Goal: Task Accomplishment & Management: Manage account settings

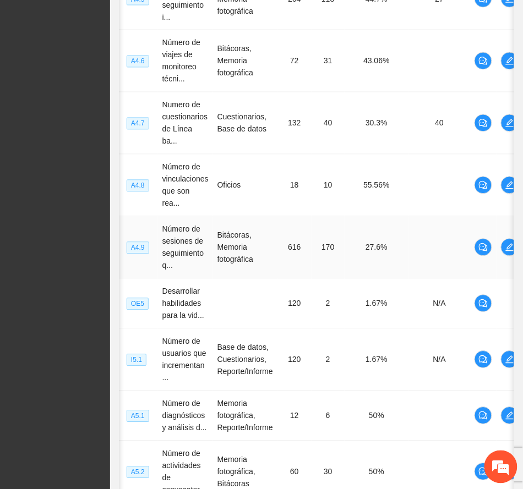
scroll to position [461, 0]
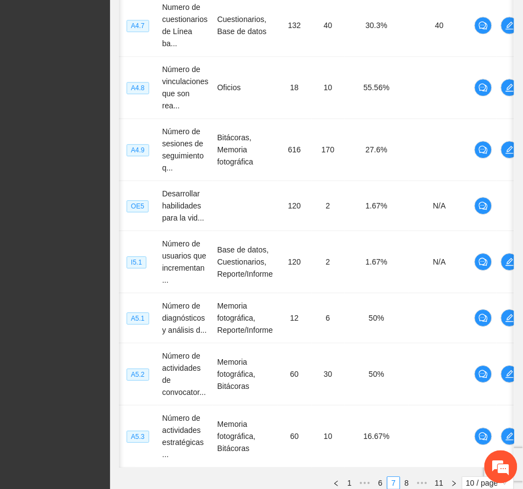
click at [415, 477] on span "•••" at bounding box center [422, 483] width 18 height 13
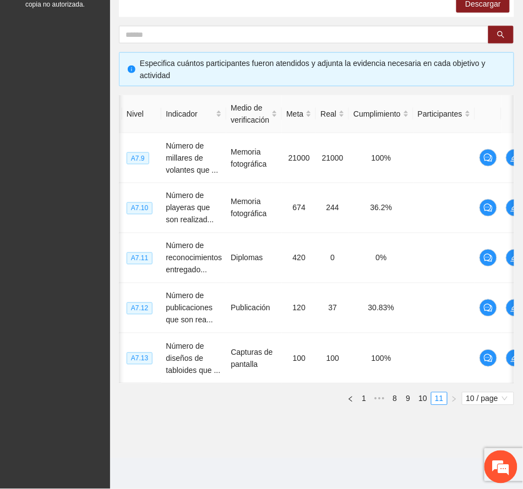
scroll to position [210, 0]
click at [408, 399] on link "9" at bounding box center [408, 399] width 12 height 12
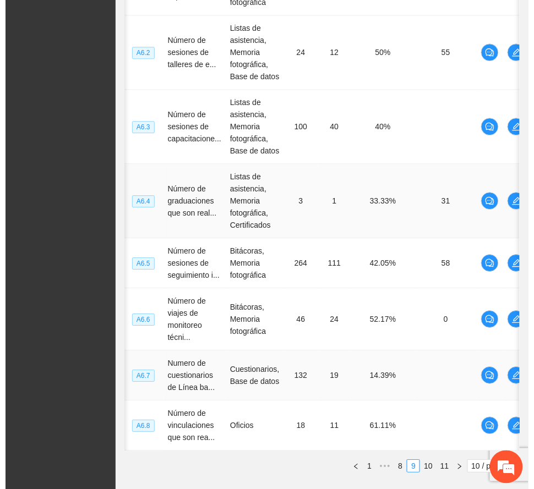
scroll to position [504, 0]
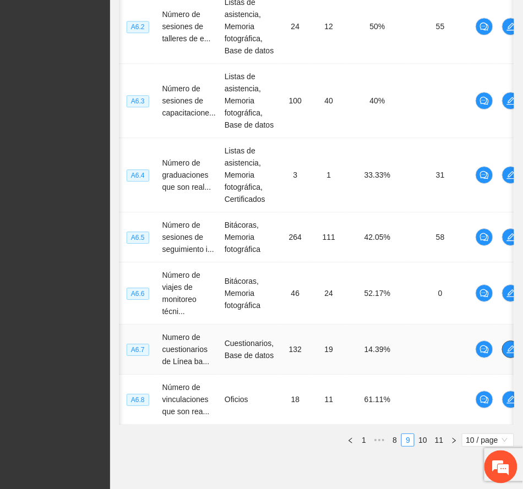
click at [507, 353] on icon "edit" at bounding box center [510, 349] width 9 height 9
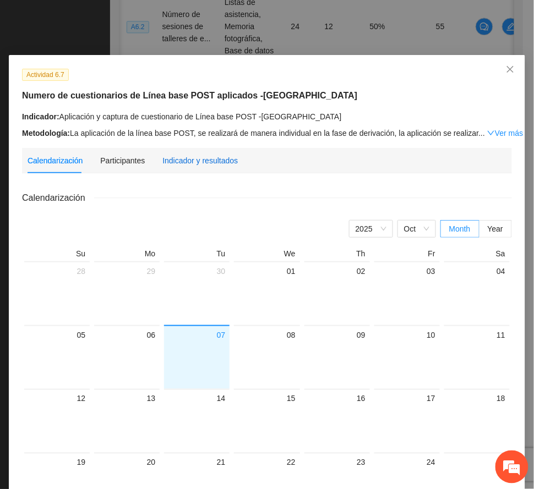
click at [208, 161] on div "Indicador y resultados" at bounding box center [199, 161] width 75 height 12
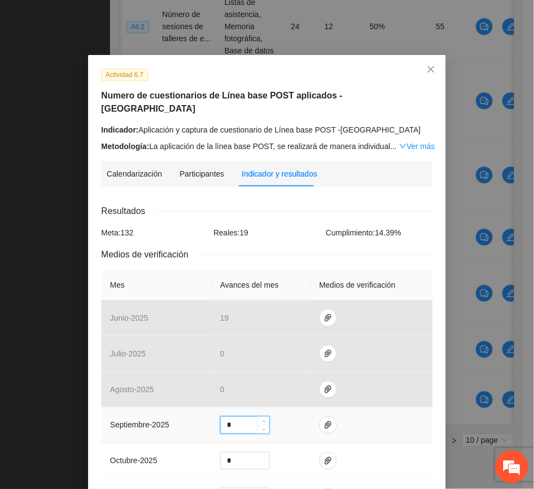
click at [232, 417] on input "*" at bounding box center [245, 425] width 48 height 17
type input "**"
click at [324, 421] on icon "paper-clip" at bounding box center [328, 425] width 9 height 9
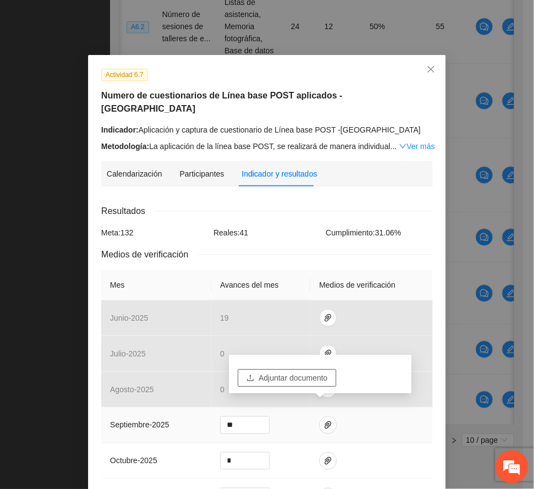
click at [310, 375] on span "Adjuntar documento" at bounding box center [293, 378] width 69 height 12
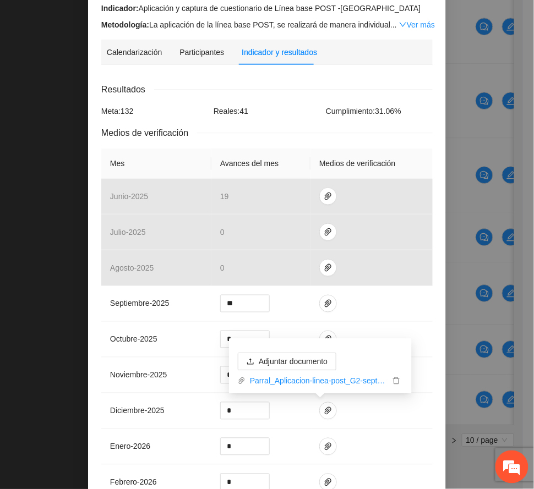
scroll to position [267, 0]
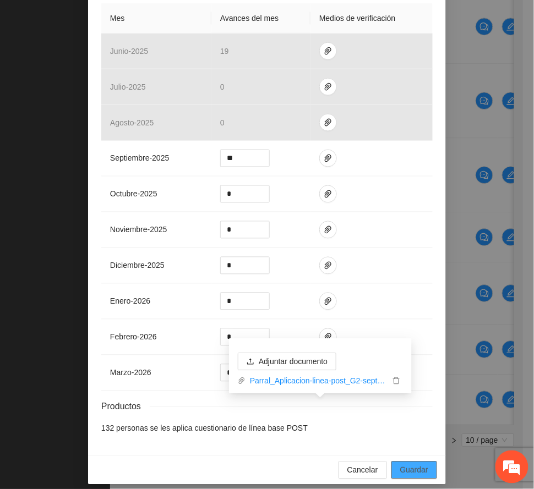
click at [414, 464] on span "Guardar" at bounding box center [414, 470] width 28 height 12
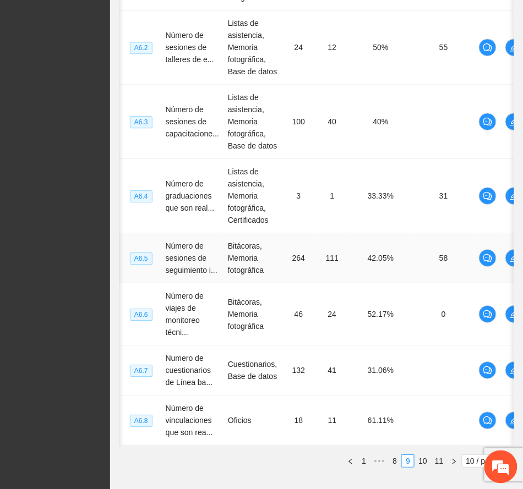
scroll to position [559, 0]
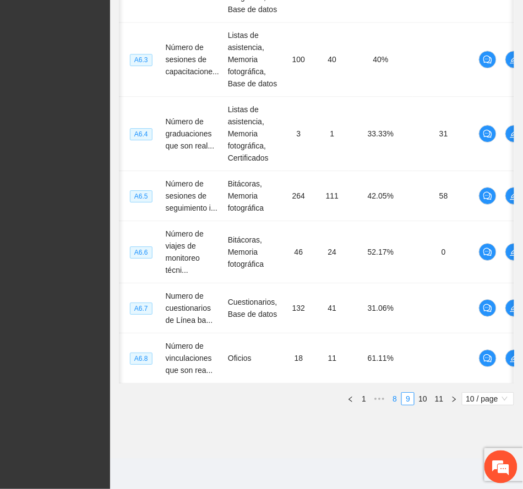
click at [392, 400] on link "8" at bounding box center [395, 399] width 12 height 12
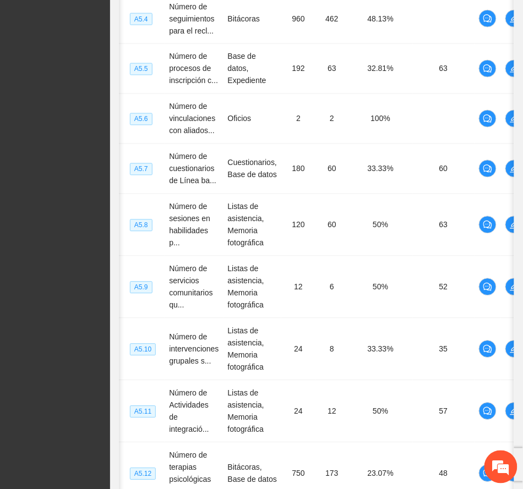
scroll to position [449, 0]
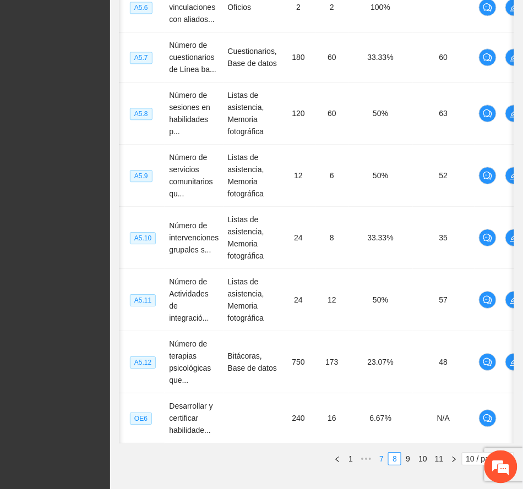
click at [382, 465] on link "7" at bounding box center [381, 459] width 12 height 12
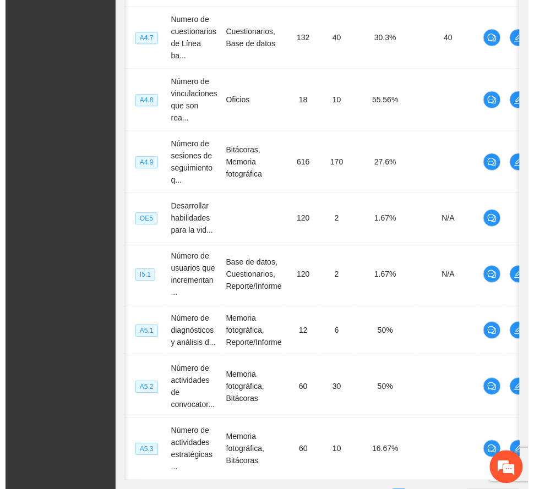
scroll to position [0, 24]
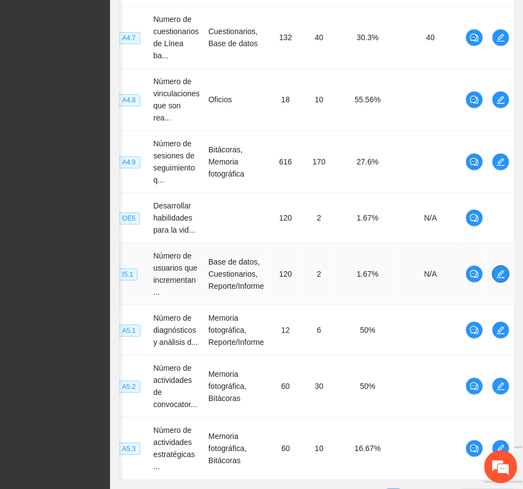
click at [500, 270] on icon "edit" at bounding box center [500, 274] width 9 height 9
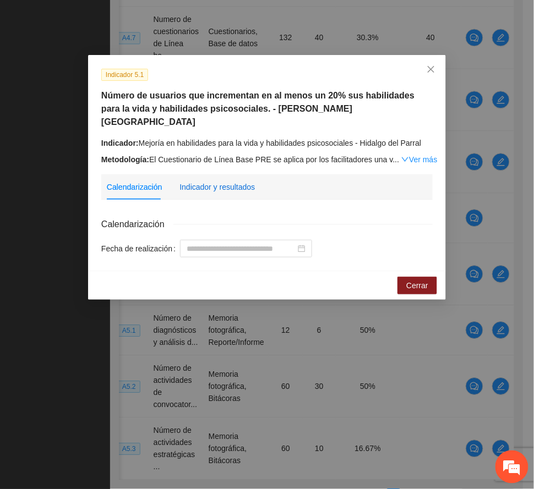
click at [220, 181] on div "Indicador y resultados" at bounding box center [216, 187] width 75 height 12
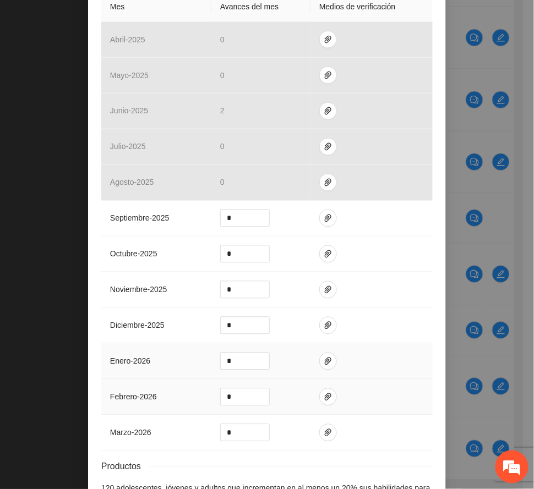
scroll to position [293, 0]
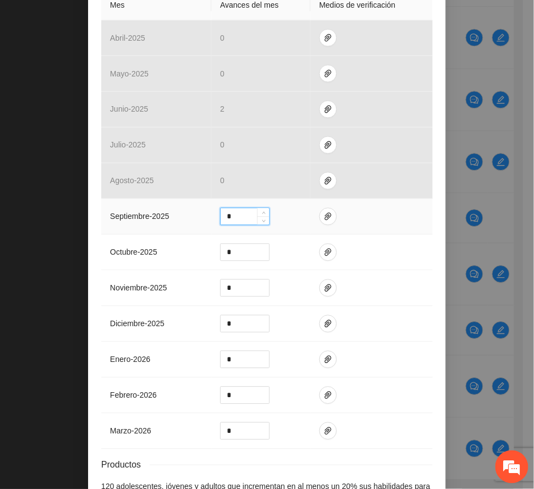
click at [228, 209] on input "*" at bounding box center [245, 217] width 48 height 17
type input "*"
click at [324, 212] on icon "paper-clip" at bounding box center [328, 216] width 9 height 9
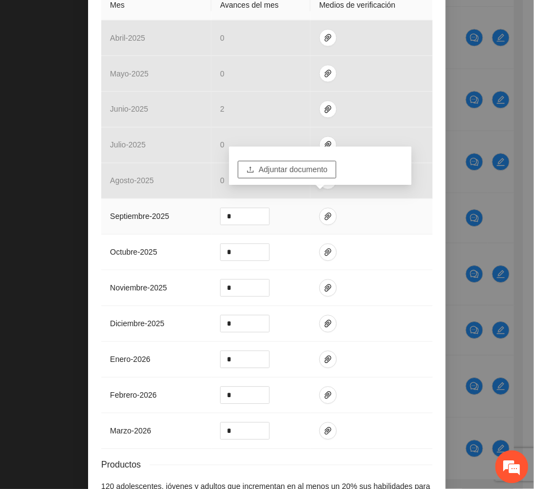
click at [296, 162] on button "Adjuntar documento" at bounding box center [287, 170] width 99 height 18
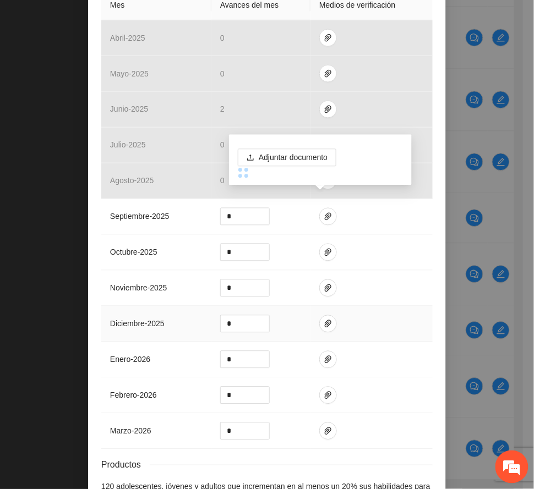
drag, startPoint x: 401, startPoint y: 309, endPoint x: 397, endPoint y: 318, distance: 10.3
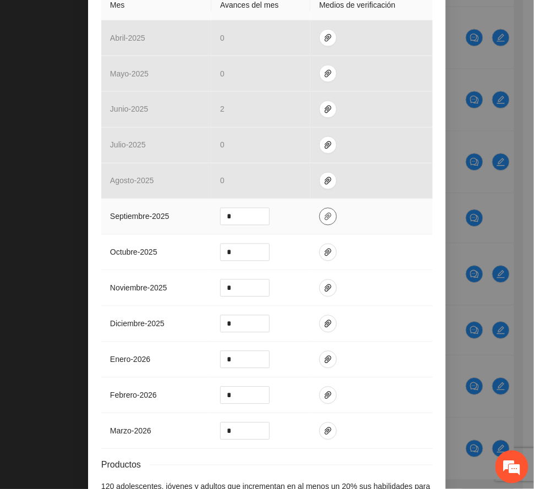
click at [324, 212] on icon "paper-clip" at bounding box center [328, 216] width 9 height 9
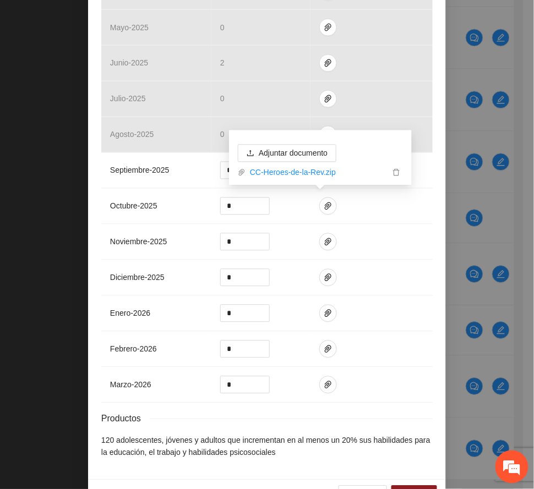
scroll to position [364, 0]
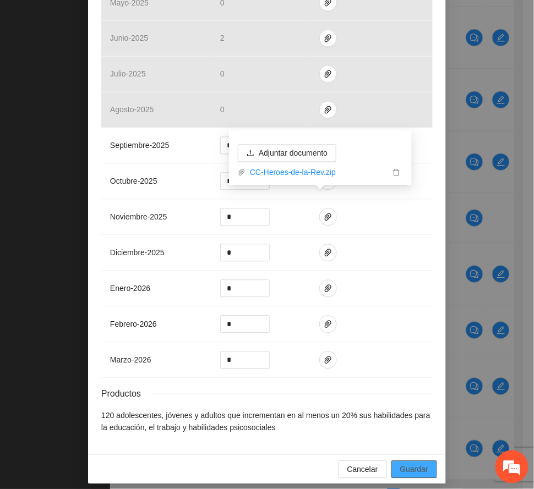
click at [411, 461] on button "Guardar" at bounding box center [414, 470] width 46 height 18
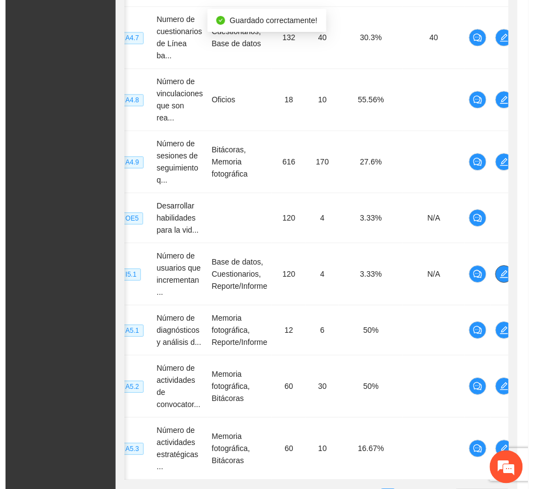
scroll to position [0, 13]
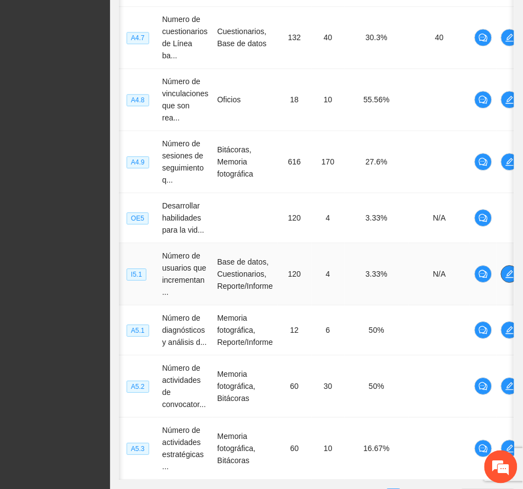
click at [511, 270] on icon "edit" at bounding box center [509, 274] width 9 height 9
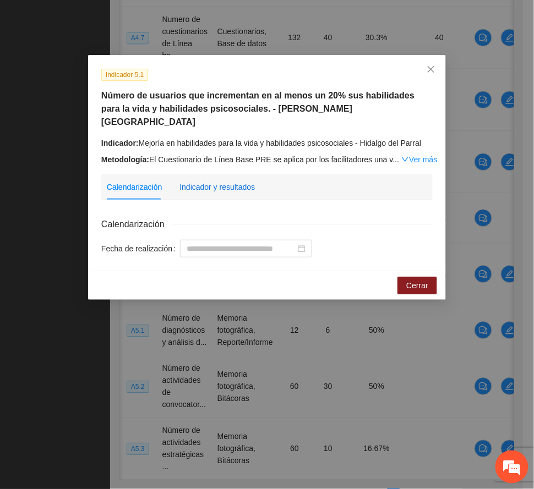
click at [198, 181] on div "Indicador y resultados" at bounding box center [216, 187] width 75 height 12
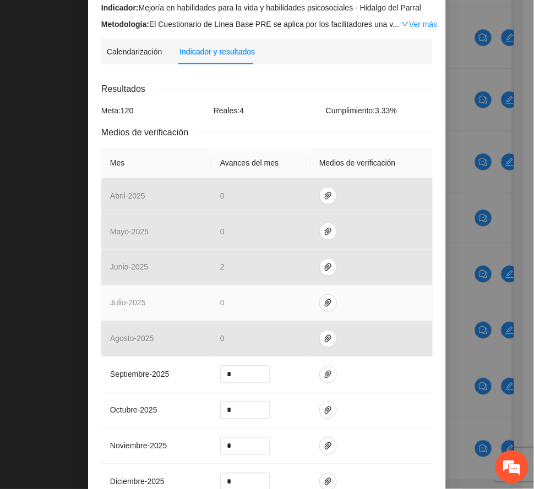
scroll to position [146, 0]
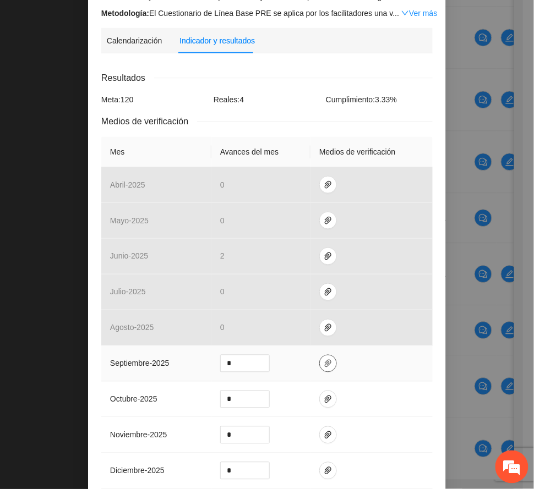
click at [324, 359] on icon "paper-clip" at bounding box center [328, 363] width 9 height 9
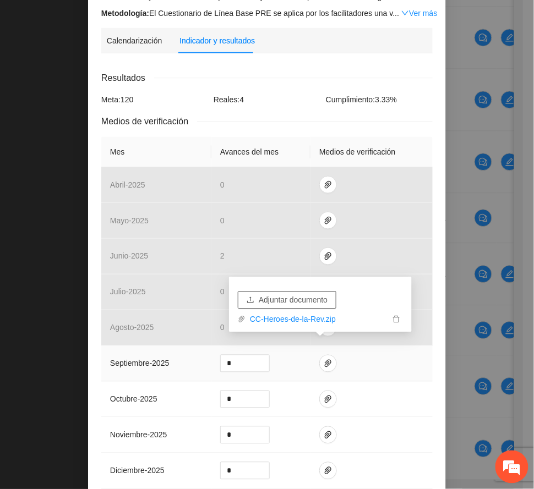
click at [307, 298] on span "Adjuntar documento" at bounding box center [293, 300] width 69 height 12
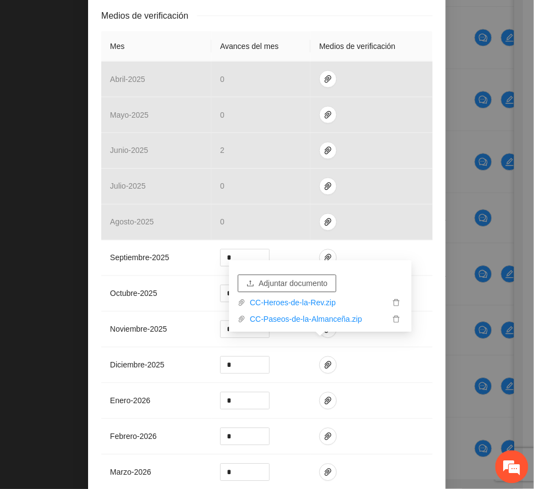
scroll to position [364, 0]
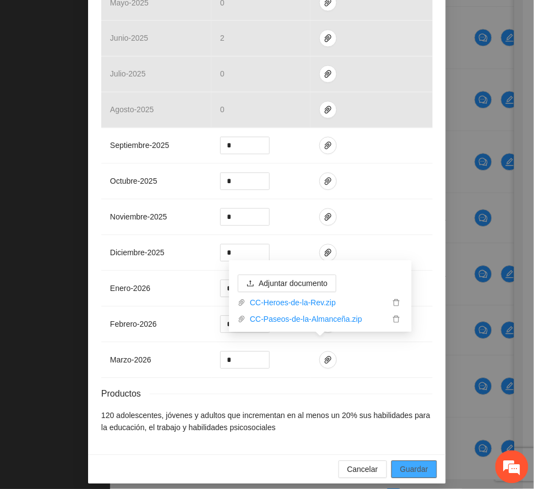
click at [414, 464] on span "Guardar" at bounding box center [414, 470] width 28 height 12
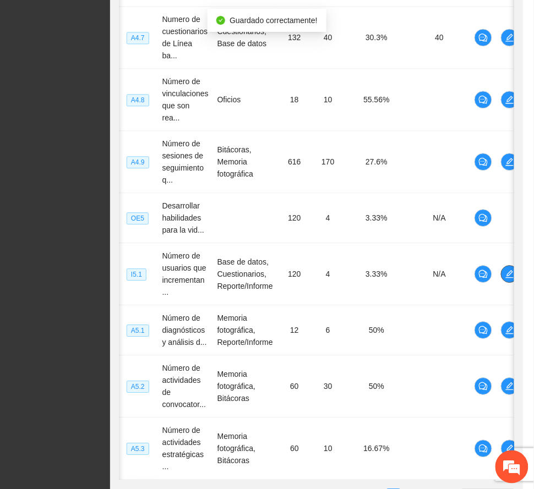
scroll to position [0, 0]
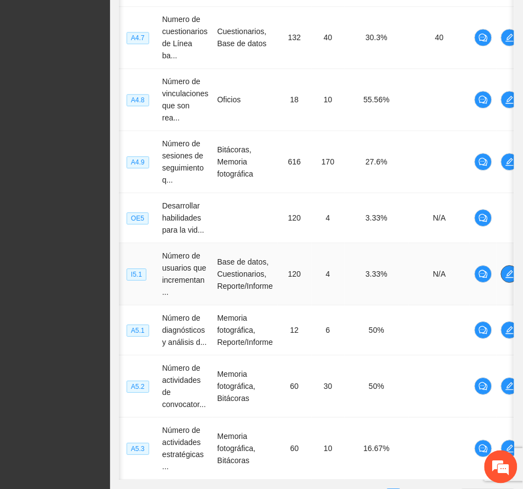
click at [509, 270] on icon "edit" at bounding box center [509, 274] width 9 height 9
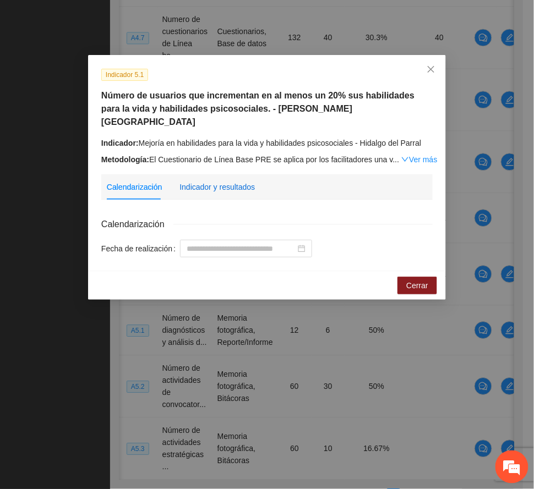
click at [223, 181] on div "Indicador y resultados" at bounding box center [216, 187] width 75 height 12
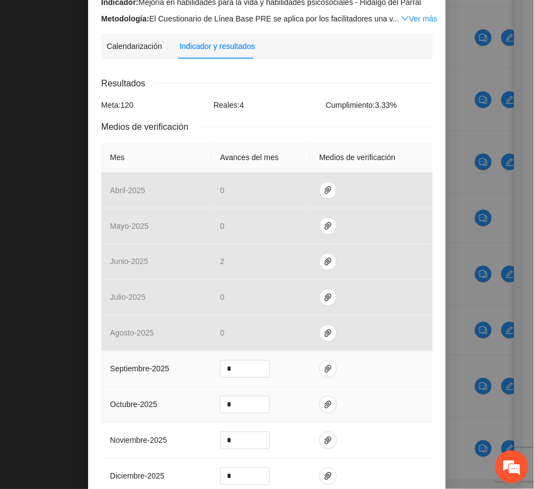
scroll to position [146, 0]
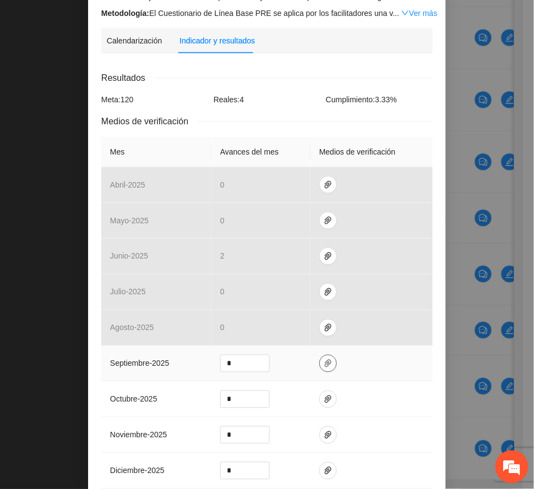
click at [324, 359] on icon "paper-clip" at bounding box center [328, 363] width 9 height 9
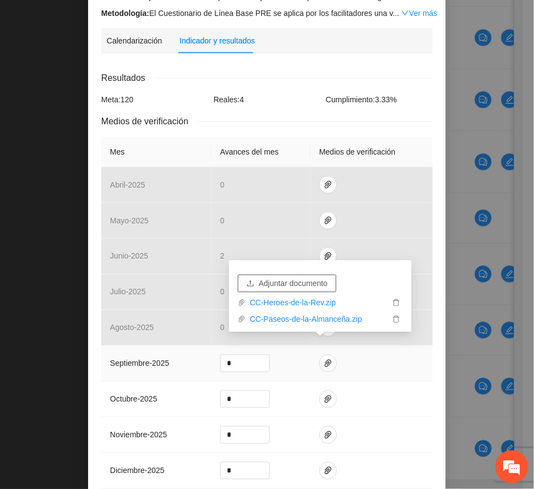
click at [304, 284] on span "Adjuntar documento" at bounding box center [293, 283] width 69 height 12
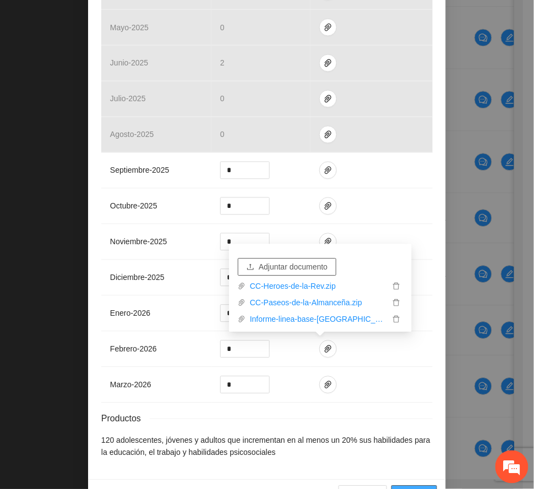
scroll to position [364, 0]
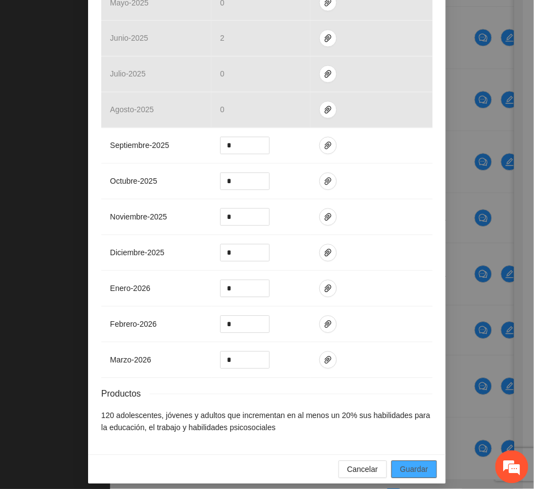
click at [425, 463] on button "Guardar" at bounding box center [414, 470] width 46 height 18
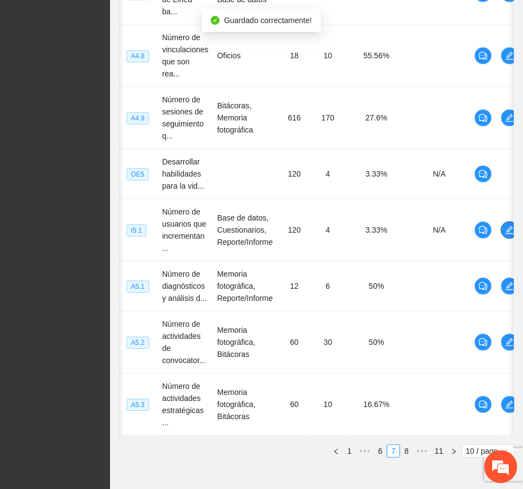
scroll to position [535, 0]
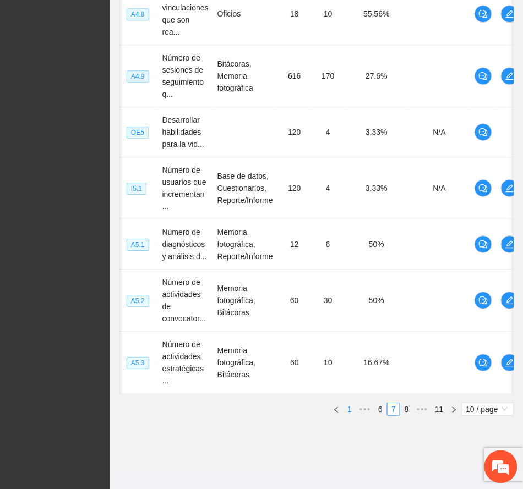
click at [350, 403] on link "1" at bounding box center [349, 409] width 12 height 12
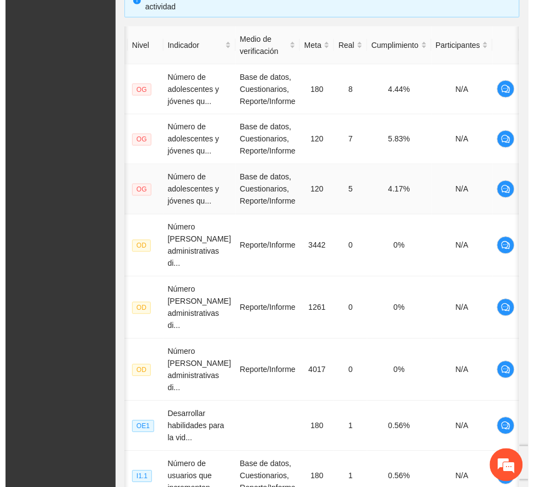
scroll to position [241, 0]
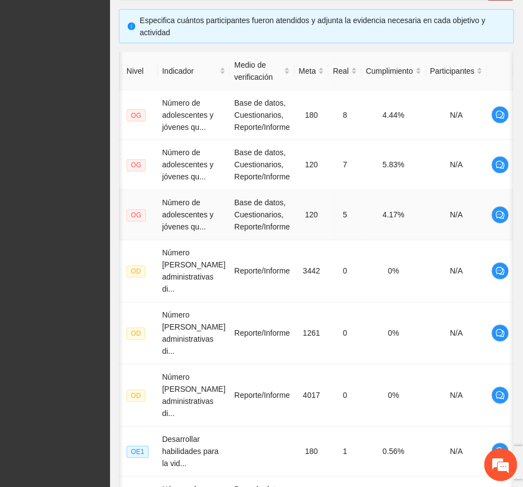
click at [518, 216] on span "edit" at bounding box center [526, 215] width 17 height 9
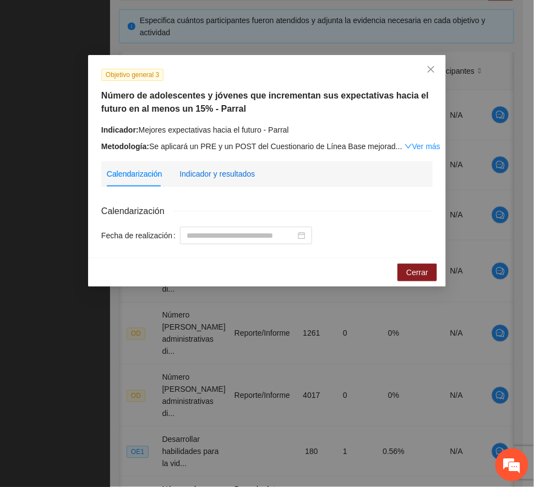
click at [230, 174] on div "Indicador y resultados" at bounding box center [216, 174] width 75 height 12
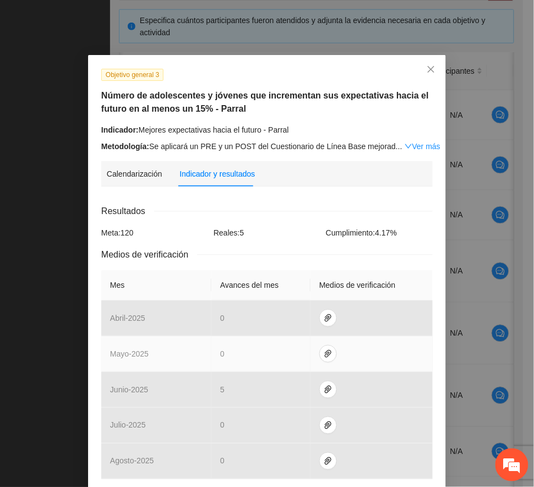
scroll to position [220, 0]
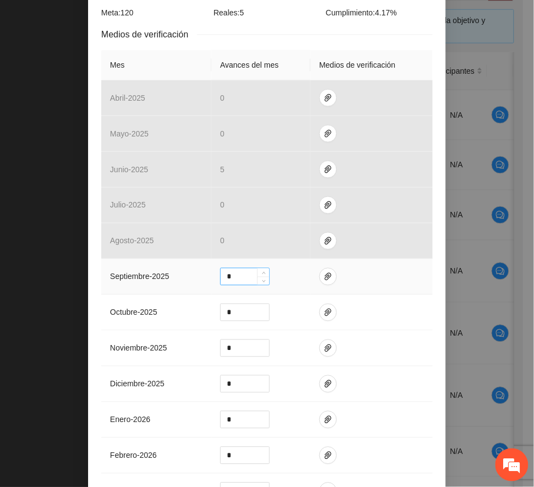
click at [236, 275] on input "*" at bounding box center [245, 277] width 48 height 17
type input "*"
click at [319, 271] on button "button" at bounding box center [328, 277] width 18 height 18
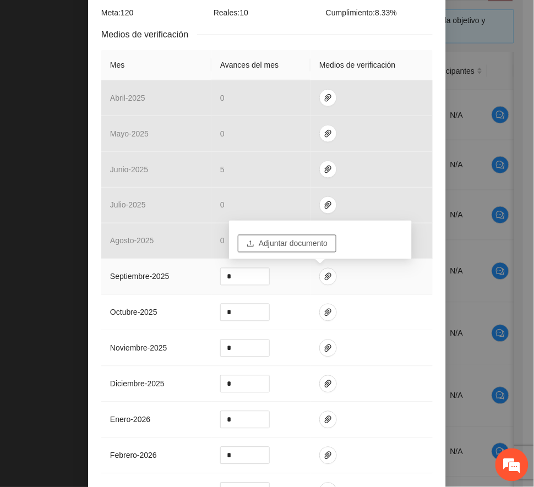
click at [308, 244] on span "Adjuntar documento" at bounding box center [293, 244] width 69 height 12
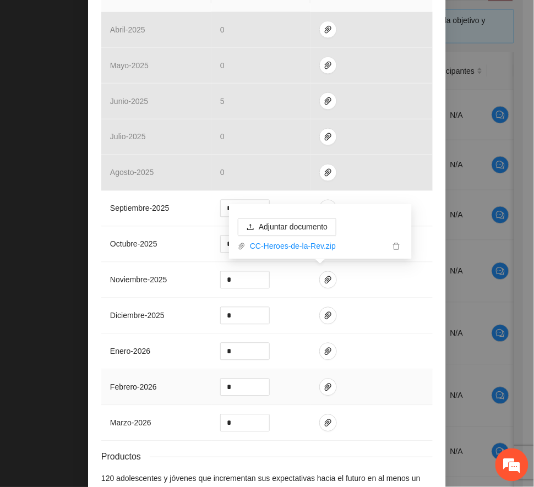
scroll to position [354, 0]
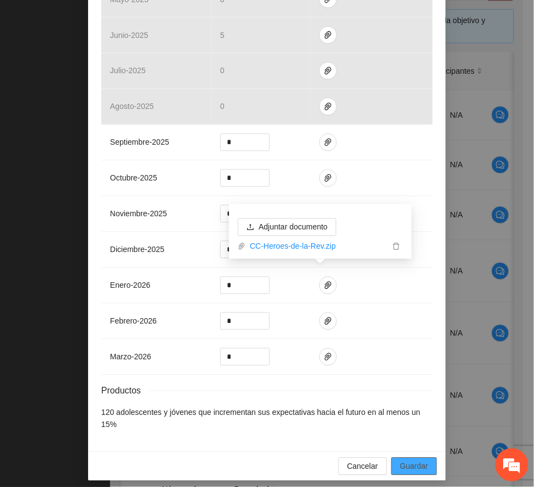
click at [414, 461] on span "Guardar" at bounding box center [414, 467] width 28 height 12
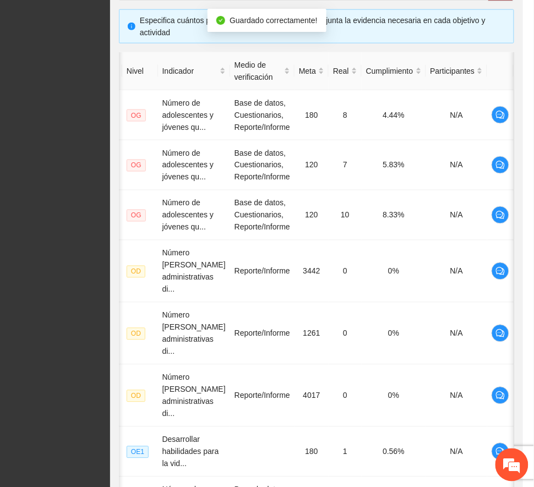
scroll to position [299, 0]
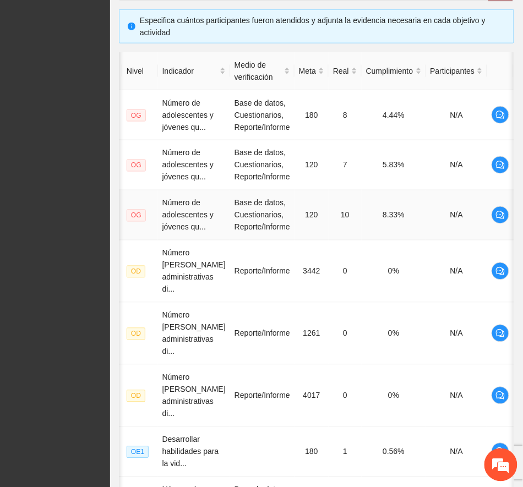
click at [513, 216] on td at bounding box center [526, 215] width 26 height 50
click at [518, 216] on span "edit" at bounding box center [526, 215] width 17 height 9
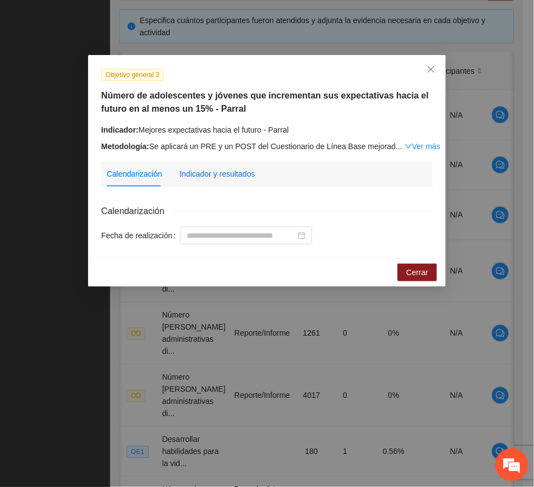
click at [210, 171] on div "Indicador y resultados" at bounding box center [216, 174] width 75 height 12
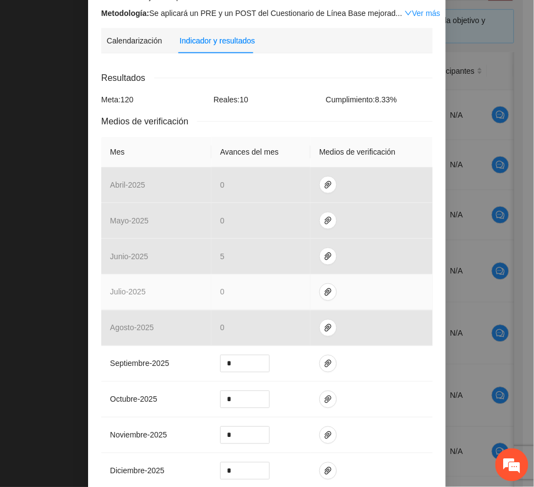
scroll to position [146, 0]
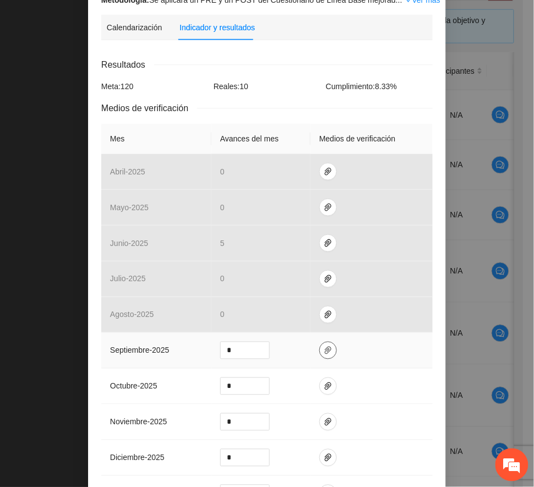
click at [324, 352] on icon "paper-clip" at bounding box center [328, 350] width 9 height 9
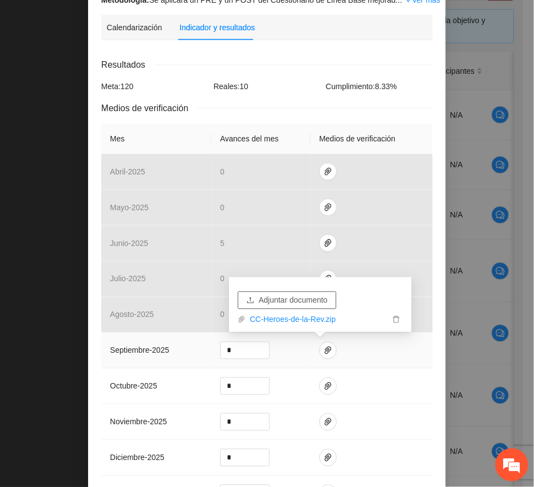
click at [298, 300] on span "Adjuntar documento" at bounding box center [293, 300] width 69 height 12
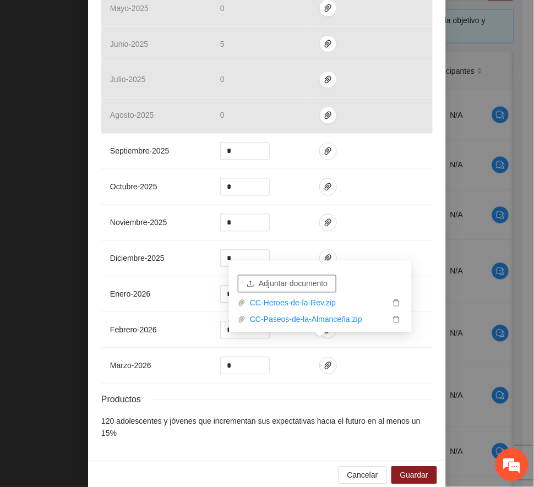
scroll to position [354, 0]
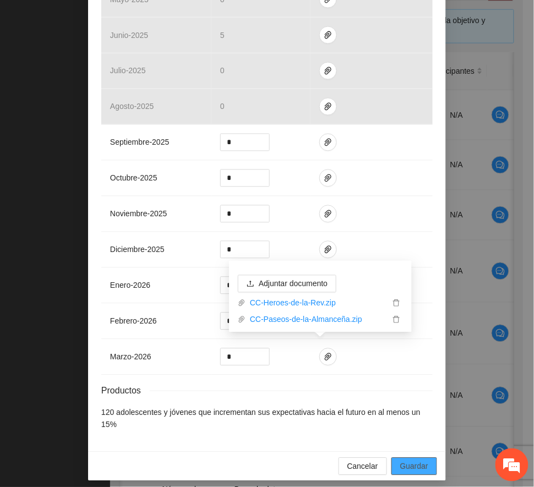
click at [414, 462] on span "Guardar" at bounding box center [414, 467] width 28 height 12
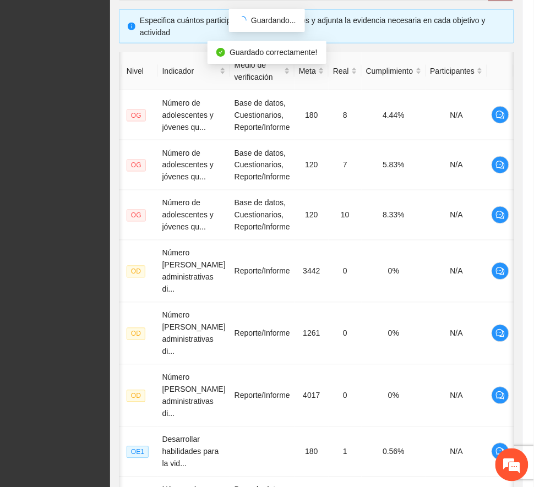
scroll to position [299, 0]
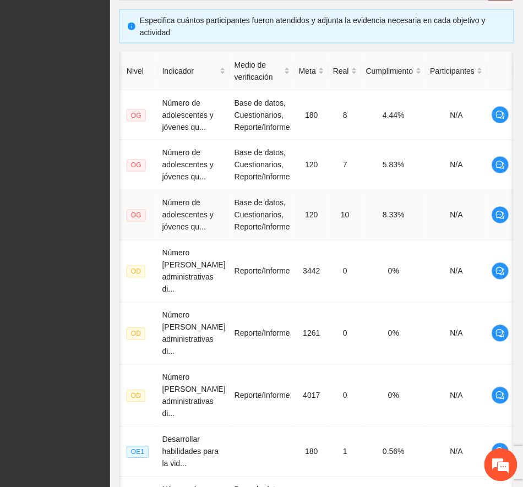
click at [518, 216] on span "edit" at bounding box center [526, 215] width 17 height 9
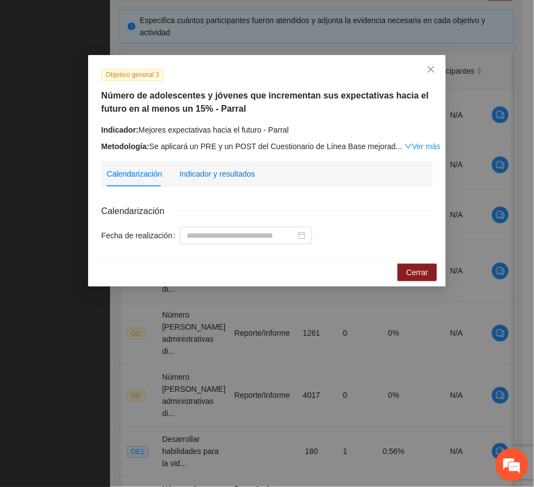
click at [198, 170] on div "Indicador y resultados" at bounding box center [216, 174] width 75 height 12
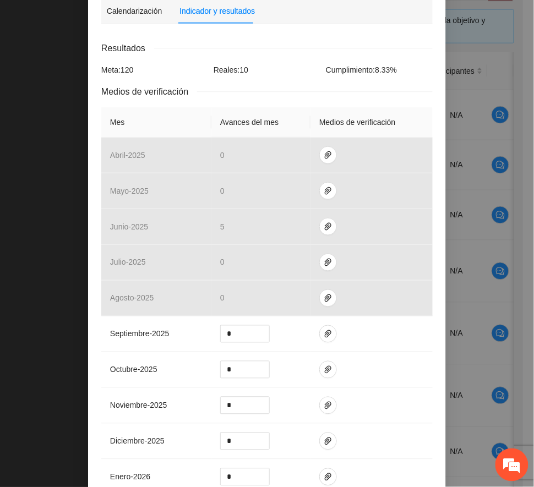
scroll to position [293, 0]
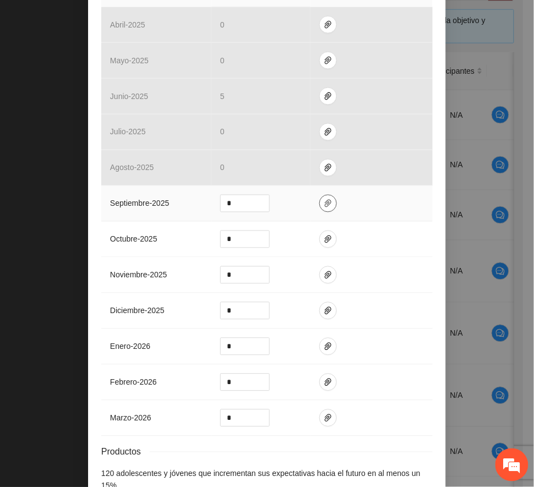
click at [324, 205] on icon "paper-clip" at bounding box center [328, 203] width 9 height 9
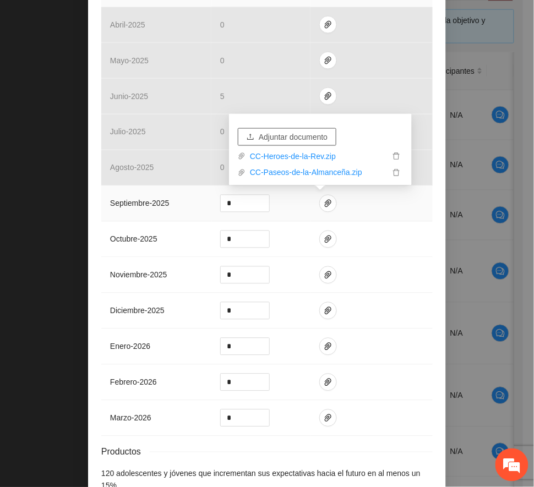
click at [299, 136] on span "Adjuntar documento" at bounding box center [293, 137] width 69 height 12
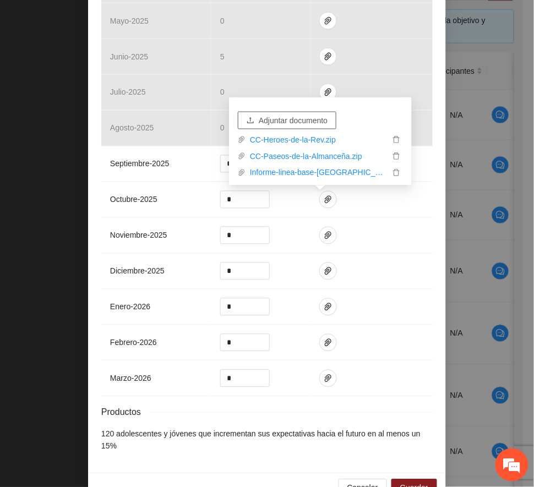
scroll to position [354, 0]
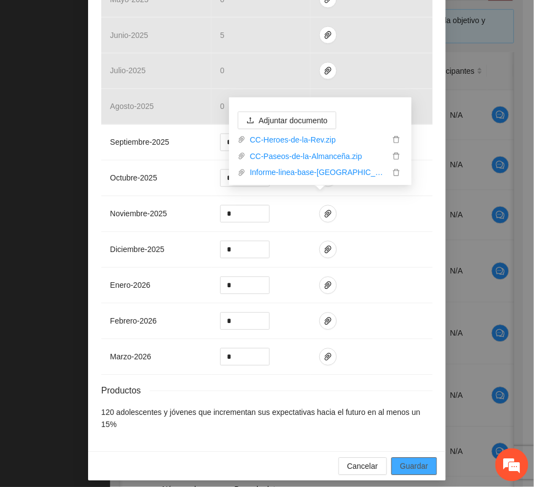
click at [412, 461] on span "Guardar" at bounding box center [414, 467] width 28 height 12
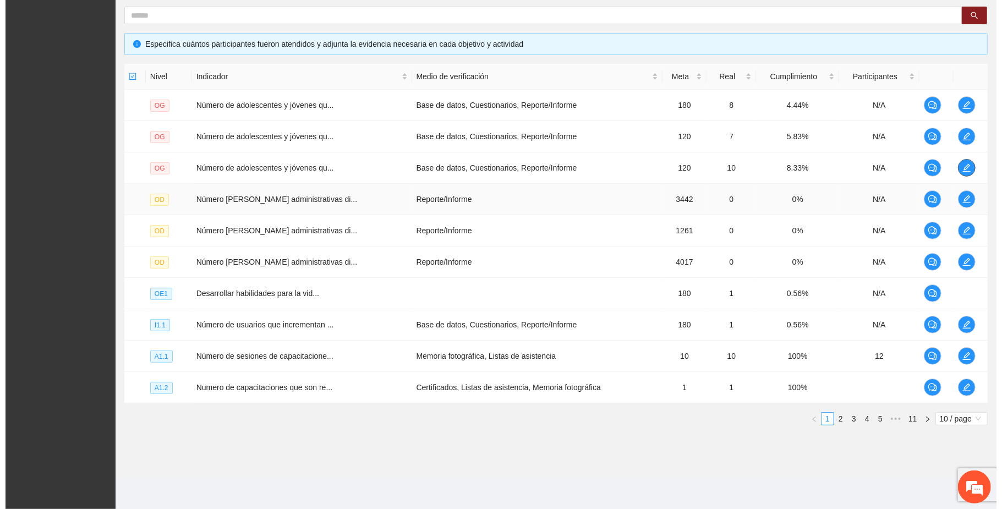
scroll to position [0, 0]
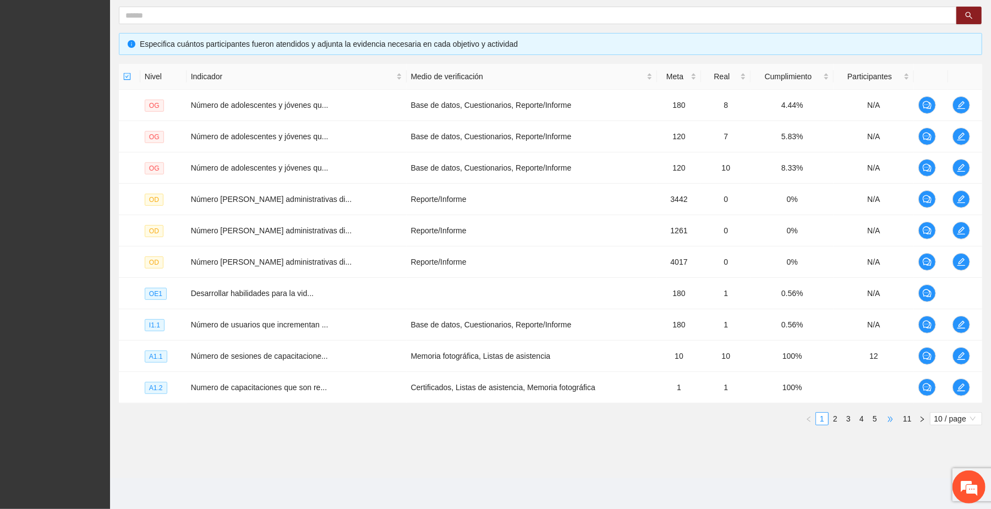
click at [522, 417] on span "•••" at bounding box center [891, 418] width 18 height 13
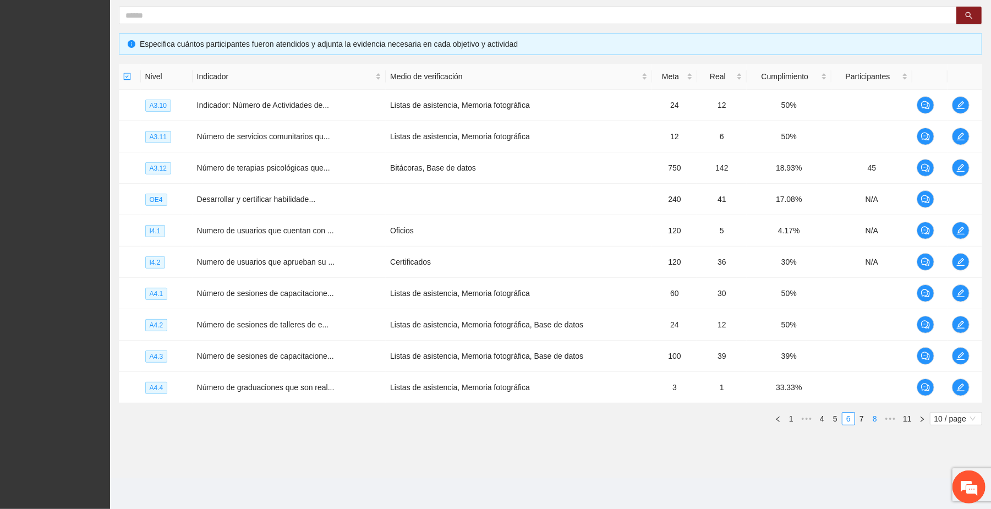
click at [522, 417] on link "8" at bounding box center [875, 419] width 12 height 12
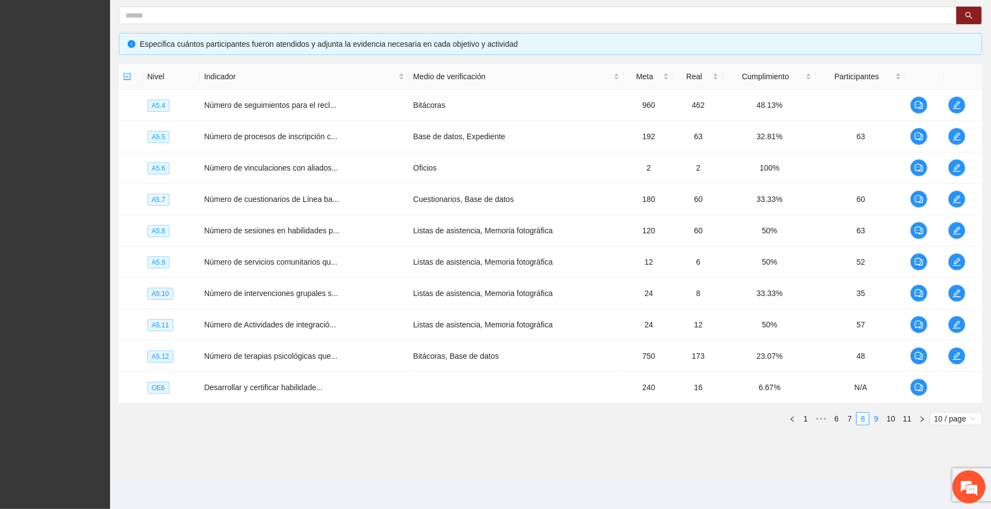
click at [522, 419] on link "9" at bounding box center [876, 419] width 12 height 12
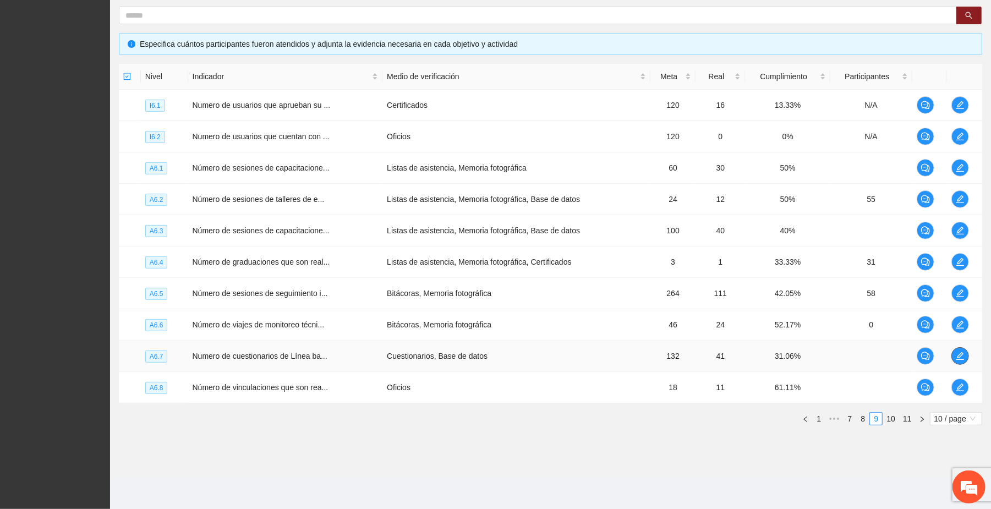
click at [522, 357] on icon "edit" at bounding box center [960, 356] width 9 height 9
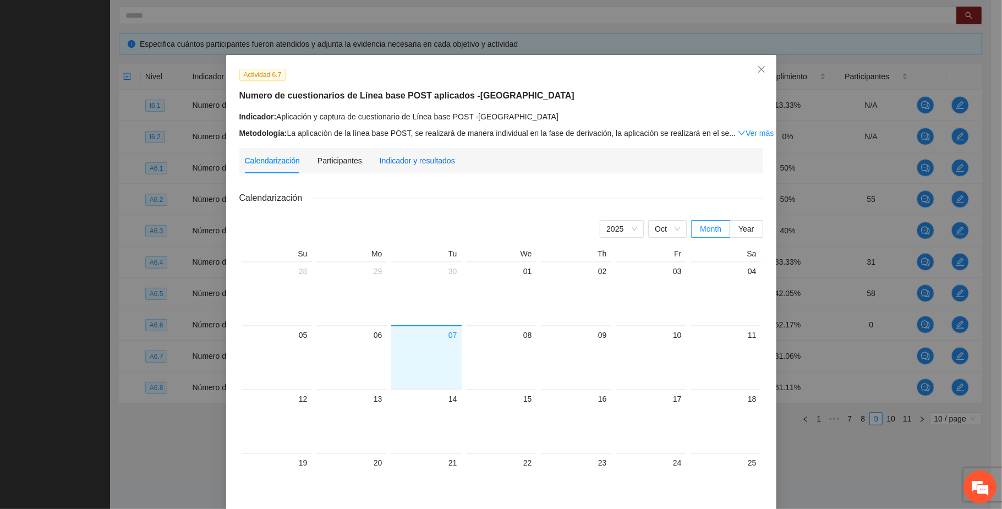
click at [431, 164] on div "Indicador y resultados" at bounding box center [417, 161] width 75 height 12
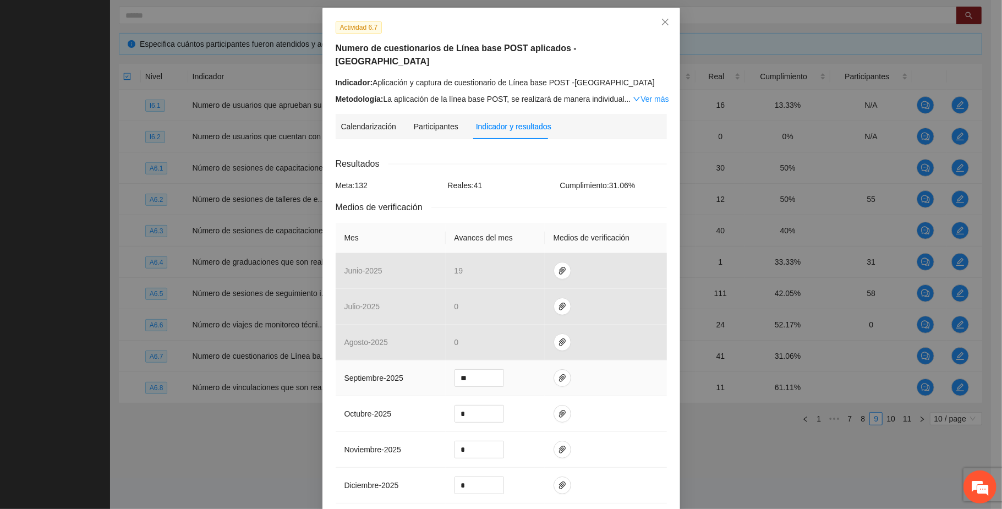
scroll to position [73, 0]
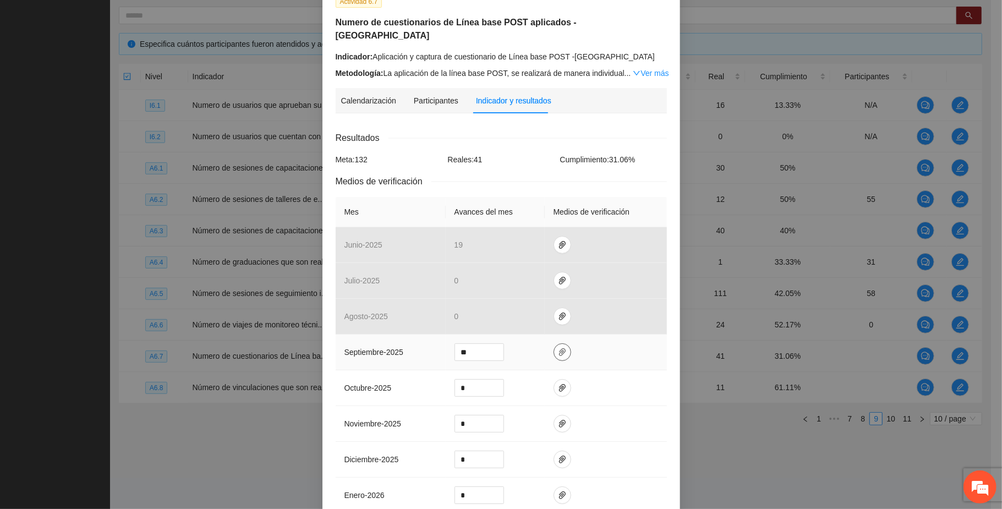
click at [522, 348] on icon "paper-clip" at bounding box center [562, 352] width 9 height 9
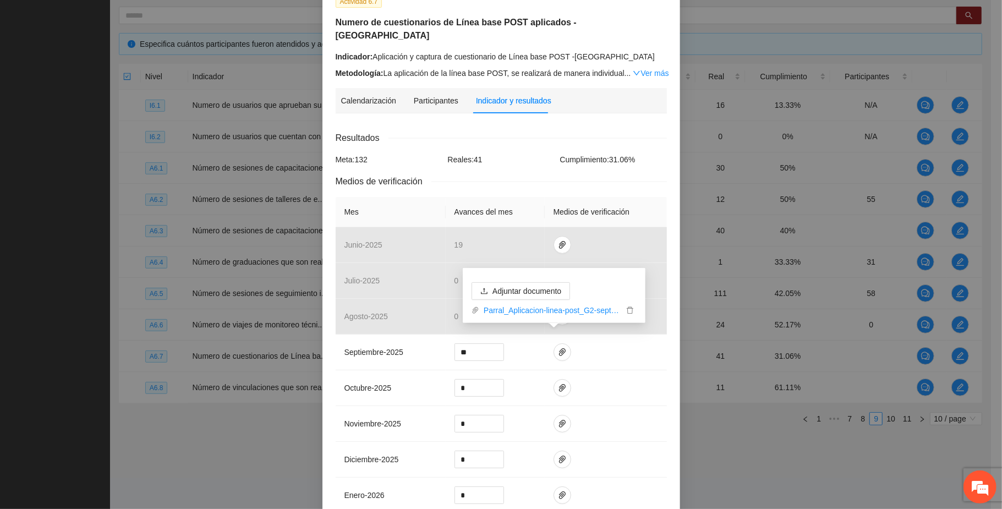
click at [522, 437] on div "Actividad 6.7 Numero de cuestionarios de Línea base POST aplicados -PARRAL Indi…" at bounding box center [501, 254] width 1002 height 509
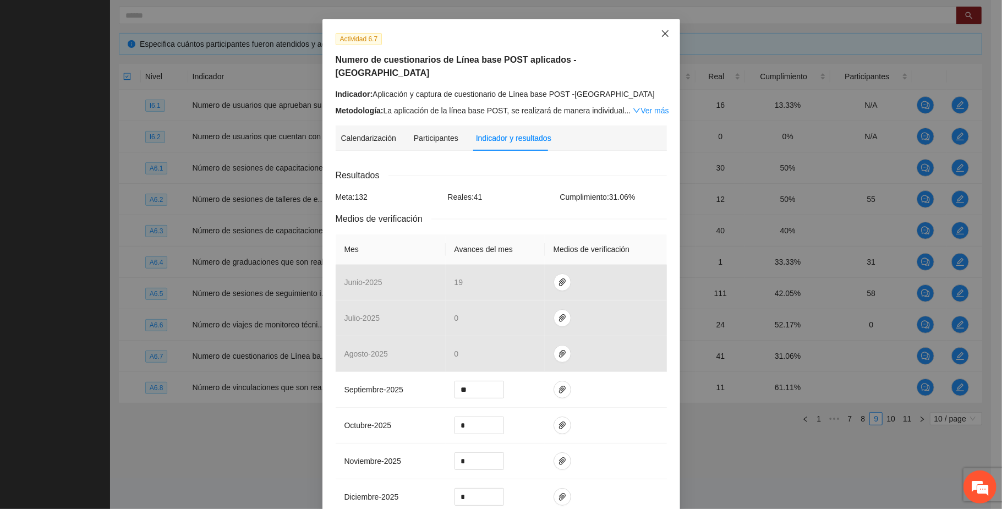
scroll to position [0, 0]
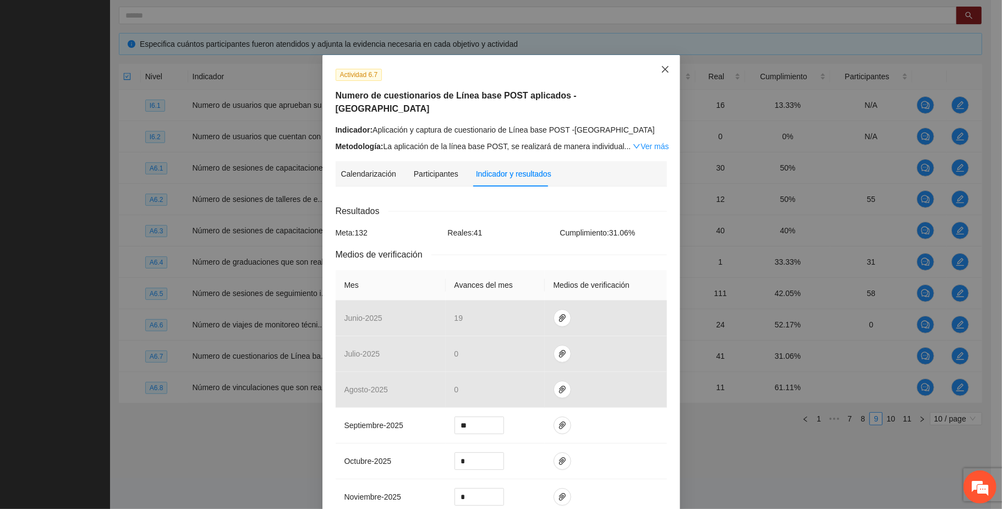
click at [522, 66] on icon "close" at bounding box center [665, 69] width 9 height 9
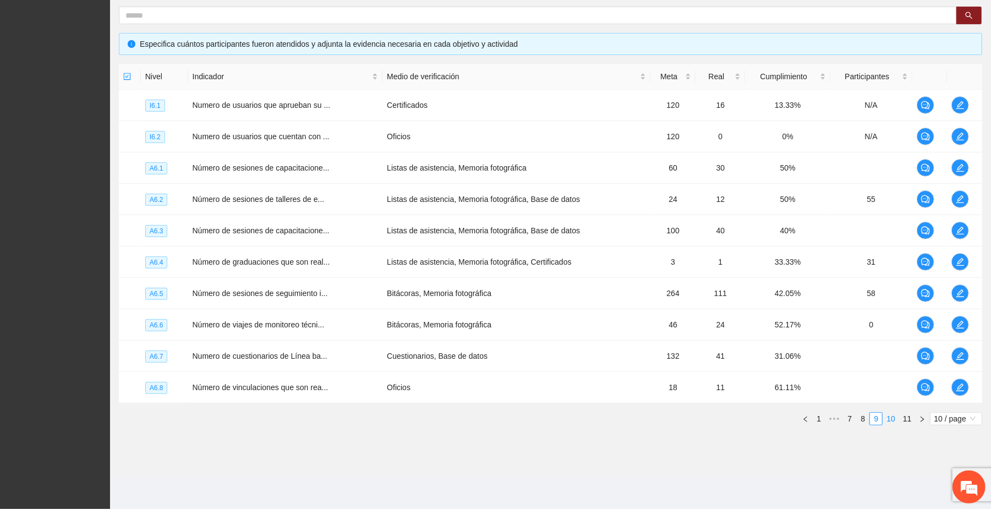
click at [522, 417] on link "10" at bounding box center [890, 419] width 15 height 12
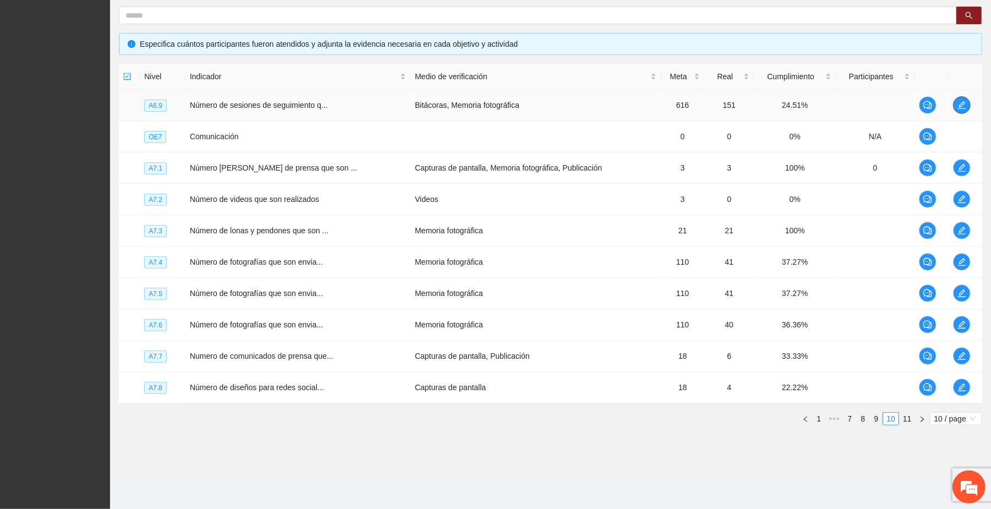
click at [522, 101] on icon "edit" at bounding box center [962, 105] width 9 height 9
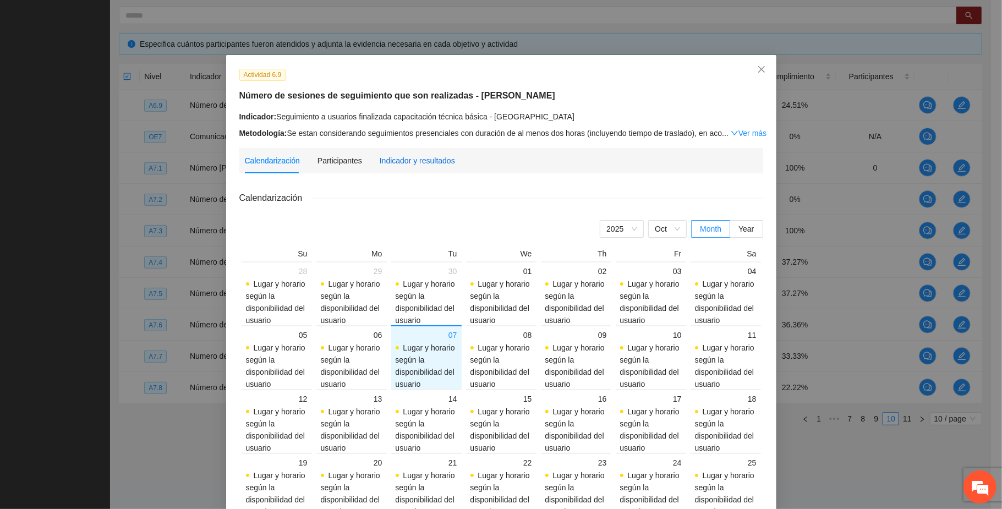
click at [409, 157] on div "Indicador y resultados" at bounding box center [417, 161] width 75 height 12
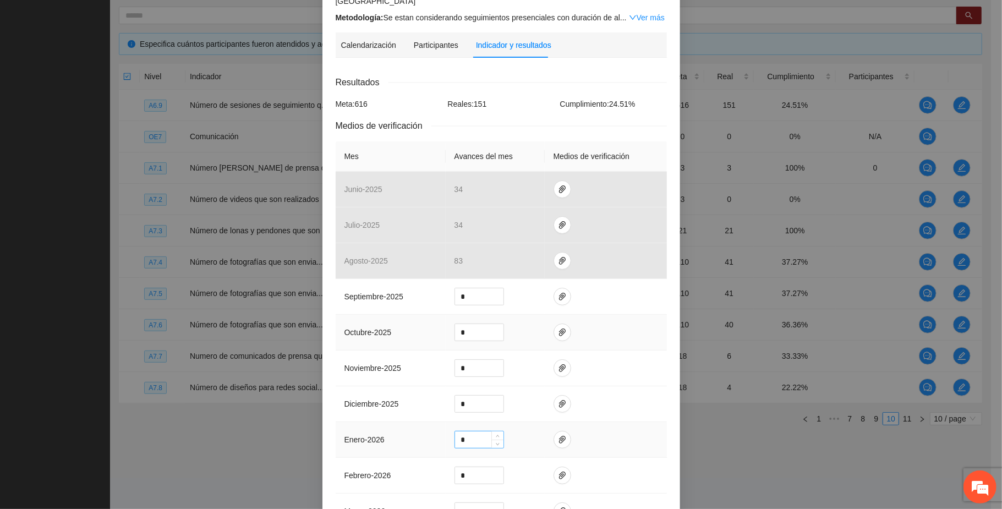
scroll to position [146, 0]
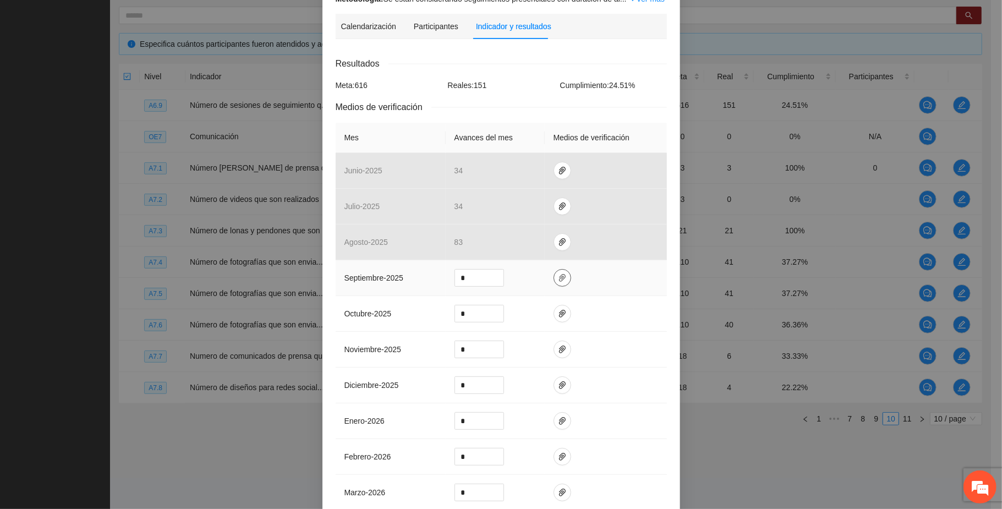
click at [522, 274] on icon "paper-clip" at bounding box center [562, 278] width 9 height 9
click at [522, 229] on span "Adjuntar documento" at bounding box center [527, 234] width 69 height 12
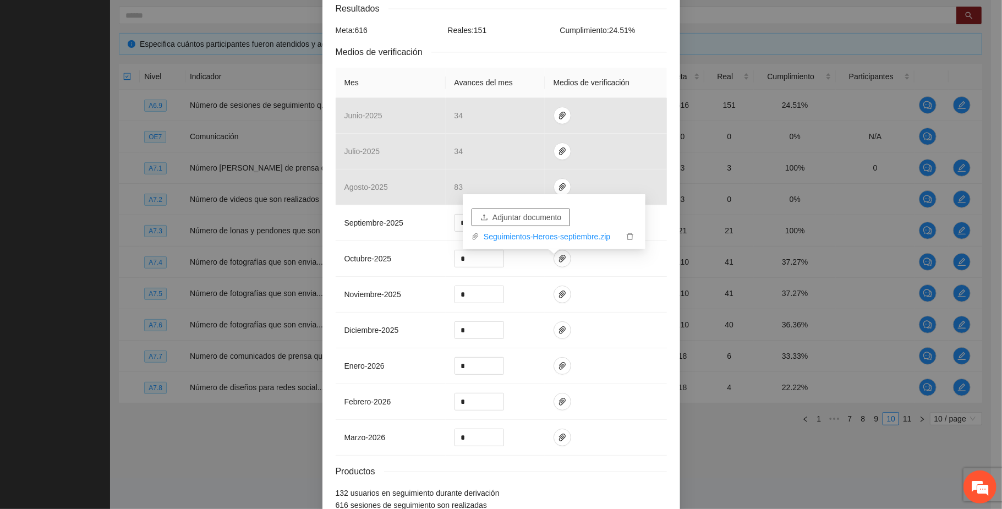
scroll to position [260, 0]
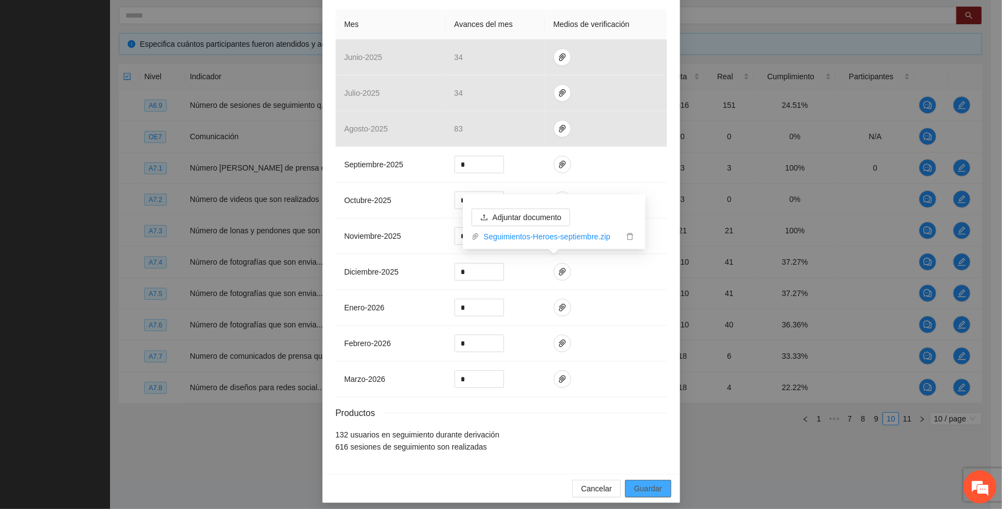
click at [522, 483] on span "Guardar" at bounding box center [648, 489] width 28 height 12
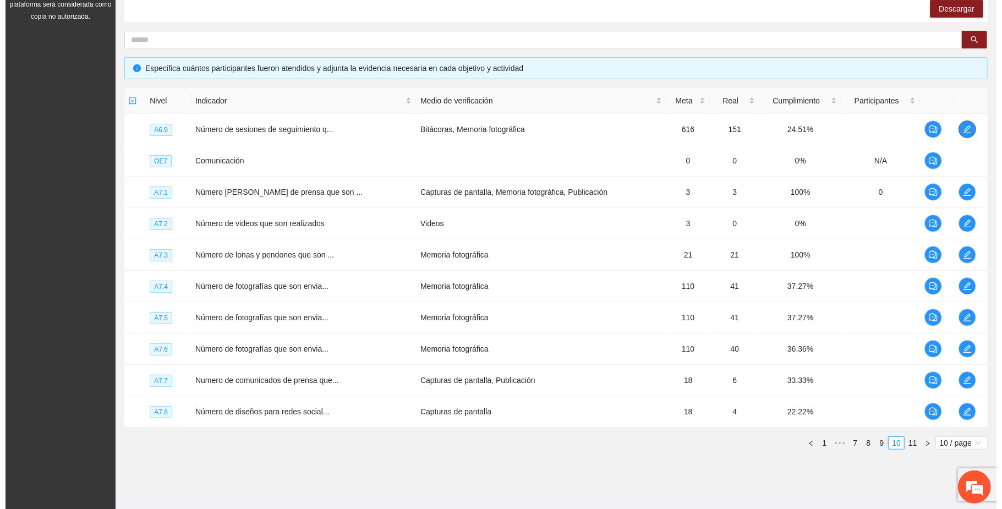
scroll to position [212, 0]
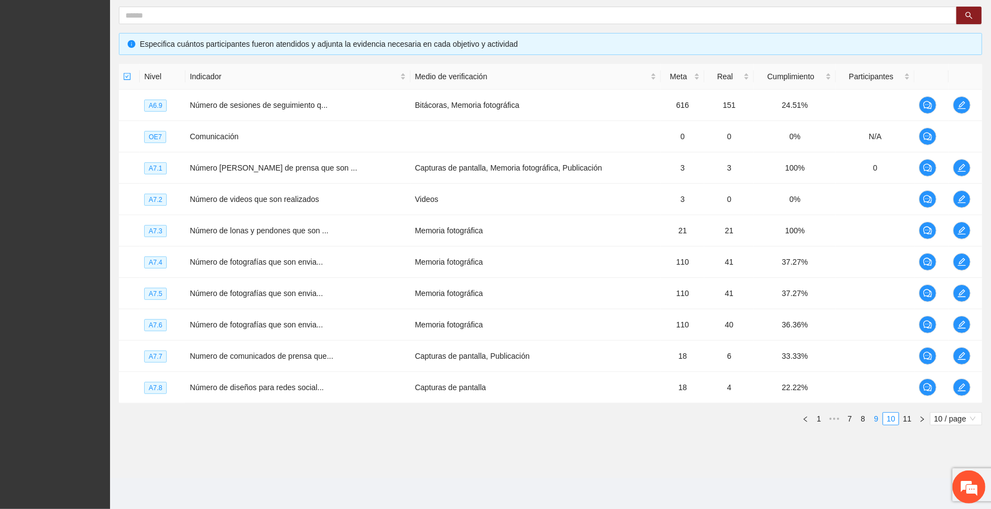
click at [522, 416] on link "9" at bounding box center [876, 419] width 12 height 12
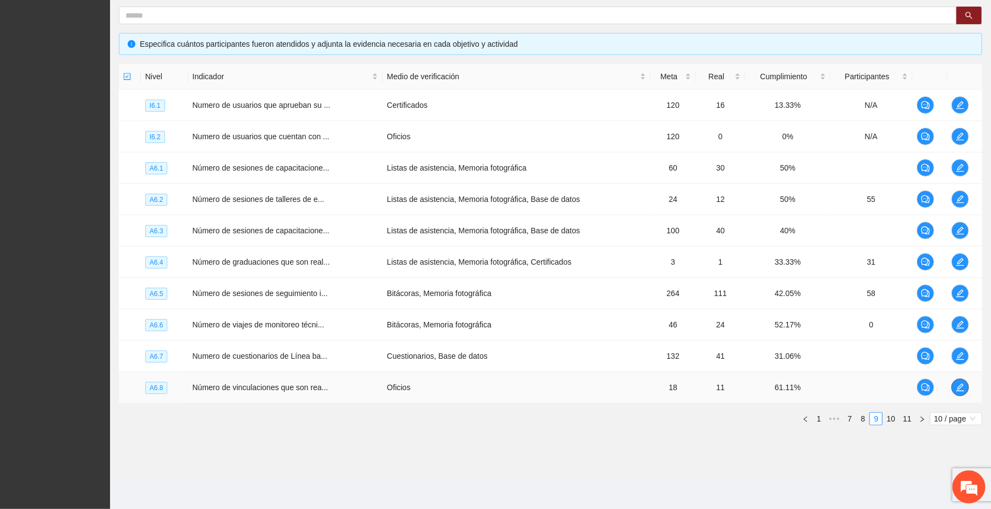
click at [522, 387] on icon "edit" at bounding box center [960, 387] width 9 height 9
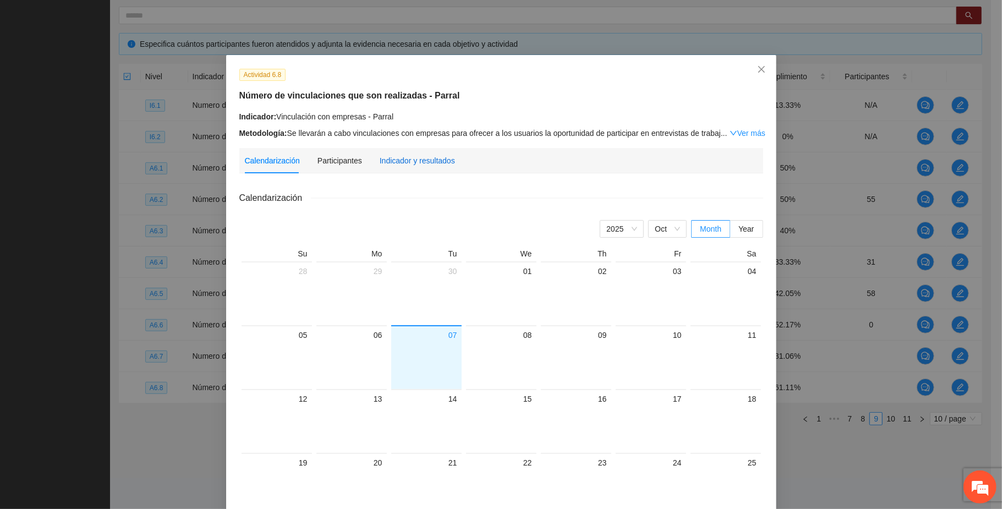
click at [424, 156] on div "Indicador y resultados" at bounding box center [417, 161] width 75 height 12
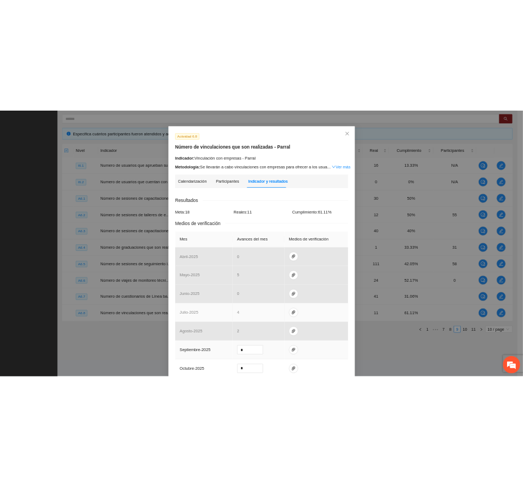
scroll to position [0, 0]
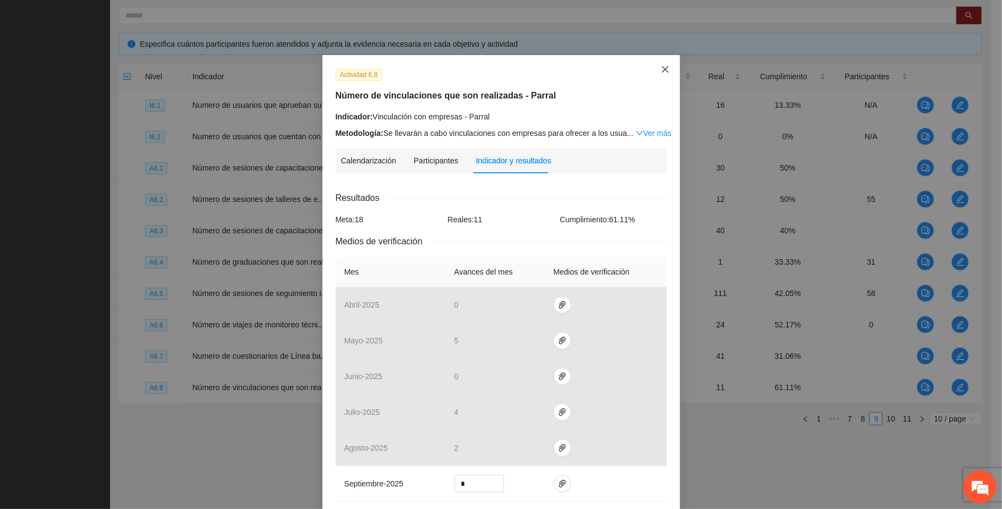
click at [522, 65] on span "Close" at bounding box center [665, 70] width 30 height 30
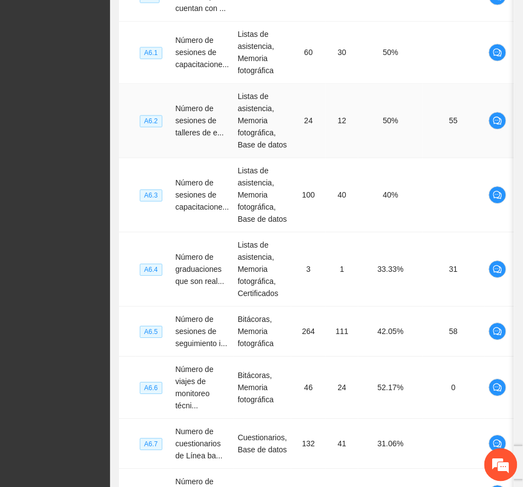
scroll to position [561, 0]
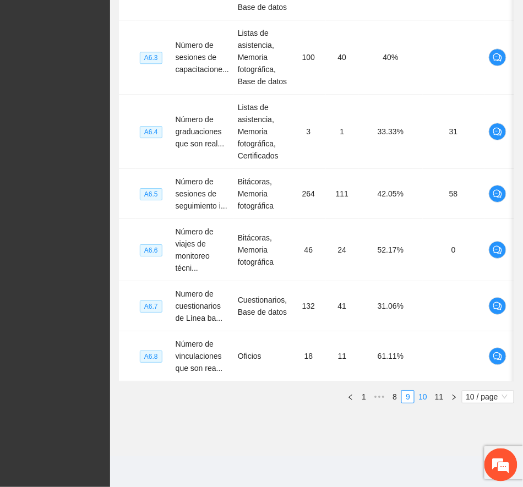
click at [428, 393] on link "10" at bounding box center [422, 397] width 15 height 12
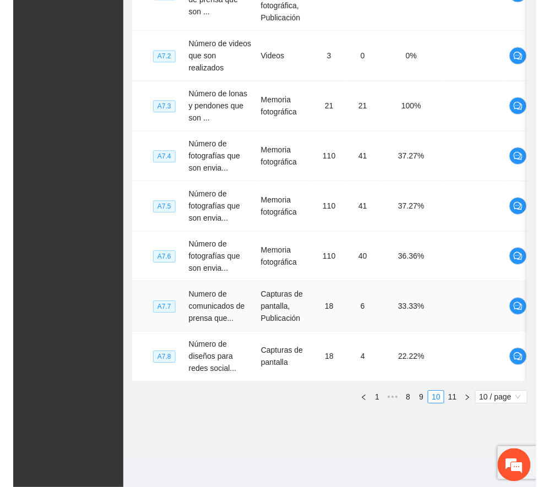
scroll to position [261, 0]
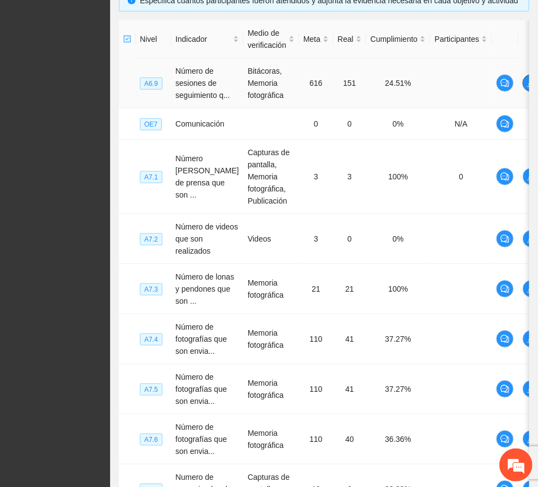
click at [522, 87] on icon "edit" at bounding box center [531, 83] width 8 height 8
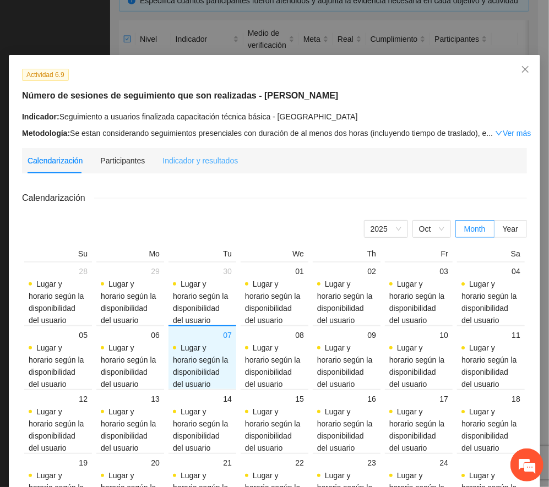
click at [214, 152] on div "Indicador y resultados" at bounding box center [199, 160] width 75 height 25
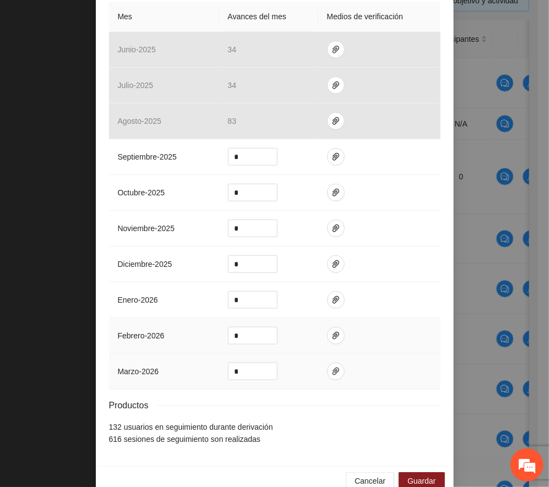
scroll to position [282, 0]
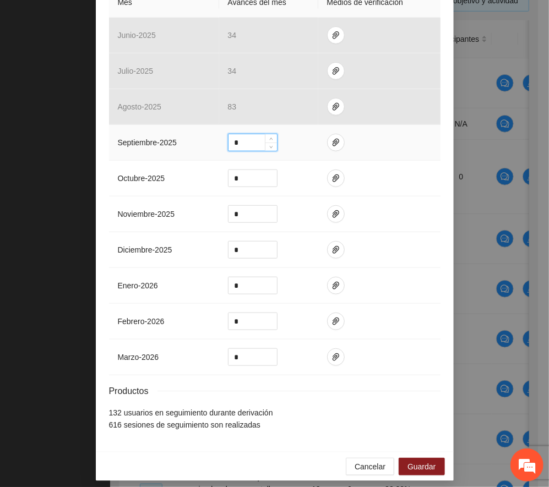
click at [238, 134] on input "*" at bounding box center [252, 142] width 48 height 17
type input "**"
click at [332, 139] on icon "paper-clip" at bounding box center [335, 143] width 7 height 8
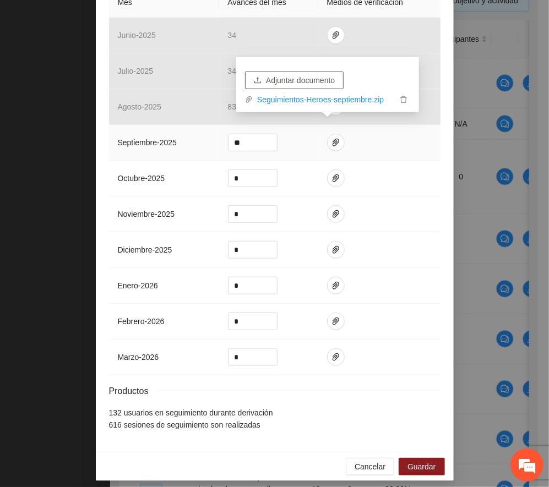
click at [319, 81] on span "Adjuntar documento" at bounding box center [300, 80] width 69 height 12
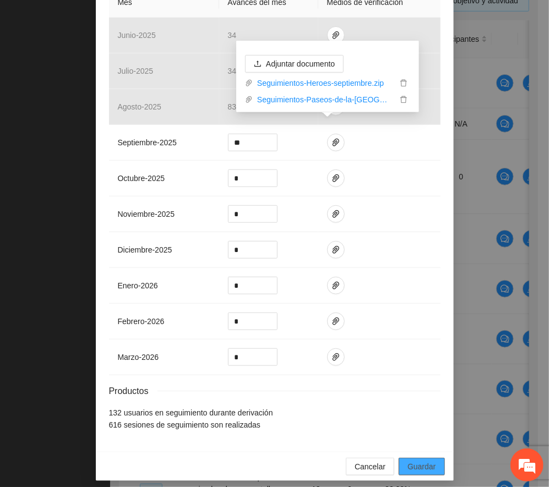
click at [419, 461] on span "Guardar" at bounding box center [421, 467] width 28 height 12
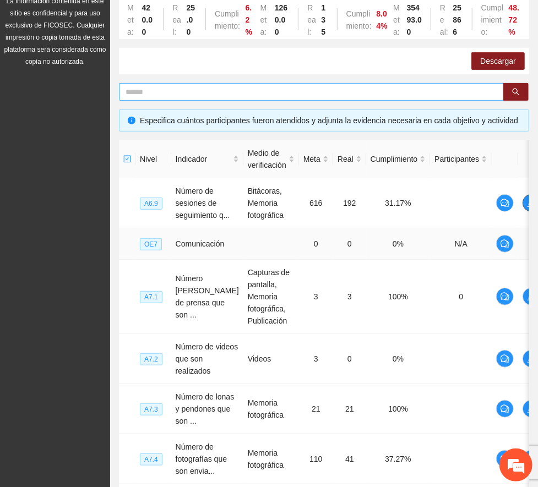
scroll to position [0, 0]
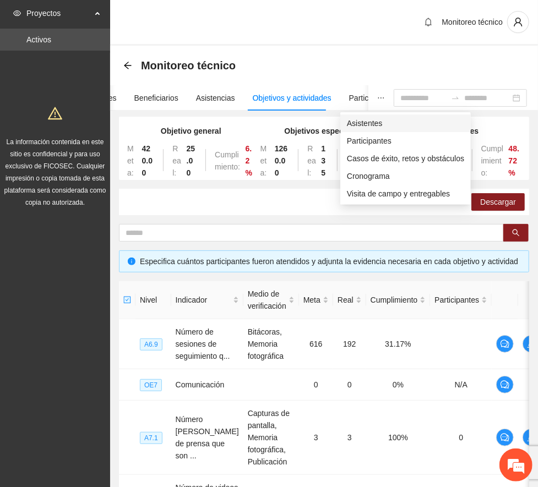
click at [365, 122] on span "Asistentes" at bounding box center [405, 123] width 117 height 12
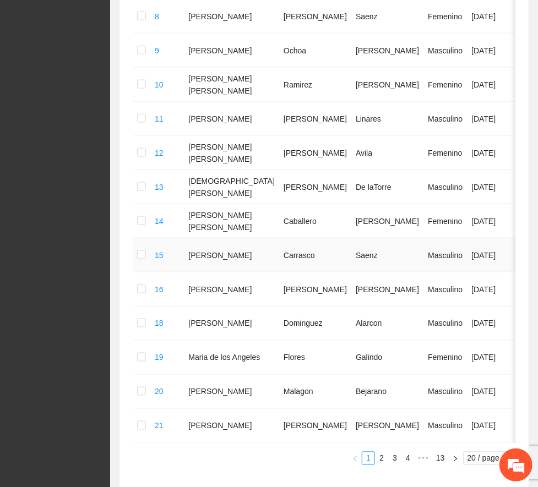
scroll to position [615, 0]
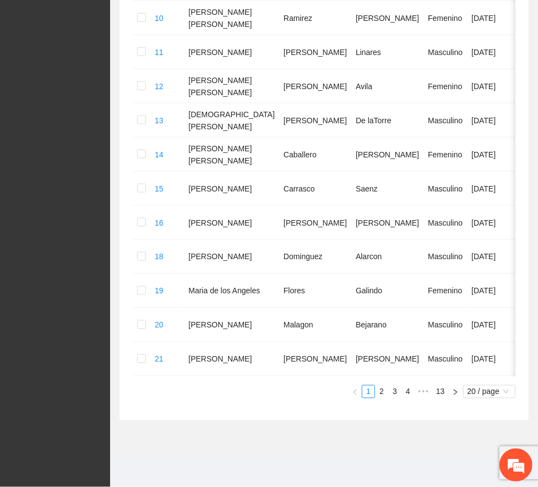
click at [402, 390] on link "4" at bounding box center [408, 392] width 12 height 12
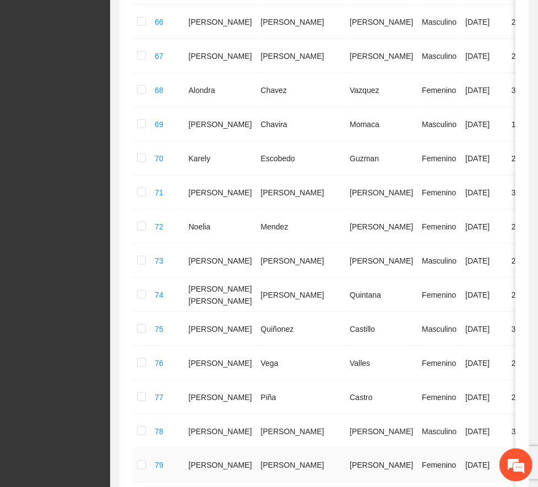
scroll to position [568, 0]
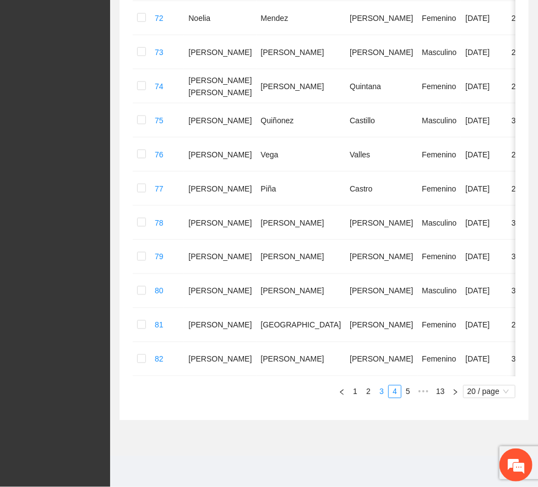
click at [375, 391] on link "3" at bounding box center [381, 392] width 12 height 12
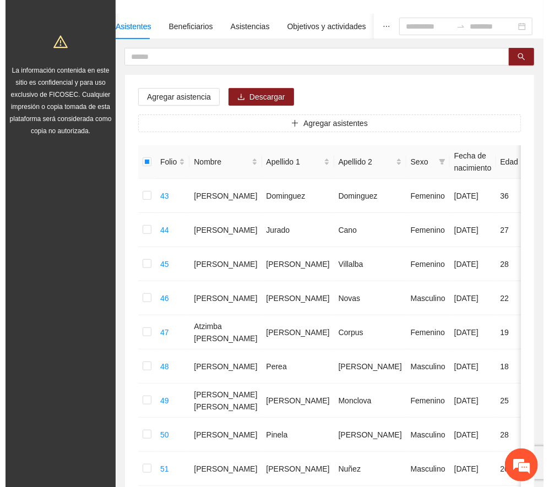
scroll to position [0, 0]
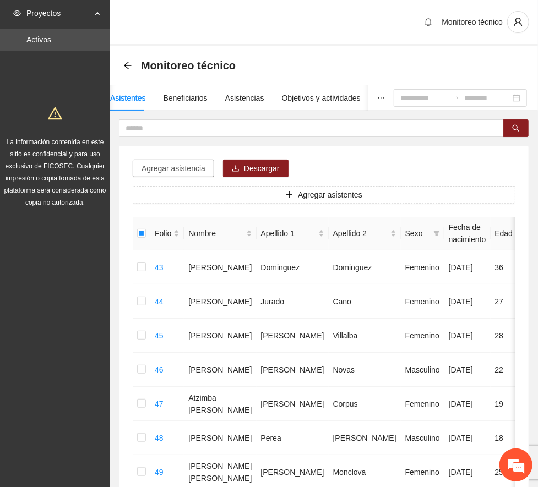
click at [192, 175] on button "Agregar asistencia" at bounding box center [173, 169] width 81 height 18
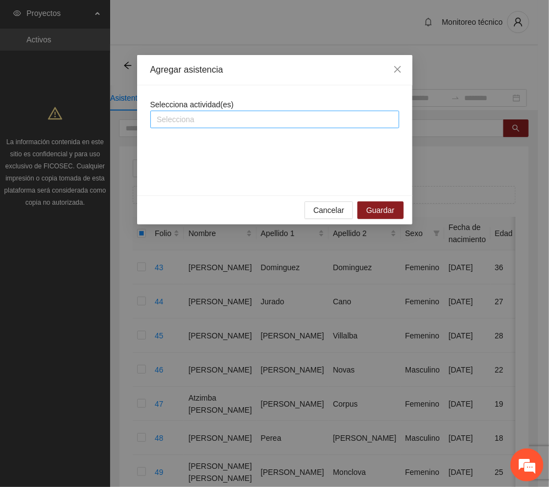
click at [223, 117] on div at bounding box center [274, 119] width 243 height 13
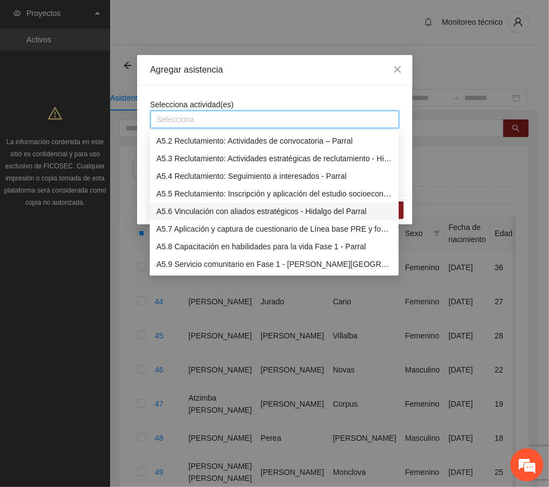
scroll to position [1101, 0]
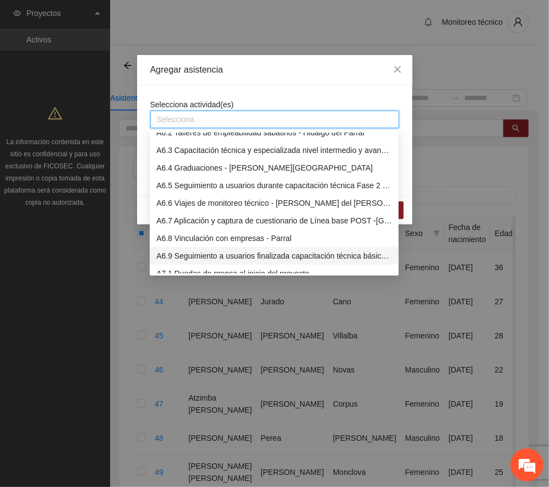
click at [252, 251] on div "A6.9 Seguimiento a usuarios finalizada capacitación técnica básica - [GEOGRAPHI…" at bounding box center [274, 256] width 236 height 12
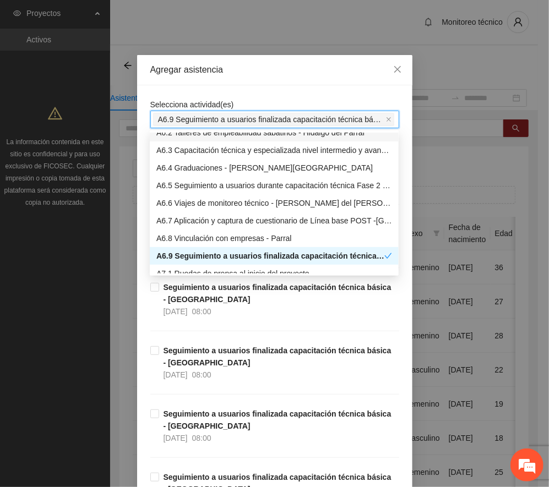
click at [292, 72] on div "Agregar asistencia" at bounding box center [274, 70] width 249 height 12
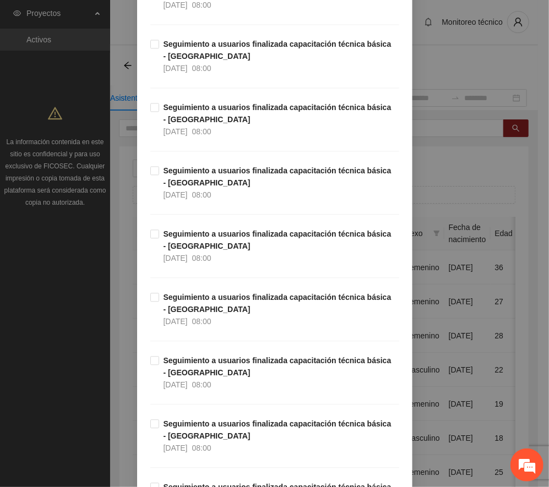
scroll to position [12517, 0]
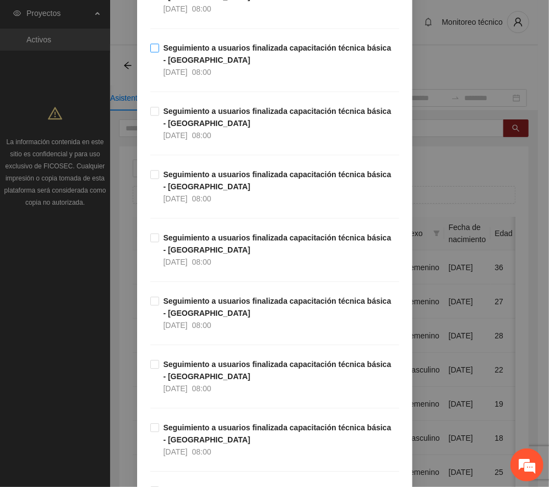
drag, startPoint x: 185, startPoint y: 99, endPoint x: 183, endPoint y: 106, distance: 7.5
click at [185, 64] on strong "Seguimiento a usuarios finalizada capacitación técnica básica - [GEOGRAPHIC_DAT…" at bounding box center [277, 53] width 228 height 21
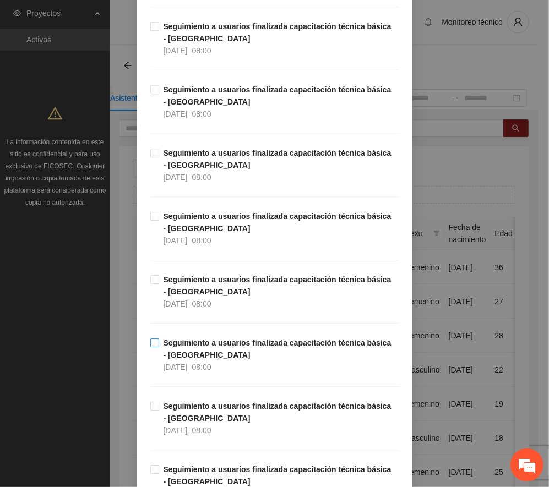
scroll to position [12737, 0]
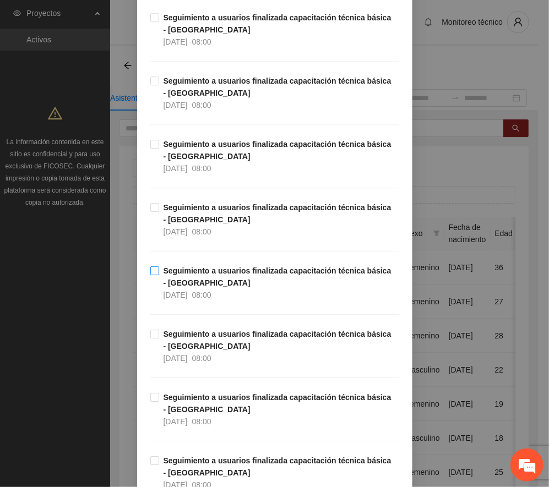
drag, startPoint x: 196, startPoint y: 308, endPoint x: 250, endPoint y: 308, distance: 53.9
click at [196, 287] on strong "Seguimiento a usuarios finalizada capacitación técnica básica - [GEOGRAPHIC_DAT…" at bounding box center [277, 276] width 228 height 21
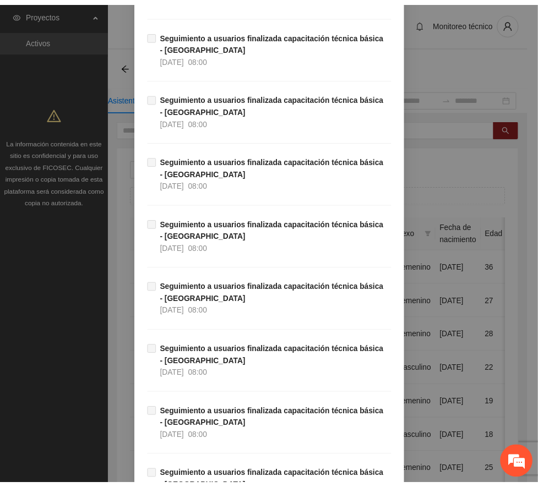
scroll to position [18729, 0]
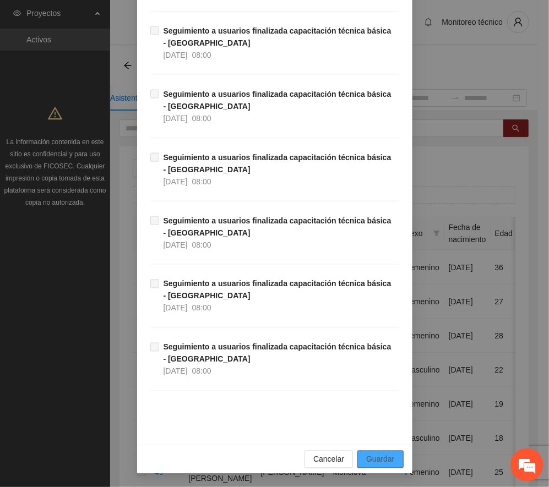
click at [382, 460] on span "Guardar" at bounding box center [380, 459] width 28 height 12
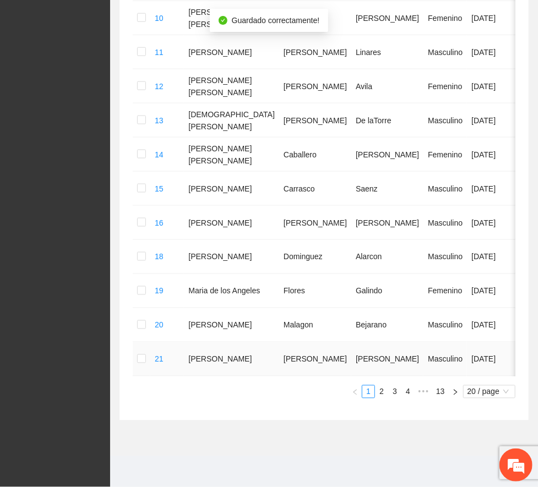
scroll to position [615, 0]
click at [389, 394] on link "3" at bounding box center [395, 392] width 12 height 12
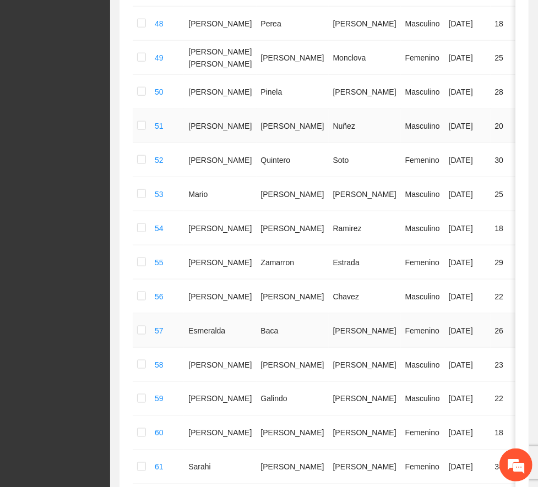
scroll to position [542, 0]
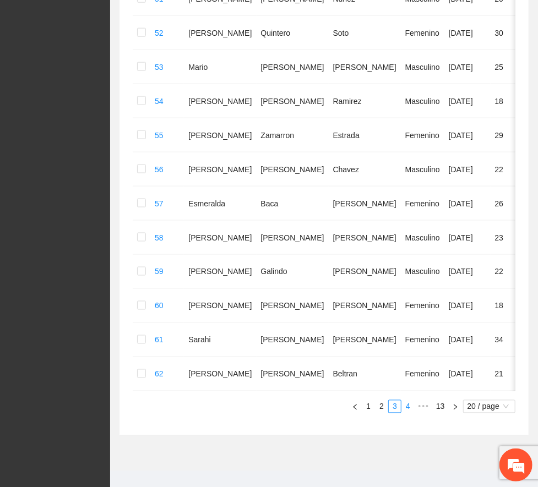
click at [402, 413] on link "4" at bounding box center [408, 407] width 12 height 12
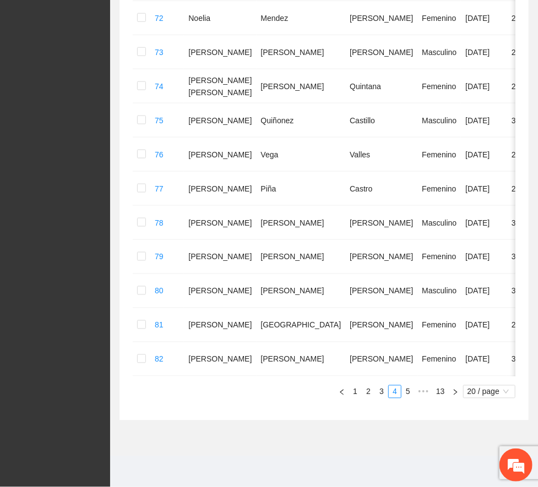
scroll to position [568, 0]
click at [368, 384] on div "Folio Nombre Apellido 1 Apellido 2 Sexo Fecha de nacimiento Edad Municipio Colo…" at bounding box center [324, 29] width 382 height 738
click at [375, 389] on link "3" at bounding box center [381, 392] width 12 height 12
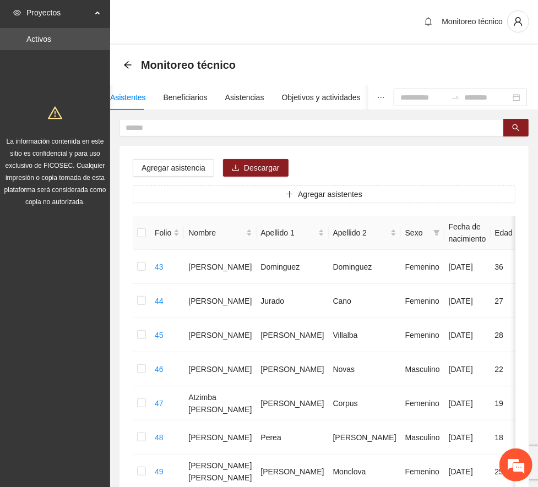
scroll to position [0, 0]
click at [241, 95] on div "Asistencias" at bounding box center [244, 98] width 39 height 12
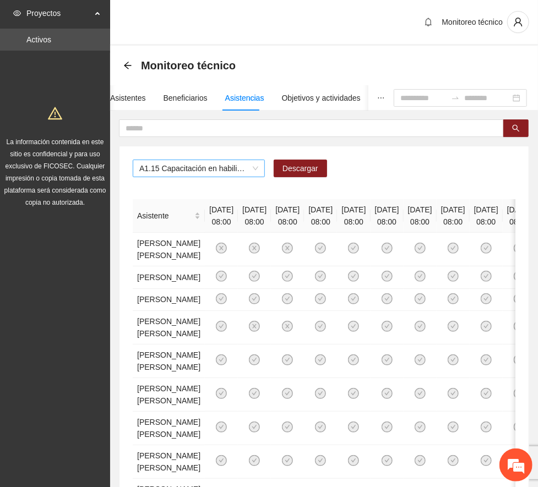
click at [254, 167] on span "A1.15 Capacitación en habilidades para la [PERSON_NAME] 1 - [GEOGRAPHIC_DATA]" at bounding box center [198, 168] width 119 height 17
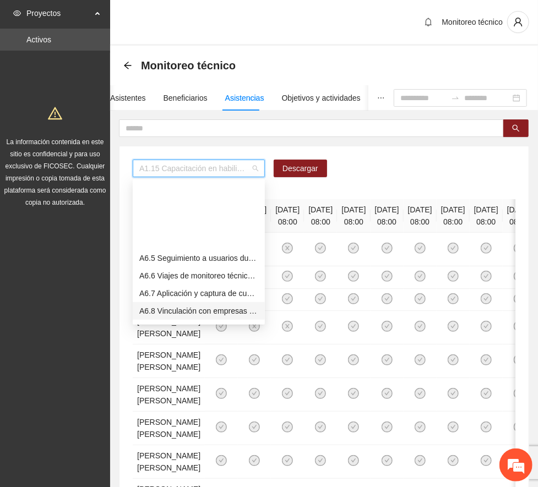
scroll to position [1150, 0]
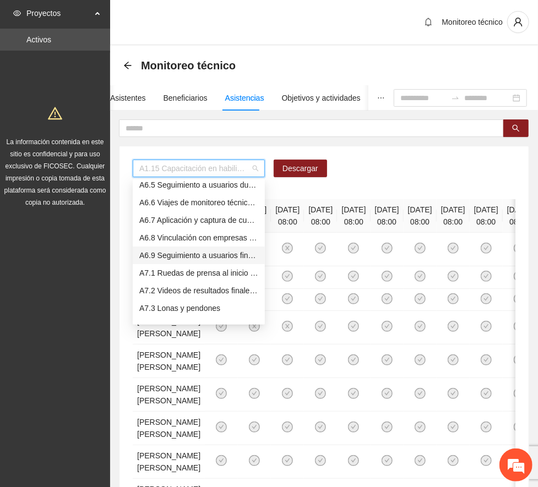
click at [185, 256] on div "A6.9 Seguimiento a usuarios finalizada capacitación técnica básica - [GEOGRAPHI…" at bounding box center [198, 255] width 119 height 12
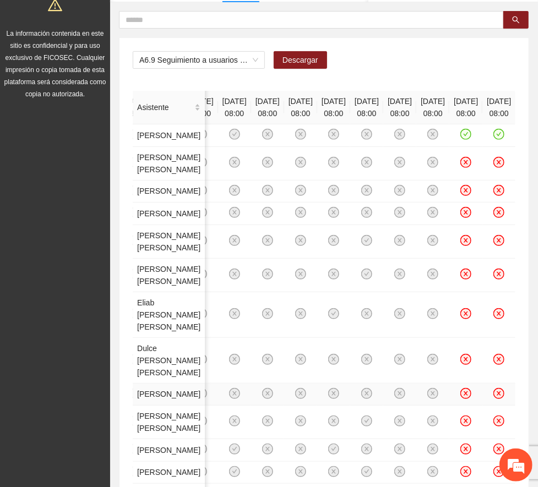
scroll to position [87, 0]
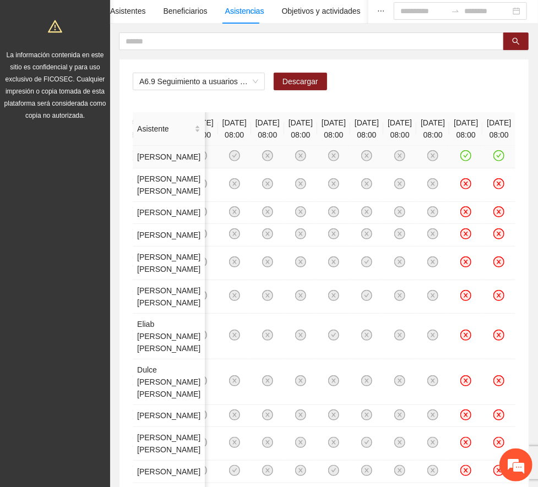
click at [494, 161] on icon "check-circle" at bounding box center [498, 155] width 11 height 11
click at [461, 161] on icon "check-circle" at bounding box center [465, 155] width 9 height 9
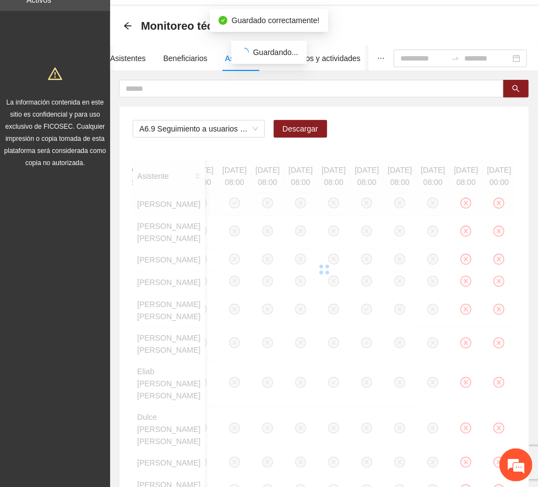
scroll to position [0, 0]
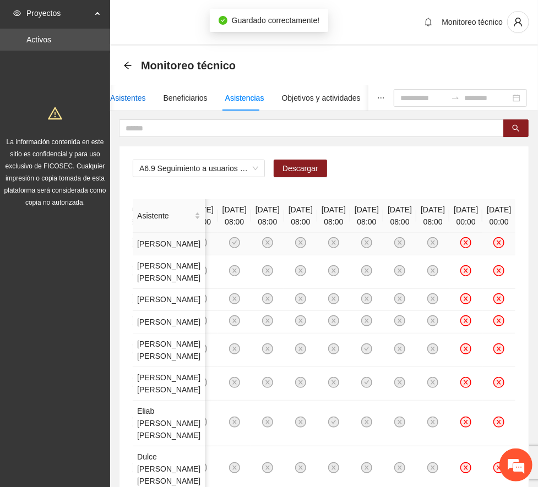
click at [135, 100] on div "Asistentes" at bounding box center [128, 98] width 36 height 12
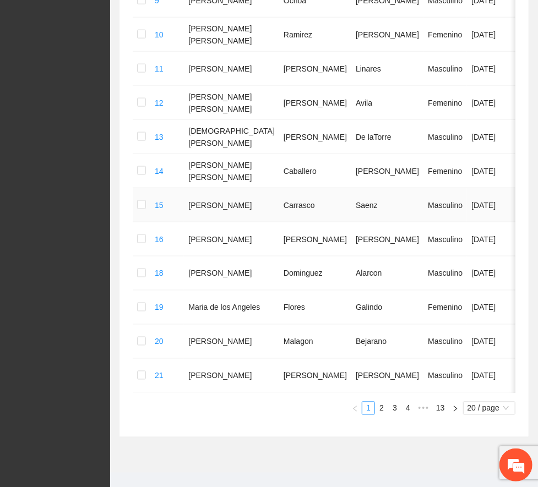
scroll to position [615, 0]
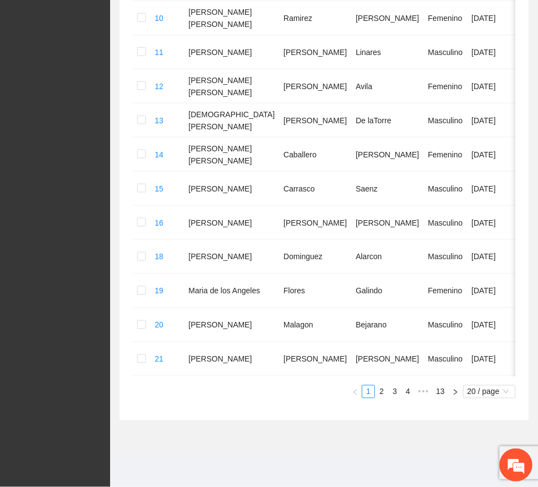
click at [0, 0] on link "5" at bounding box center [0, 0] width 0 height 0
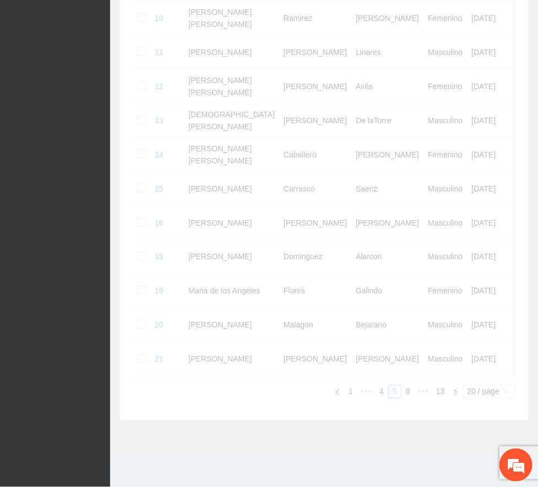
scroll to position [568, 0]
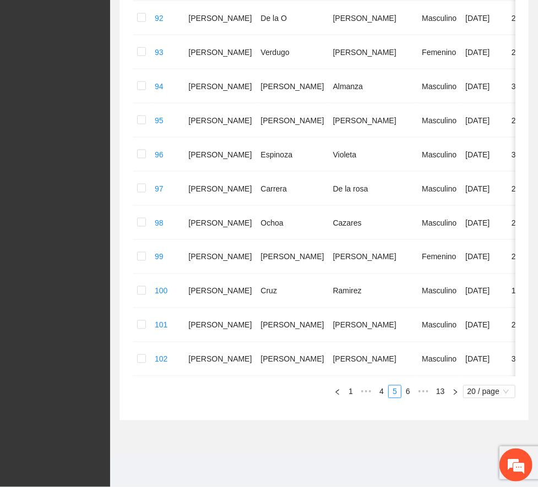
click at [0, 0] on link "7" at bounding box center [0, 0] width 0 height 0
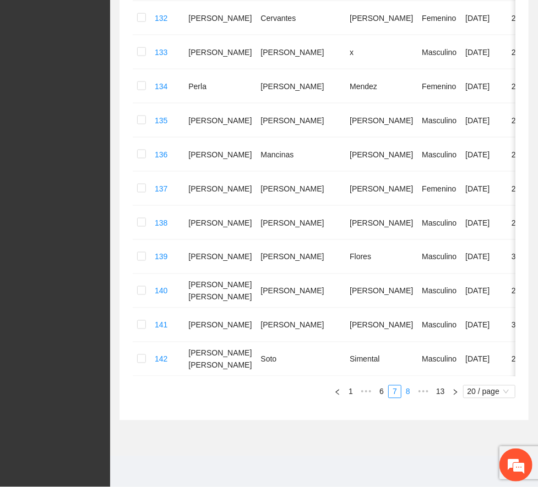
click at [402, 398] on link "8" at bounding box center [408, 392] width 12 height 12
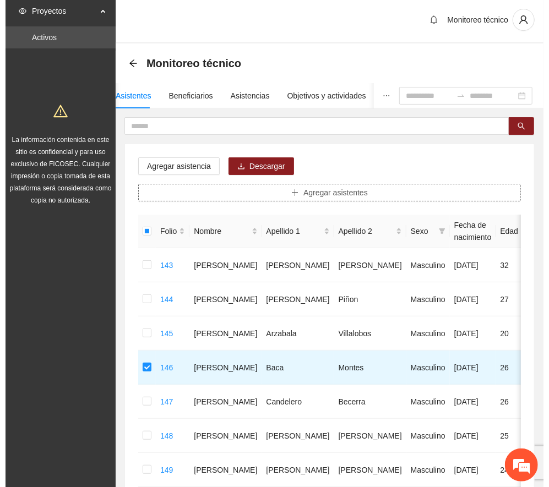
scroll to position [0, 0]
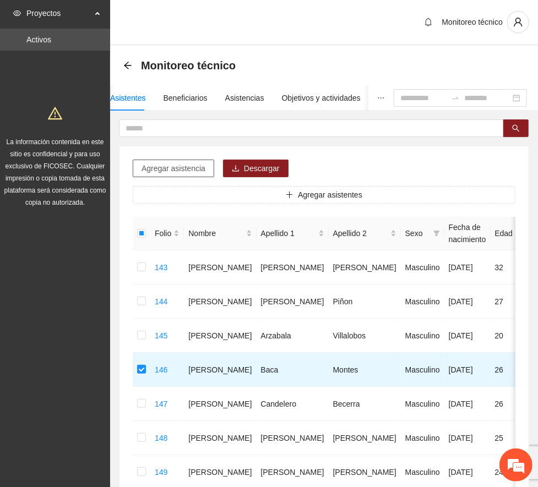
click at [187, 171] on span "Agregar asistencia" at bounding box center [173, 168] width 64 height 12
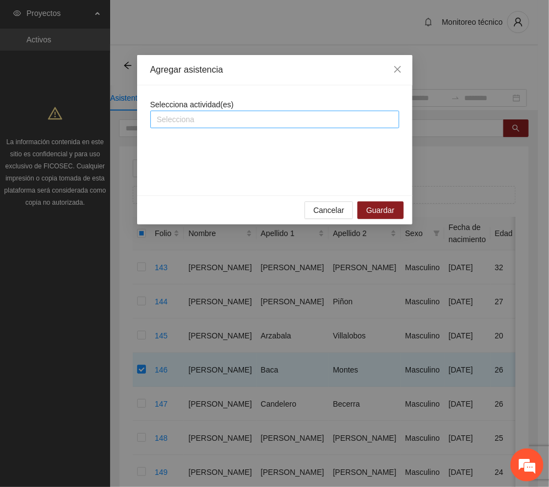
click at [300, 114] on div at bounding box center [274, 119] width 243 height 13
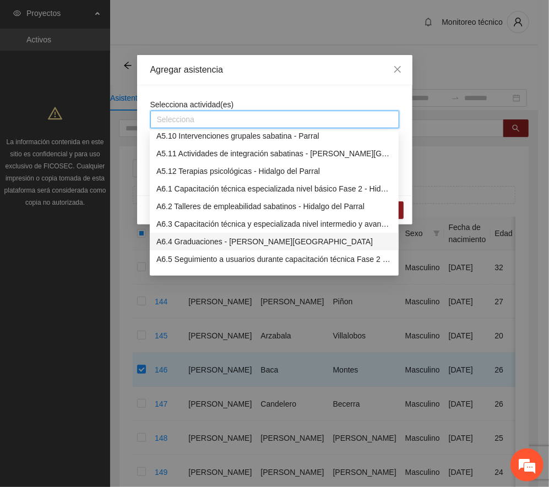
scroll to position [1174, 0]
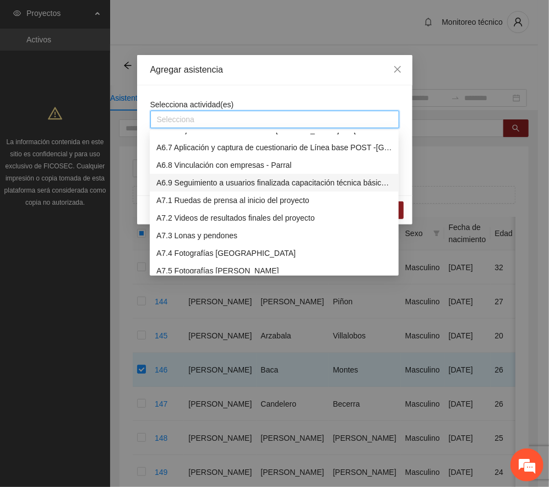
click at [221, 181] on div "A6.9 Seguimiento a usuarios finalizada capacitación técnica básica - [GEOGRAPHI…" at bounding box center [274, 183] width 236 height 12
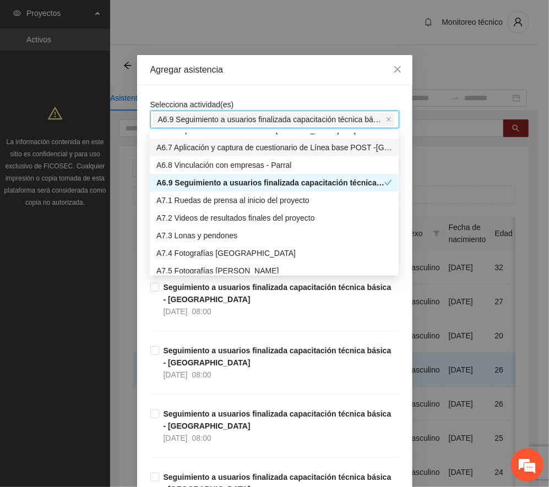
click at [271, 67] on div "Agregar asistencia" at bounding box center [274, 70] width 249 height 12
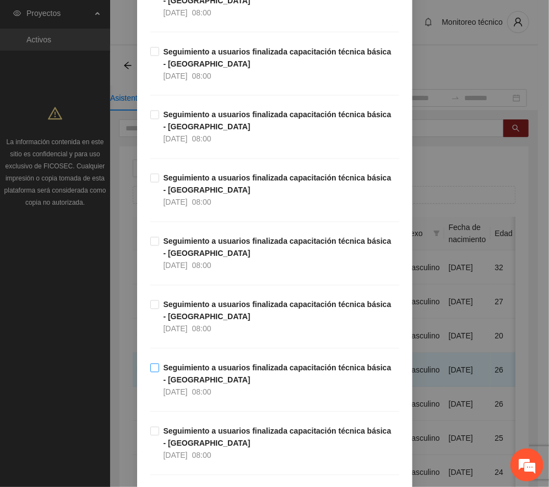
scroll to position [12290, 0]
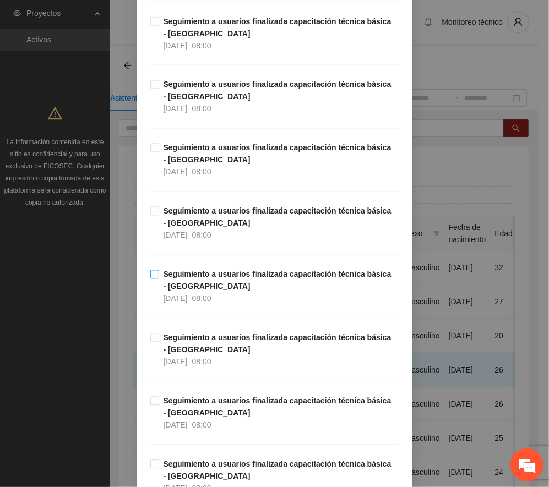
click at [264, 305] on span "Seguimiento a usuarios finalizada capacitación técnica básica - [GEOGRAPHIC_DAT…" at bounding box center [279, 287] width 240 height 36
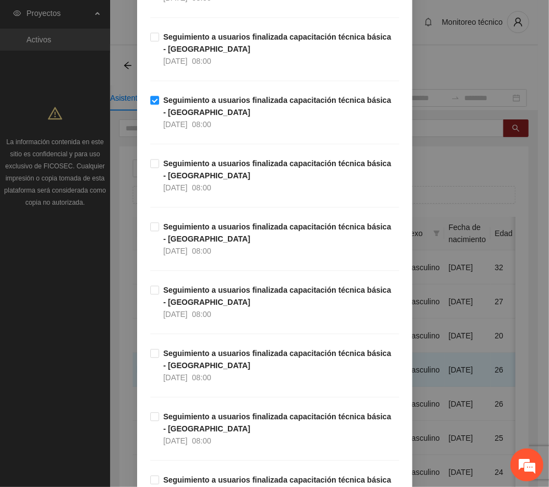
scroll to position [12658, 0]
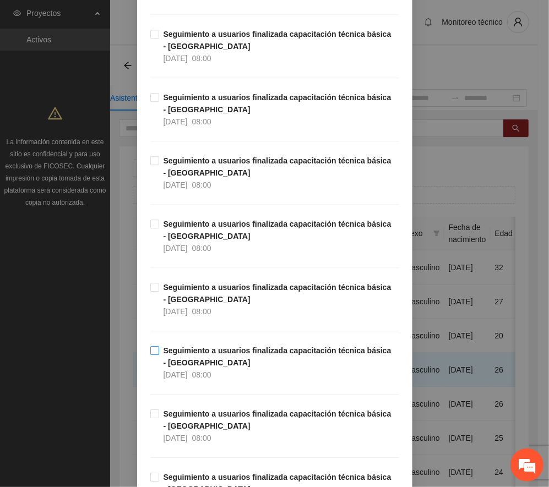
click at [277, 367] on strong "Seguimiento a usuarios finalizada capacitación técnica básica - [GEOGRAPHIC_DAT…" at bounding box center [277, 356] width 228 height 21
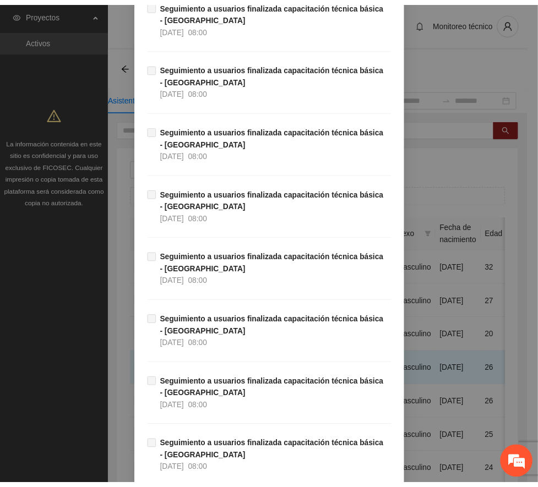
scroll to position [18729, 0]
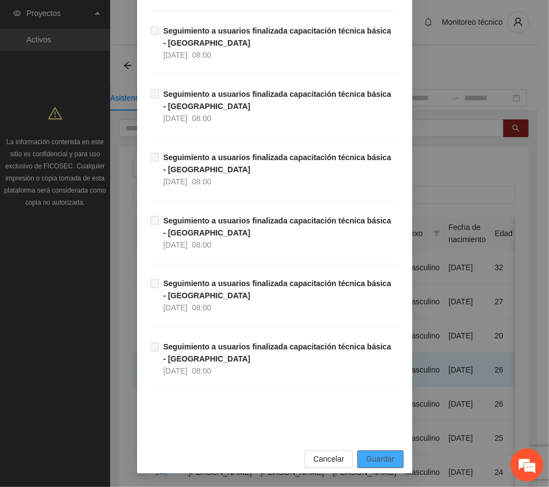
click at [384, 459] on span "Guardar" at bounding box center [380, 459] width 28 height 12
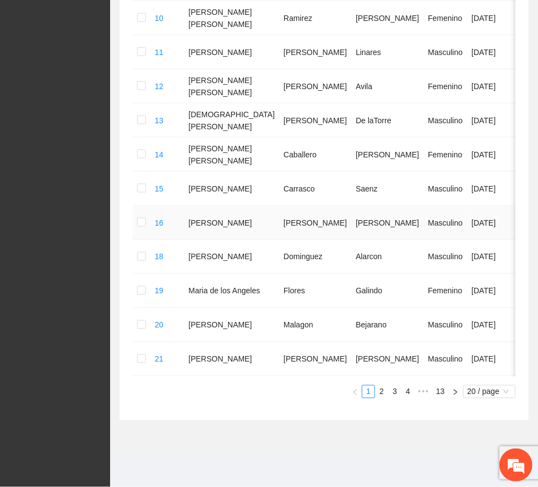
scroll to position [615, 0]
click at [423, 392] on span "•••" at bounding box center [423, 391] width 18 height 13
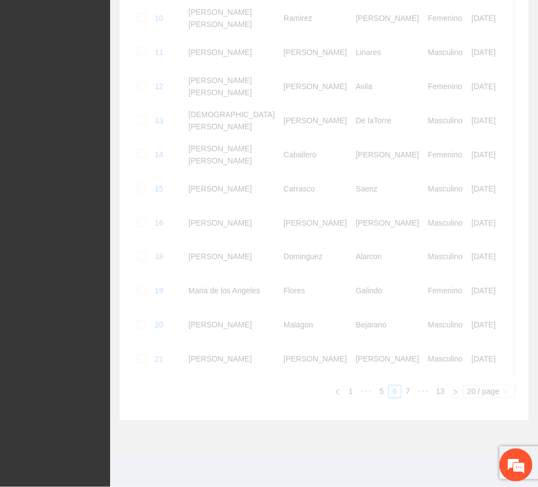
scroll to position [568, 0]
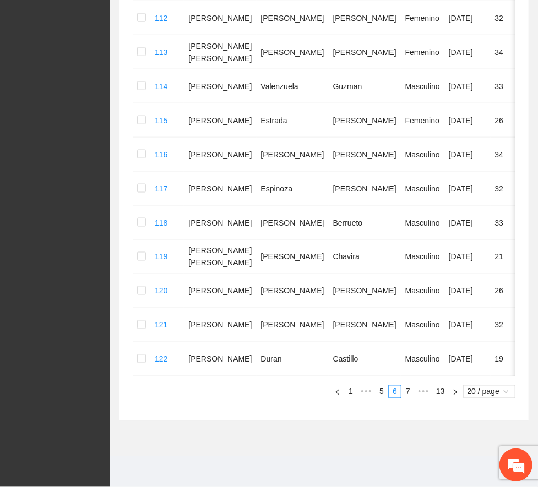
click at [0, 0] on link "8" at bounding box center [0, 0] width 0 height 0
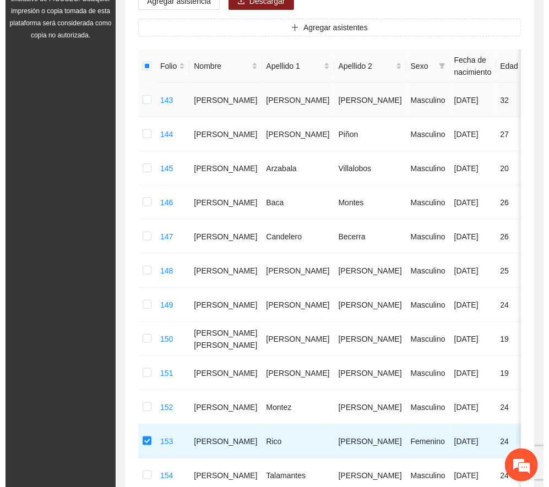
scroll to position [0, 0]
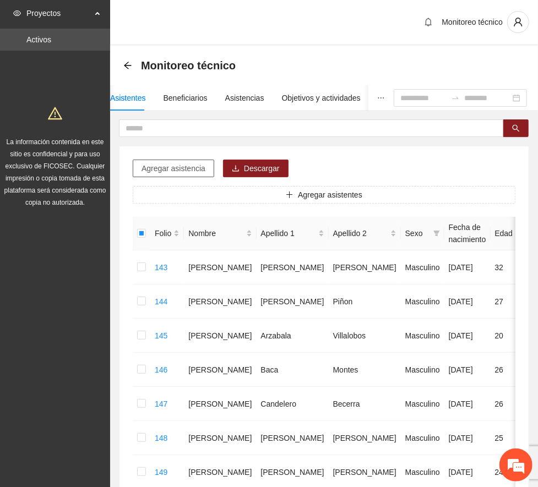
click at [190, 168] on span "Agregar asistencia" at bounding box center [173, 168] width 64 height 12
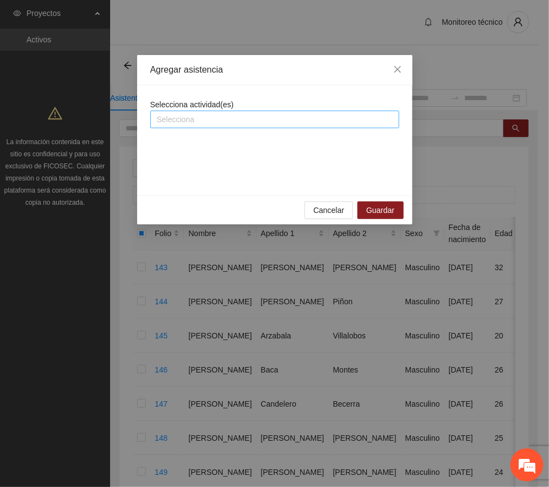
click at [254, 117] on div at bounding box center [274, 119] width 243 height 13
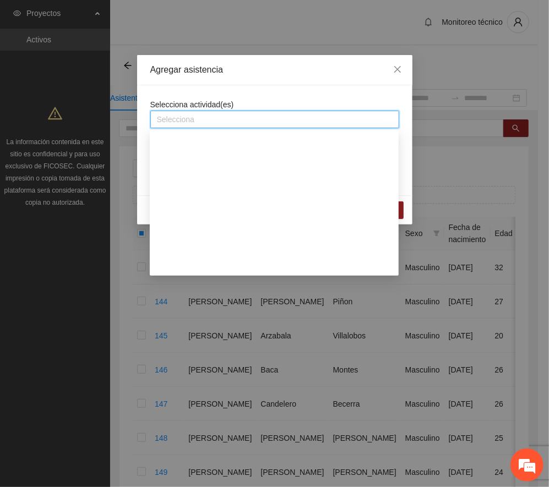
scroll to position [1101, 0]
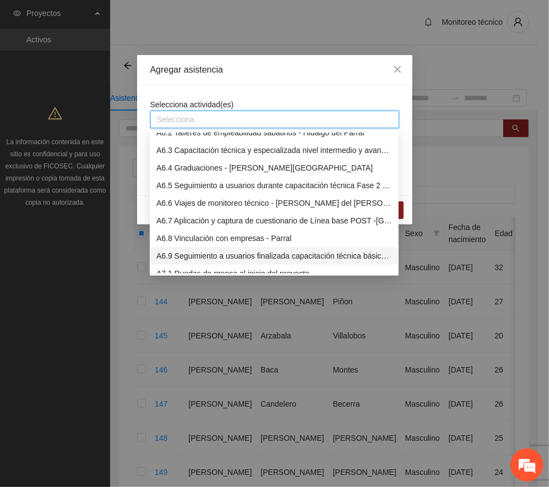
click at [233, 254] on div "A6.9 Seguimiento a usuarios finalizada capacitación técnica básica - [GEOGRAPHI…" at bounding box center [274, 256] width 236 height 12
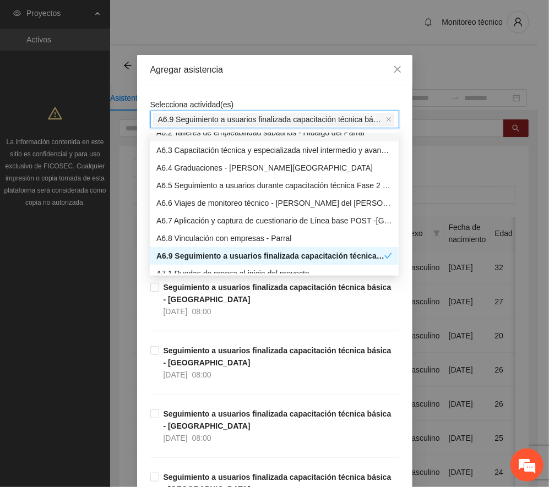
click at [287, 71] on div "Agregar asistencia" at bounding box center [274, 70] width 249 height 12
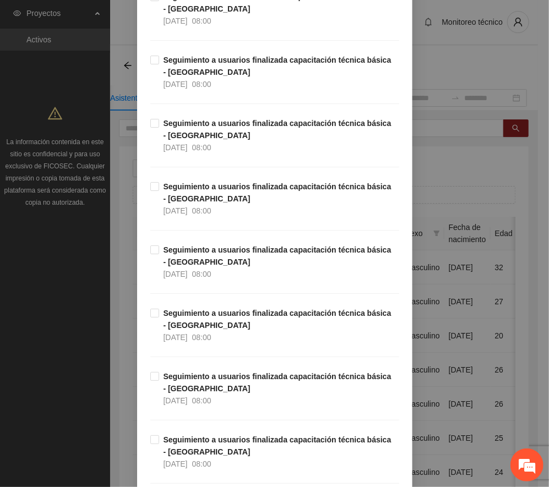
scroll to position [13173, 0]
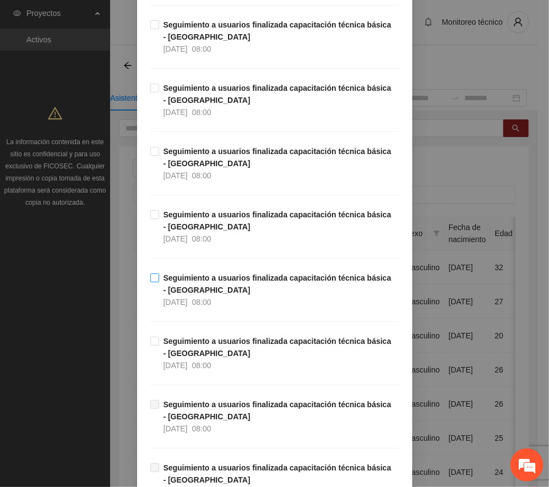
click at [215, 294] on strong "Seguimiento a usuarios finalizada capacitación técnica básica - [GEOGRAPHIC_DAT…" at bounding box center [277, 284] width 228 height 21
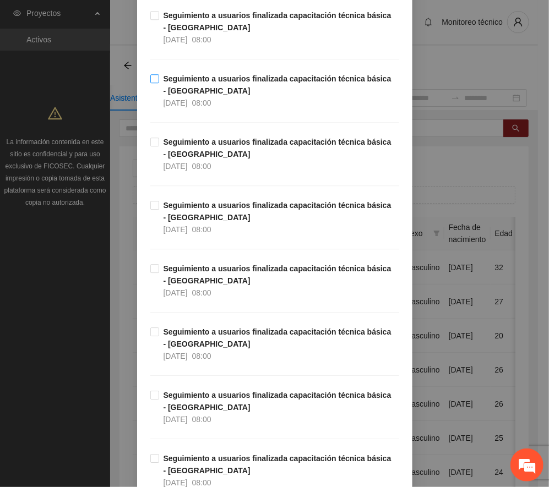
scroll to position [12586, 0]
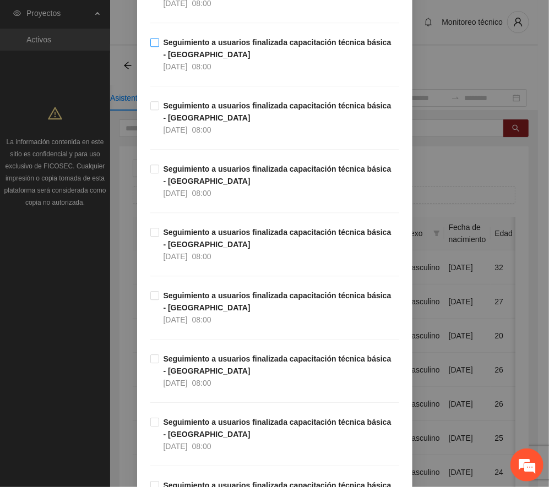
click at [185, 59] on strong "Seguimiento a usuarios finalizada capacitación técnica básica - [GEOGRAPHIC_DAT…" at bounding box center [277, 48] width 228 height 21
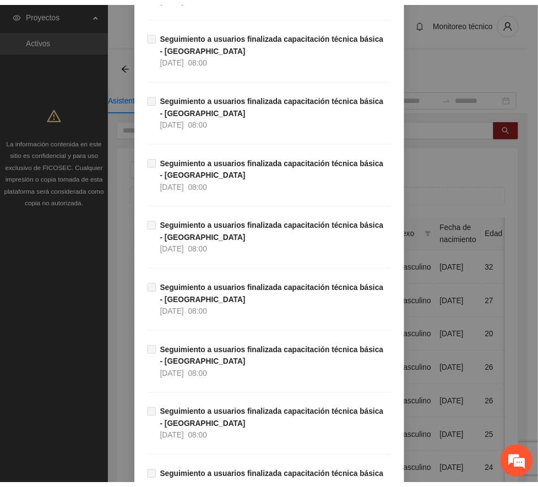
scroll to position [18729, 0]
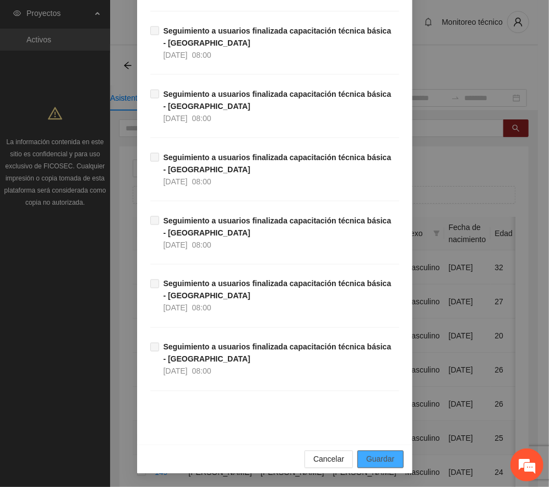
click at [387, 457] on span "Guardar" at bounding box center [380, 459] width 28 height 12
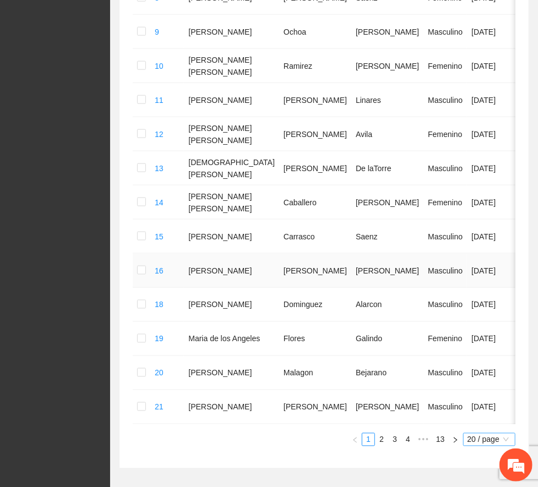
scroll to position [615, 0]
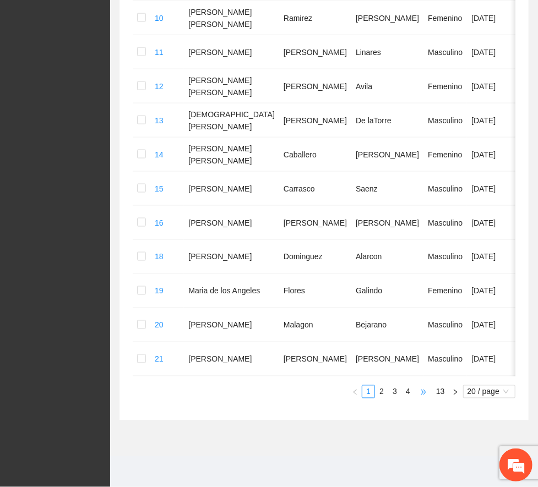
click at [419, 393] on span "•••" at bounding box center [423, 391] width 18 height 13
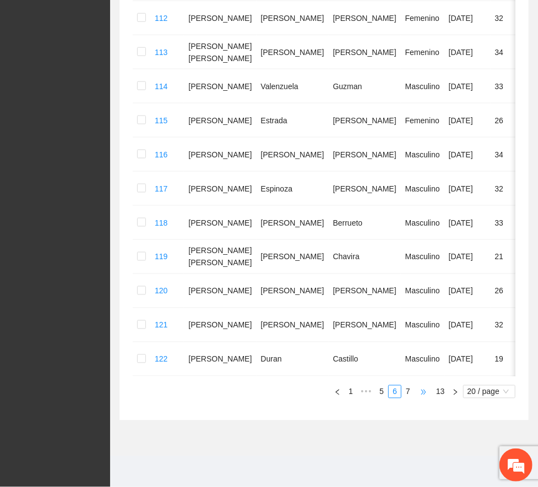
scroll to position [568, 0]
click at [0, 0] on link "8" at bounding box center [0, 0] width 0 height 0
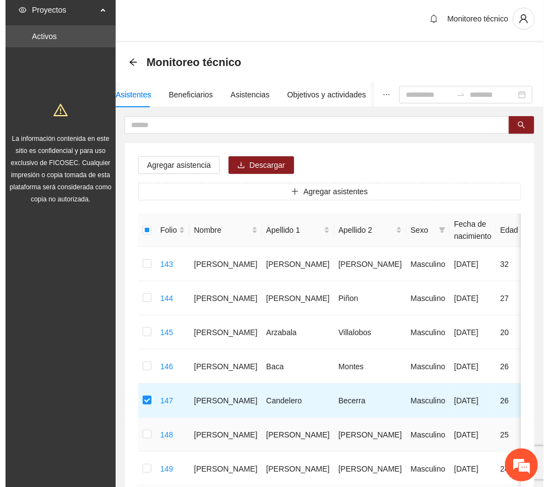
scroll to position [0, 0]
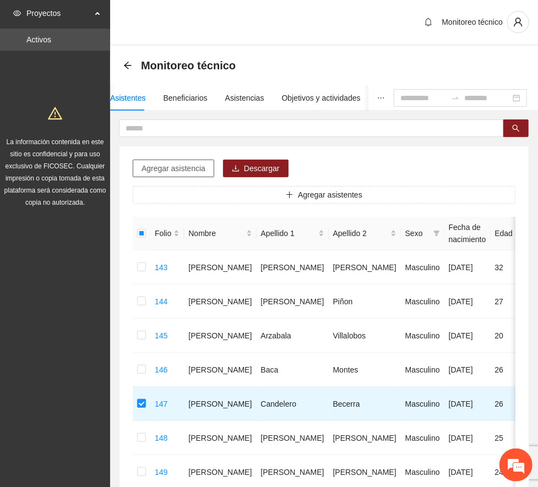
click at [187, 166] on span "Agregar asistencia" at bounding box center [173, 168] width 64 height 12
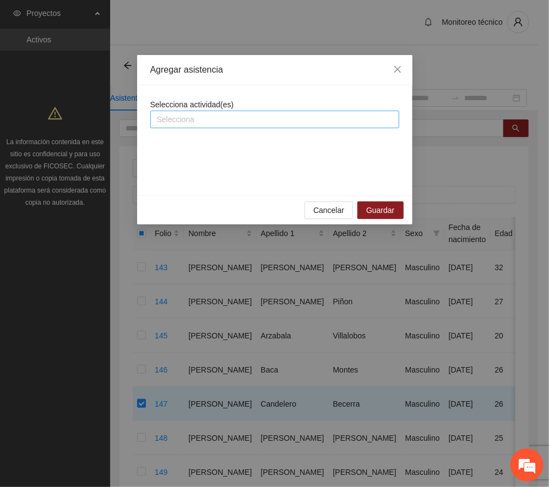
click at [233, 121] on div at bounding box center [274, 119] width 243 height 13
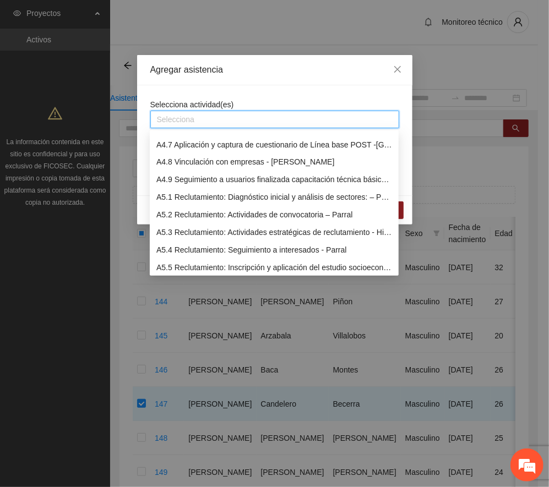
scroll to position [1101, 0]
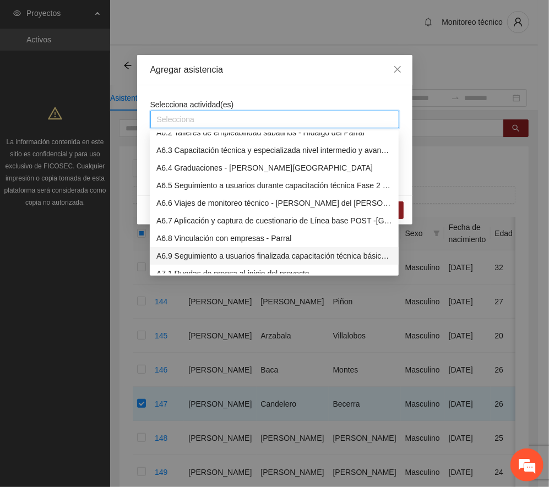
click at [234, 255] on div "A6.9 Seguimiento a usuarios finalizada capacitación técnica básica - [GEOGRAPHI…" at bounding box center [274, 256] width 236 height 12
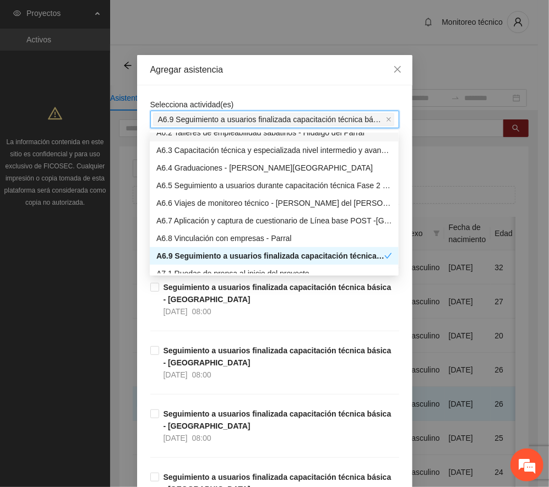
click at [278, 66] on div "Agregar asistencia" at bounding box center [274, 70] width 249 height 12
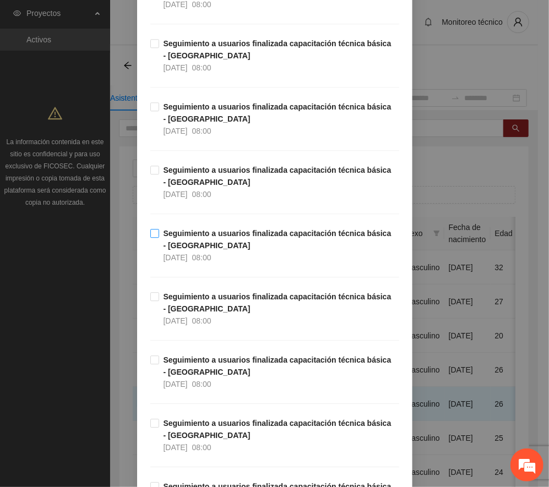
scroll to position [12562, 0]
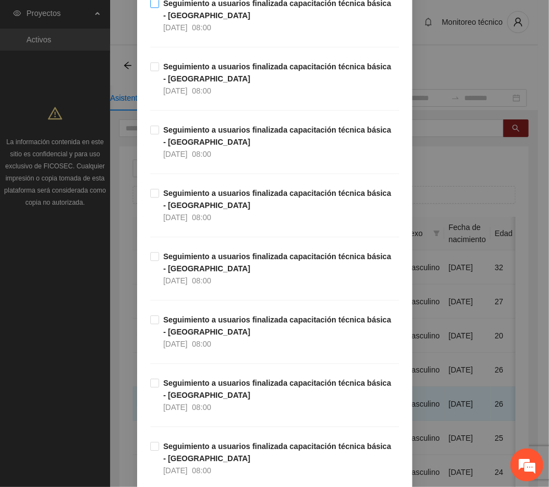
click at [199, 20] on strong "Seguimiento a usuarios finalizada capacitación técnica básica - [GEOGRAPHIC_DAT…" at bounding box center [277, 9] width 228 height 21
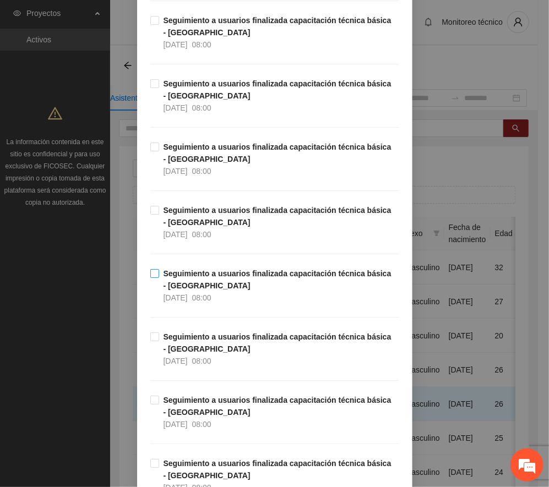
scroll to position [13076, 0]
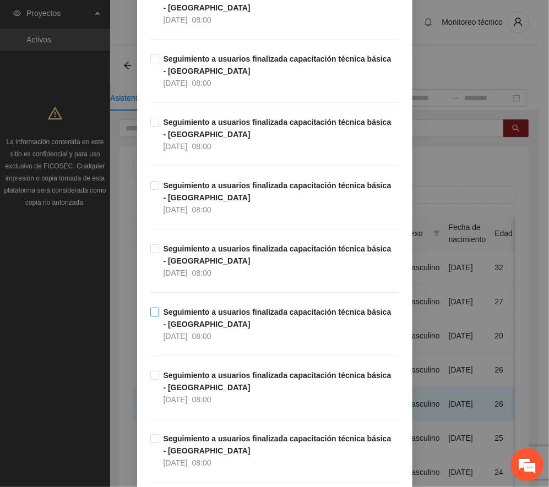
click at [216, 329] on strong "Seguimiento a usuarios finalizada capacitación técnica básica - [GEOGRAPHIC_DAT…" at bounding box center [277, 318] width 228 height 21
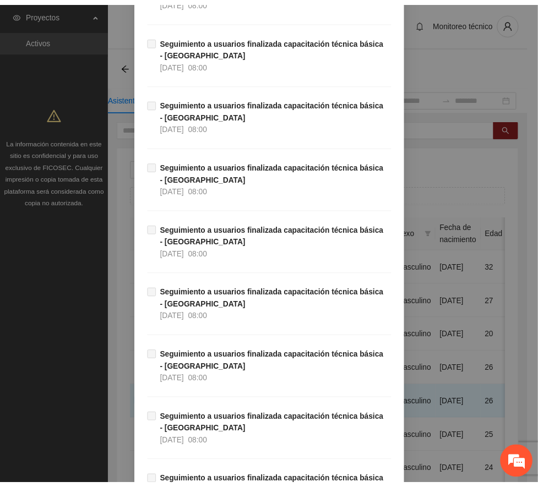
scroll to position [18729, 0]
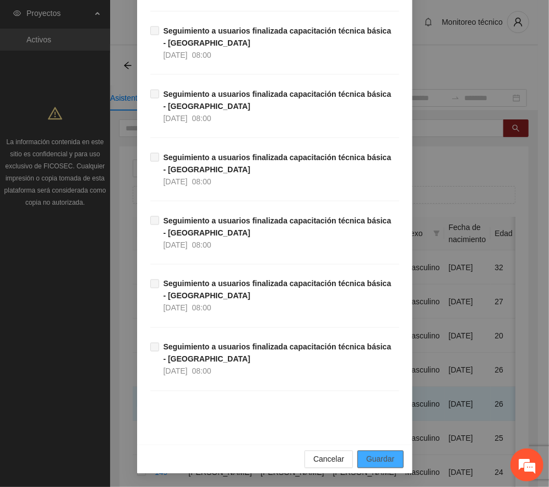
click at [375, 453] on span "Guardar" at bounding box center [380, 459] width 28 height 12
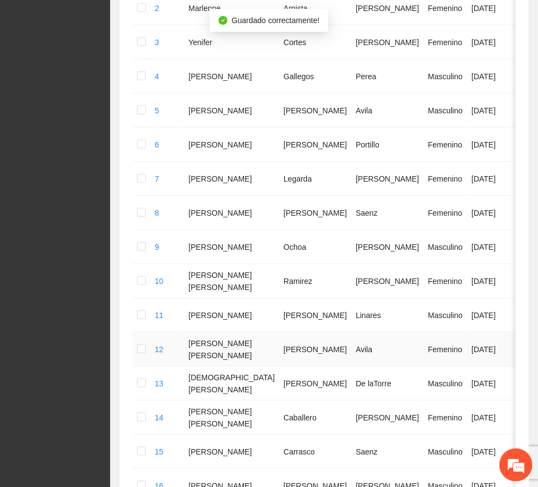
scroll to position [587, 0]
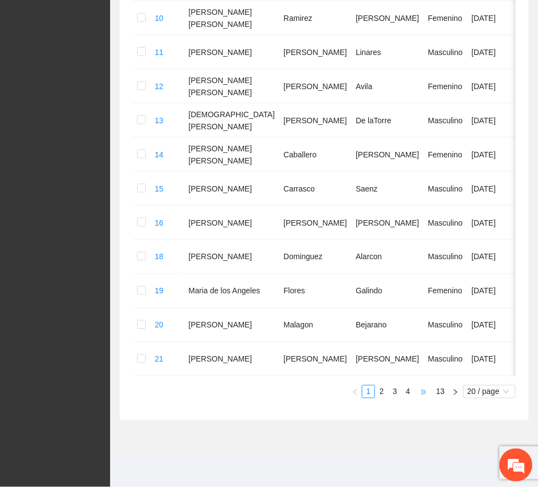
click at [419, 398] on span "•••" at bounding box center [423, 391] width 18 height 13
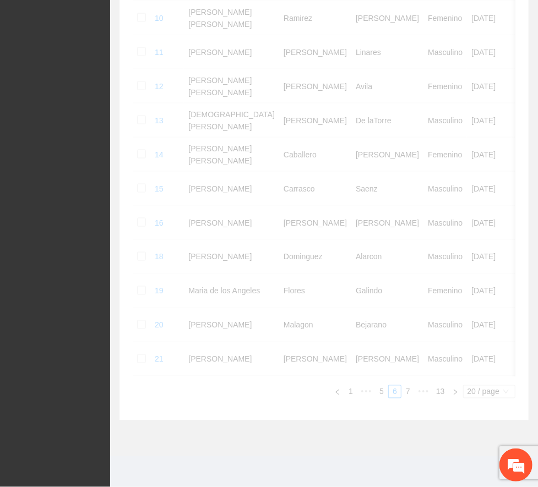
scroll to position [568, 0]
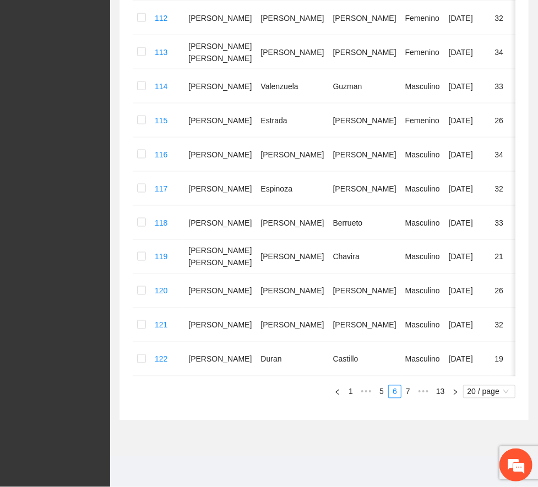
click at [0, 0] on link "8" at bounding box center [0, 0] width 0 height 0
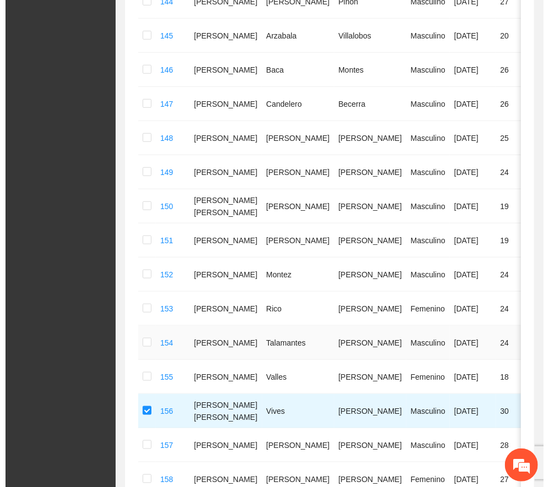
scroll to position [0, 0]
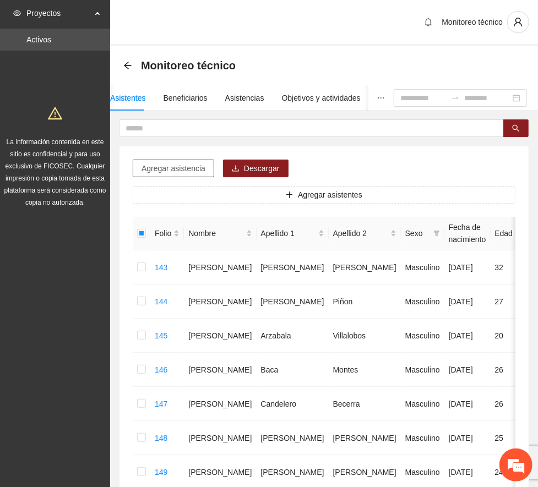
click at [185, 167] on span "Agregar asistencia" at bounding box center [173, 168] width 64 height 12
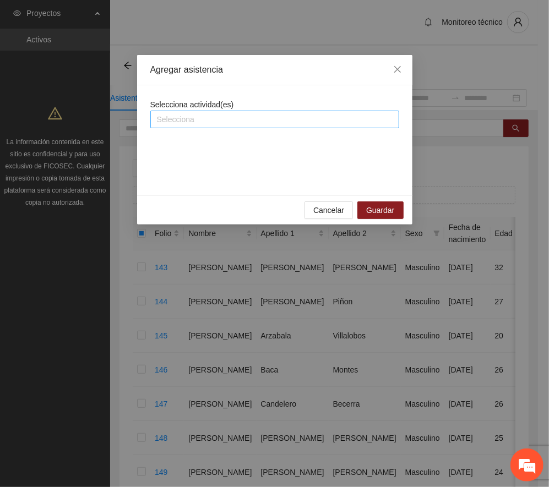
click at [220, 117] on div at bounding box center [274, 119] width 243 height 13
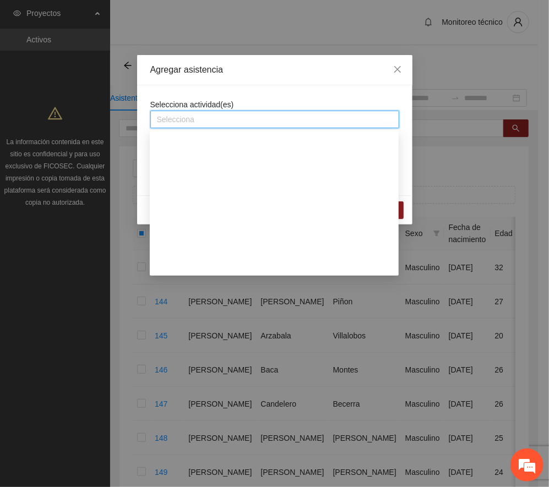
scroll to position [1174, 0]
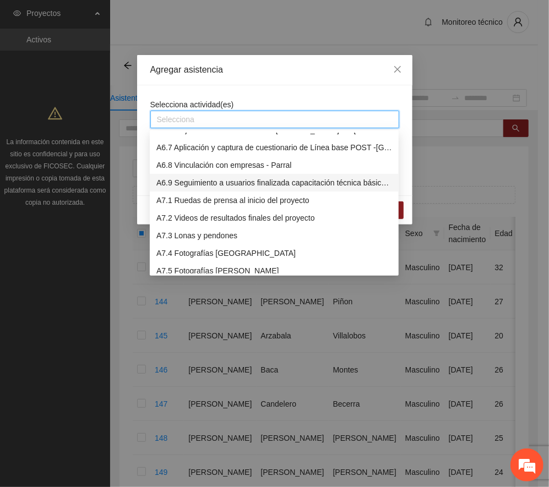
click at [253, 177] on div "A6.9 Seguimiento a usuarios finalizada capacitación técnica básica - [GEOGRAPHI…" at bounding box center [274, 183] width 236 height 12
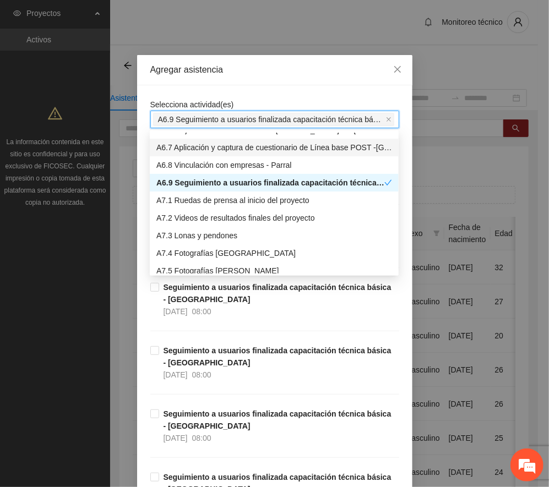
click at [287, 67] on div "Agregar asistencia" at bounding box center [274, 70] width 249 height 12
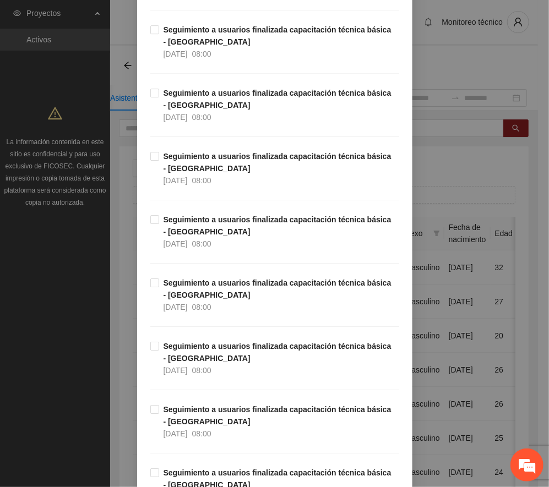
scroll to position [13076, 0]
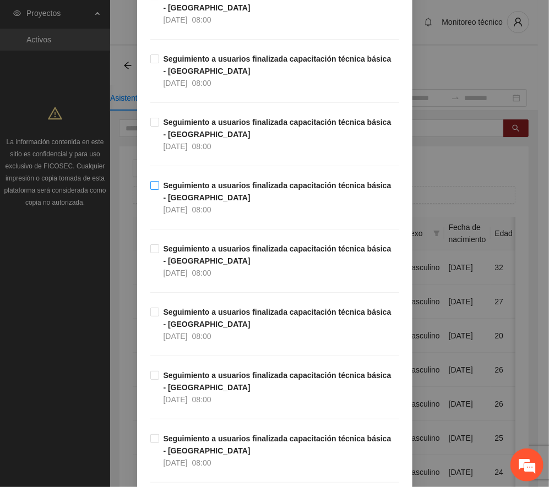
click at [199, 202] on strong "Seguimiento a usuarios finalizada capacitación técnica básica - [GEOGRAPHIC_DAT…" at bounding box center [277, 191] width 228 height 21
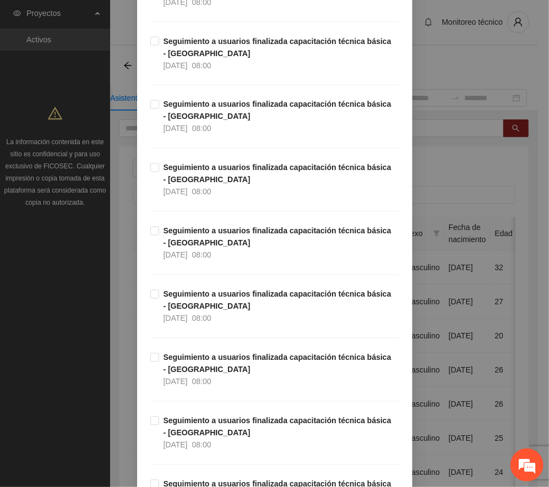
scroll to position [12268, 0]
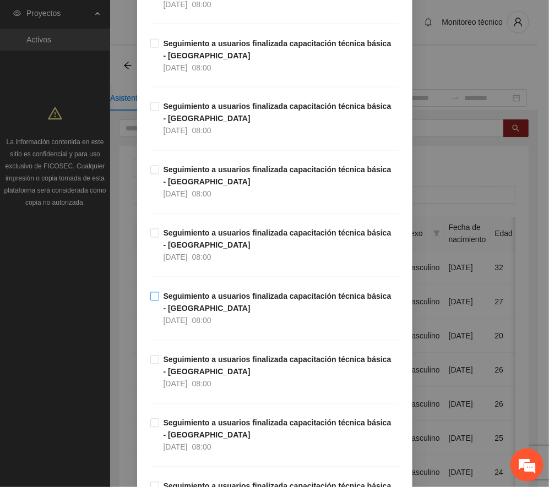
click at [199, 313] on strong "Seguimiento a usuarios finalizada capacitación técnica básica - [GEOGRAPHIC_DAT…" at bounding box center [277, 302] width 228 height 21
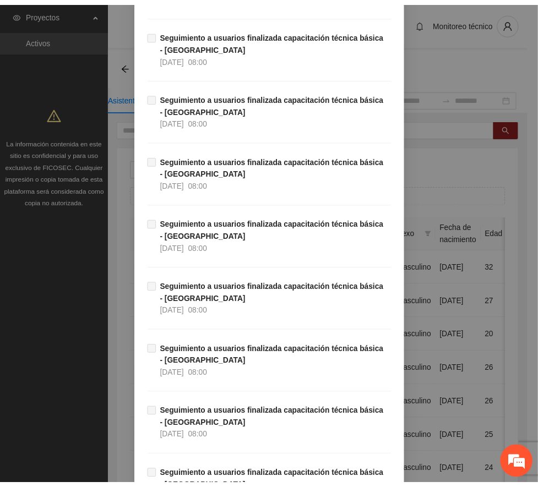
scroll to position [18729, 0]
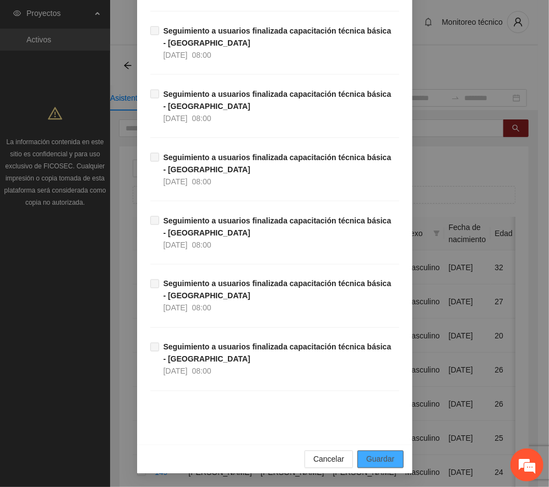
click at [366, 460] on span "Guardar" at bounding box center [380, 459] width 28 height 12
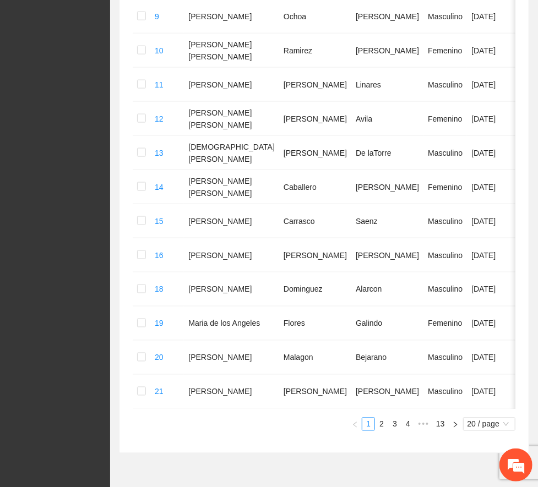
scroll to position [615, 0]
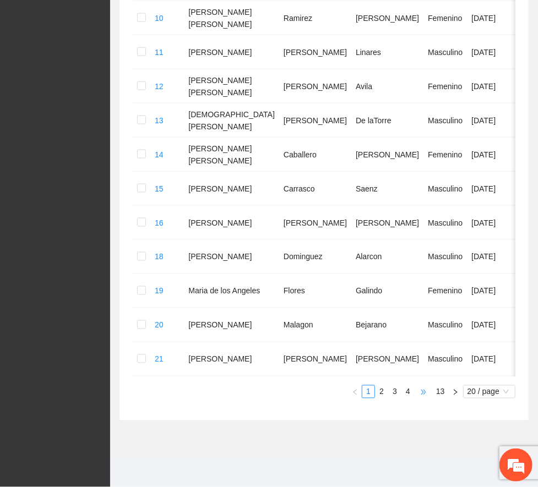
click at [420, 392] on span "•••" at bounding box center [423, 391] width 18 height 13
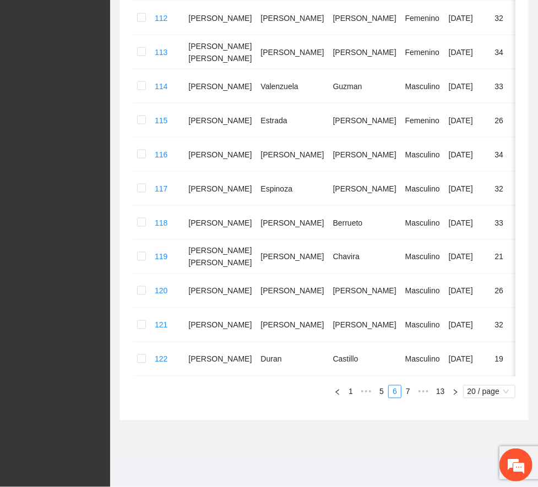
scroll to position [568, 0]
click at [0, 0] on link "8" at bounding box center [0, 0] width 0 height 0
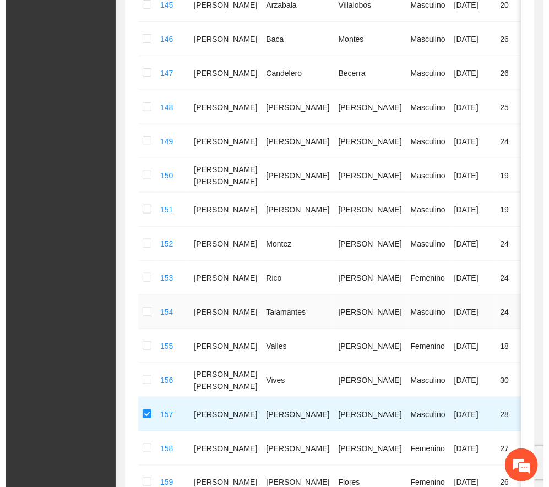
scroll to position [0, 0]
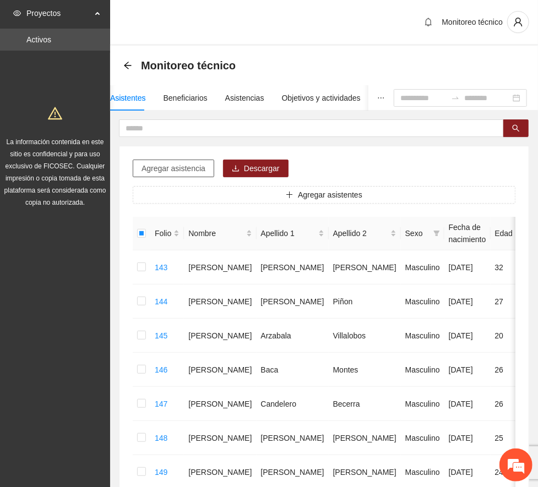
click at [178, 166] on span "Agregar asistencia" at bounding box center [173, 168] width 64 height 12
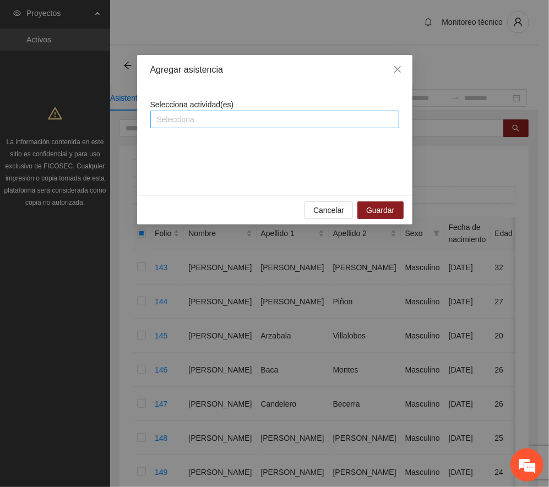
click at [245, 120] on div at bounding box center [274, 119] width 243 height 13
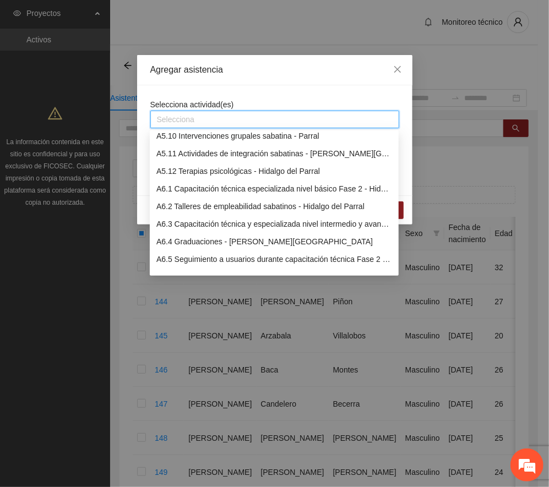
scroll to position [1101, 0]
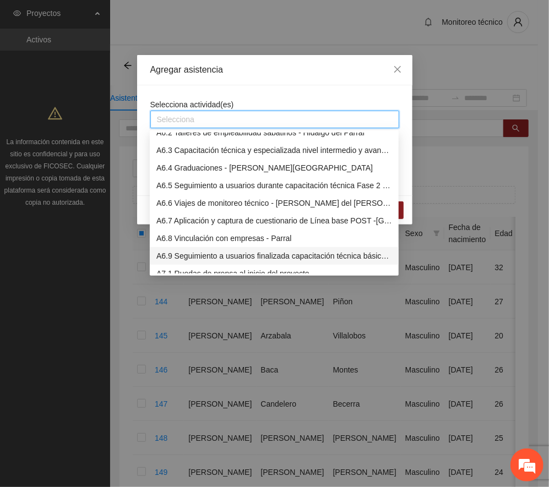
click at [260, 255] on div "A6.9 Seguimiento a usuarios finalizada capacitación técnica básica - [GEOGRAPHI…" at bounding box center [274, 256] width 236 height 12
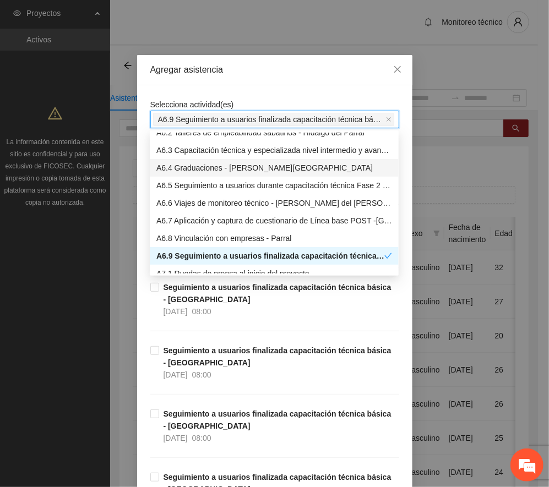
click at [298, 76] on div "Agregar asistencia" at bounding box center [274, 70] width 275 height 30
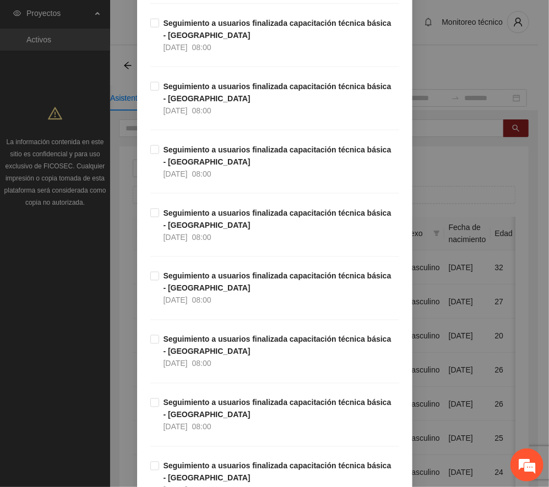
scroll to position [12119, 0]
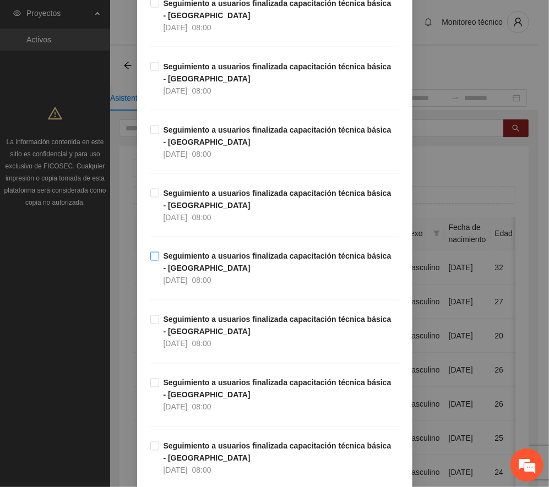
click at [232, 273] on strong "Seguimiento a usuarios finalizada capacitación técnica básica - [GEOGRAPHIC_DAT…" at bounding box center [277, 262] width 228 height 21
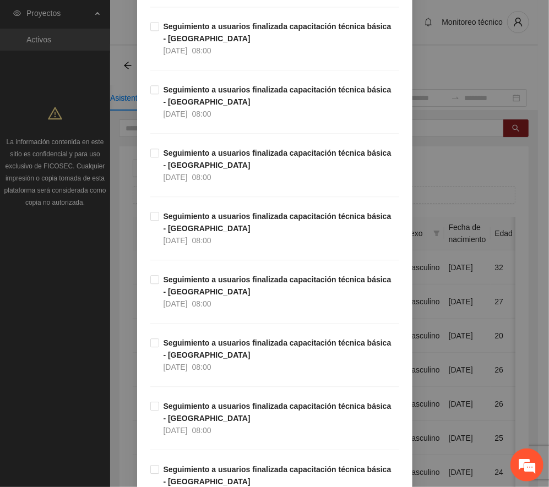
scroll to position [12632, 0]
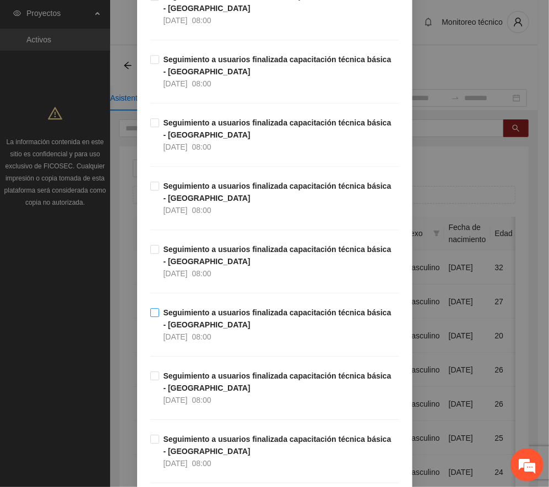
click at [243, 329] on strong "Seguimiento a usuarios finalizada capacitación técnica básica - [GEOGRAPHIC_DAT…" at bounding box center [277, 318] width 228 height 21
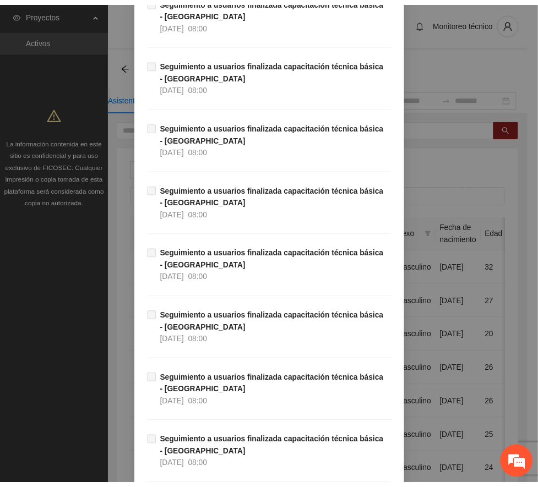
scroll to position [18729, 0]
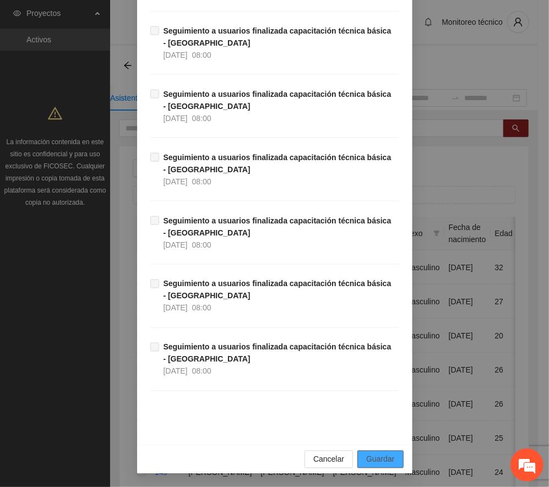
click at [376, 452] on button "Guardar" at bounding box center [380, 460] width 46 height 18
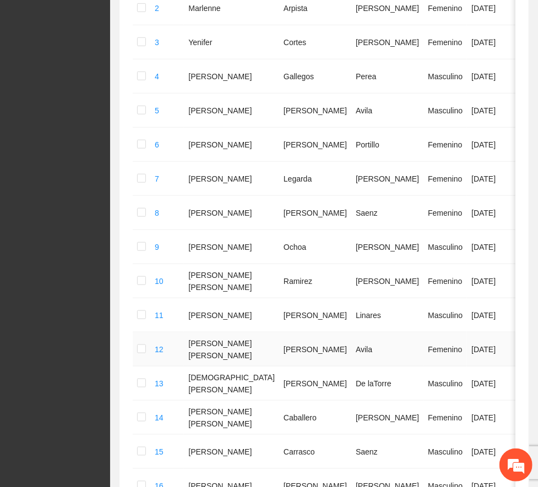
scroll to position [615, 0]
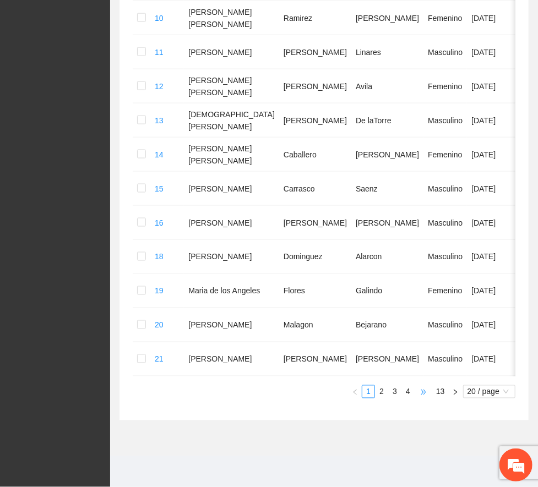
click at [420, 393] on span "•••" at bounding box center [423, 391] width 18 height 13
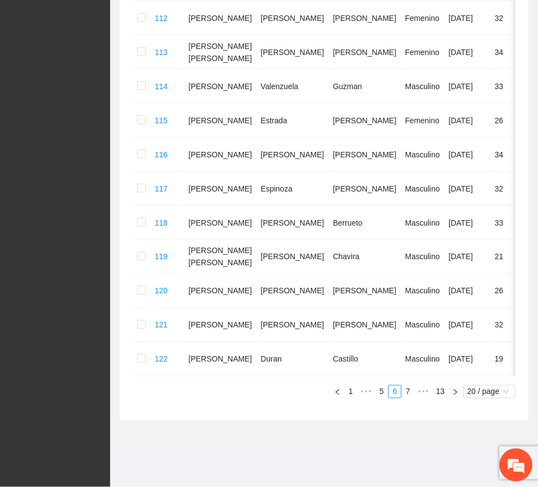
scroll to position [568, 0]
click at [0, 0] on link "8" at bounding box center [0, 0] width 0 height 0
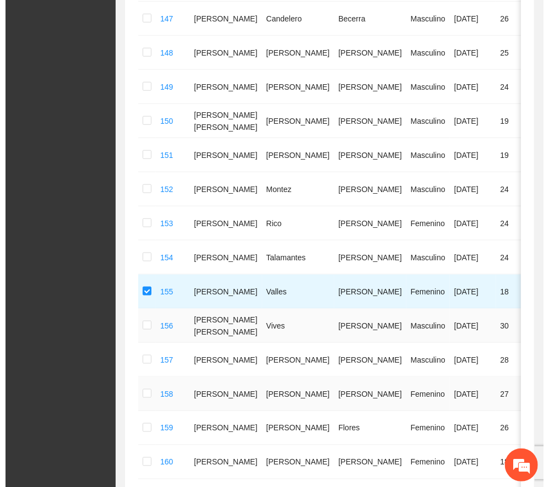
scroll to position [128, 0]
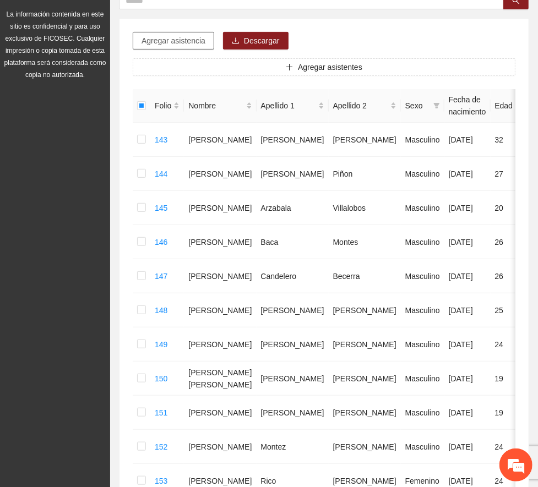
click at [181, 39] on span "Agregar asistencia" at bounding box center [173, 41] width 64 height 12
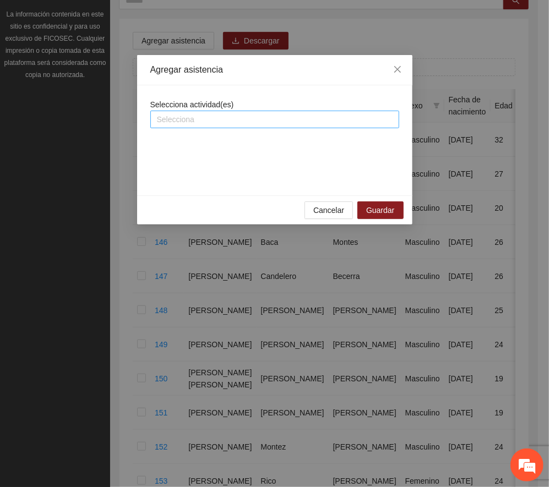
click at [284, 122] on div at bounding box center [274, 119] width 243 height 13
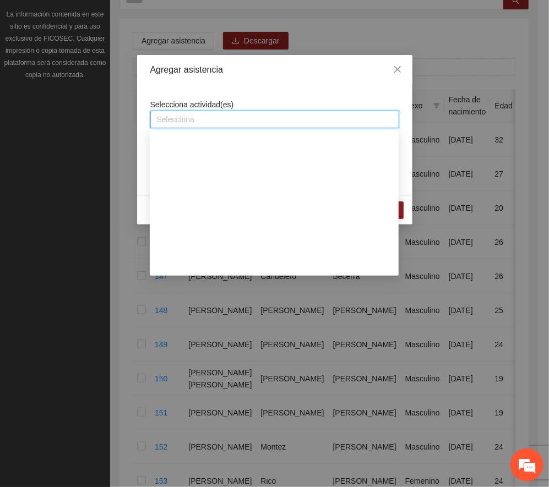
scroll to position [1174, 0]
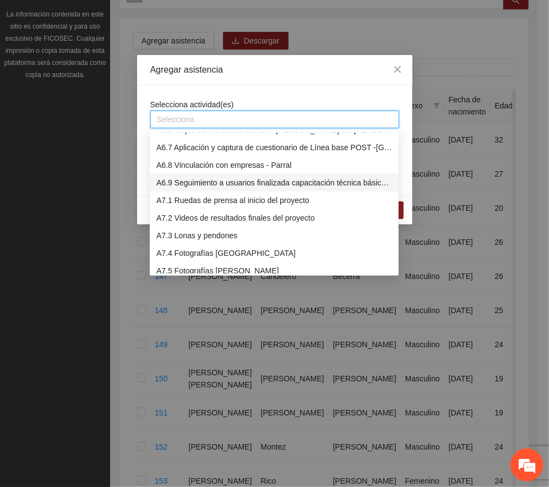
click at [218, 183] on div "A6.9 Seguimiento a usuarios finalizada capacitación técnica básica - [GEOGRAPHI…" at bounding box center [274, 183] width 236 height 12
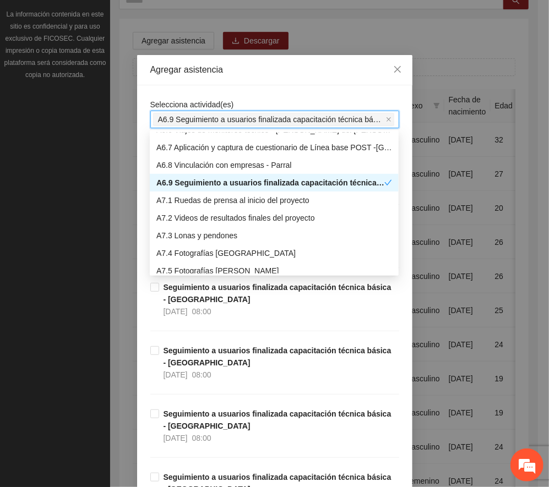
click at [263, 66] on div "Agregar asistencia" at bounding box center [274, 70] width 249 height 12
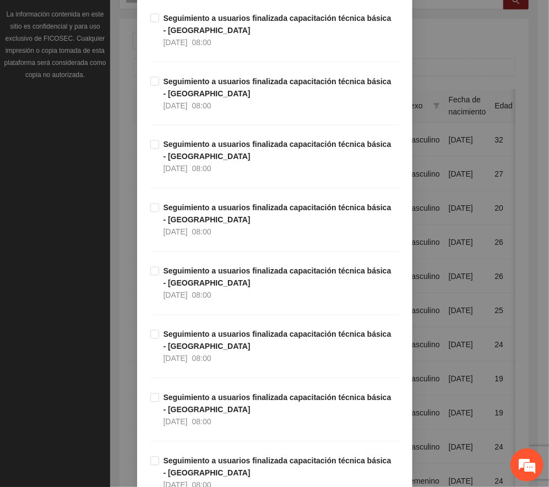
scroll to position [12475, 0]
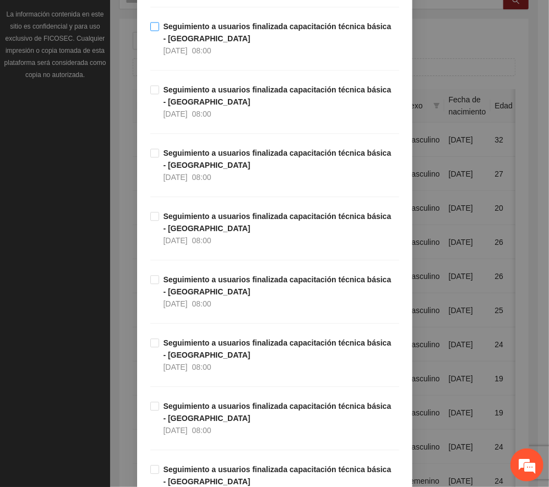
click at [182, 43] on strong "Seguimiento a usuarios finalizada capacitación técnica básica - [GEOGRAPHIC_DAT…" at bounding box center [277, 32] width 228 height 21
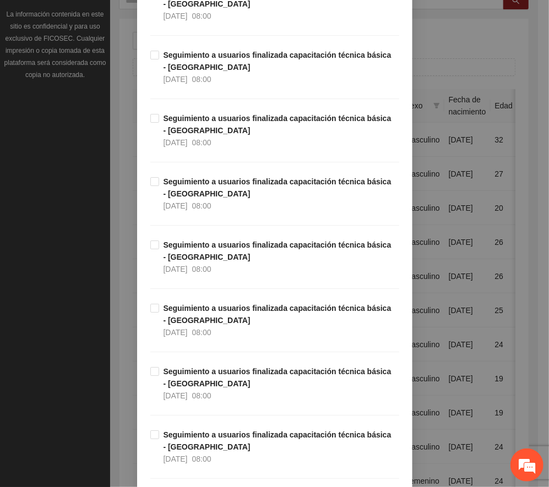
scroll to position [13063, 0]
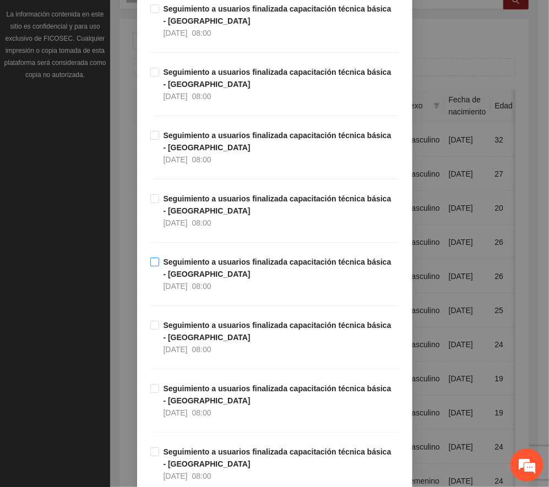
click at [206, 278] on strong "Seguimiento a usuarios finalizada capacitación técnica básica - [GEOGRAPHIC_DAT…" at bounding box center [277, 268] width 228 height 21
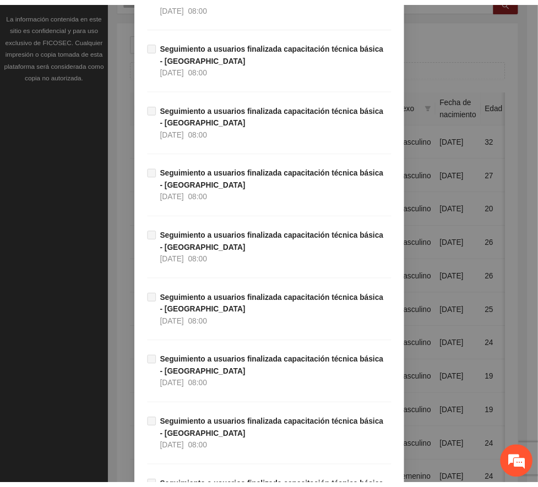
scroll to position [18729, 0]
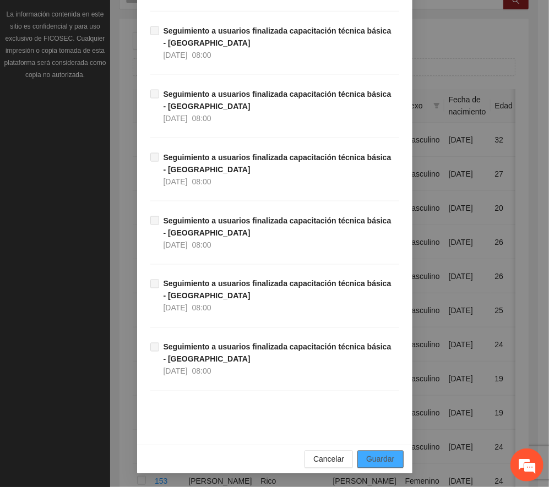
click at [378, 455] on span "Guardar" at bounding box center [380, 459] width 28 height 12
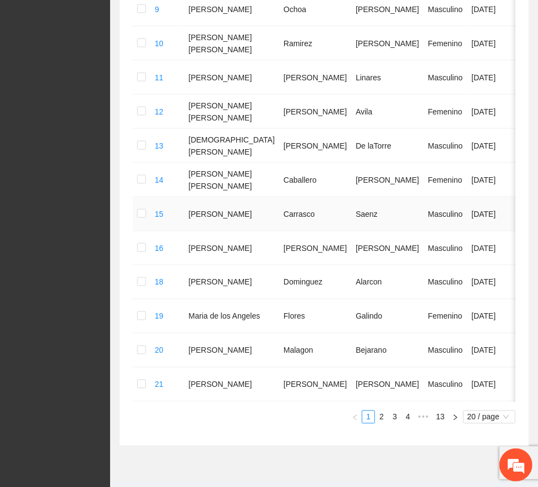
scroll to position [615, 0]
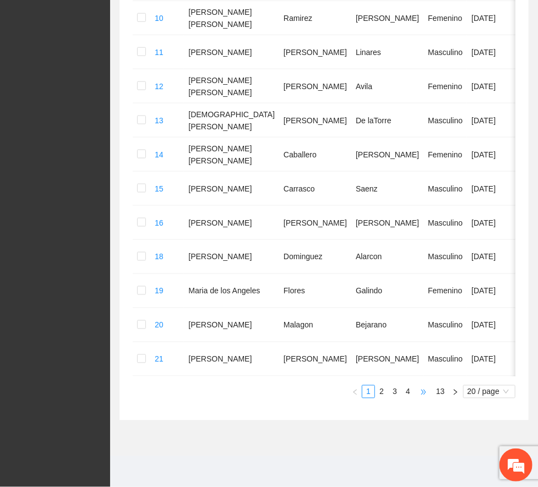
click at [419, 395] on span "•••" at bounding box center [423, 391] width 18 height 13
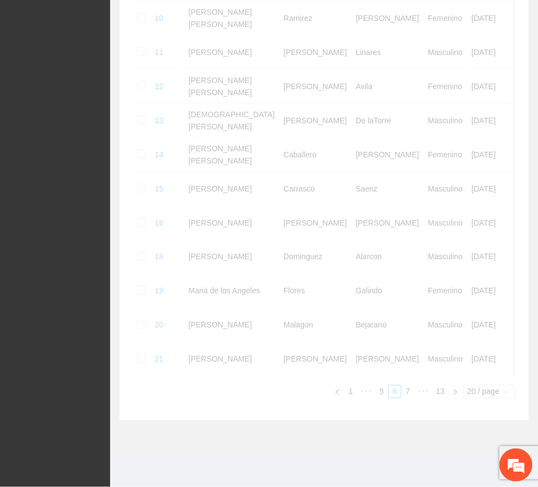
scroll to position [568, 0]
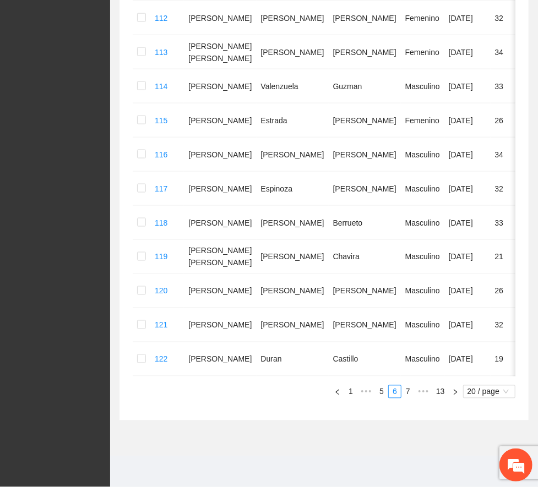
click at [0, 0] on link "8" at bounding box center [0, 0] width 0 height 0
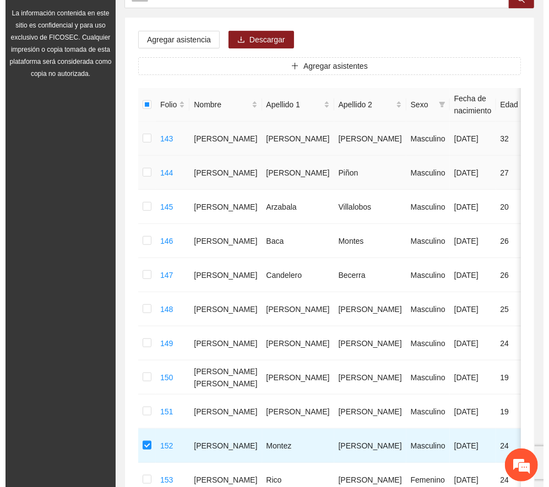
scroll to position [128, 0]
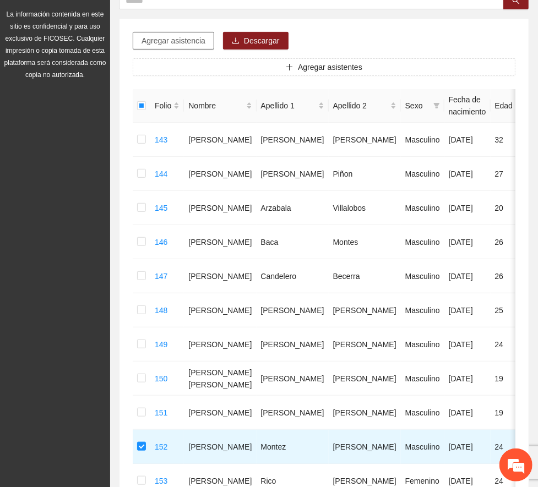
click at [190, 42] on span "Agregar asistencia" at bounding box center [173, 41] width 64 height 12
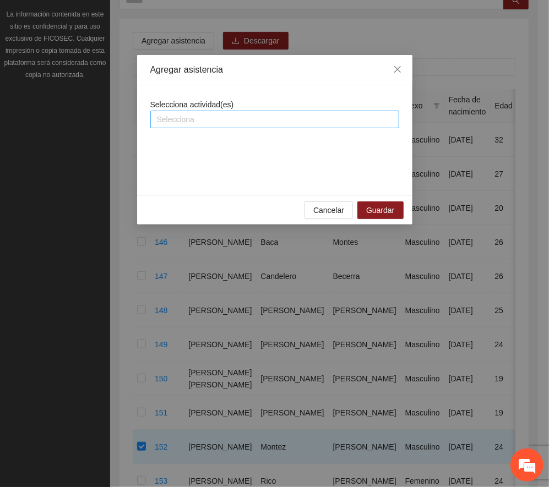
click at [237, 117] on div at bounding box center [274, 119] width 243 height 13
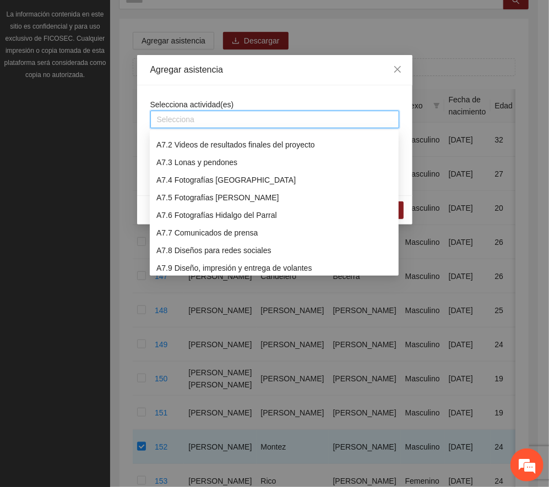
scroll to position [1101, 0]
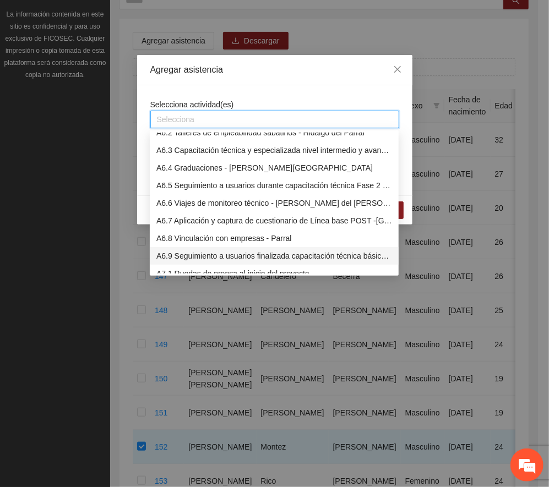
click at [204, 251] on div "A6.9 Seguimiento a usuarios finalizada capacitación técnica básica - [GEOGRAPHI…" at bounding box center [274, 256] width 236 height 12
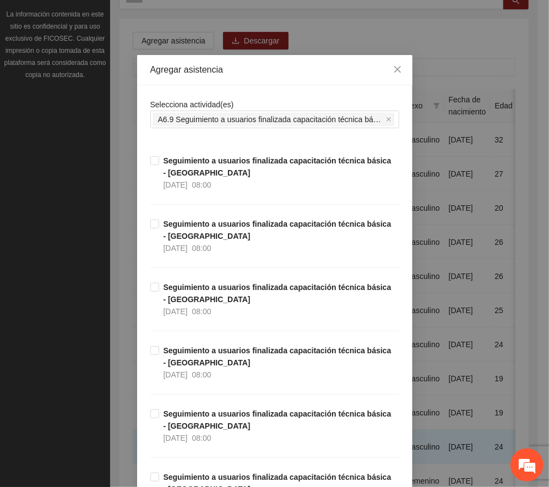
click at [275, 67] on div "Agregar asistencia" at bounding box center [274, 70] width 249 height 12
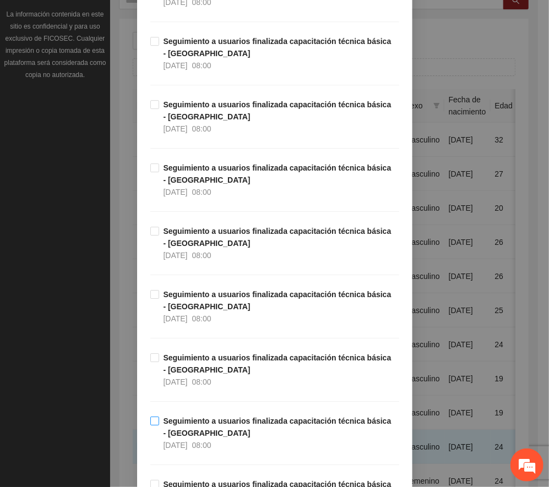
scroll to position [12814, 0]
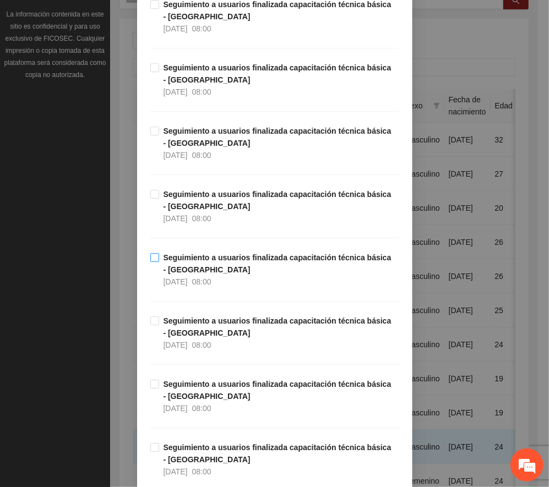
click at [195, 274] on strong "Seguimiento a usuarios finalizada capacitación técnica básica - [GEOGRAPHIC_DAT…" at bounding box center [277, 263] width 228 height 21
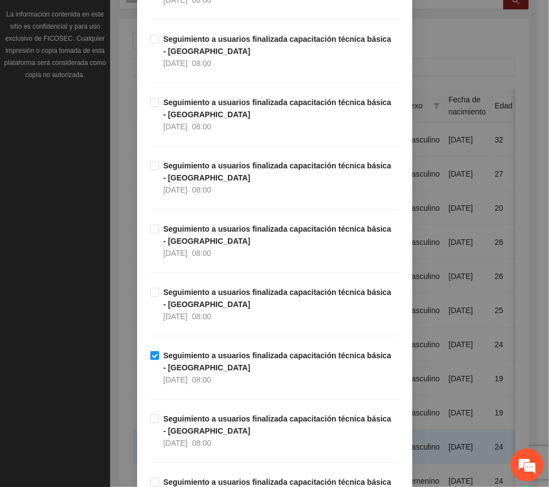
scroll to position [12447, 0]
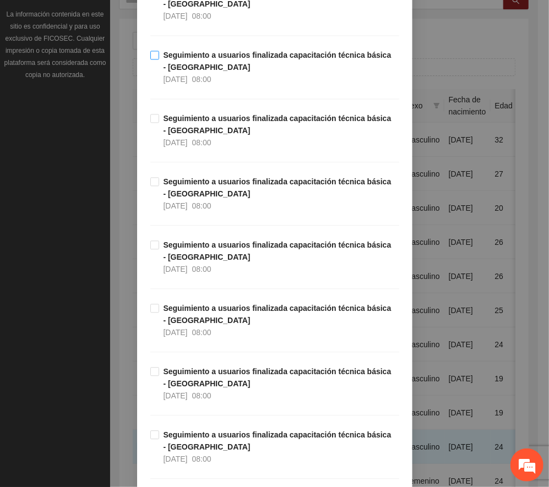
click at [218, 72] on strong "Seguimiento a usuarios finalizada capacitación técnica básica - [GEOGRAPHIC_DAT…" at bounding box center [277, 61] width 228 height 21
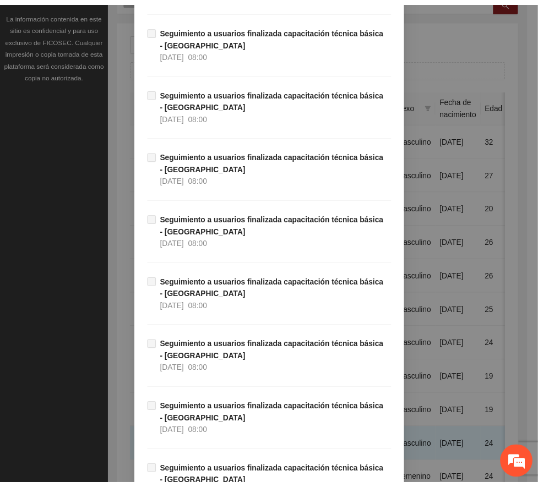
scroll to position [18729, 0]
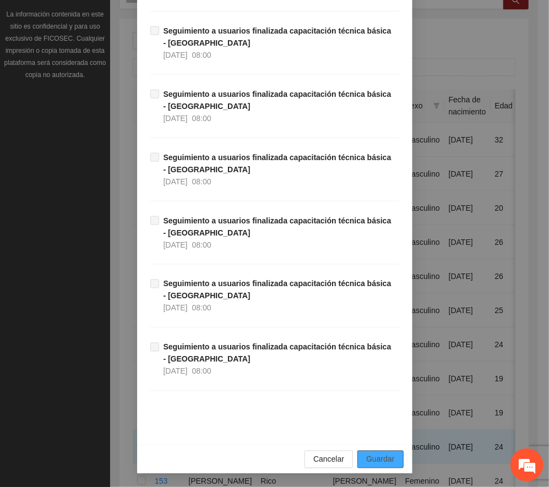
click at [381, 452] on button "Guardar" at bounding box center [380, 460] width 46 height 18
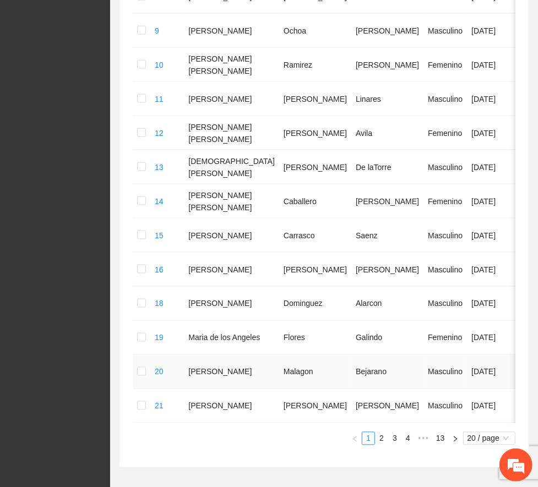
scroll to position [615, 0]
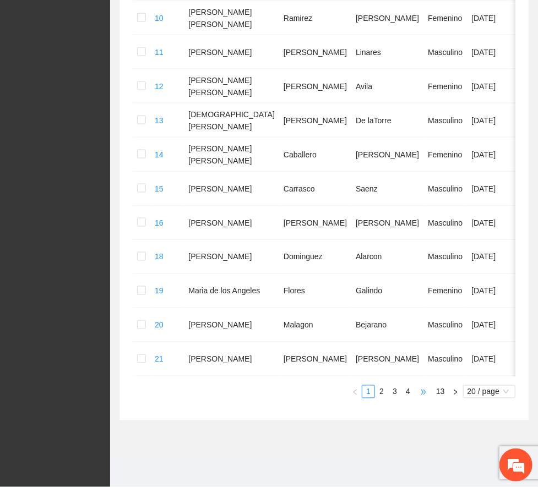
click at [422, 390] on span "•••" at bounding box center [423, 391] width 18 height 13
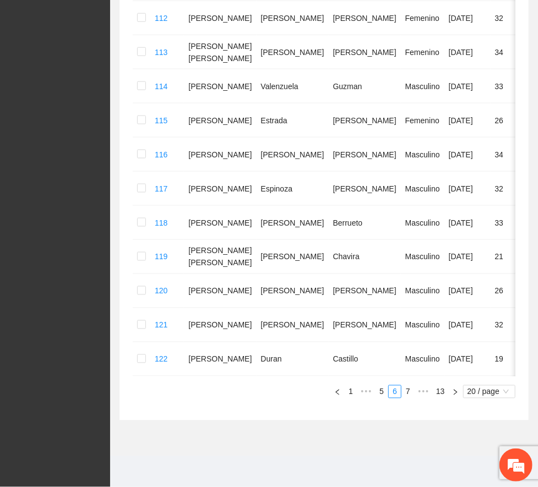
scroll to position [568, 0]
click at [0, 0] on link "8" at bounding box center [0, 0] width 0 height 0
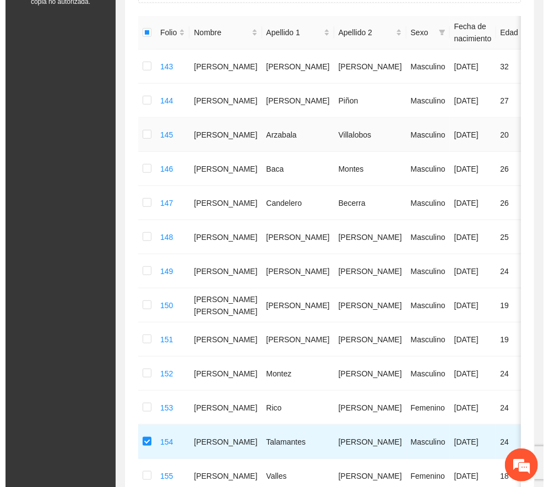
scroll to position [0, 0]
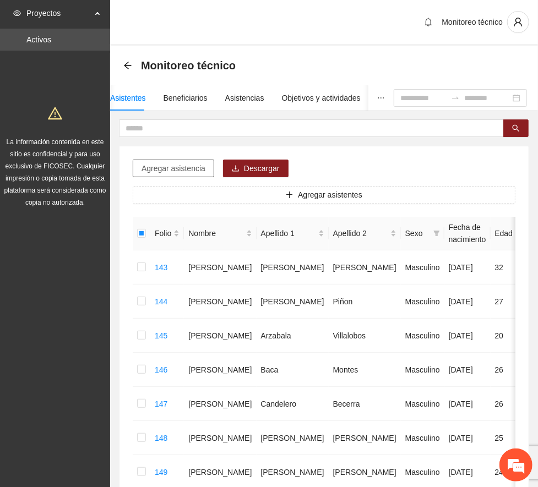
click at [192, 161] on button "Agregar asistencia" at bounding box center [173, 169] width 81 height 18
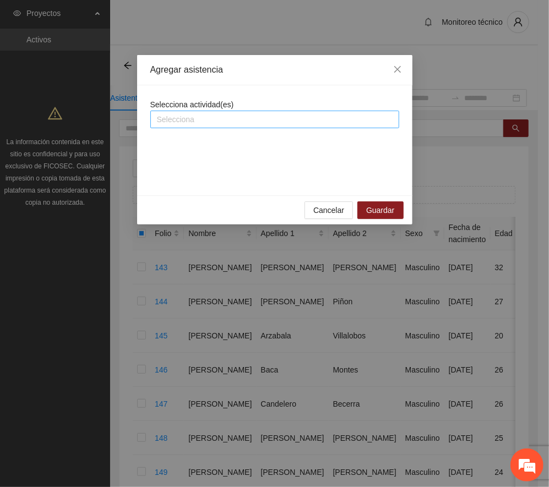
click at [232, 119] on div at bounding box center [274, 119] width 243 height 13
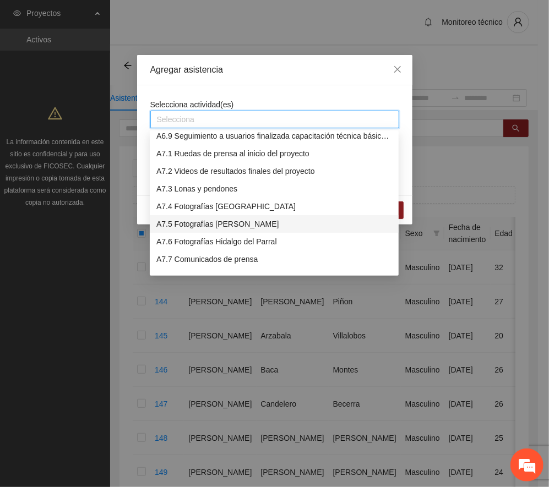
scroll to position [1147, 0]
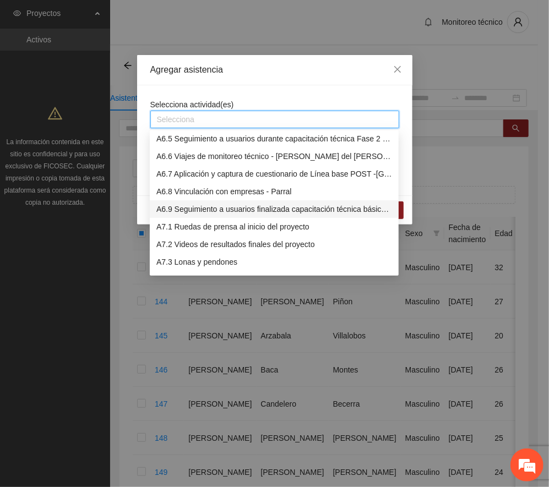
click at [207, 203] on div "A6.9 Seguimiento a usuarios finalizada capacitación técnica básica - [GEOGRAPHI…" at bounding box center [274, 209] width 236 height 12
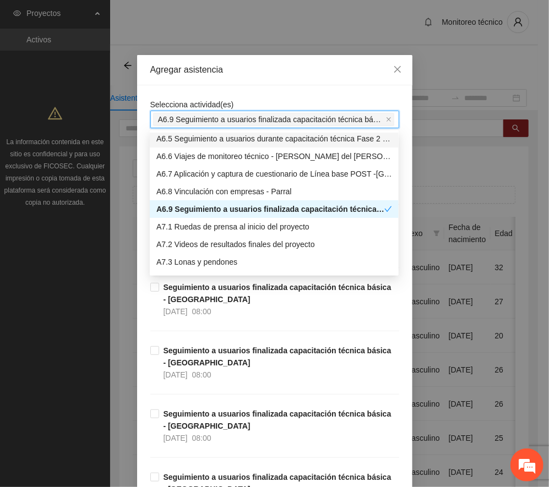
click at [265, 69] on div "Agregar asistencia" at bounding box center [274, 70] width 249 height 12
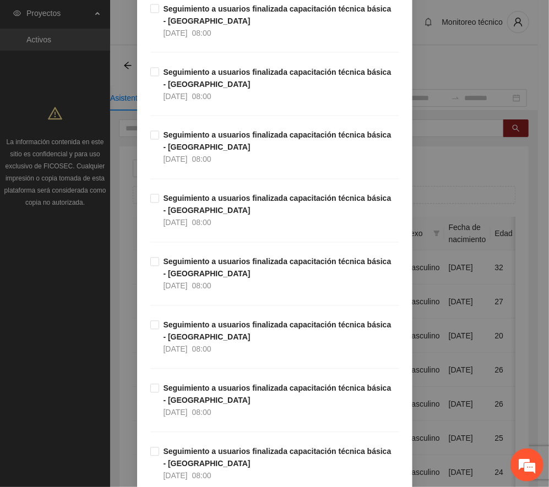
scroll to position [12248, 0]
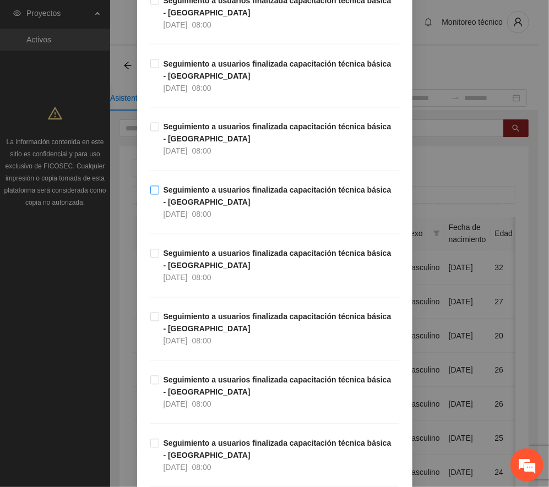
click at [201, 207] on strong "Seguimiento a usuarios finalizada capacitación técnica básica - [GEOGRAPHIC_DAT…" at bounding box center [277, 196] width 228 height 21
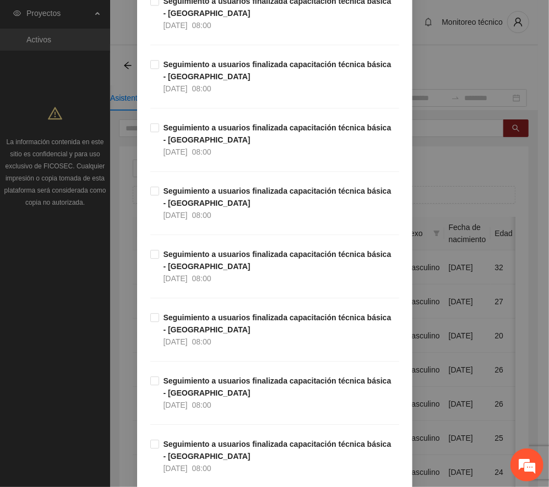
scroll to position [12762, 0]
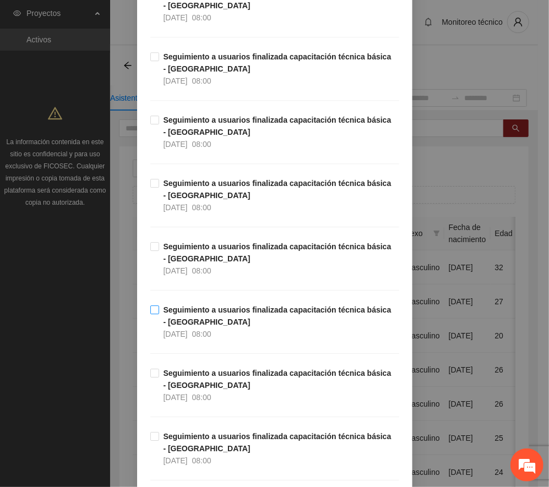
click at [192, 326] on strong "Seguimiento a usuarios finalizada capacitación técnica básica - [GEOGRAPHIC_DAT…" at bounding box center [277, 315] width 228 height 21
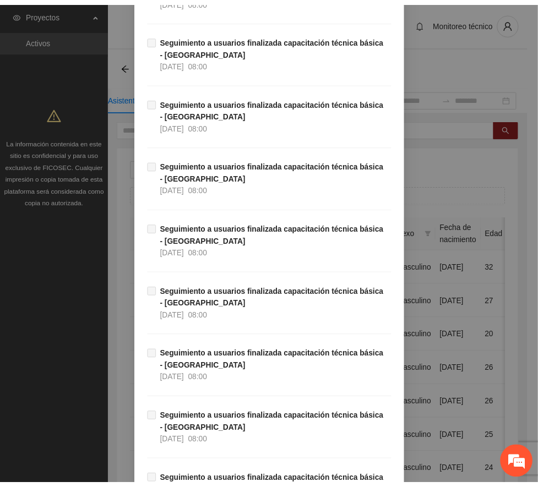
scroll to position [18729, 0]
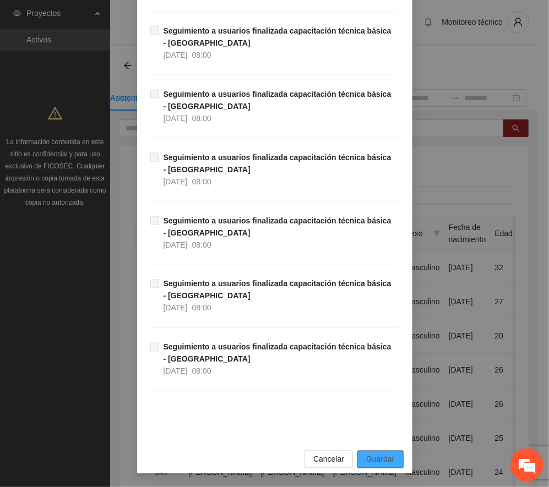
click at [395, 453] on button "Guardar" at bounding box center [380, 460] width 46 height 18
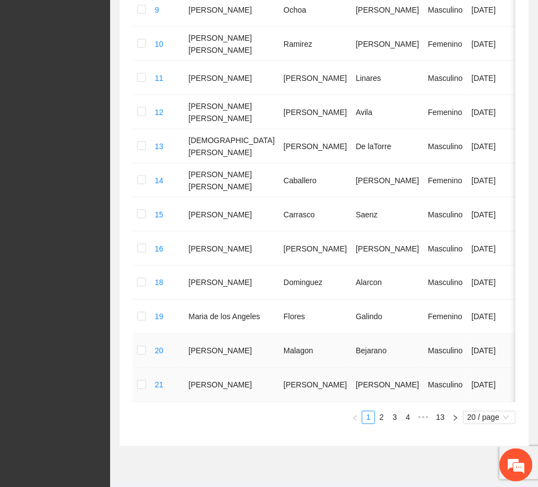
scroll to position [587, 0]
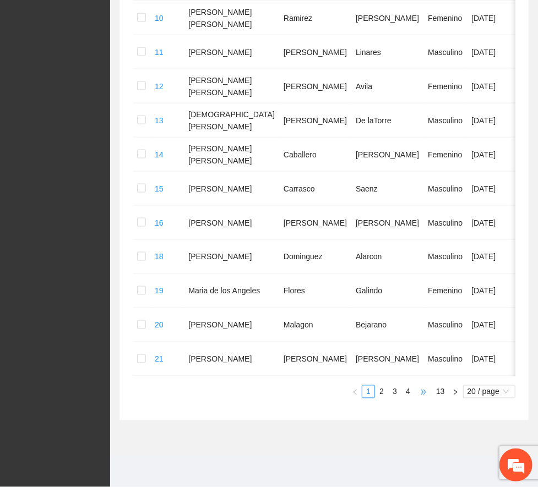
click at [421, 398] on span "•••" at bounding box center [423, 391] width 18 height 13
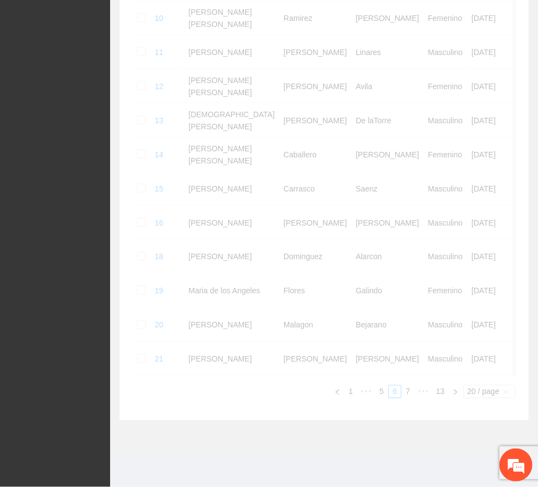
scroll to position [568, 0]
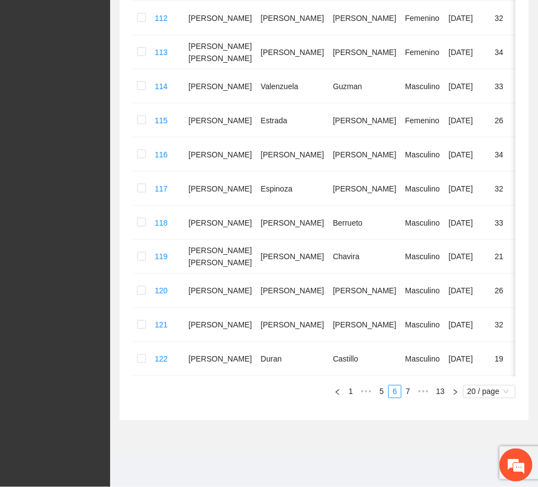
click at [0, 0] on link "8" at bounding box center [0, 0] width 0 height 0
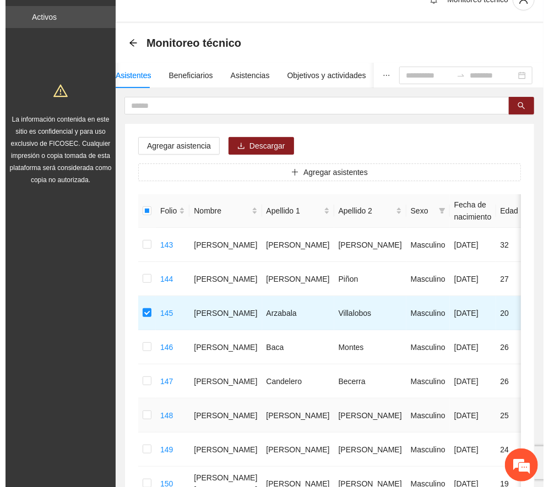
scroll to position [0, 0]
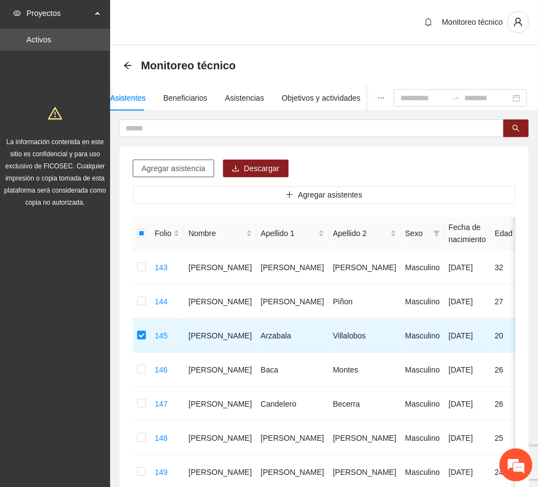
click at [188, 170] on span "Agregar asistencia" at bounding box center [173, 168] width 64 height 12
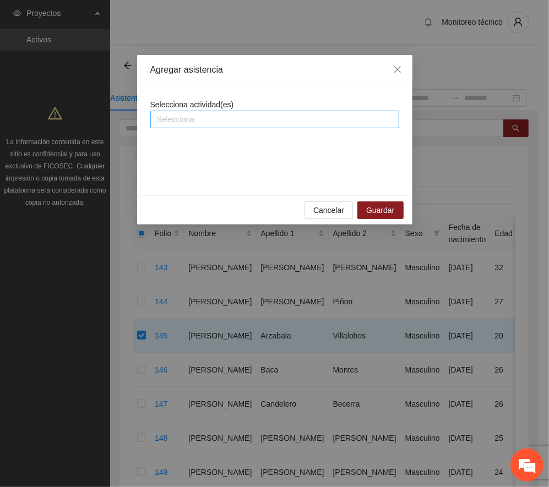
click at [237, 124] on div at bounding box center [274, 119] width 243 height 13
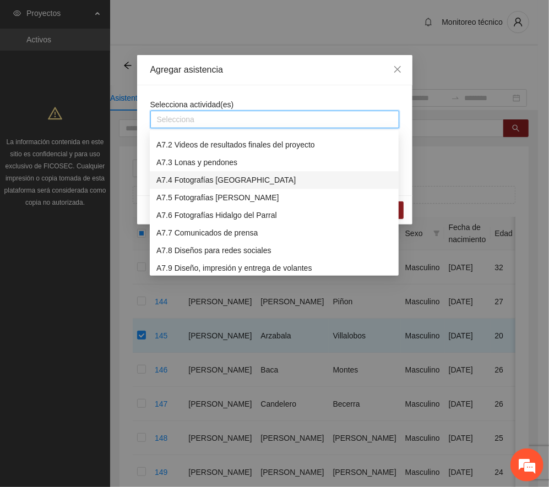
scroll to position [1101, 0]
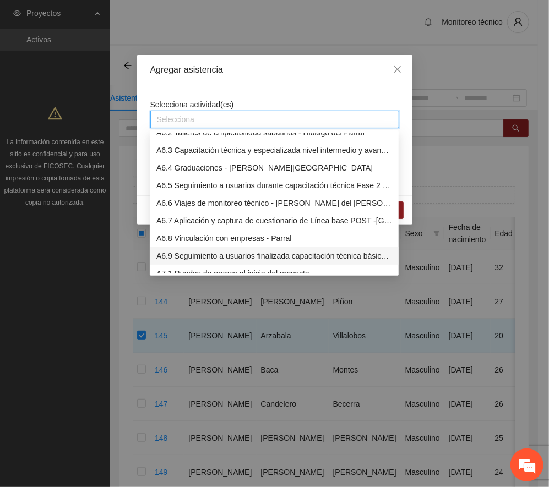
click at [207, 251] on div "A6.9 Seguimiento a usuarios finalizada capacitación técnica básica - [GEOGRAPHI…" at bounding box center [274, 256] width 236 height 12
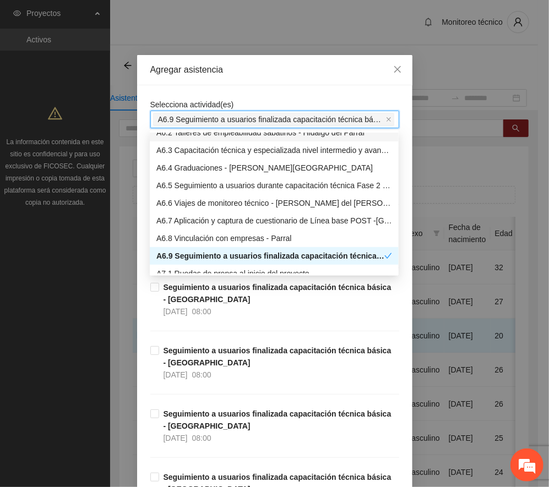
click at [265, 68] on div "Agregar asistencia" at bounding box center [274, 70] width 249 height 12
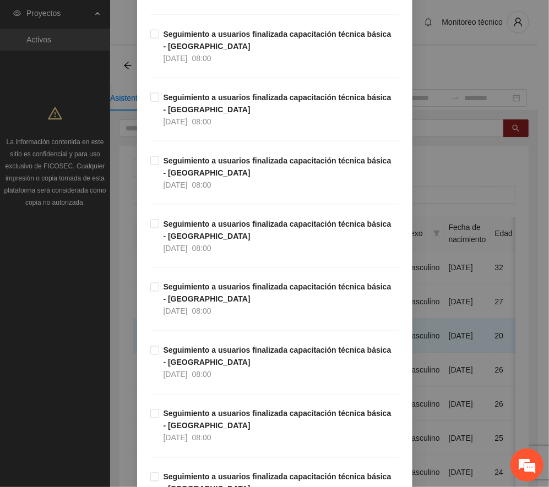
scroll to position [12228, 0]
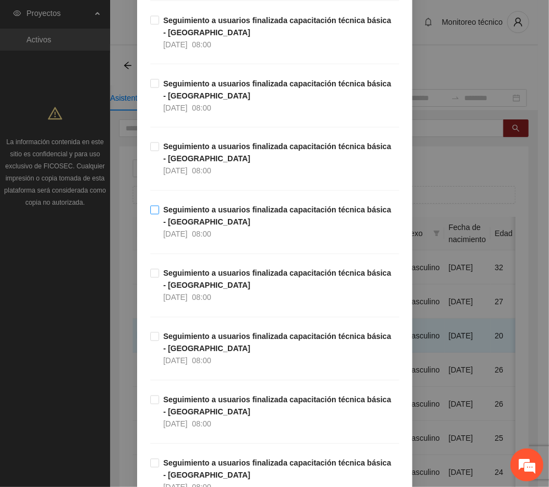
click at [223, 227] on strong "Seguimiento a usuarios finalizada capacitación técnica básica - [GEOGRAPHIC_DAT…" at bounding box center [277, 216] width 228 height 21
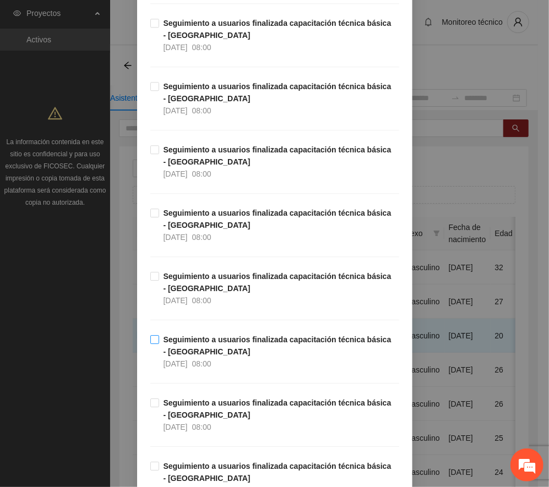
click at [210, 356] on strong "Seguimiento a usuarios finalizada capacitación técnica básica - [GEOGRAPHIC_DAT…" at bounding box center [277, 345] width 228 height 21
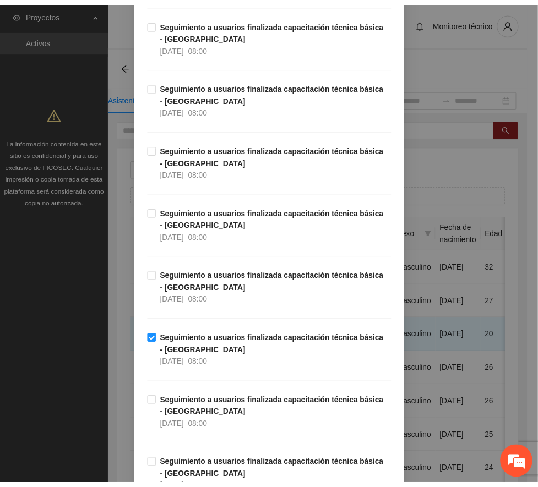
scroll to position [18729, 0]
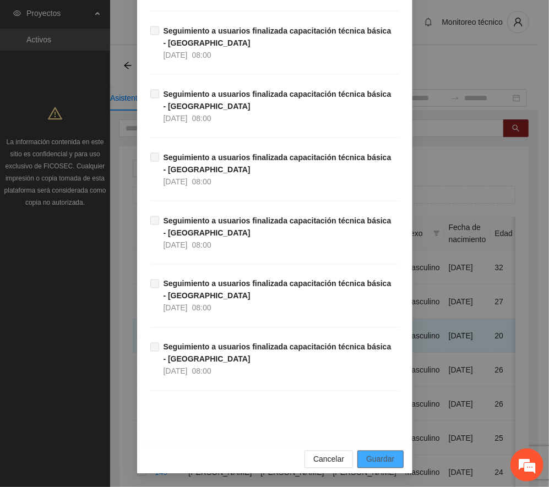
click at [373, 459] on span "Guardar" at bounding box center [380, 459] width 28 height 12
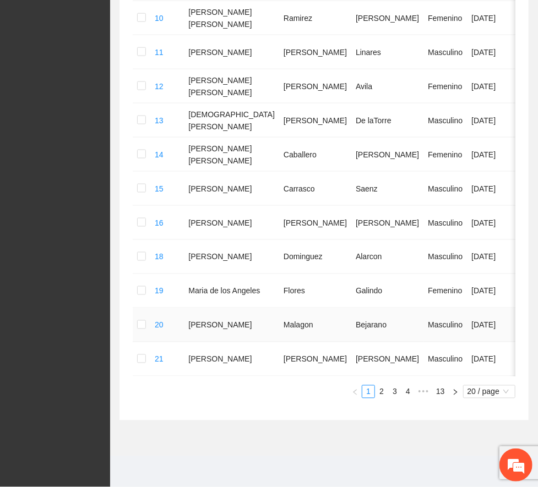
scroll to position [615, 0]
click at [421, 390] on span "•••" at bounding box center [423, 391] width 18 height 13
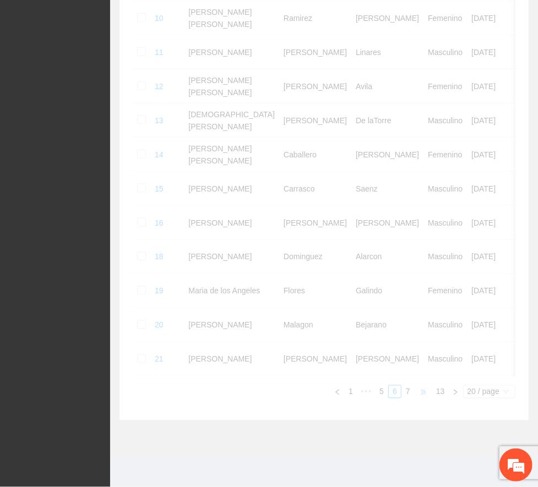
scroll to position [568, 0]
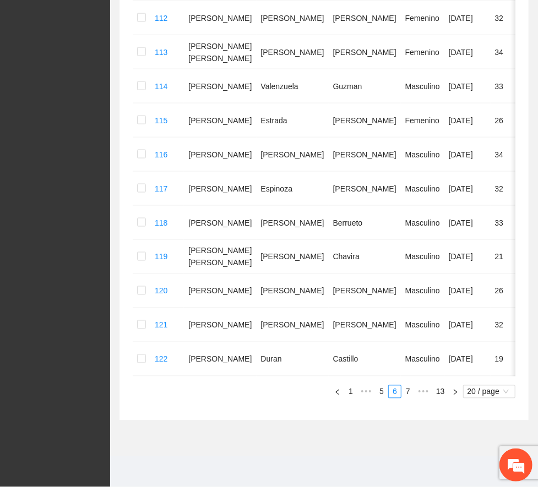
click at [0, 0] on link "8" at bounding box center [0, 0] width 0 height 0
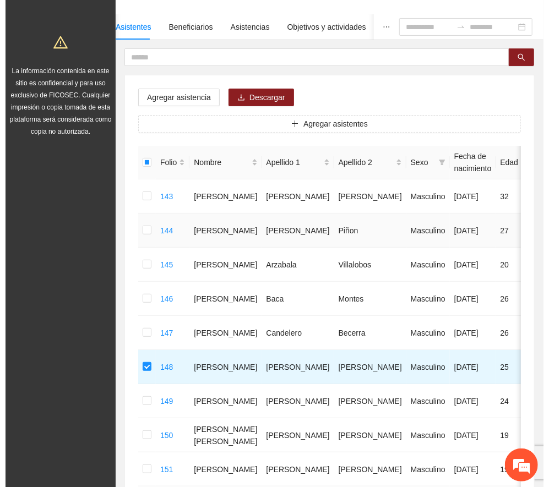
scroll to position [0, 0]
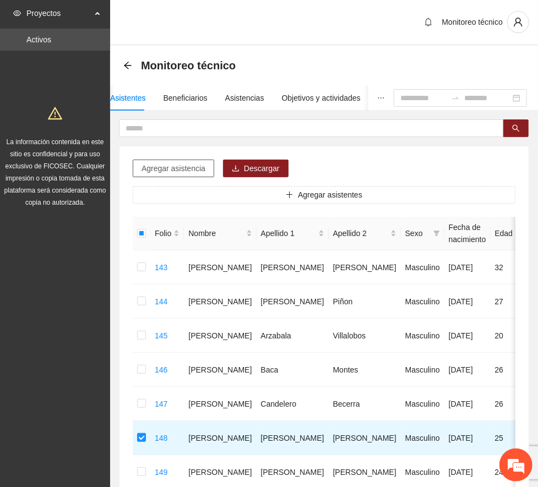
click at [184, 172] on span "Agregar asistencia" at bounding box center [173, 168] width 64 height 12
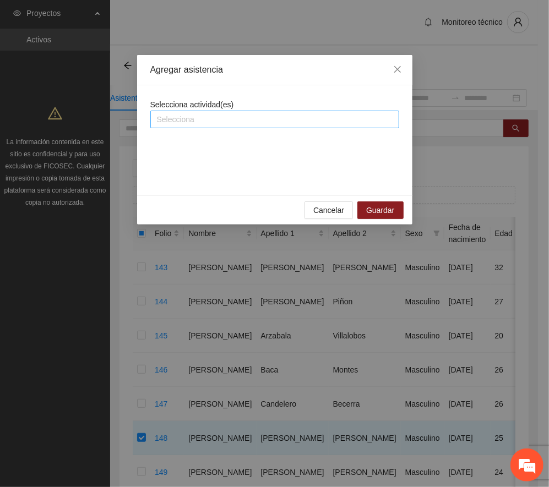
click at [229, 121] on div at bounding box center [274, 119] width 243 height 13
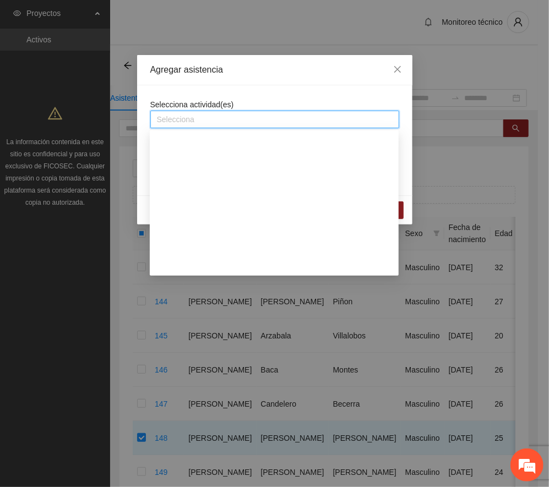
scroll to position [1174, 0]
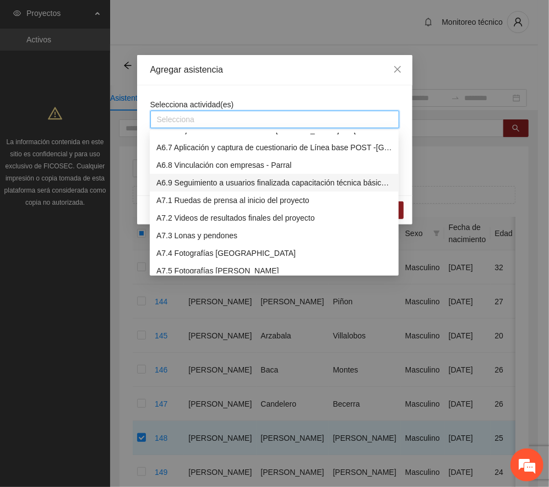
click at [207, 183] on div "A6.9 Seguimiento a usuarios finalizada capacitación técnica básica - [GEOGRAPHI…" at bounding box center [274, 183] width 236 height 12
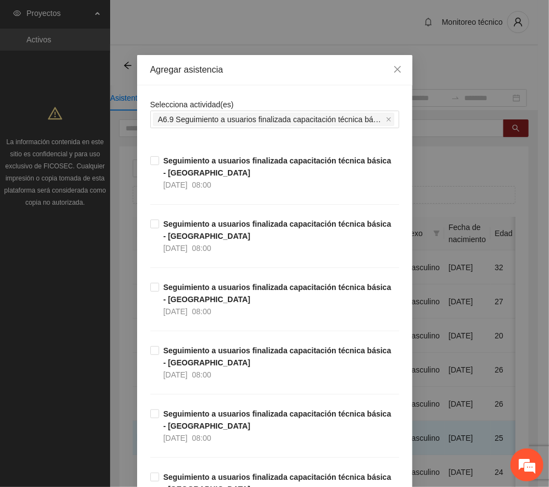
click at [274, 69] on div "Agregar asistencia" at bounding box center [274, 70] width 249 height 12
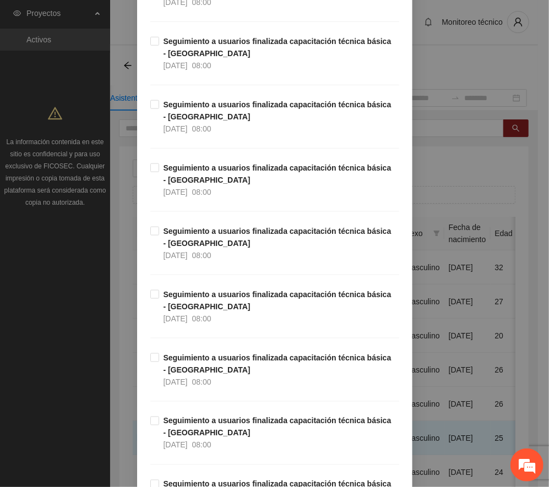
scroll to position [12174, 0]
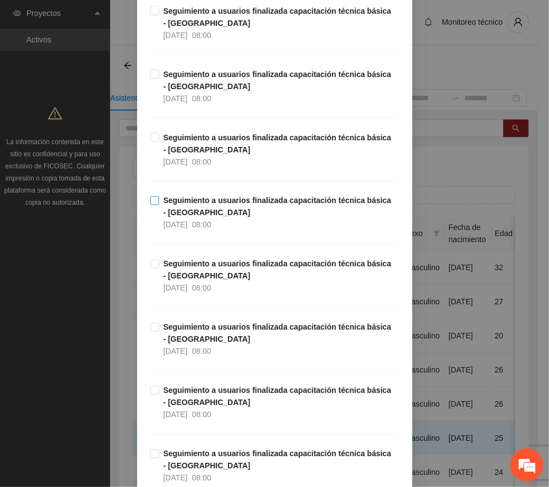
click at [196, 217] on strong "Seguimiento a usuarios finalizada capacitación técnica básica - [GEOGRAPHIC_DAT…" at bounding box center [277, 206] width 228 height 21
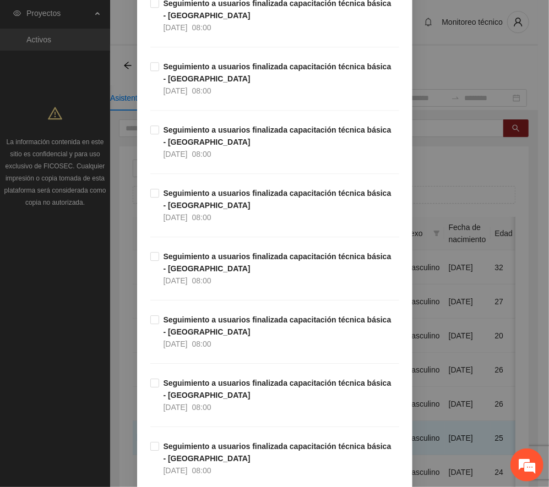
scroll to position [13055, 0]
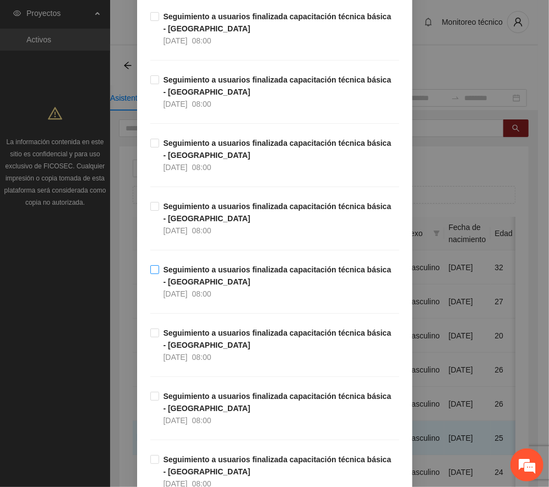
click at [214, 286] on strong "Seguimiento a usuarios finalizada capacitación técnica básica - [GEOGRAPHIC_DAT…" at bounding box center [277, 275] width 228 height 21
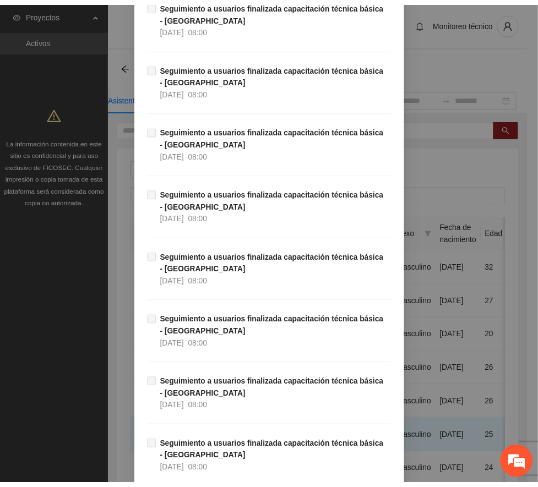
scroll to position [18729, 0]
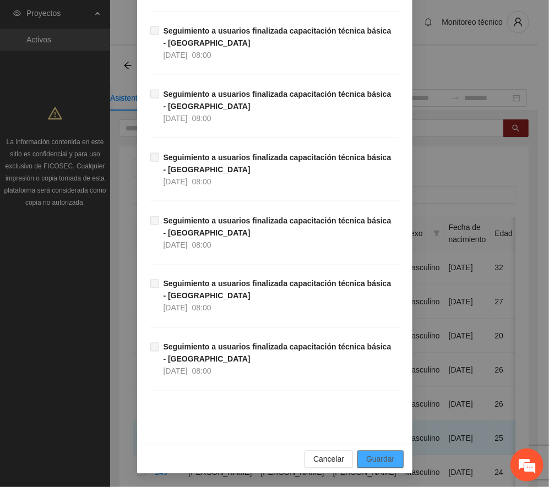
click at [366, 452] on button "Guardar" at bounding box center [380, 460] width 46 height 18
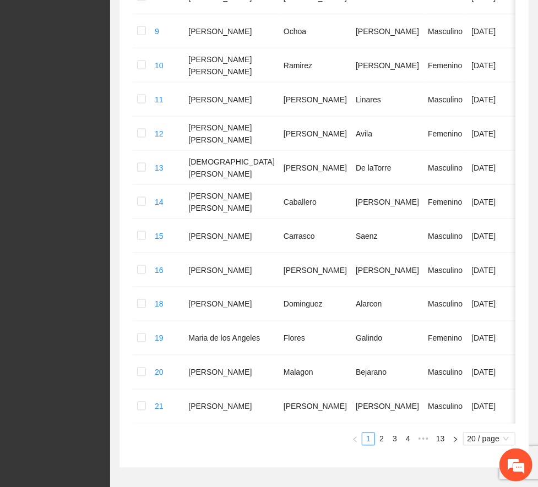
scroll to position [615, 0]
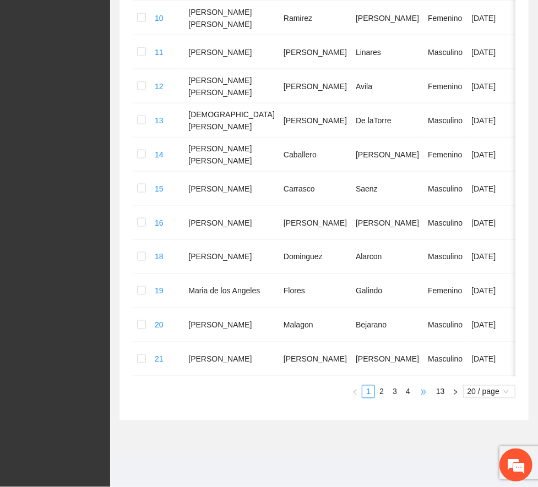
click at [423, 390] on span "•••" at bounding box center [423, 391] width 18 height 13
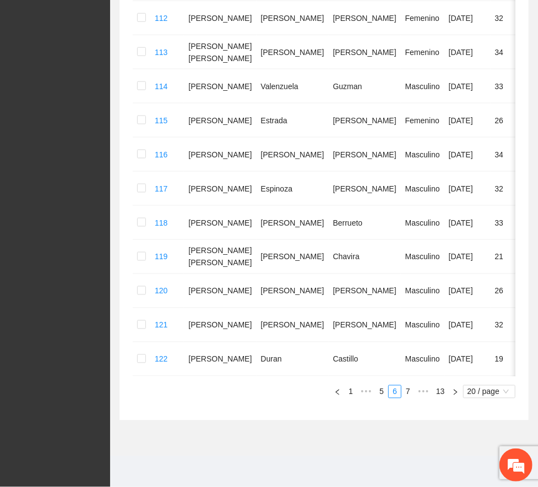
scroll to position [568, 0]
click at [0, 0] on link "8" at bounding box center [0, 0] width 0 height 0
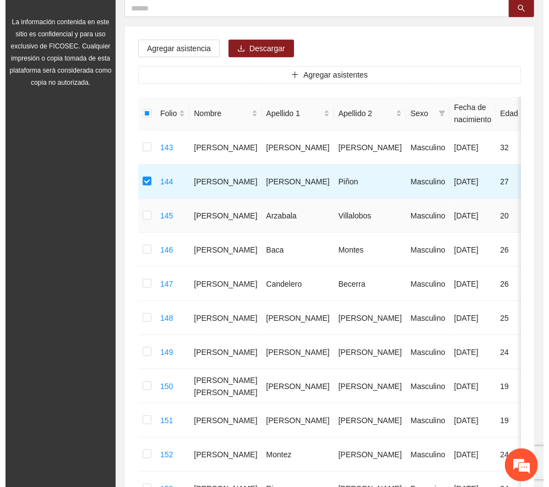
scroll to position [0, 0]
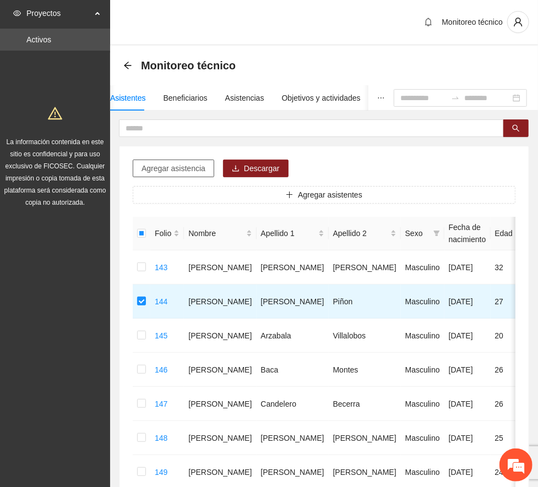
click at [179, 164] on span "Agregar asistencia" at bounding box center [173, 168] width 64 height 12
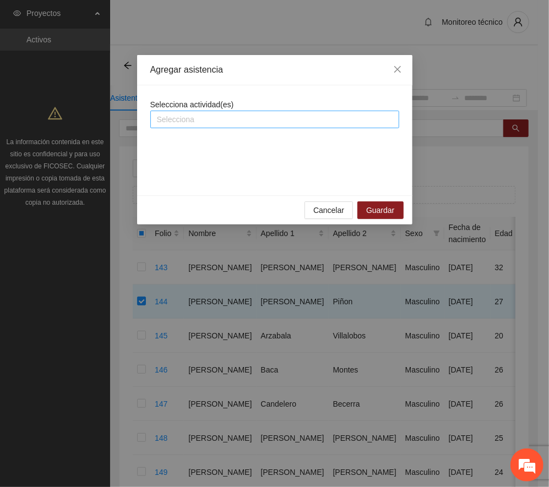
click at [243, 119] on div at bounding box center [274, 119] width 243 height 13
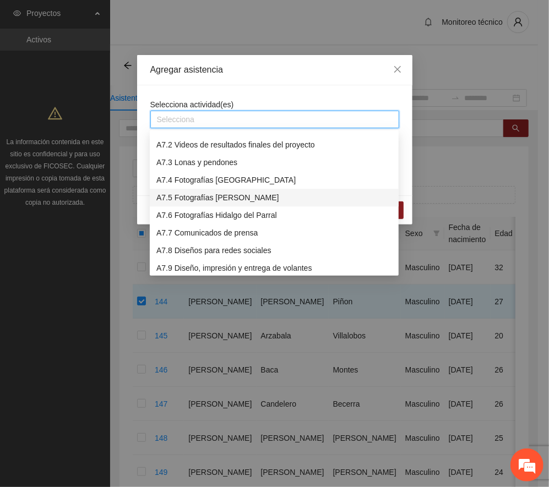
scroll to position [1174, 0]
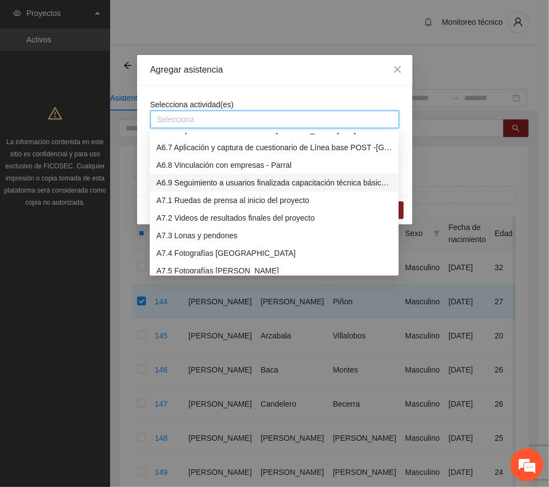
click at [199, 183] on div "A6.9 Seguimiento a usuarios finalizada capacitación técnica básica - [GEOGRAPHI…" at bounding box center [274, 183] width 236 height 12
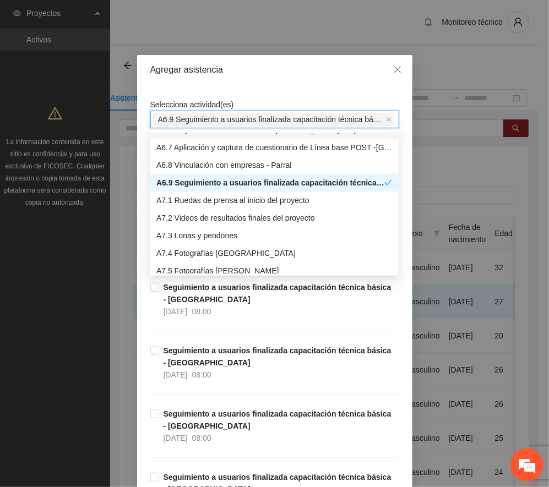
click at [265, 67] on div "Agregar asistencia" at bounding box center [274, 70] width 249 height 12
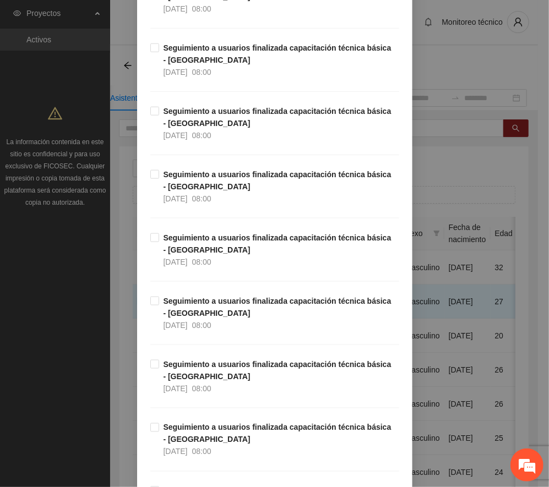
scroll to position [11954, 0]
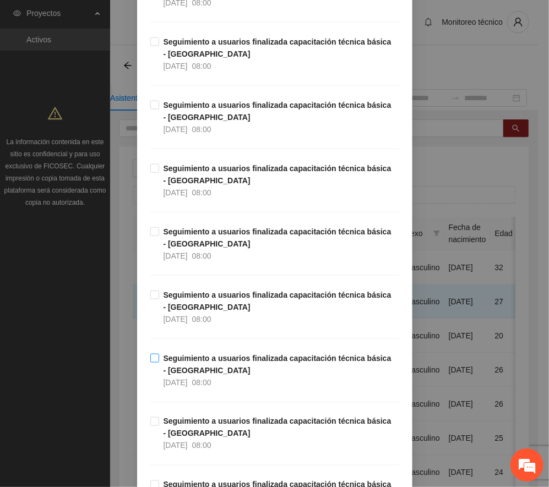
click at [206, 389] on span "Seguimiento a usuarios finalizada capacitación técnica básica - [GEOGRAPHIC_DAT…" at bounding box center [279, 370] width 240 height 36
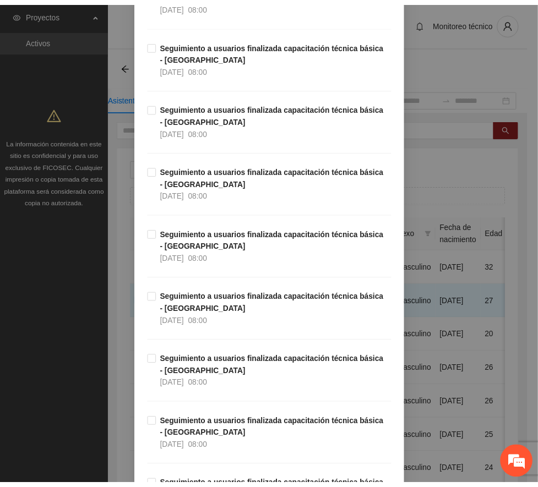
scroll to position [18729, 0]
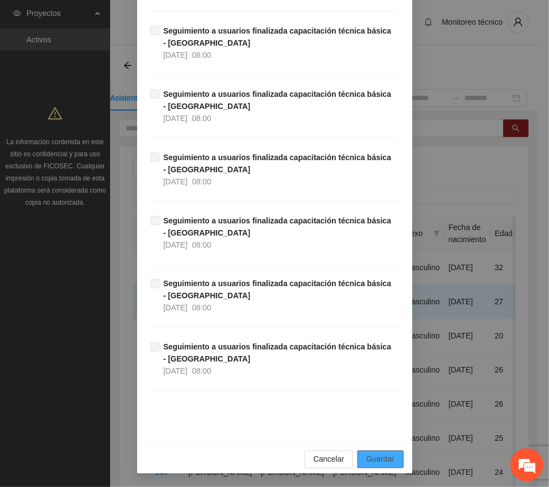
click at [377, 461] on span "Guardar" at bounding box center [380, 459] width 28 height 12
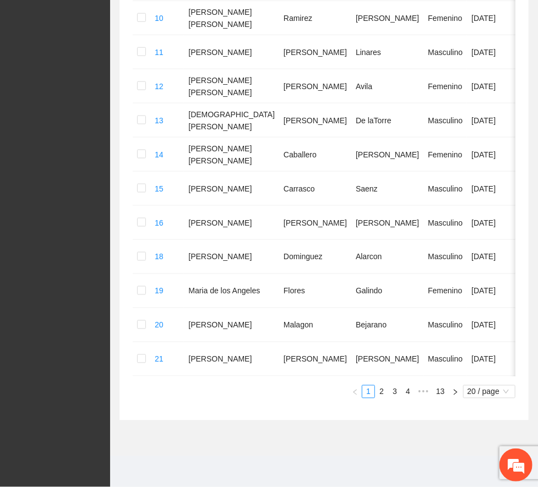
scroll to position [615, 0]
click at [419, 392] on span "•••" at bounding box center [423, 391] width 18 height 13
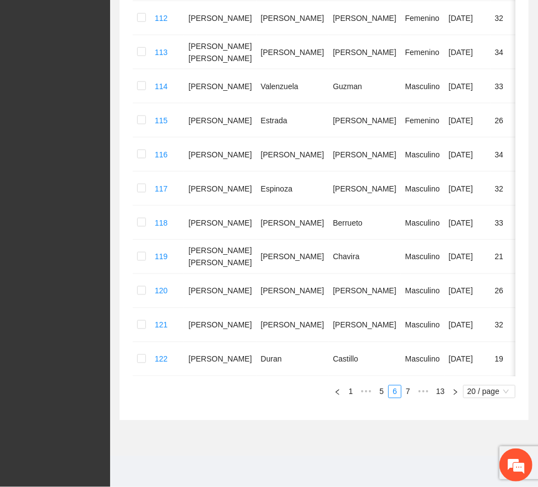
scroll to position [568, 0]
click at [0, 0] on link "8" at bounding box center [0, 0] width 0 height 0
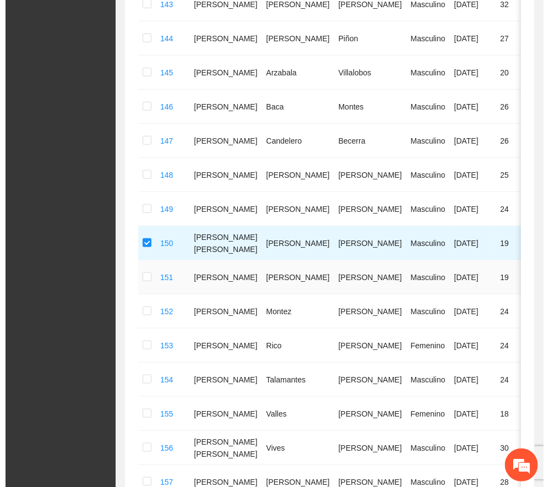
scroll to position [0, 0]
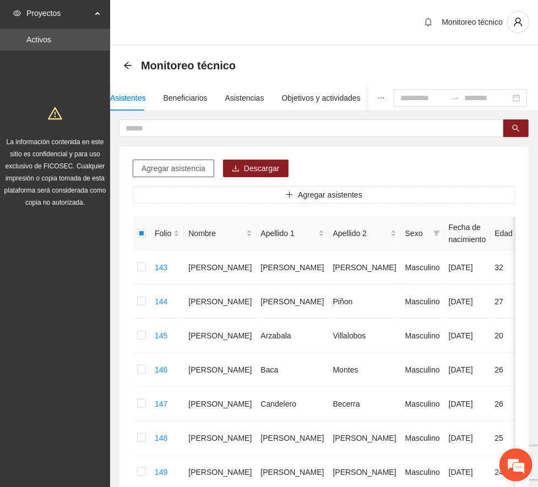
click at [172, 163] on span "Agregar asistencia" at bounding box center [173, 168] width 64 height 12
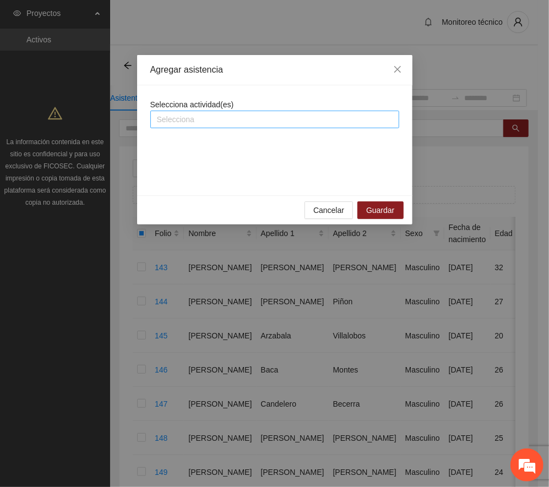
click at [251, 122] on div at bounding box center [274, 119] width 243 height 13
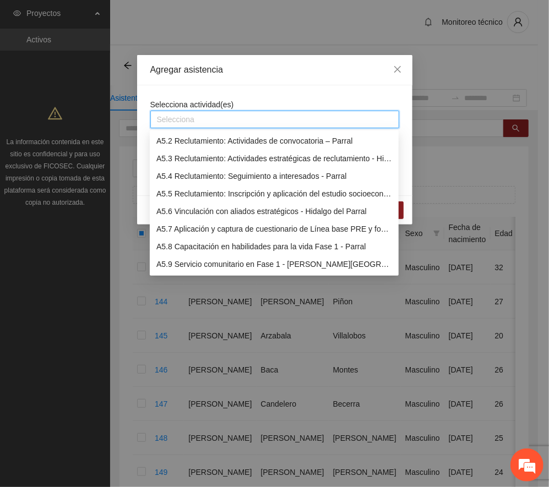
scroll to position [1101, 0]
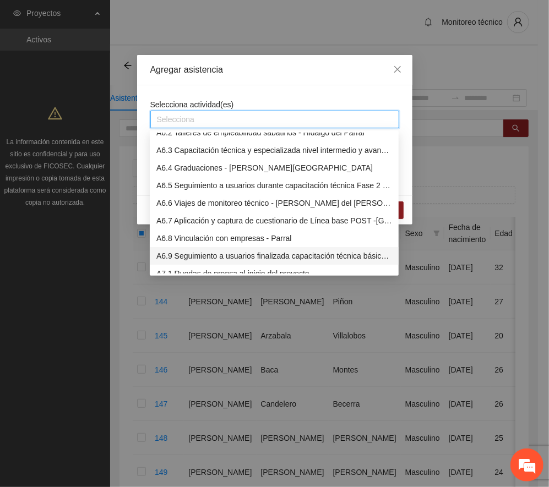
click at [240, 255] on div "A6.9 Seguimiento a usuarios finalizada capacitación técnica básica - [GEOGRAPHI…" at bounding box center [274, 256] width 236 height 12
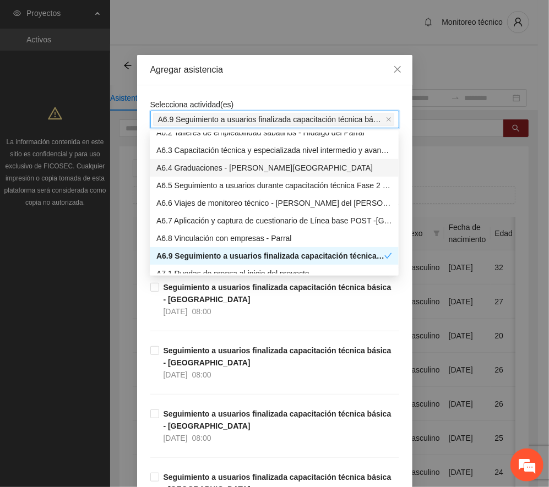
click at [288, 72] on div "Agregar asistencia" at bounding box center [274, 70] width 249 height 12
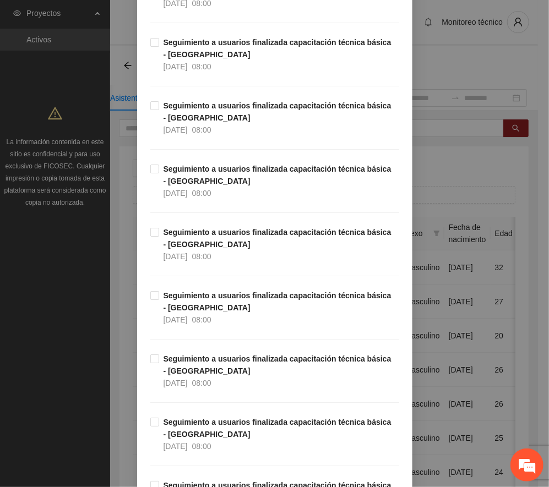
scroll to position [13180, 0]
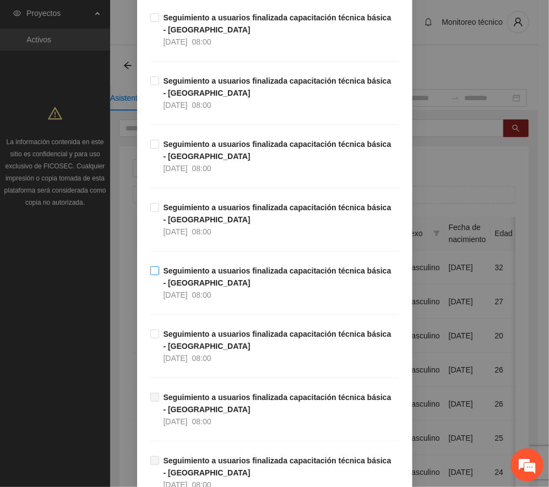
click at [183, 287] on strong "Seguimiento a usuarios finalizada capacitación técnica básica - [GEOGRAPHIC_DAT…" at bounding box center [277, 276] width 228 height 21
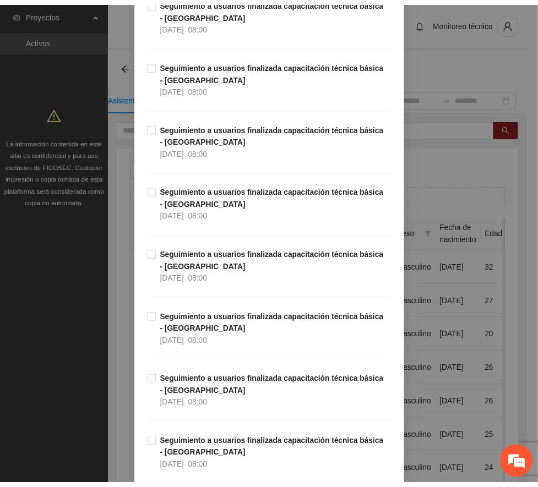
scroll to position [18729, 0]
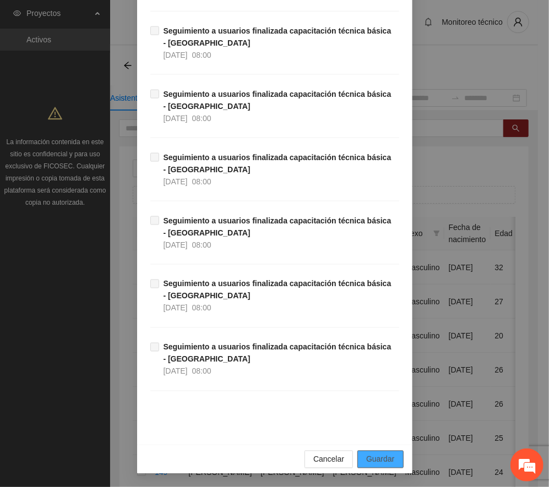
click at [376, 460] on span "Guardar" at bounding box center [380, 459] width 28 height 12
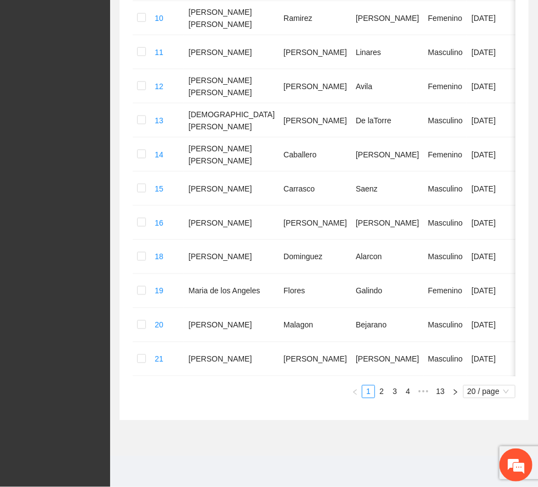
scroll to position [615, 0]
click at [423, 391] on span "•••" at bounding box center [423, 391] width 18 height 13
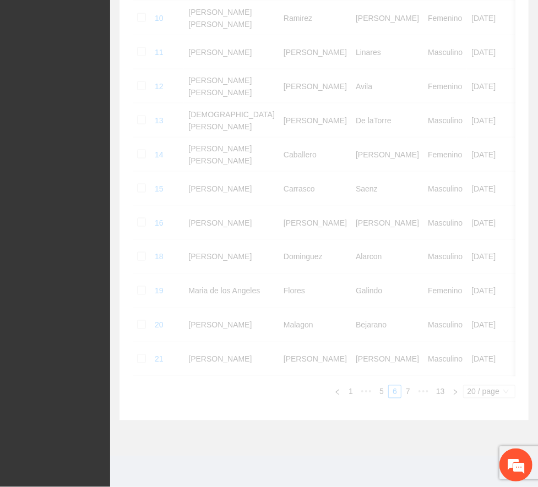
scroll to position [568, 0]
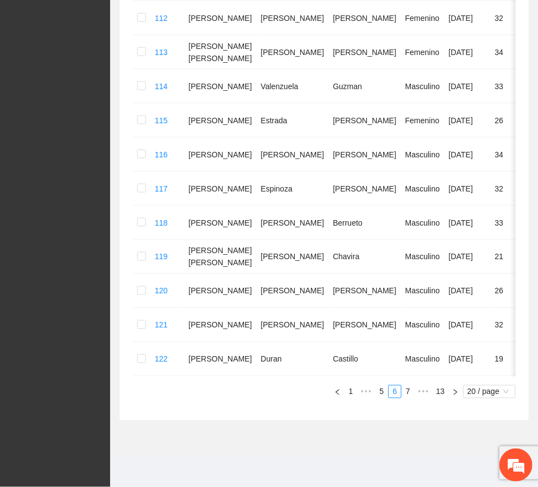
click at [0, 0] on link "8" at bounding box center [0, 0] width 0 height 0
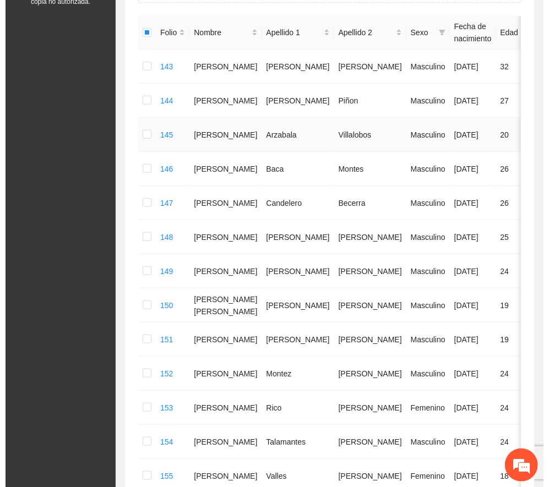
scroll to position [0, 0]
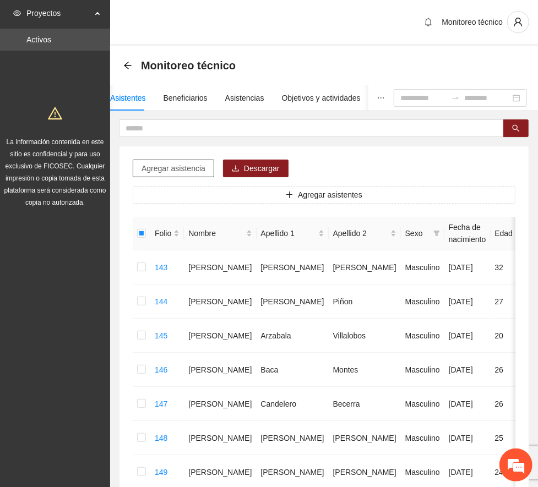
click at [173, 170] on span "Agregar asistencia" at bounding box center [173, 168] width 64 height 12
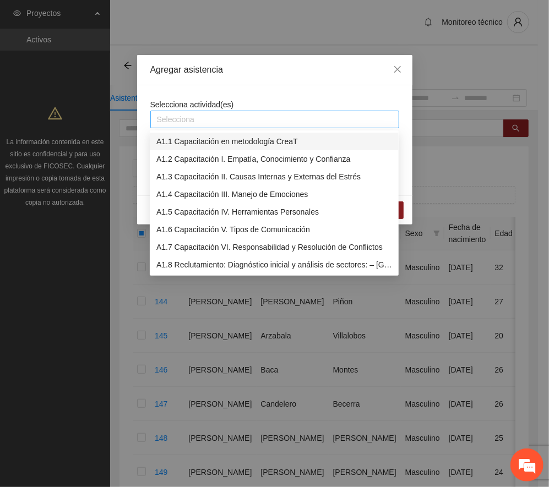
click at [243, 119] on div at bounding box center [274, 119] width 243 height 13
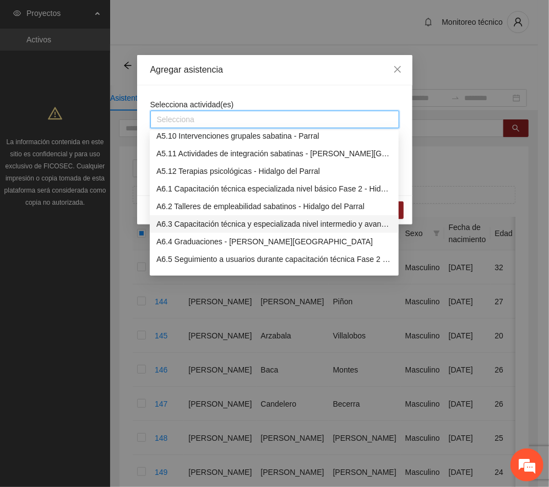
scroll to position [1174, 0]
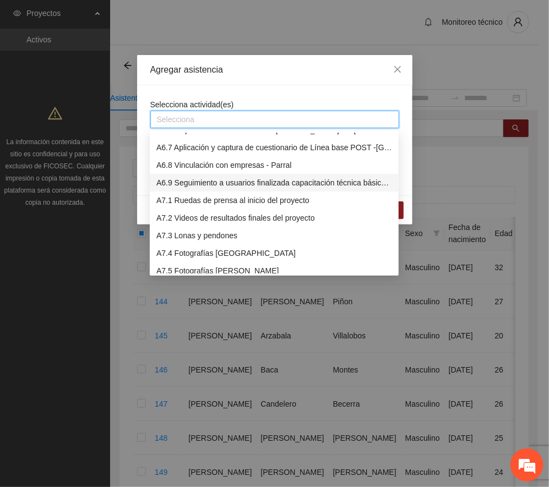
click at [209, 179] on div "A6.9 Seguimiento a usuarios finalizada capacitación técnica básica - [GEOGRAPHI…" at bounding box center [274, 183] width 236 height 12
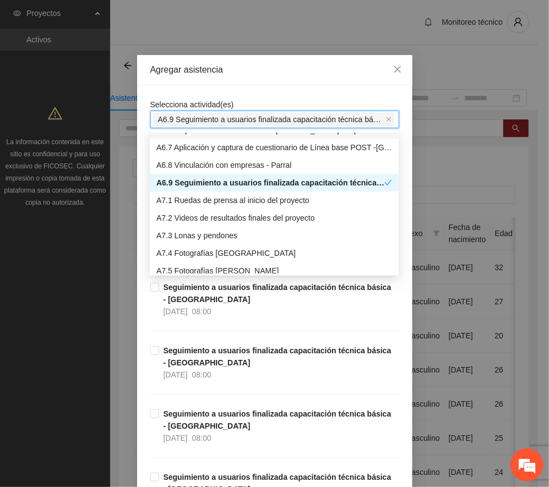
click at [269, 70] on div "Agregar asistencia" at bounding box center [274, 70] width 249 height 12
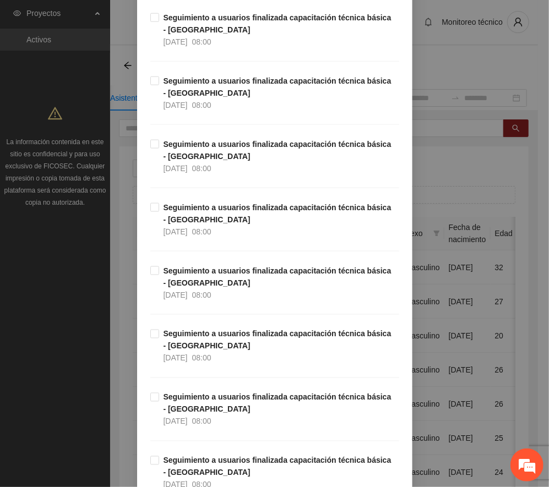
scroll to position [11812, 0]
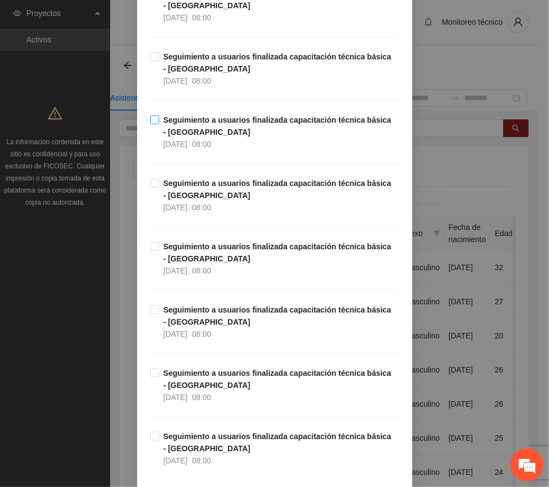
click at [216, 136] on strong "Seguimiento a usuarios finalizada capacitación técnica básica - [GEOGRAPHIC_DAT…" at bounding box center [277, 126] width 228 height 21
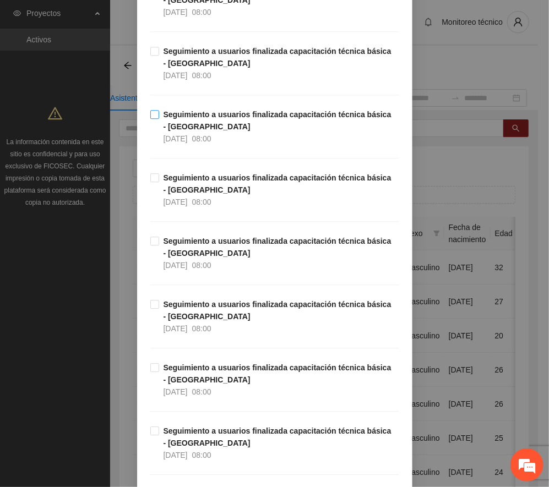
scroll to position [12766, 0]
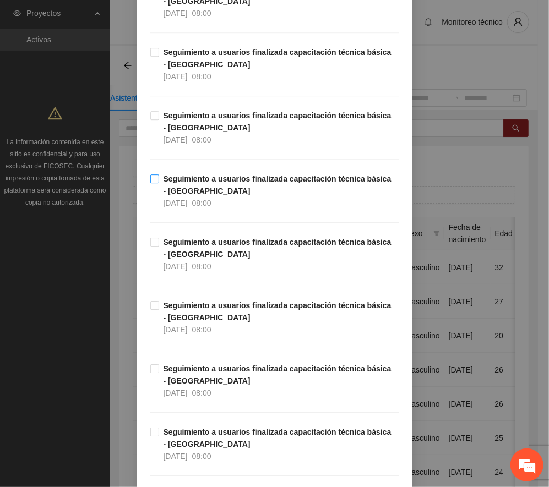
click at [196, 209] on span "Seguimiento a usuarios finalizada capacitación técnica básica - [GEOGRAPHIC_DAT…" at bounding box center [279, 191] width 240 height 36
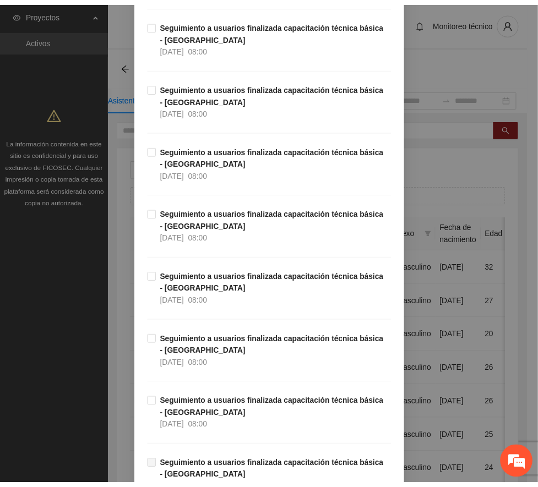
scroll to position [18729, 0]
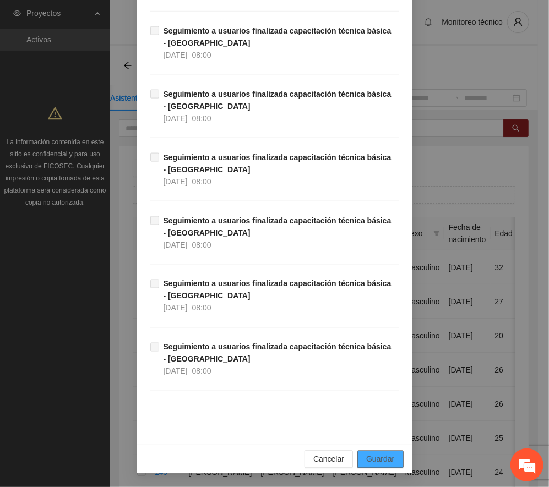
click at [383, 463] on span "Guardar" at bounding box center [380, 459] width 28 height 12
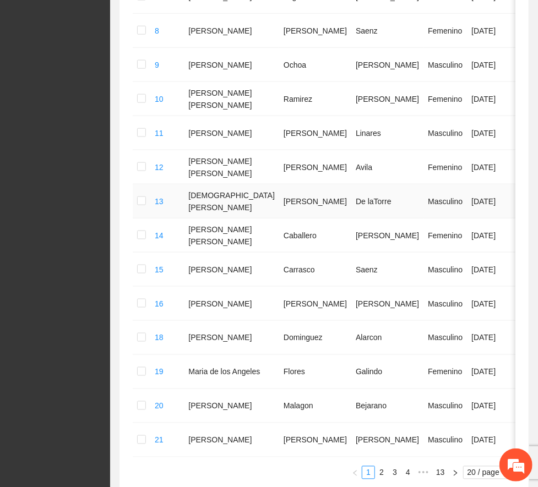
scroll to position [615, 0]
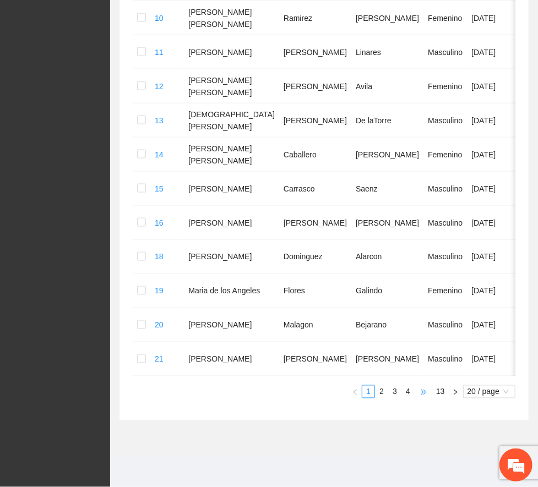
click at [423, 390] on span "•••" at bounding box center [423, 391] width 18 height 13
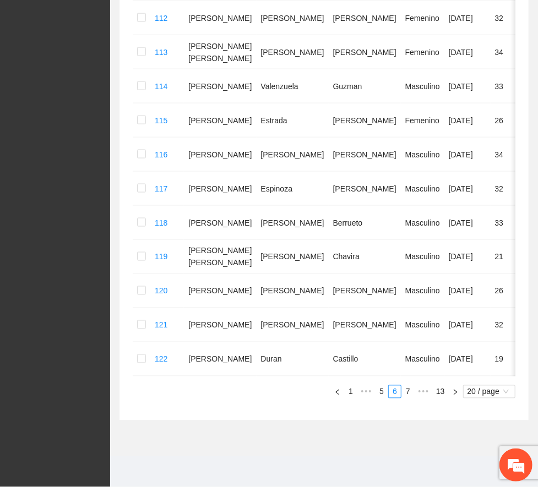
scroll to position [568, 0]
click at [0, 0] on link "8" at bounding box center [0, 0] width 0 height 0
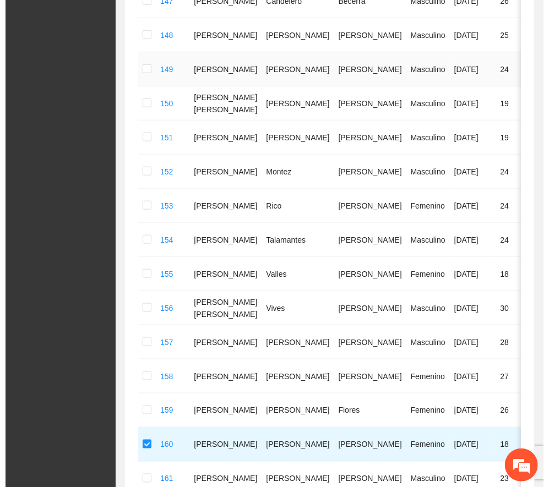
scroll to position [128, 0]
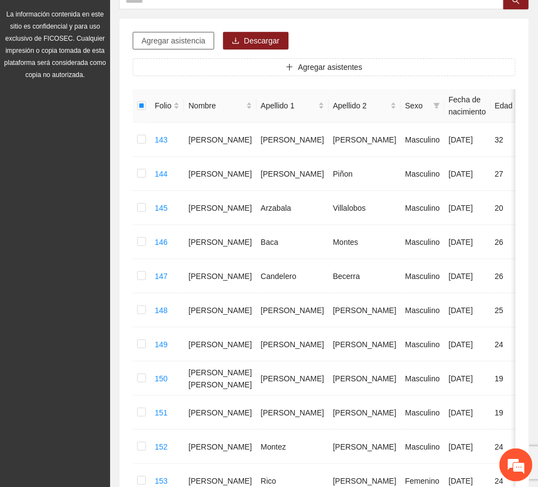
click at [192, 45] on span "Agregar asistencia" at bounding box center [173, 41] width 64 height 12
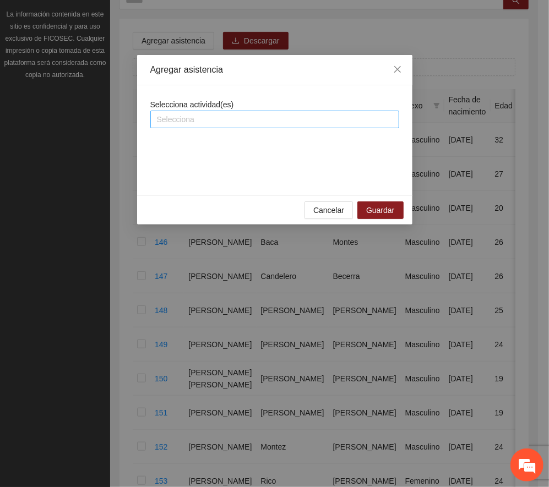
click at [238, 115] on div at bounding box center [274, 119] width 243 height 13
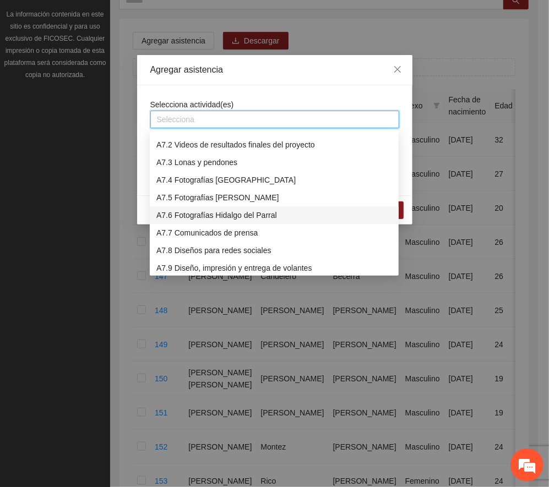
scroll to position [1174, 0]
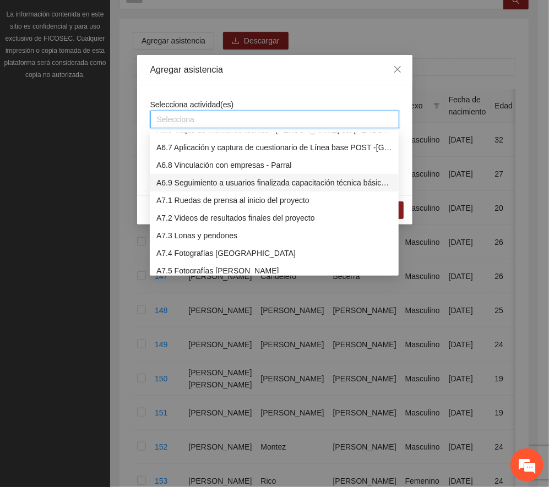
click at [203, 181] on div "A6.9 Seguimiento a usuarios finalizada capacitación técnica básica - [GEOGRAPHI…" at bounding box center [274, 183] width 236 height 12
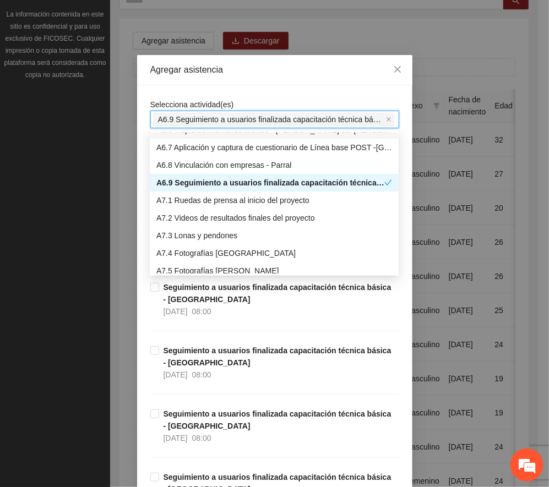
drag, startPoint x: 276, startPoint y: 69, endPoint x: 314, endPoint y: 79, distance: 39.4
click at [276, 67] on div "Agregar asistencia" at bounding box center [274, 70] width 249 height 12
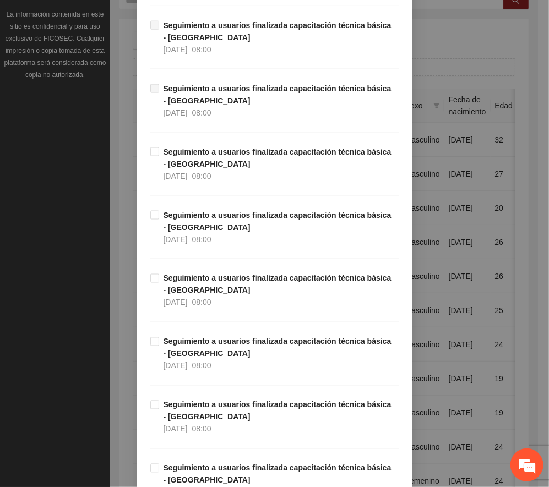
scroll to position [12322, 0]
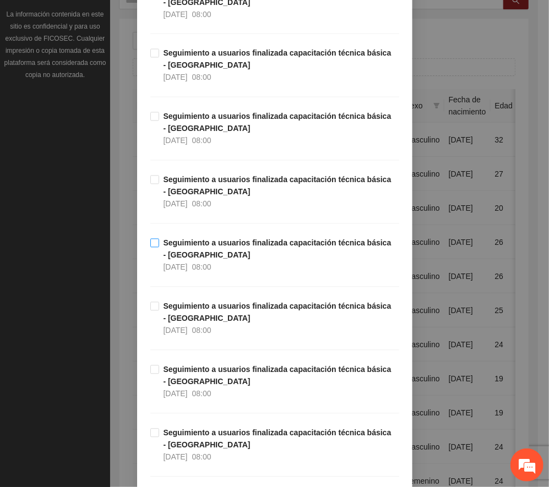
click at [208, 260] on strong "Seguimiento a usuarios finalizada capacitación técnica básica - [GEOGRAPHIC_DAT…" at bounding box center [277, 249] width 228 height 21
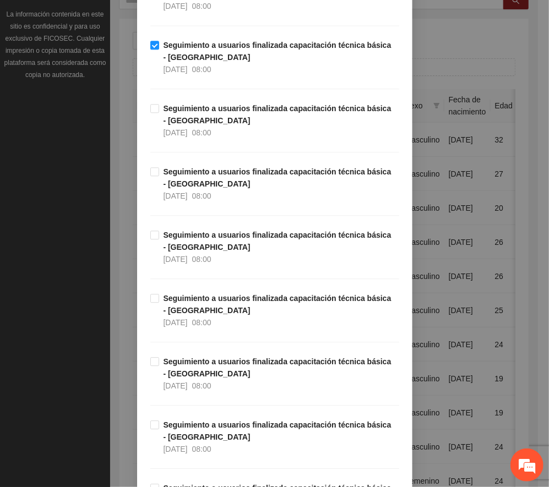
scroll to position [12689, 0]
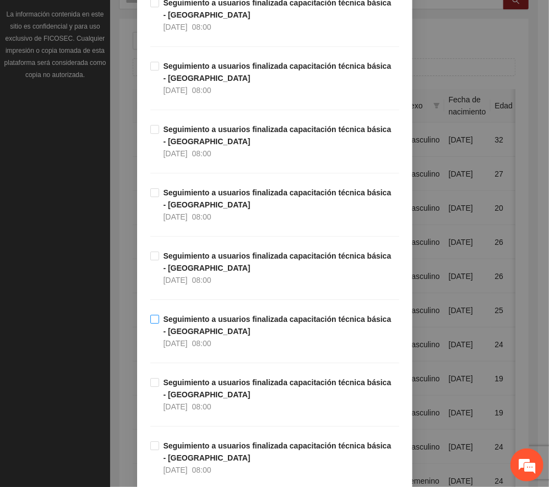
click at [216, 349] on span "Seguimiento a usuarios finalizada capacitación técnica básica - [GEOGRAPHIC_DAT…" at bounding box center [279, 331] width 240 height 36
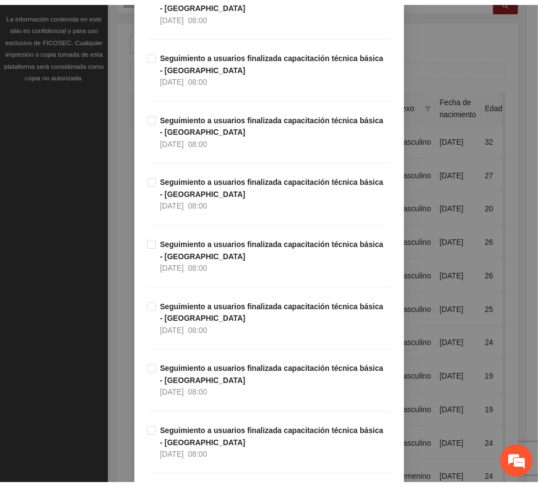
scroll to position [18729, 0]
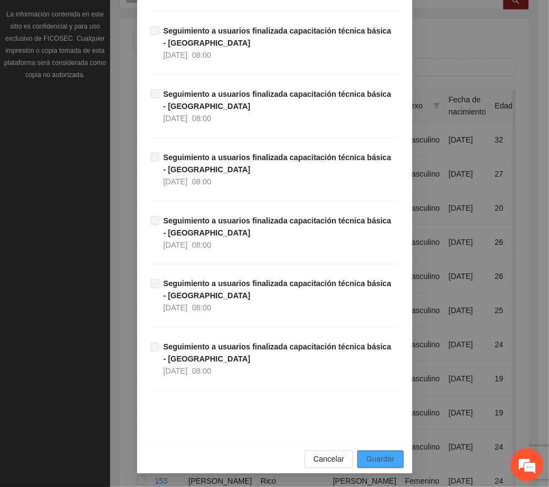
click at [376, 458] on span "Guardar" at bounding box center [380, 459] width 28 height 12
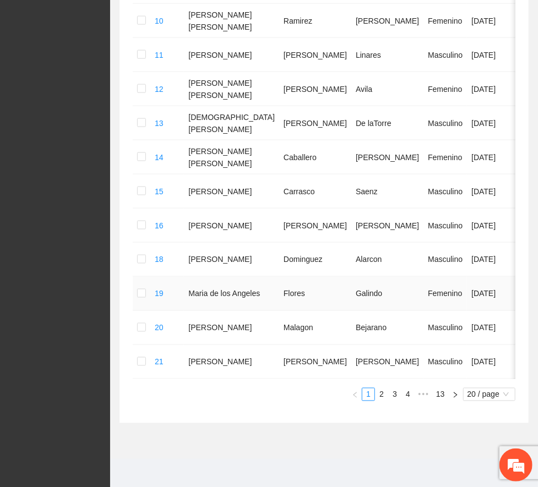
scroll to position [615, 0]
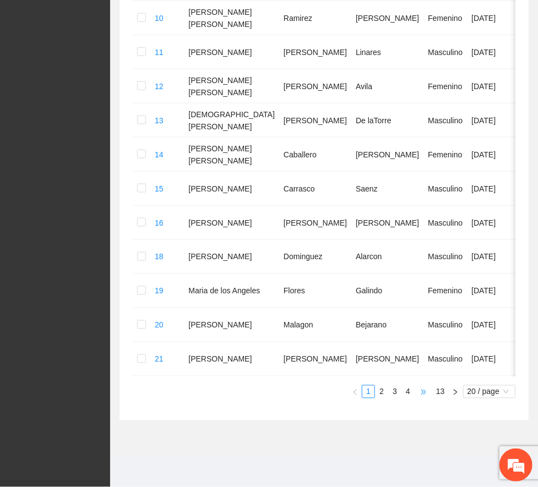
click at [419, 394] on span "•••" at bounding box center [423, 391] width 18 height 13
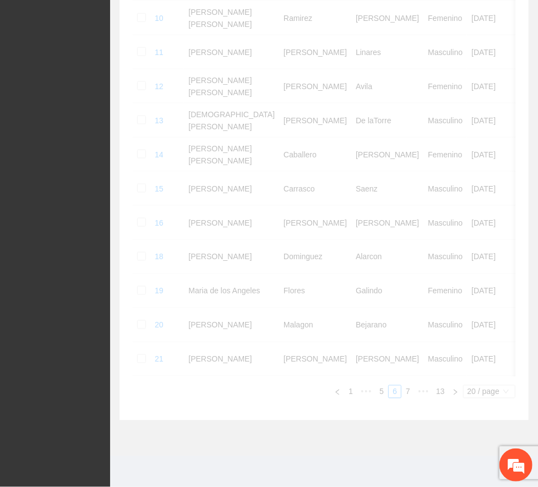
scroll to position [568, 0]
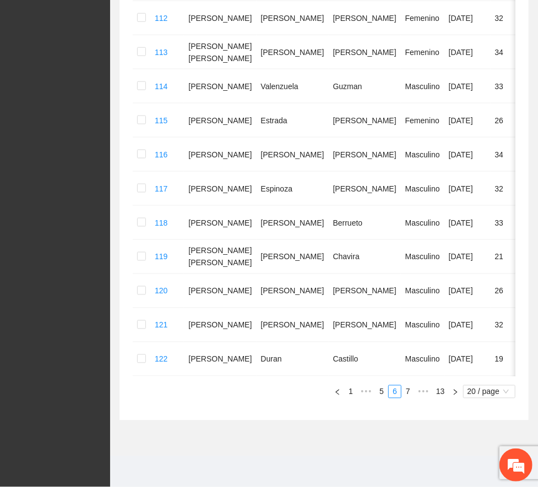
click at [0, 0] on link "8" at bounding box center [0, 0] width 0 height 0
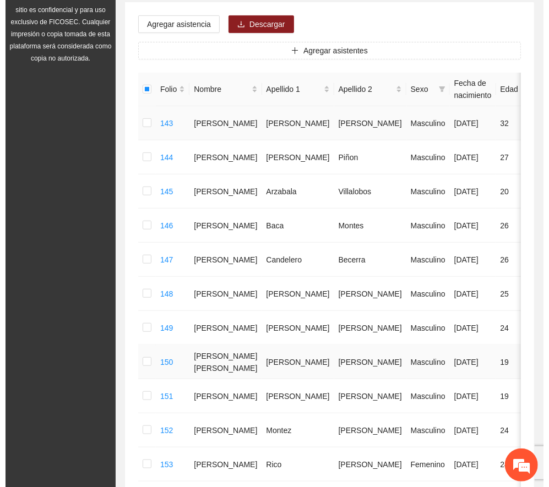
scroll to position [128, 0]
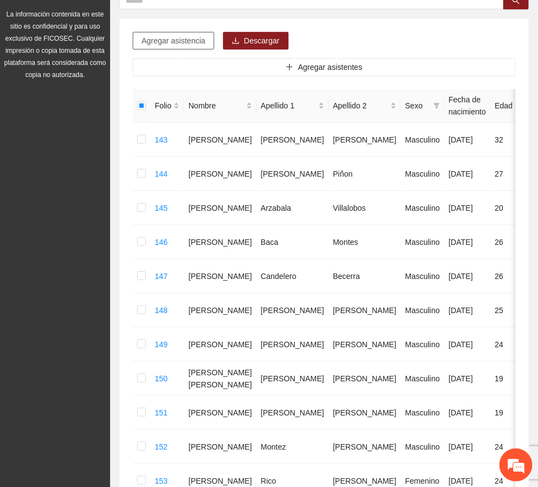
click at [172, 42] on span "Agregar asistencia" at bounding box center [173, 41] width 64 height 12
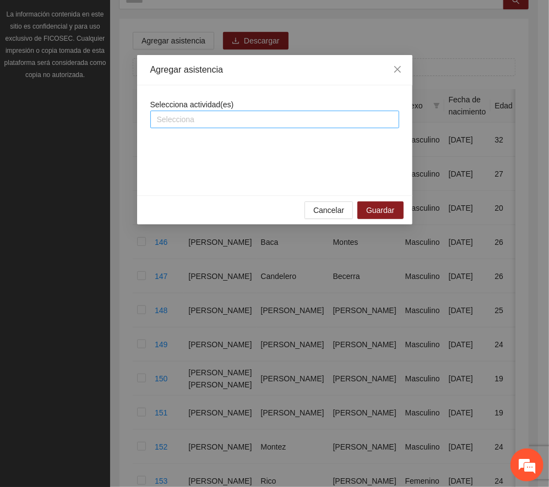
click at [282, 119] on div at bounding box center [274, 119] width 243 height 13
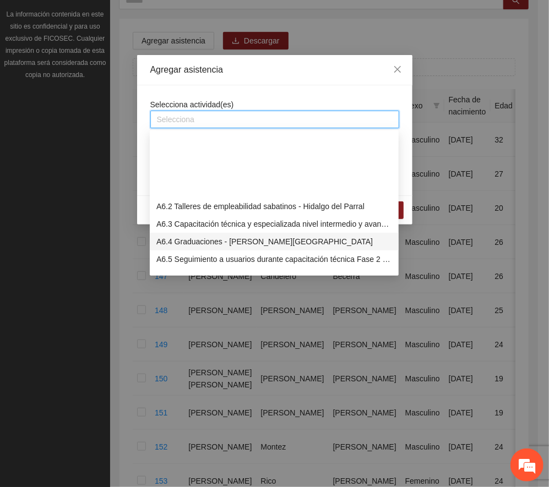
scroll to position [1174, 0]
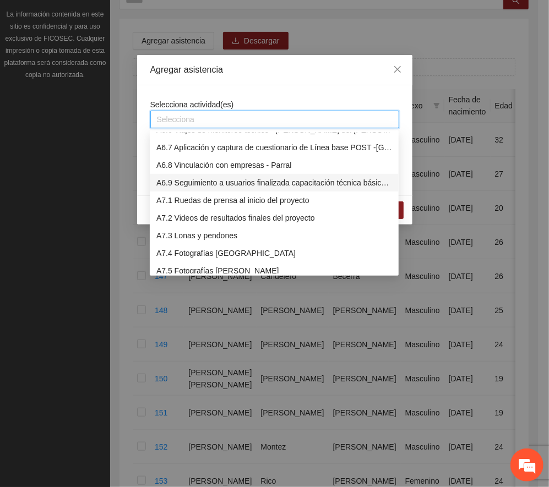
click at [210, 183] on div "A6.9 Seguimiento a usuarios finalizada capacitación técnica básica - [GEOGRAPHI…" at bounding box center [274, 183] width 236 height 12
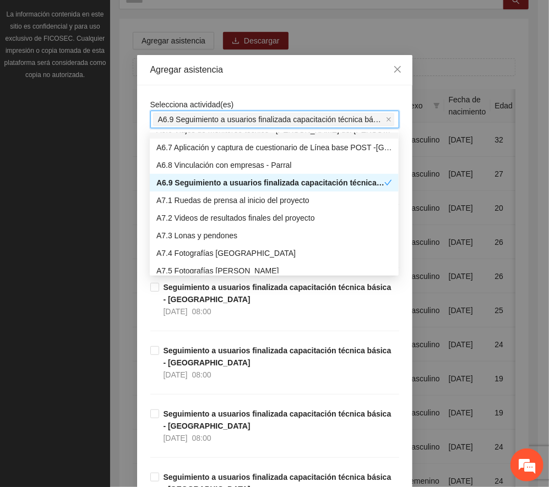
click at [264, 69] on div "Agregar asistencia" at bounding box center [274, 70] width 249 height 12
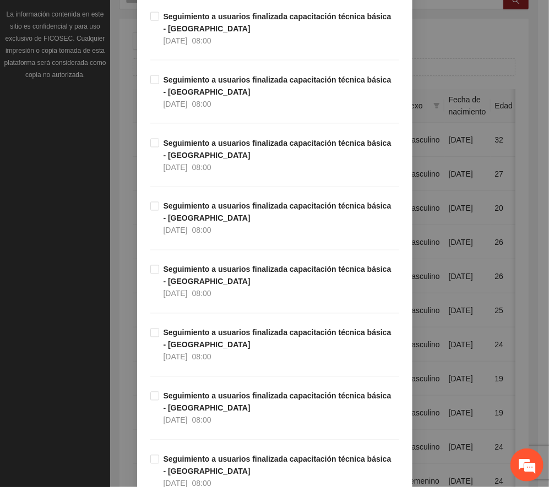
scroll to position [12261, 0]
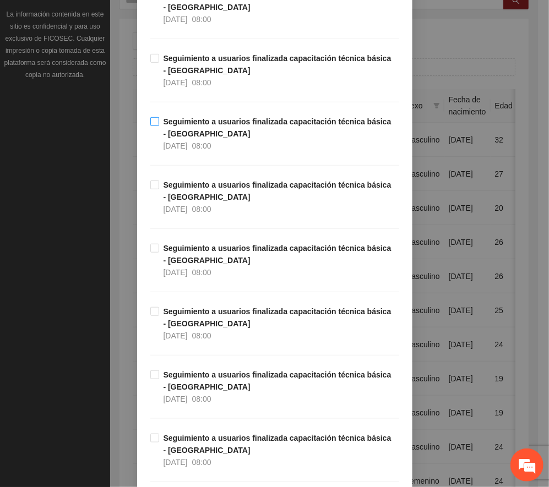
click at [197, 138] on strong "Seguimiento a usuarios finalizada capacitación técnica básica - [GEOGRAPHIC_DAT…" at bounding box center [277, 127] width 228 height 21
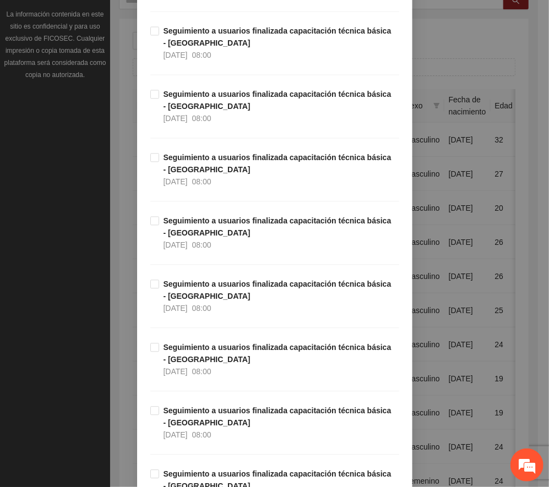
scroll to position [12848, 0]
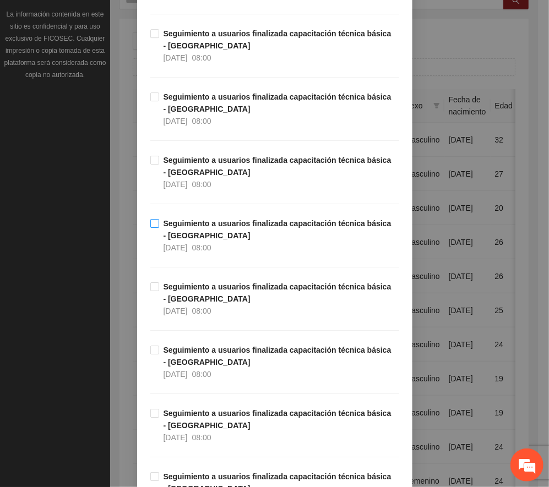
click at [231, 254] on span "Seguimiento a usuarios finalizada capacitación técnica básica - [GEOGRAPHIC_DAT…" at bounding box center [279, 235] width 240 height 36
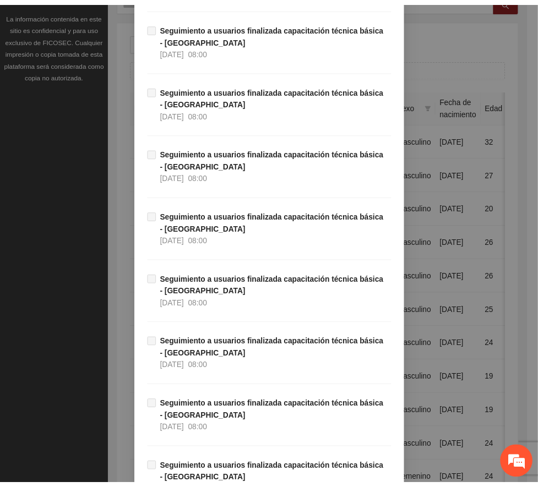
scroll to position [18729, 0]
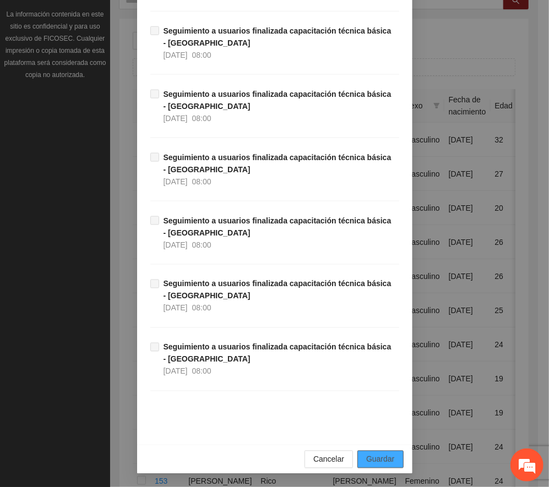
click at [381, 464] on span "Guardar" at bounding box center [380, 459] width 28 height 12
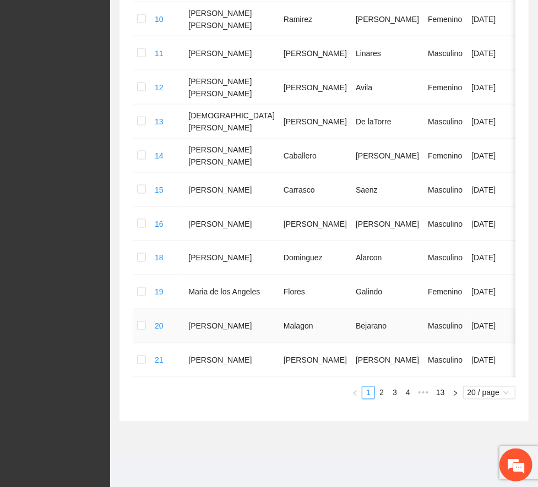
scroll to position [615, 0]
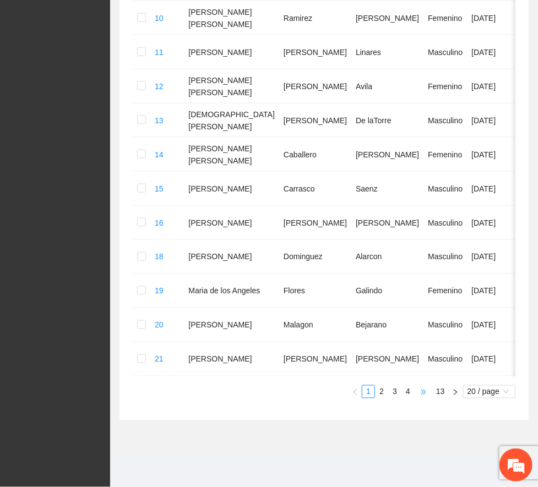
click at [421, 395] on span "•••" at bounding box center [423, 391] width 18 height 13
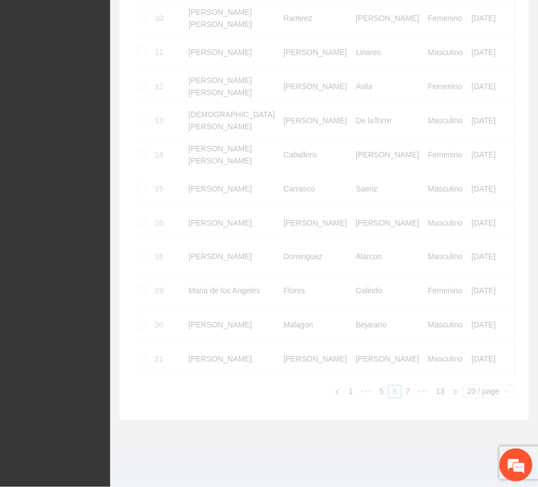
scroll to position [568, 0]
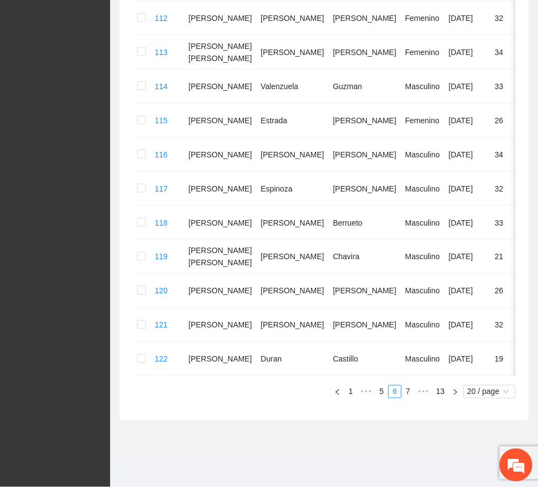
click at [0, 0] on link "8" at bounding box center [0, 0] width 0 height 0
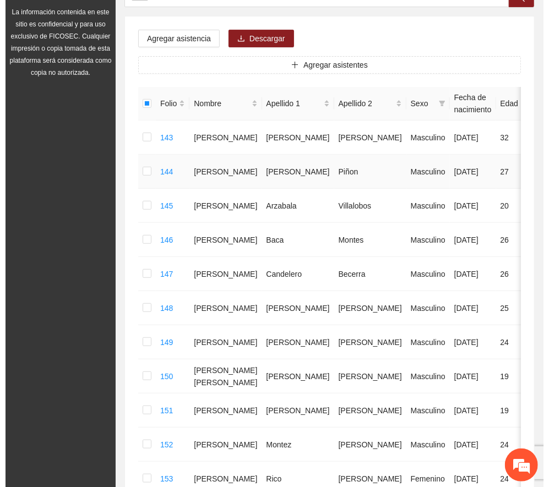
scroll to position [0, 0]
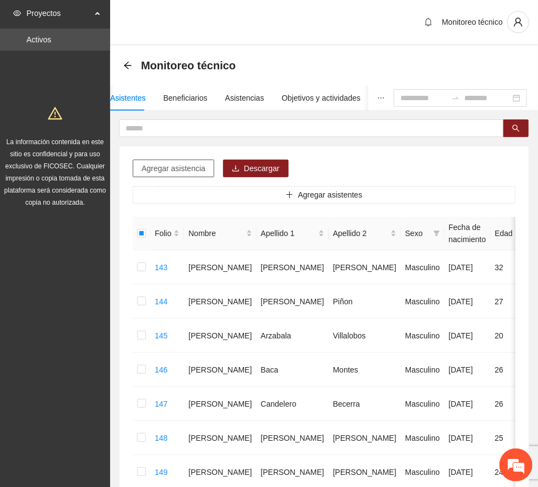
click at [186, 168] on span "Agregar asistencia" at bounding box center [173, 168] width 64 height 12
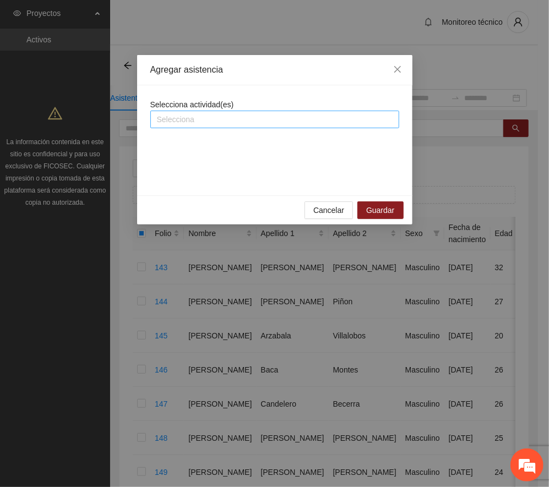
click at [265, 124] on div at bounding box center [274, 119] width 243 height 13
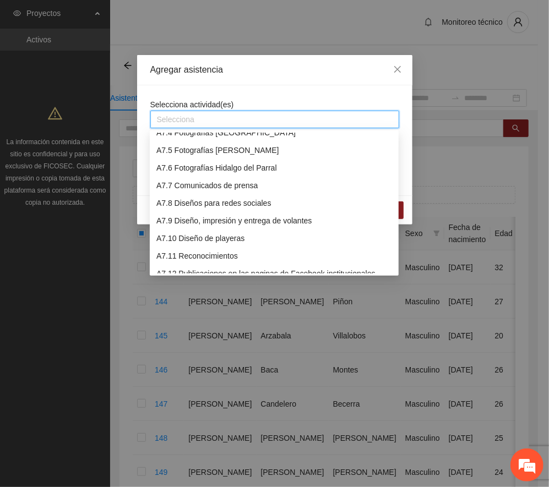
scroll to position [1147, 0]
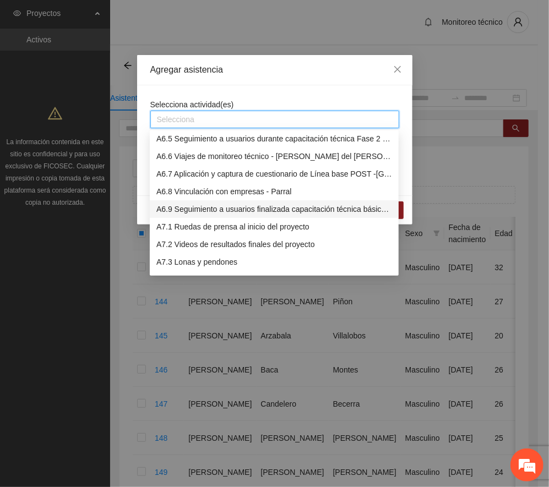
click at [209, 208] on div "A6.9 Seguimiento a usuarios finalizada capacitación técnica básica - [GEOGRAPHI…" at bounding box center [274, 209] width 236 height 12
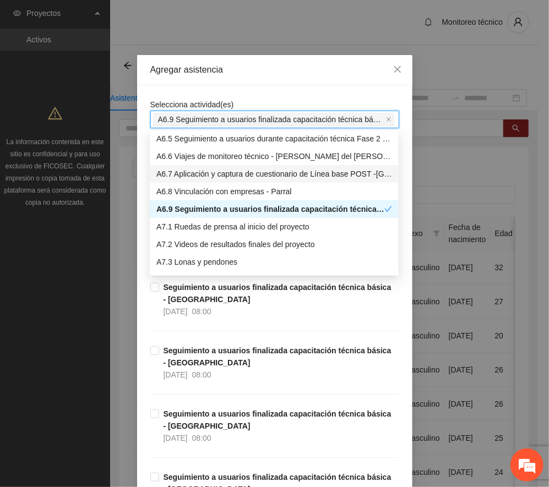
click at [281, 66] on div "Agregar asistencia" at bounding box center [274, 70] width 249 height 12
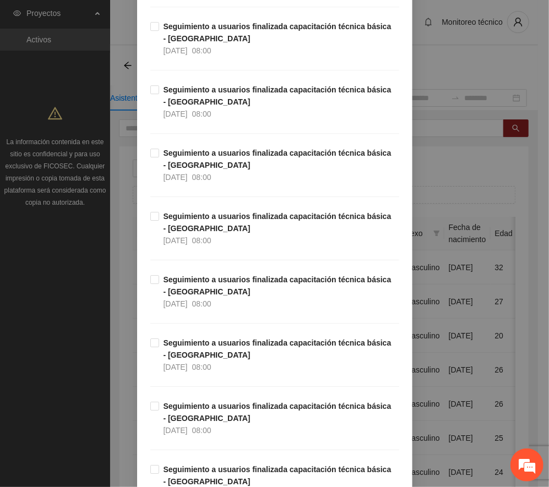
scroll to position [12812, 0]
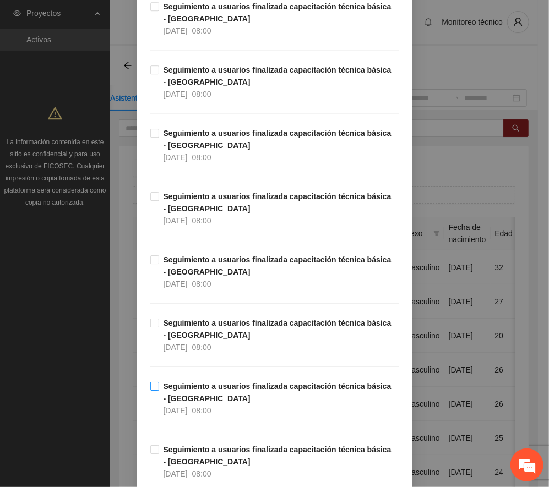
click at [251, 403] on strong "Seguimiento a usuarios finalizada capacitación técnica básica - [GEOGRAPHIC_DAT…" at bounding box center [277, 392] width 228 height 21
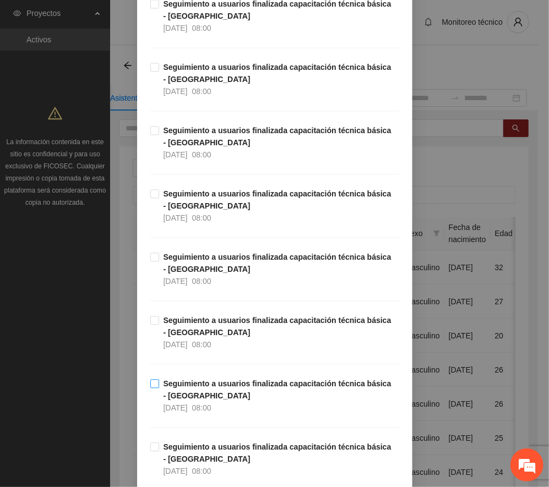
scroll to position [12004, 0]
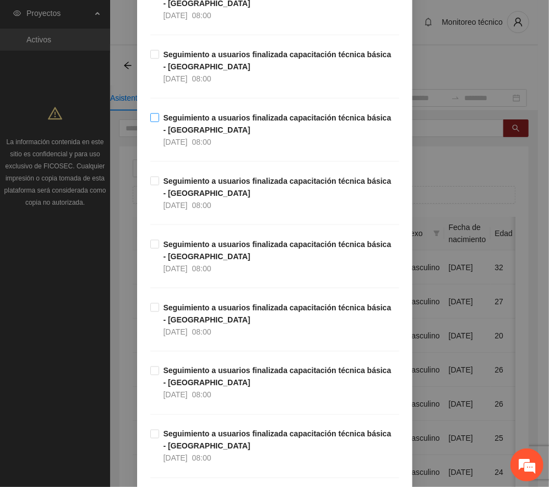
click at [226, 134] on strong "Seguimiento a usuarios finalizada capacitación técnica básica - [GEOGRAPHIC_DAT…" at bounding box center [277, 123] width 228 height 21
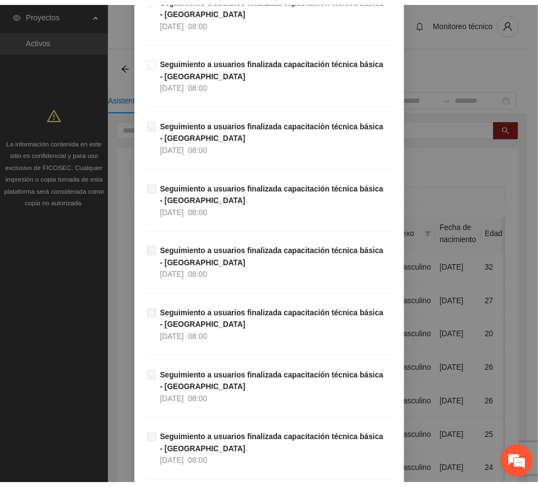
scroll to position [18729, 0]
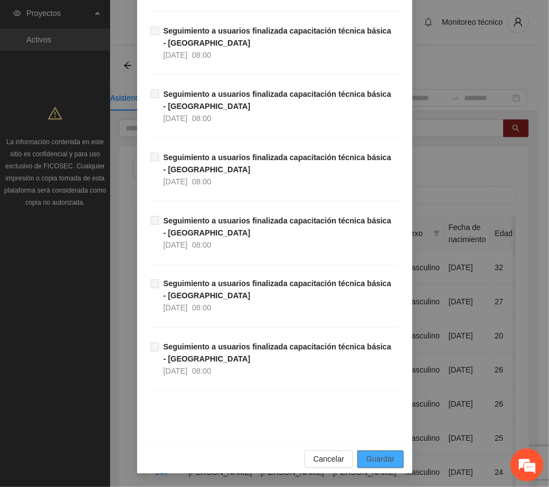
click at [368, 456] on span "Guardar" at bounding box center [380, 459] width 28 height 12
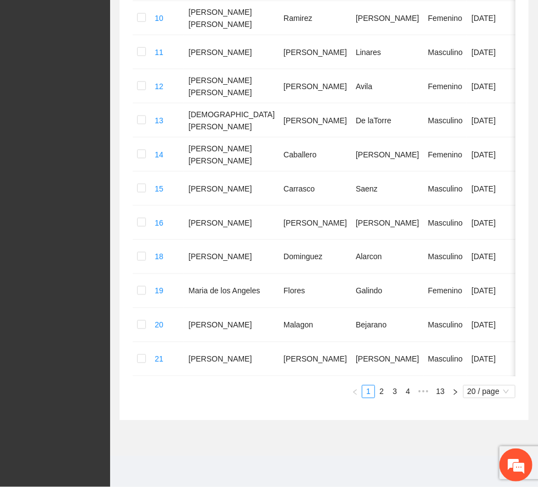
scroll to position [615, 0]
click at [419, 392] on span "•••" at bounding box center [423, 391] width 18 height 13
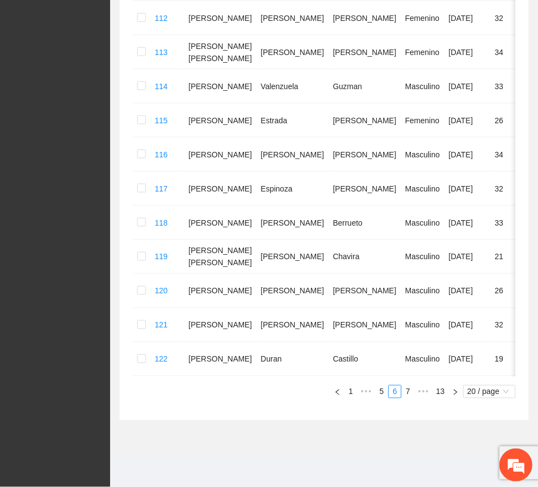
scroll to position [568, 0]
click at [0, 0] on link "8" at bounding box center [0, 0] width 0 height 0
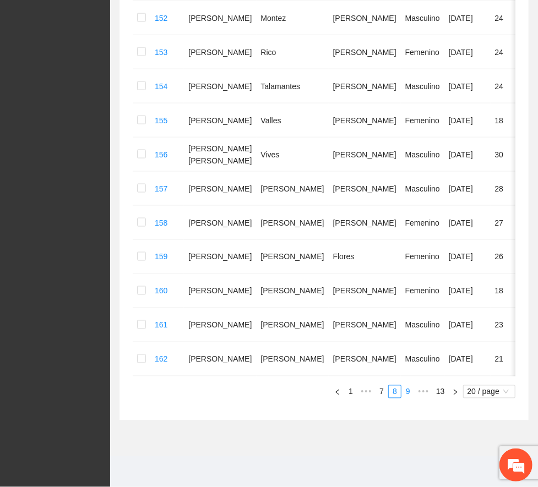
click at [402, 398] on link "9" at bounding box center [408, 392] width 12 height 12
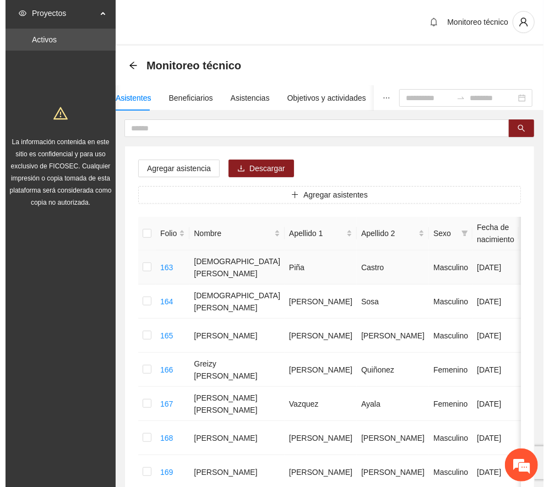
scroll to position [73, 0]
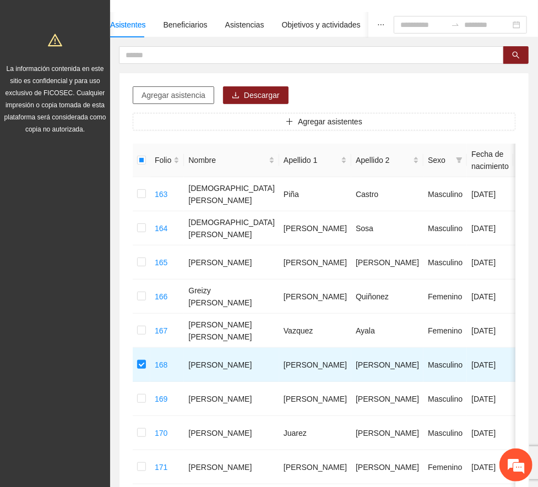
click at [159, 95] on span "Agregar asistencia" at bounding box center [173, 95] width 64 height 12
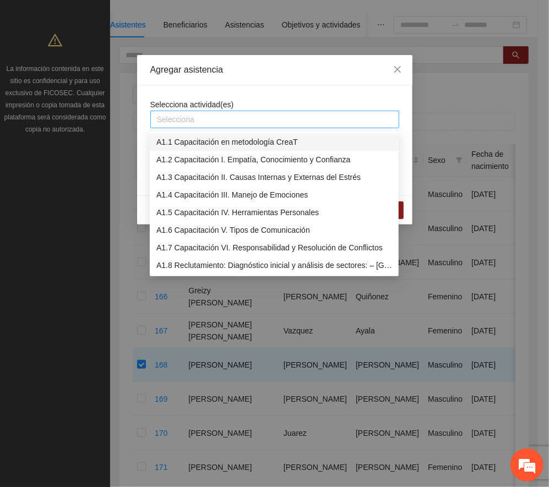
click at [280, 119] on div at bounding box center [274, 119] width 243 height 13
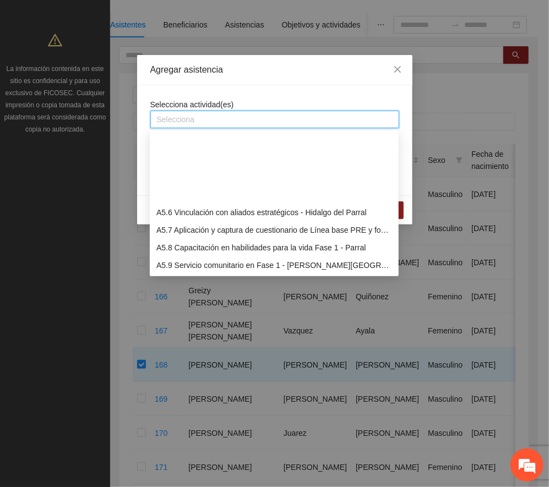
scroll to position [1101, 0]
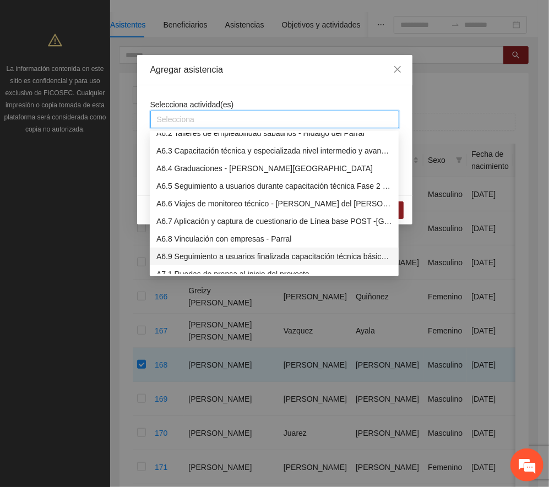
click at [243, 253] on div "A6.9 Seguimiento a usuarios finalizada capacitación técnica básica - [GEOGRAPHI…" at bounding box center [274, 256] width 236 height 12
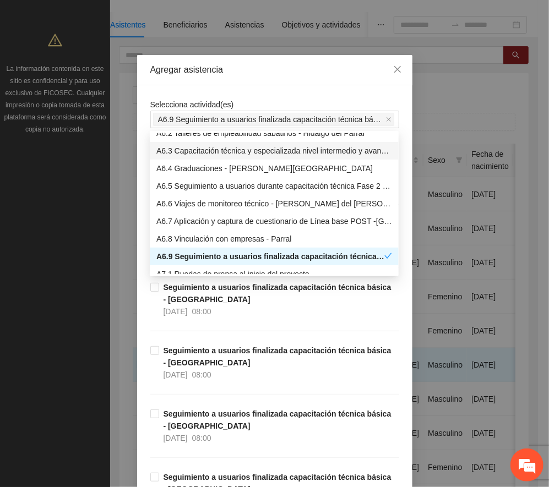
click at [275, 69] on div "Agregar asistencia" at bounding box center [274, 70] width 249 height 12
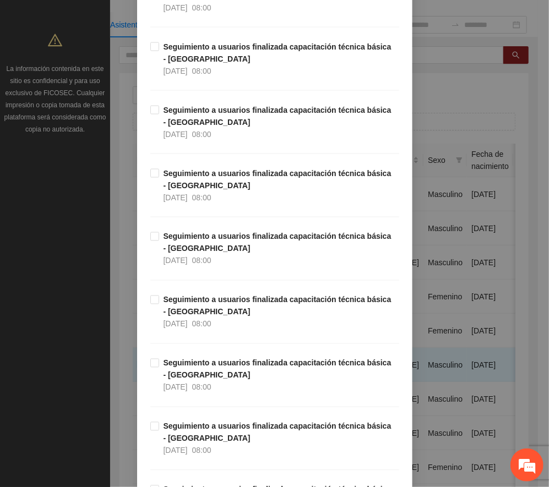
scroll to position [12905, 0]
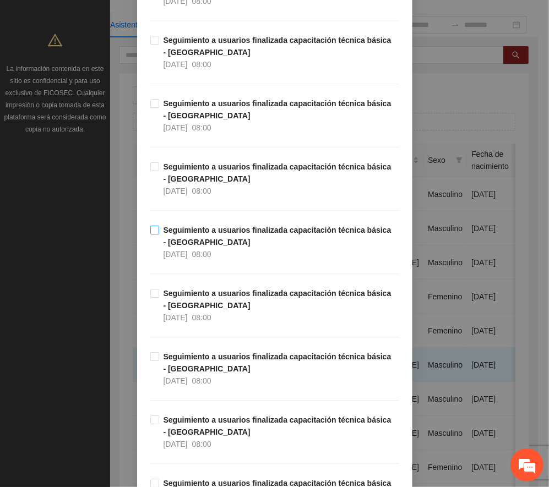
click at [201, 247] on strong "Seguimiento a usuarios finalizada capacitación técnica básica - [GEOGRAPHIC_DAT…" at bounding box center [277, 236] width 228 height 21
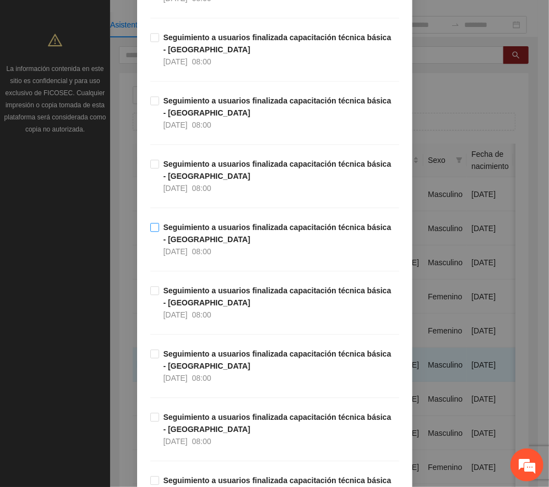
scroll to position [12097, 0]
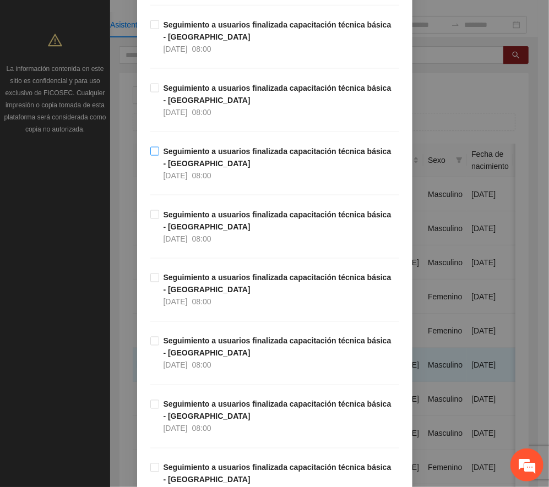
click at [233, 182] on span "Seguimiento a usuarios finalizada capacitación técnica básica - [GEOGRAPHIC_DAT…" at bounding box center [279, 163] width 240 height 36
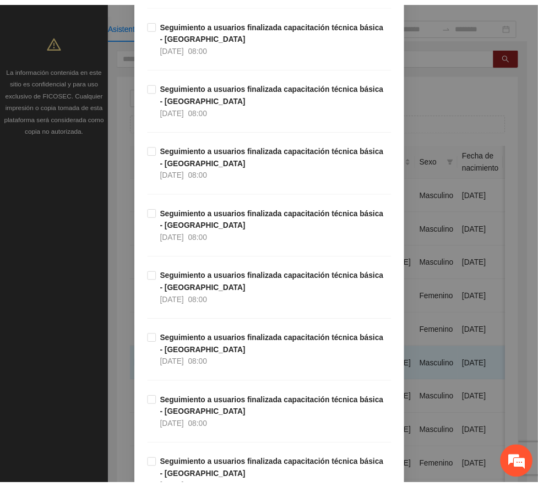
scroll to position [18729, 0]
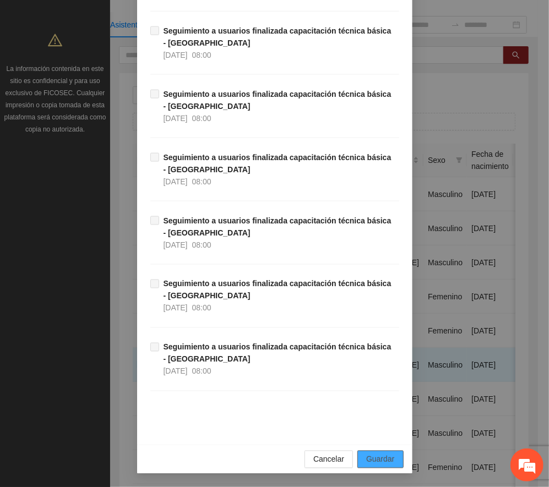
click at [372, 455] on span "Guardar" at bounding box center [380, 459] width 28 height 12
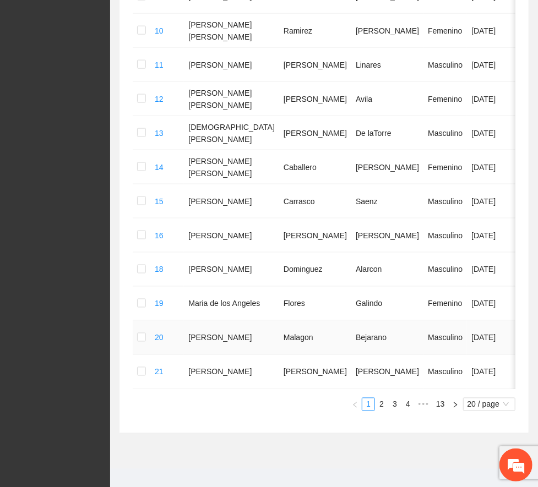
scroll to position [615, 0]
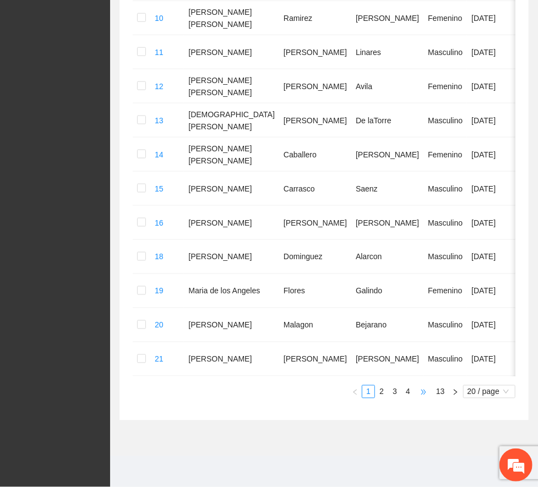
click at [425, 391] on span "•••" at bounding box center [423, 391] width 18 height 13
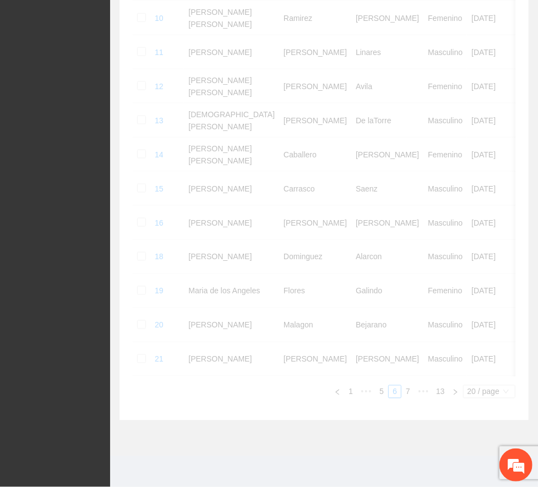
scroll to position [568, 0]
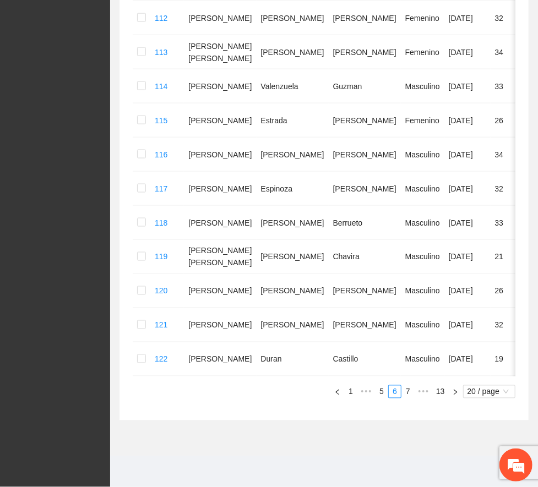
click at [0, 0] on link "8" at bounding box center [0, 0] width 0 height 0
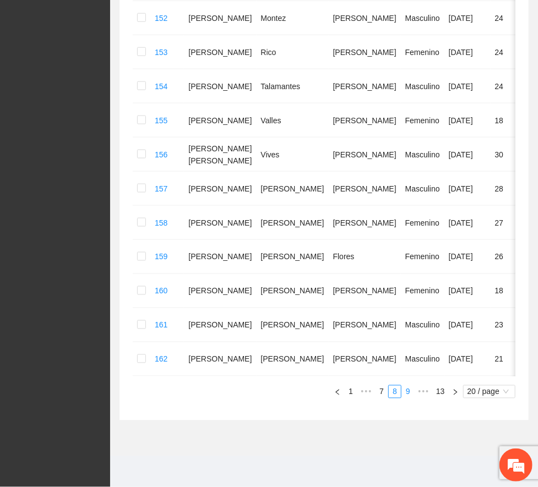
click at [402, 398] on link "9" at bounding box center [408, 392] width 12 height 12
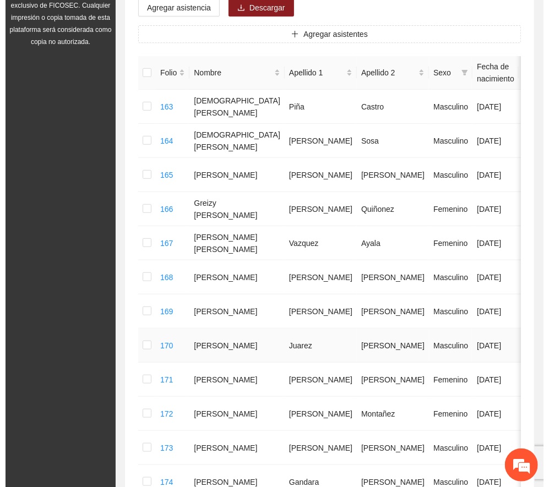
scroll to position [128, 0]
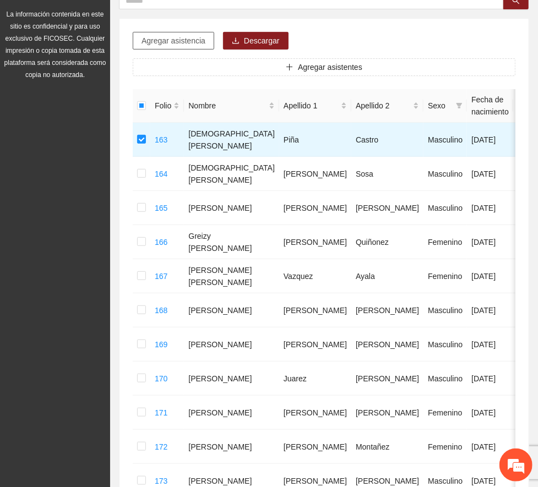
click at [177, 35] on span "Agregar asistencia" at bounding box center [173, 41] width 64 height 12
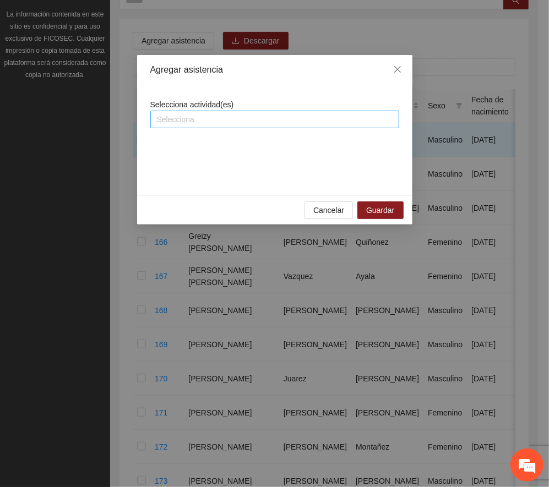
click at [265, 119] on div at bounding box center [274, 119] width 243 height 13
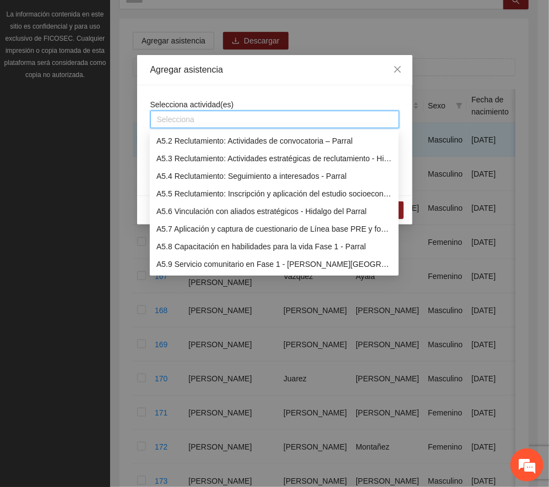
scroll to position [1101, 0]
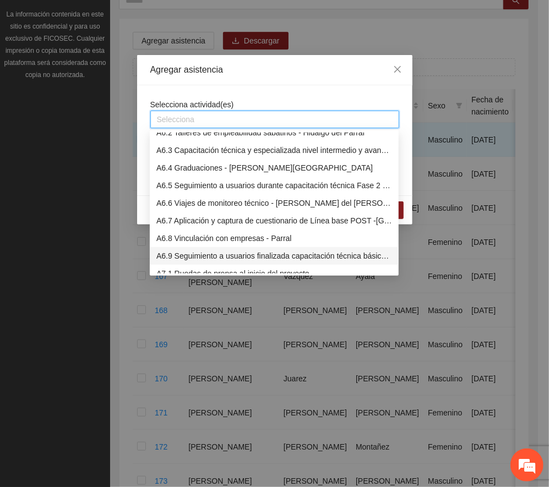
click at [254, 258] on div "A6.9 Seguimiento a usuarios finalizada capacitación técnica básica - [GEOGRAPHI…" at bounding box center [274, 256] width 236 height 12
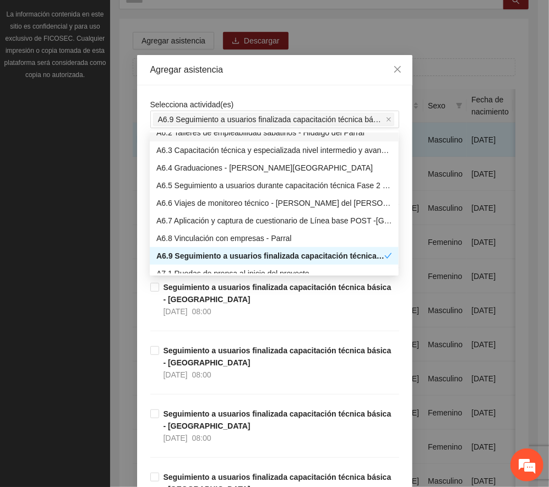
click at [280, 72] on div "Agregar asistencia" at bounding box center [274, 70] width 249 height 12
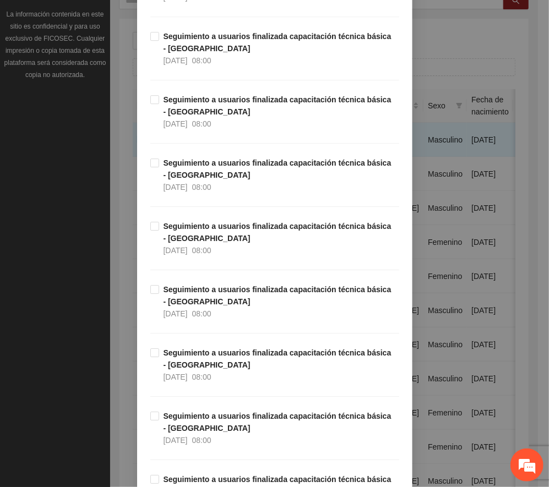
scroll to position [12905, 0]
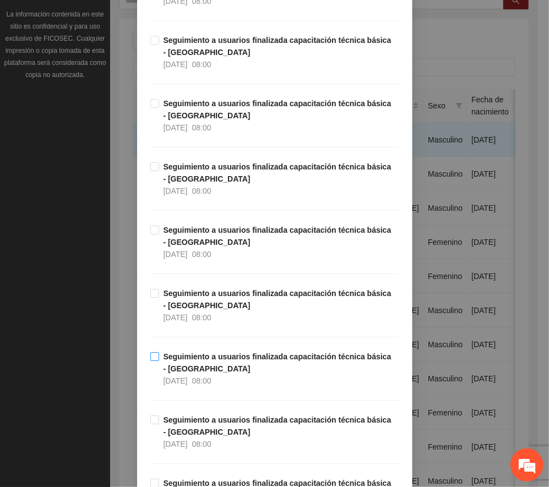
click at [214, 373] on strong "Seguimiento a usuarios finalizada capacitación técnica básica - [GEOGRAPHIC_DAT…" at bounding box center [277, 362] width 228 height 21
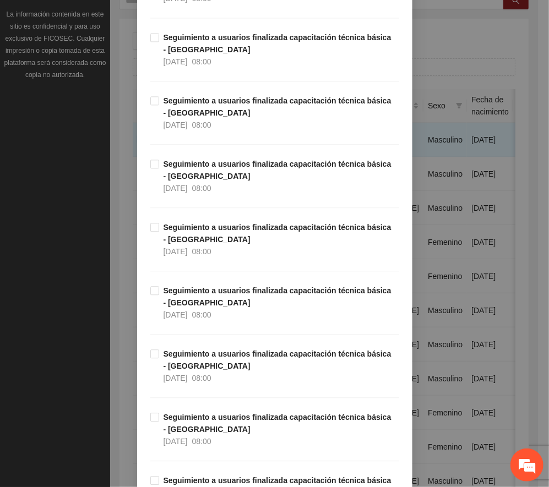
scroll to position [12024, 0]
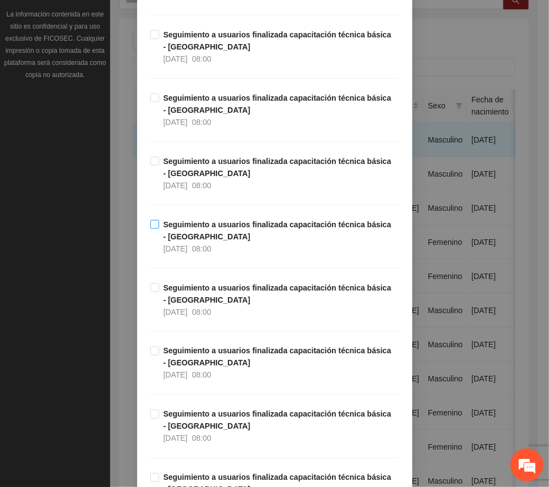
click at [190, 241] on strong "Seguimiento a usuarios finalizada capacitación técnica básica - [GEOGRAPHIC_DAT…" at bounding box center [277, 230] width 228 height 21
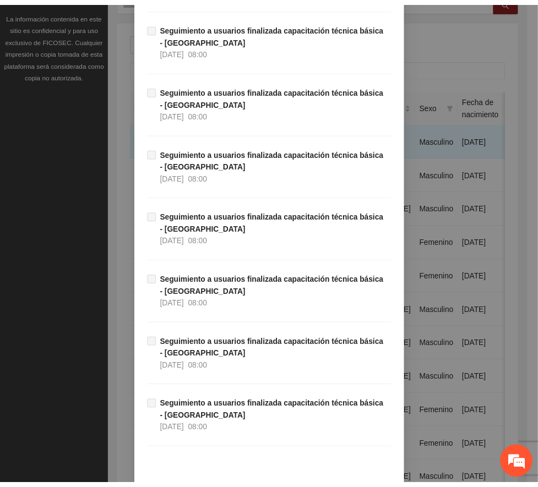
scroll to position [18729, 0]
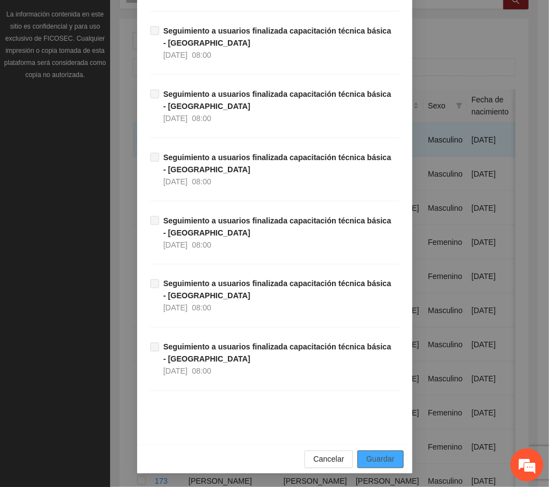
click at [375, 457] on span "Guardar" at bounding box center [380, 459] width 28 height 12
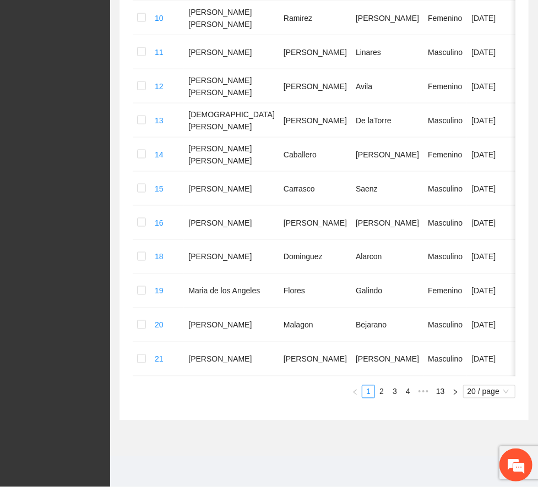
scroll to position [615, 0]
click at [420, 391] on span "•••" at bounding box center [423, 391] width 18 height 13
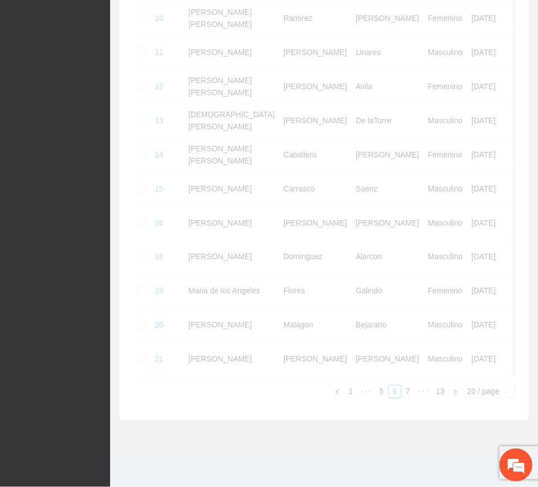
scroll to position [568, 0]
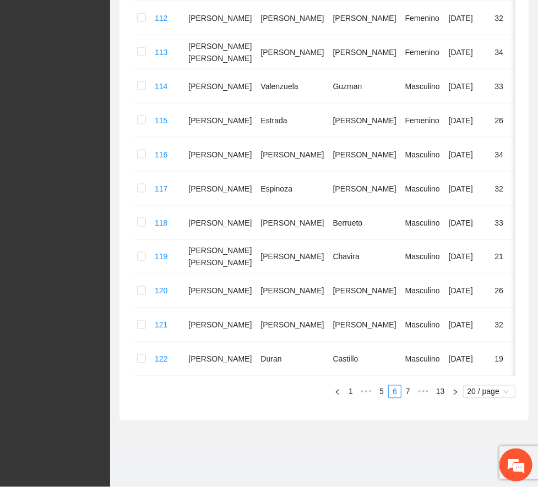
click at [0, 0] on link "8" at bounding box center [0, 0] width 0 height 0
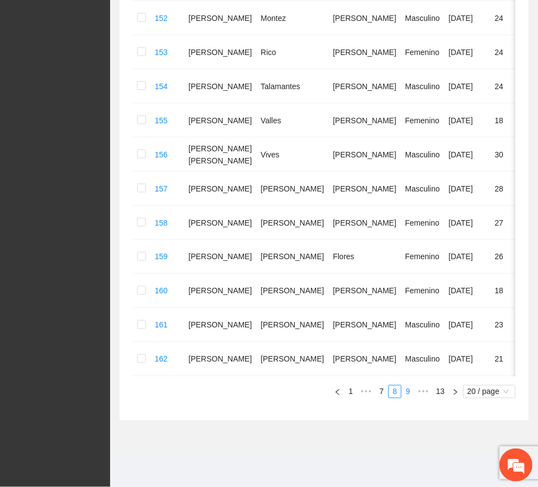
click at [402, 398] on link "9" at bounding box center [408, 392] width 12 height 12
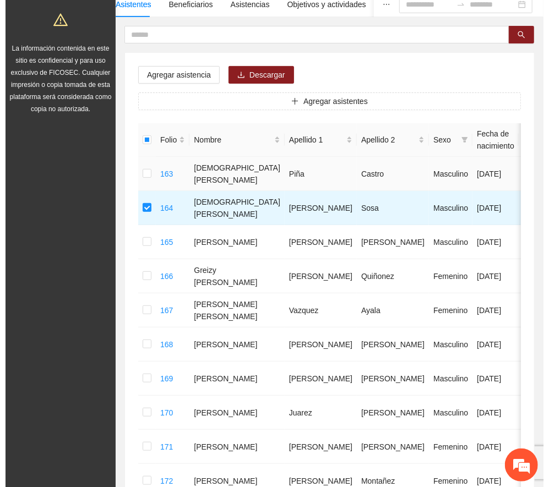
scroll to position [0, 0]
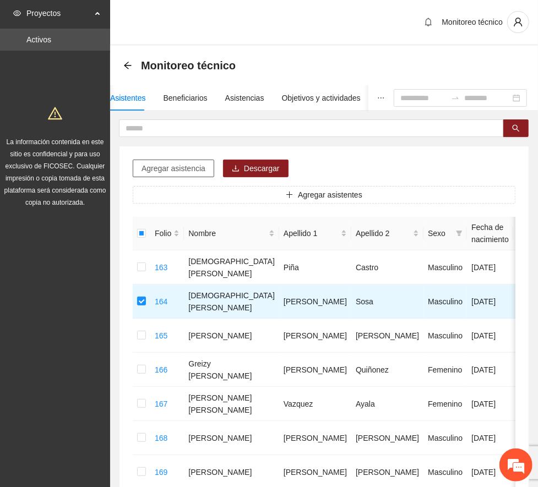
click at [177, 168] on span "Agregar asistencia" at bounding box center [173, 168] width 64 height 12
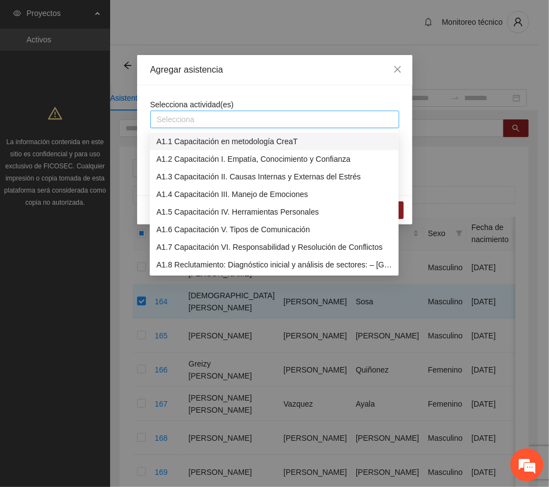
click at [251, 122] on div at bounding box center [274, 119] width 243 height 13
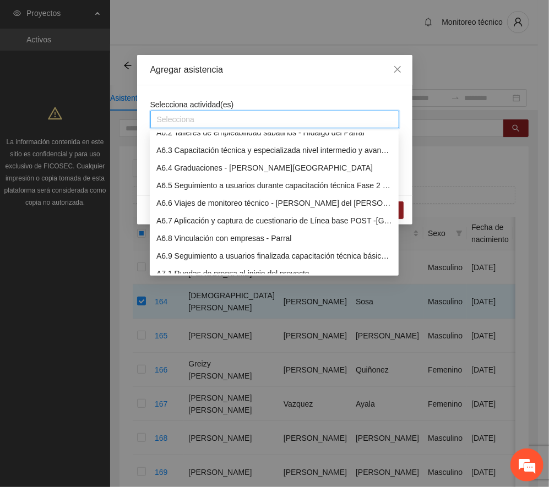
scroll to position [1174, 0]
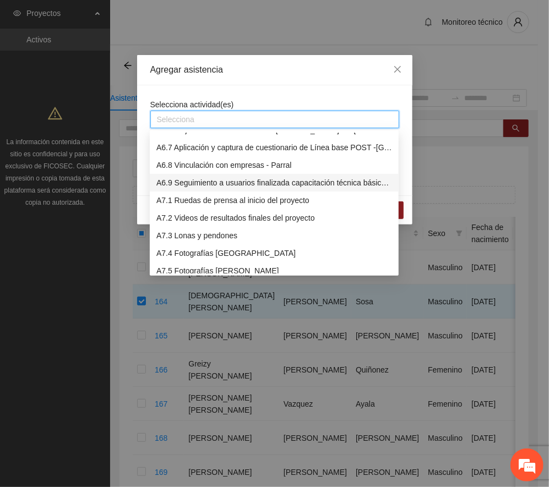
click at [209, 181] on div "A6.9 Seguimiento a usuarios finalizada capacitación técnica básica - [GEOGRAPHI…" at bounding box center [274, 183] width 236 height 12
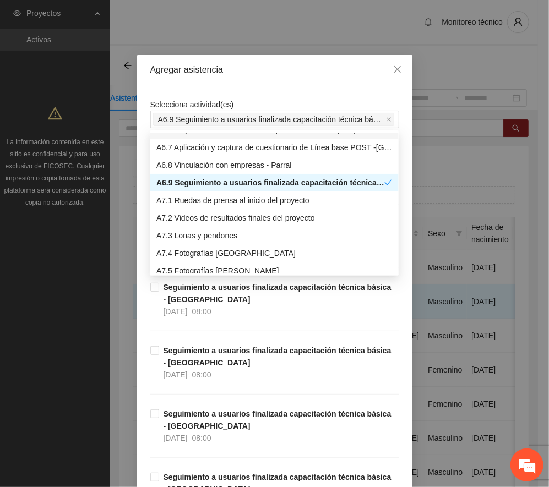
click at [266, 67] on div "Agregar asistencia" at bounding box center [274, 70] width 249 height 12
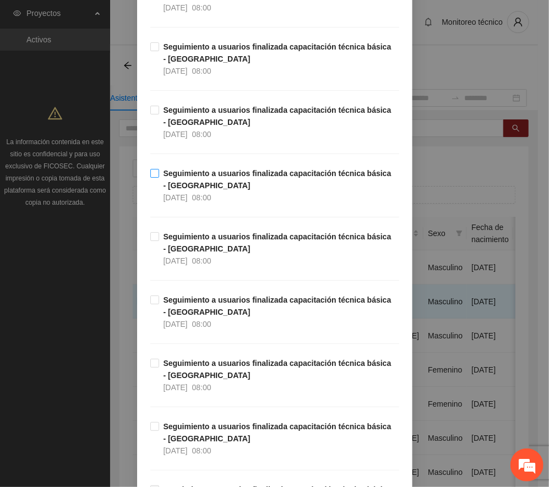
scroll to position [12887, 0]
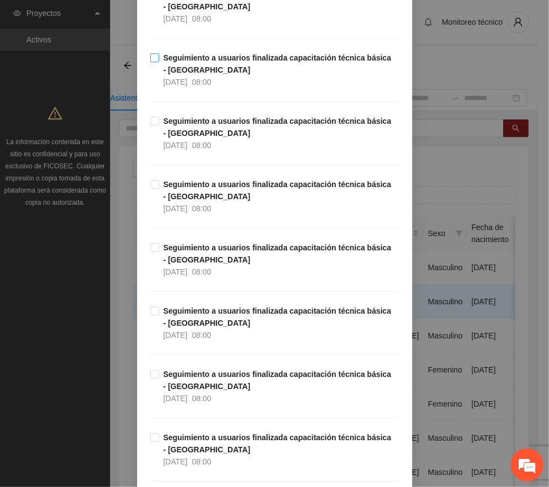
click at [179, 74] on strong "Seguimiento a usuarios finalizada capacitación técnica básica - [GEOGRAPHIC_DAT…" at bounding box center [277, 63] width 228 height 21
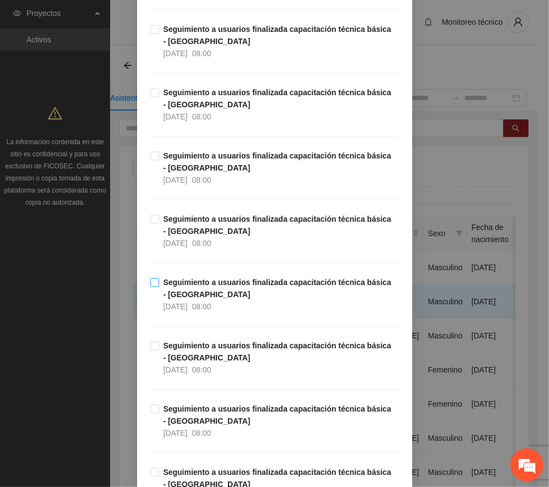
scroll to position [12153, 0]
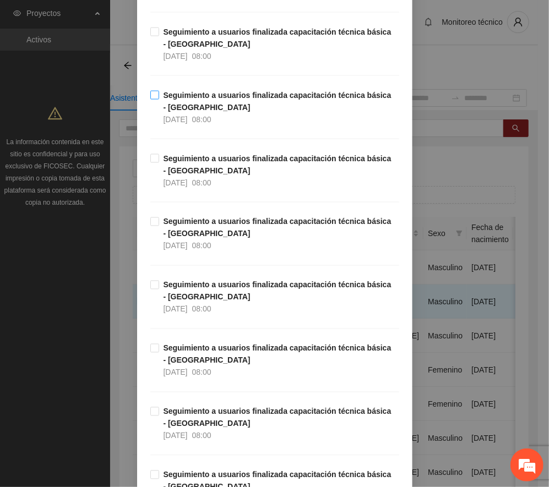
click at [197, 112] on strong "Seguimiento a usuarios finalizada capacitación técnica básica - [GEOGRAPHIC_DAT…" at bounding box center [277, 101] width 228 height 21
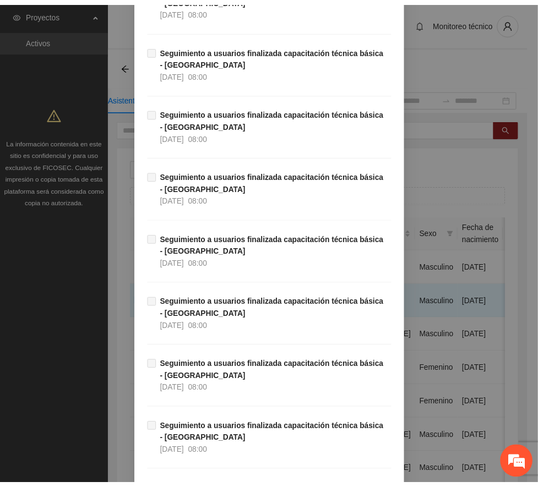
scroll to position [18729, 0]
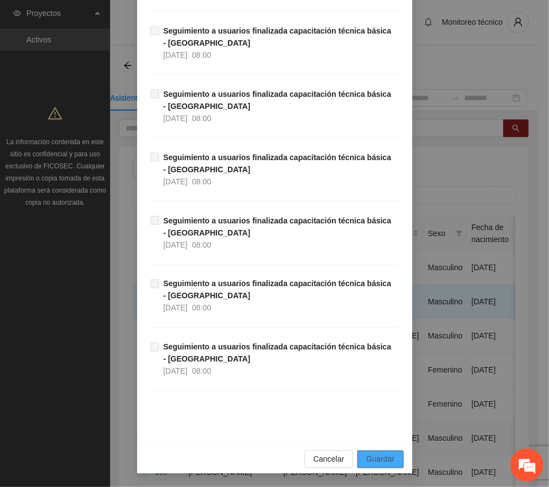
click at [387, 461] on span "Guardar" at bounding box center [380, 459] width 28 height 12
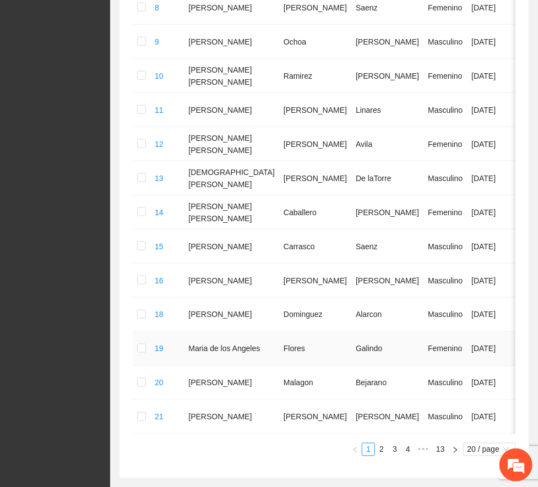
scroll to position [615, 0]
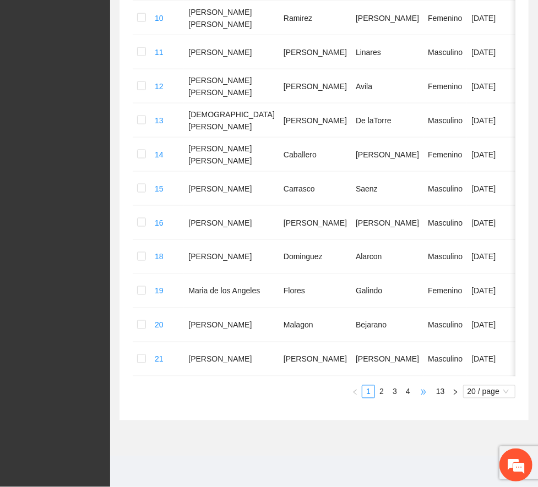
click at [420, 392] on span "•••" at bounding box center [423, 391] width 18 height 13
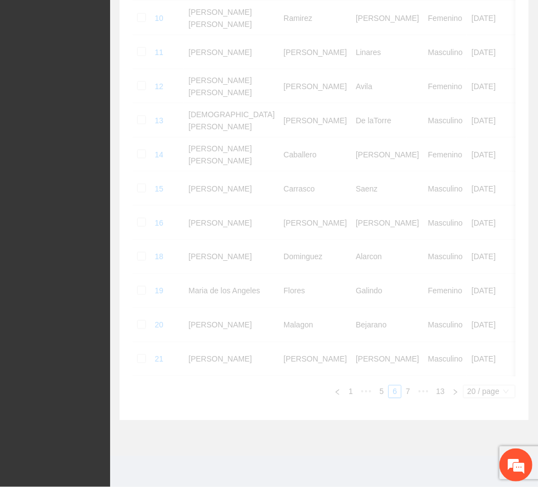
scroll to position [568, 0]
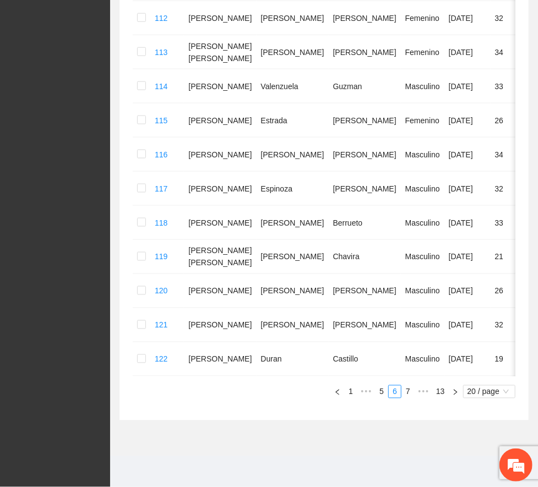
click at [0, 0] on link "8" at bounding box center [0, 0] width 0 height 0
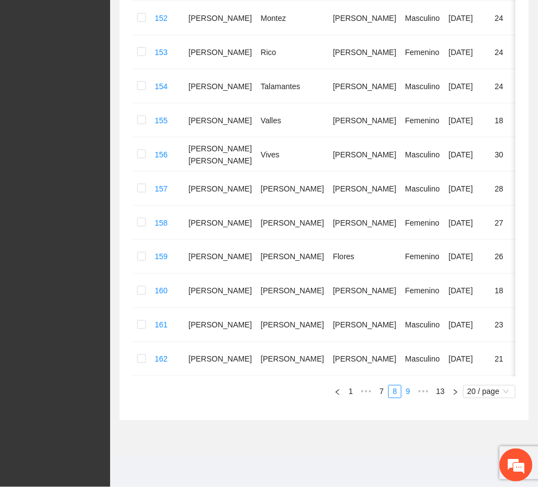
click at [402, 398] on link "9" at bounding box center [408, 392] width 12 height 12
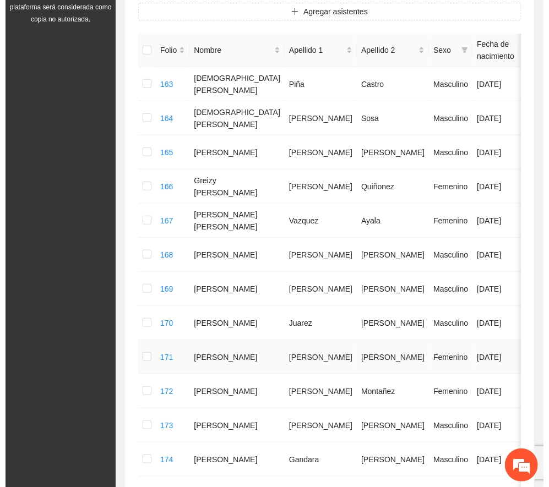
scroll to position [54, 0]
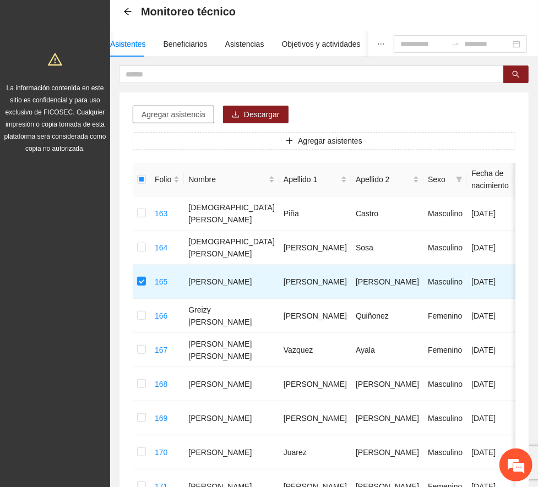
click at [192, 111] on span "Agregar asistencia" at bounding box center [173, 114] width 64 height 12
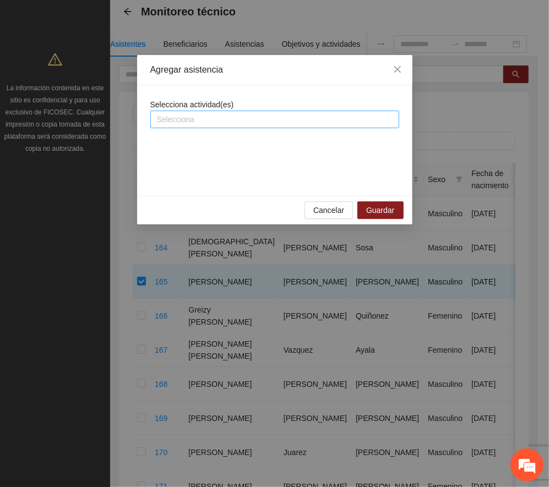
click at [283, 123] on div at bounding box center [274, 119] width 243 height 13
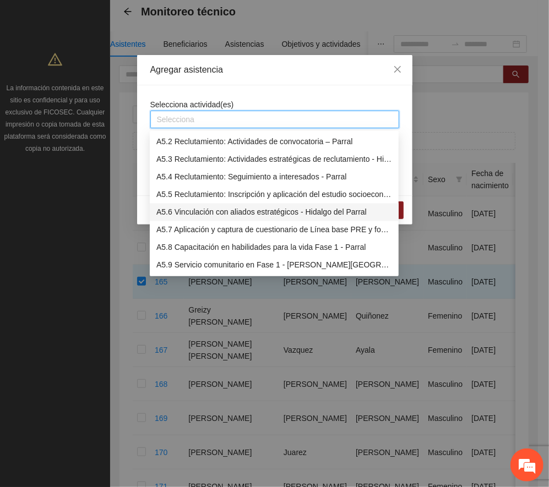
scroll to position [1101, 0]
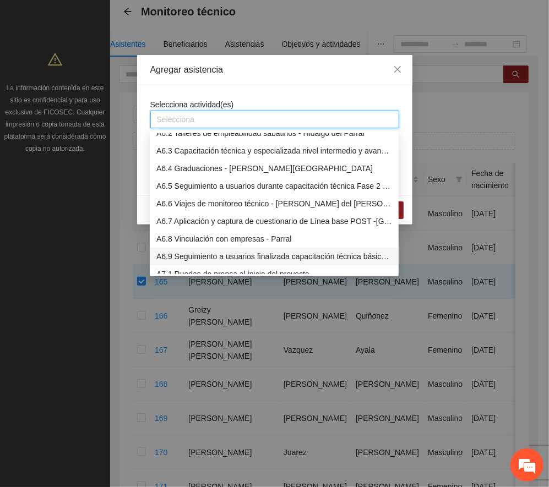
click at [234, 255] on div "A6.9 Seguimiento a usuarios finalizada capacitación técnica básica - [GEOGRAPHI…" at bounding box center [274, 256] width 236 height 12
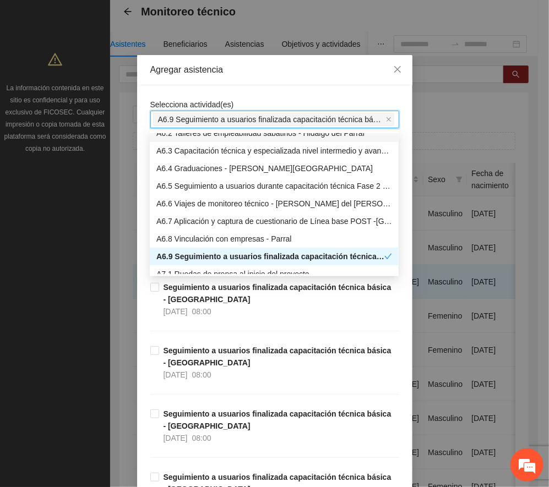
click at [286, 71] on div "Agregar asistencia" at bounding box center [274, 70] width 249 height 12
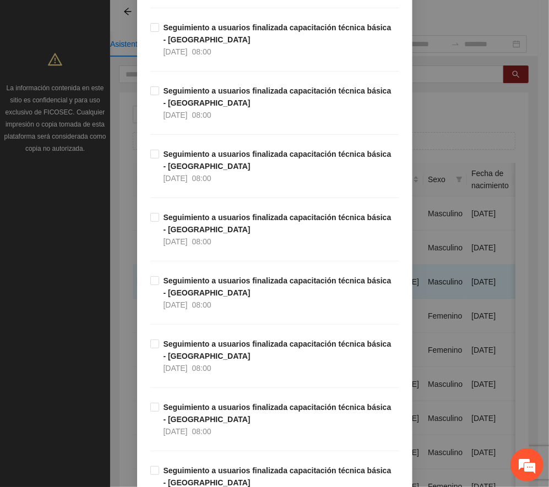
scroll to position [11740, 0]
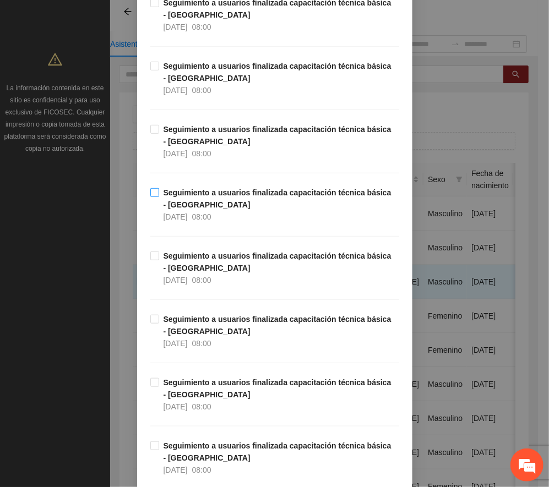
click at [199, 209] on strong "Seguimiento a usuarios finalizada capacitación técnica básica - [GEOGRAPHIC_DAT…" at bounding box center [277, 198] width 228 height 21
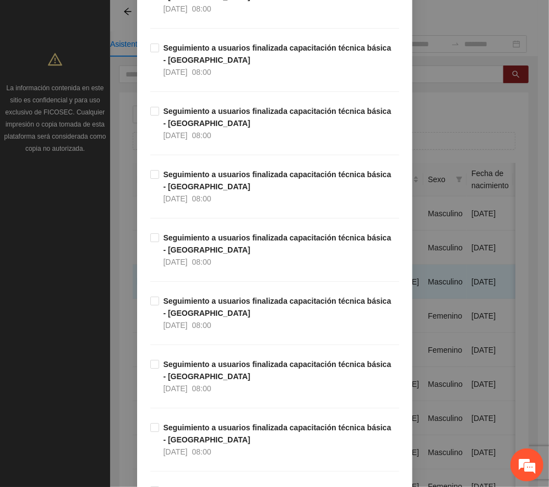
scroll to position [12987, 0]
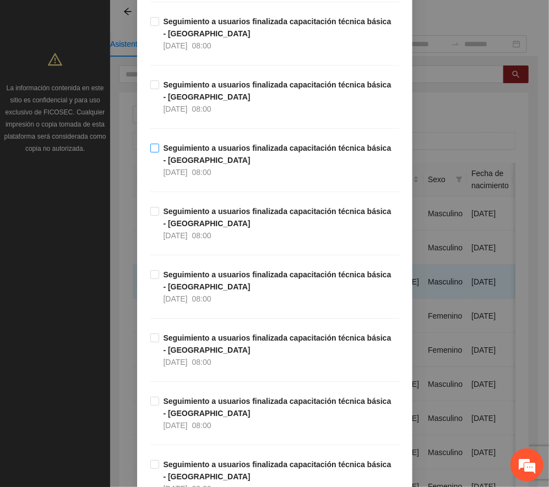
click at [197, 165] on strong "Seguimiento a usuarios finalizada capacitación técnica básica - [GEOGRAPHIC_DAT…" at bounding box center [277, 154] width 228 height 21
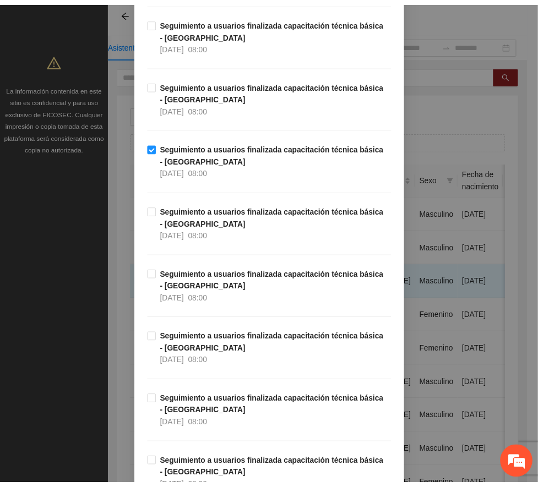
scroll to position [18729, 0]
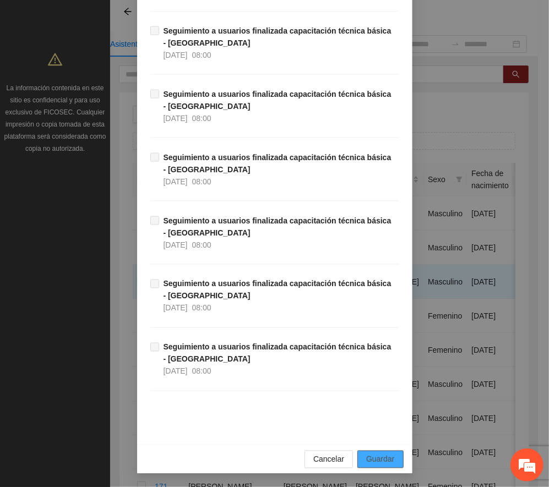
click at [377, 461] on span "Guardar" at bounding box center [380, 459] width 28 height 12
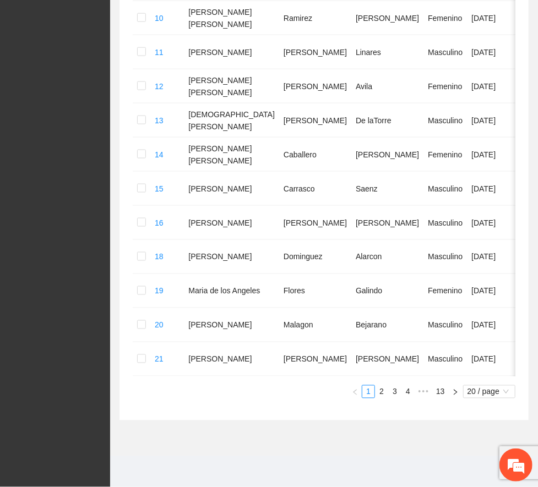
scroll to position [615, 0]
click at [419, 393] on span "•••" at bounding box center [423, 391] width 18 height 13
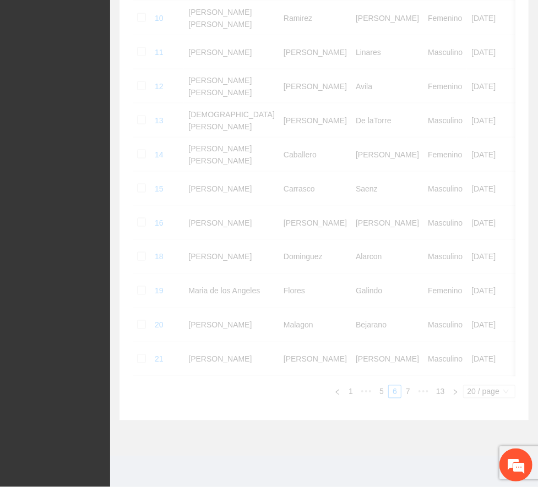
scroll to position [568, 0]
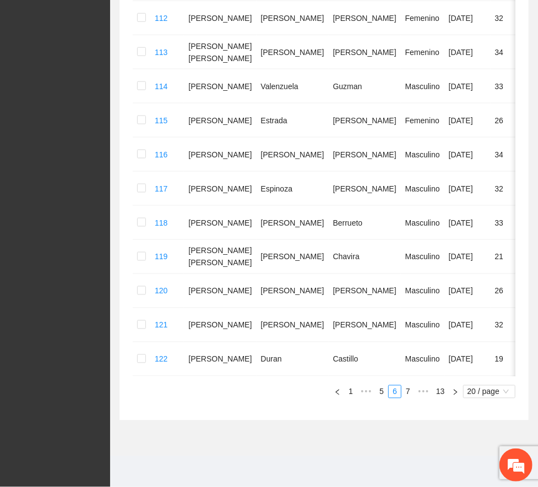
click at [0, 0] on link "8" at bounding box center [0, 0] width 0 height 0
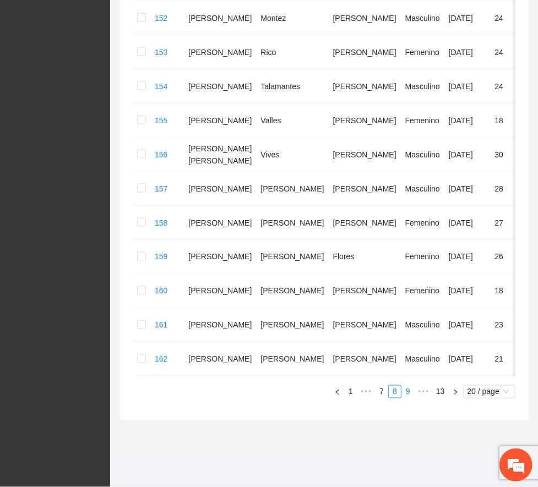
click at [402, 398] on link "9" at bounding box center [408, 392] width 12 height 12
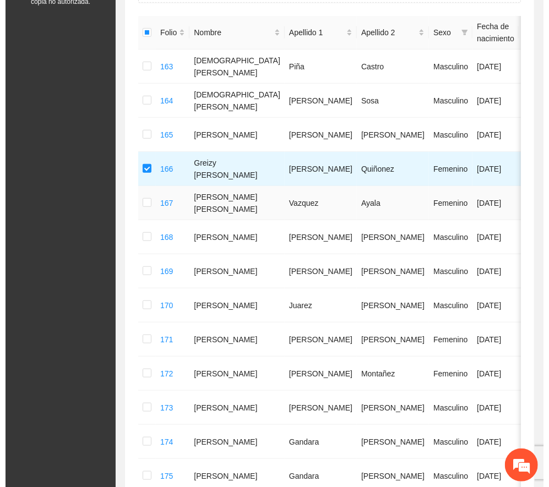
scroll to position [0, 0]
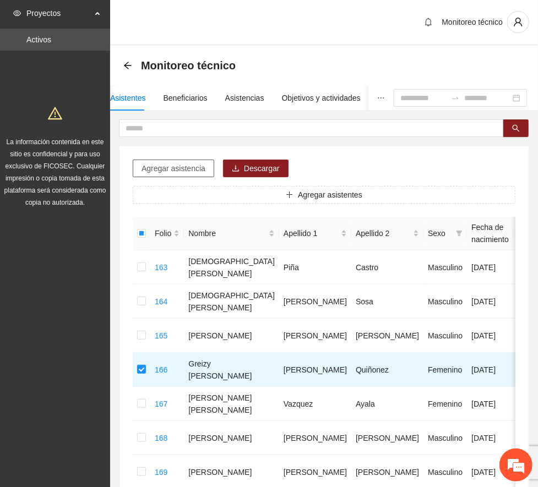
click at [190, 165] on span "Agregar asistencia" at bounding box center [173, 168] width 64 height 12
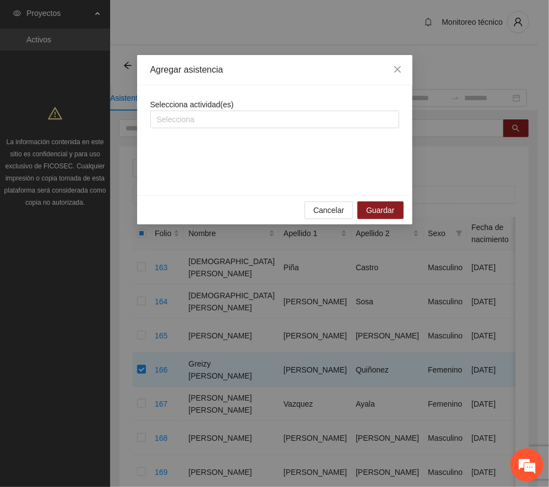
drag, startPoint x: 240, startPoint y: 119, endPoint x: 232, endPoint y: 157, distance: 39.4
click at [240, 118] on div at bounding box center [274, 119] width 243 height 13
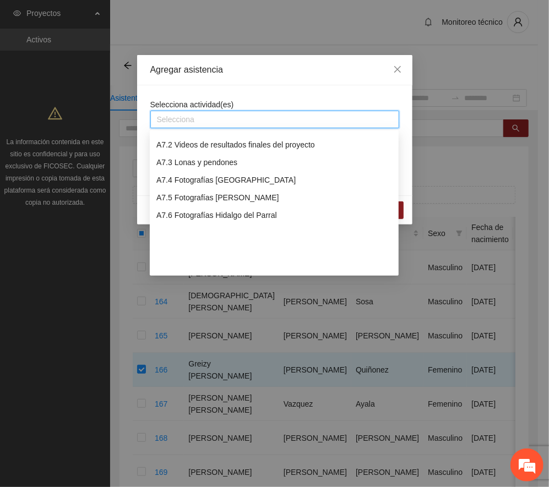
scroll to position [1174, 0]
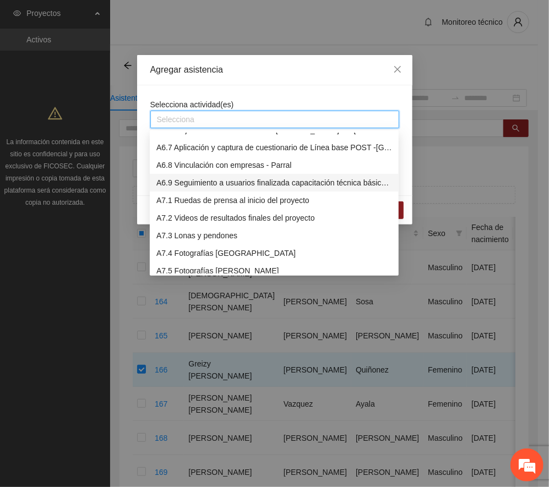
drag, startPoint x: 207, startPoint y: 182, endPoint x: 256, endPoint y: 102, distance: 93.3
click at [208, 182] on div "A6.9 Seguimiento a usuarios finalizada capacitación técnica básica - [GEOGRAPHI…" at bounding box center [274, 183] width 236 height 12
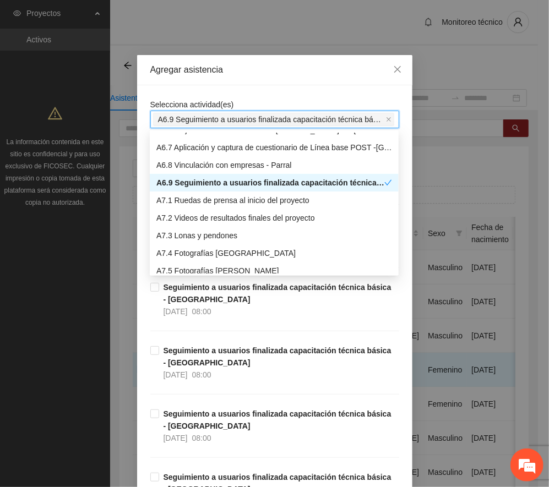
click at [271, 72] on div "Agregar asistencia" at bounding box center [274, 70] width 249 height 12
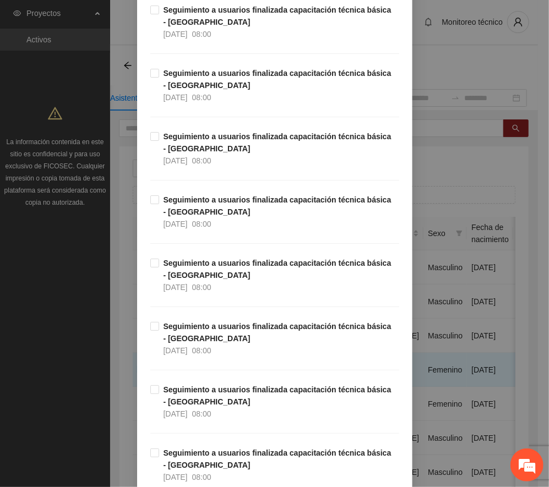
scroll to position [13063, 0]
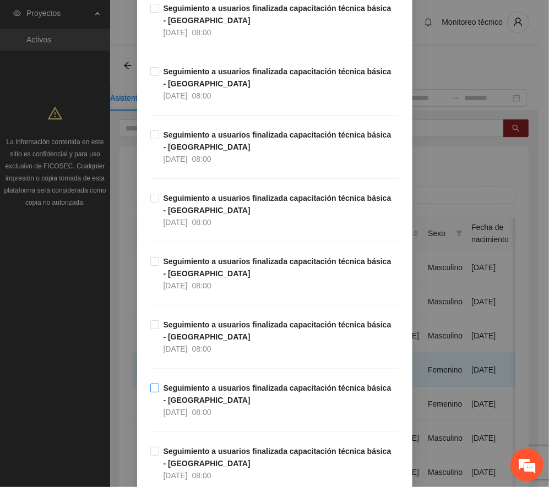
click at [197, 404] on strong "Seguimiento a usuarios finalizada capacitación técnica básica - [GEOGRAPHIC_DAT…" at bounding box center [277, 394] width 228 height 21
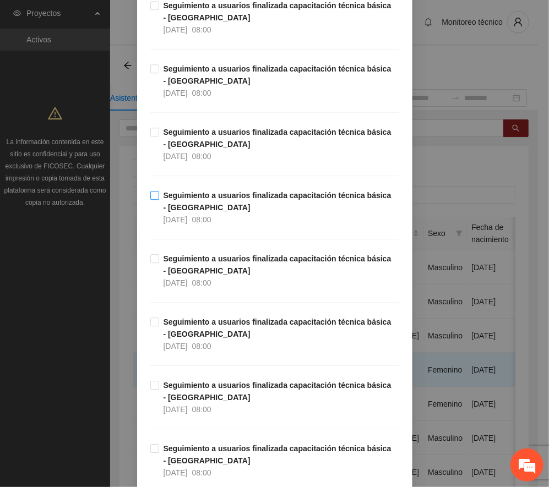
scroll to position [12403, 0]
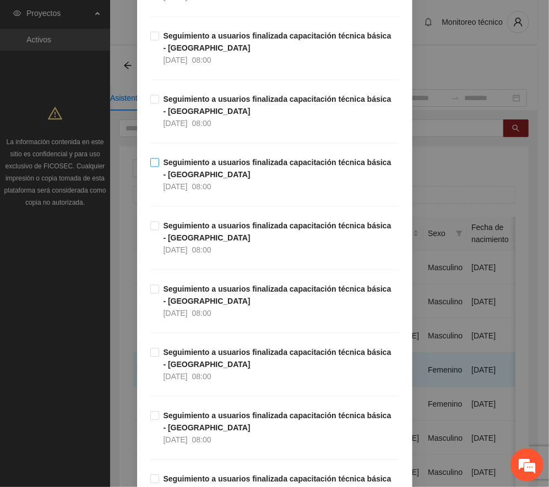
drag, startPoint x: 212, startPoint y: 206, endPoint x: 267, endPoint y: 214, distance: 55.6
click at [212, 193] on span "Seguimiento a usuarios finalizada capacitación técnica básica - [GEOGRAPHIC_DAT…" at bounding box center [279, 174] width 240 height 36
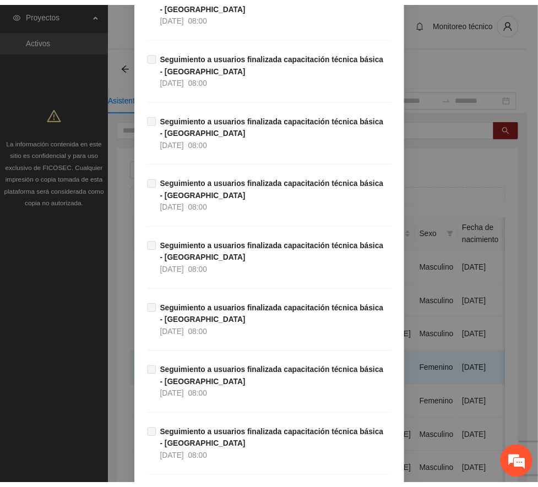
scroll to position [18729, 0]
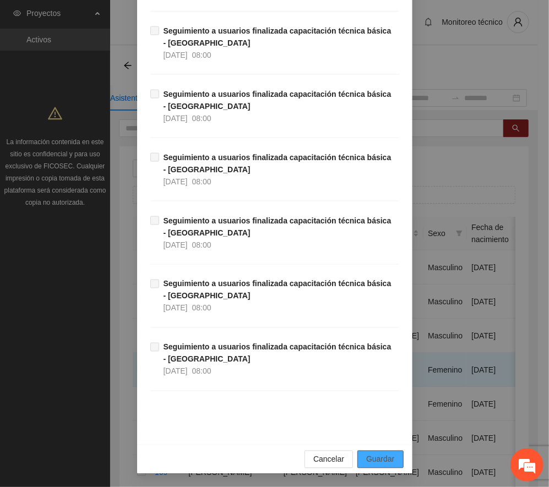
click at [375, 459] on span "Guardar" at bounding box center [380, 459] width 28 height 12
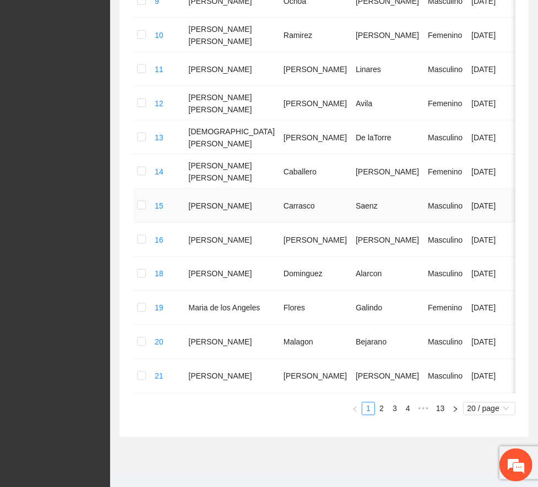
scroll to position [615, 0]
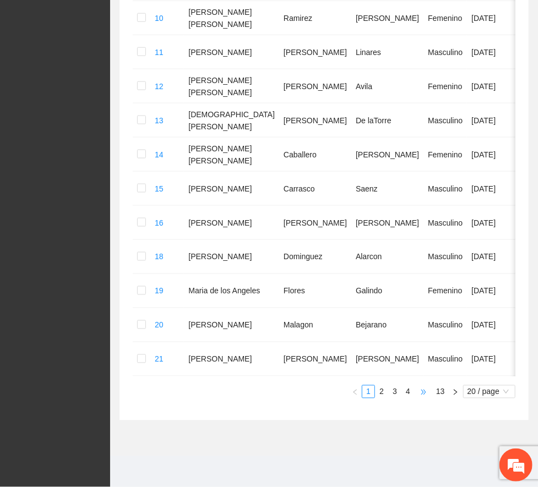
click at [419, 391] on span "•••" at bounding box center [423, 391] width 18 height 13
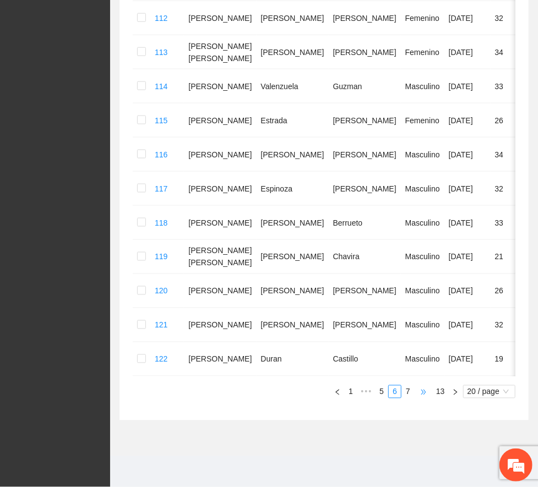
scroll to position [568, 0]
click at [0, 0] on link "8" at bounding box center [0, 0] width 0 height 0
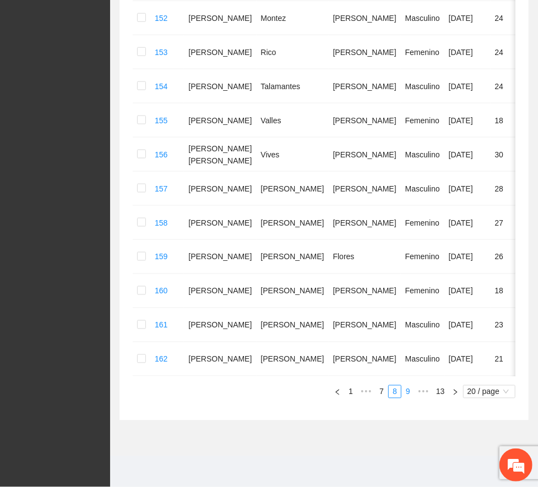
click at [402, 398] on link "9" at bounding box center [408, 392] width 12 height 12
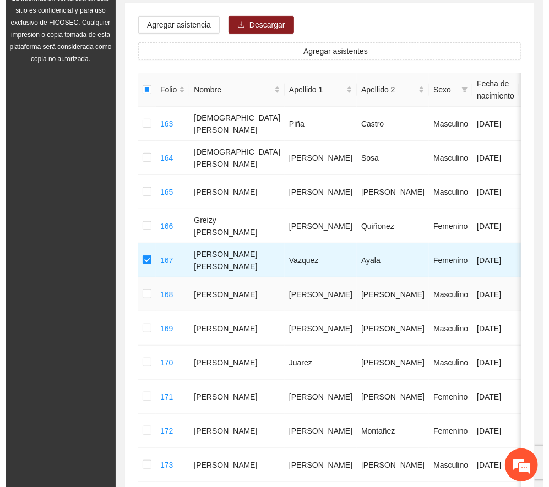
scroll to position [0, 0]
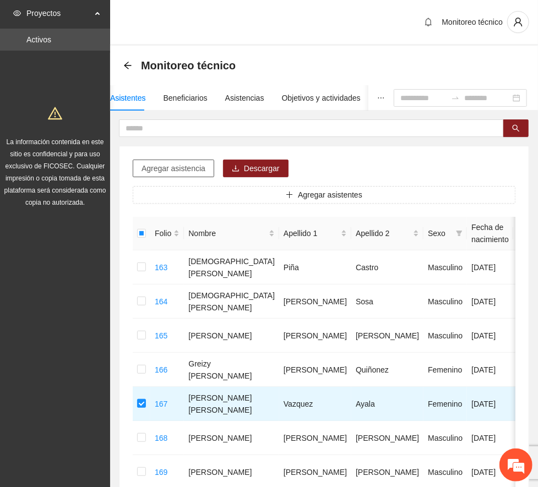
click at [170, 163] on span "Agregar asistencia" at bounding box center [173, 168] width 64 height 12
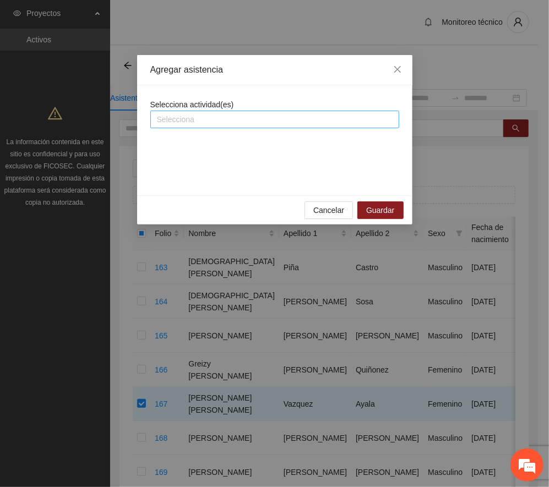
click at [251, 121] on div at bounding box center [274, 119] width 243 height 13
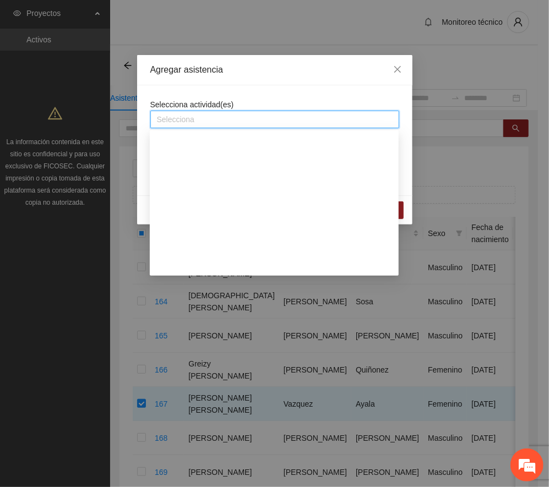
scroll to position [1174, 0]
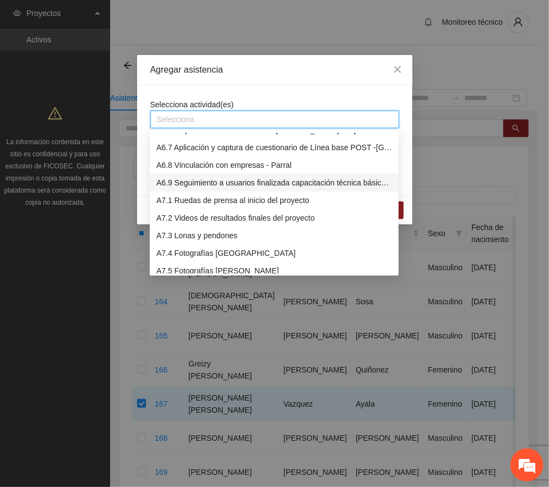
click at [244, 177] on div "A6.9 Seguimiento a usuarios finalizada capacitación técnica básica - [GEOGRAPHI…" at bounding box center [274, 183] width 236 height 12
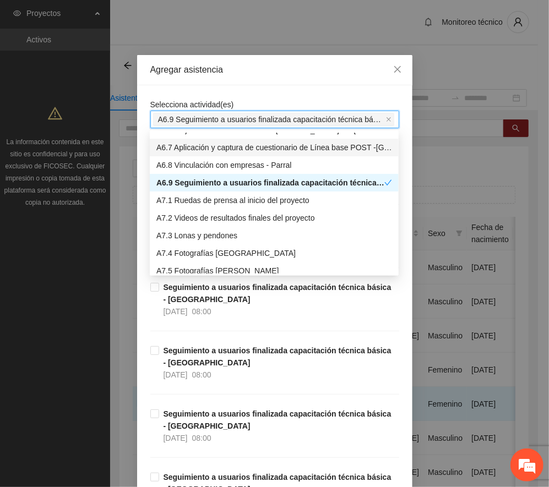
drag, startPoint x: 287, startPoint y: 58, endPoint x: 324, endPoint y: 73, distance: 39.8
click at [287, 58] on div "Agregar asistencia" at bounding box center [274, 70] width 275 height 30
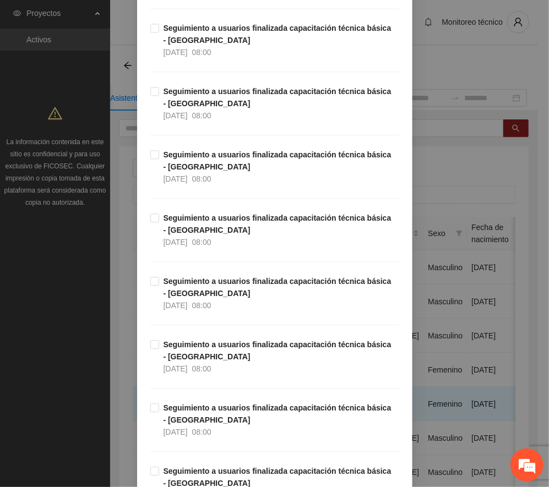
scroll to position [12905, 0]
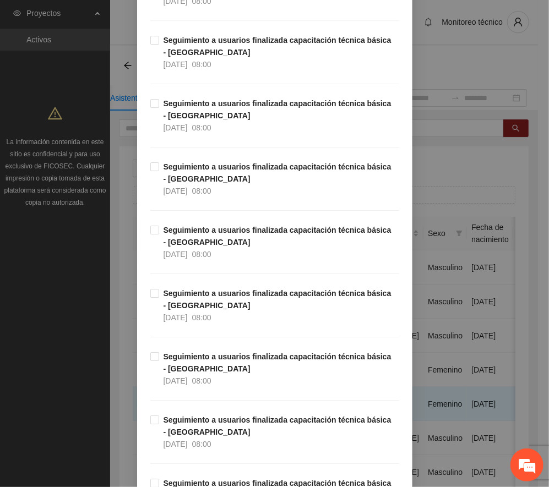
drag, startPoint x: 192, startPoint y: 341, endPoint x: 219, endPoint y: 309, distance: 41.8
click at [194, 310] on strong "Seguimiento a usuarios finalizada capacitación técnica básica - [GEOGRAPHIC_DAT…" at bounding box center [277, 299] width 228 height 21
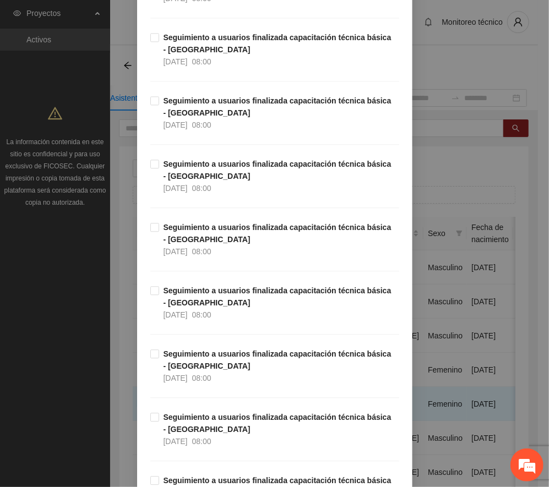
scroll to position [12171, 0]
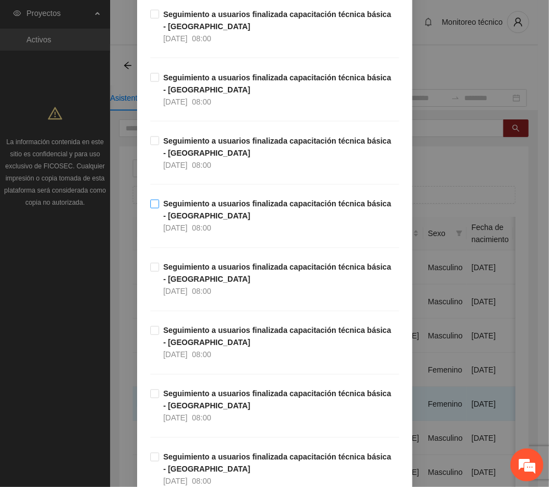
click at [190, 221] on strong "Seguimiento a usuarios finalizada capacitación técnica básica - [GEOGRAPHIC_DAT…" at bounding box center [277, 210] width 228 height 21
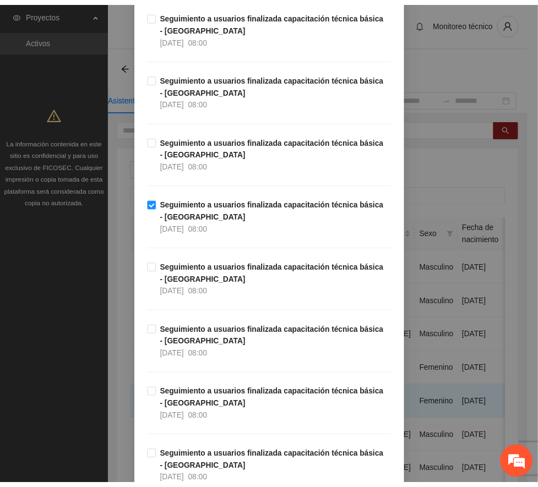
scroll to position [18729, 0]
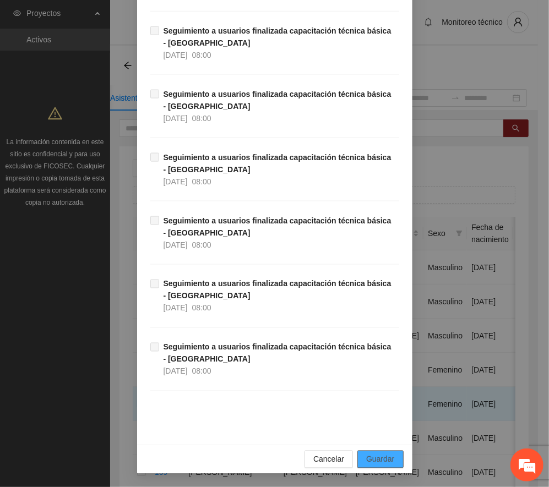
click at [384, 455] on span "Guardar" at bounding box center [380, 459] width 28 height 12
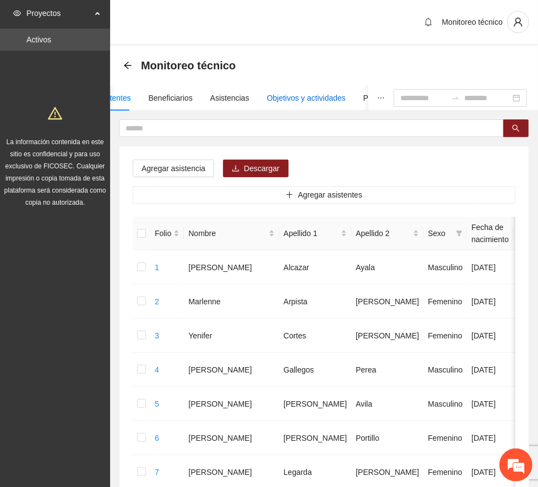
click at [326, 99] on div "Objetivos y actividades" at bounding box center [306, 98] width 79 height 12
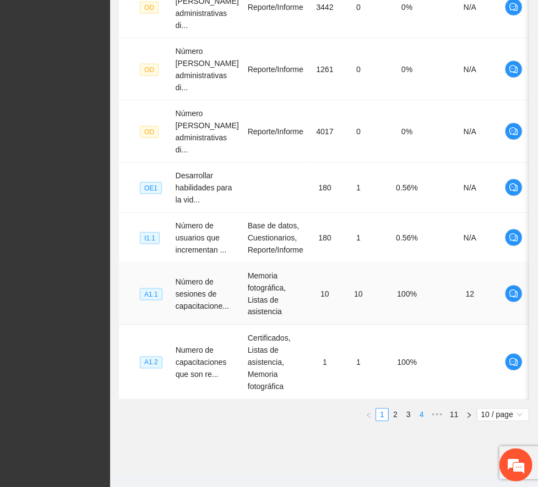
scroll to position [524, 0]
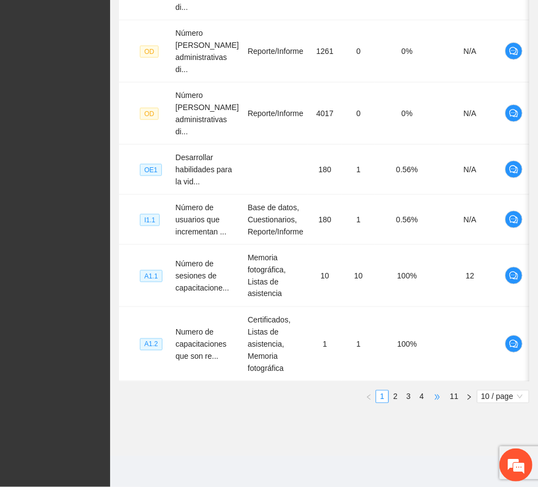
click at [436, 397] on span "•••" at bounding box center [437, 396] width 18 height 13
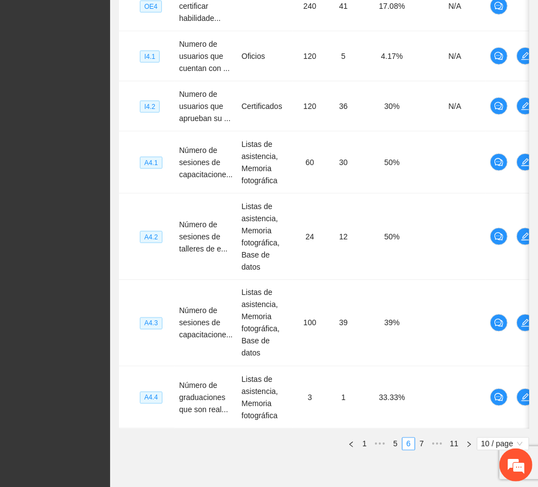
click at [0, 0] on link "8" at bounding box center [0, 0] width 0 height 0
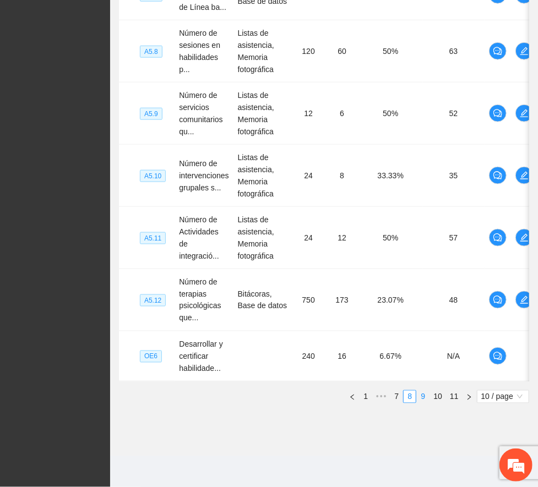
click at [420, 395] on link "9" at bounding box center [423, 397] width 12 height 12
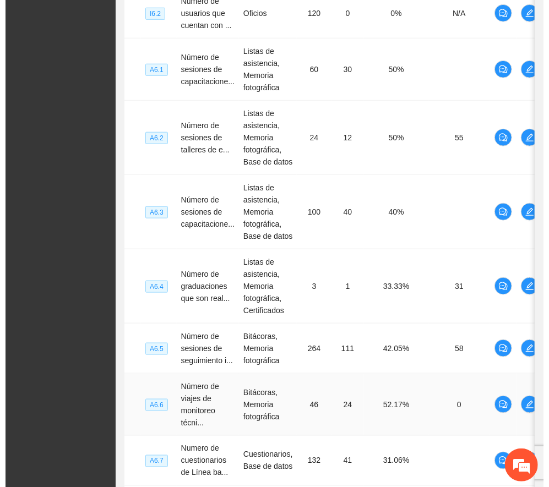
scroll to position [146, 0]
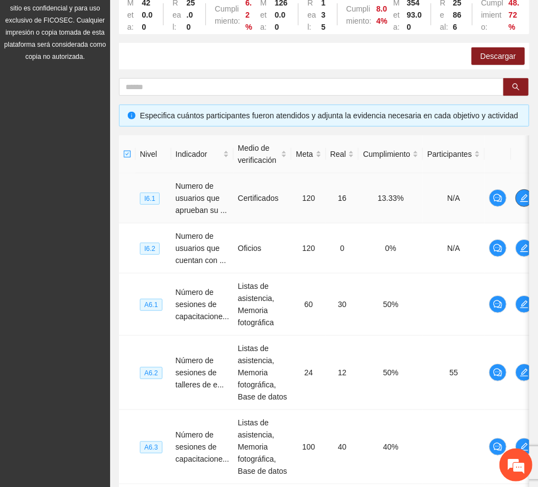
click at [522, 203] on button "button" at bounding box center [524, 198] width 18 height 18
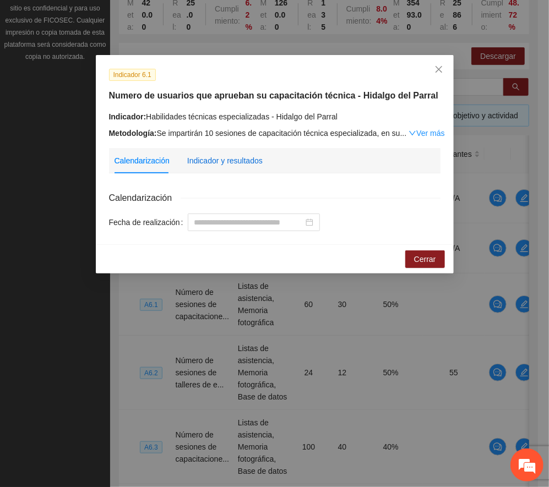
click at [218, 162] on div "Indicador y resultados" at bounding box center [224, 161] width 75 height 12
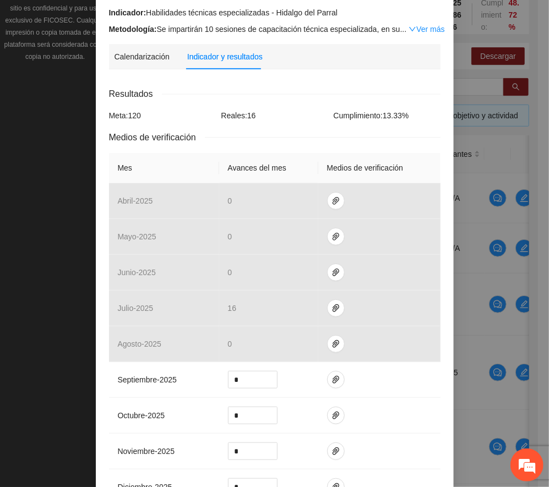
scroll to position [293, 0]
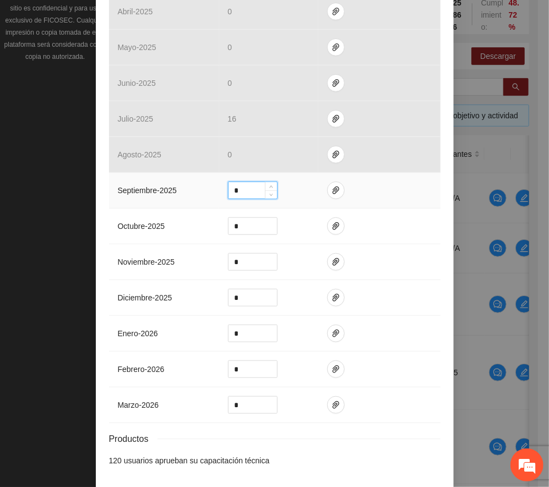
click at [236, 188] on input "*" at bounding box center [252, 190] width 48 height 17
type input "**"
click at [332, 189] on icon "paper-clip" at bounding box center [335, 191] width 7 height 8
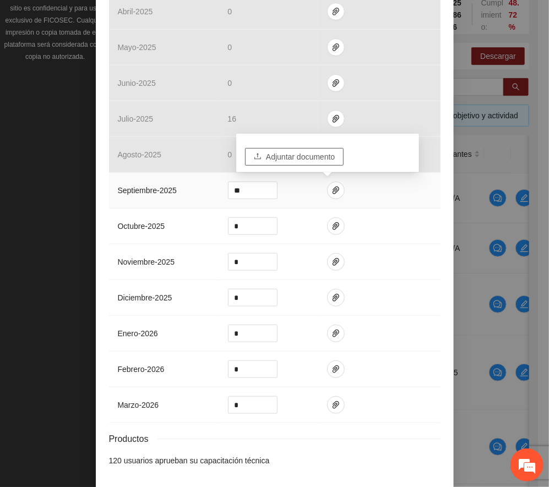
click at [311, 157] on span "Adjuntar documento" at bounding box center [300, 157] width 69 height 12
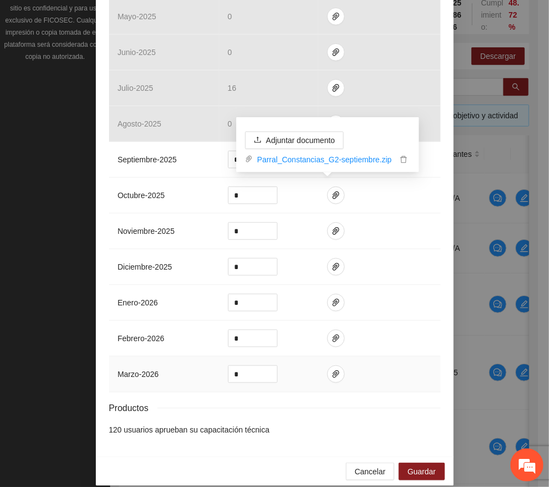
scroll to position [341, 0]
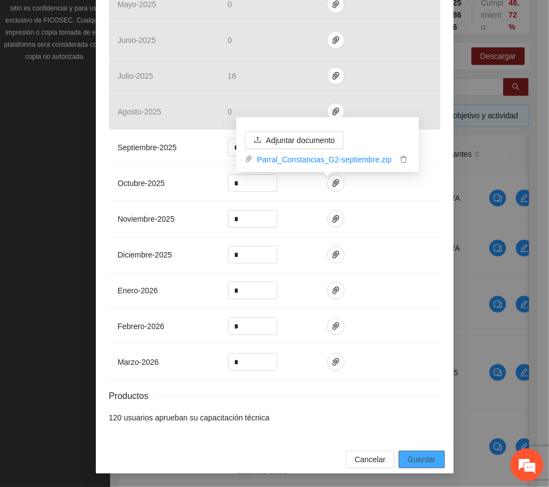
click at [413, 459] on span "Guardar" at bounding box center [421, 459] width 28 height 12
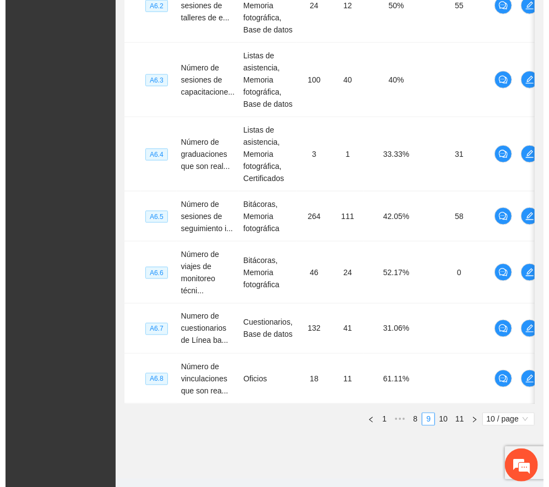
scroll to position [549, 0]
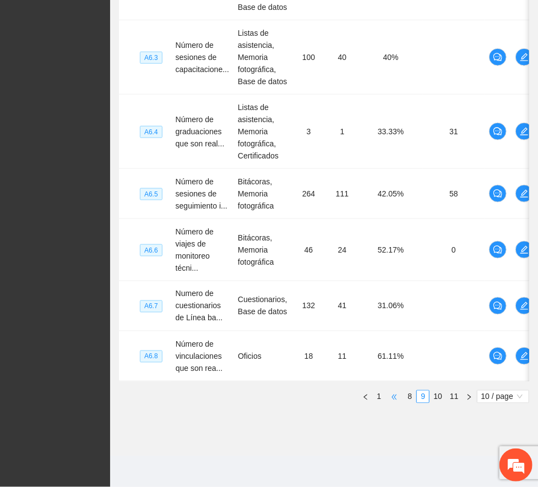
click at [385, 397] on span "•••" at bounding box center [394, 396] width 18 height 13
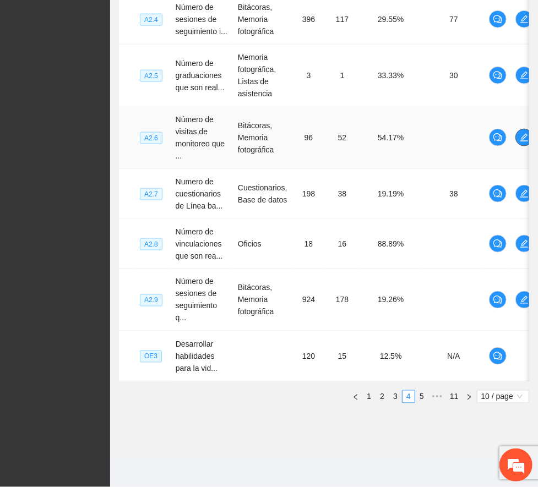
click at [521, 133] on icon "edit" at bounding box center [524, 137] width 9 height 9
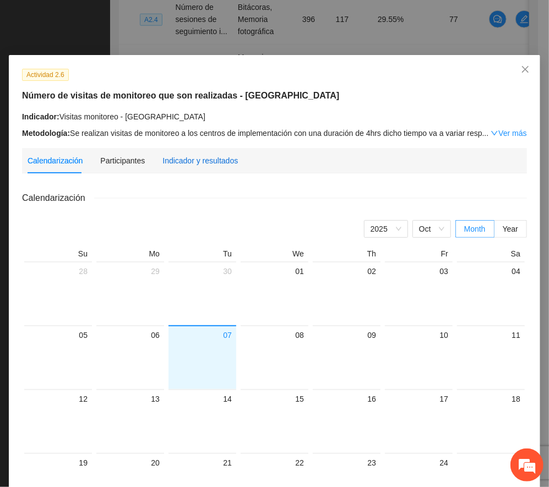
click at [188, 161] on div "Indicador y resultados" at bounding box center [199, 161] width 75 height 12
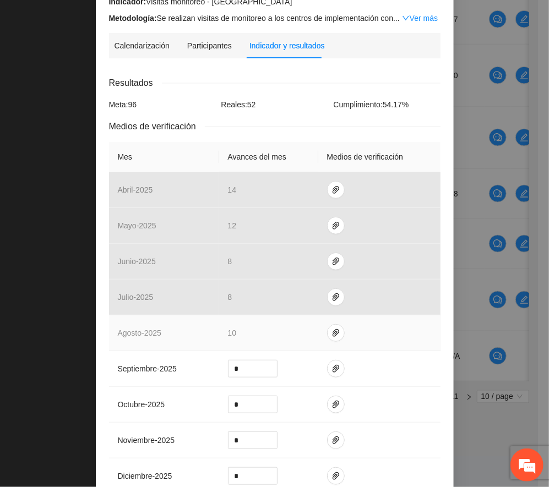
scroll to position [293, 0]
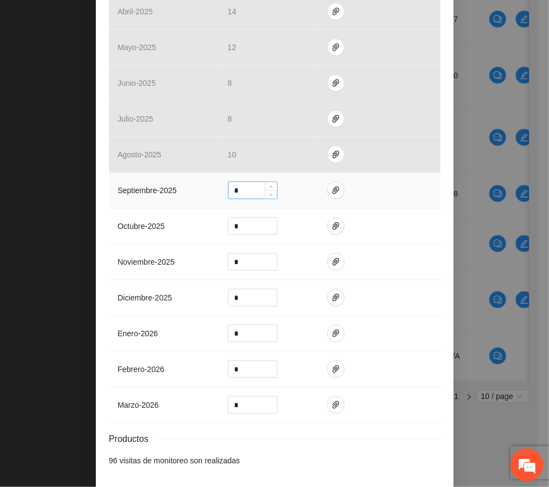
click at [242, 192] on input "*" at bounding box center [252, 190] width 48 height 17
type input "*"
click at [331, 194] on icon "paper-clip" at bounding box center [335, 190] width 9 height 9
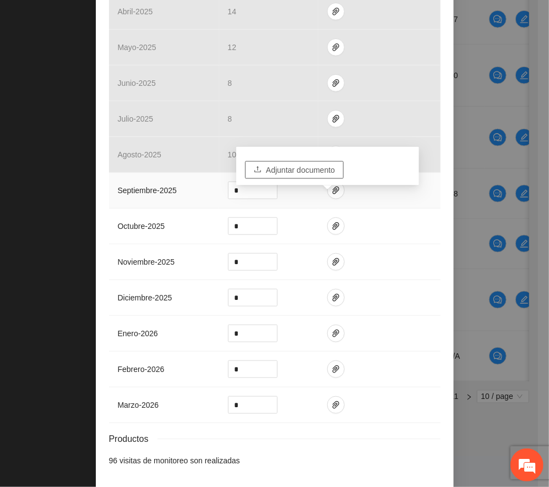
click at [310, 164] on span "Adjuntar documento" at bounding box center [300, 170] width 69 height 12
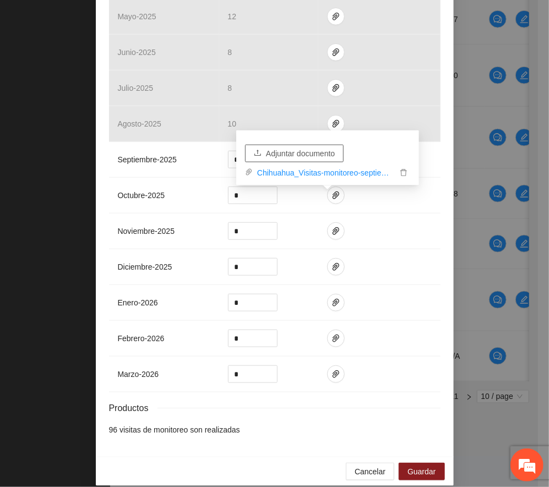
scroll to position [341, 0]
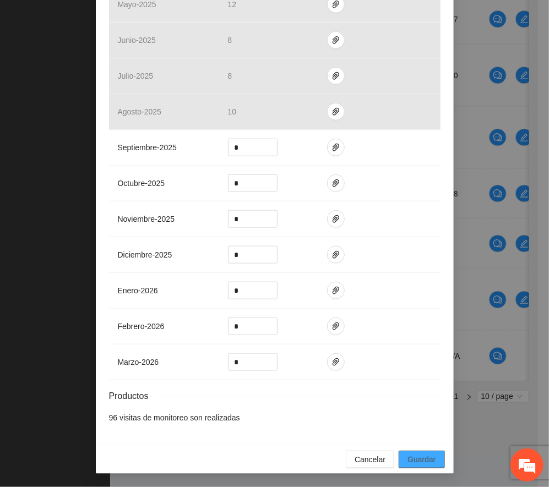
click at [413, 455] on span "Guardar" at bounding box center [421, 459] width 28 height 12
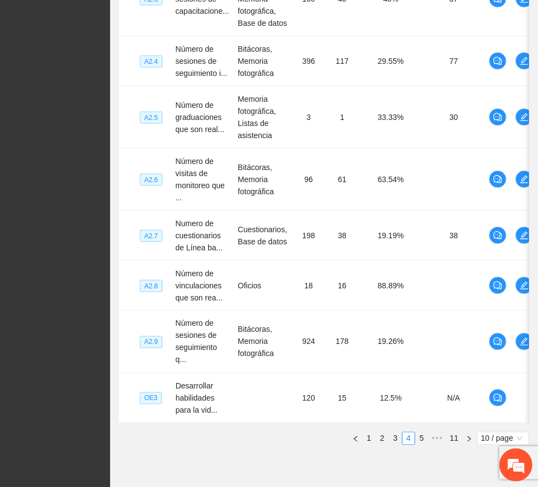
scroll to position [538, 0]
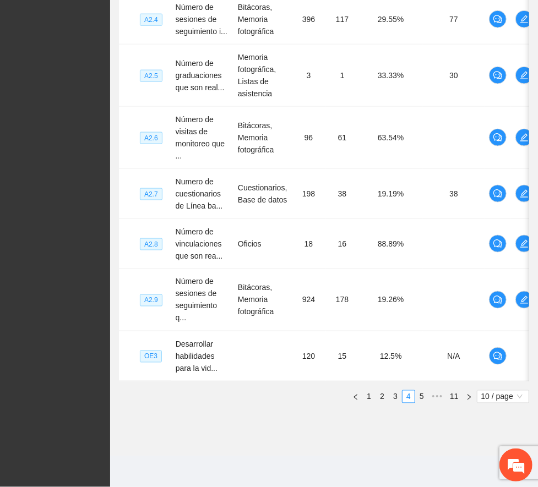
click at [353, 398] on div "Nivel Indicador Medio de verificación Meta Real Cumplimiento Participantes A2.1…" at bounding box center [324, 75] width 410 height 658
click at [363, 403] on link "1" at bounding box center [369, 397] width 12 height 12
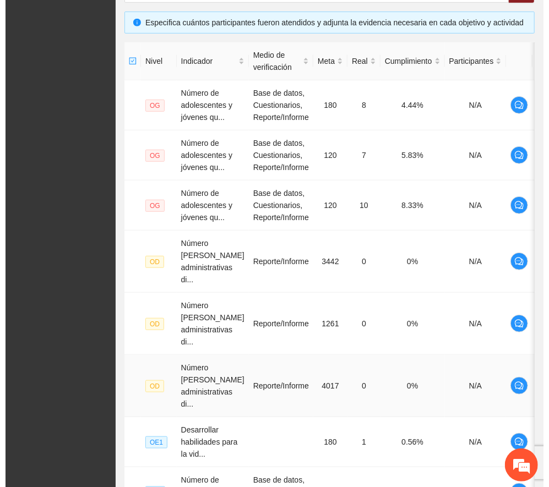
scroll to position [231, 0]
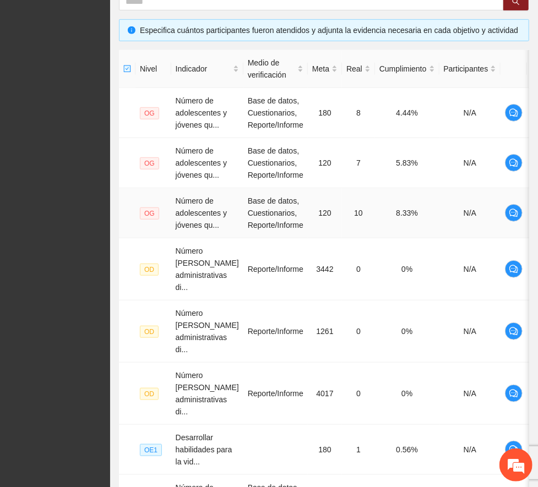
click at [522, 217] on span "edit" at bounding box center [540, 213] width 17 height 9
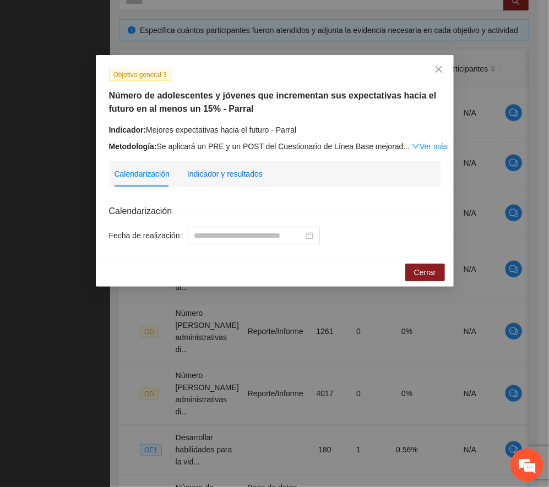
click at [236, 170] on div "Indicador y resultados" at bounding box center [224, 174] width 75 height 12
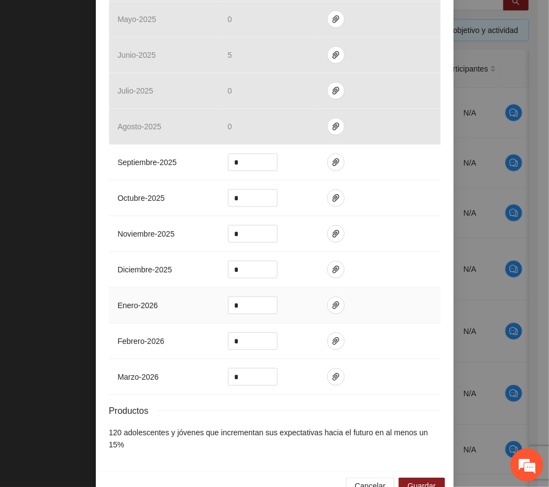
scroll to position [354, 0]
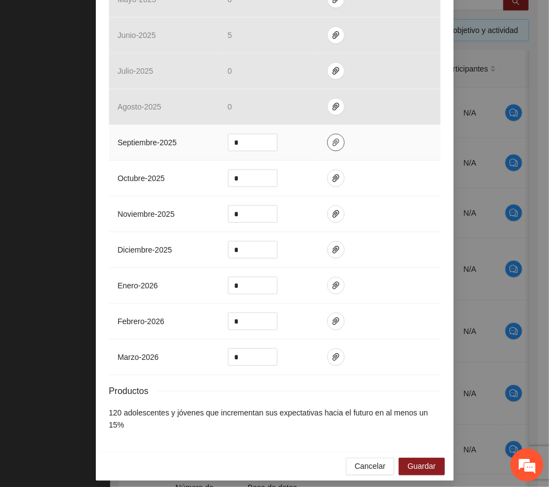
click at [331, 143] on icon "paper-clip" at bounding box center [335, 142] width 9 height 9
click at [366, 461] on span "Cancelar" at bounding box center [369, 467] width 31 height 12
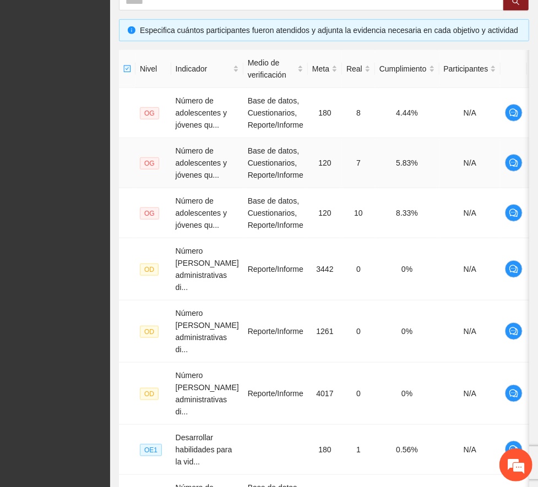
click at [522, 163] on span "edit" at bounding box center [540, 162] width 17 height 9
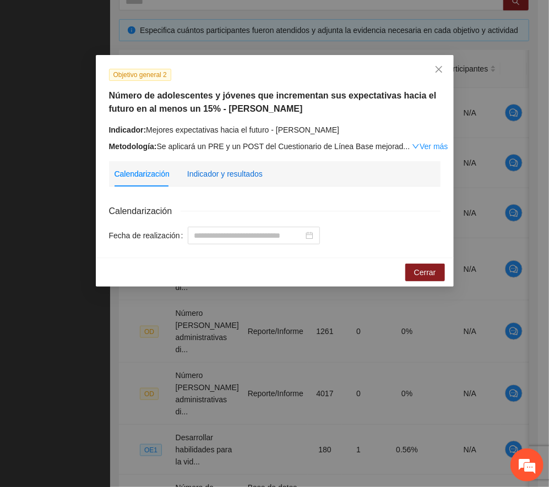
click at [243, 170] on div "Indicador y resultados" at bounding box center [224, 174] width 75 height 12
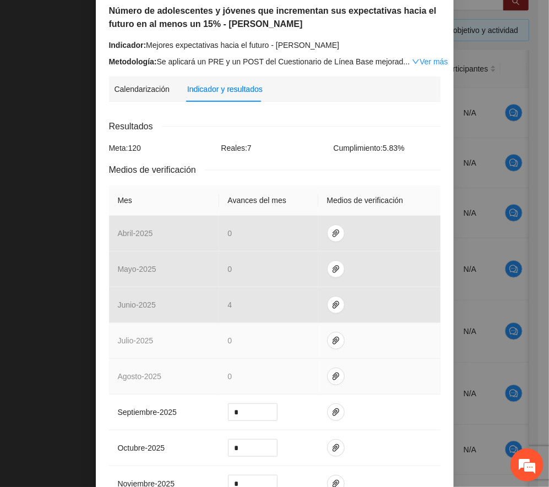
scroll to position [220, 0]
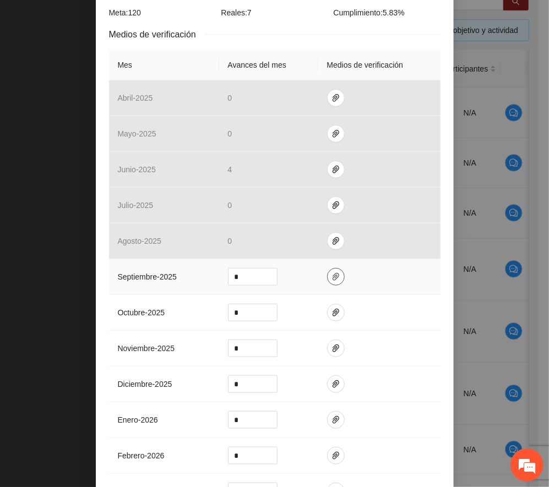
click at [331, 278] on icon "paper-clip" at bounding box center [335, 276] width 9 height 9
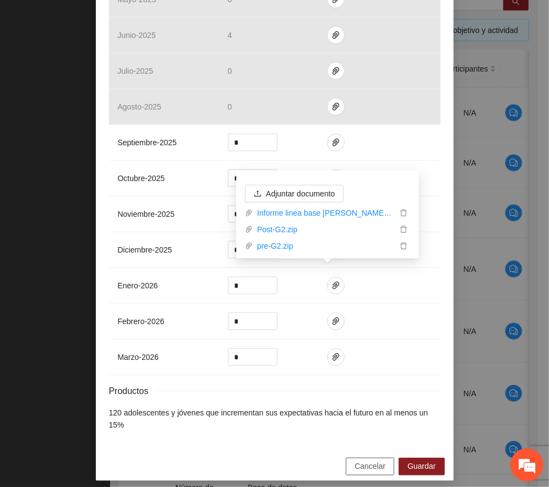
click at [379, 461] on span "Cancelar" at bounding box center [369, 467] width 31 height 12
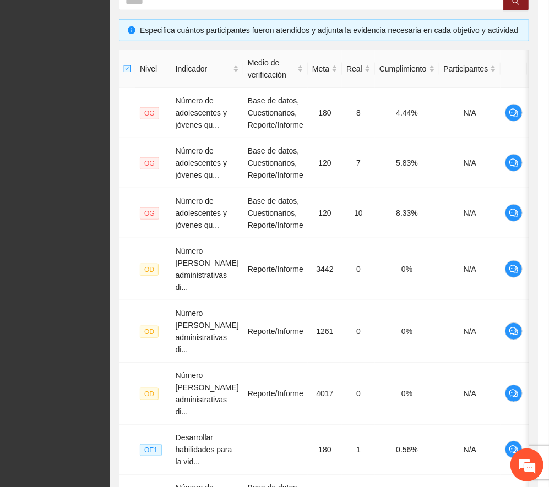
scroll to position [299, 0]
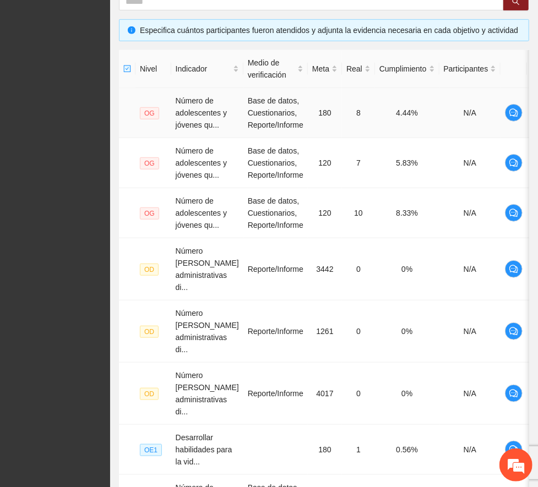
click at [522, 117] on icon "edit" at bounding box center [539, 112] width 9 height 9
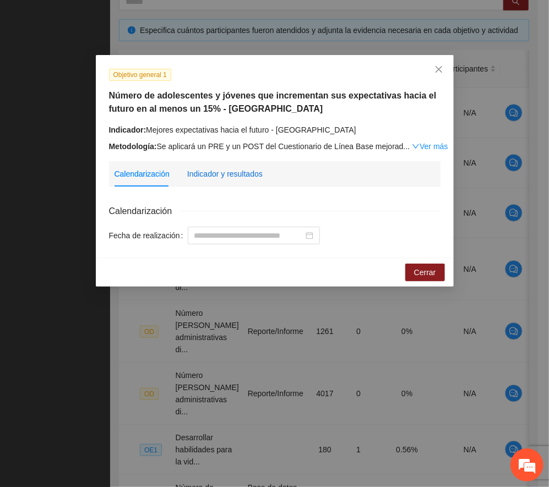
click at [205, 171] on div "Indicador y resultados" at bounding box center [224, 174] width 75 height 12
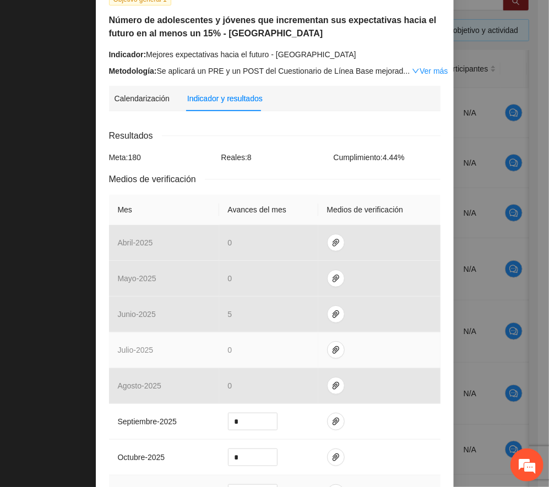
scroll to position [220, 0]
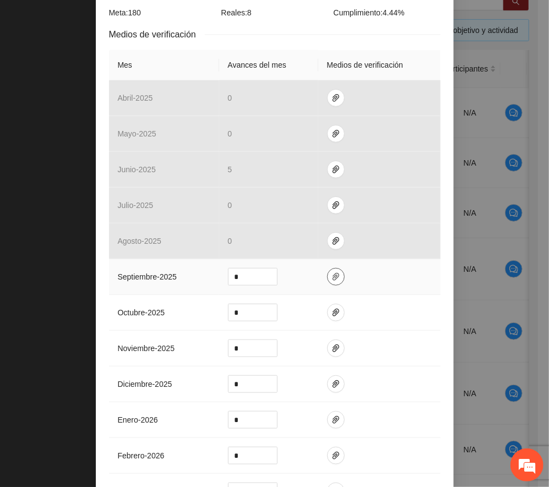
click at [331, 276] on icon "paper-clip" at bounding box center [335, 276] width 9 height 9
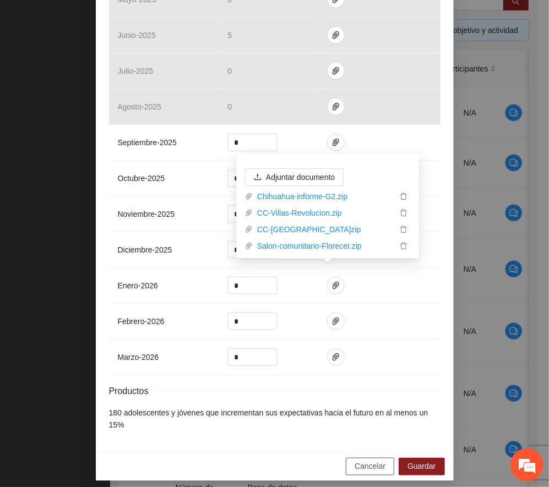
click at [375, 461] on span "Cancelar" at bounding box center [369, 467] width 31 height 12
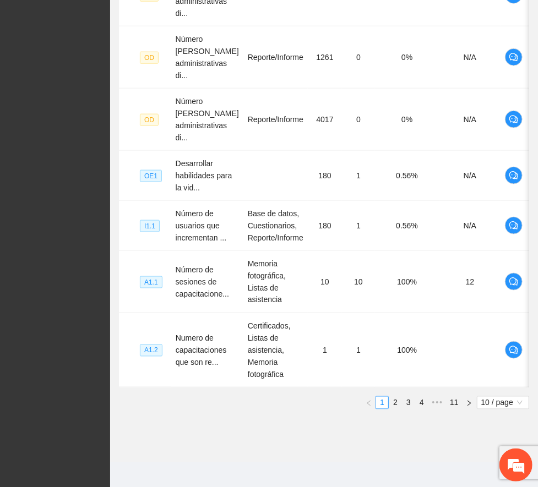
scroll to position [524, 0]
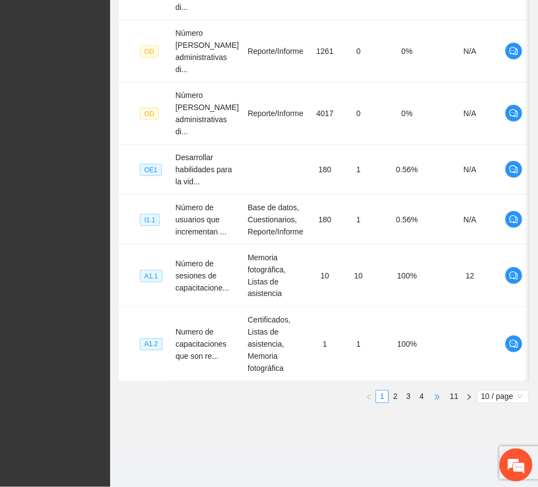
click at [441, 398] on span "•••" at bounding box center [437, 396] width 18 height 13
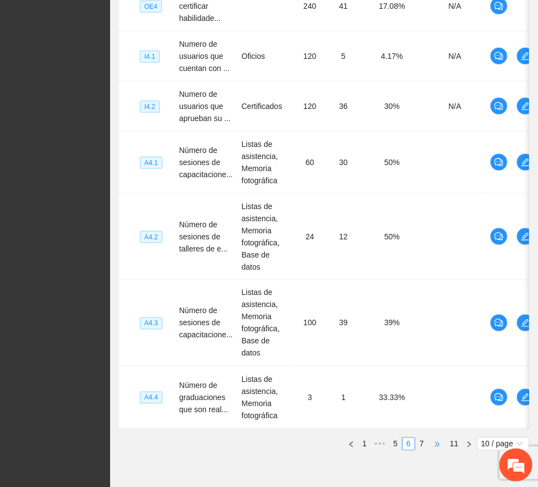
click at [434, 438] on span "•••" at bounding box center [437, 444] width 18 height 13
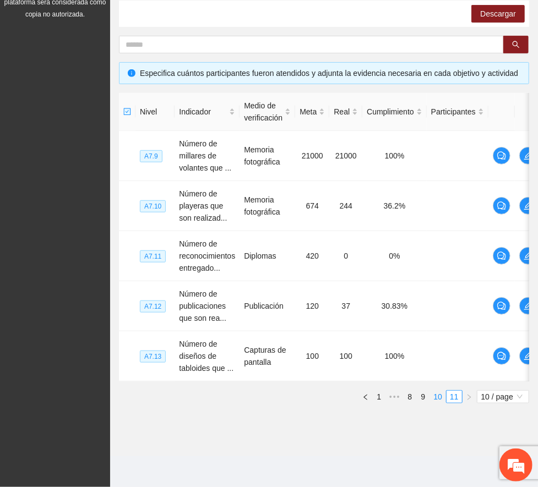
click at [430, 397] on link "10" at bounding box center [437, 397] width 15 height 12
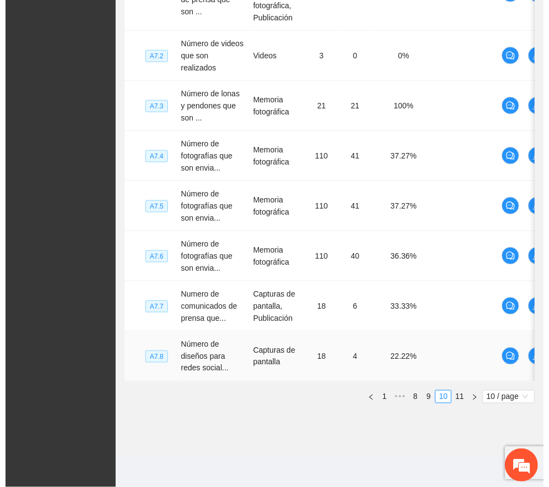
scroll to position [494, 0]
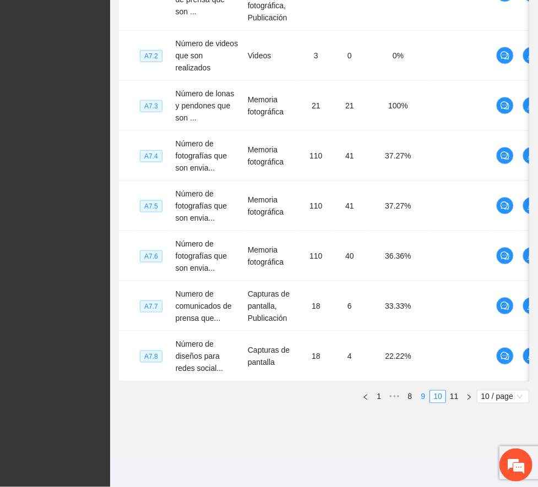
click at [422, 403] on link "9" at bounding box center [423, 397] width 12 height 12
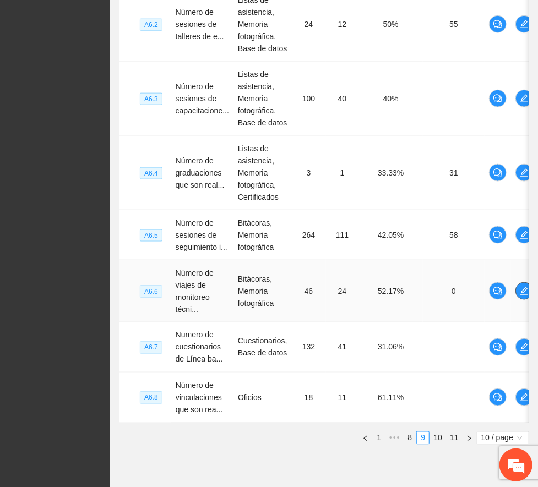
click at [522, 293] on span "edit" at bounding box center [524, 291] width 17 height 9
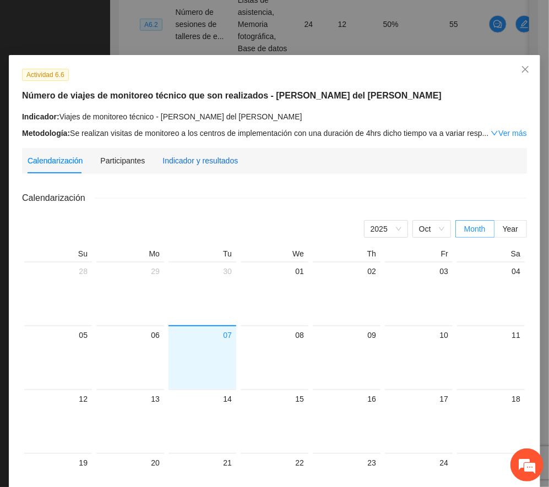
click at [193, 162] on div "Indicador y resultados" at bounding box center [199, 161] width 75 height 12
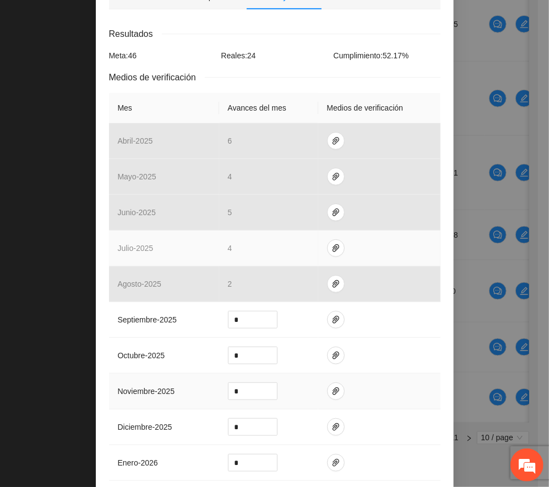
scroll to position [220, 0]
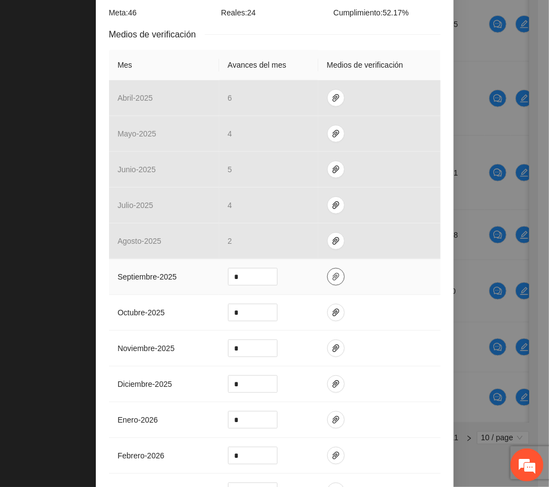
click at [331, 272] on icon "paper-clip" at bounding box center [335, 276] width 9 height 9
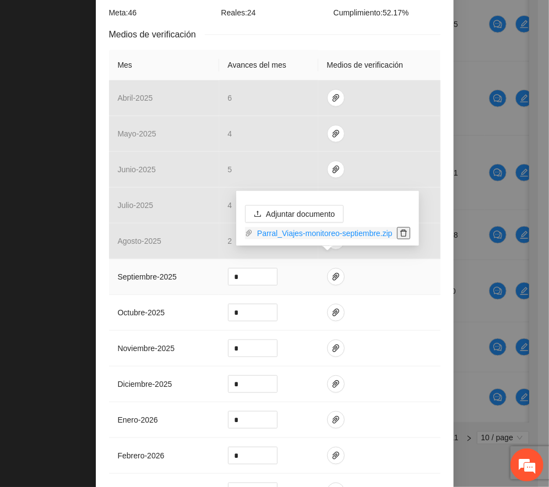
click at [404, 233] on icon "delete" at bounding box center [404, 233] width 8 height 8
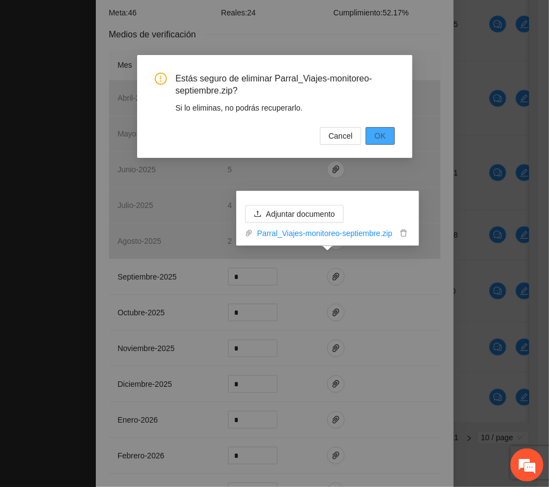
click at [379, 132] on span "OK" at bounding box center [379, 136] width 11 height 12
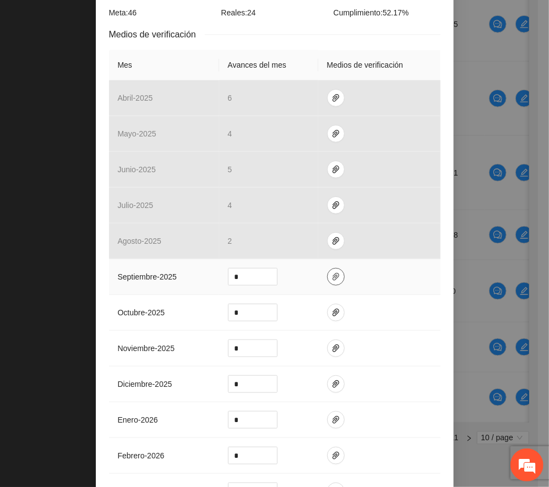
click at [331, 272] on icon "paper-clip" at bounding box center [335, 276] width 9 height 9
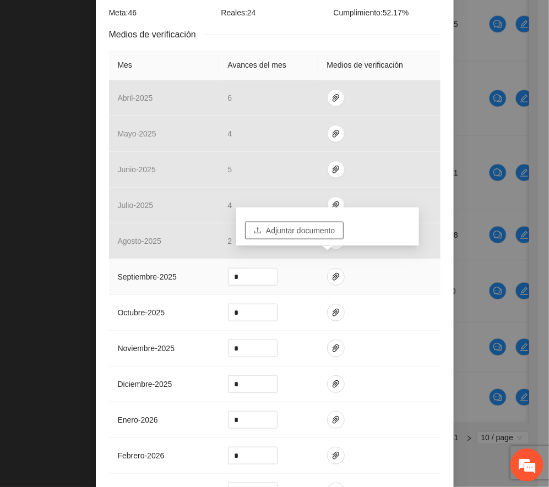
click at [298, 230] on span "Adjuntar documento" at bounding box center [300, 231] width 69 height 12
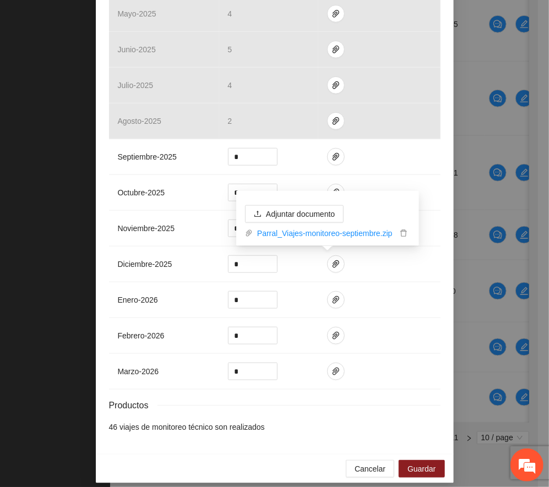
scroll to position [341, 0]
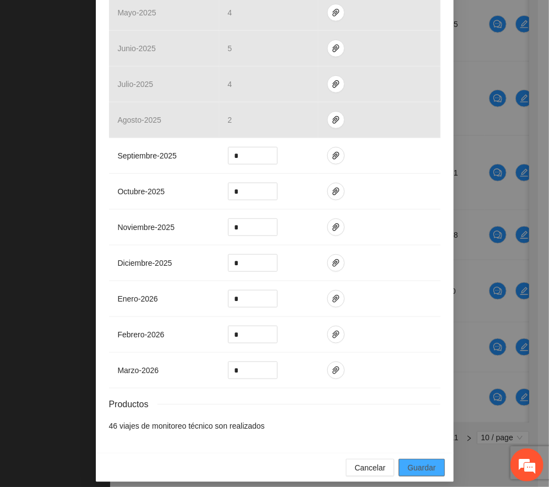
click at [424, 462] on span "Guardar" at bounding box center [421, 468] width 28 height 12
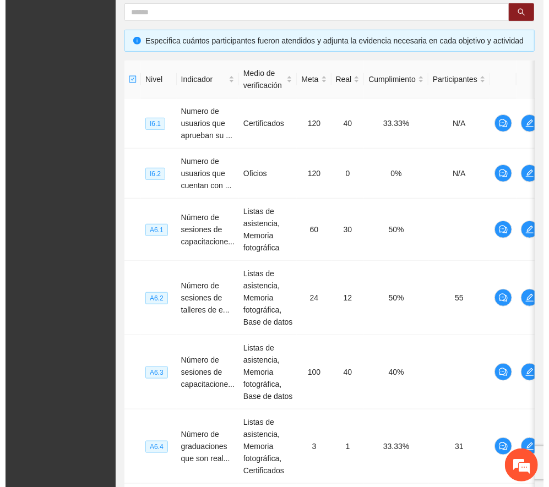
scroll to position [201, 0]
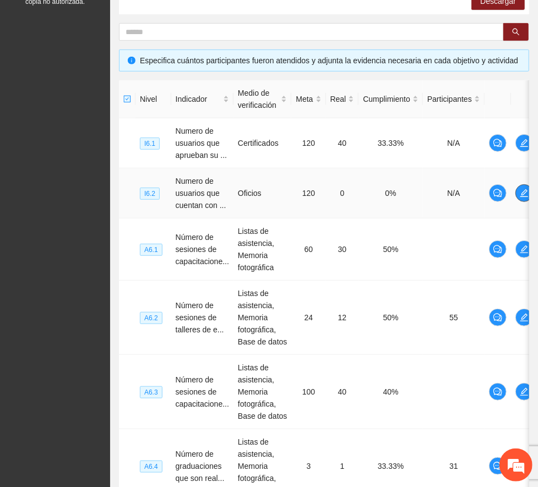
click at [520, 192] on icon "edit" at bounding box center [524, 193] width 9 height 9
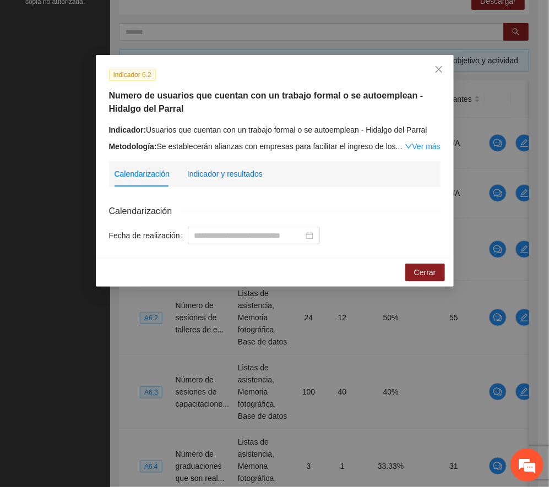
click at [240, 177] on div "Indicador y resultados" at bounding box center [224, 174] width 75 height 12
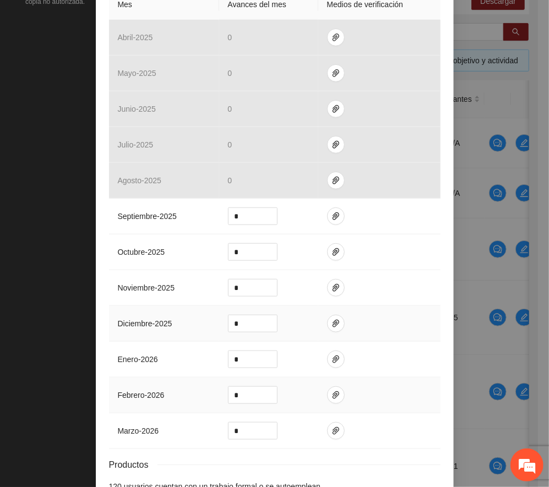
scroll to position [293, 0]
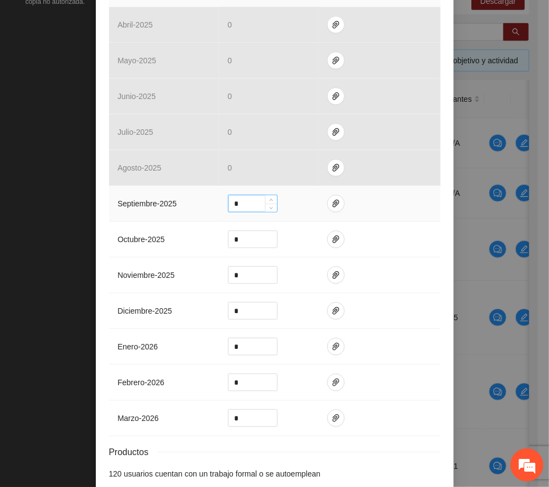
click at [243, 205] on input "*" at bounding box center [252, 203] width 48 height 17
type input "*"
click at [331, 201] on icon "paper-clip" at bounding box center [335, 203] width 9 height 9
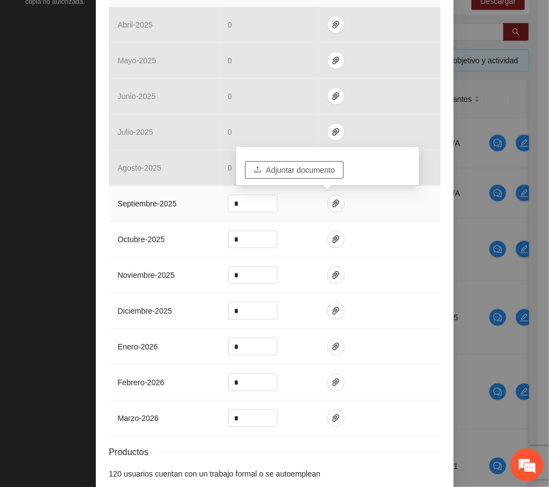
click at [321, 165] on span "Adjuntar documento" at bounding box center [300, 170] width 69 height 12
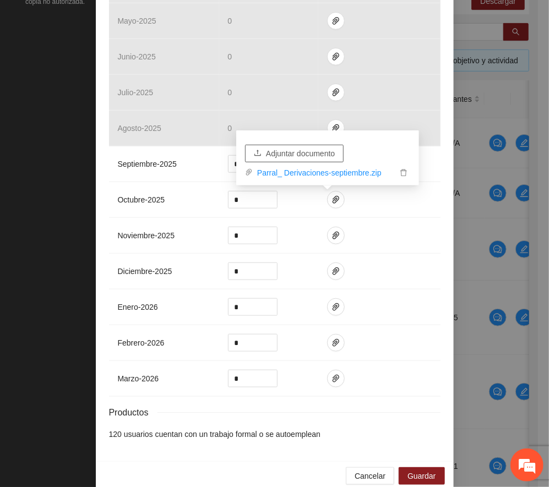
scroll to position [354, 0]
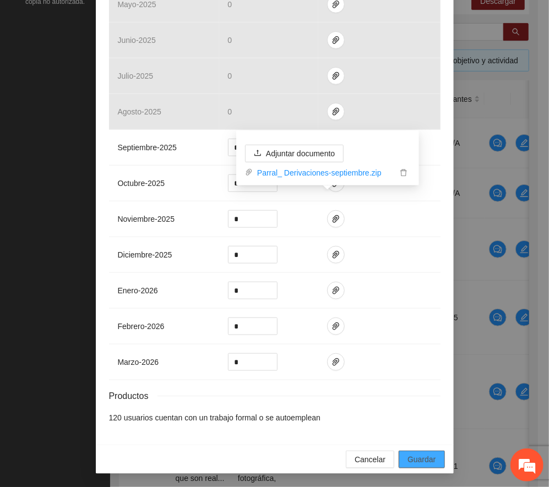
click at [428, 458] on span "Guardar" at bounding box center [421, 459] width 28 height 12
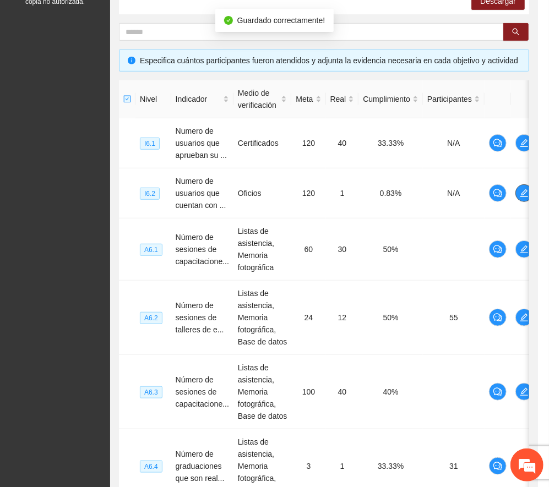
scroll to position [0, 0]
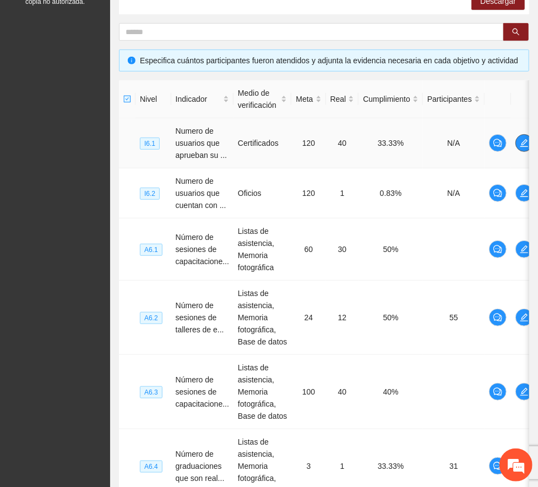
click at [522, 144] on icon "edit" at bounding box center [524, 143] width 9 height 9
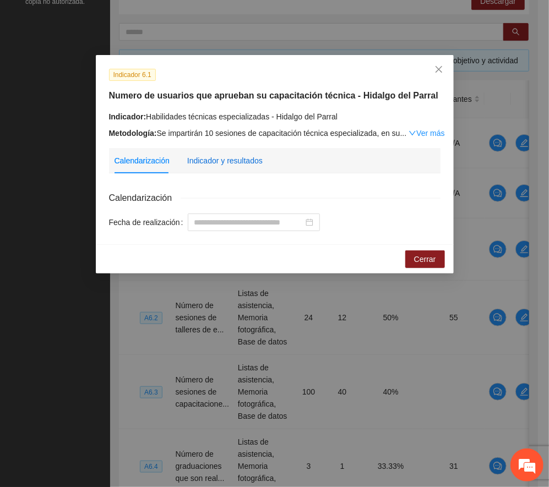
click at [242, 160] on div "Indicador y resultados" at bounding box center [224, 161] width 75 height 12
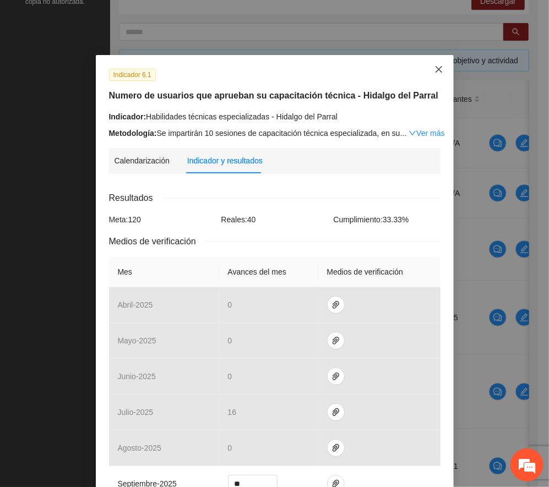
click at [435, 72] on icon "close" at bounding box center [438, 69] width 7 height 7
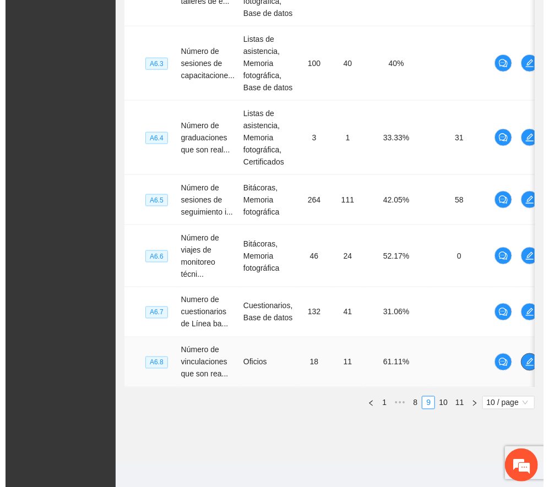
scroll to position [549, 0]
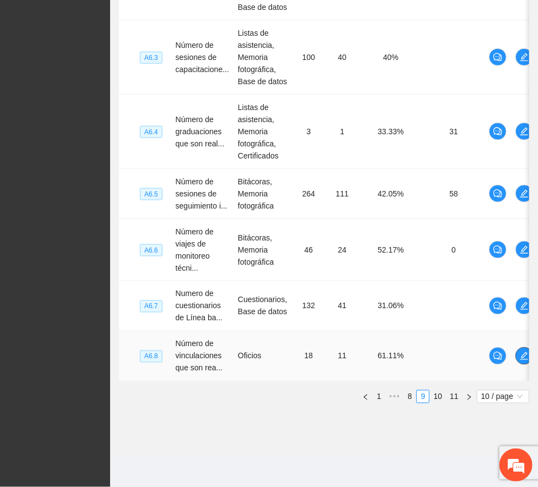
click at [522, 352] on icon "edit" at bounding box center [524, 356] width 9 height 9
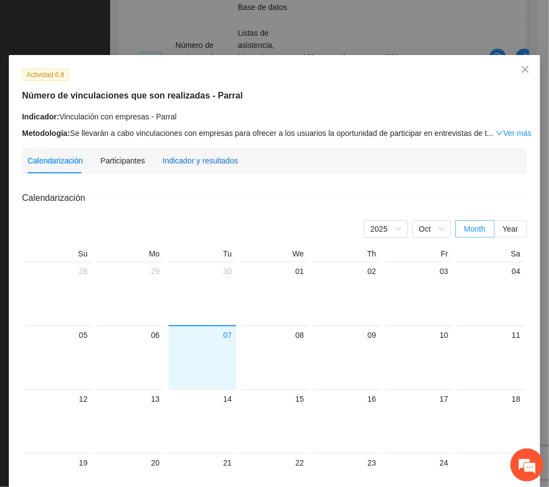
click at [192, 156] on div "Indicador y resultados" at bounding box center [199, 161] width 75 height 12
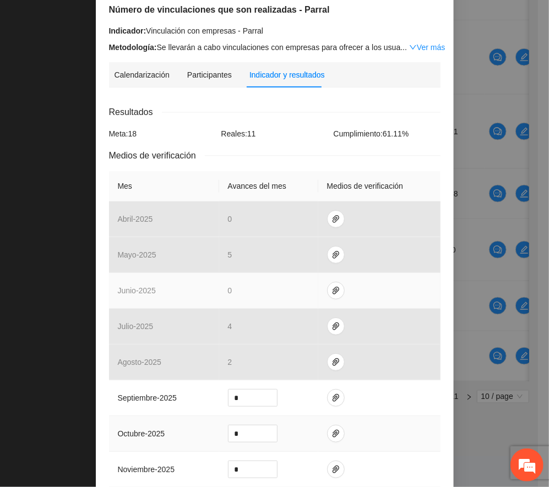
scroll to position [220, 0]
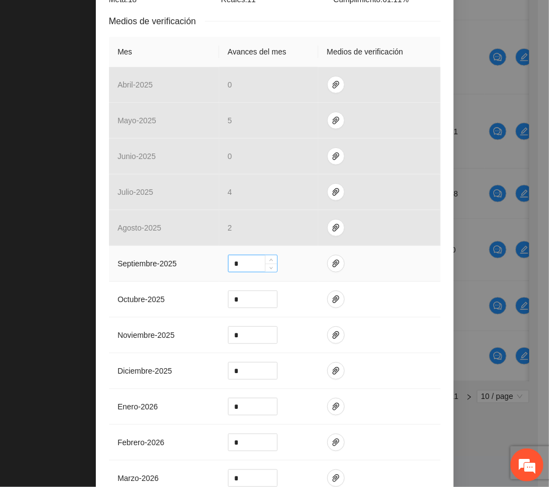
click at [240, 265] on input "*" at bounding box center [252, 263] width 48 height 17
type input "*"
click at [332, 264] on span "paper-clip" at bounding box center [335, 263] width 17 height 9
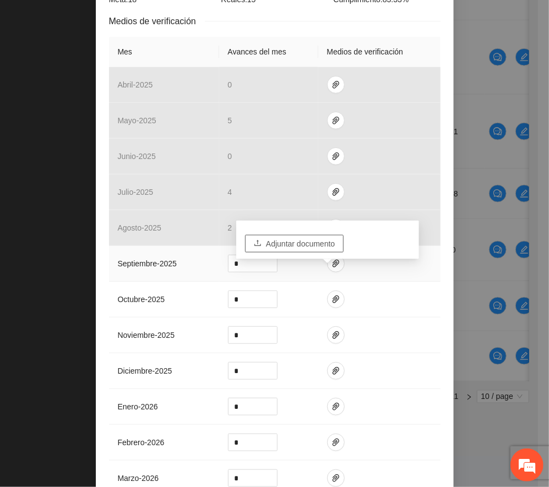
click at [333, 238] on span "Adjuntar documento" at bounding box center [300, 244] width 69 height 12
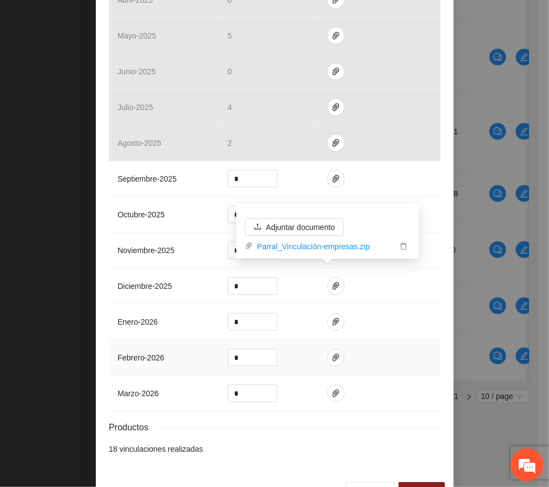
scroll to position [341, 0]
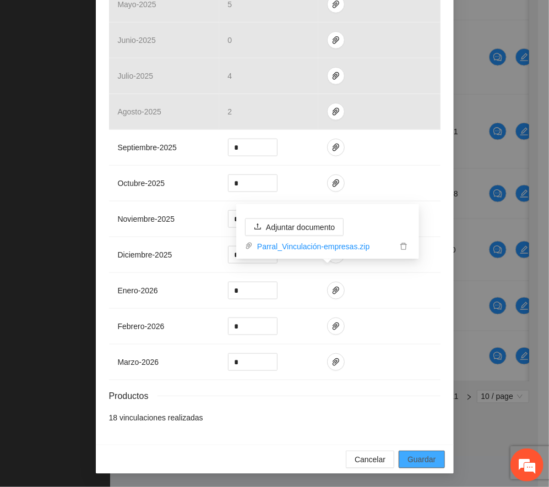
click at [417, 463] on span "Guardar" at bounding box center [421, 459] width 28 height 12
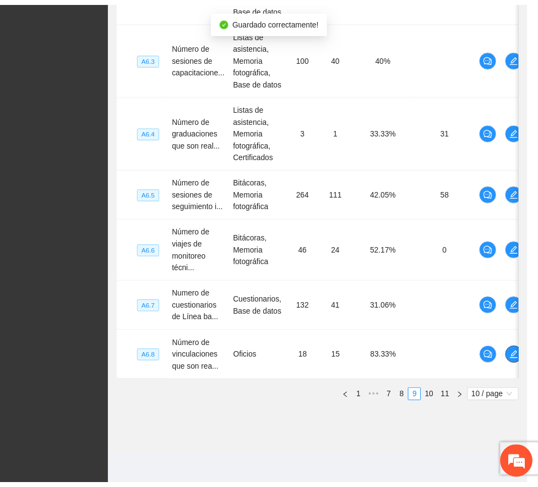
scroll to position [538, 0]
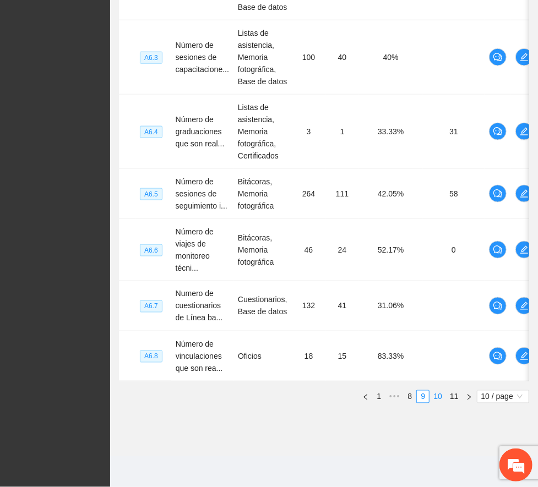
click at [436, 397] on div "Nivel Indicador Medio de verificación Meta Real Cumplimiento Participantes I6.1…" at bounding box center [324, 75] width 410 height 658
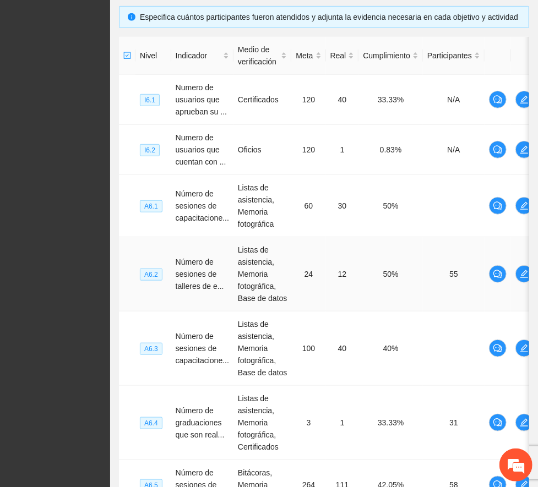
scroll to position [549, 0]
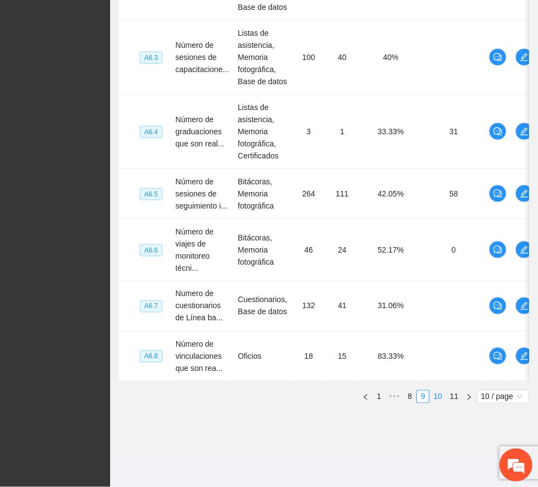
click at [435, 395] on link "10" at bounding box center [437, 397] width 15 height 12
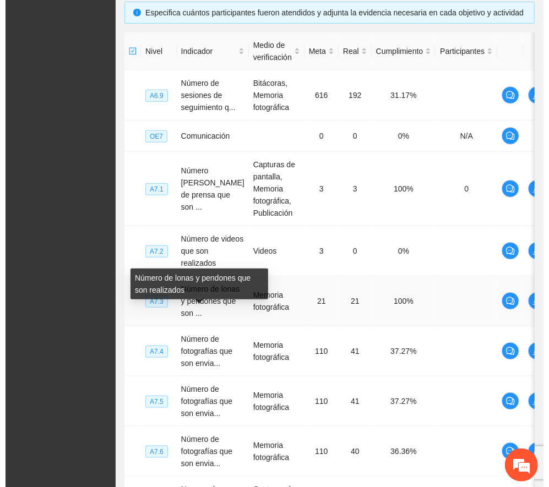
scroll to position [322, 0]
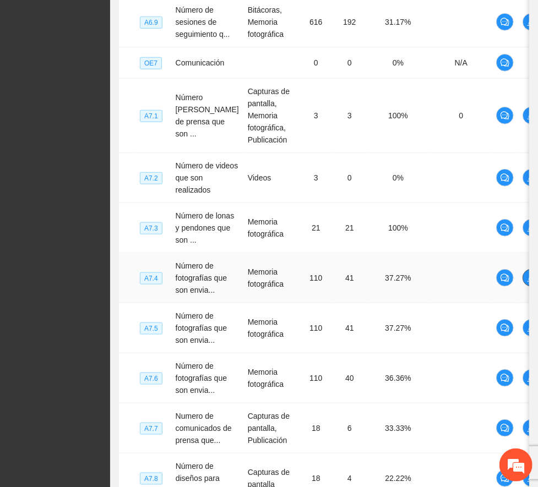
click at [522, 282] on icon "edit" at bounding box center [531, 278] width 9 height 9
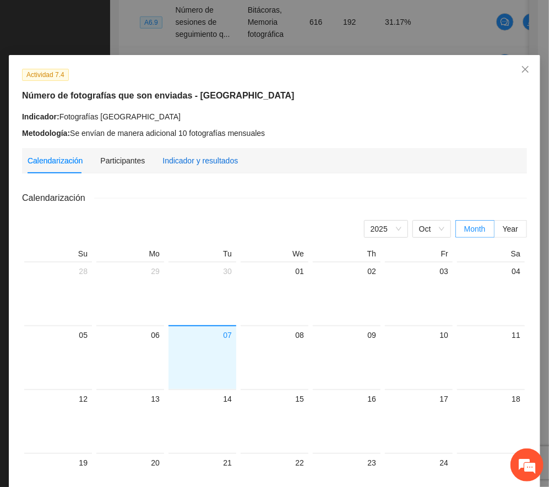
click at [208, 157] on div "Indicador y resultados" at bounding box center [199, 161] width 75 height 12
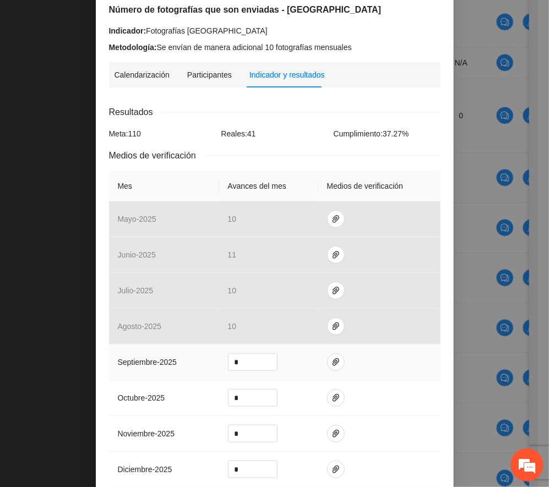
scroll to position [220, 0]
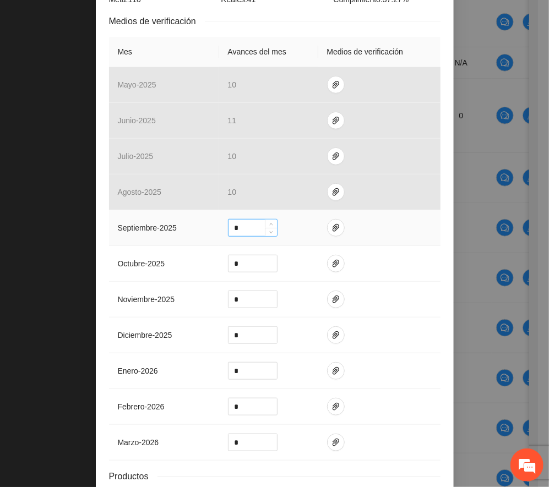
click at [237, 229] on input "*" at bounding box center [252, 228] width 48 height 17
type input "**"
click at [331, 228] on icon "paper-clip" at bounding box center [335, 227] width 9 height 9
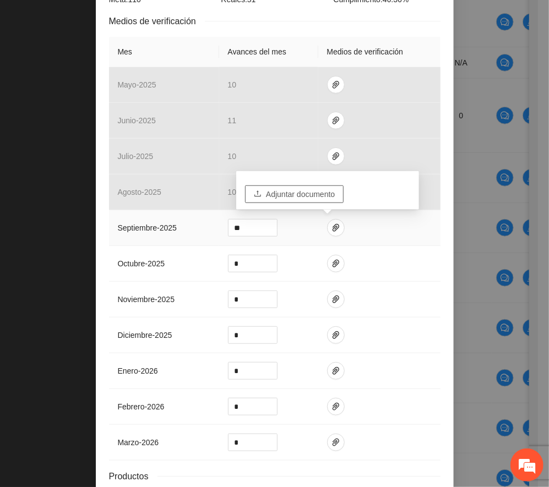
click at [291, 193] on span "Adjuntar documento" at bounding box center [300, 194] width 69 height 12
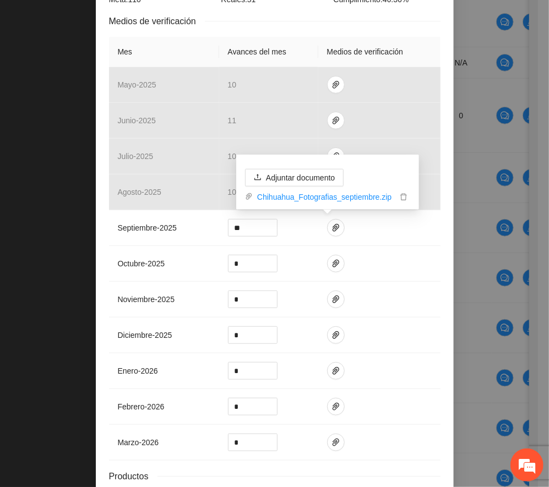
click at [14, 194] on div "Actividad 7.4 Número de fotografías que son enviadas - Chihuahua Indicador: Fot…" at bounding box center [274, 243] width 549 height 487
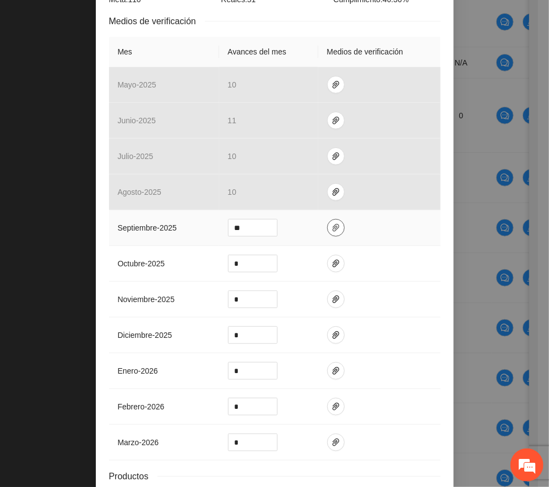
click at [331, 227] on icon "paper-clip" at bounding box center [335, 227] width 9 height 9
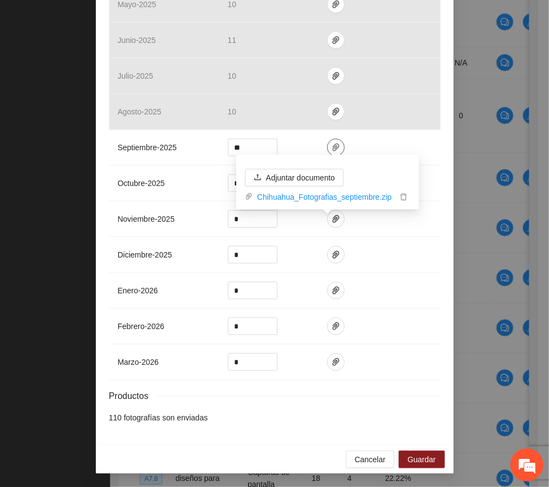
scroll to position [305, 0]
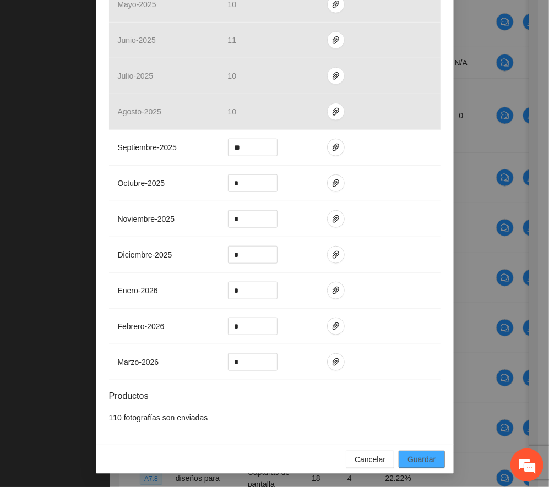
click at [428, 453] on span "Guardar" at bounding box center [421, 459] width 28 height 12
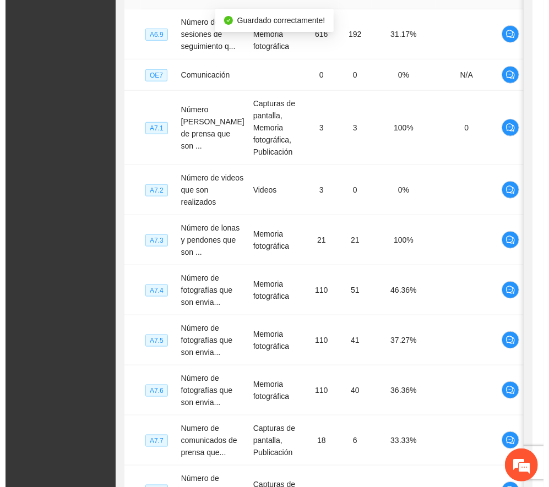
scroll to position [0, 0]
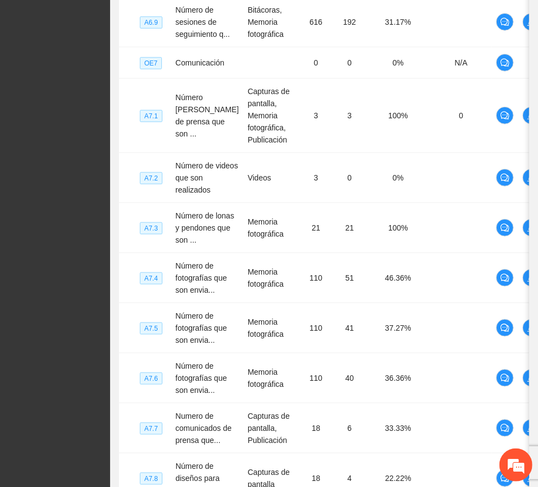
click at [19, 438] on div "Proyectos Activos La información contenida en este sitio es confidencial y para…" at bounding box center [55, 143] width 110 height 931
click at [522, 332] on icon "edit" at bounding box center [531, 328] width 9 height 9
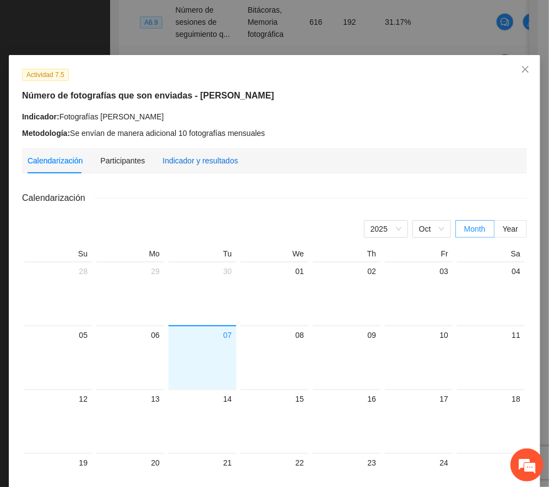
click at [217, 161] on div "Indicador y resultados" at bounding box center [199, 161] width 75 height 12
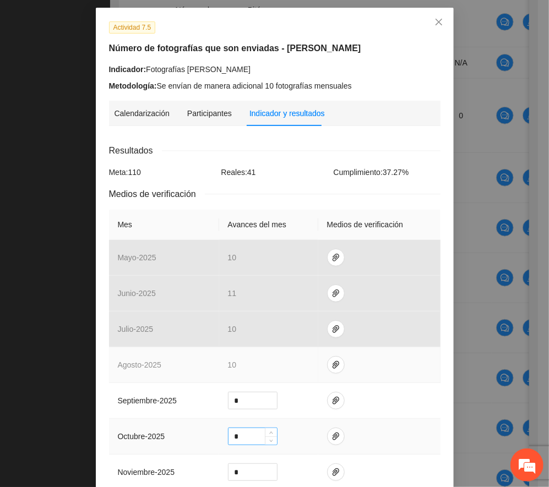
scroll to position [73, 0]
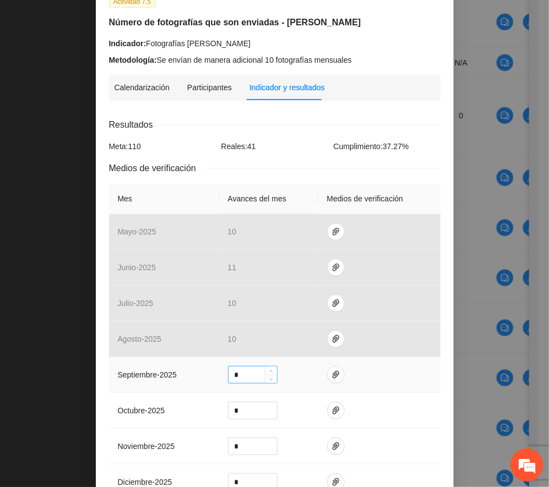
click at [241, 373] on input "*" at bounding box center [252, 375] width 48 height 17
type input "**"
click at [331, 375] on icon "paper-clip" at bounding box center [335, 374] width 9 height 9
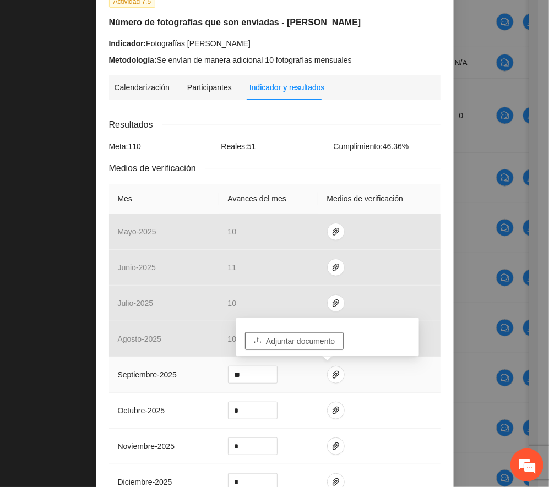
click at [311, 344] on span "Adjuntar documento" at bounding box center [300, 341] width 69 height 12
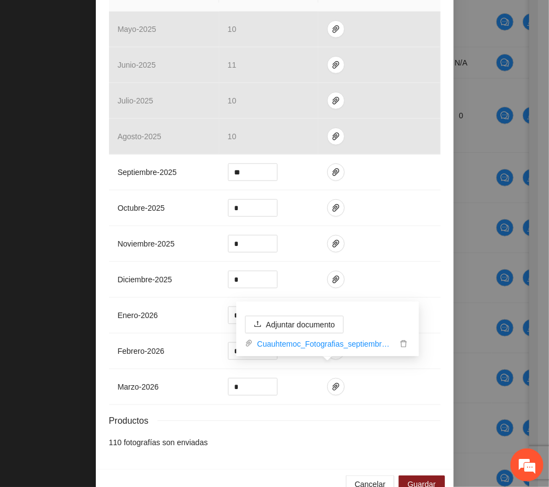
scroll to position [305, 0]
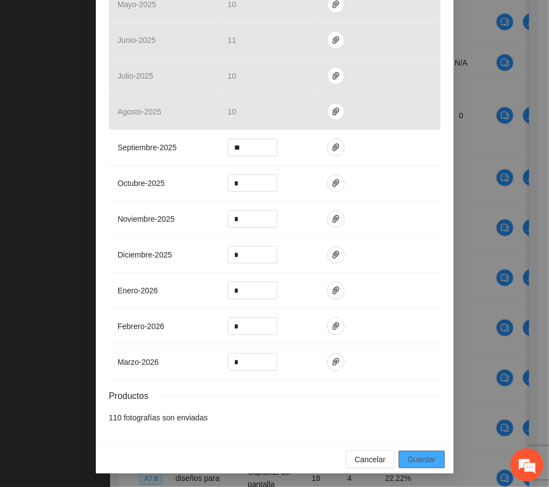
click at [426, 457] on span "Guardar" at bounding box center [421, 459] width 28 height 12
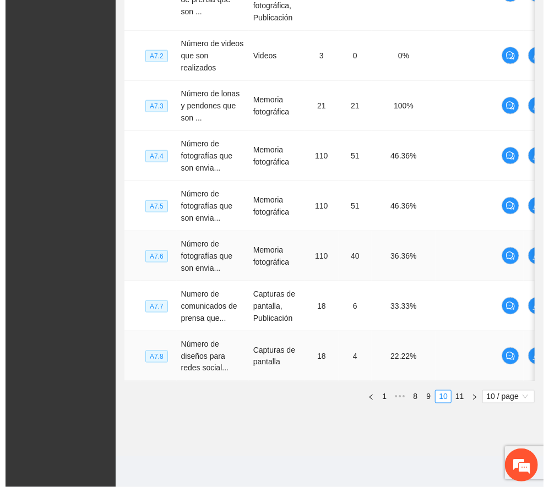
scroll to position [531, 0]
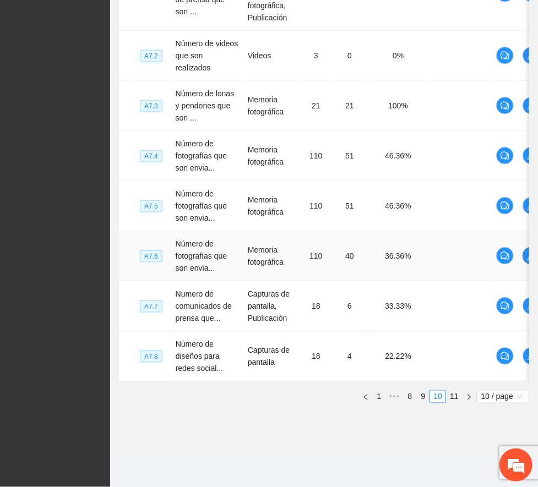
click at [522, 252] on icon "edit" at bounding box center [531, 256] width 8 height 8
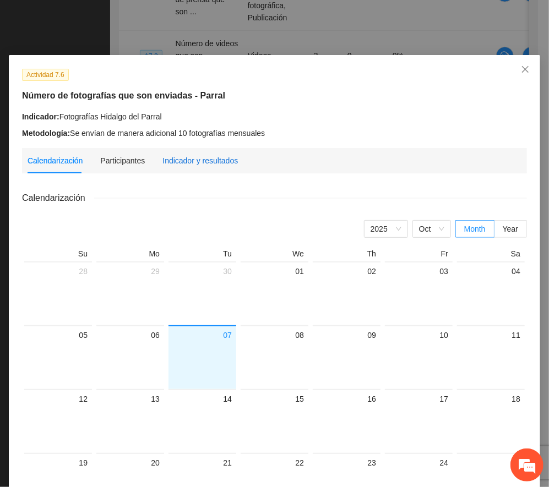
click at [184, 164] on div "Indicador y resultados" at bounding box center [199, 161] width 75 height 12
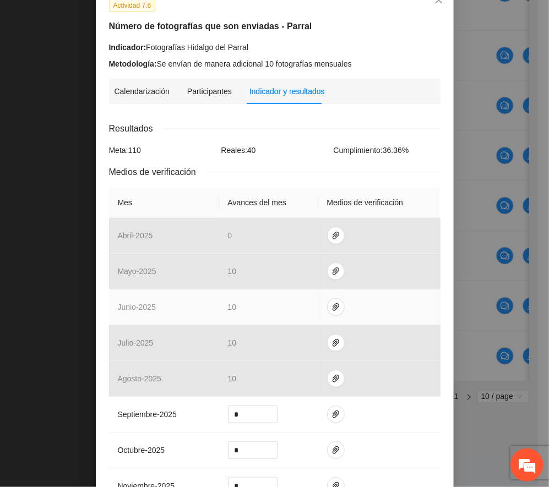
scroll to position [293, 0]
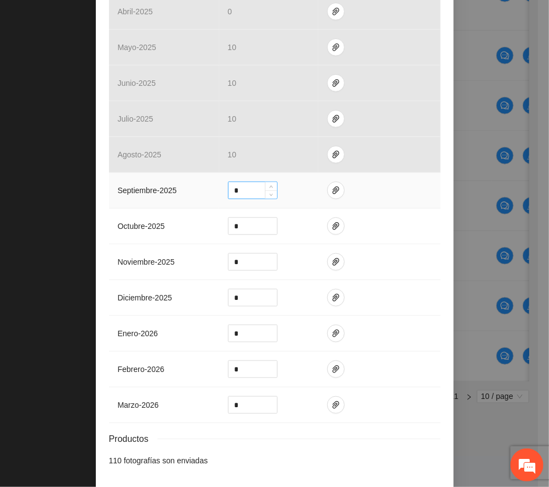
click at [245, 197] on input "*" at bounding box center [252, 190] width 48 height 17
type input "**"
click at [331, 188] on icon "paper-clip" at bounding box center [335, 190] width 9 height 9
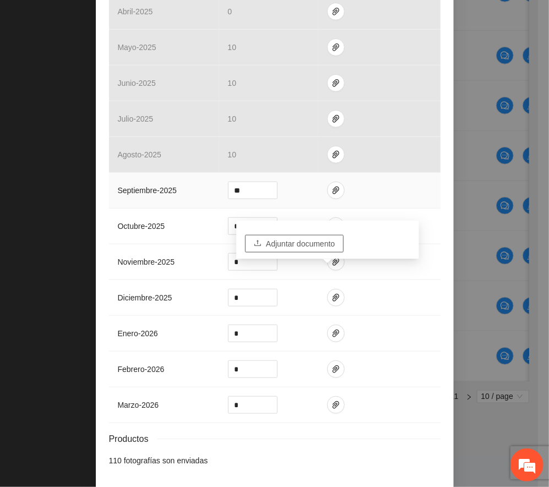
click at [322, 238] on span "Adjuntar documento" at bounding box center [300, 244] width 69 height 12
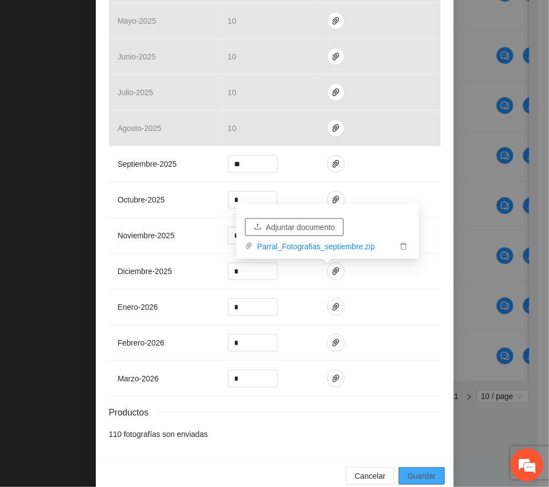
scroll to position [341, 0]
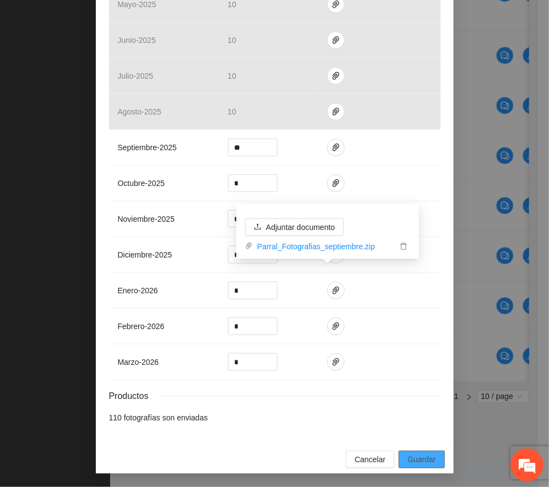
click at [418, 456] on span "Guardar" at bounding box center [421, 459] width 28 height 12
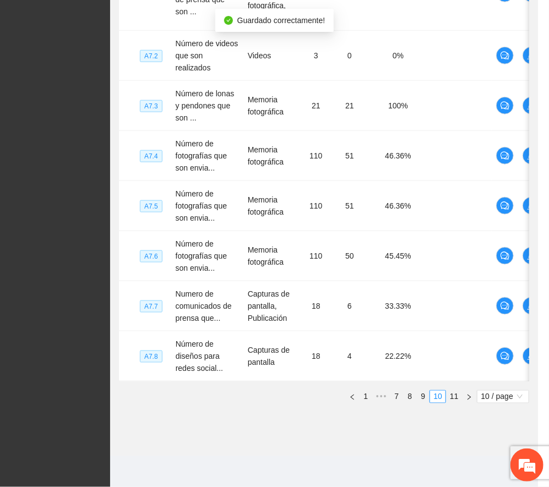
scroll to position [286, 0]
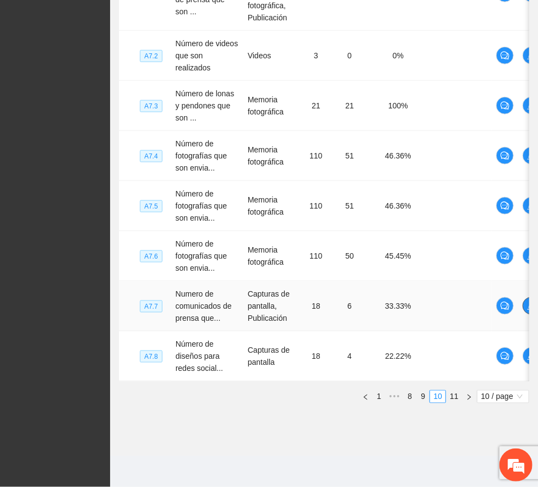
click at [522, 302] on icon "edit" at bounding box center [531, 306] width 9 height 9
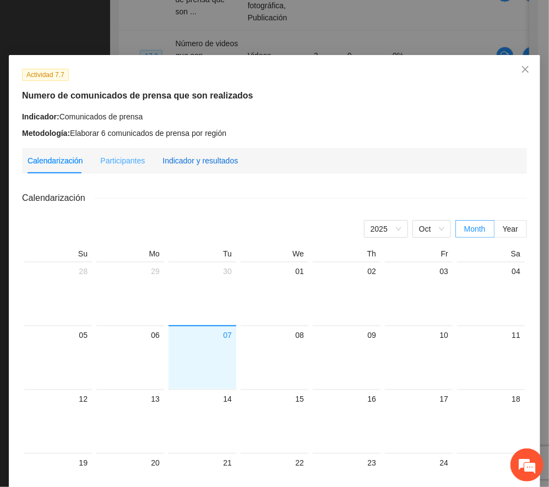
click at [199, 161] on div "Indicador y resultados" at bounding box center [199, 161] width 75 height 12
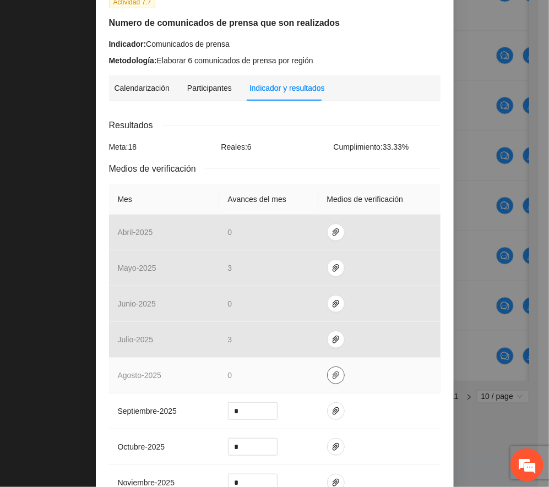
scroll to position [220, 0]
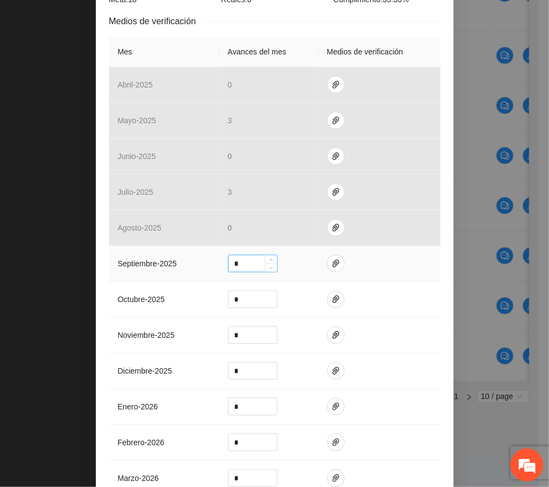
click at [236, 263] on input "*" at bounding box center [252, 263] width 48 height 17
type input "*"
click at [331, 262] on icon "paper-clip" at bounding box center [335, 263] width 9 height 9
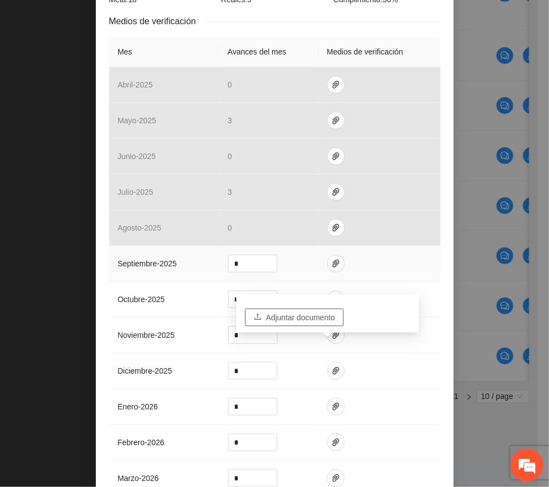
click at [315, 311] on span "Adjuntar documento" at bounding box center [300, 317] width 69 height 12
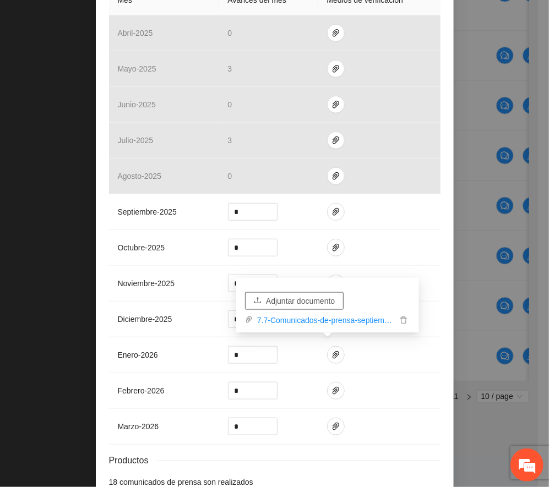
scroll to position [341, 0]
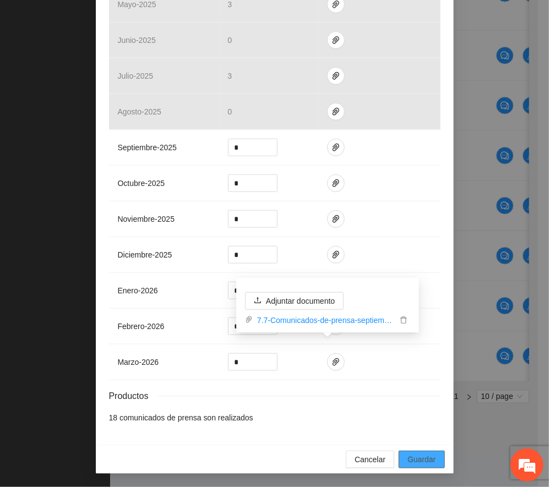
click at [419, 452] on button "Guardar" at bounding box center [421, 460] width 46 height 18
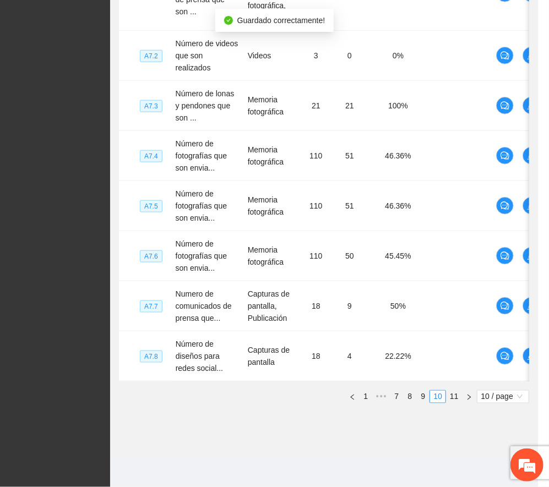
scroll to position [286, 0]
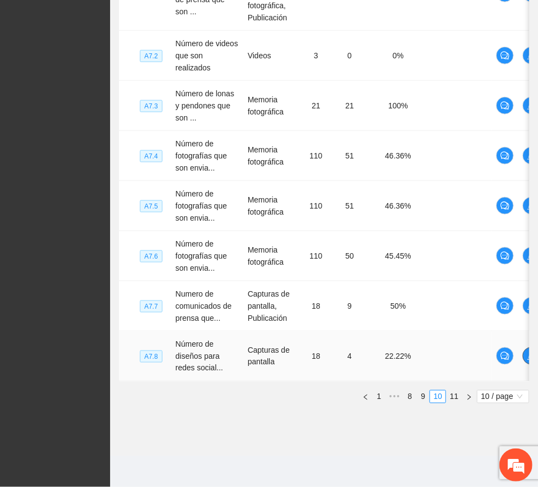
click at [522, 356] on icon "edit" at bounding box center [531, 356] width 9 height 9
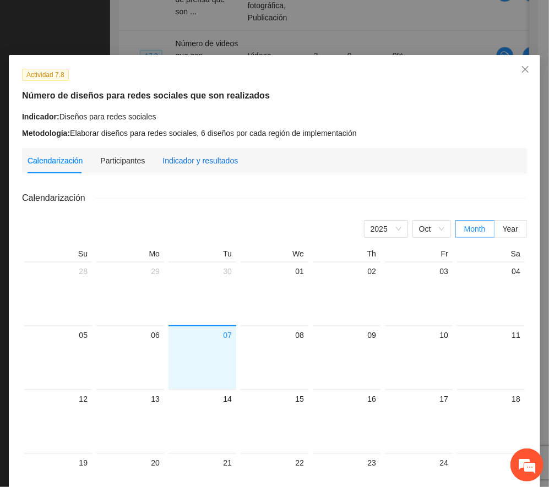
click at [174, 163] on div "Indicador y resultados" at bounding box center [199, 161] width 75 height 12
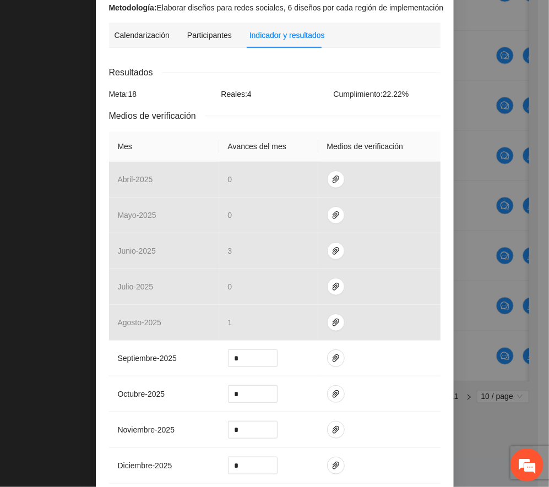
scroll to position [293, 0]
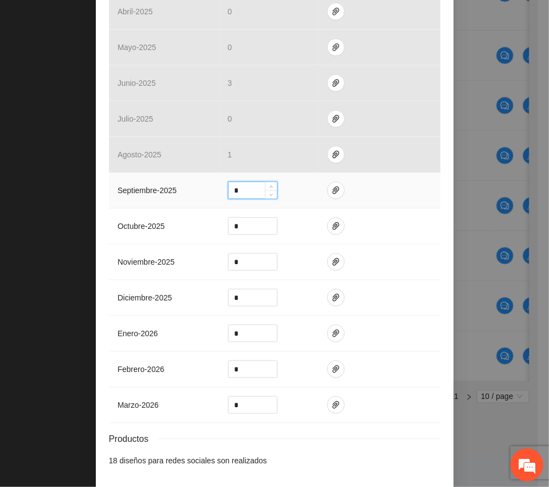
click at [237, 194] on input "*" at bounding box center [252, 190] width 48 height 17
type input "*"
drag, startPoint x: 326, startPoint y: 192, endPoint x: 319, endPoint y: 187, distance: 8.3
click at [327, 187] on span "paper-clip" at bounding box center [335, 190] width 17 height 9
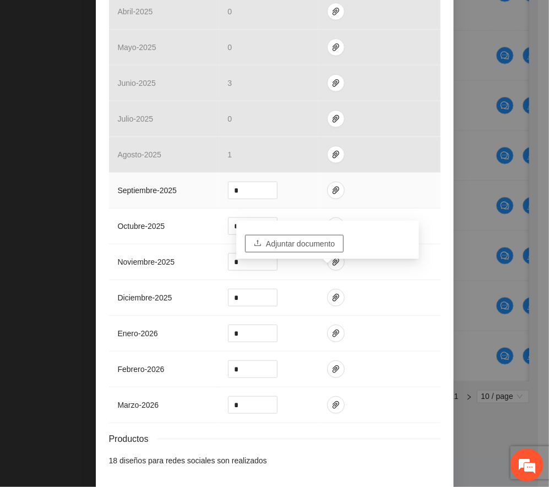
click at [322, 238] on span "Adjuntar documento" at bounding box center [300, 244] width 69 height 12
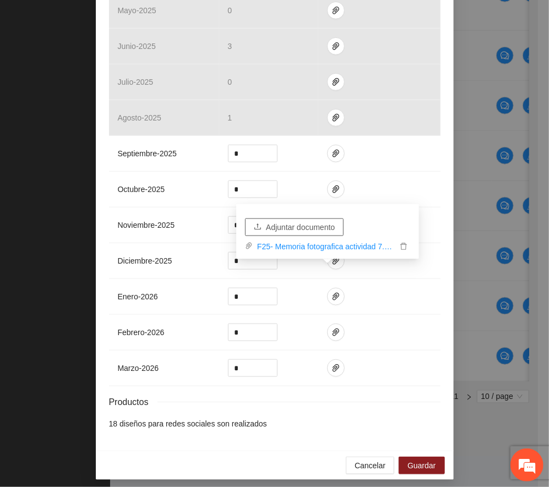
scroll to position [341, 0]
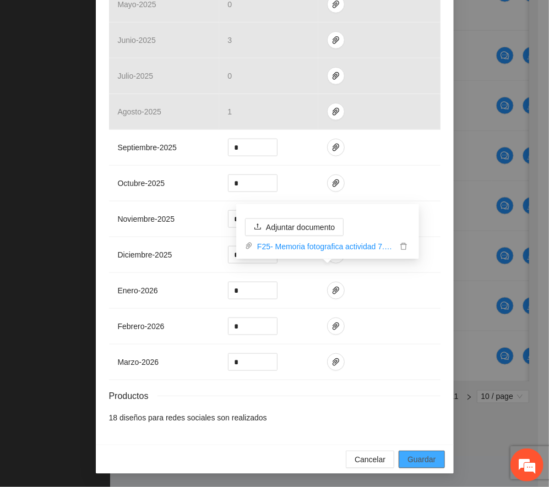
click at [422, 456] on span "Guardar" at bounding box center [421, 459] width 28 height 12
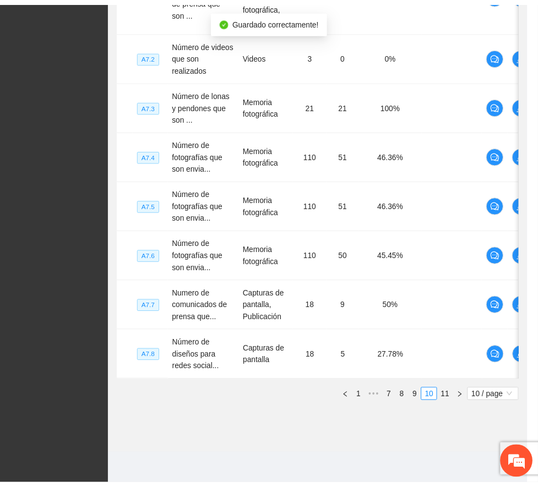
scroll to position [286, 0]
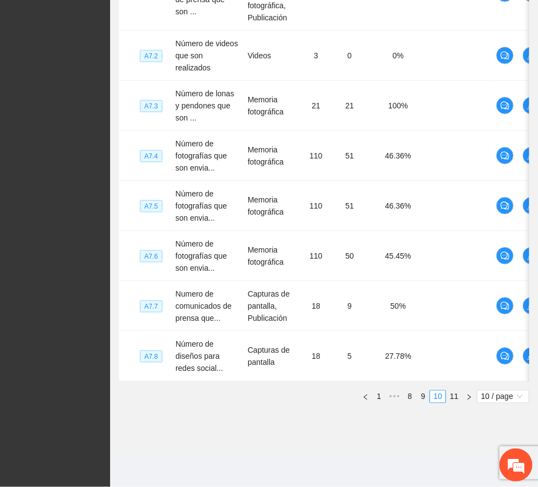
click at [452, 392] on div "Nivel Indicador Medio de verificación Meta Real Cumplimiento Participantes A6.9…" at bounding box center [324, 120] width 410 height 566
click at [452, 403] on link "11" at bounding box center [453, 397] width 15 height 12
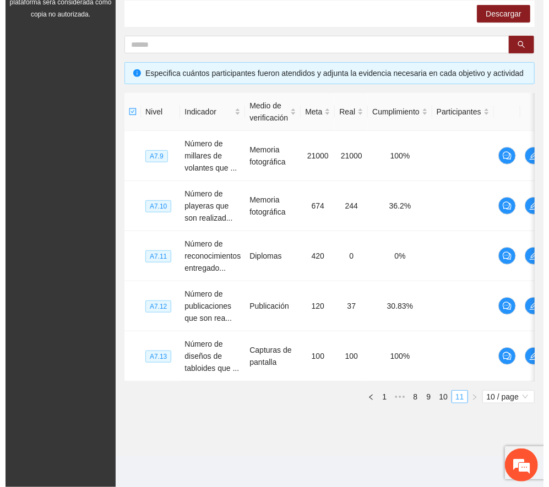
scroll to position [201, 0]
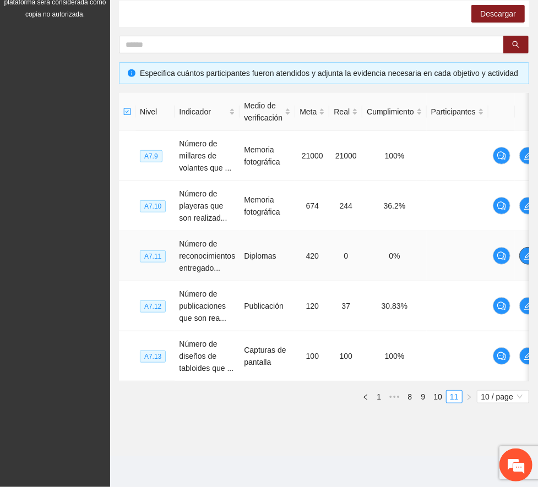
click at [522, 251] on icon "edit" at bounding box center [527, 255] width 9 height 9
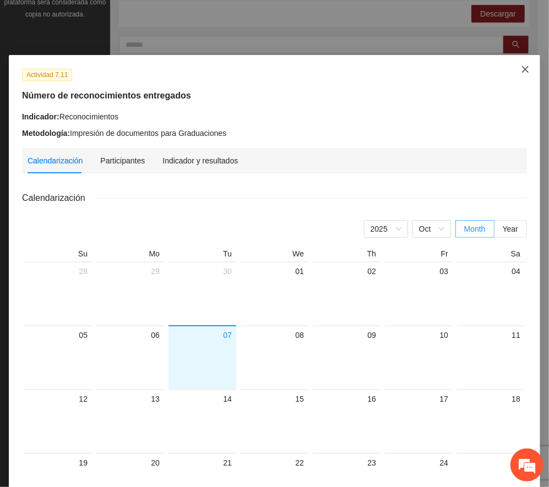
click at [521, 67] on icon "close" at bounding box center [525, 69] width 9 height 9
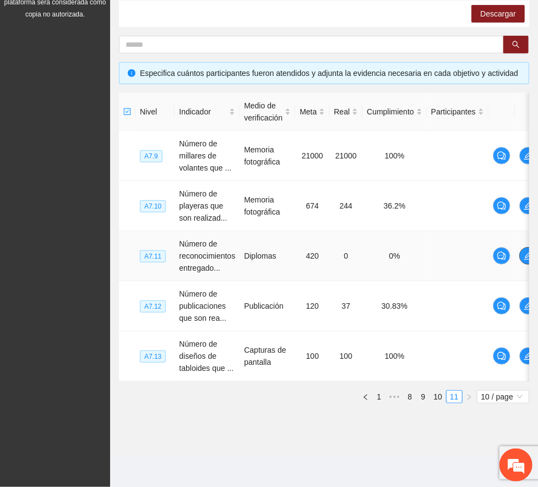
click at [522, 251] on span "edit" at bounding box center [528, 255] width 17 height 9
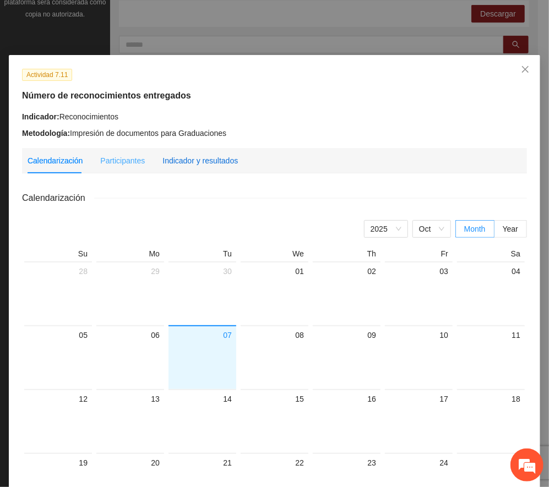
click at [194, 158] on div "Indicador y resultados" at bounding box center [199, 161] width 75 height 12
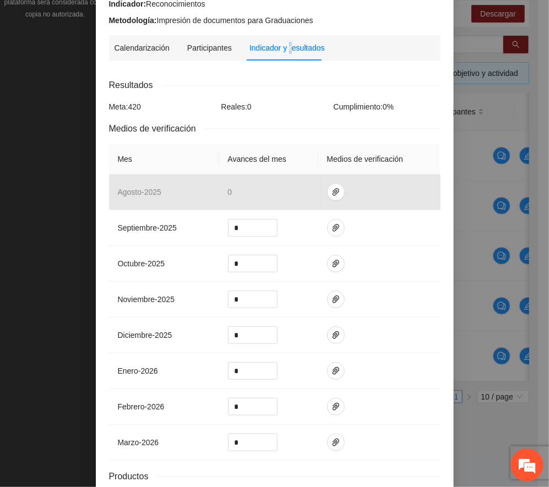
scroll to position [0, 0]
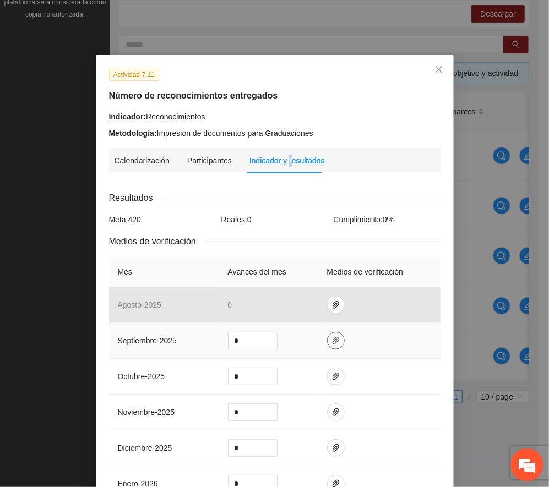
click at [331, 340] on icon "paper-clip" at bounding box center [335, 340] width 9 height 9
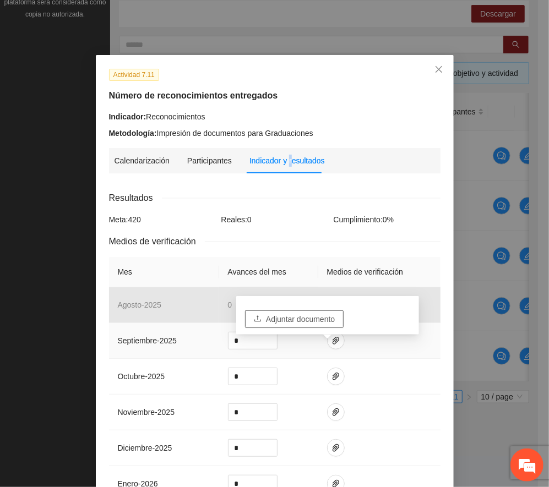
click at [313, 313] on span "Adjuntar documento" at bounding box center [300, 319] width 69 height 12
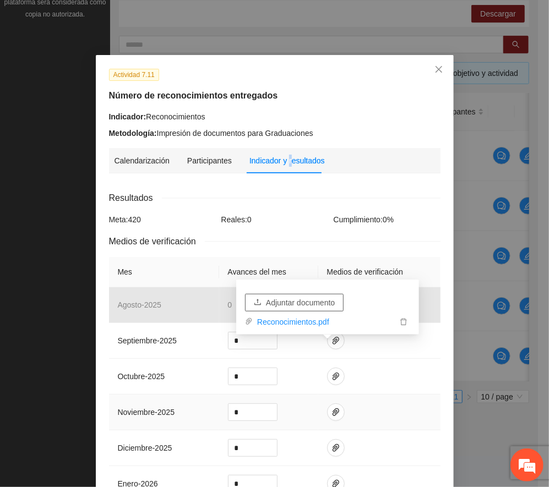
scroll to position [197, 0]
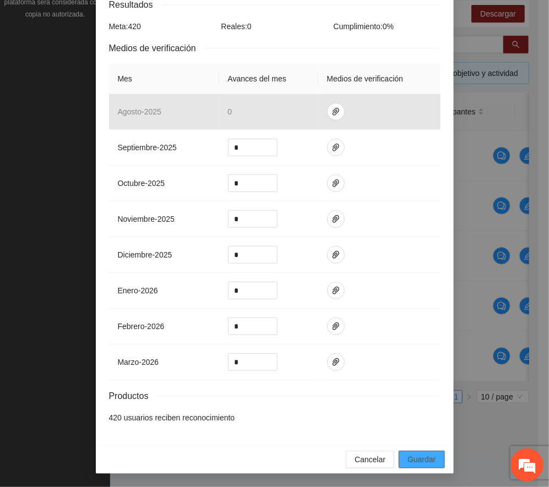
click at [425, 463] on span "Guardar" at bounding box center [421, 459] width 28 height 12
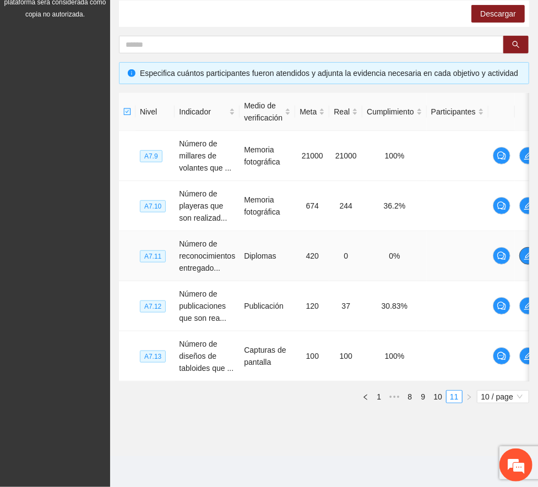
click at [522, 251] on icon "edit" at bounding box center [527, 255] width 9 height 9
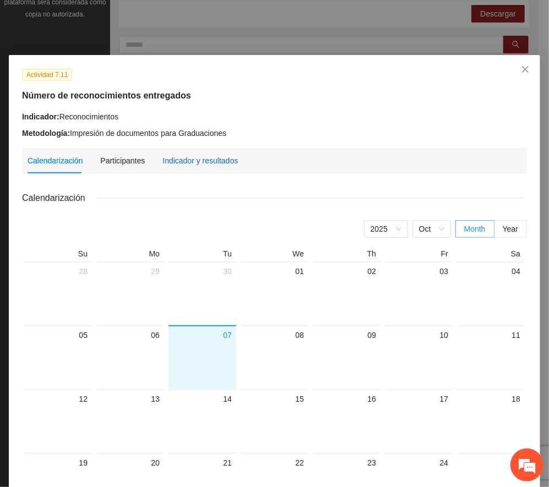
click at [190, 156] on div "Indicador y resultados" at bounding box center [199, 161] width 75 height 12
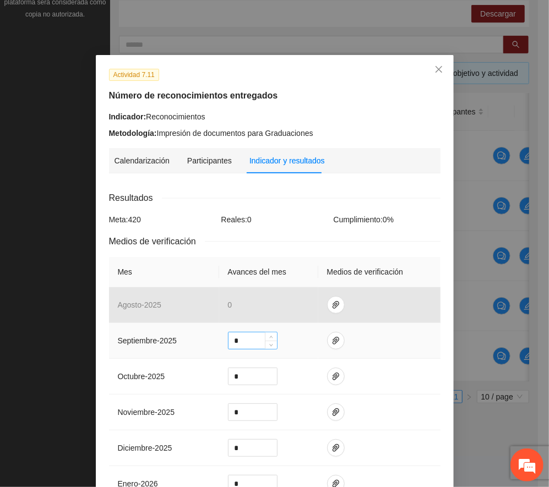
click at [236, 345] on input "*" at bounding box center [252, 340] width 48 height 17
type input "***"
click at [332, 343] on icon "paper-clip" at bounding box center [335, 341] width 7 height 8
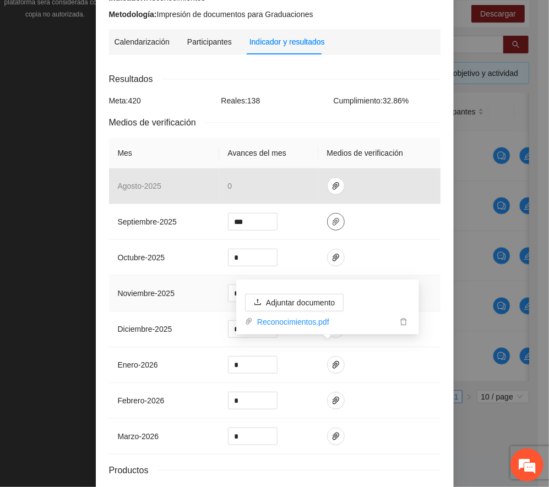
scroll to position [197, 0]
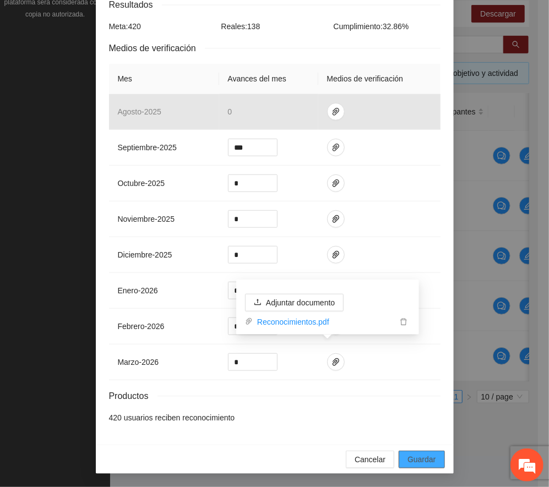
click at [423, 458] on span "Guardar" at bounding box center [421, 459] width 28 height 12
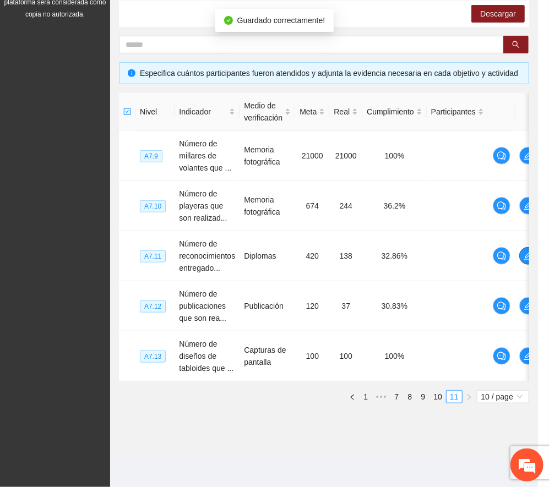
scroll to position [0, 0]
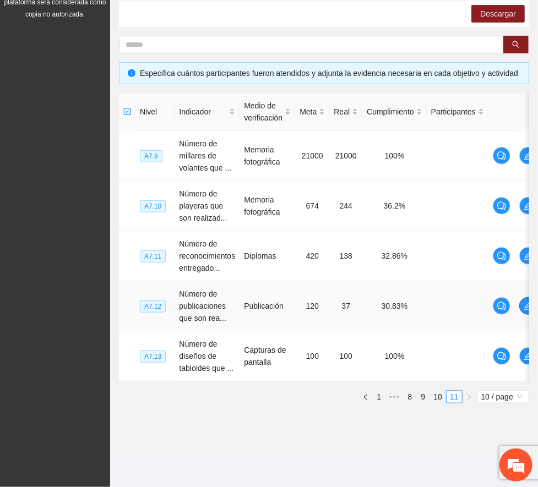
click at [522, 302] on span "edit" at bounding box center [528, 306] width 17 height 9
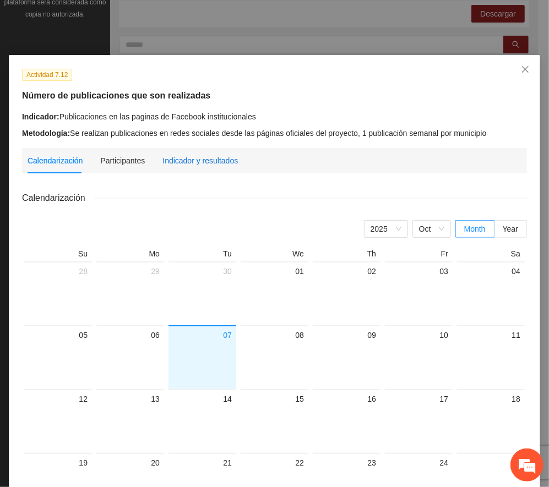
click at [187, 163] on div "Indicador y resultados" at bounding box center [199, 161] width 75 height 12
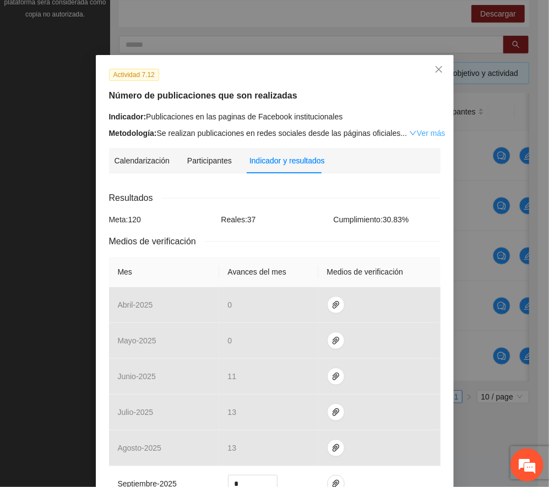
click at [419, 132] on link "Ver más" at bounding box center [427, 133] width 36 height 9
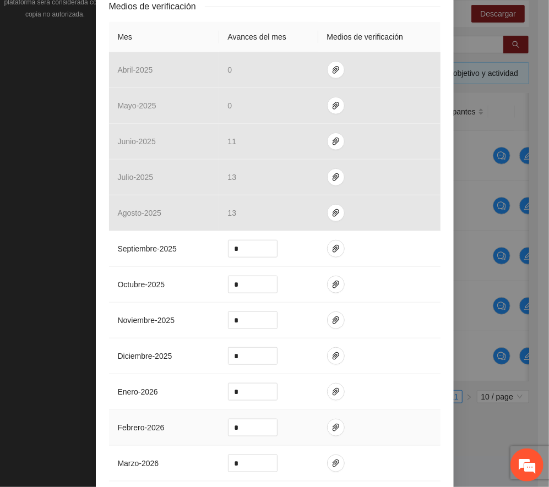
scroll to position [293, 0]
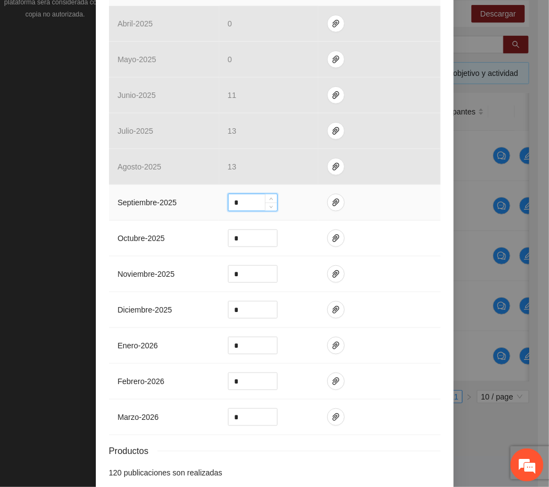
click at [237, 205] on input "*" at bounding box center [252, 202] width 48 height 17
type input "**"
click at [331, 201] on icon "paper-clip" at bounding box center [335, 202] width 9 height 9
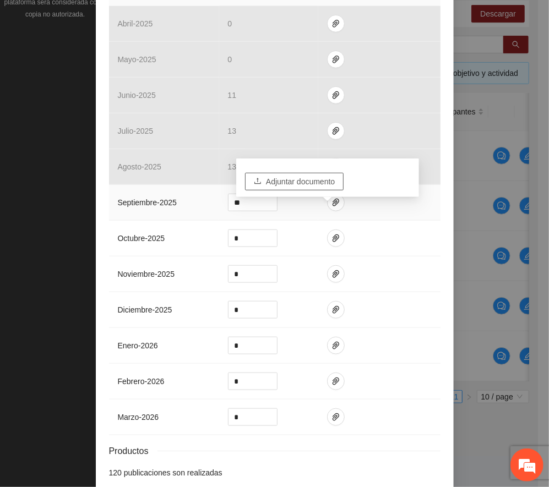
click at [313, 176] on span "Adjuntar documento" at bounding box center [300, 182] width 69 height 12
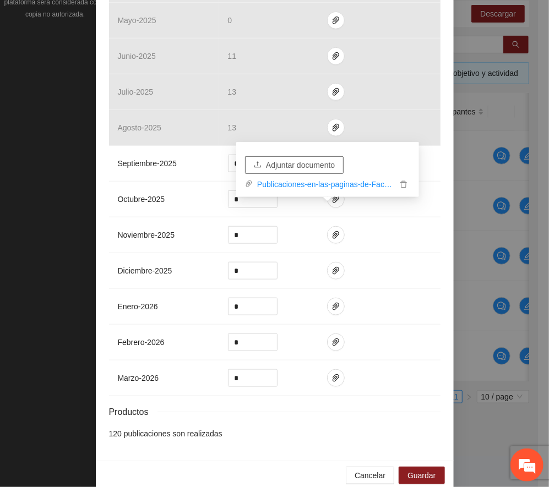
scroll to position [353, 0]
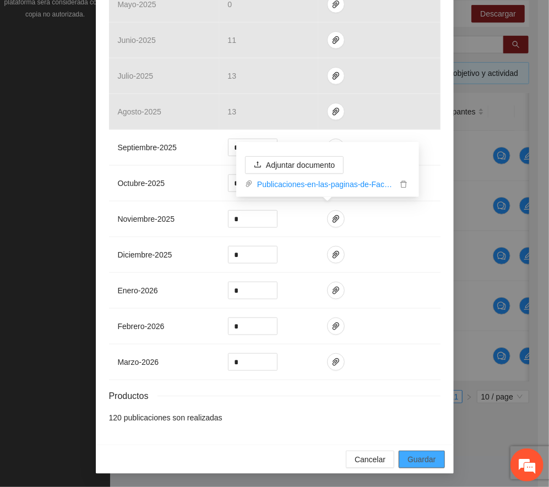
click at [417, 461] on span "Guardar" at bounding box center [421, 459] width 28 height 12
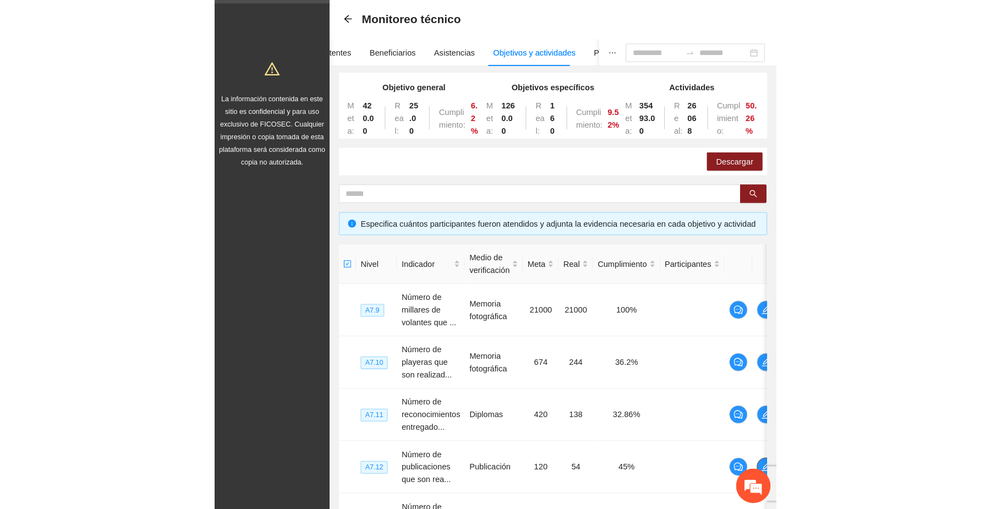
scroll to position [0, 0]
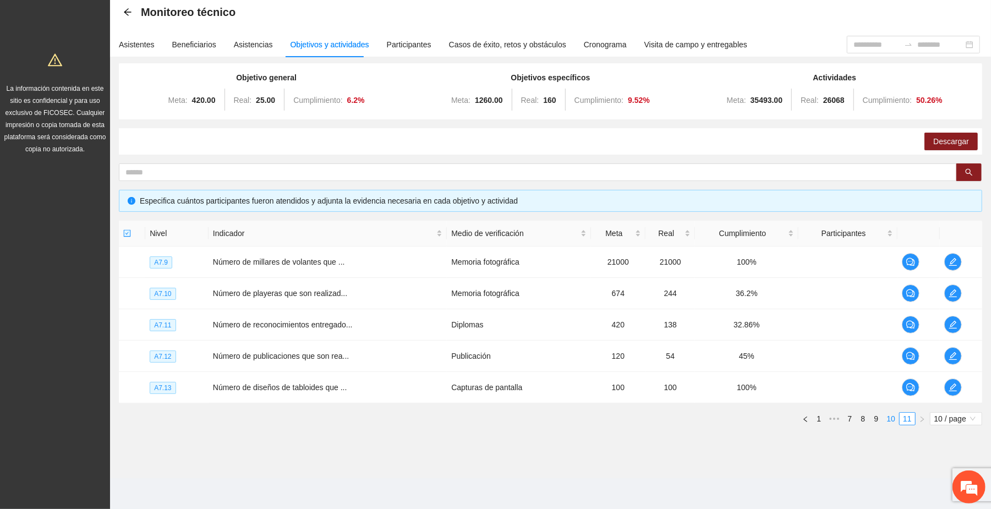
click at [894, 418] on link "10" at bounding box center [890, 419] width 15 height 12
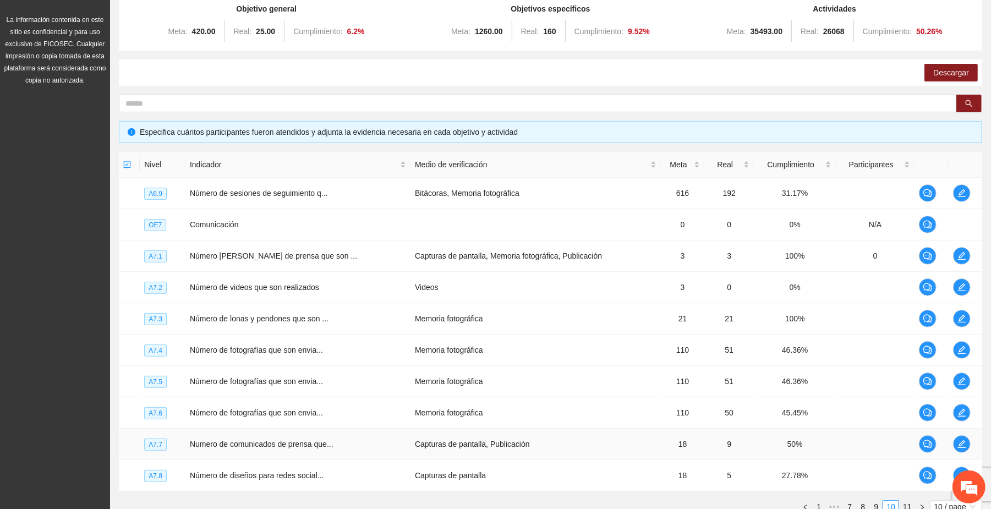
scroll to position [212, 0]
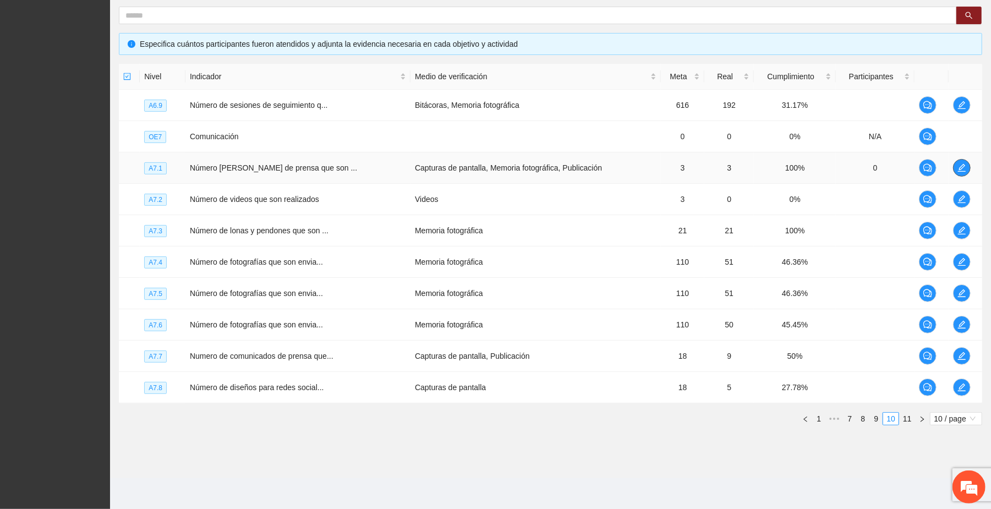
click at [958, 166] on icon "edit" at bounding box center [962, 167] width 9 height 9
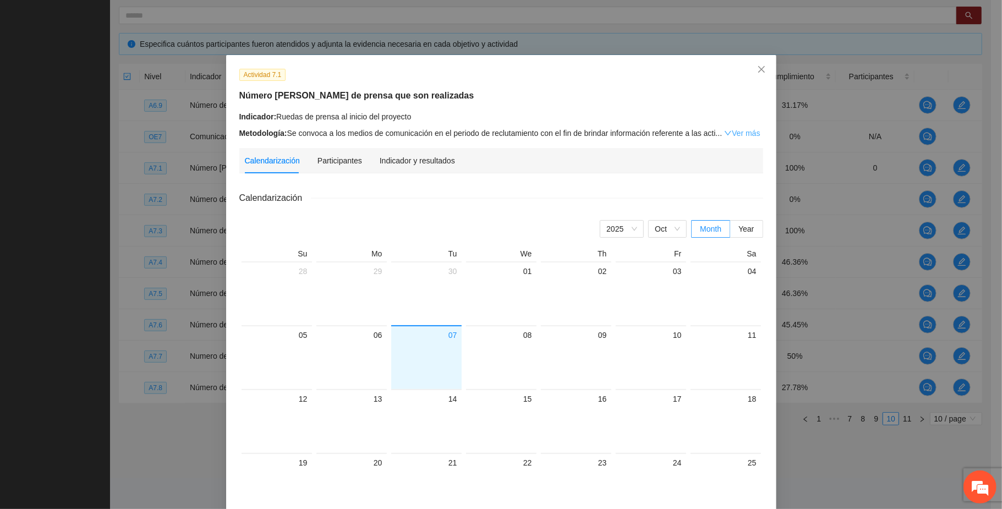
click at [743, 135] on link "Ver más" at bounding box center [742, 133] width 36 height 9
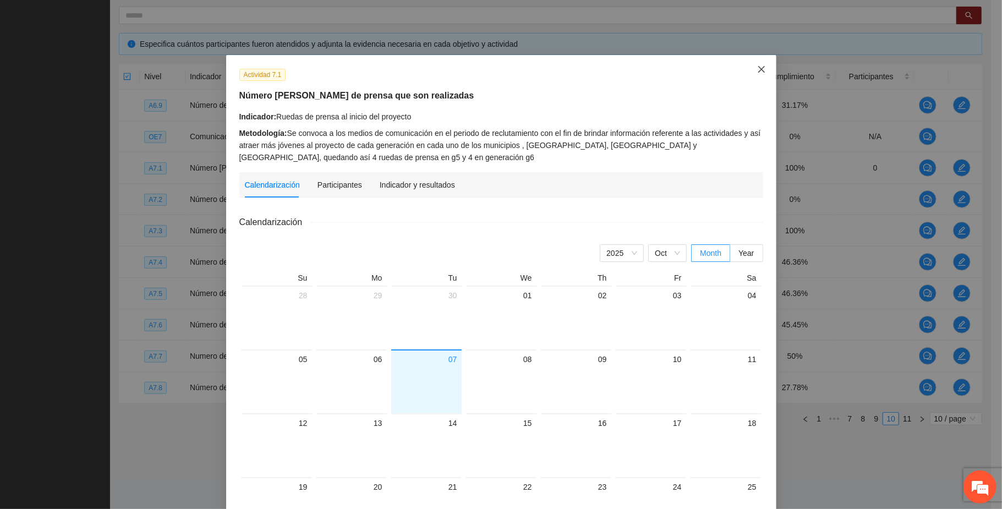
click at [758, 69] on icon "close" at bounding box center [761, 69] width 7 height 7
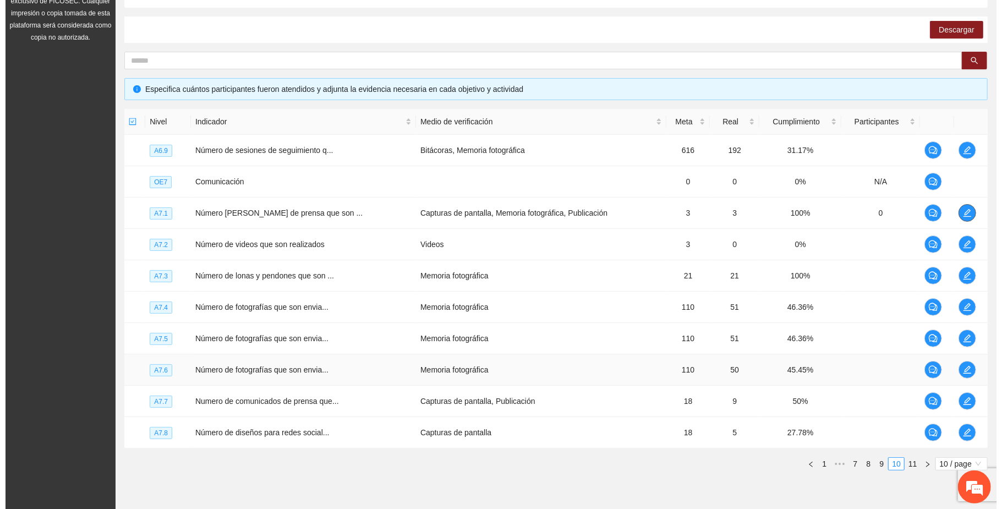
scroll to position [139, 0]
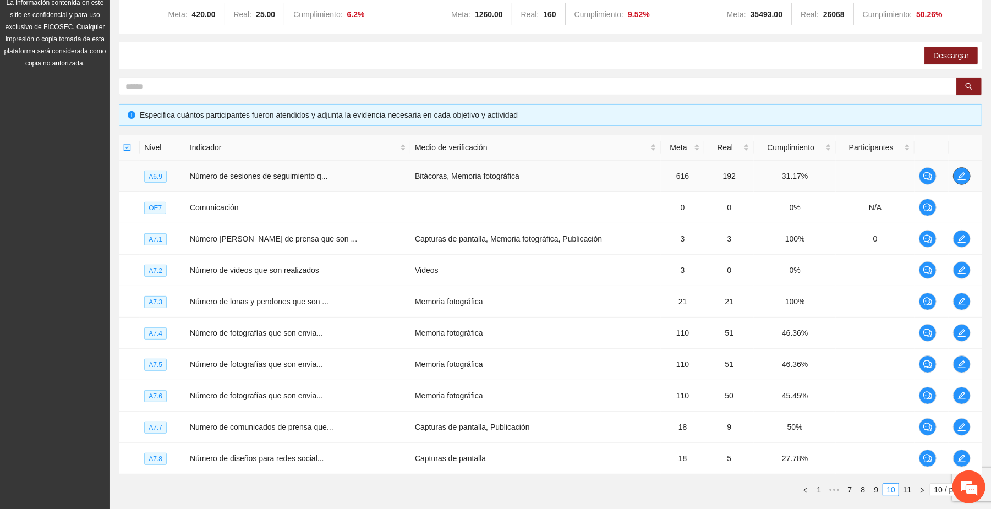
click at [965, 179] on icon "edit" at bounding box center [962, 176] width 9 height 9
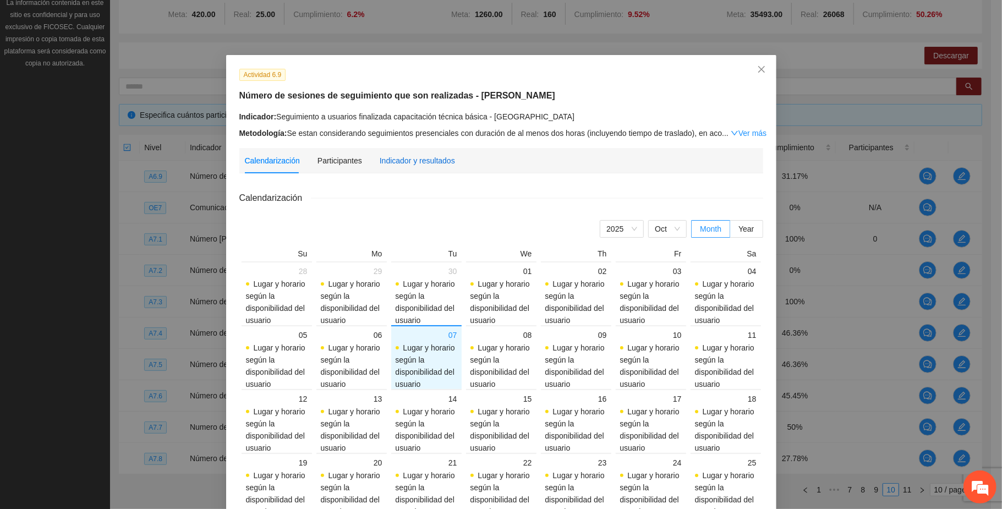
click at [433, 158] on div "Indicador y resultados" at bounding box center [417, 161] width 75 height 12
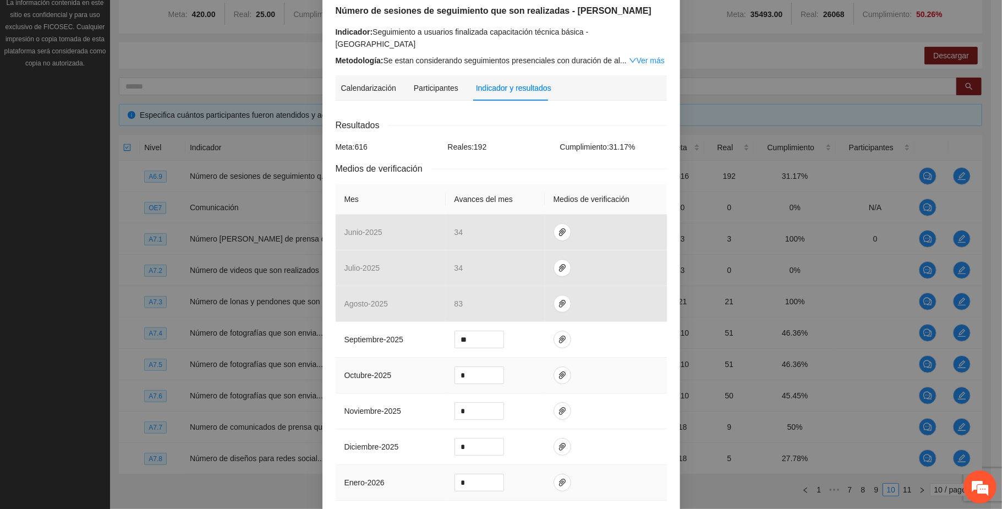
scroll to position [220, 0]
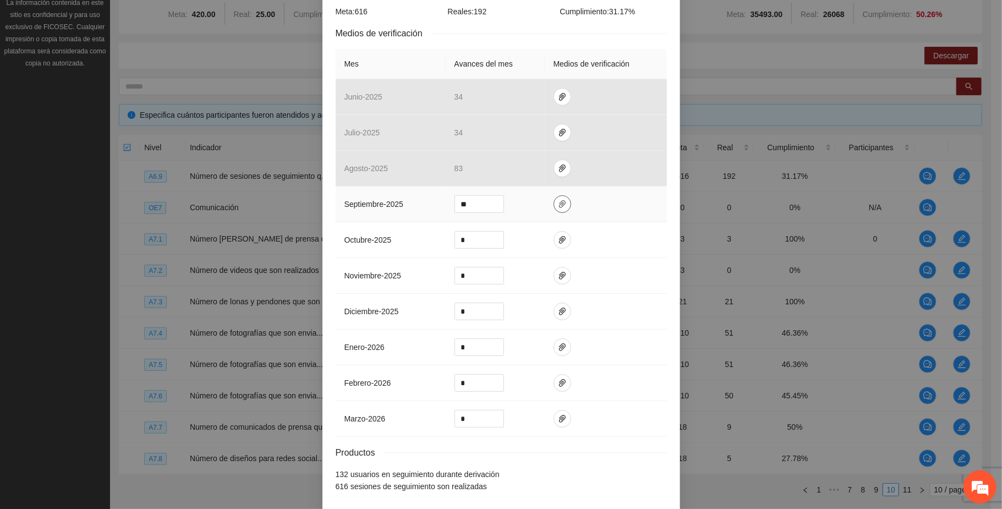
click at [558, 200] on icon "paper-clip" at bounding box center [562, 204] width 9 height 9
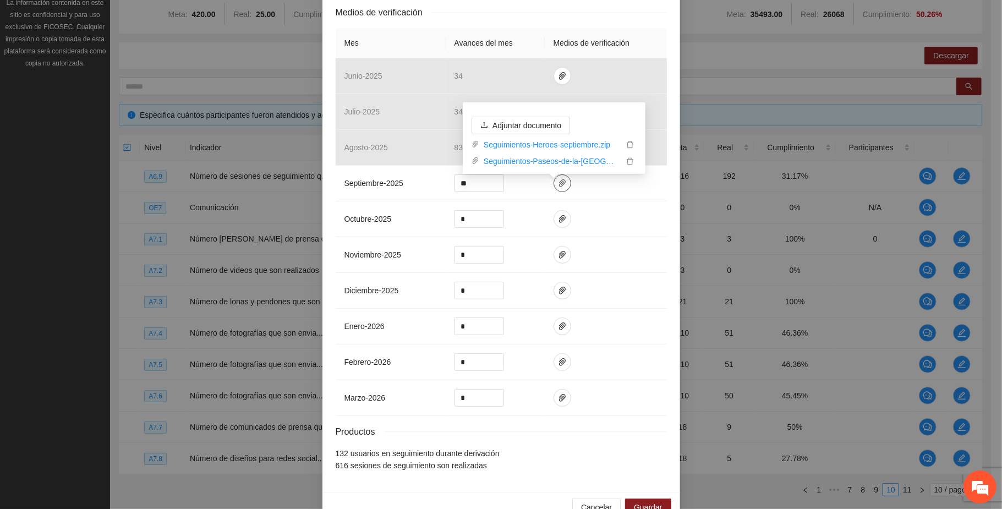
scroll to position [260, 0]
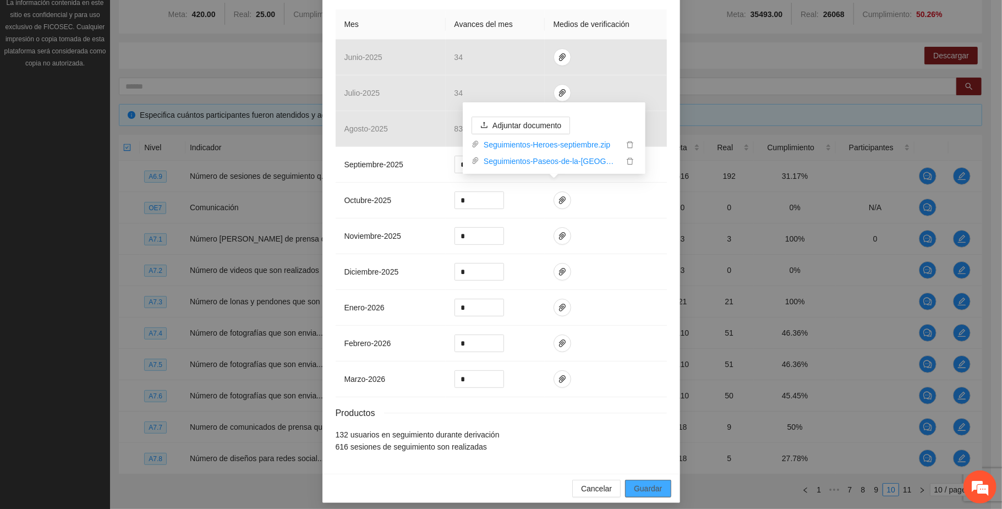
click at [642, 483] on span "Guardar" at bounding box center [648, 489] width 28 height 12
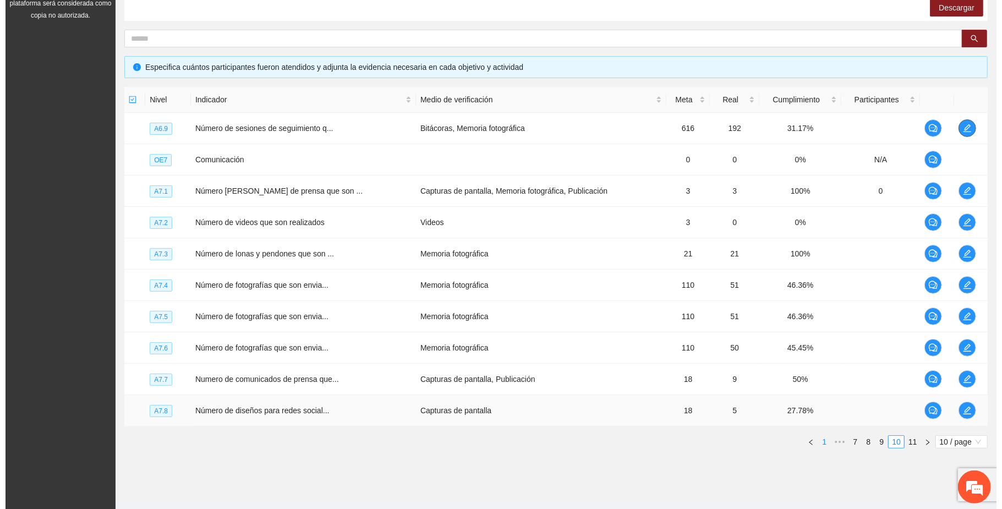
scroll to position [212, 0]
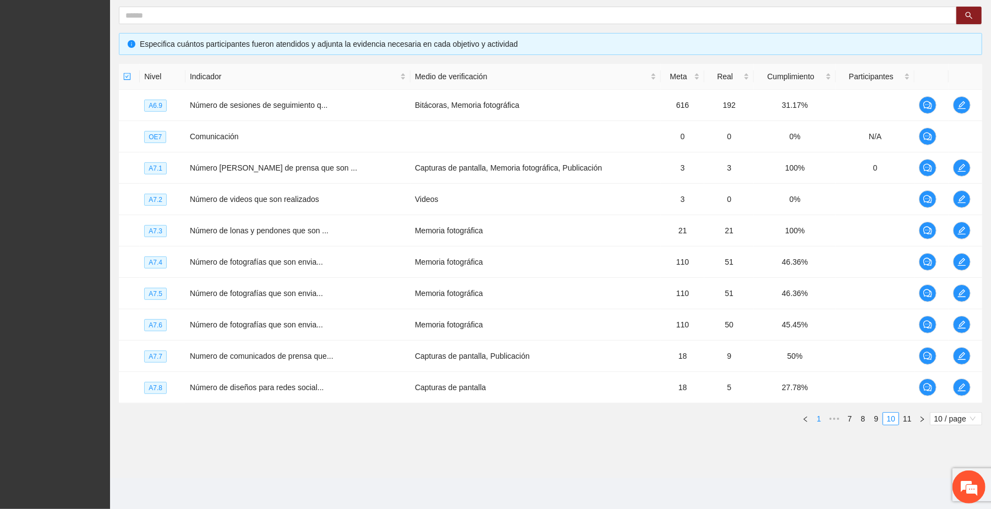
click at [818, 419] on link "1" at bounding box center [819, 419] width 12 height 12
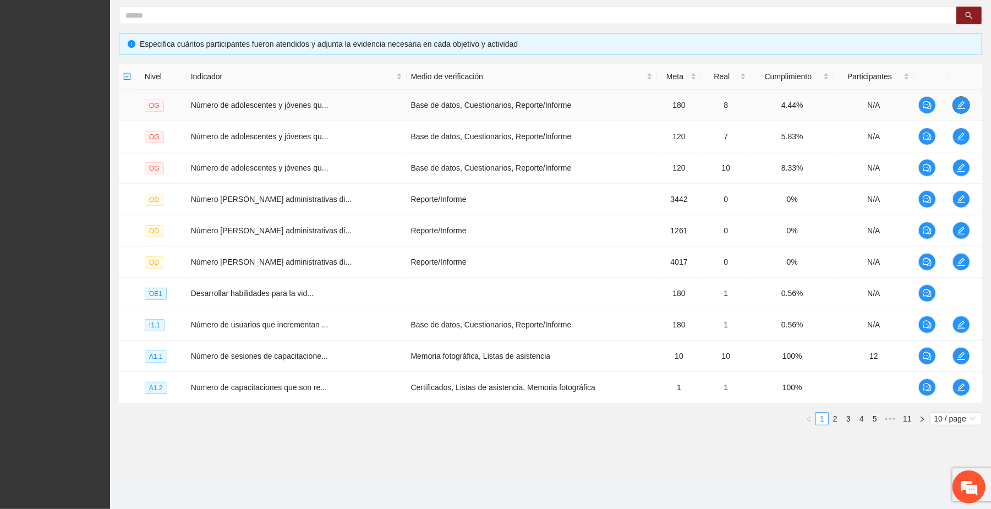
click at [957, 103] on icon "edit" at bounding box center [961, 105] width 9 height 9
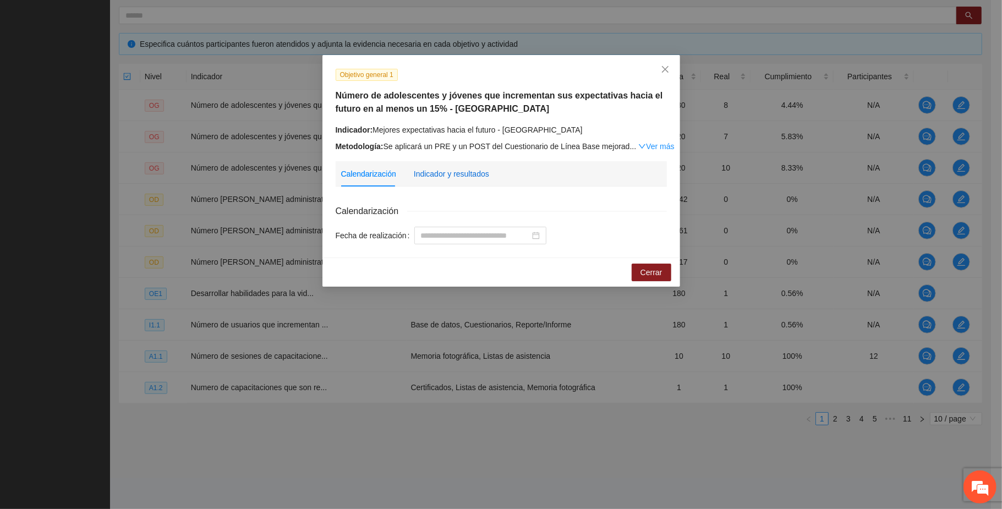
click at [455, 173] on div "Indicador y resultados" at bounding box center [451, 174] width 75 height 12
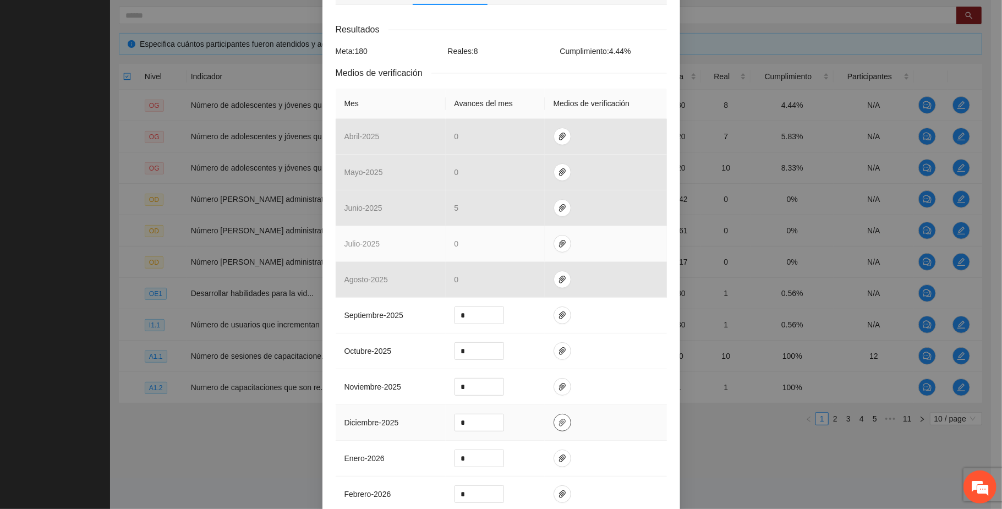
scroll to position [220, 0]
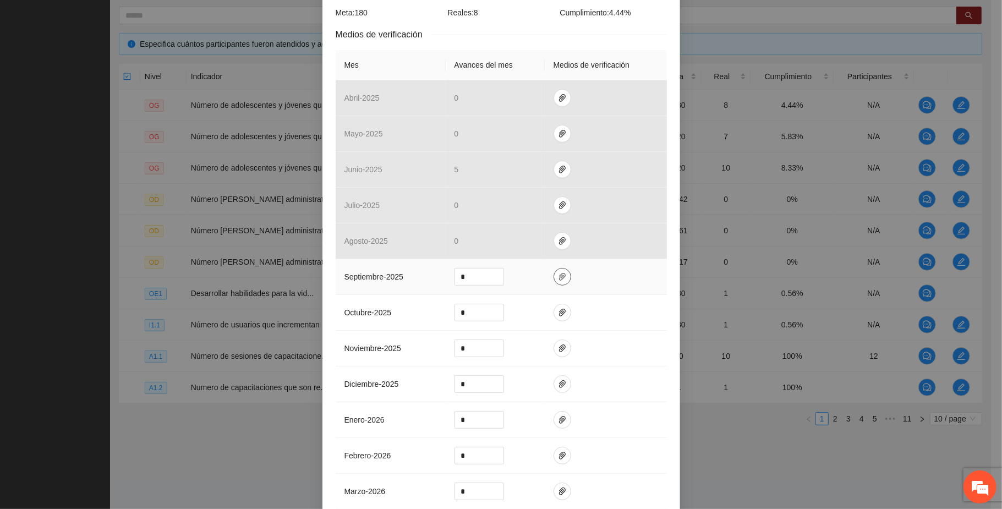
click at [558, 281] on icon "paper-clip" at bounding box center [562, 276] width 9 height 9
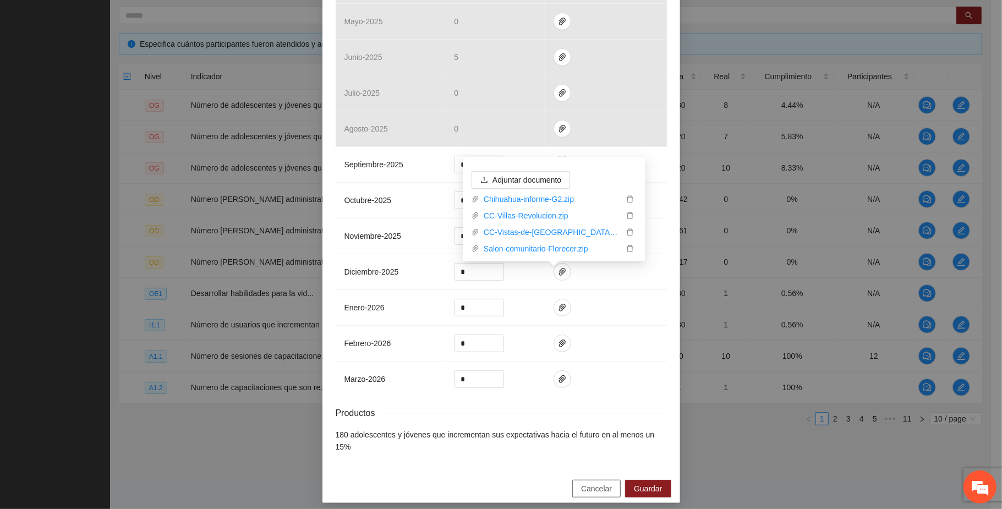
click at [594, 483] on span "Cancelar" at bounding box center [596, 489] width 31 height 12
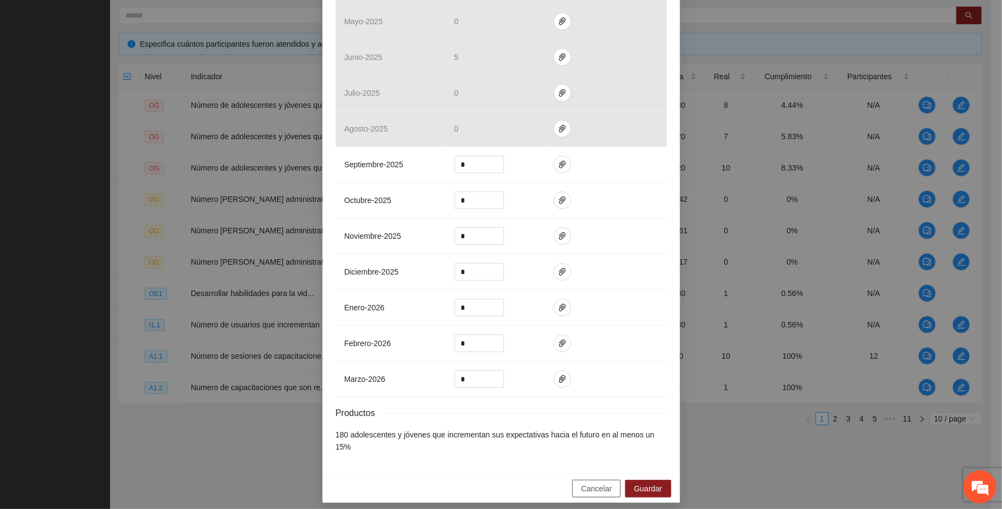
scroll to position [277, 0]
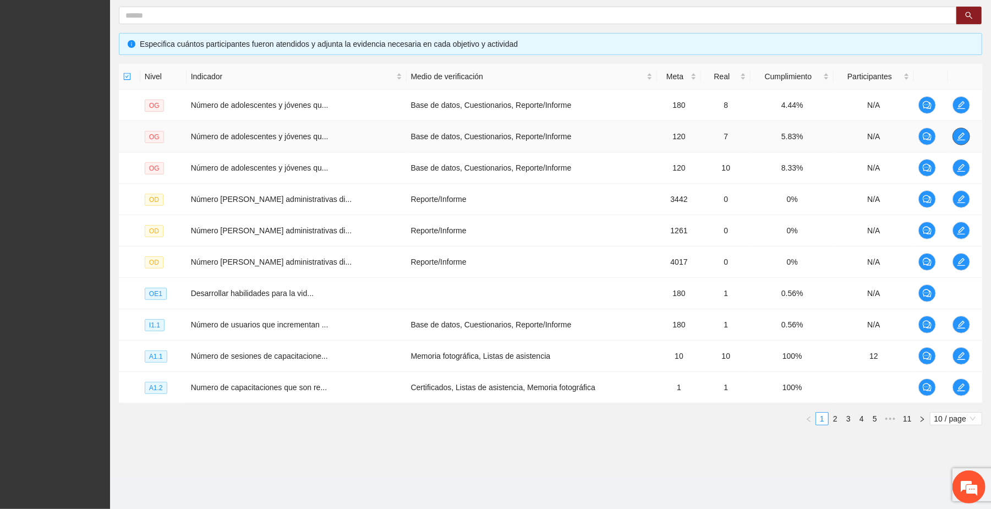
click at [957, 132] on icon "edit" at bounding box center [961, 136] width 9 height 9
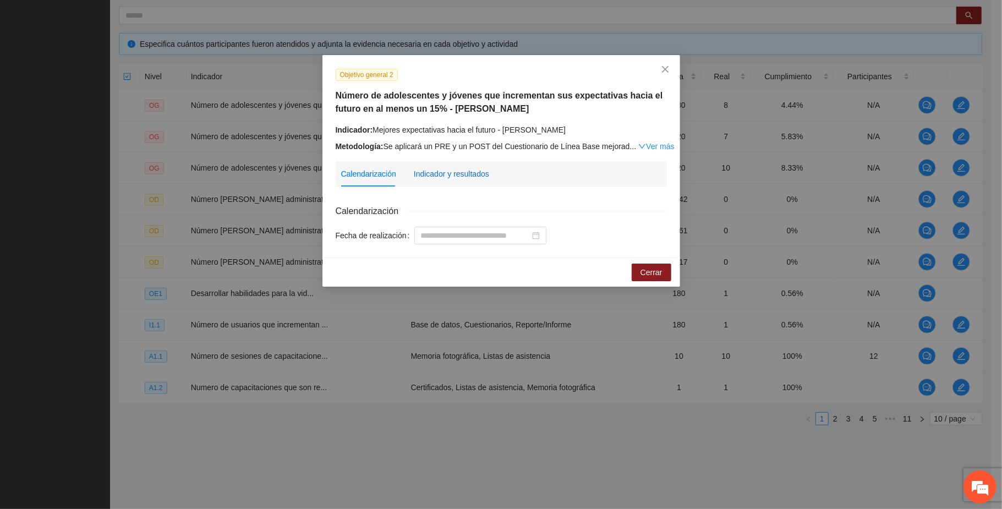
click at [471, 174] on div "Indicador y resultados" at bounding box center [451, 174] width 75 height 12
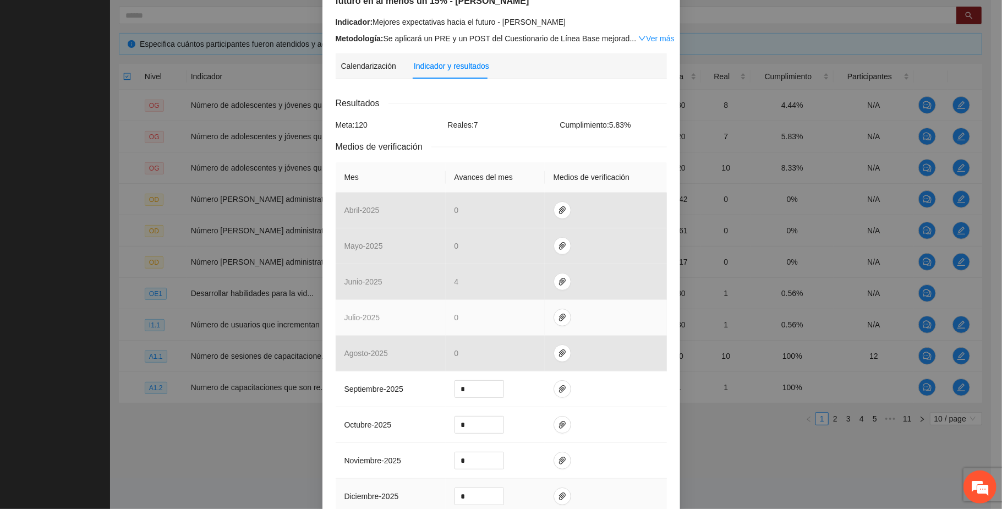
scroll to position [220, 0]
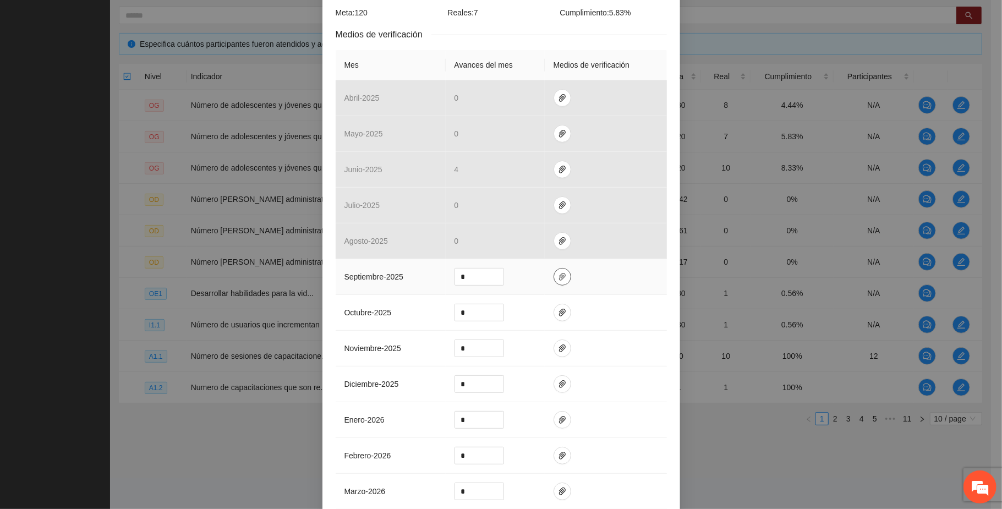
click at [559, 278] on icon "paper-clip" at bounding box center [562, 277] width 7 height 8
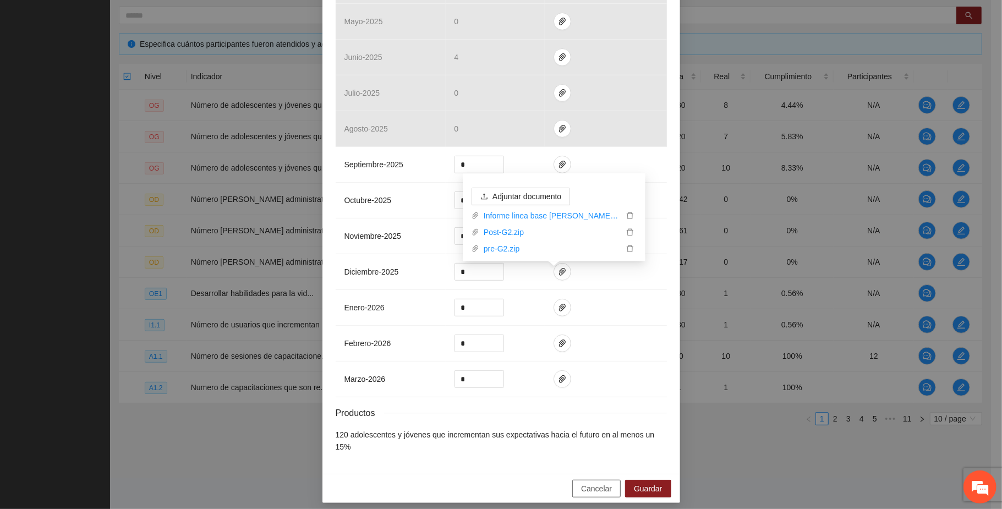
click at [592, 483] on span "Cancelar" at bounding box center [596, 489] width 31 height 12
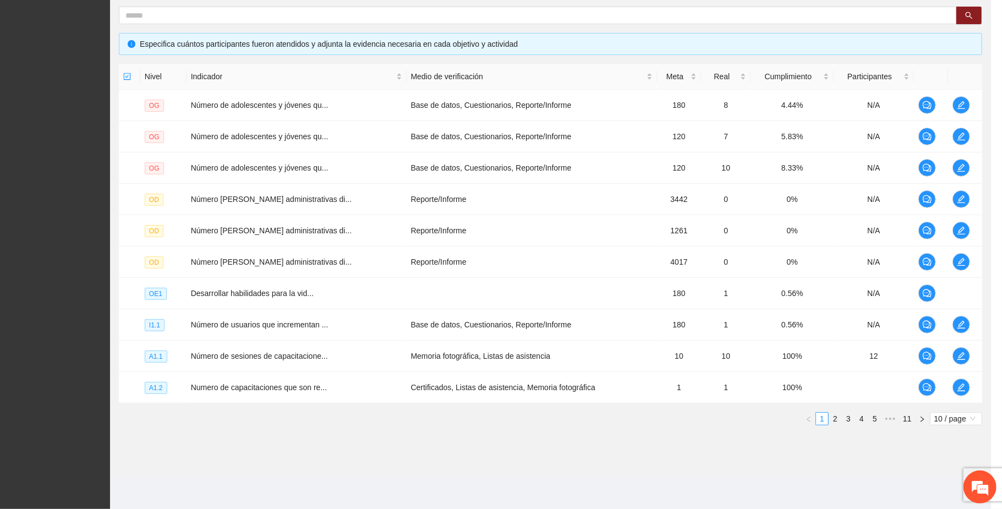
scroll to position [277, 0]
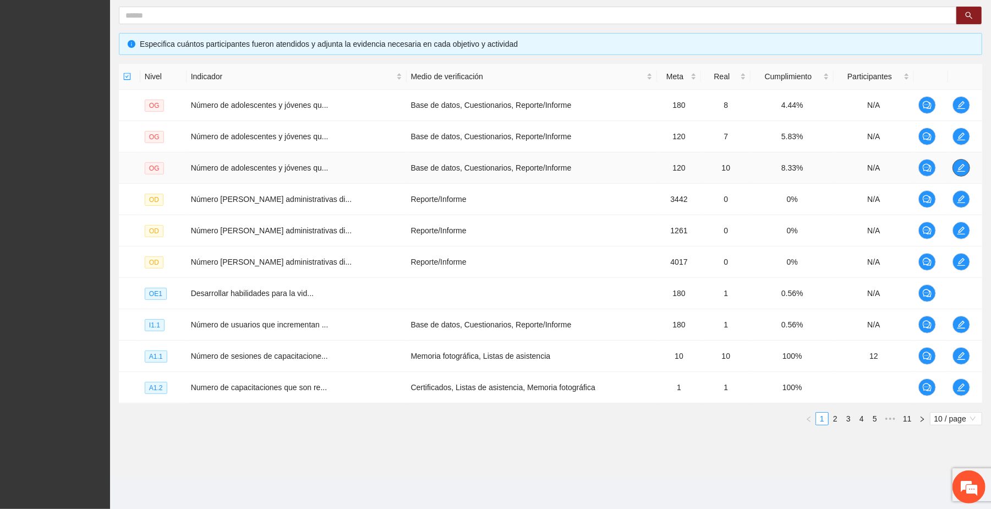
click at [957, 166] on icon "edit" at bounding box center [961, 167] width 9 height 9
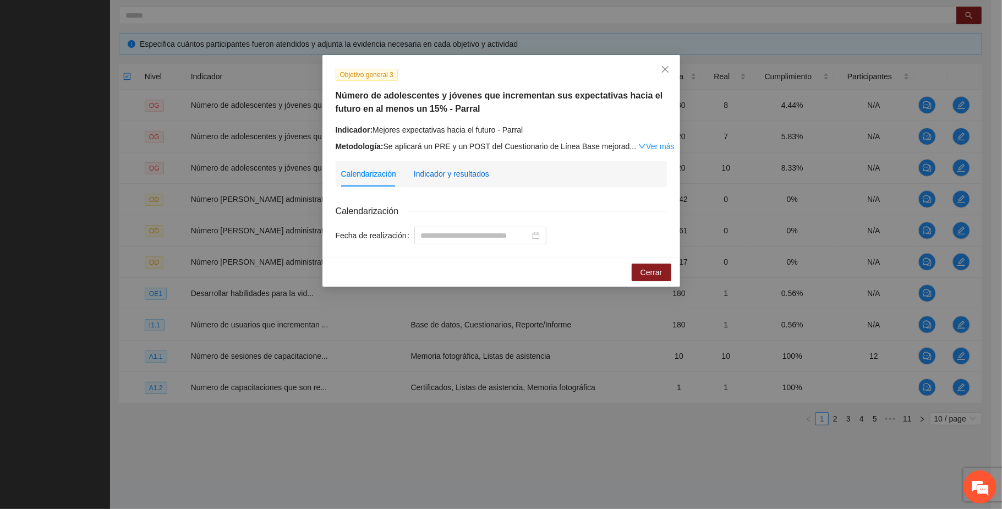
click at [471, 172] on div "Indicador y resultados" at bounding box center [451, 174] width 75 height 12
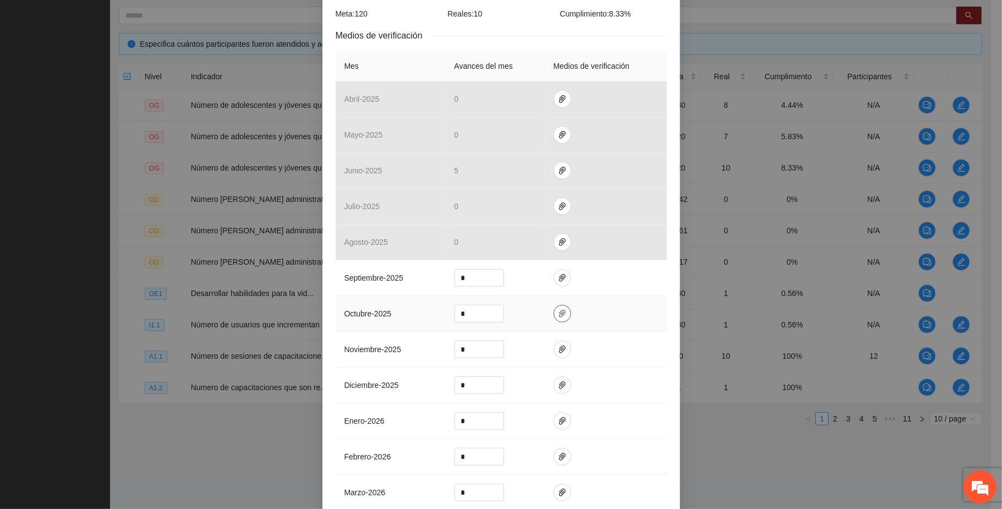
scroll to position [220, 0]
click at [558, 280] on icon "paper-clip" at bounding box center [562, 276] width 9 height 9
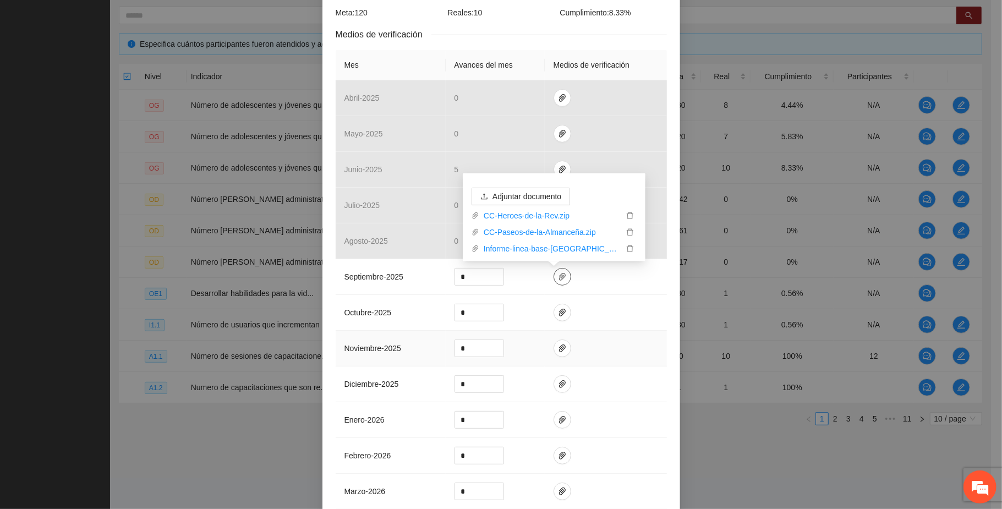
scroll to position [0, 0]
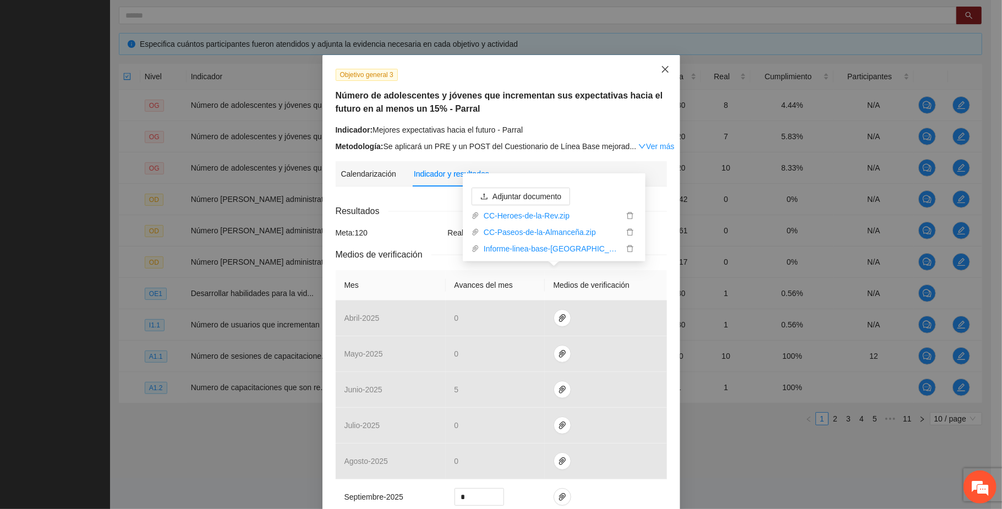
click at [663, 70] on icon "close" at bounding box center [665, 69] width 9 height 9
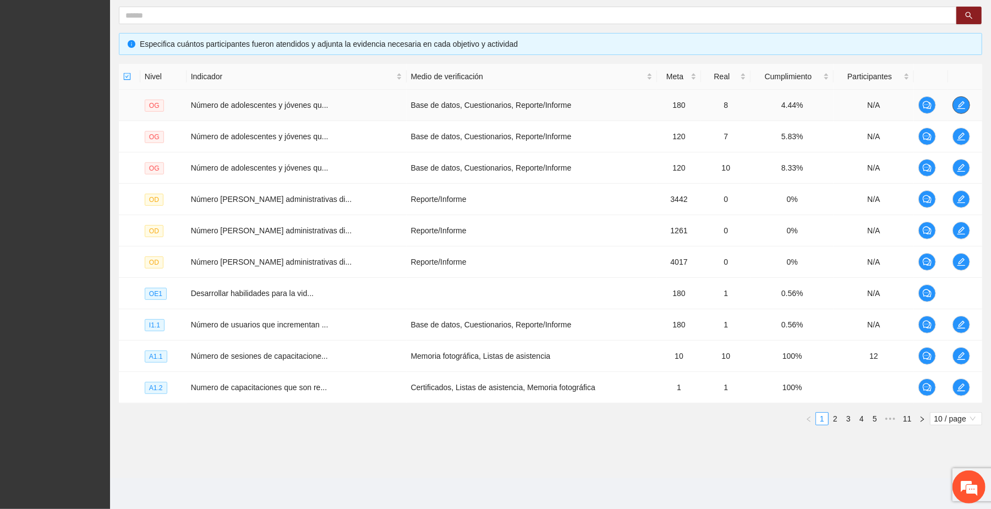
click at [958, 105] on icon "edit" at bounding box center [962, 105] width 8 height 8
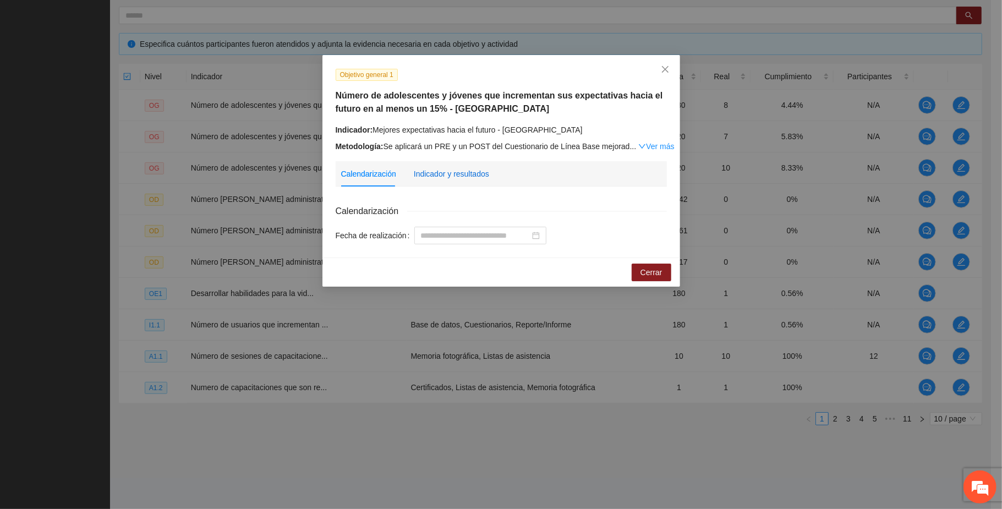
click at [476, 174] on div "Indicador y resultados" at bounding box center [451, 174] width 75 height 12
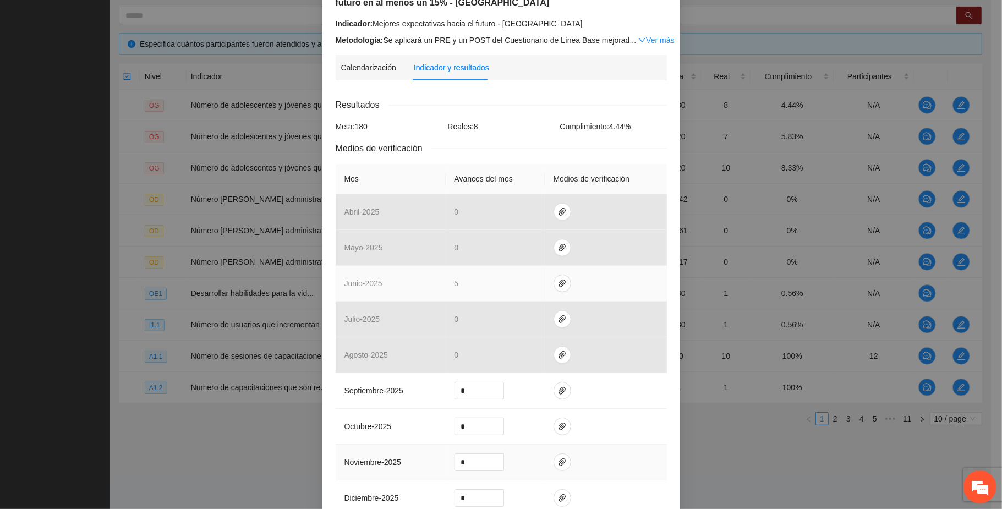
scroll to position [220, 0]
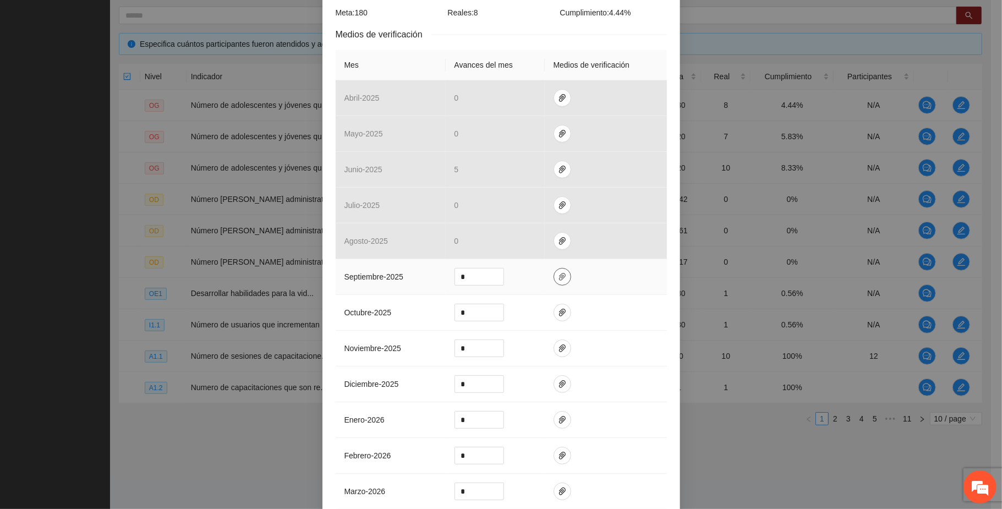
click at [558, 278] on icon "paper-clip" at bounding box center [562, 276] width 9 height 9
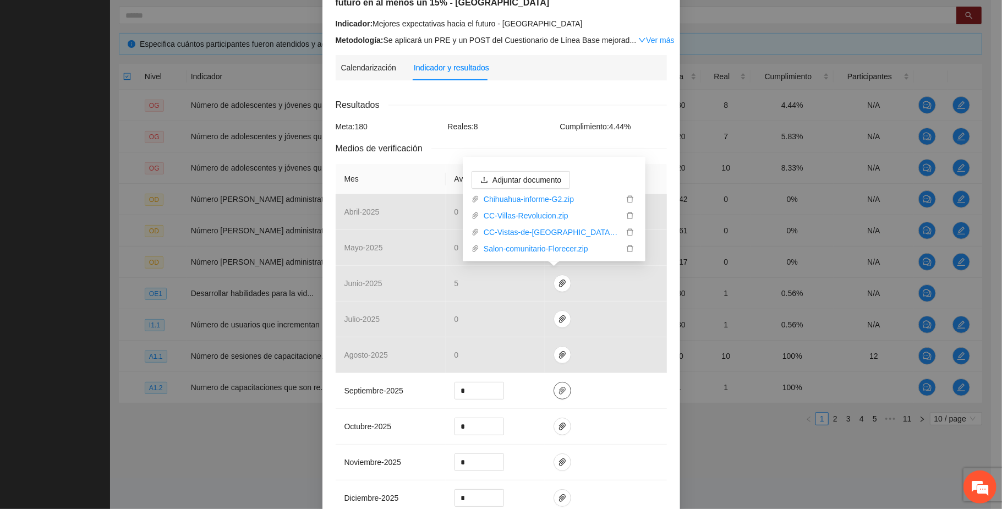
scroll to position [0, 0]
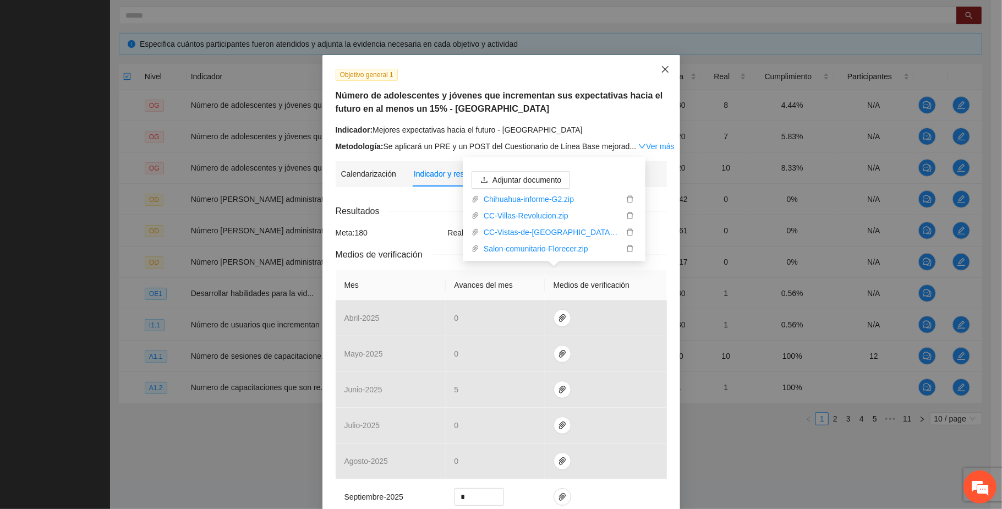
click at [660, 64] on span "Close" at bounding box center [665, 70] width 30 height 30
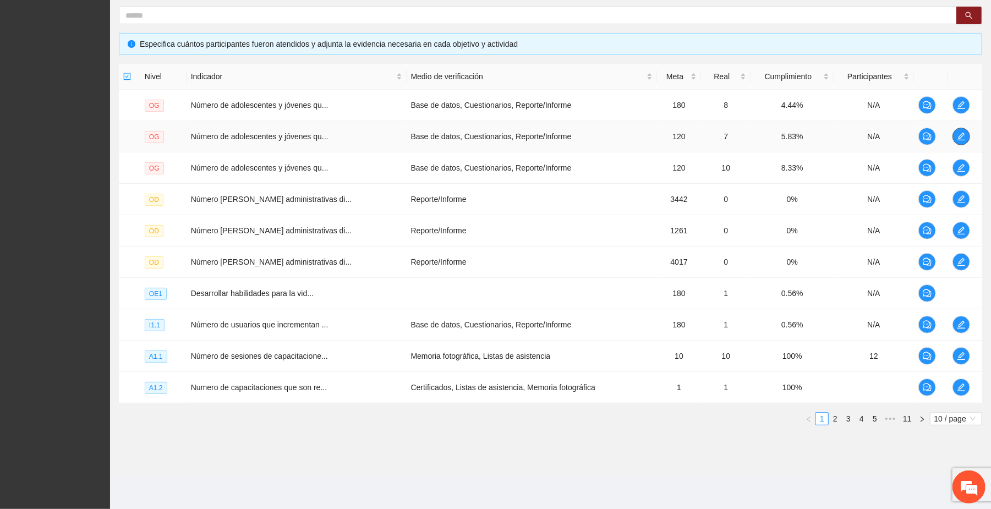
click at [962, 135] on icon "edit" at bounding box center [961, 136] width 9 height 9
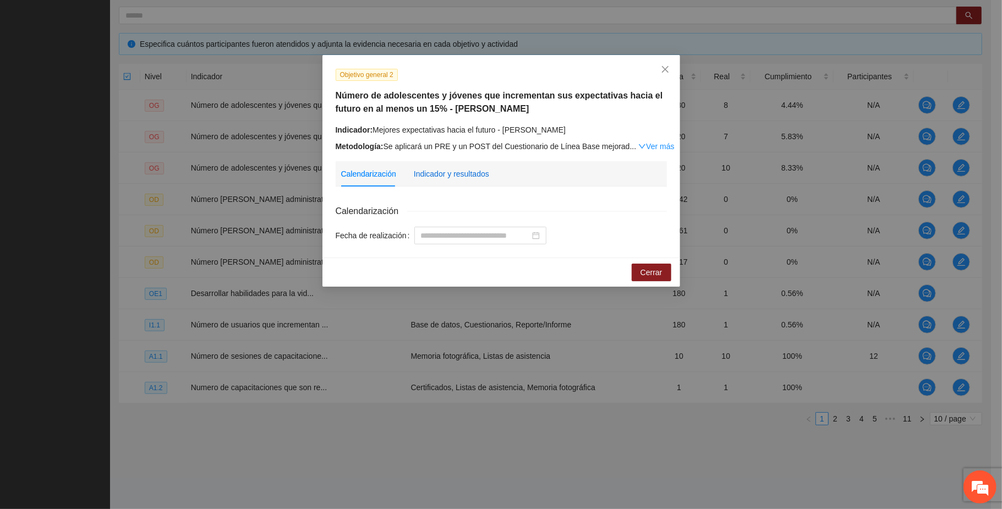
click at [471, 174] on div "Indicador y resultados" at bounding box center [451, 174] width 75 height 12
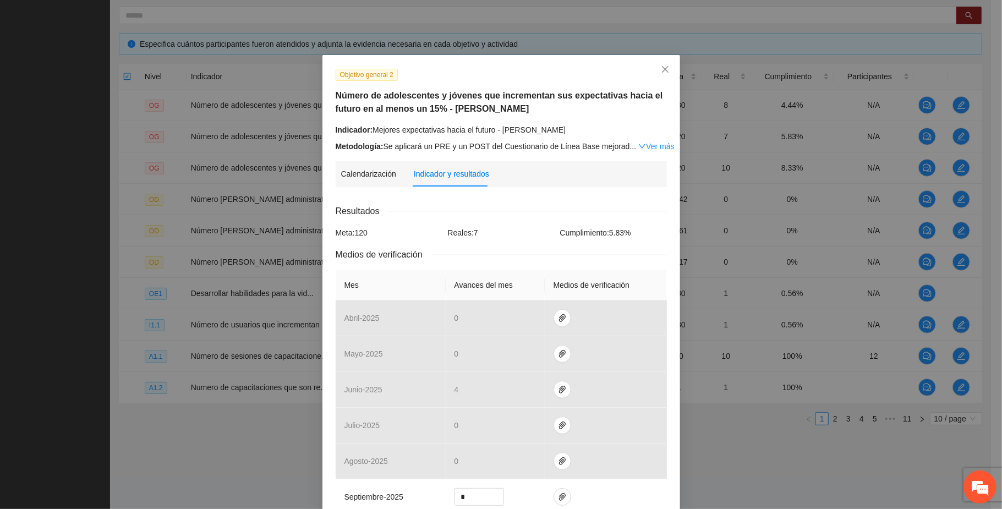
scroll to position [220, 0]
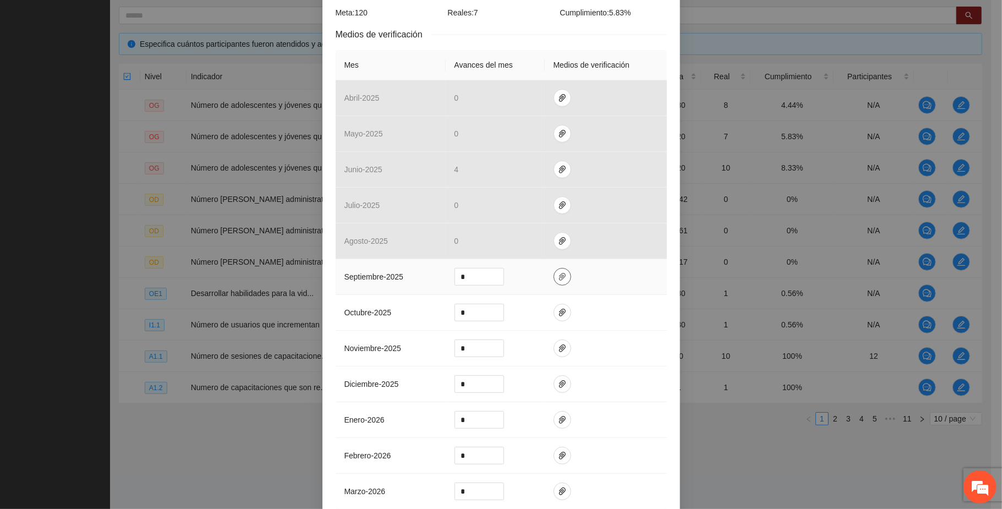
click at [558, 276] on icon "paper-clip" at bounding box center [562, 276] width 9 height 9
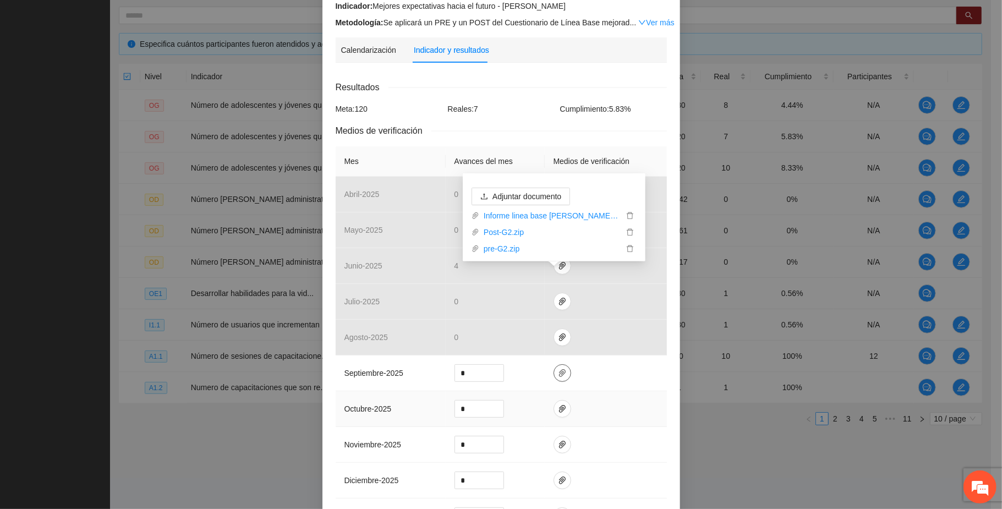
scroll to position [0, 0]
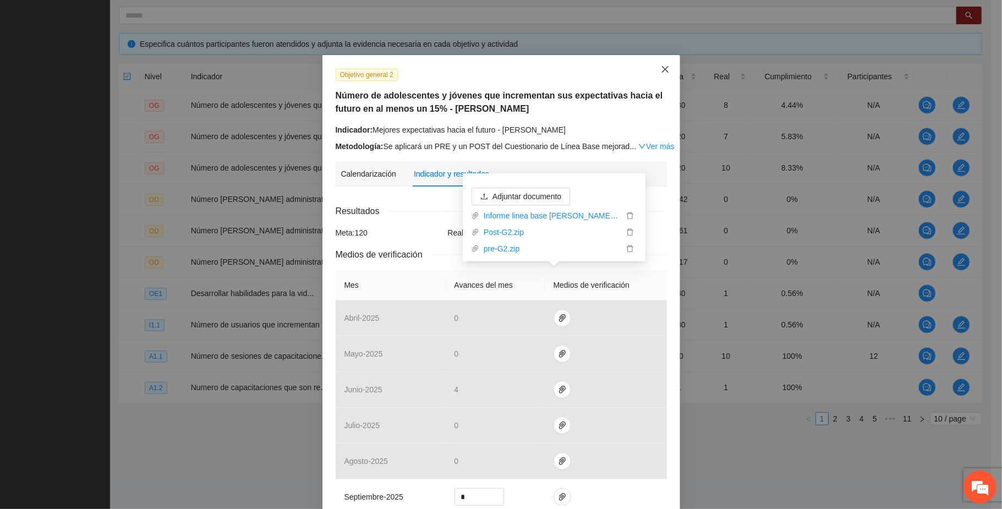
click at [661, 72] on icon "close" at bounding box center [665, 69] width 9 height 9
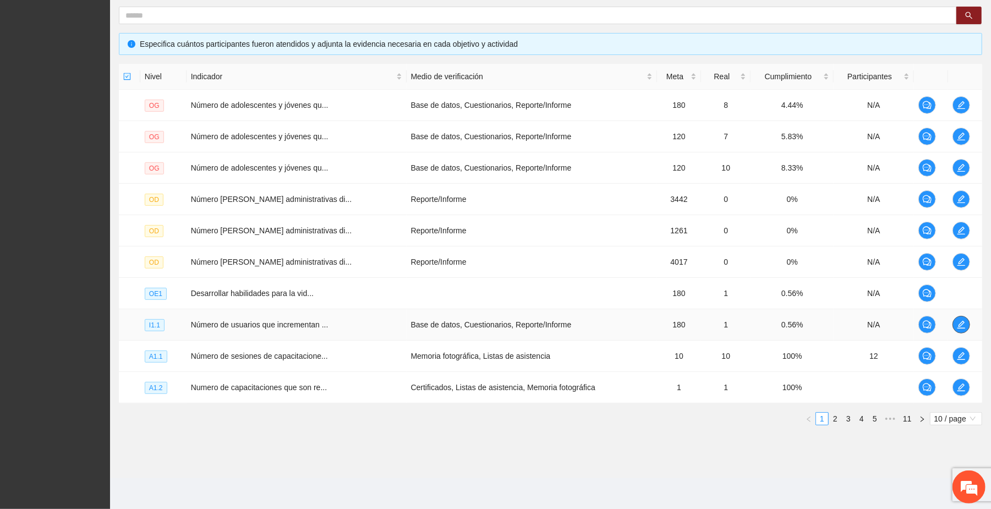
click at [960, 327] on icon "edit" at bounding box center [961, 324] width 9 height 9
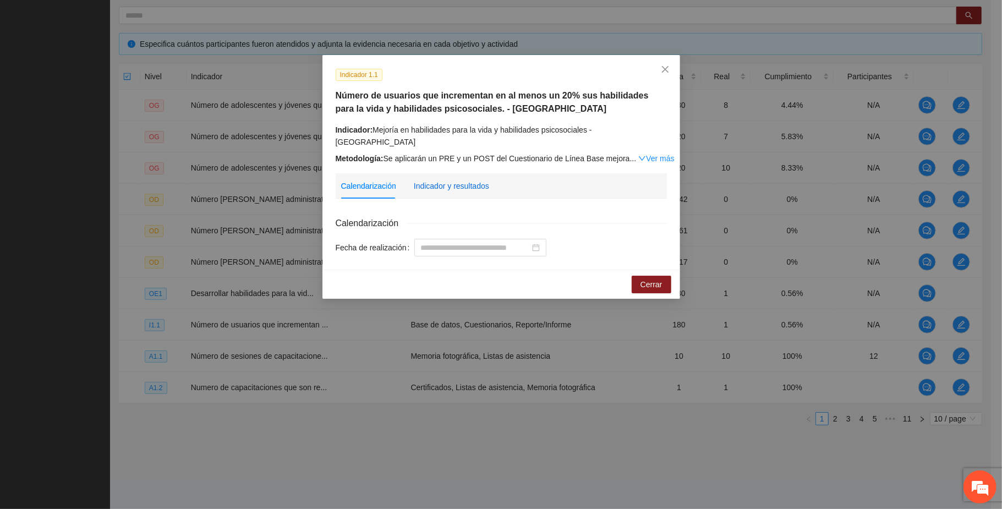
click at [456, 180] on div "Indicador y resultados" at bounding box center [451, 186] width 75 height 12
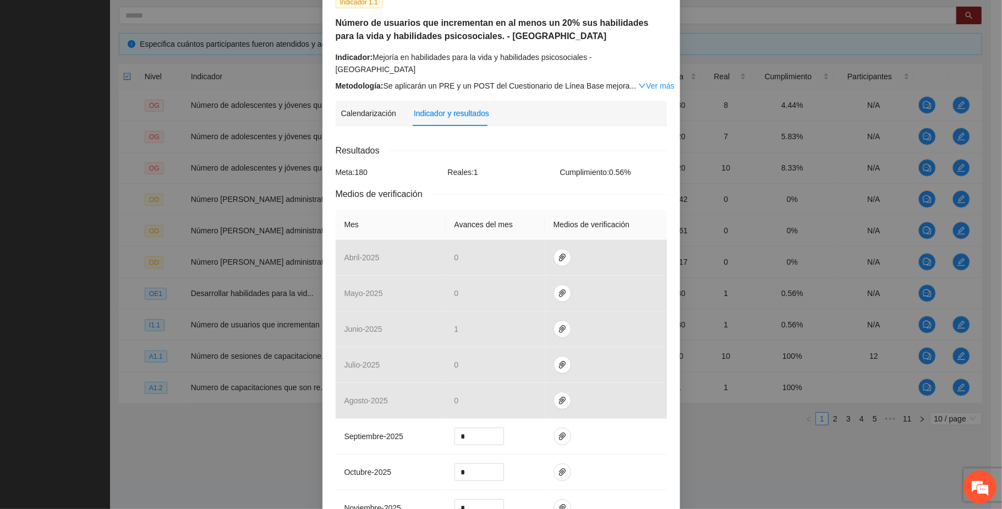
scroll to position [293, 0]
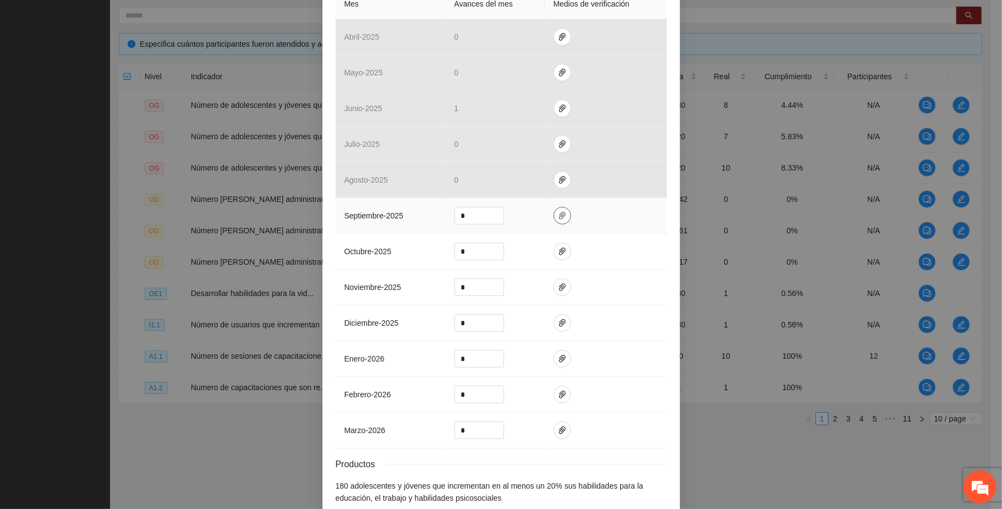
click at [558, 211] on icon "paper-clip" at bounding box center [562, 215] width 9 height 9
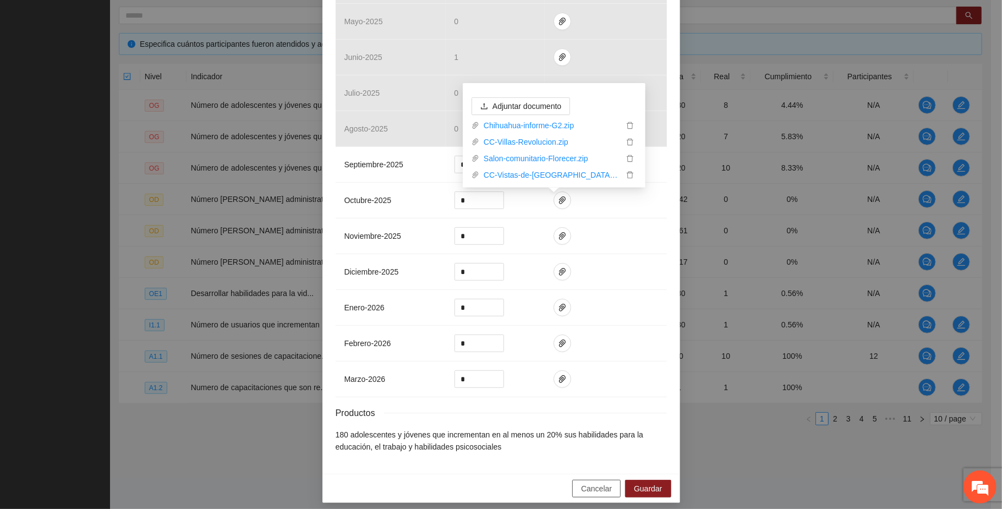
click at [595, 480] on button "Cancelar" at bounding box center [596, 489] width 48 height 18
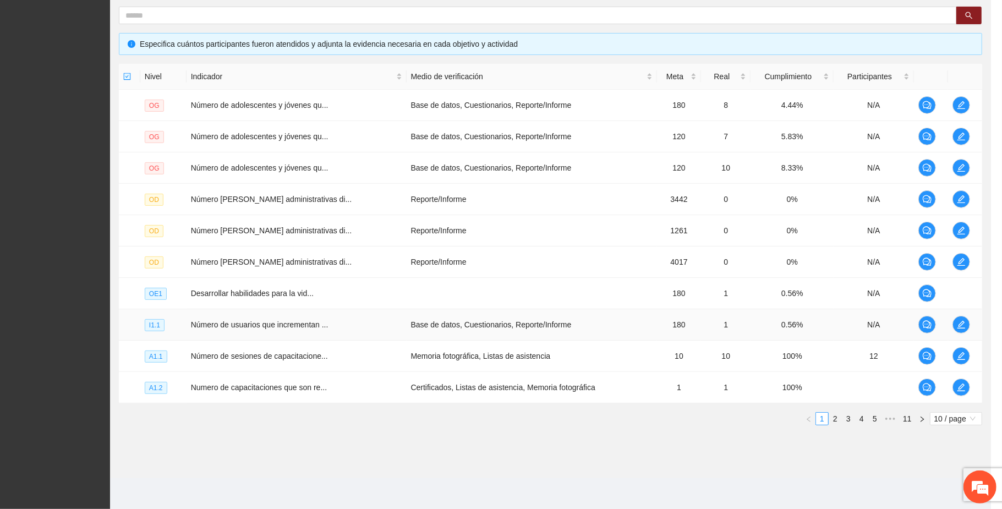
scroll to position [289, 0]
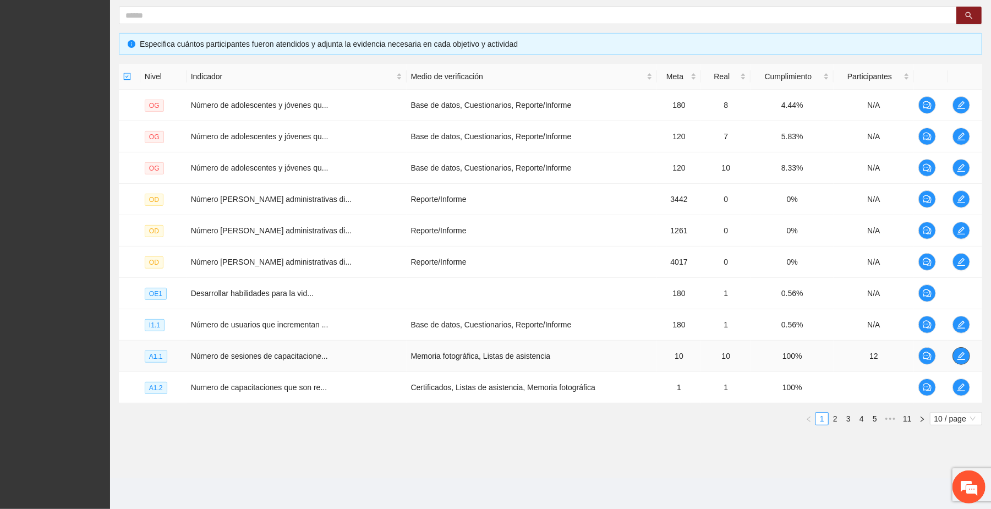
click at [957, 353] on icon "edit" at bounding box center [961, 356] width 9 height 9
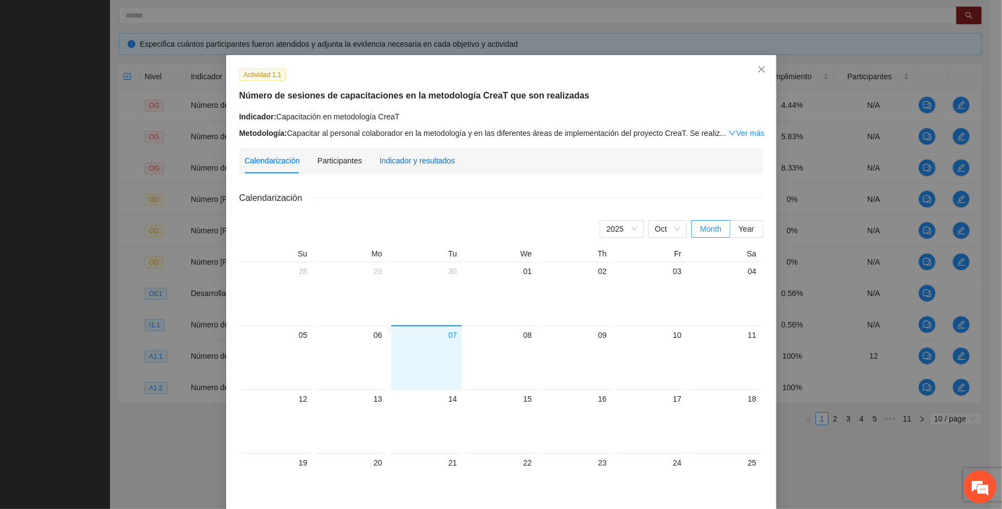
click at [434, 163] on div "Indicador y resultados" at bounding box center [417, 161] width 75 height 12
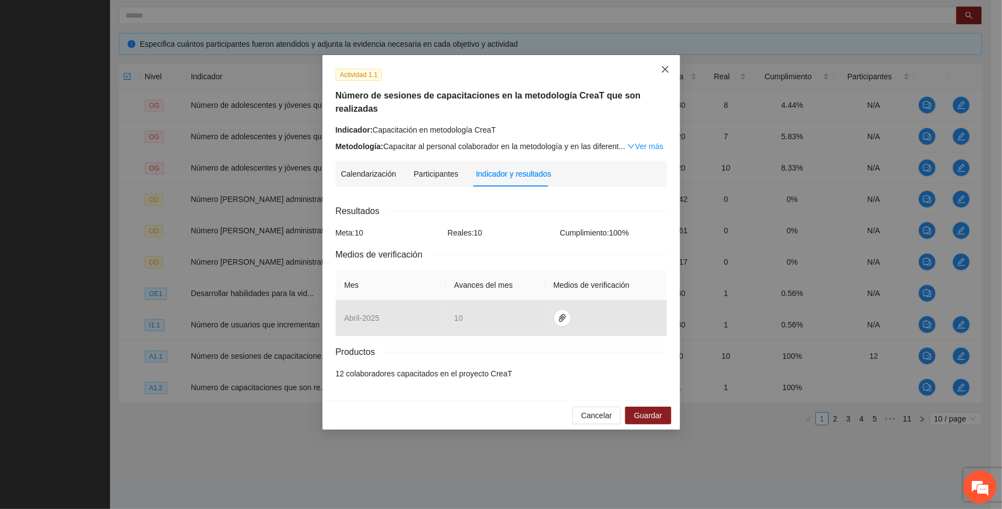
click at [668, 68] on icon "close" at bounding box center [665, 69] width 9 height 9
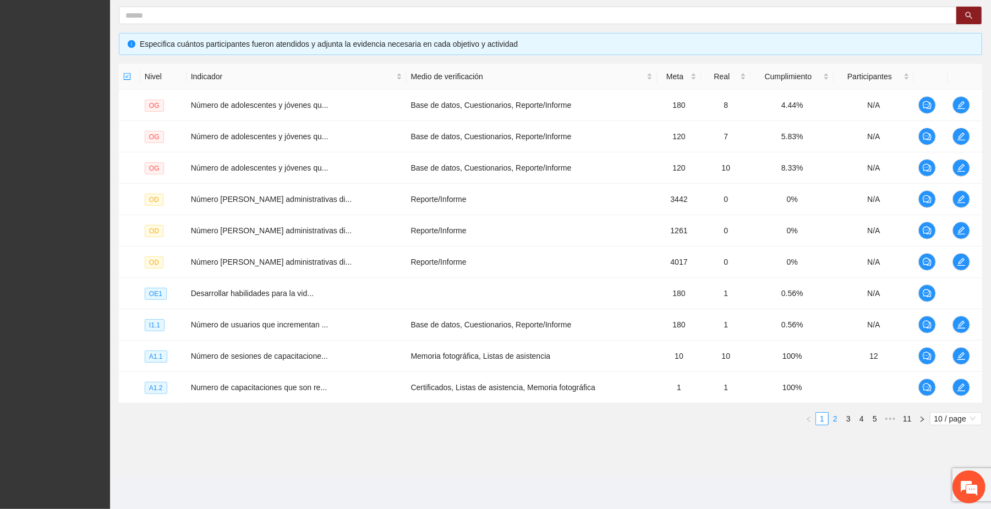
click at [837, 417] on link "2" at bounding box center [835, 419] width 12 height 12
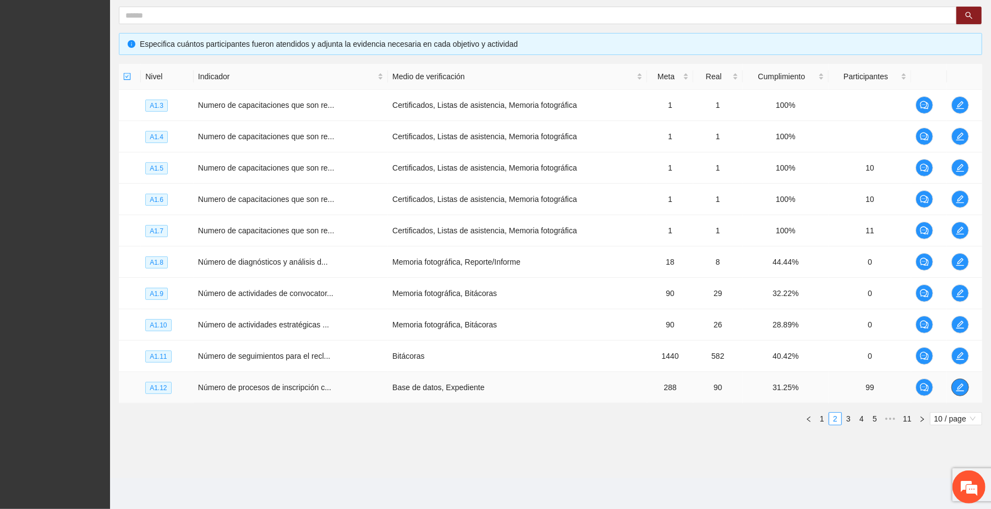
click at [959, 385] on icon "edit" at bounding box center [960, 387] width 9 height 9
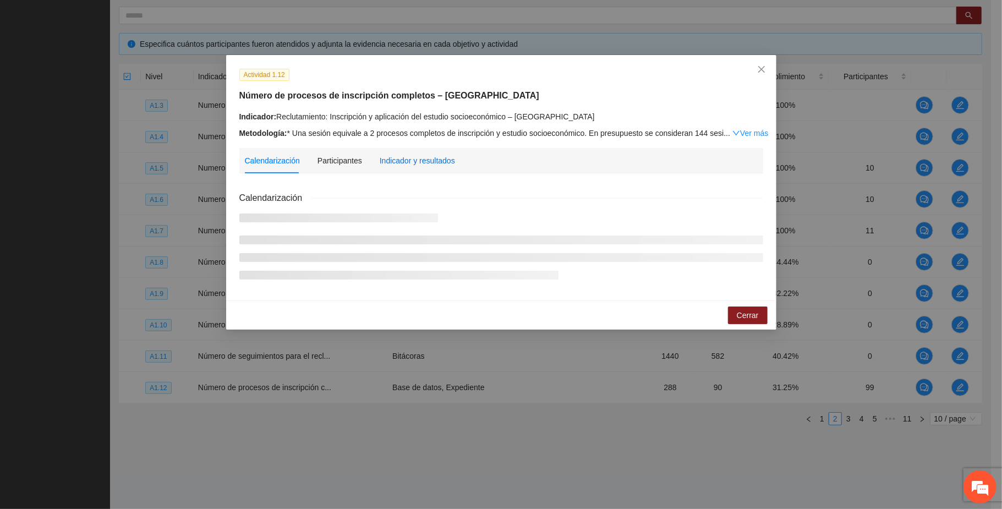
click at [434, 159] on div "Indicador y resultados" at bounding box center [417, 161] width 75 height 12
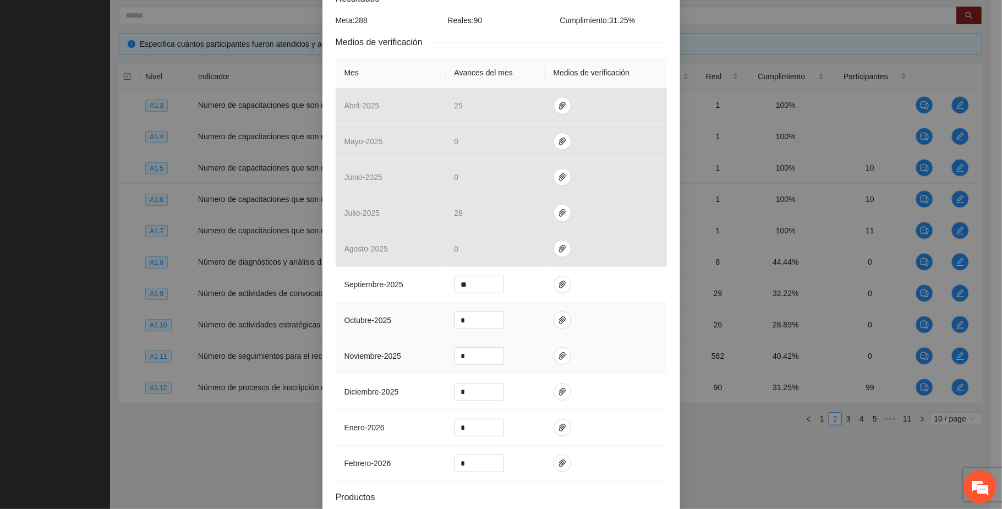
scroll to position [220, 0]
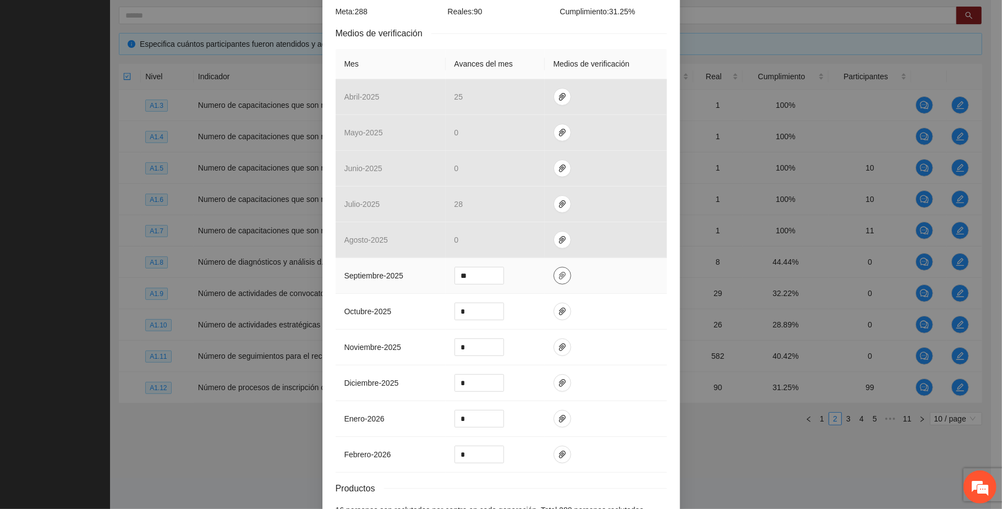
click at [559, 272] on icon "paper-clip" at bounding box center [562, 276] width 7 height 8
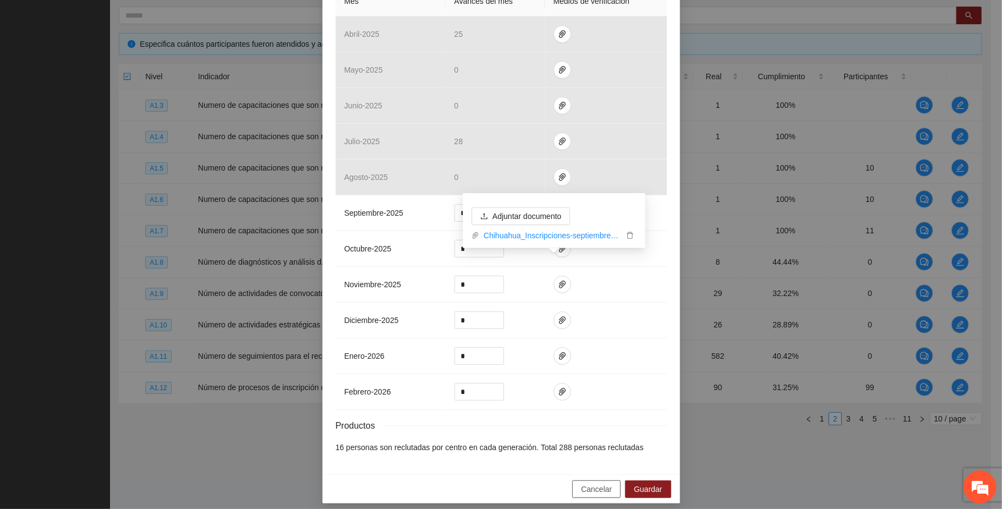
click at [600, 483] on span "Cancelar" at bounding box center [596, 489] width 31 height 12
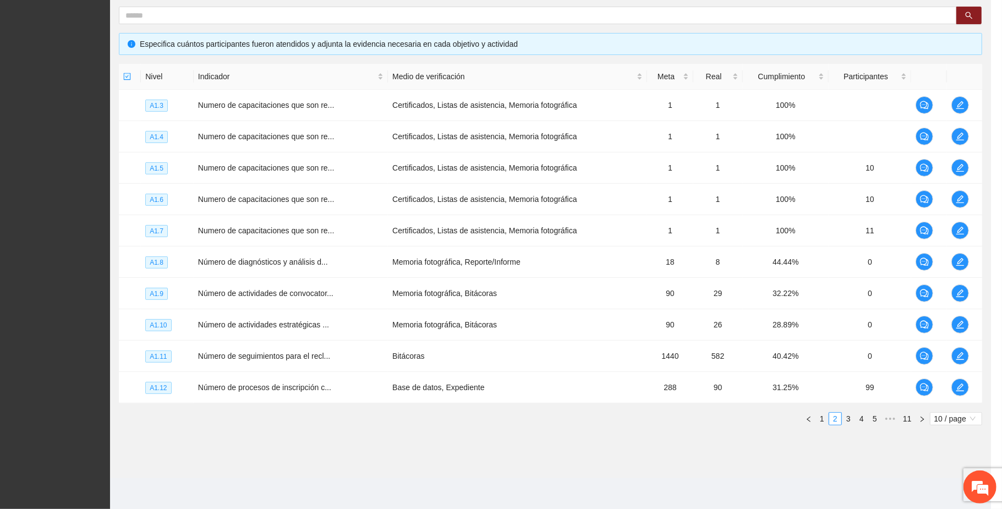
scroll to position [228, 0]
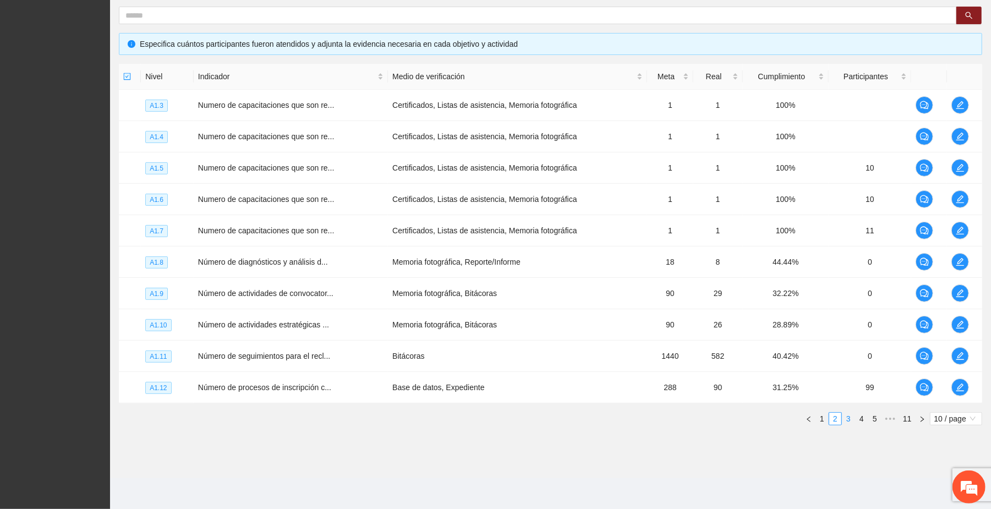
click at [846, 417] on link "3" at bounding box center [849, 419] width 12 height 12
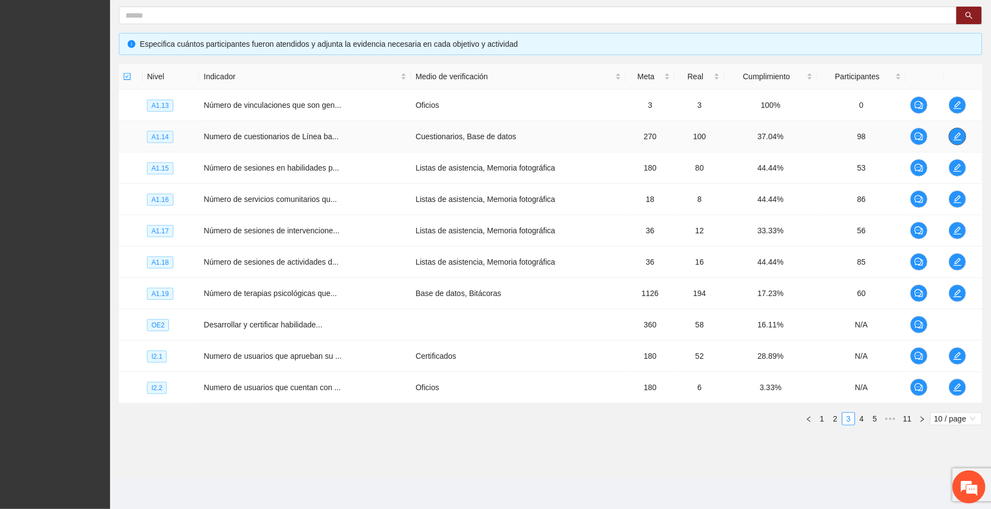
click at [963, 137] on span "edit" at bounding box center [957, 136] width 17 height 9
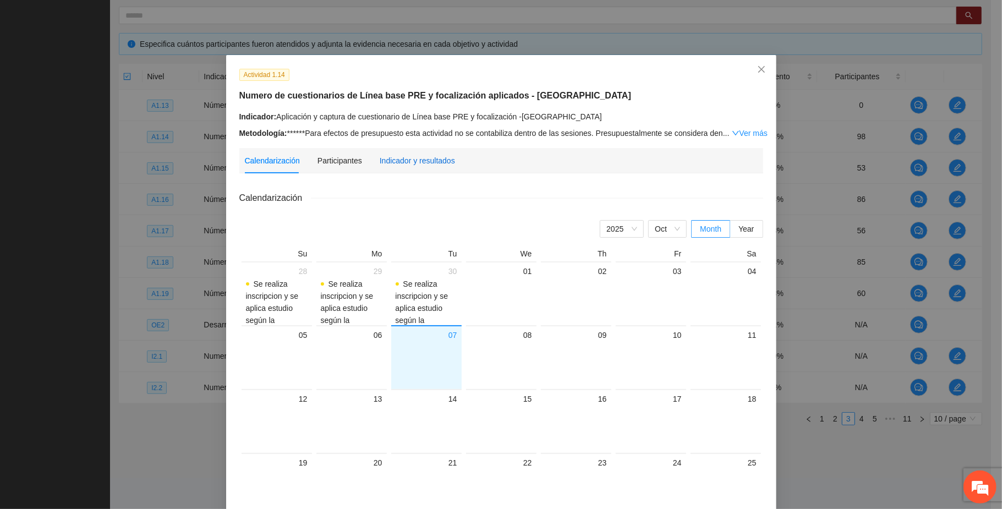
click at [430, 162] on div "Indicador y resultados" at bounding box center [417, 161] width 75 height 12
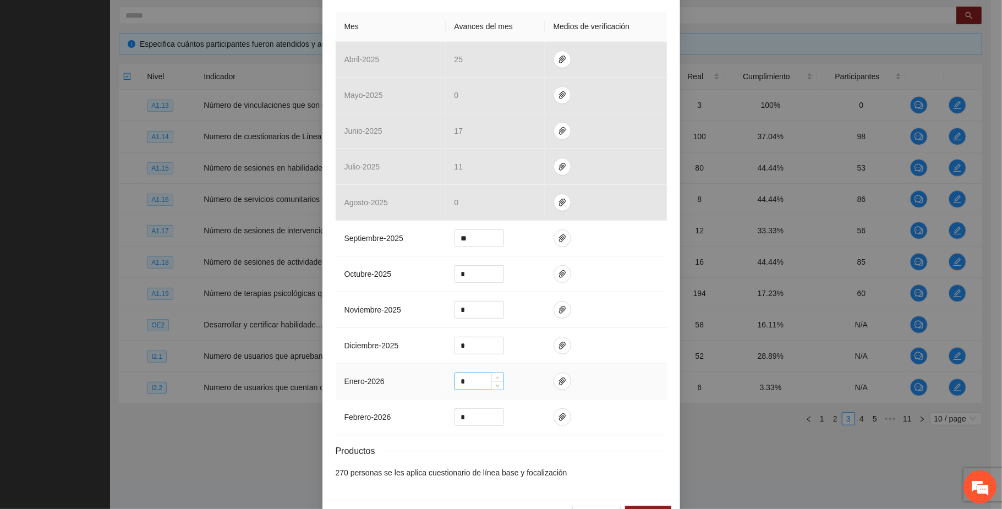
scroll to position [283, 0]
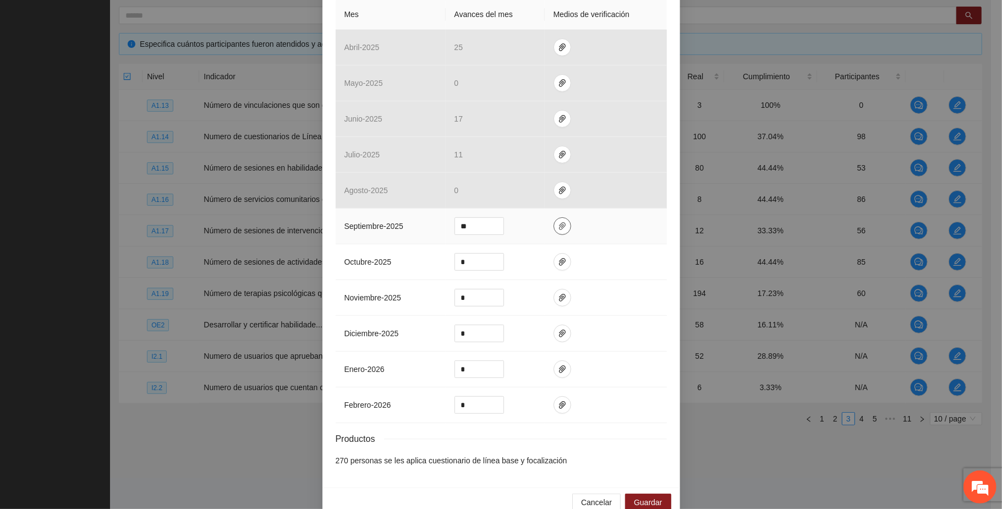
click at [558, 222] on icon "paper-clip" at bounding box center [562, 226] width 9 height 9
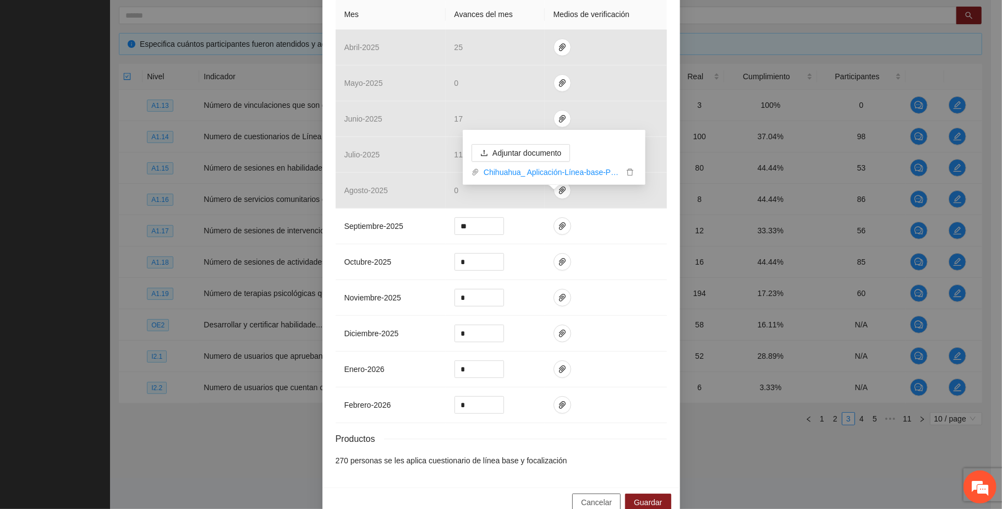
click at [590, 496] on span "Cancelar" at bounding box center [596, 502] width 31 height 12
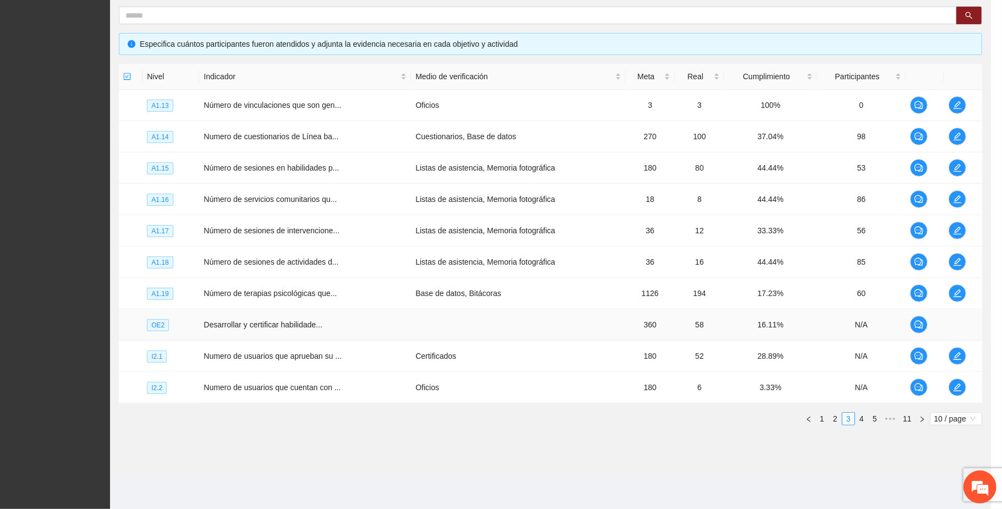
scroll to position [228, 0]
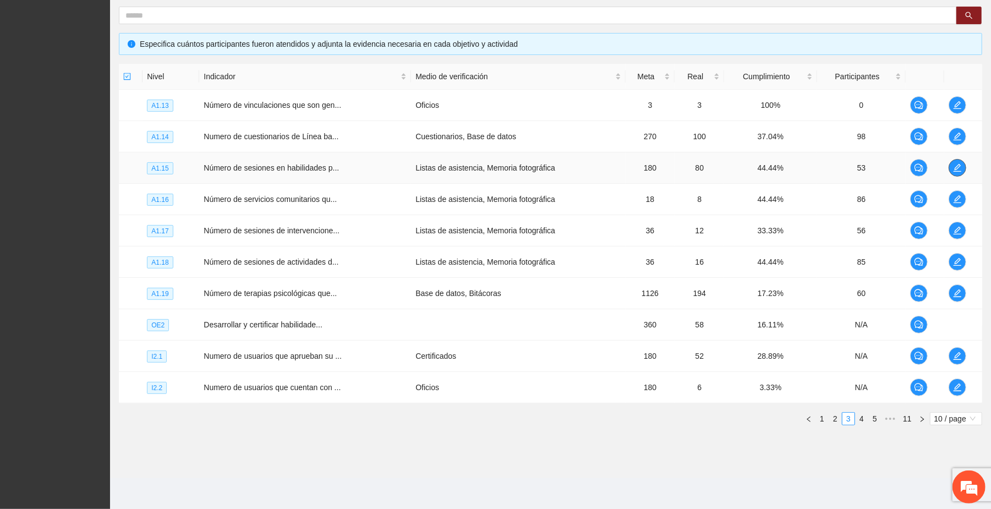
click at [959, 164] on icon "edit" at bounding box center [957, 167] width 9 height 9
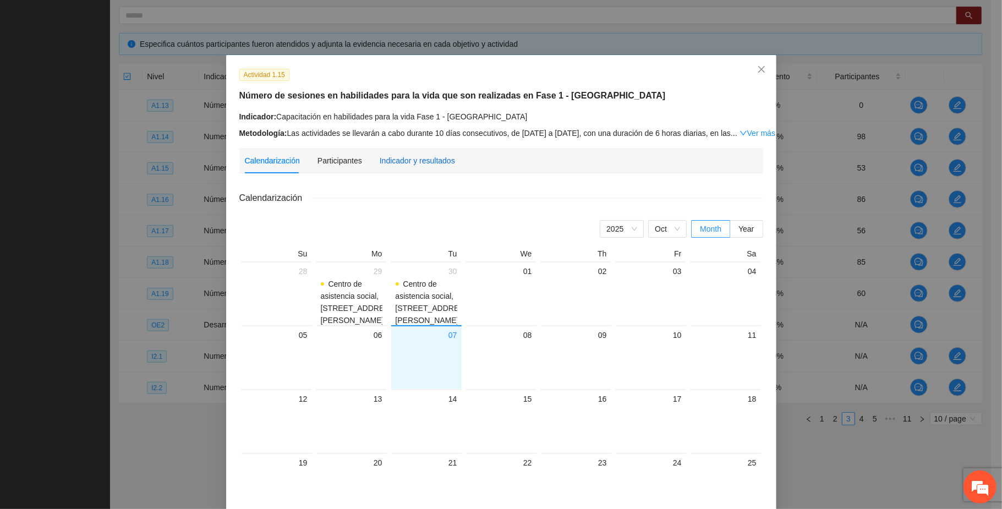
click at [420, 164] on div "Indicador y resultados" at bounding box center [417, 161] width 75 height 12
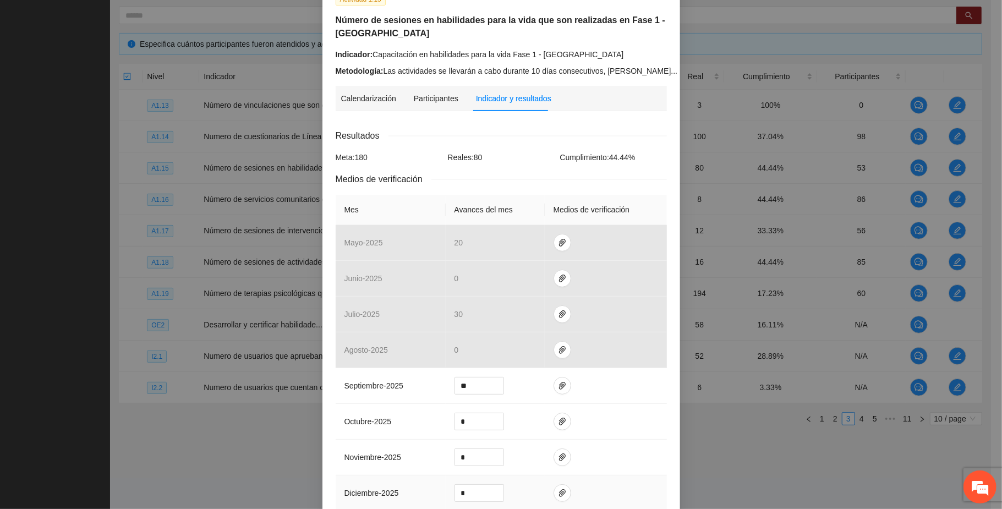
scroll to position [146, 0]
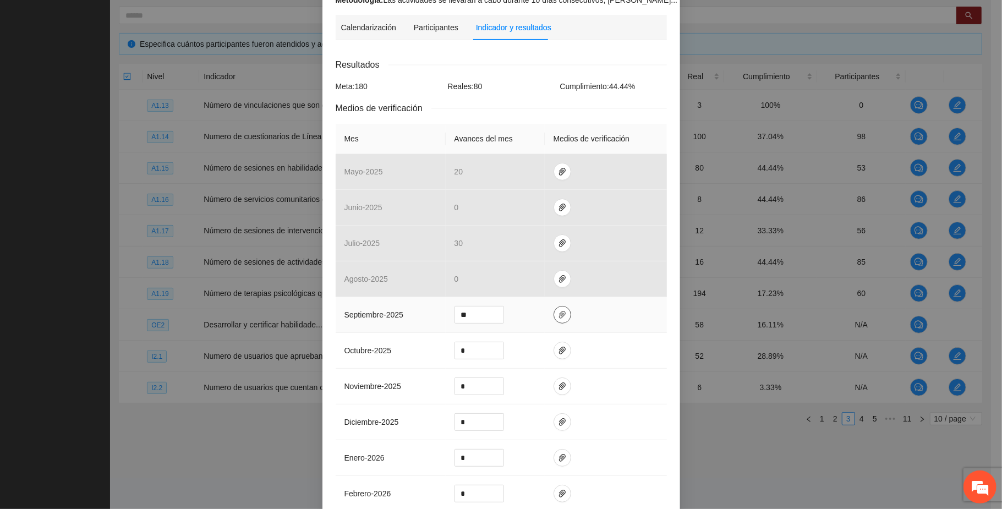
click at [559, 315] on icon "paper-clip" at bounding box center [562, 315] width 7 height 8
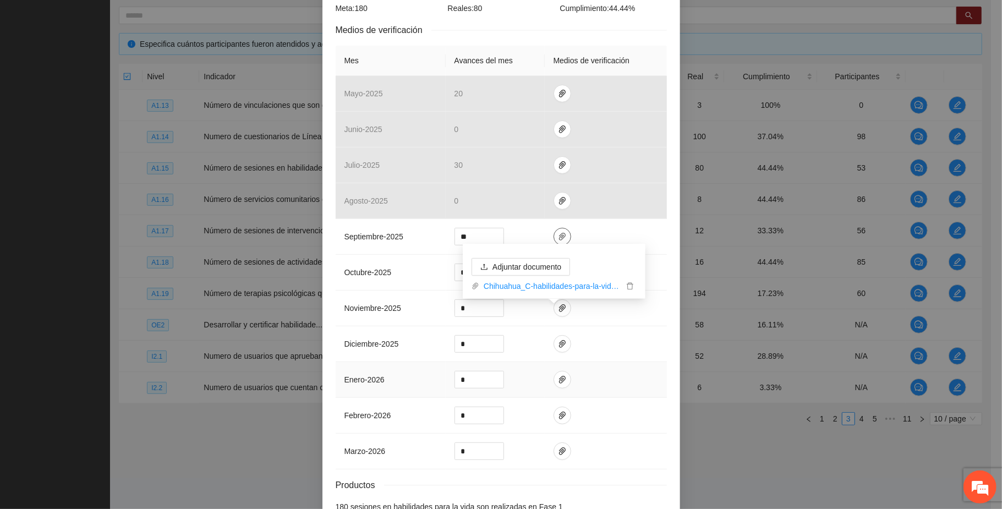
scroll to position [320, 0]
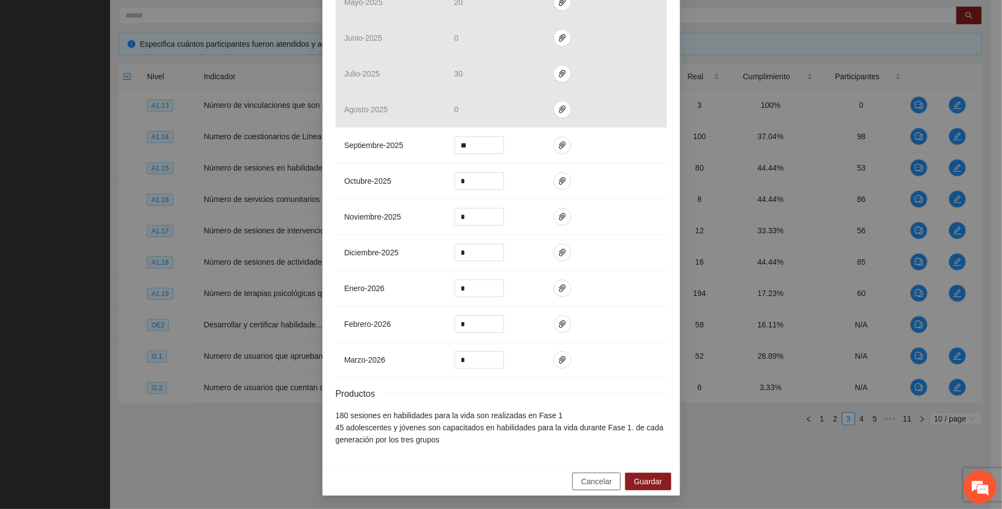
click at [591, 484] on span "Cancelar" at bounding box center [596, 481] width 31 height 12
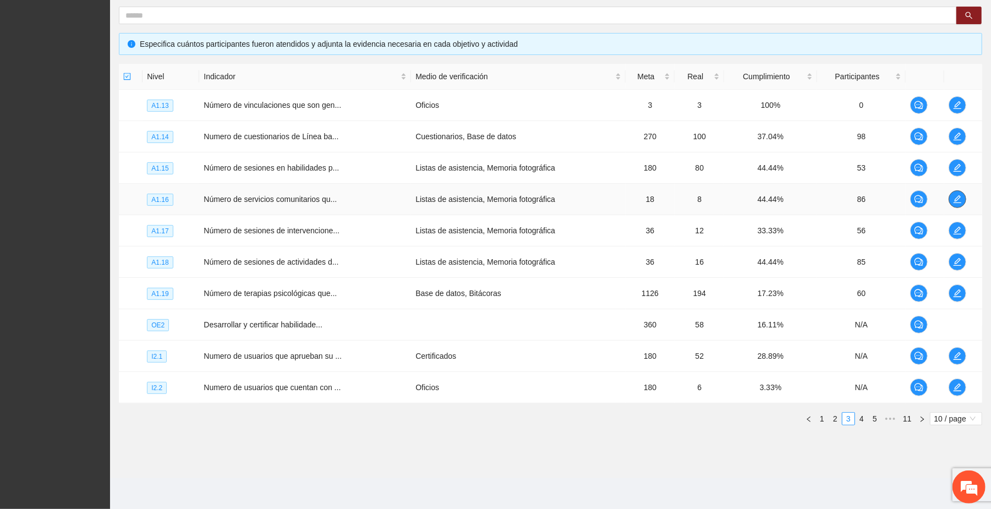
click at [954, 196] on icon "edit" at bounding box center [957, 199] width 9 height 9
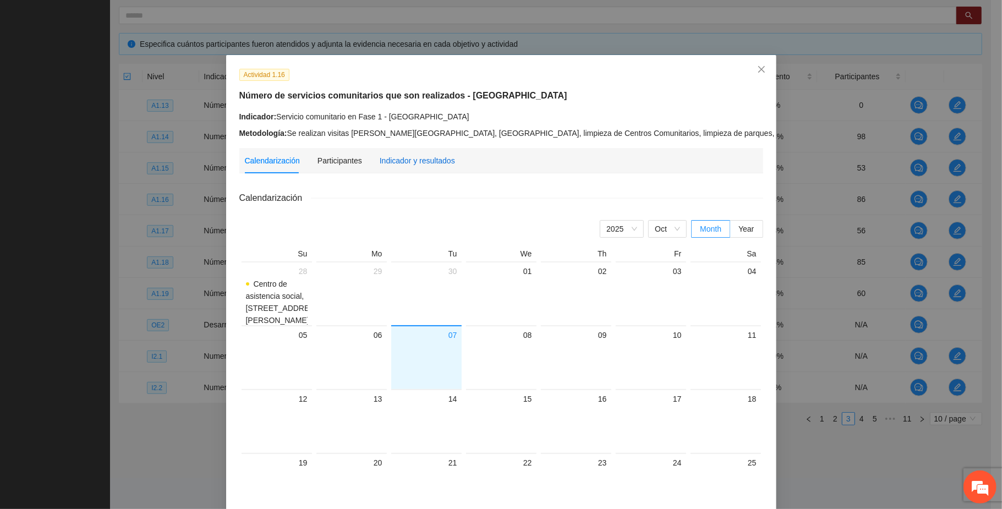
click at [418, 166] on div "Indicador y resultados" at bounding box center [417, 161] width 75 height 12
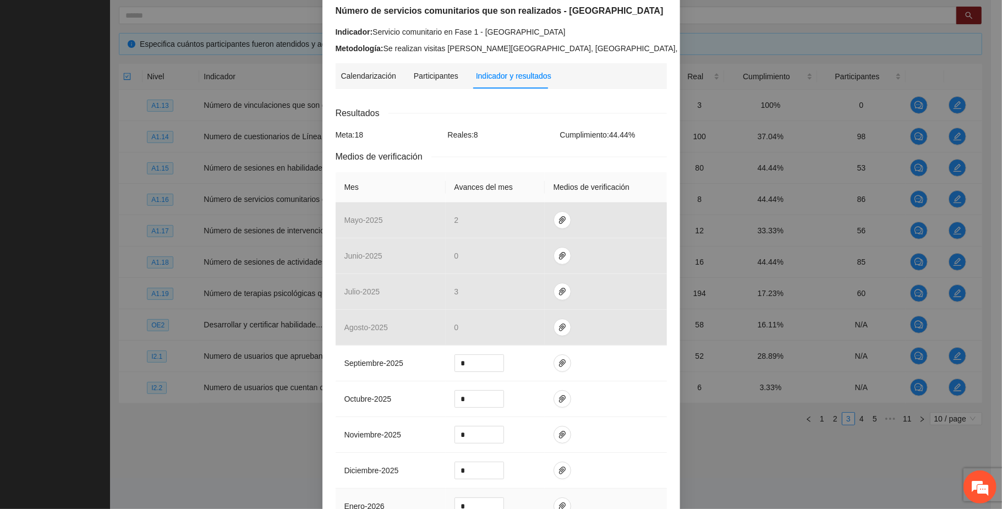
scroll to position [220, 0]
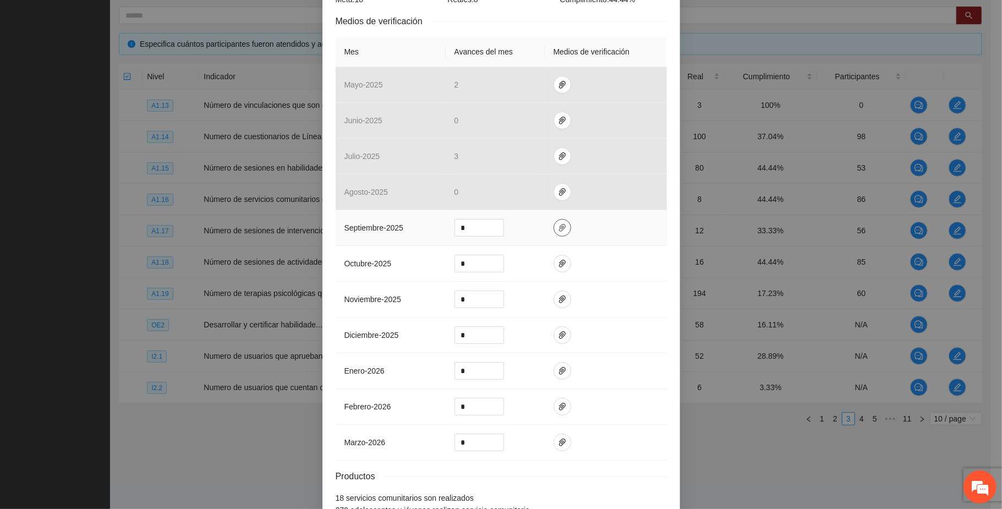
click at [558, 230] on icon "paper-clip" at bounding box center [562, 227] width 9 height 9
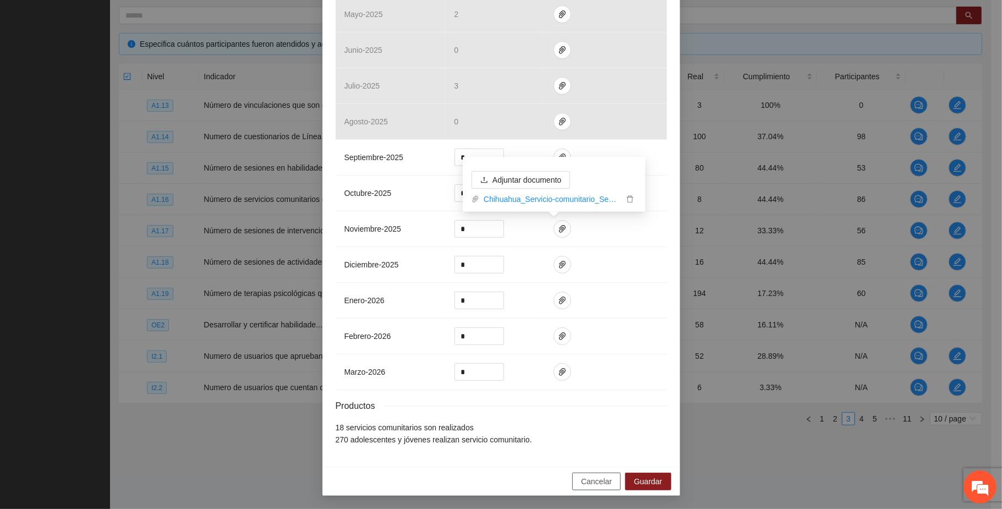
click at [586, 484] on span "Cancelar" at bounding box center [596, 481] width 31 height 12
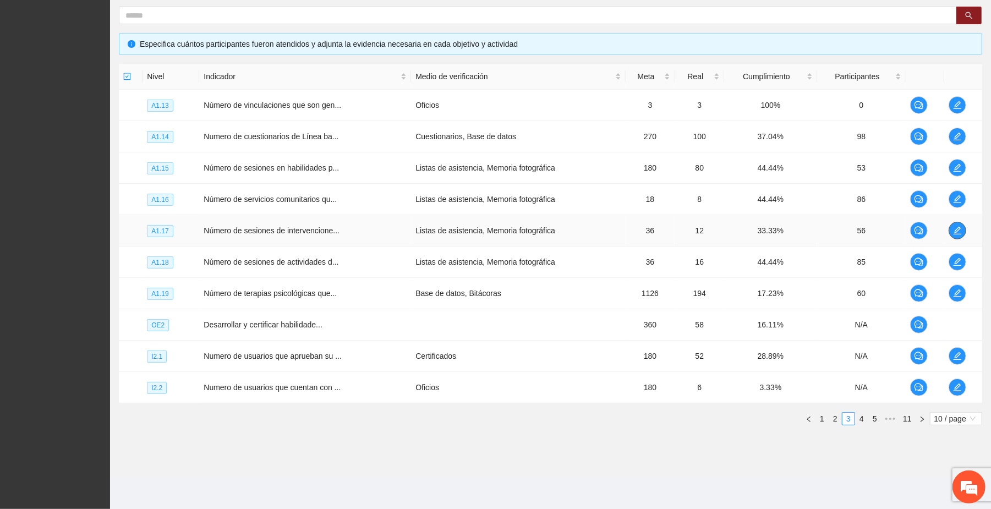
click at [960, 222] on button "button" at bounding box center [958, 231] width 18 height 18
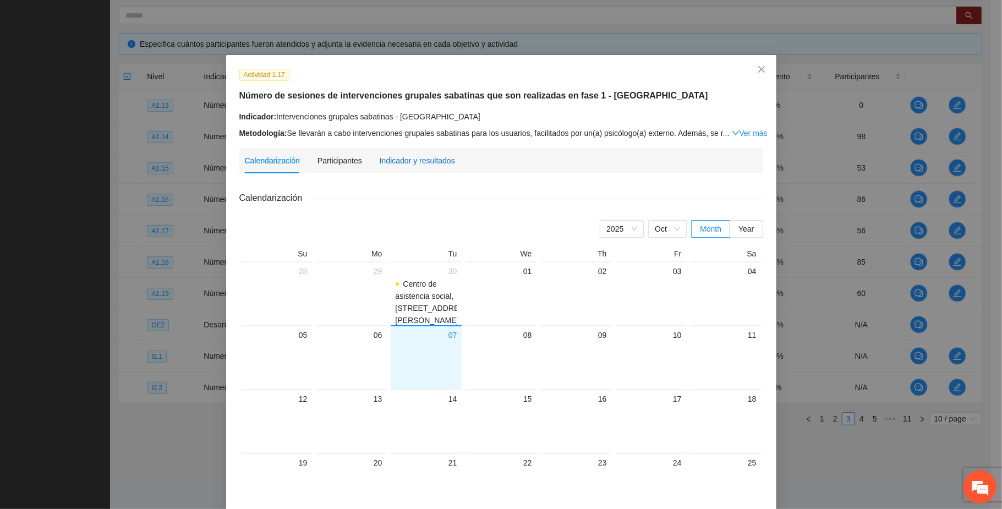
click at [415, 163] on div "Indicador y resultados" at bounding box center [417, 161] width 75 height 12
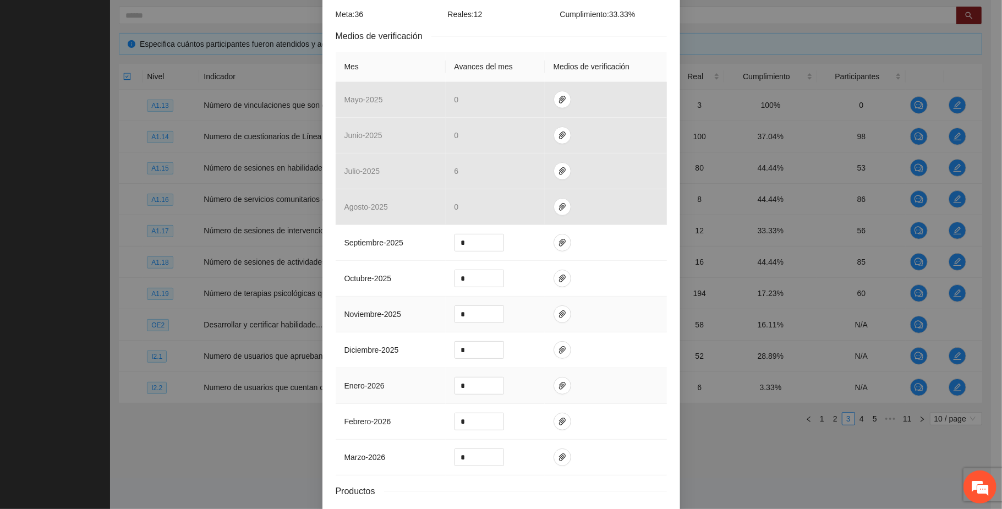
scroll to position [220, 0]
click at [558, 239] on icon "paper-clip" at bounding box center [562, 241] width 9 height 9
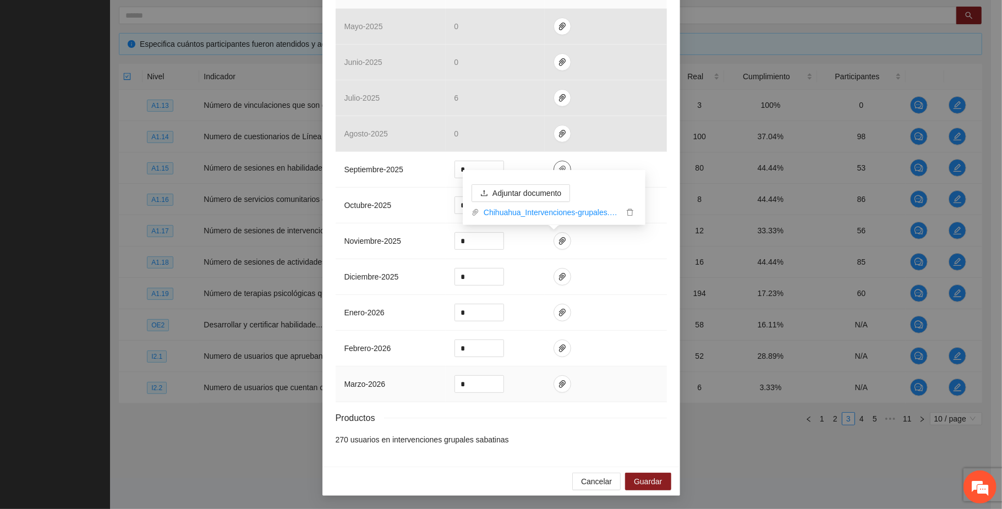
scroll to position [296, 0]
click at [594, 483] on span "Cancelar" at bounding box center [596, 481] width 31 height 12
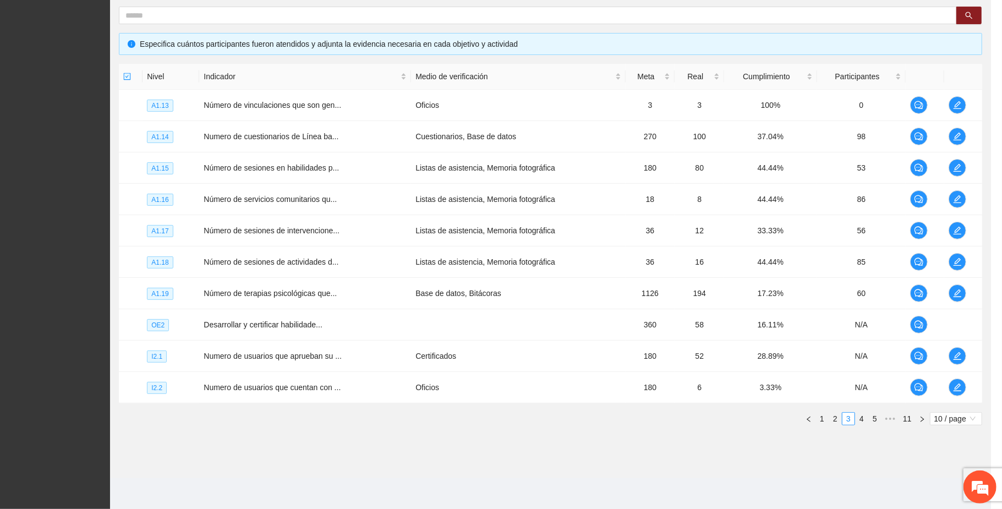
scroll to position [241, 0]
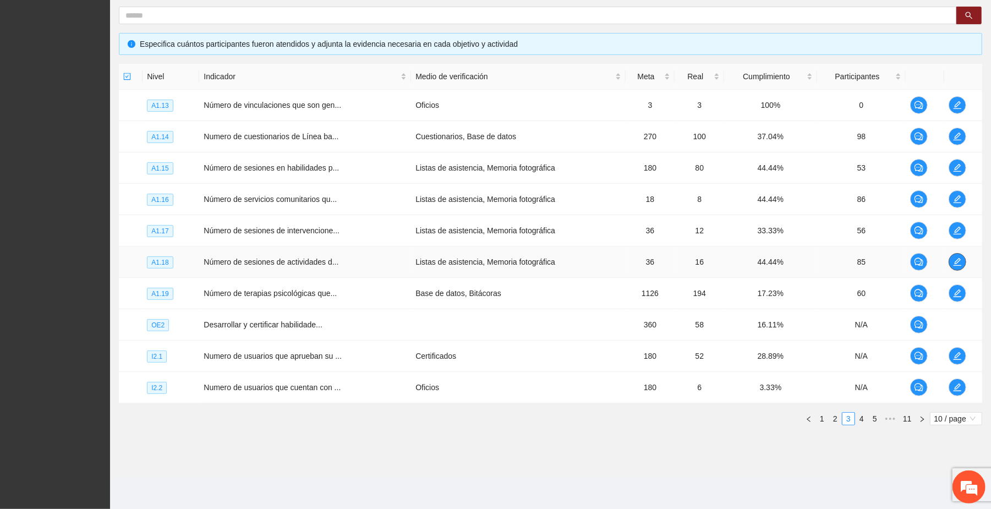
click at [955, 260] on icon "edit" at bounding box center [957, 262] width 9 height 9
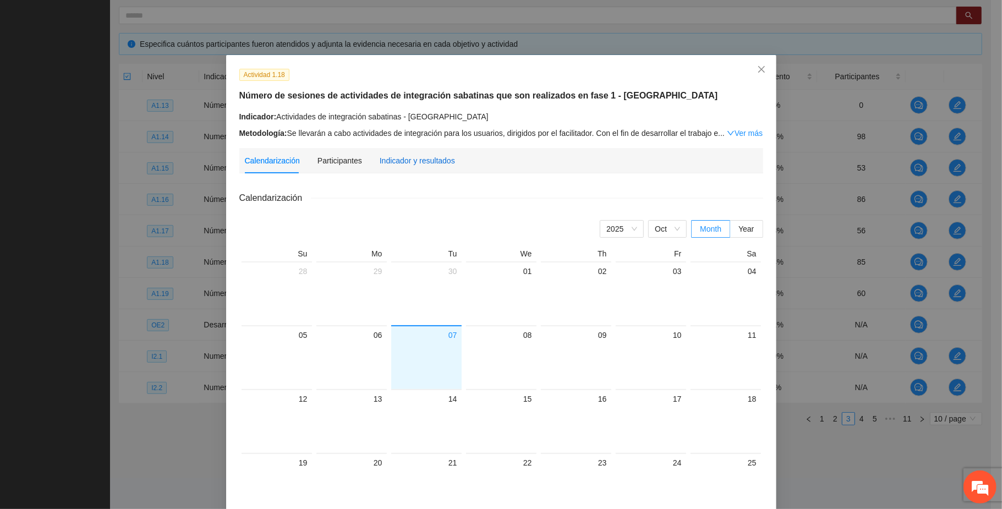
click at [436, 161] on div "Indicador y resultados" at bounding box center [417, 161] width 75 height 12
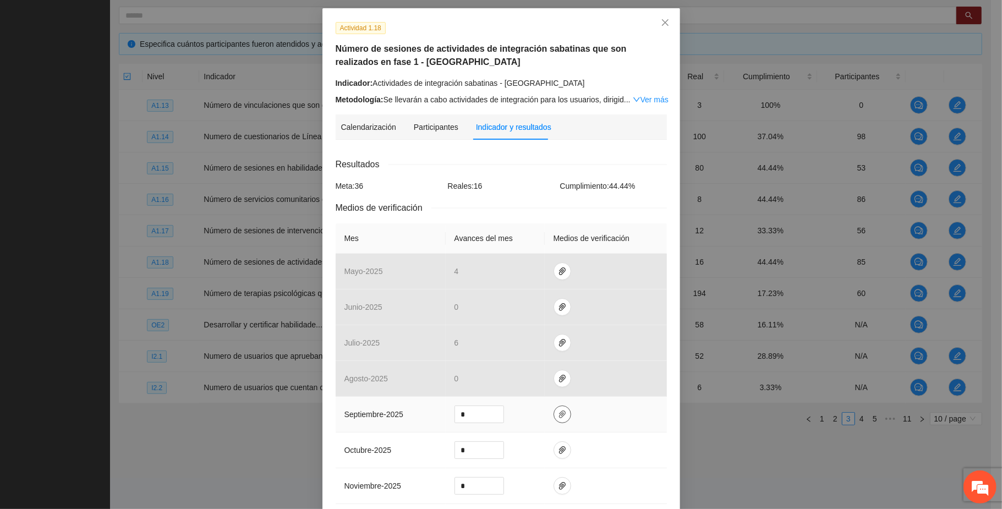
scroll to position [73, 0]
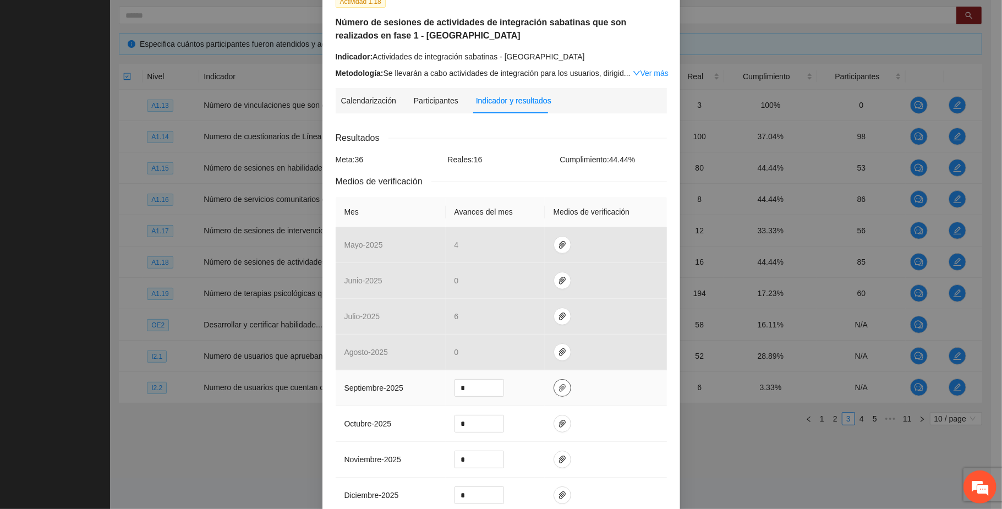
click at [559, 388] on icon "paper-clip" at bounding box center [562, 388] width 7 height 8
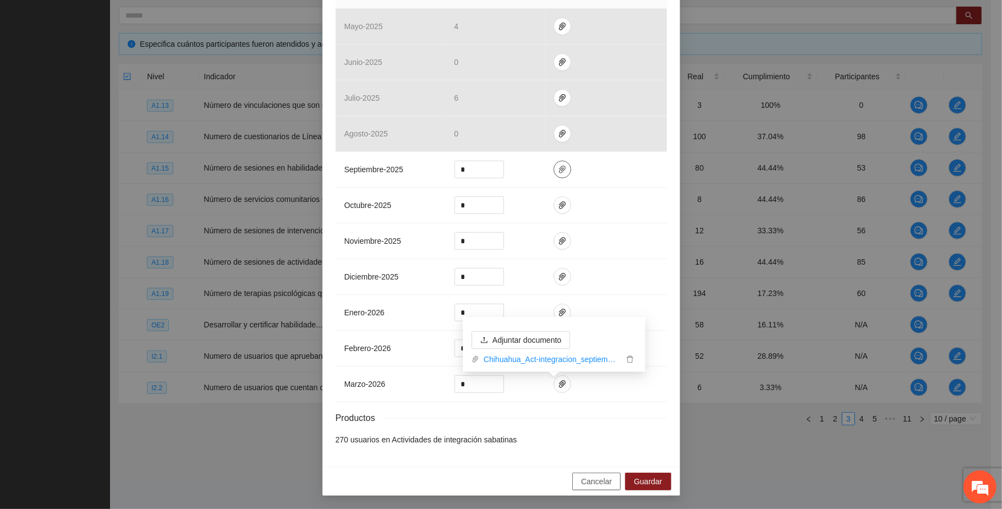
scroll to position [296, 0]
click at [593, 481] on span "Cancelar" at bounding box center [596, 481] width 31 height 12
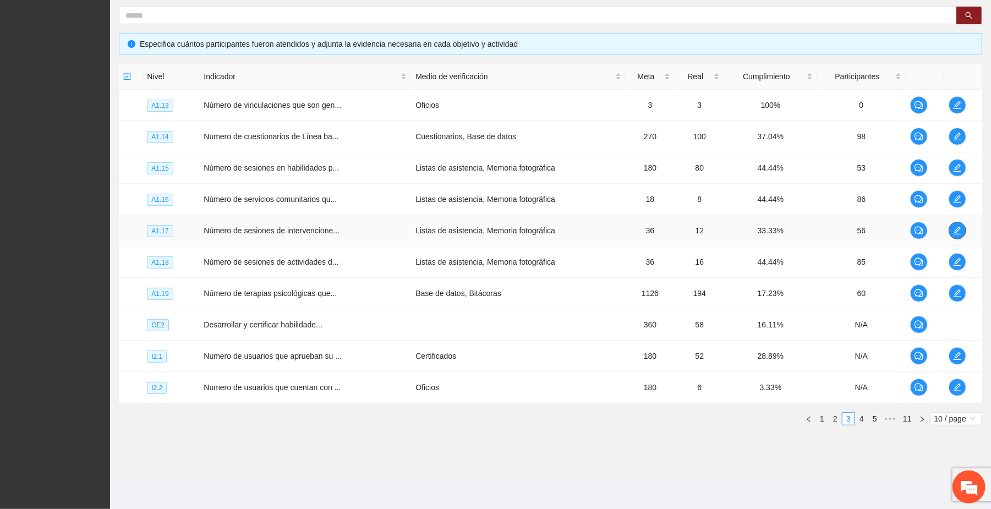
click at [958, 230] on icon "edit" at bounding box center [957, 231] width 8 height 8
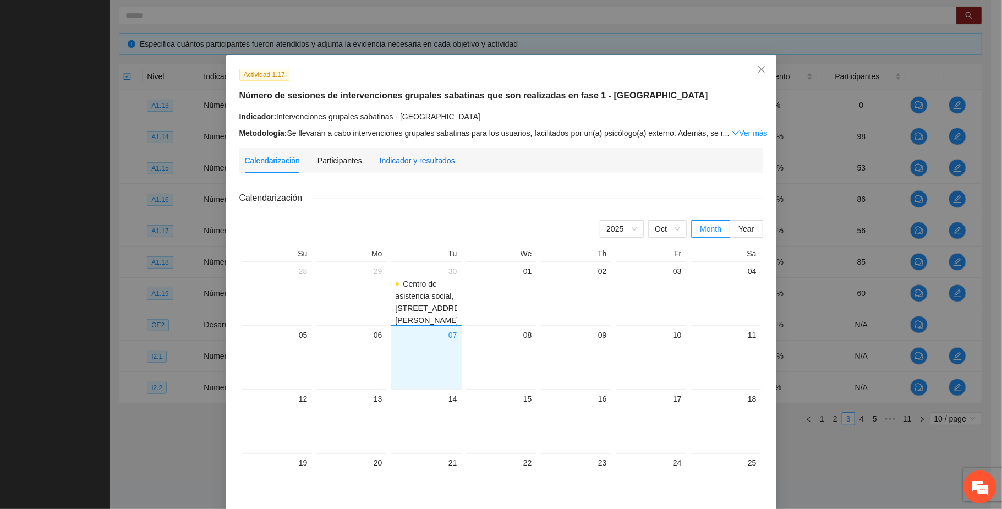
click at [413, 161] on div "Indicador y resultados" at bounding box center [417, 161] width 75 height 12
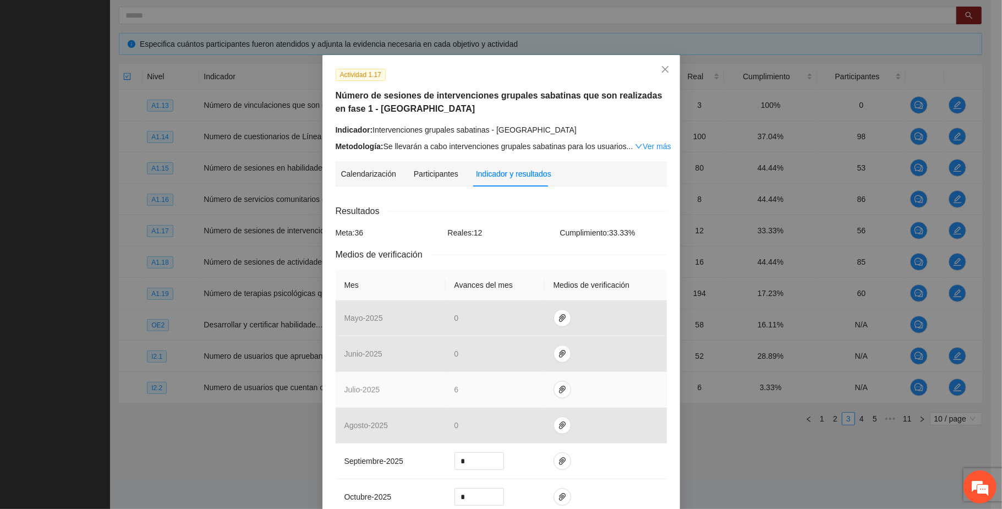
scroll to position [293, 0]
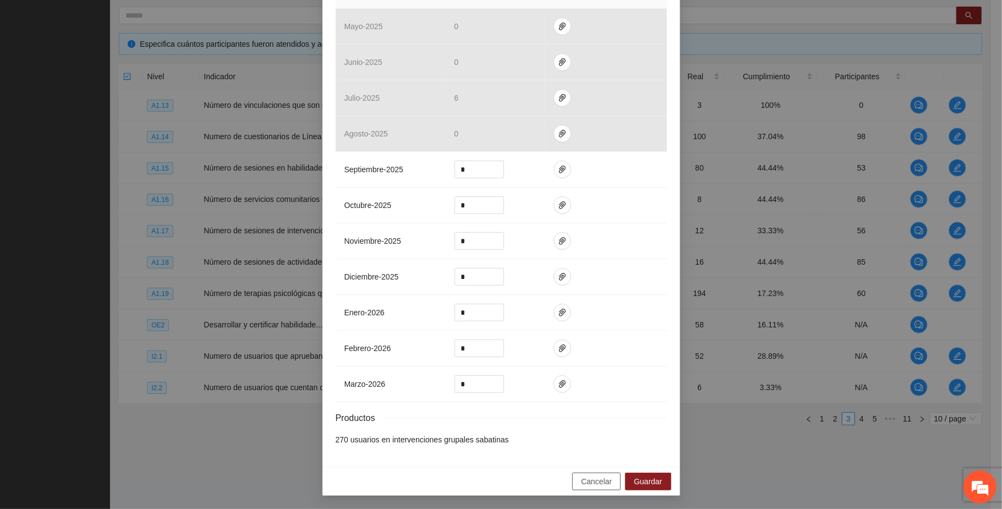
click at [597, 480] on span "Cancelar" at bounding box center [596, 481] width 31 height 12
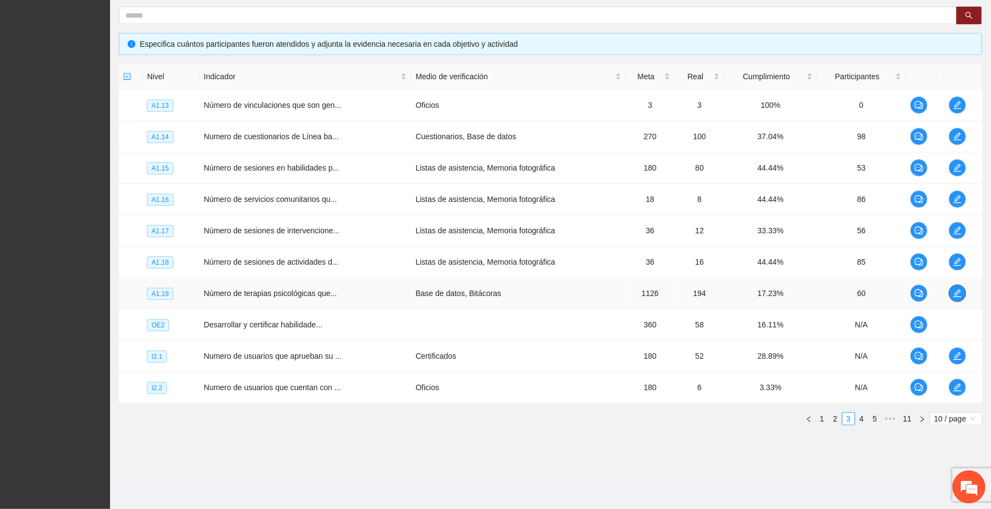
click at [955, 292] on icon "edit" at bounding box center [957, 293] width 9 height 9
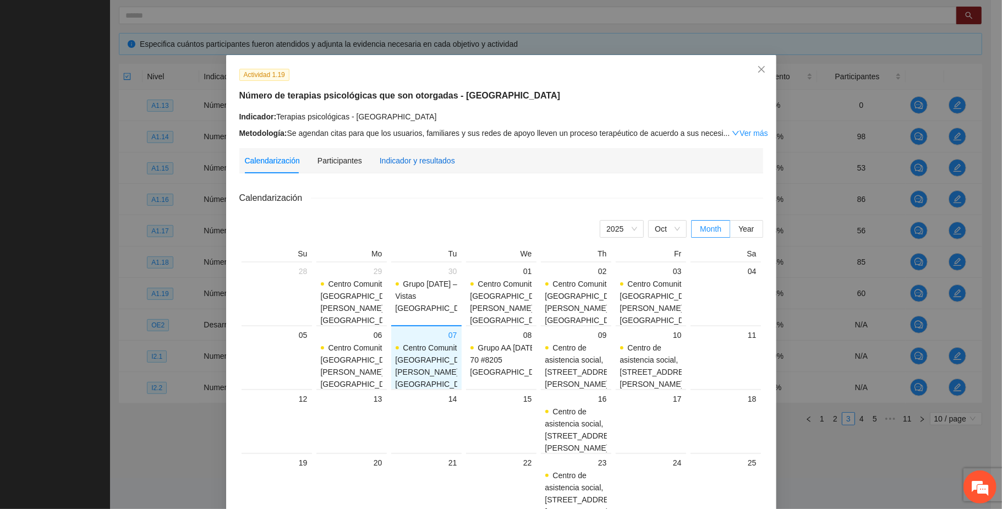
click at [399, 163] on div "Indicador y resultados" at bounding box center [417, 161] width 75 height 12
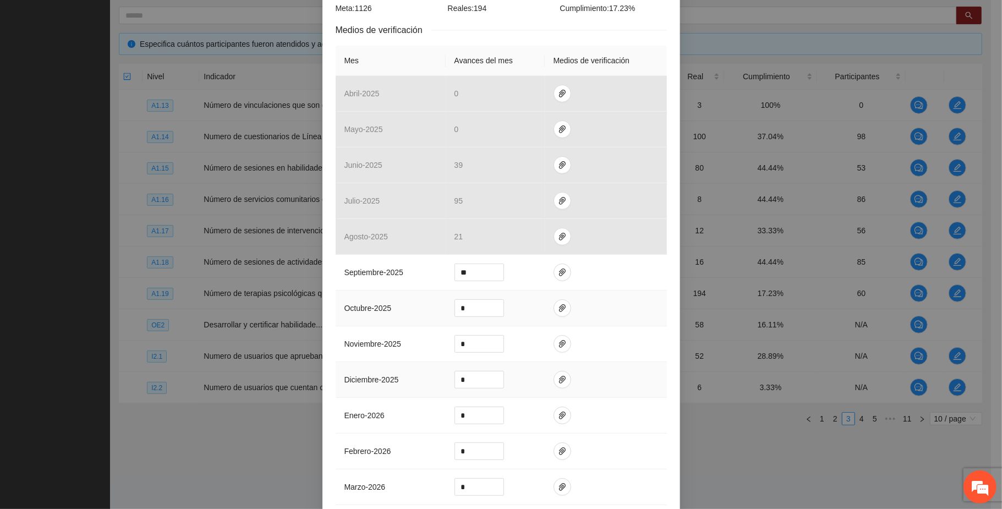
scroll to position [220, 0]
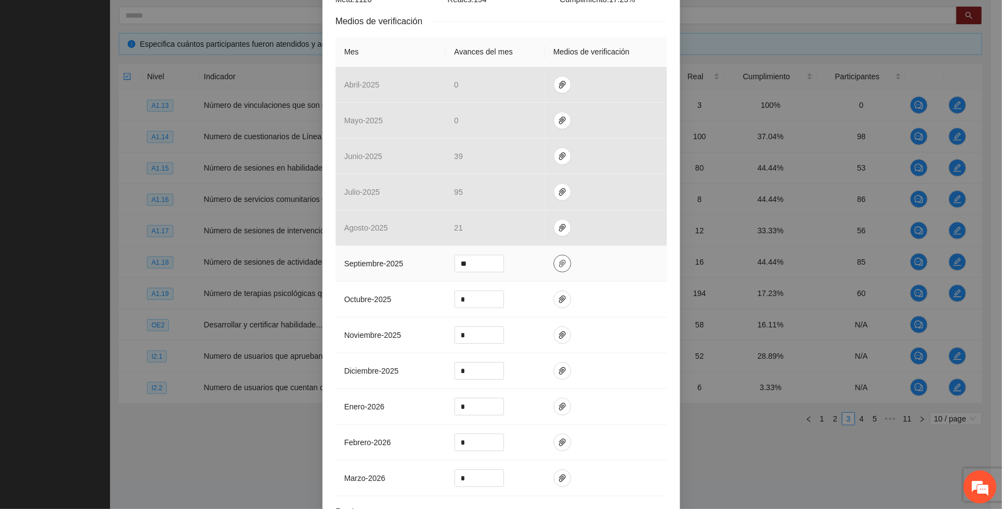
click at [558, 267] on icon "paper-clip" at bounding box center [562, 263] width 9 height 9
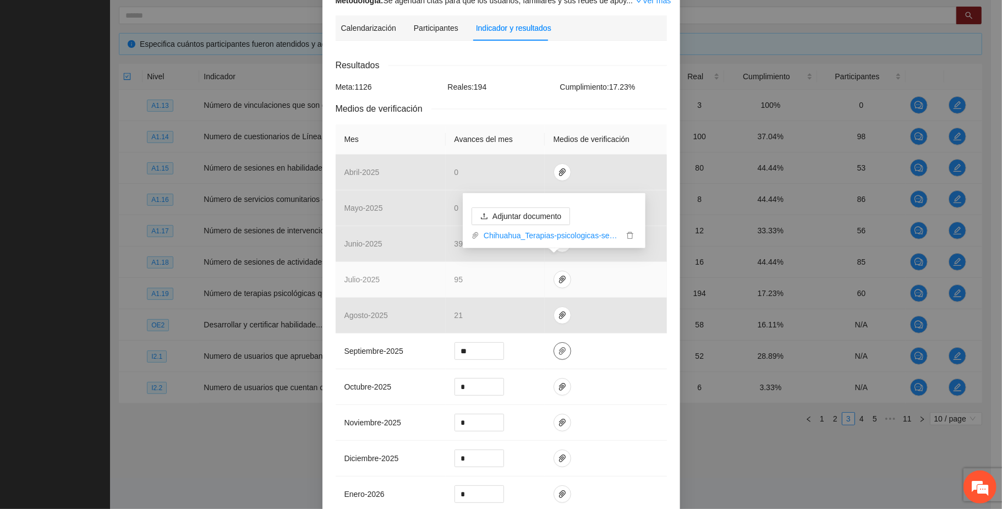
scroll to position [0, 0]
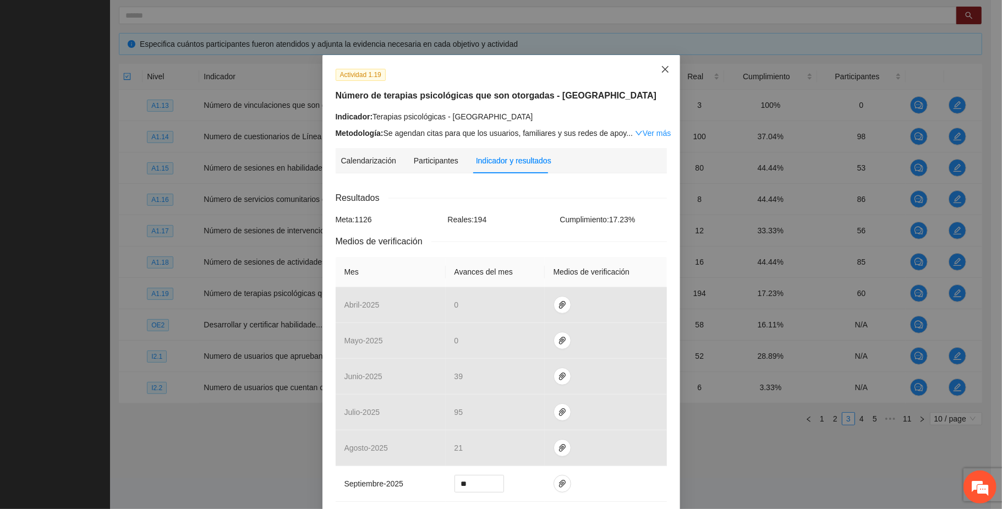
click at [661, 68] on icon "close" at bounding box center [665, 69] width 9 height 9
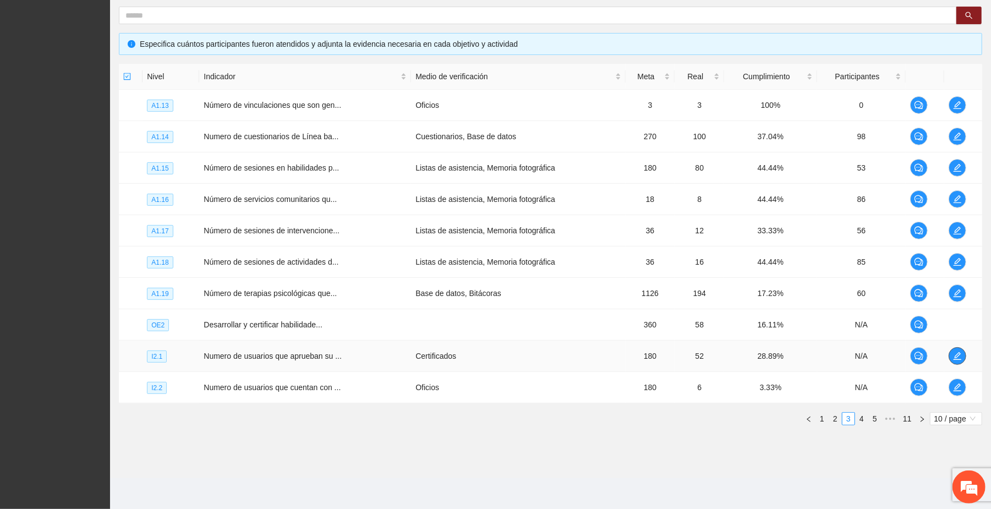
click at [959, 357] on icon "edit" at bounding box center [957, 356] width 9 height 9
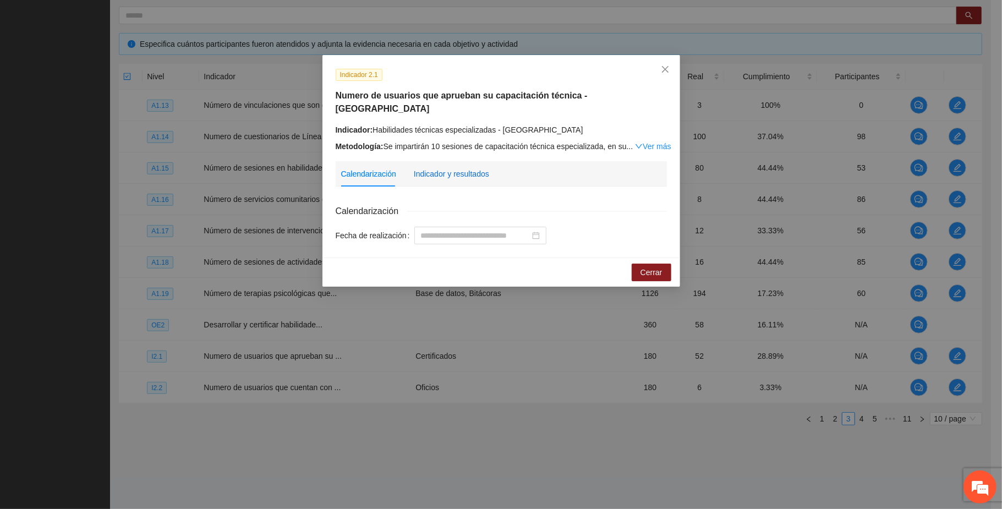
click at [472, 168] on div "Indicador y resultados" at bounding box center [451, 174] width 75 height 12
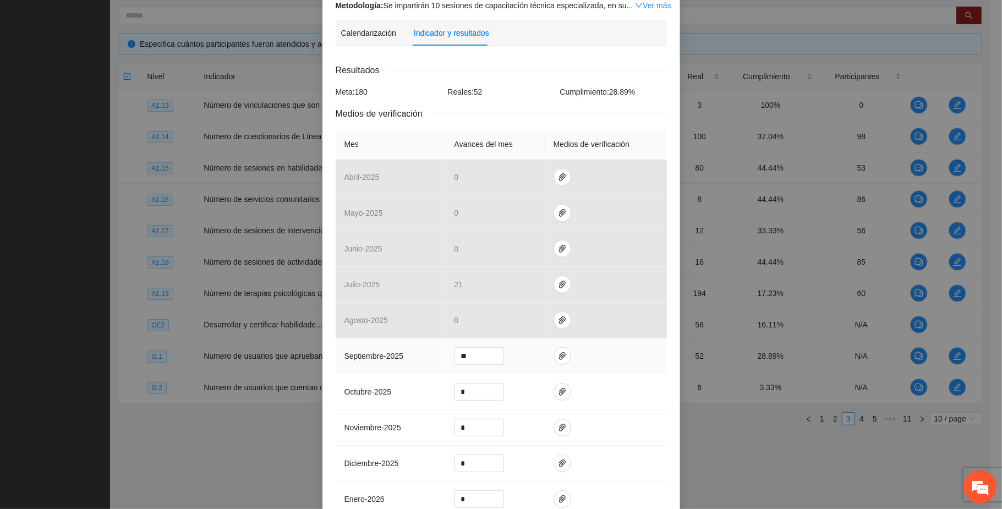
scroll to position [146, 0]
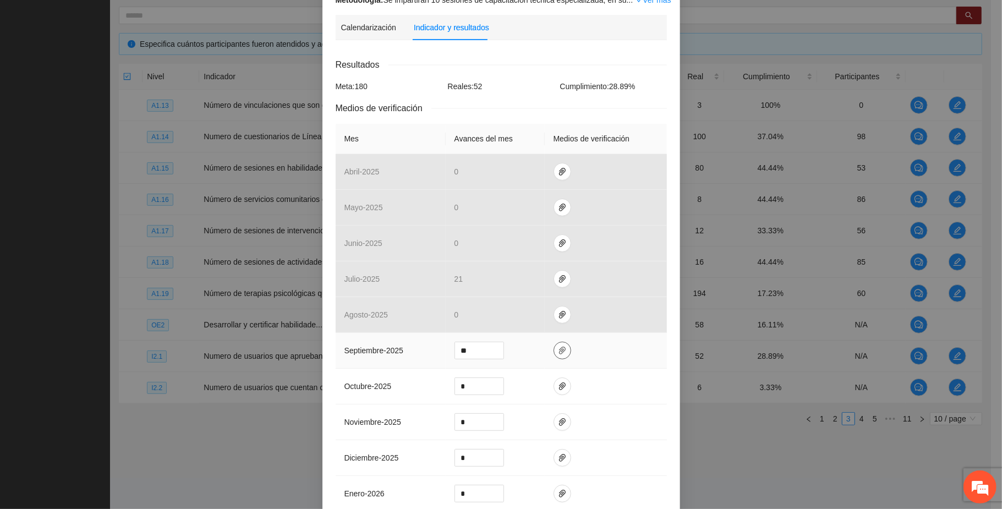
click at [558, 346] on icon "paper-clip" at bounding box center [562, 350] width 9 height 9
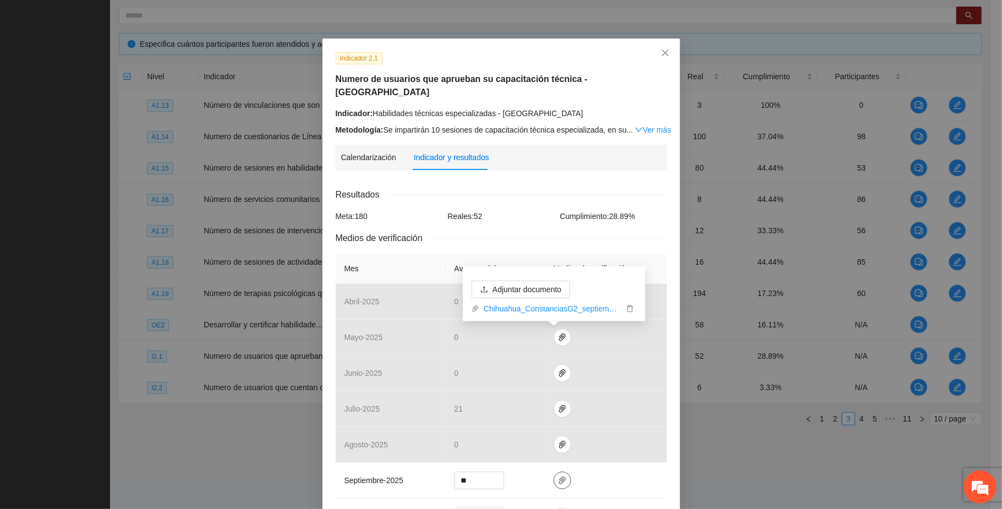
scroll to position [0, 0]
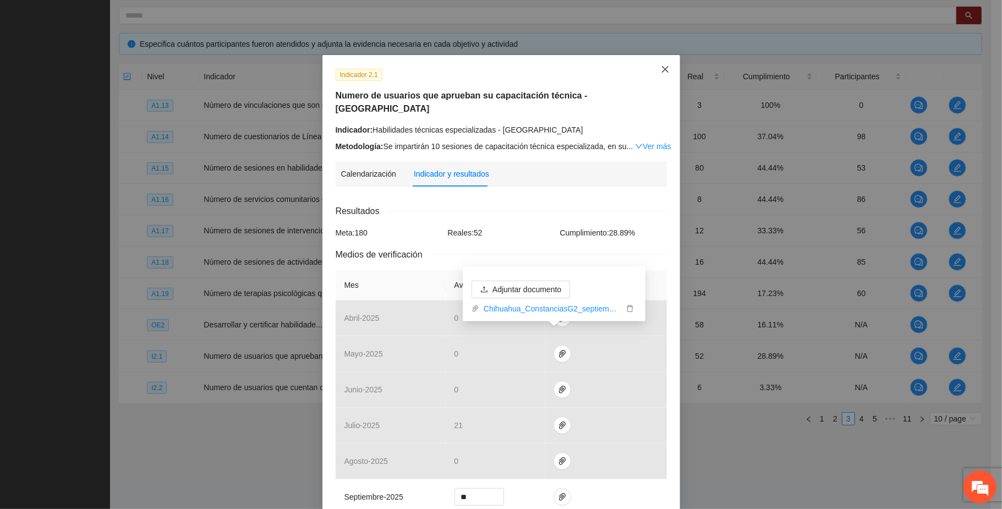
click at [661, 69] on icon "close" at bounding box center [664, 69] width 7 height 7
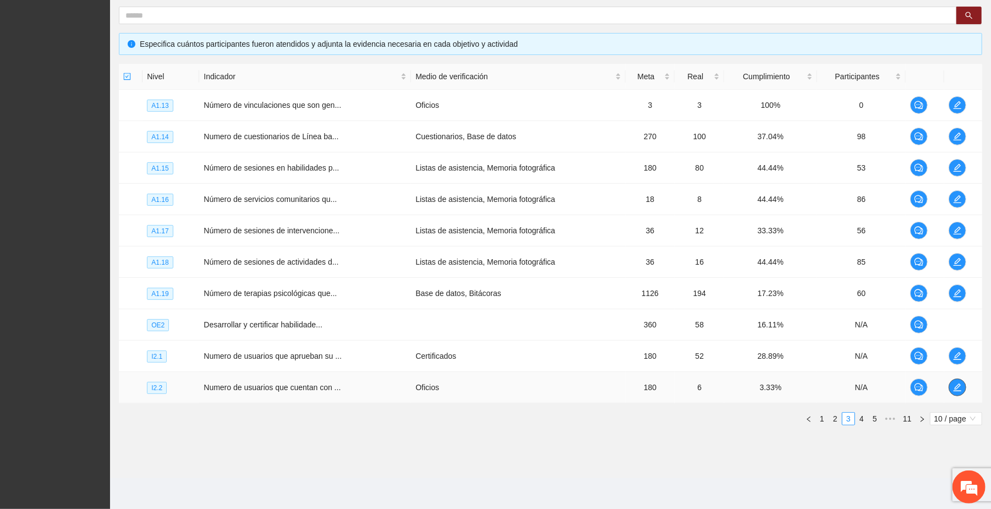
click at [958, 386] on icon "edit" at bounding box center [957, 388] width 8 height 8
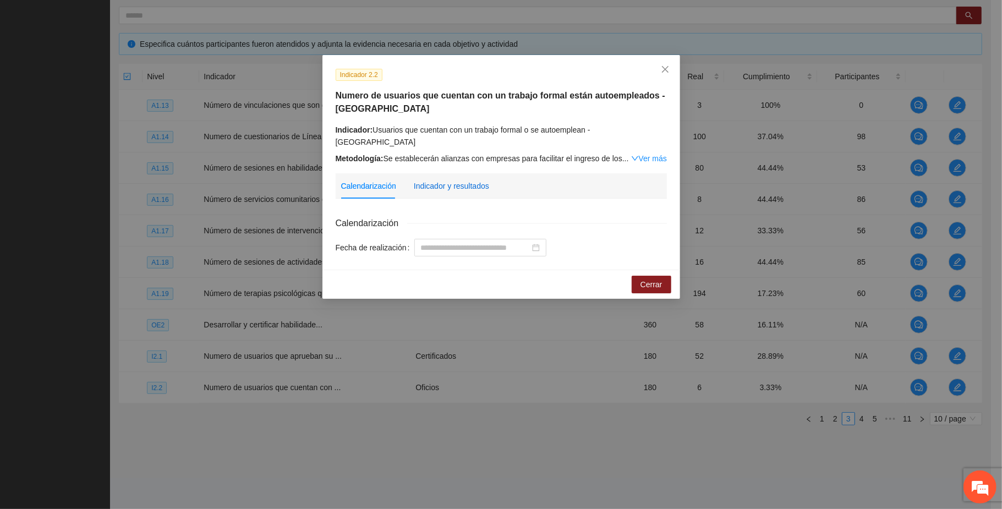
click at [467, 180] on div "Indicador y resultados" at bounding box center [451, 186] width 75 height 12
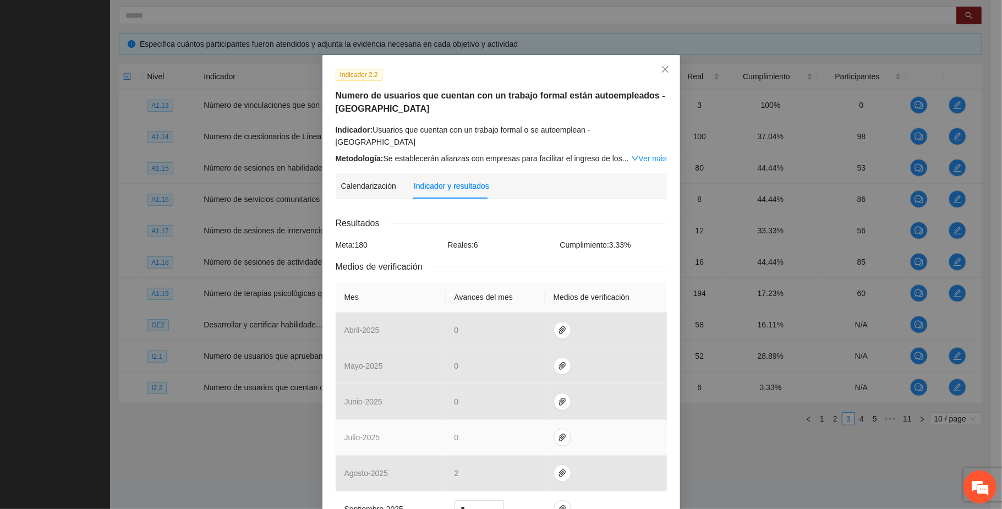
scroll to position [73, 0]
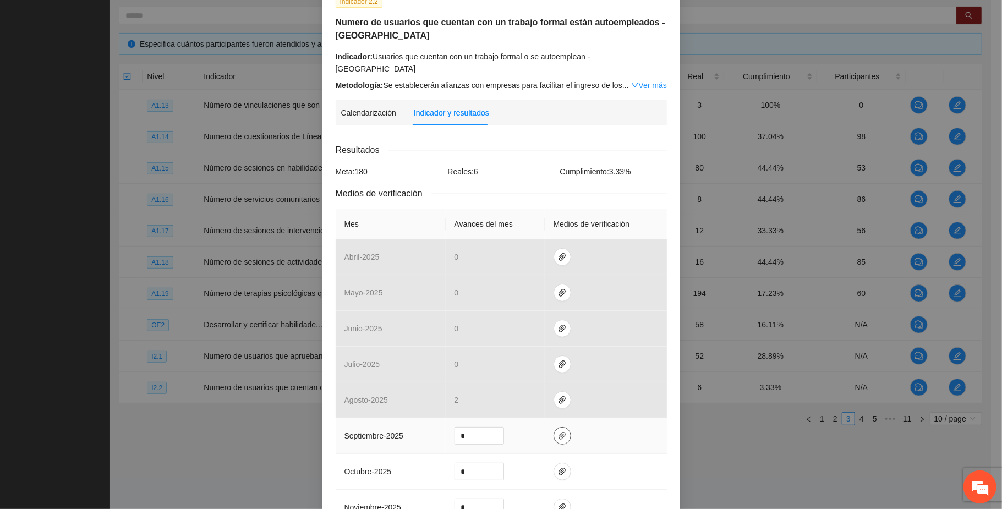
click at [558, 431] on icon "paper-clip" at bounding box center [562, 435] width 9 height 9
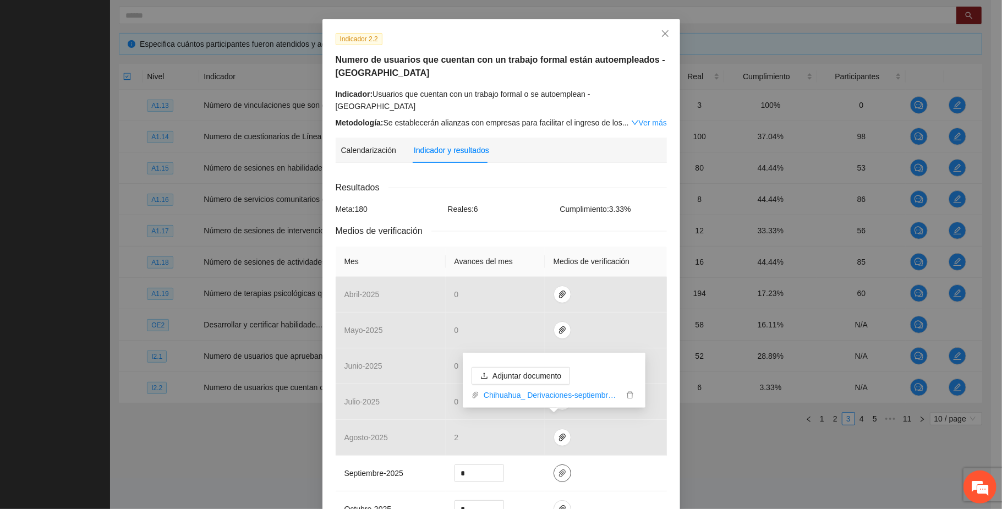
scroll to position [0, 0]
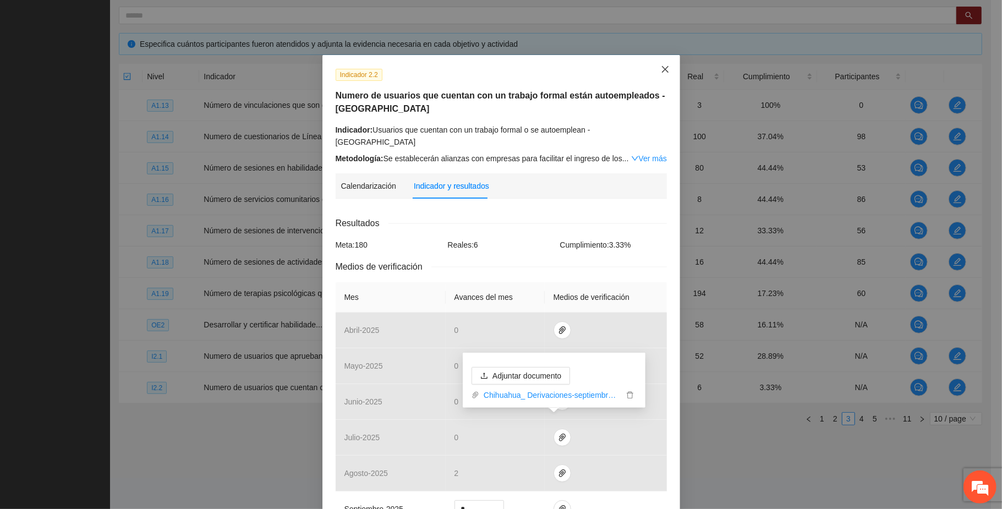
click at [661, 70] on icon "close" at bounding box center [664, 69] width 7 height 7
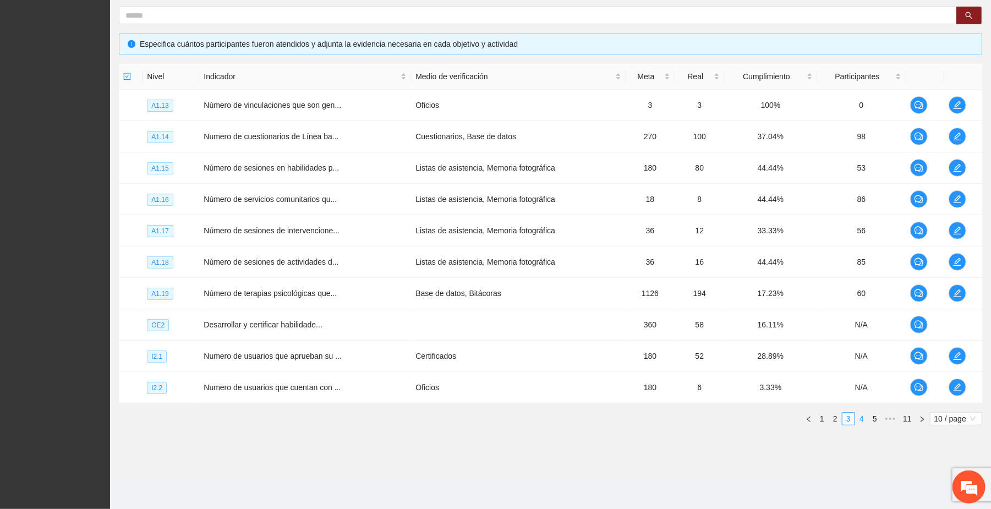
click at [859, 419] on link "4" at bounding box center [862, 419] width 12 height 12
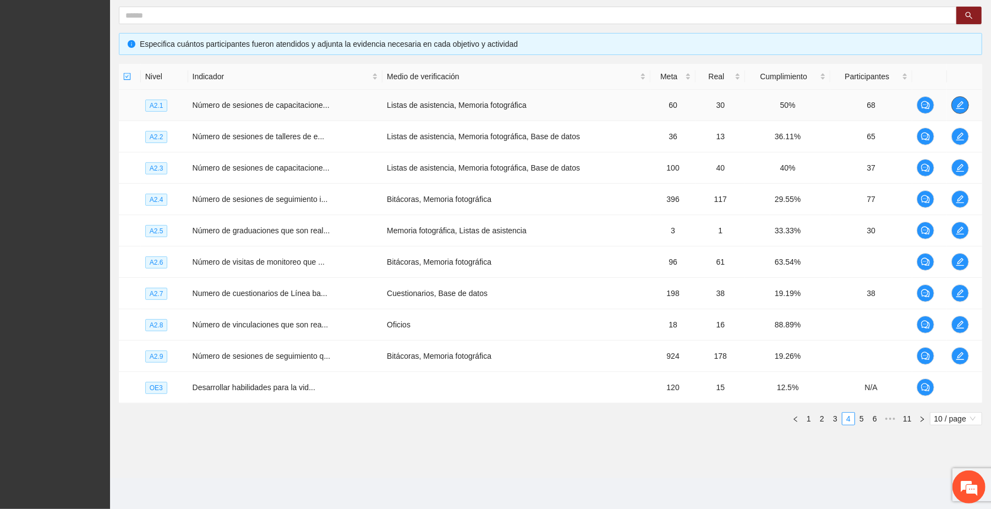
click at [959, 103] on icon "edit" at bounding box center [960, 105] width 8 height 8
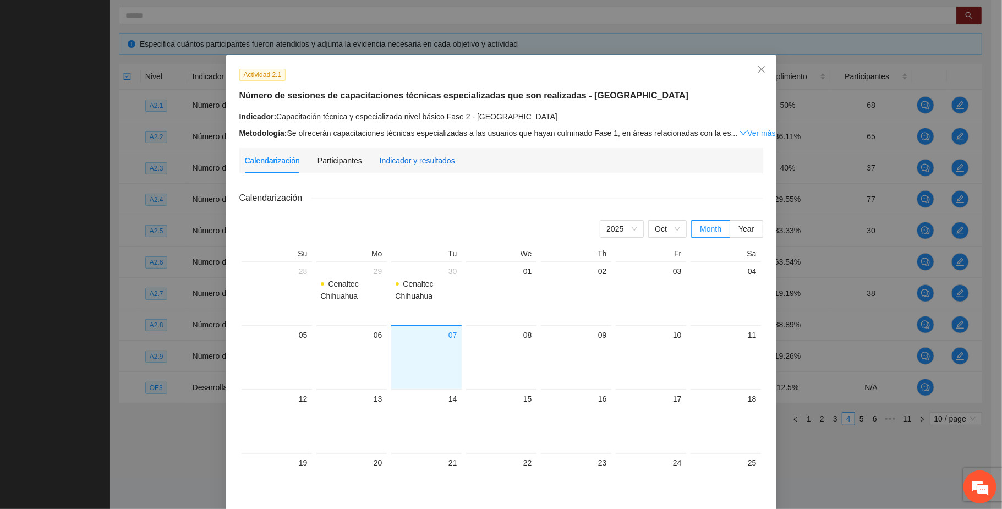
click at [434, 162] on div "Indicador y resultados" at bounding box center [417, 161] width 75 height 12
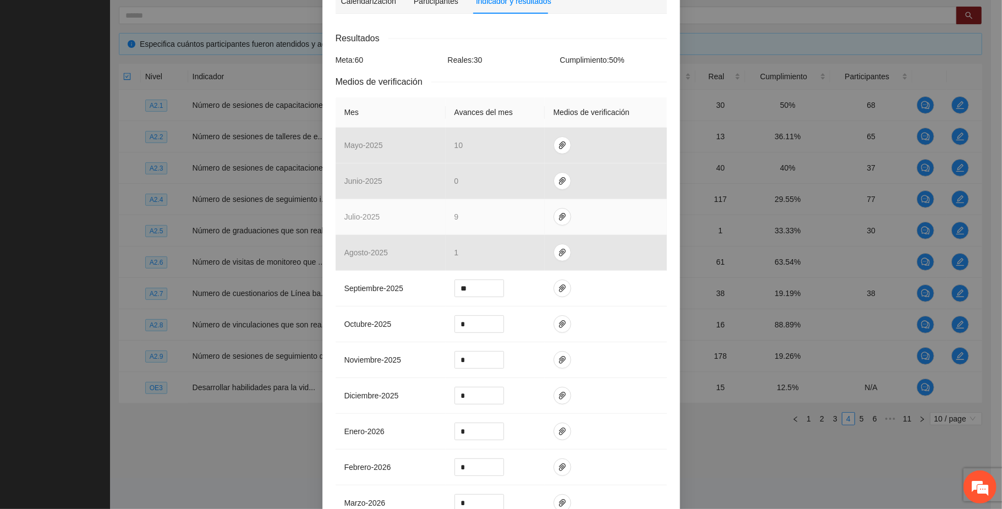
scroll to position [293, 0]
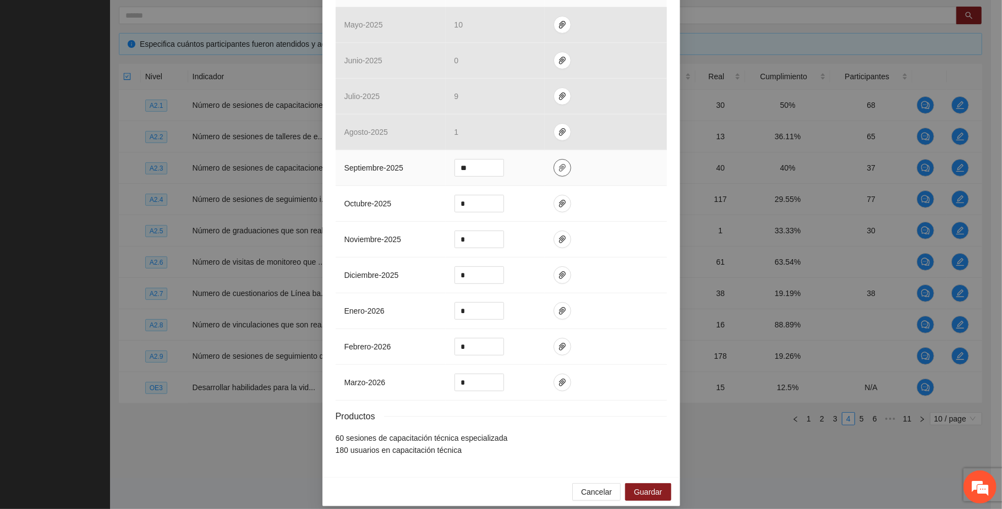
click at [554, 176] on button "button" at bounding box center [563, 168] width 18 height 18
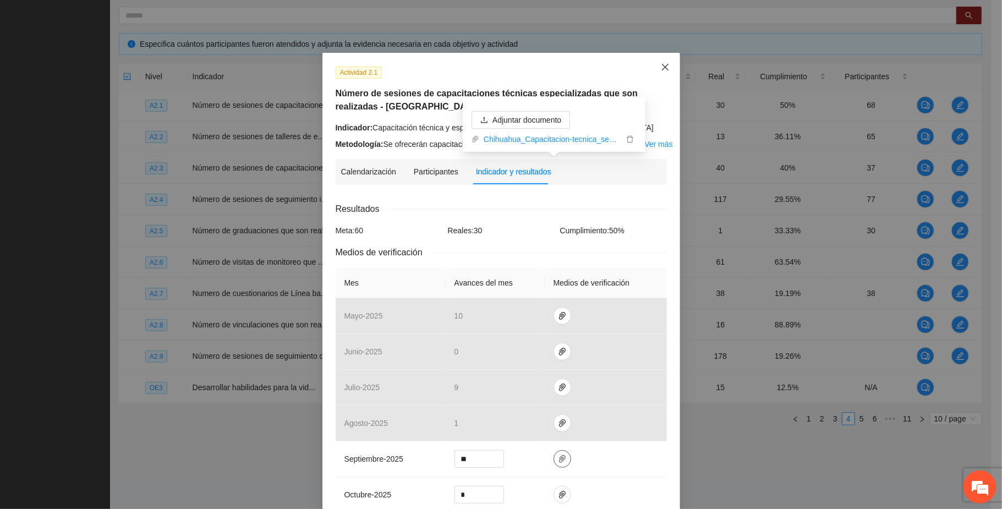
scroll to position [0, 0]
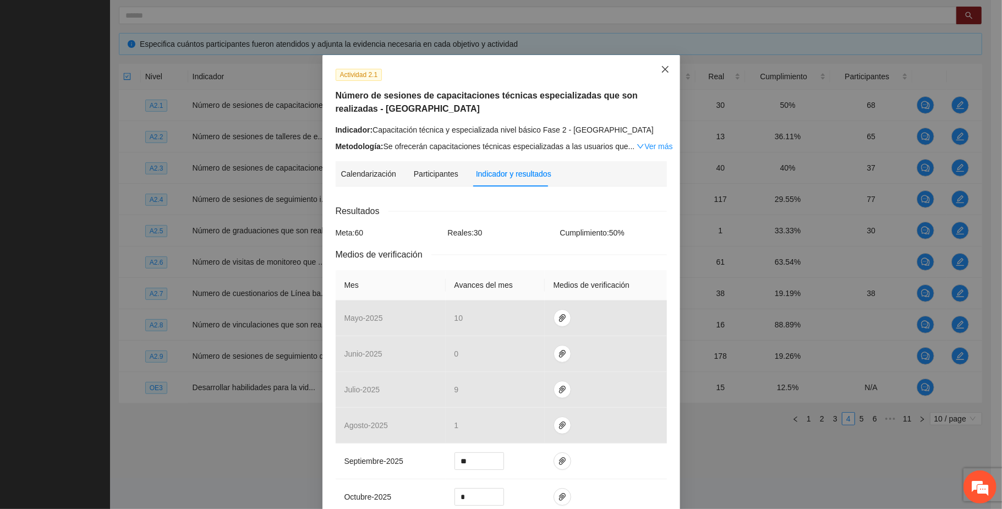
click at [661, 65] on icon "close" at bounding box center [665, 69] width 9 height 9
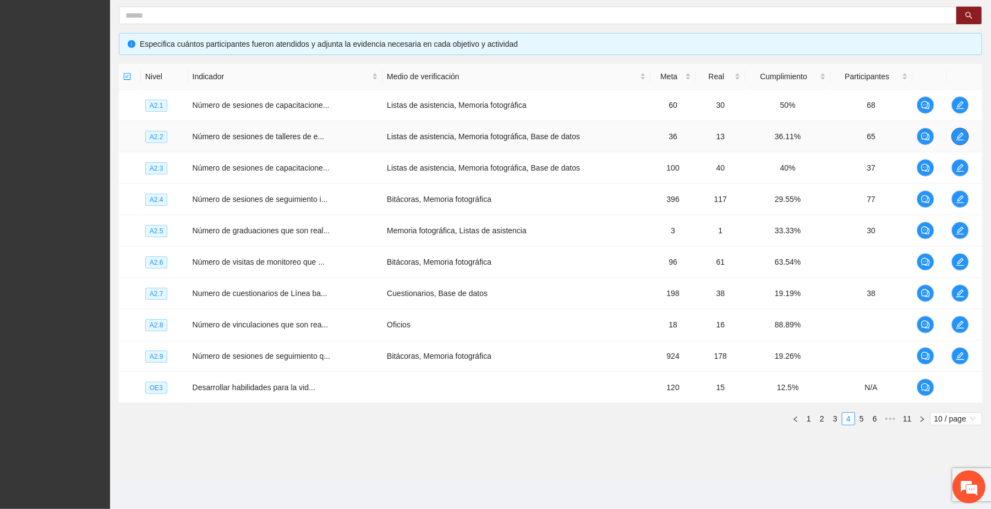
click at [956, 132] on icon "edit" at bounding box center [960, 136] width 9 height 9
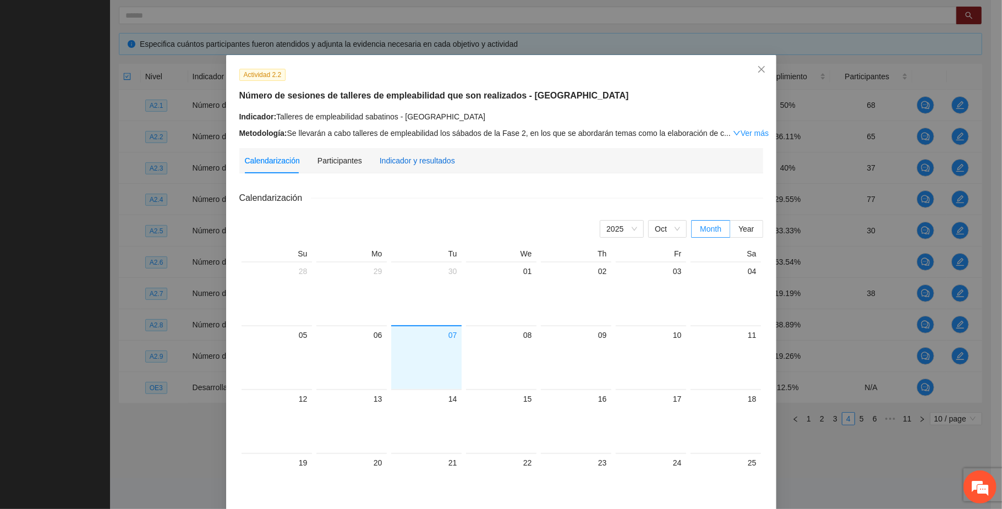
click at [403, 158] on div "Indicador y resultados" at bounding box center [417, 161] width 75 height 12
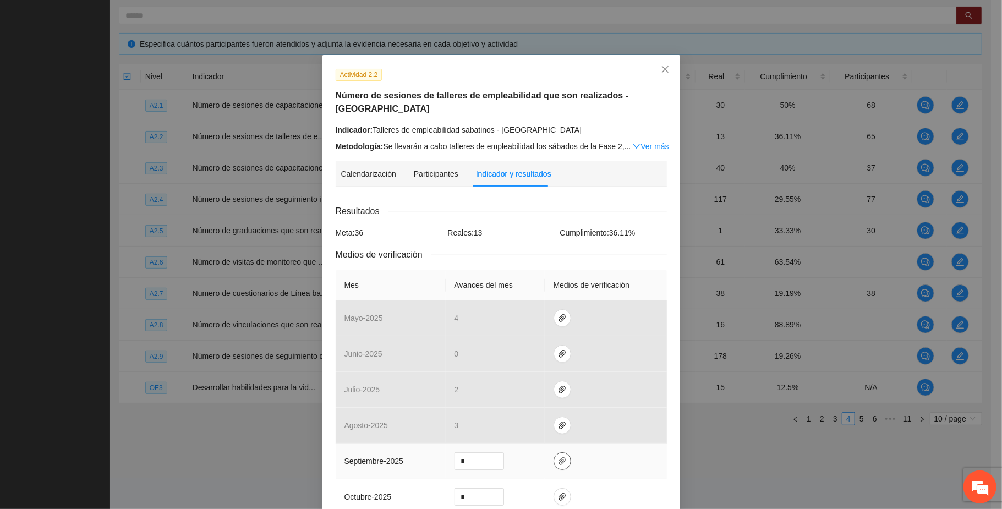
click at [558, 457] on icon "paper-clip" at bounding box center [562, 461] width 9 height 9
click at [661, 67] on icon "close" at bounding box center [665, 69] width 9 height 9
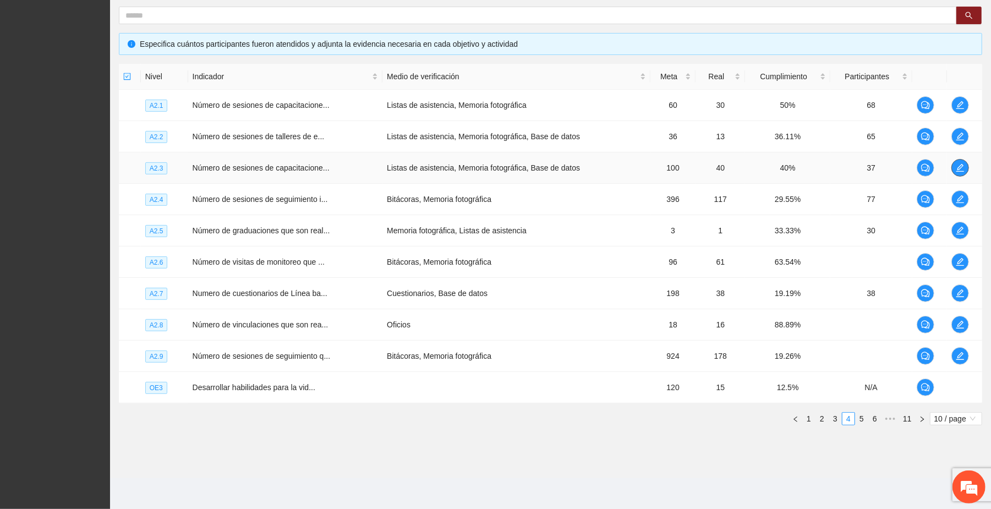
click at [961, 164] on icon "edit" at bounding box center [960, 168] width 8 height 8
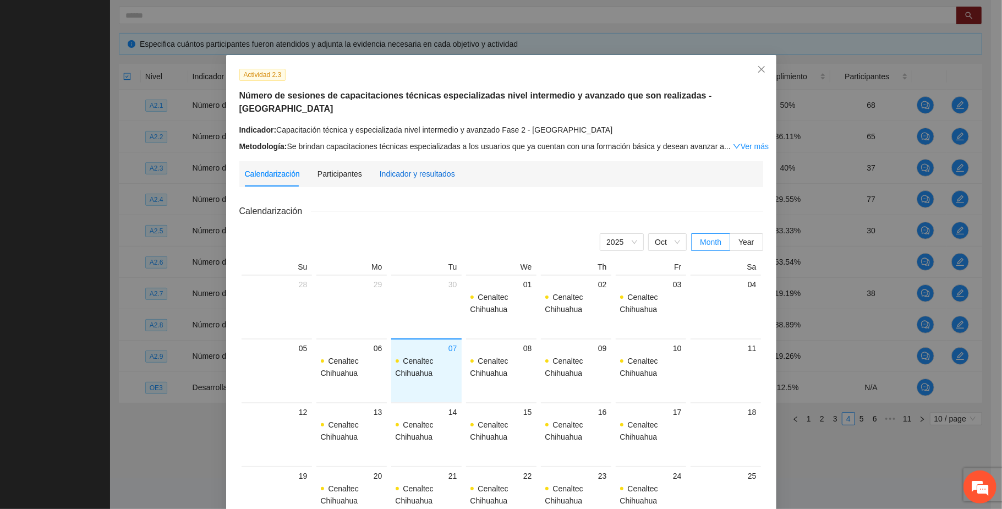
click at [399, 168] on div "Indicador y resultados" at bounding box center [417, 174] width 75 height 12
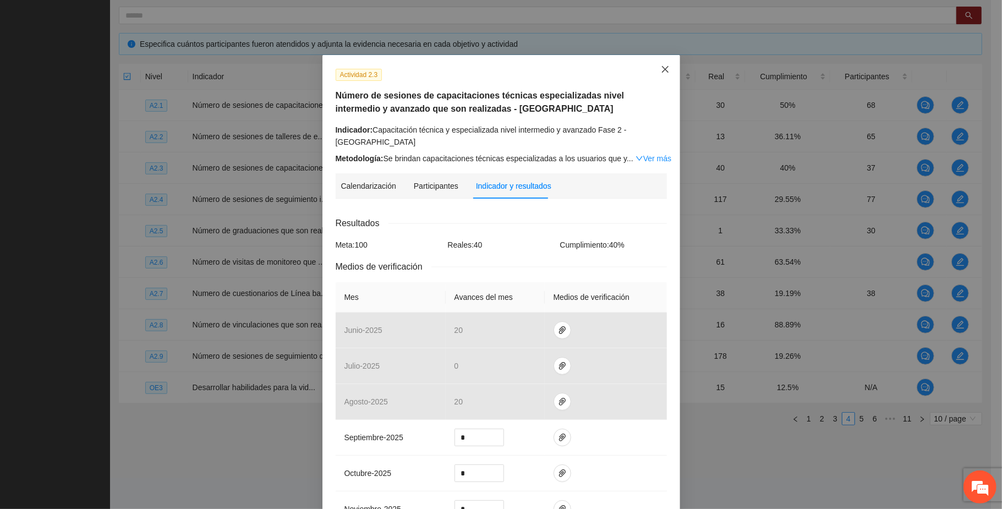
click at [661, 69] on icon "close" at bounding box center [664, 69] width 7 height 7
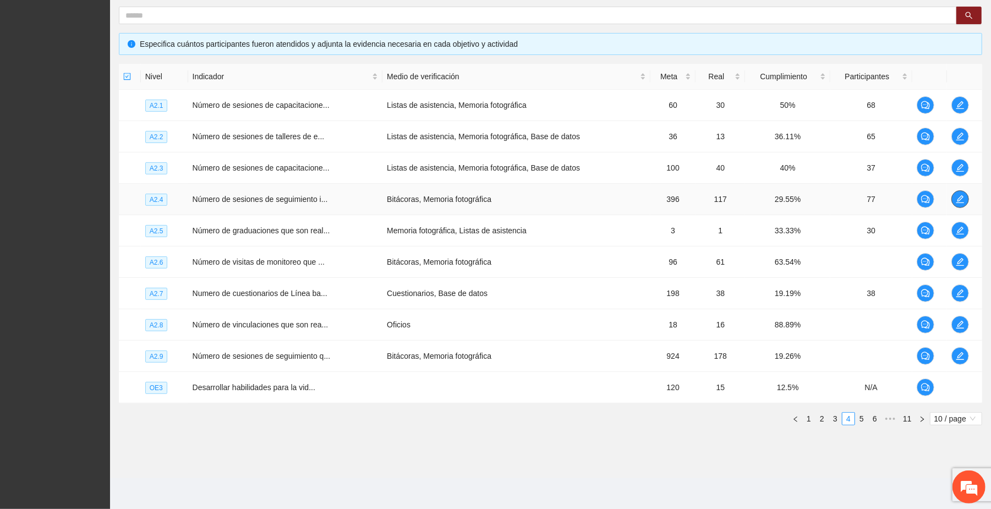
click at [960, 198] on icon "edit" at bounding box center [960, 199] width 9 height 9
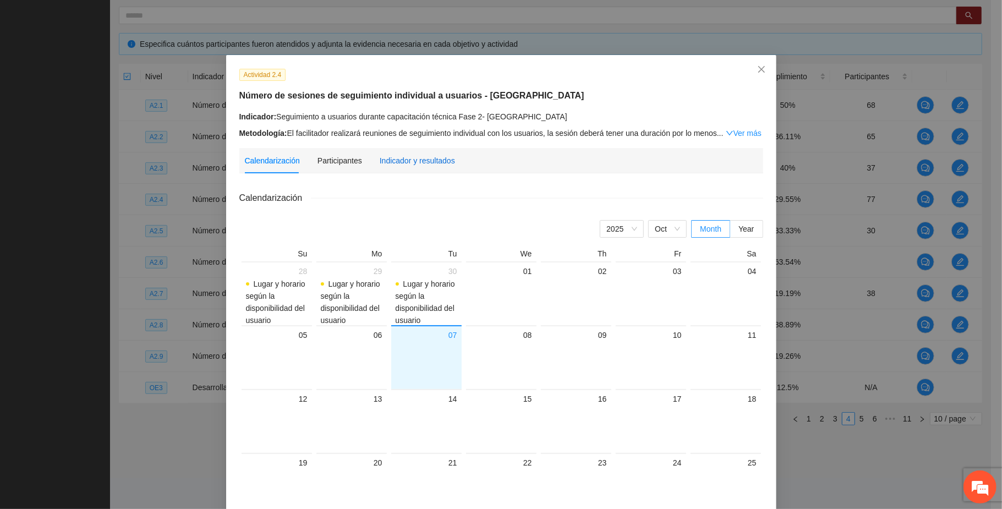
click at [404, 155] on div "Indicador y resultados" at bounding box center [417, 161] width 75 height 12
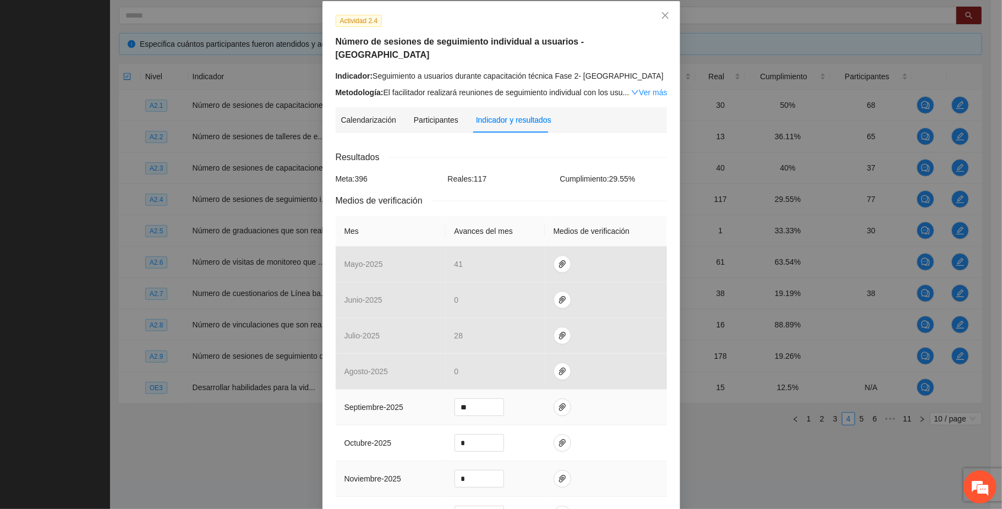
scroll to position [146, 0]
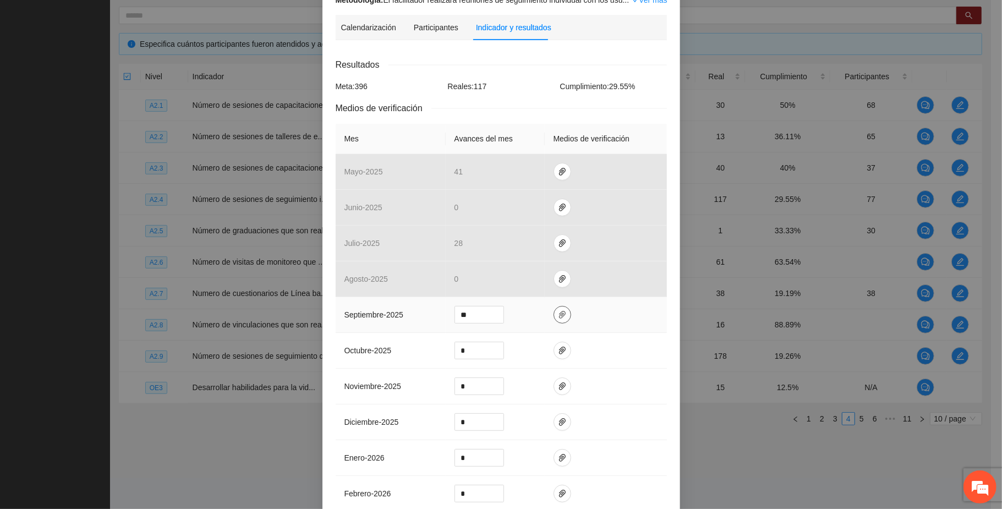
click at [558, 310] on icon "paper-clip" at bounding box center [562, 314] width 9 height 9
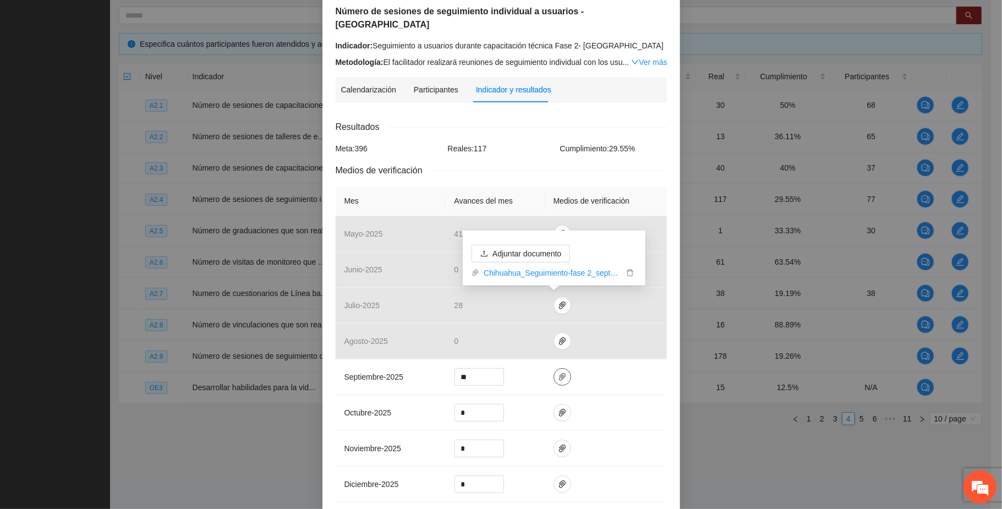
scroll to position [0, 0]
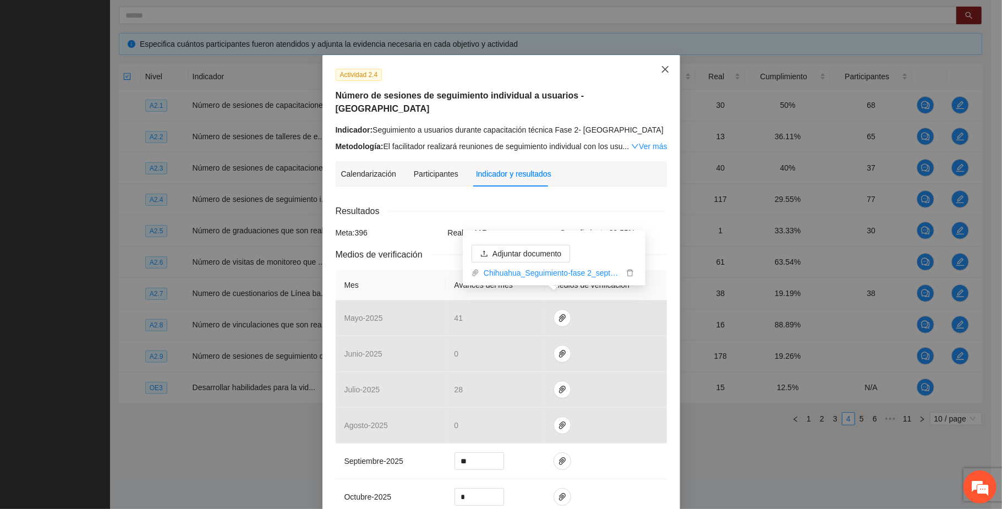
click at [661, 72] on icon "close" at bounding box center [665, 69] width 9 height 9
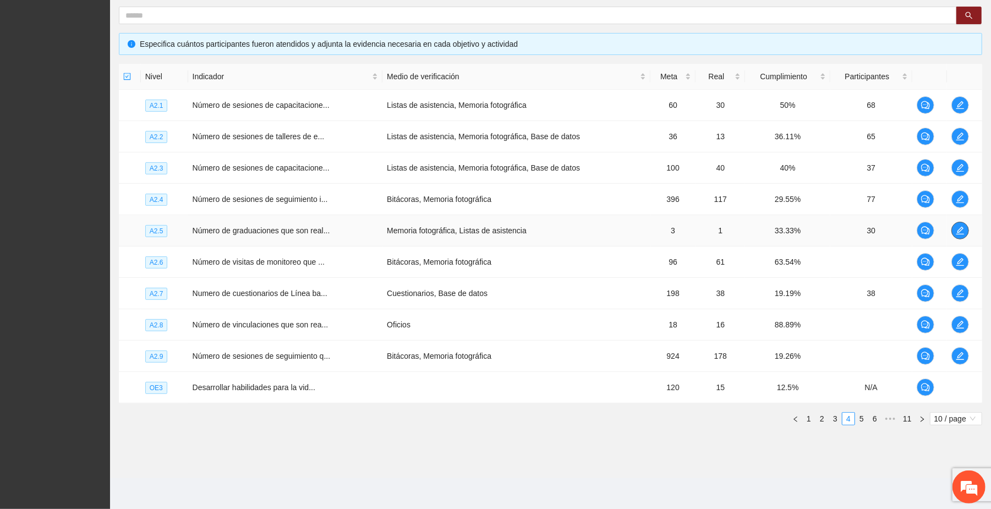
click at [965, 228] on span "edit" at bounding box center [960, 230] width 17 height 9
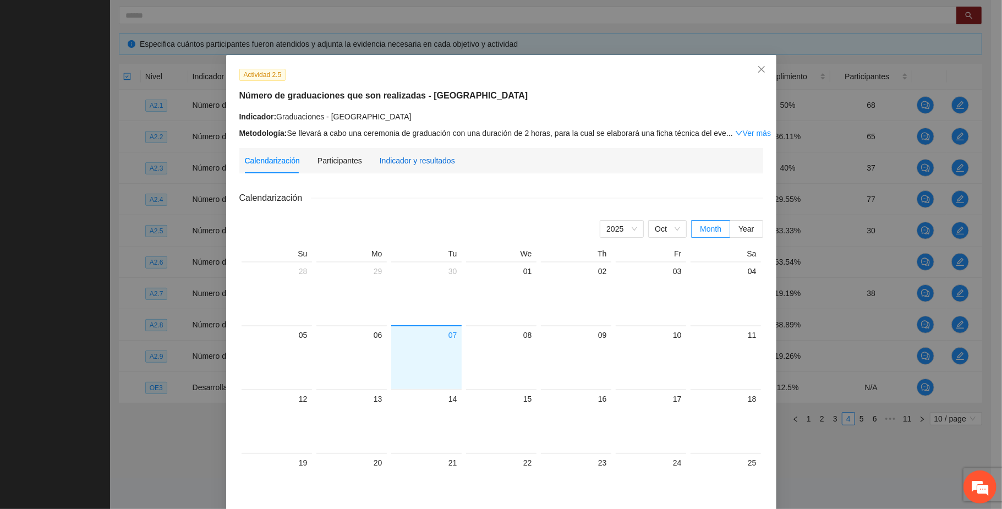
click at [401, 162] on div "Indicador y resultados" at bounding box center [417, 161] width 75 height 12
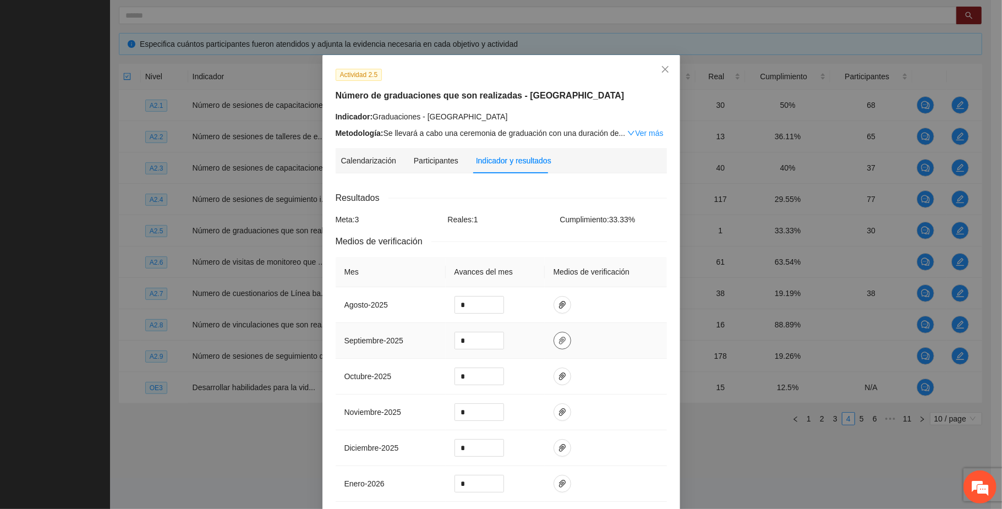
click at [558, 342] on icon "paper-clip" at bounding box center [562, 340] width 9 height 9
click at [661, 72] on icon "close" at bounding box center [664, 69] width 7 height 7
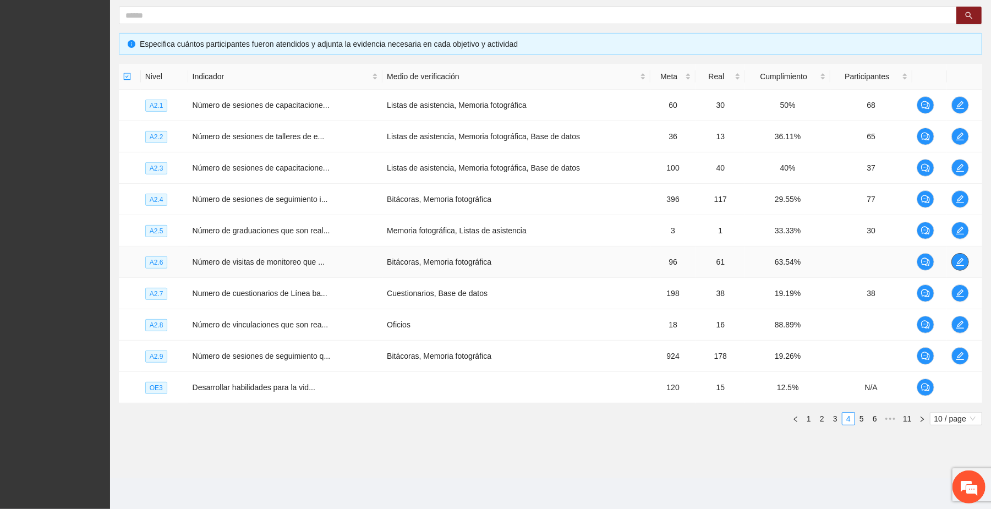
click at [965, 258] on span "edit" at bounding box center [960, 262] width 17 height 9
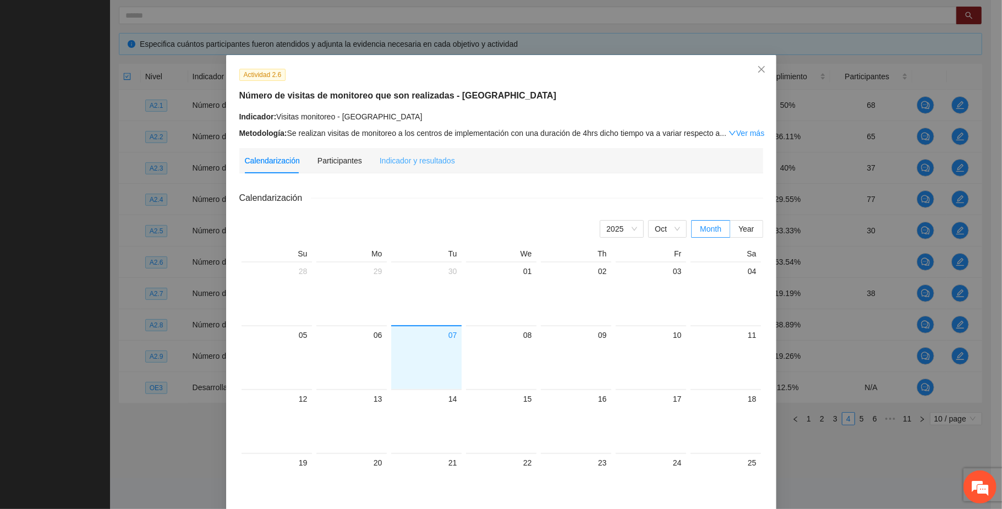
click at [423, 166] on div "Indicador y resultados" at bounding box center [417, 160] width 75 height 25
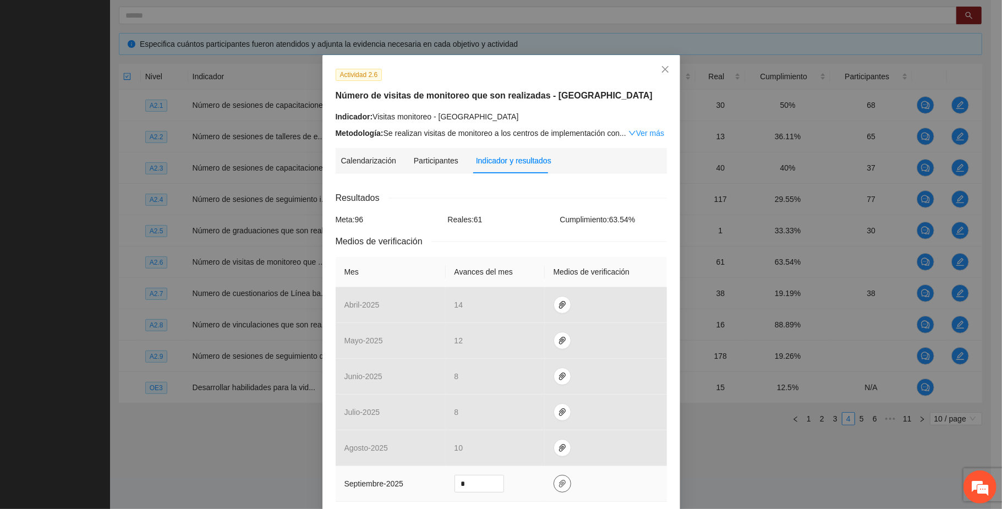
click at [558, 485] on icon "paper-clip" at bounding box center [562, 483] width 9 height 9
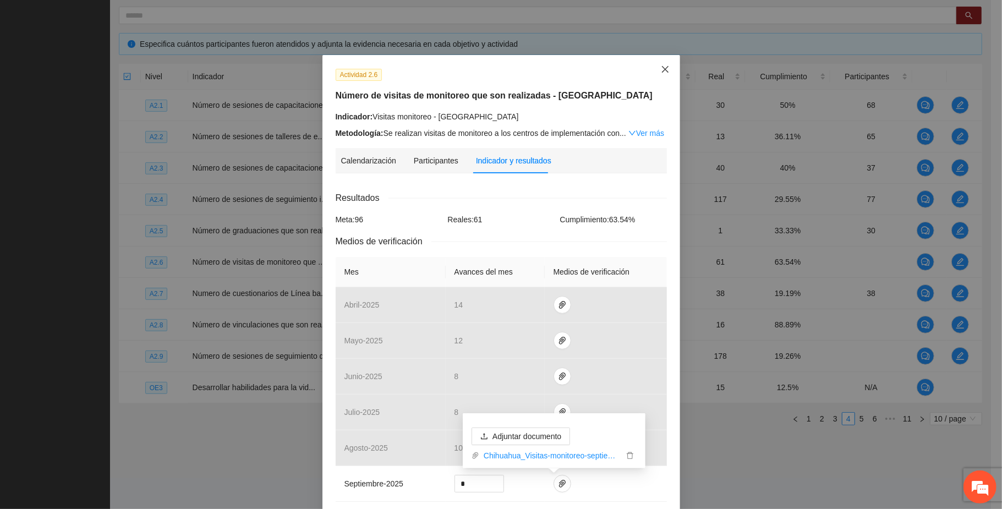
click at [661, 67] on icon "close" at bounding box center [664, 69] width 7 height 7
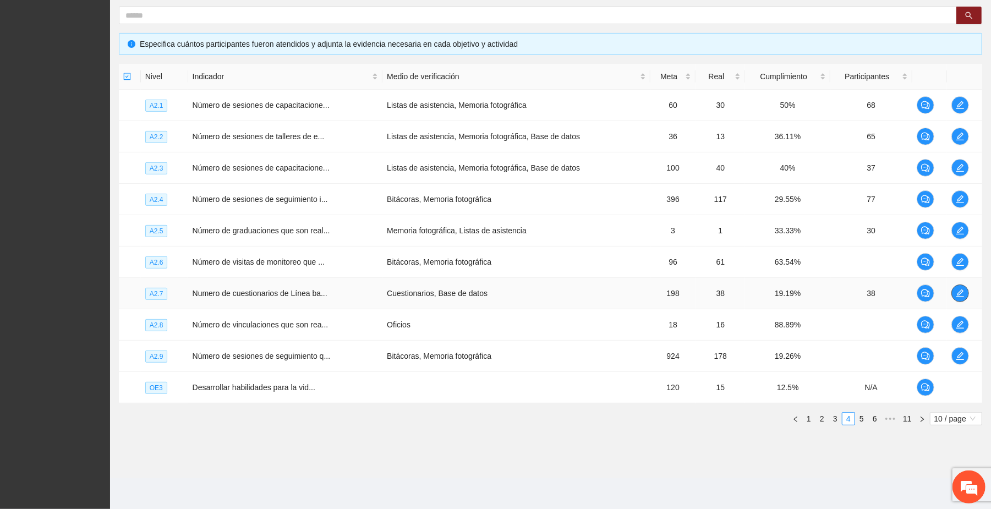
click at [965, 295] on span "edit" at bounding box center [960, 293] width 17 height 9
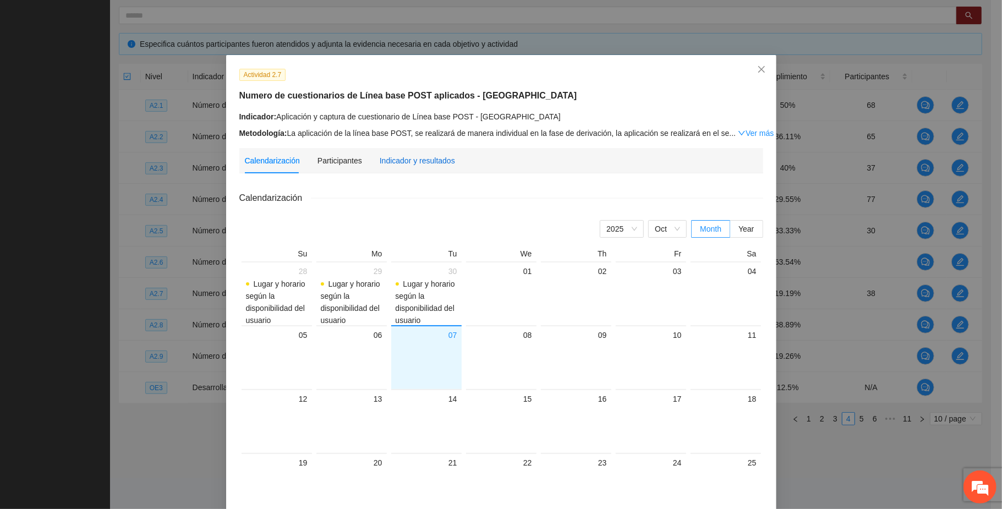
click at [435, 157] on div "Indicador y resultados" at bounding box center [417, 161] width 75 height 12
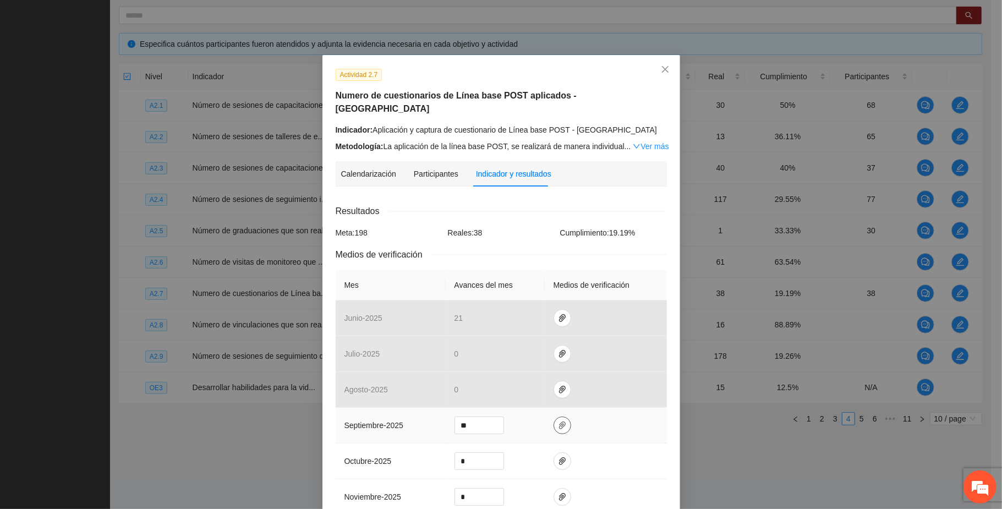
click at [559, 422] on icon "paper-clip" at bounding box center [562, 426] width 7 height 8
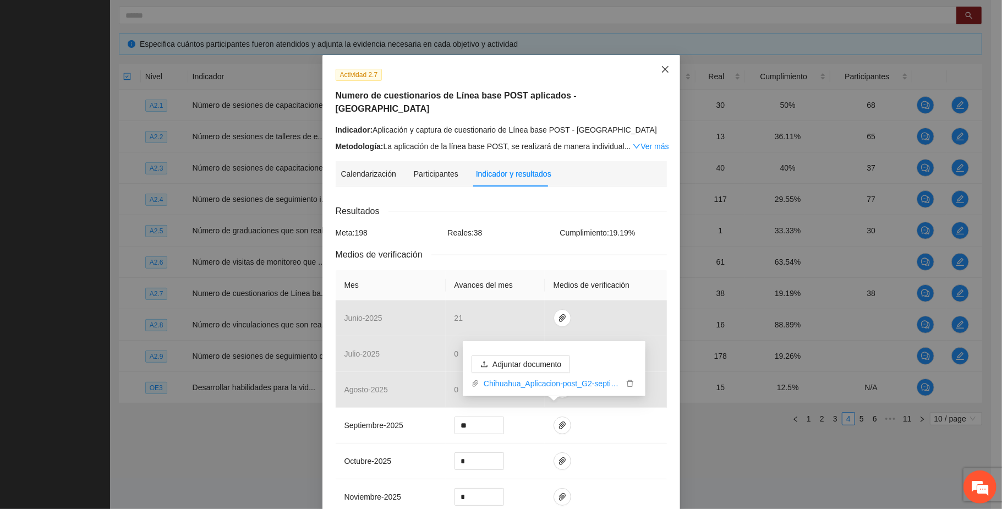
click at [661, 69] on icon "close" at bounding box center [665, 69] width 9 height 9
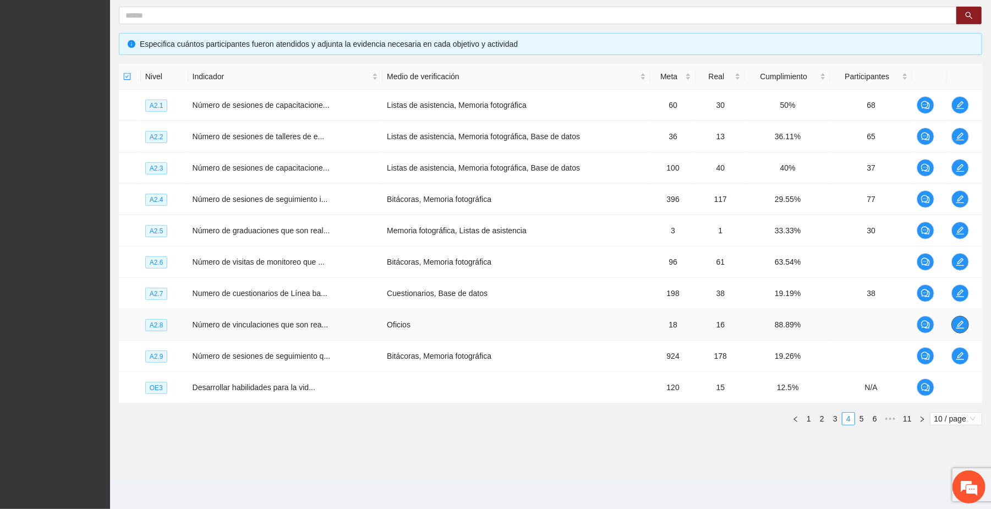
click at [963, 324] on icon "edit" at bounding box center [960, 324] width 9 height 9
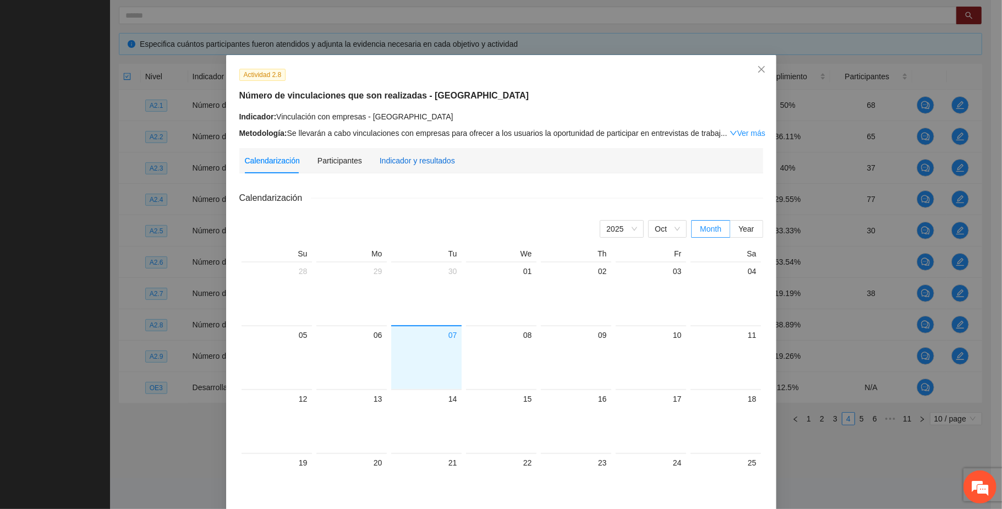
click at [434, 159] on div "Indicador y resultados" at bounding box center [417, 161] width 75 height 12
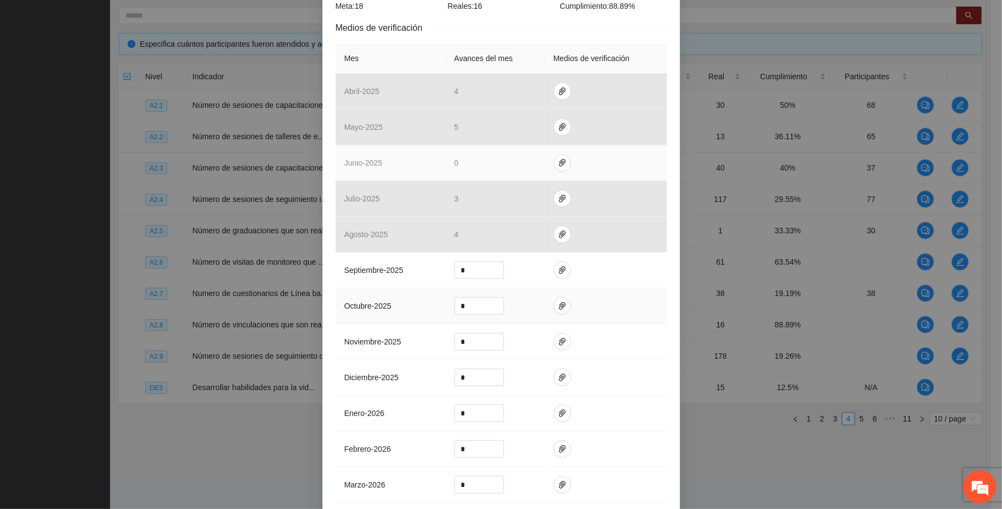
scroll to position [220, 0]
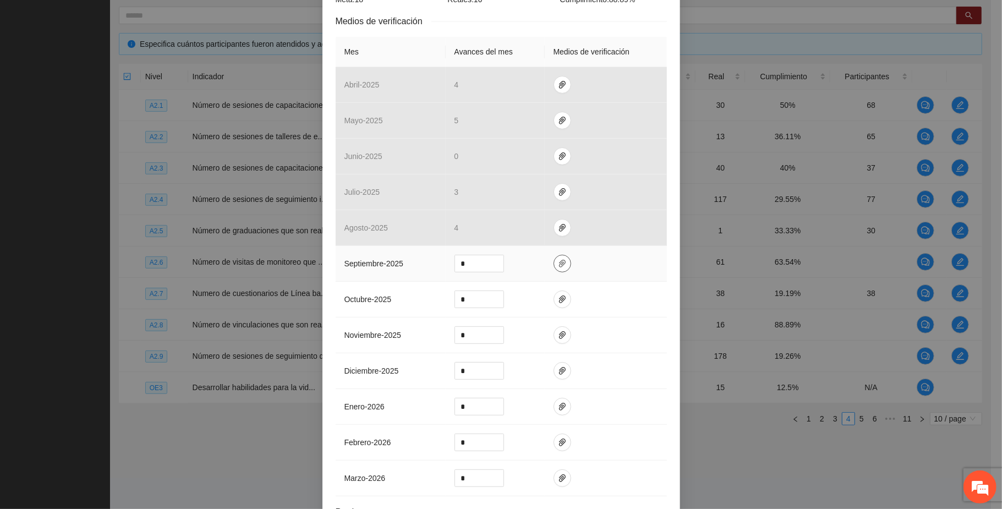
click at [558, 267] on icon "paper-clip" at bounding box center [562, 263] width 9 height 9
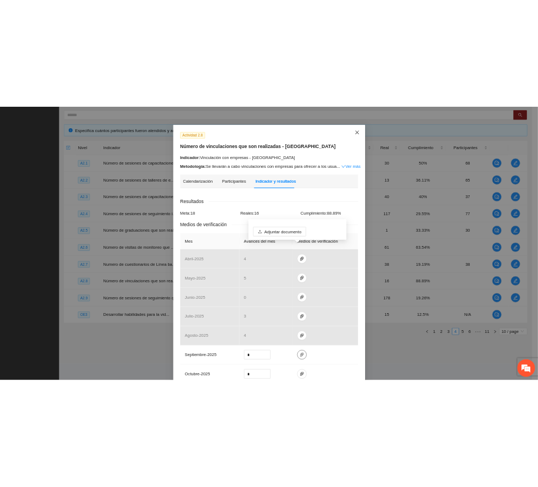
scroll to position [0, 0]
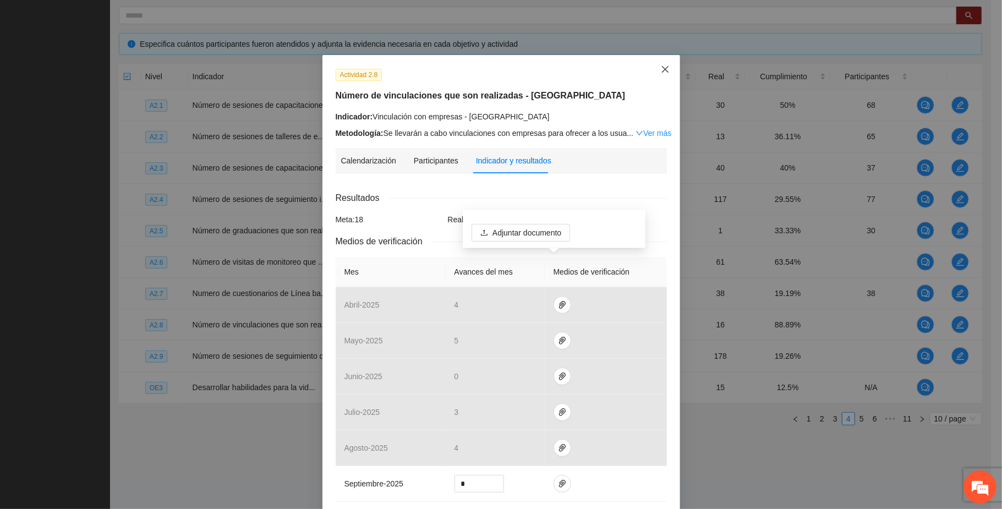
click at [661, 67] on icon "close" at bounding box center [665, 69] width 9 height 9
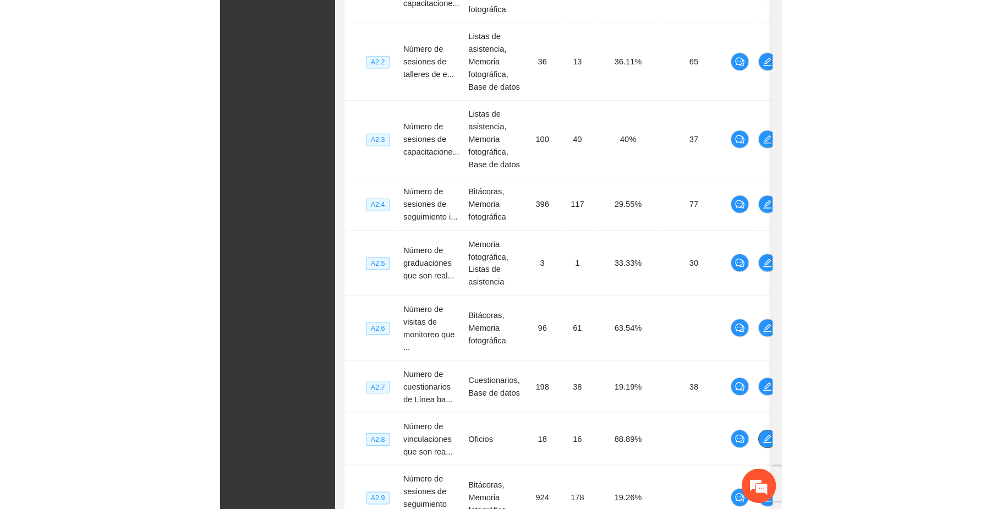
scroll to position [212, 0]
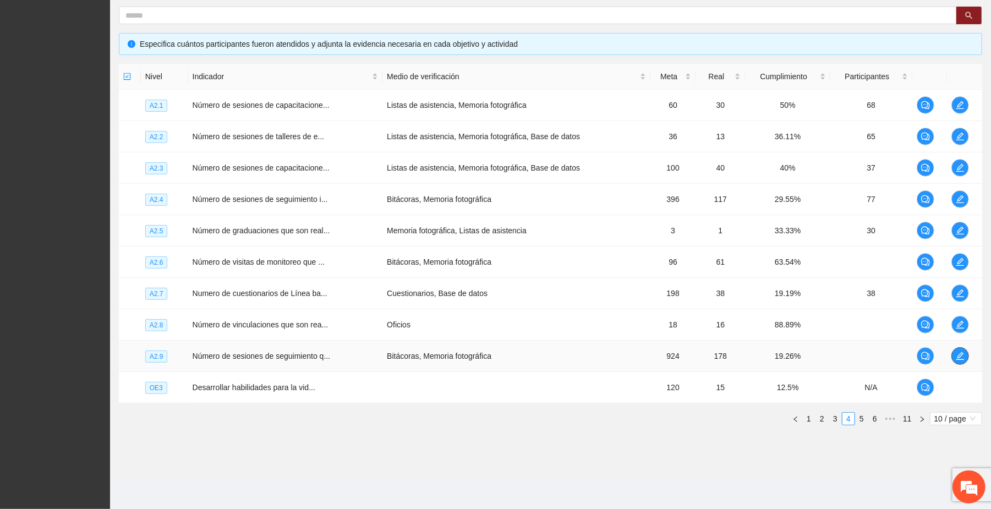
click at [962, 357] on icon "edit" at bounding box center [960, 356] width 9 height 9
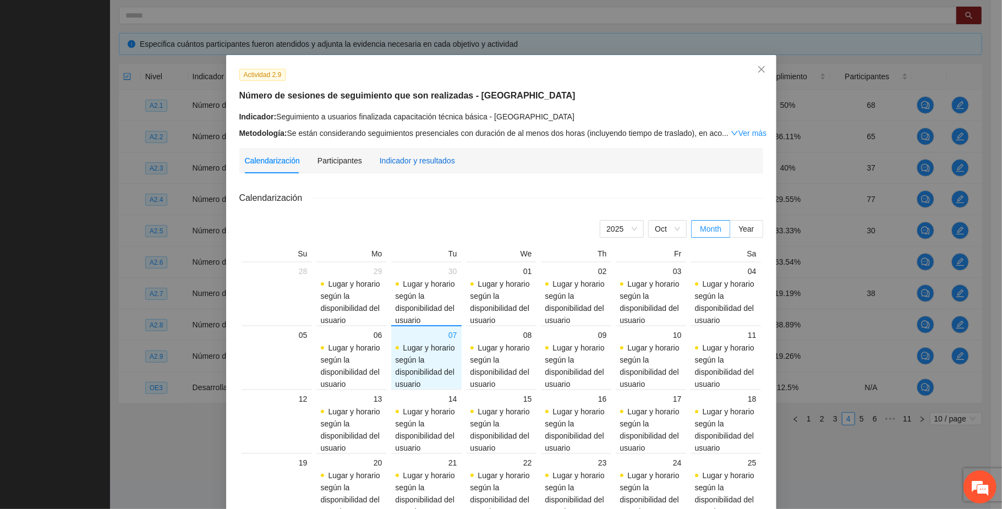
click at [425, 157] on div "Indicador y resultados" at bounding box center [417, 161] width 75 height 12
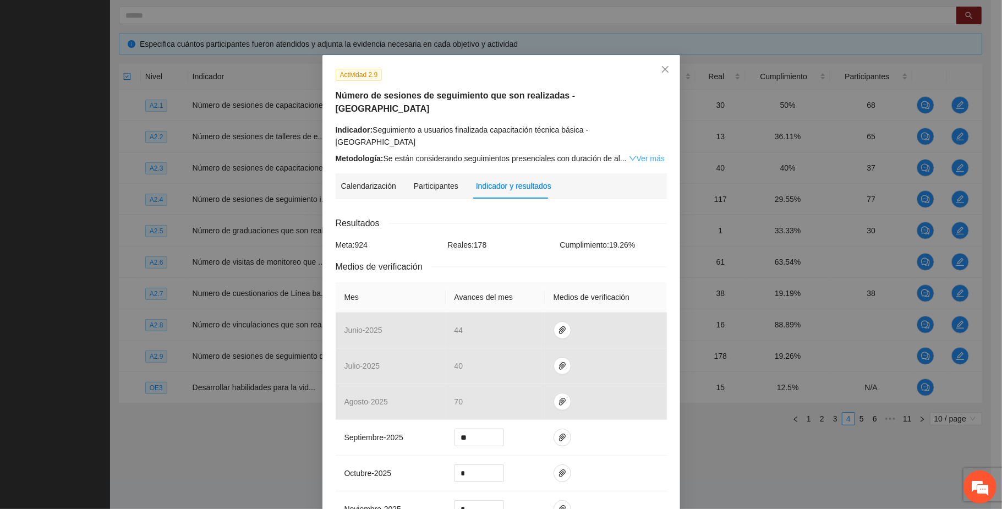
click at [643, 154] on link "Ver más" at bounding box center [647, 158] width 36 height 9
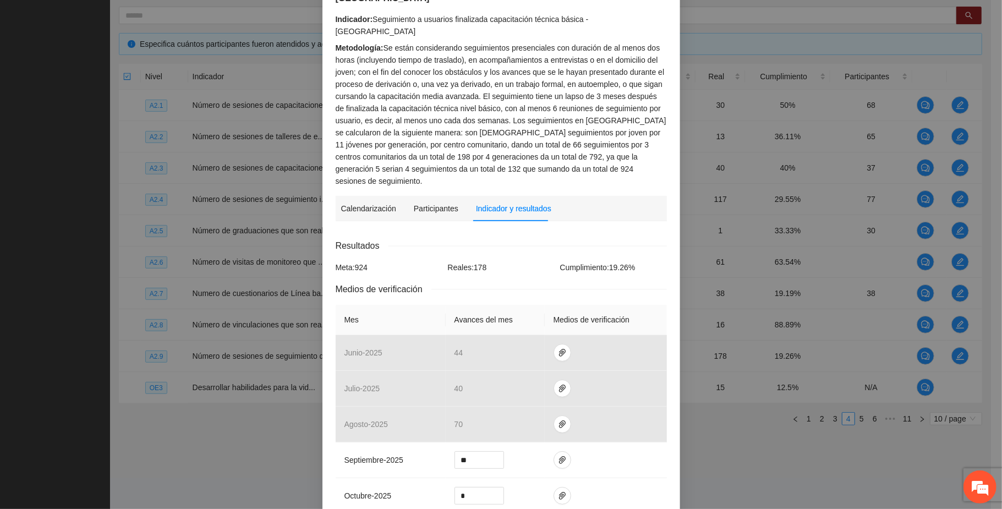
scroll to position [220, 0]
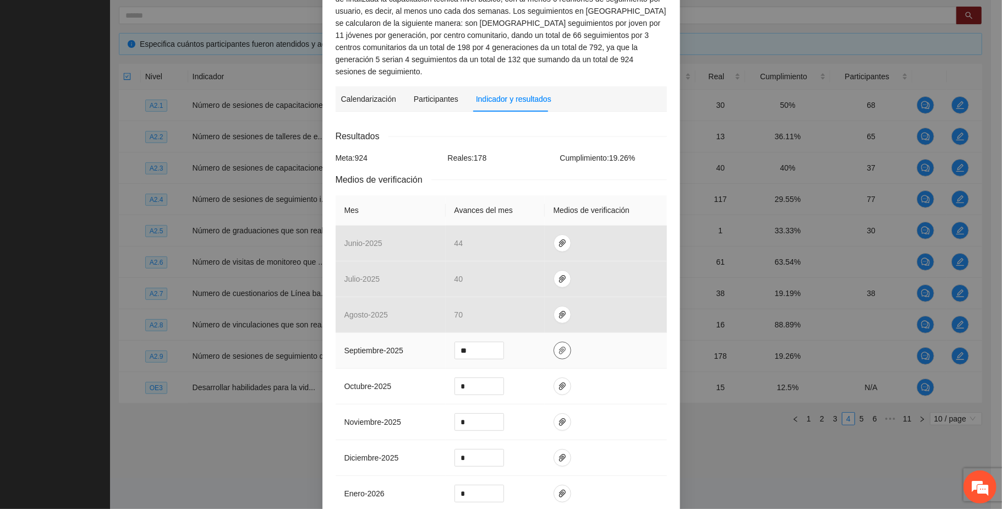
click at [558, 346] on icon "paper-clip" at bounding box center [562, 350] width 9 height 9
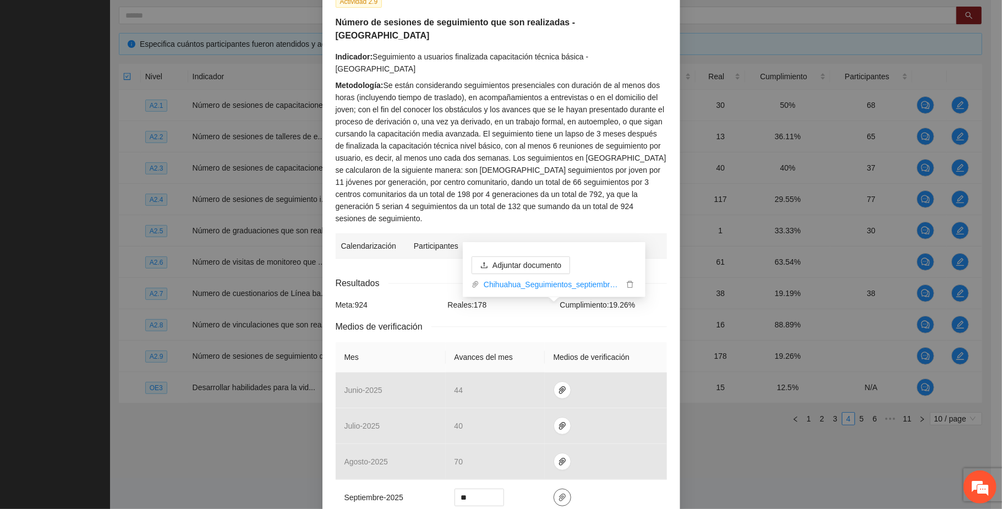
scroll to position [0, 0]
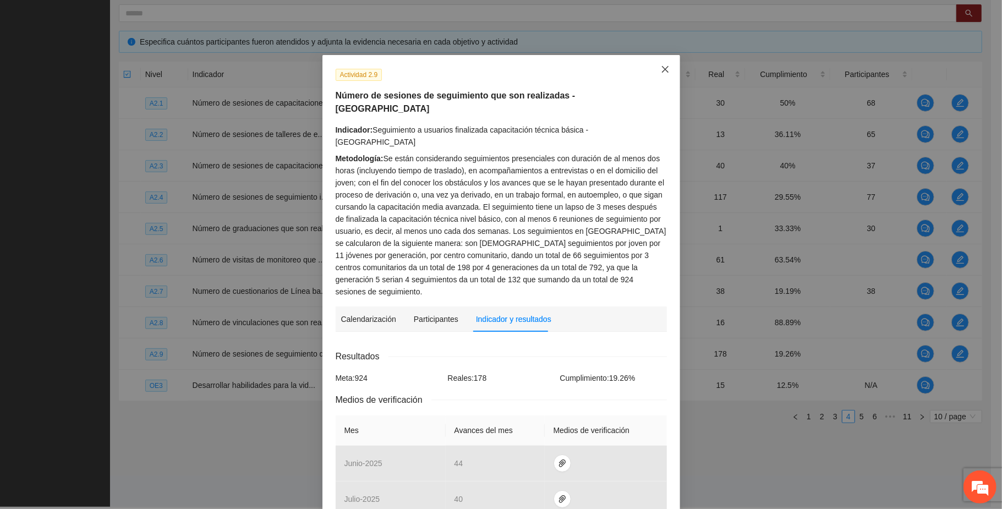
click at [661, 68] on icon "close" at bounding box center [665, 69] width 9 height 9
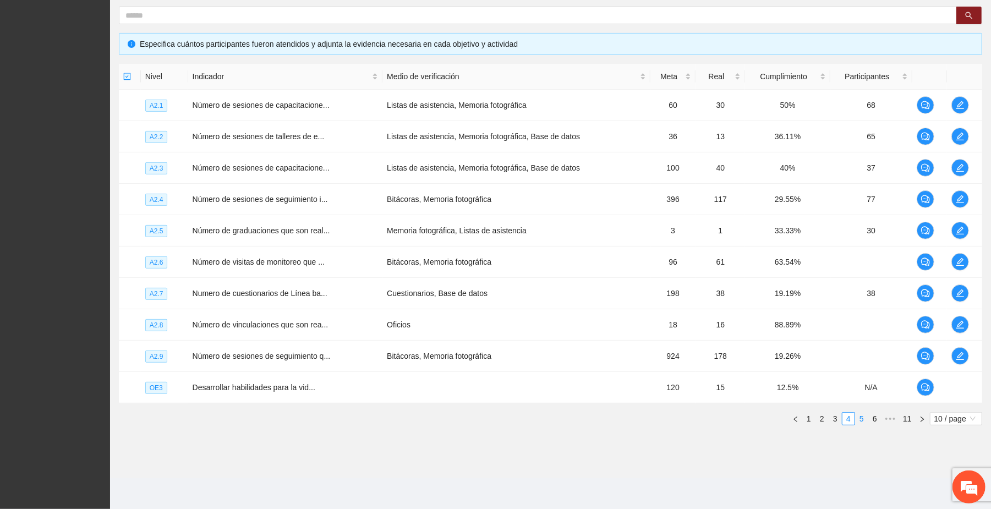
click at [861, 417] on link "5" at bounding box center [862, 419] width 12 height 12
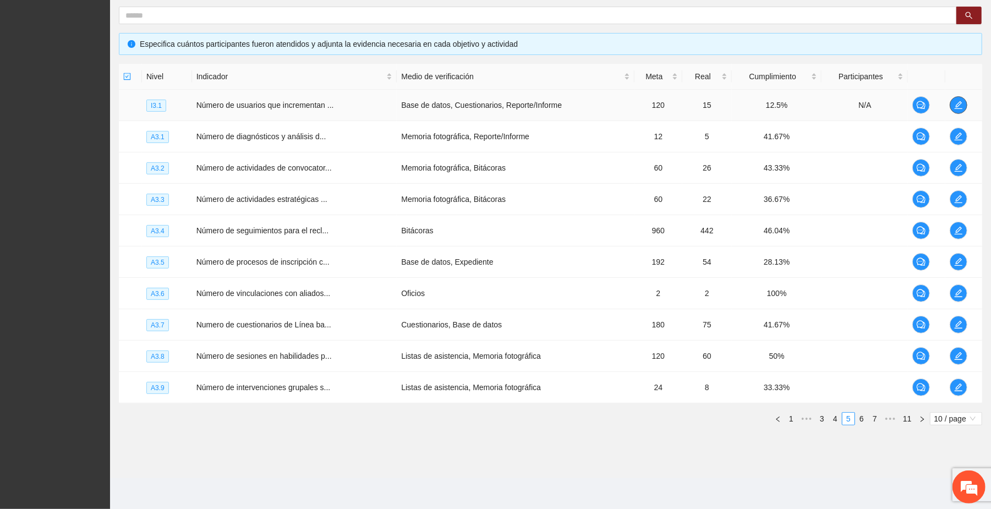
click at [953, 97] on button "button" at bounding box center [959, 105] width 18 height 18
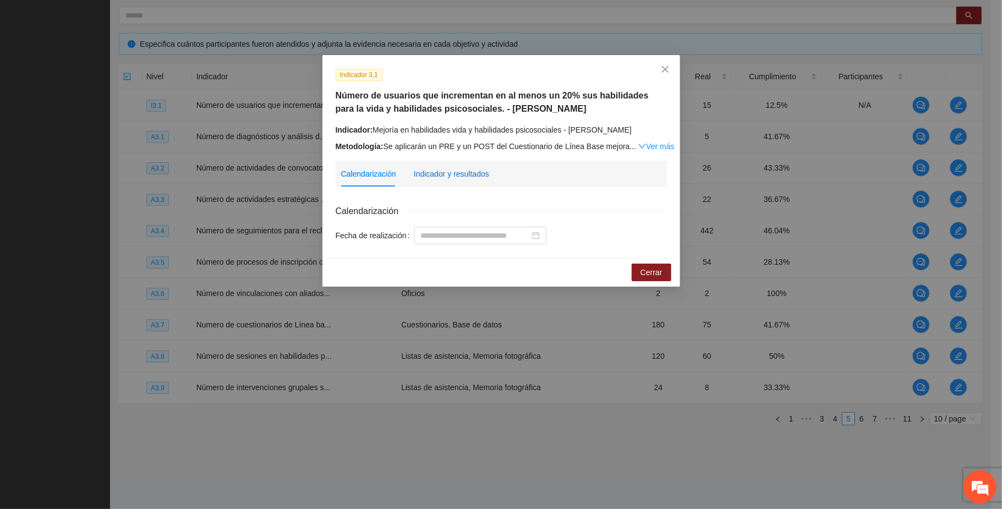
click at [469, 172] on div "Indicador y resultados" at bounding box center [451, 174] width 75 height 12
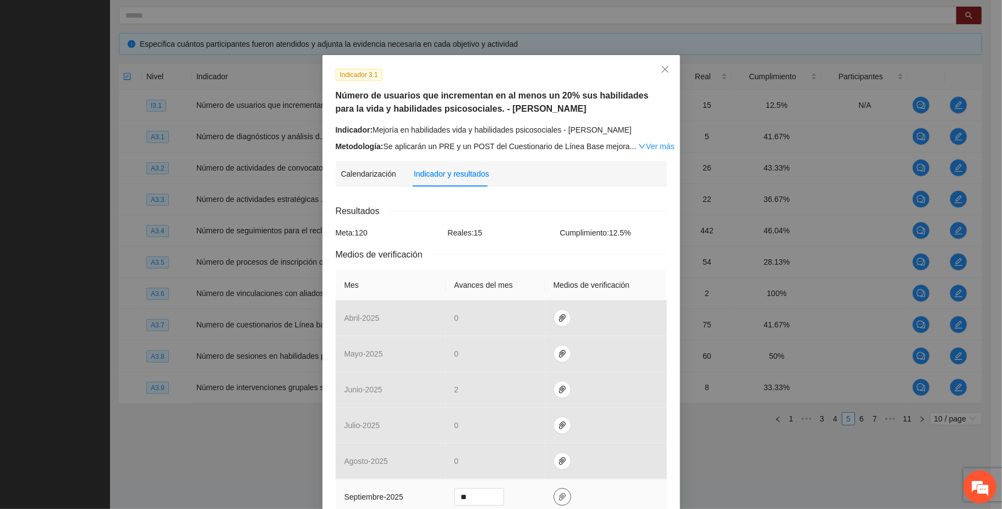
click at [558, 496] on icon "paper-clip" at bounding box center [562, 497] width 9 height 9
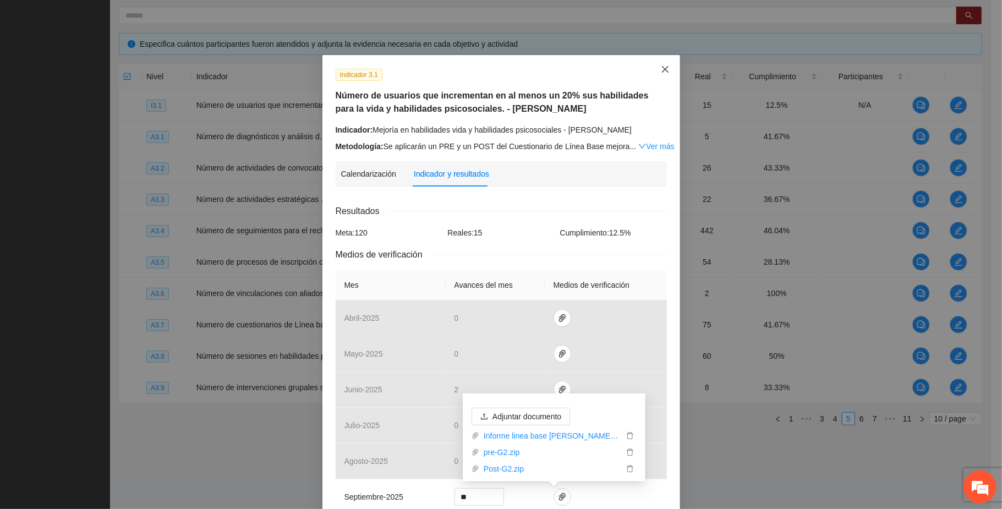
click at [661, 69] on icon "close" at bounding box center [664, 69] width 7 height 7
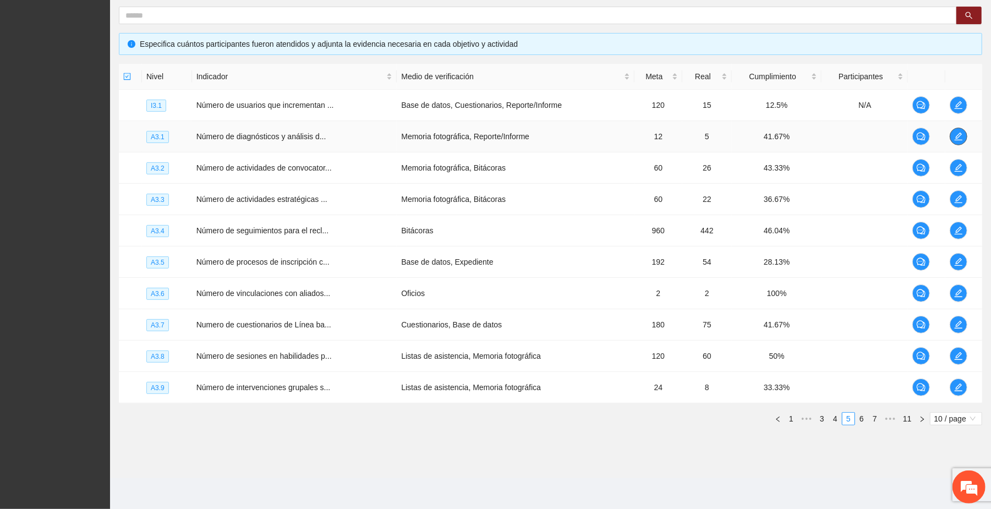
click at [958, 135] on icon "edit" at bounding box center [958, 136] width 9 height 9
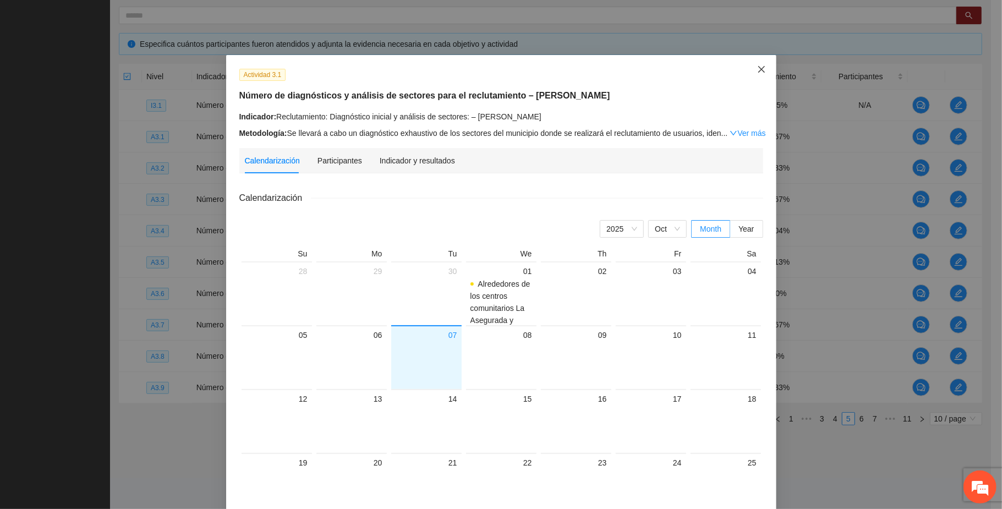
click at [757, 69] on icon "close" at bounding box center [761, 69] width 9 height 9
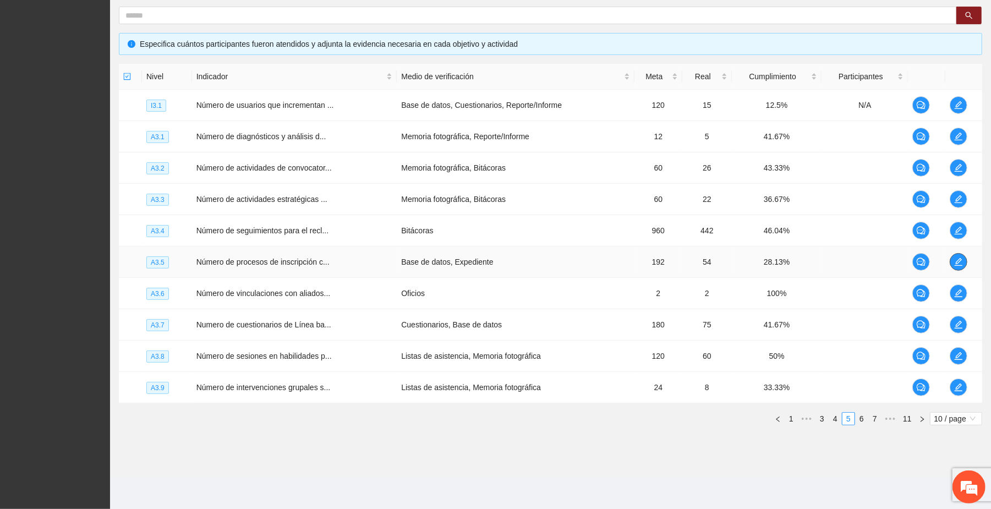
click at [958, 263] on icon "edit" at bounding box center [958, 262] width 9 height 9
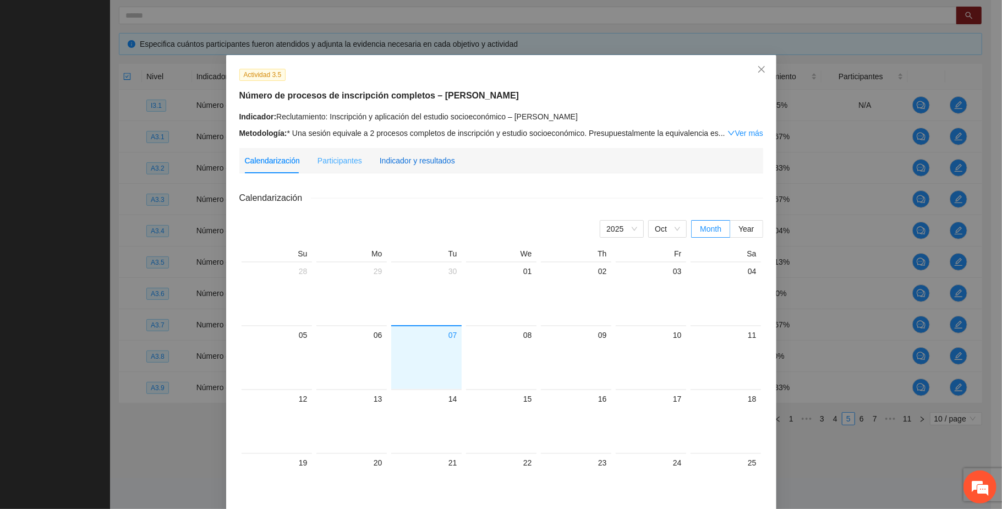
drag, startPoint x: 414, startPoint y: 161, endPoint x: 414, endPoint y: 172, distance: 11.0
click at [414, 161] on div "Indicador y resultados" at bounding box center [417, 161] width 75 height 12
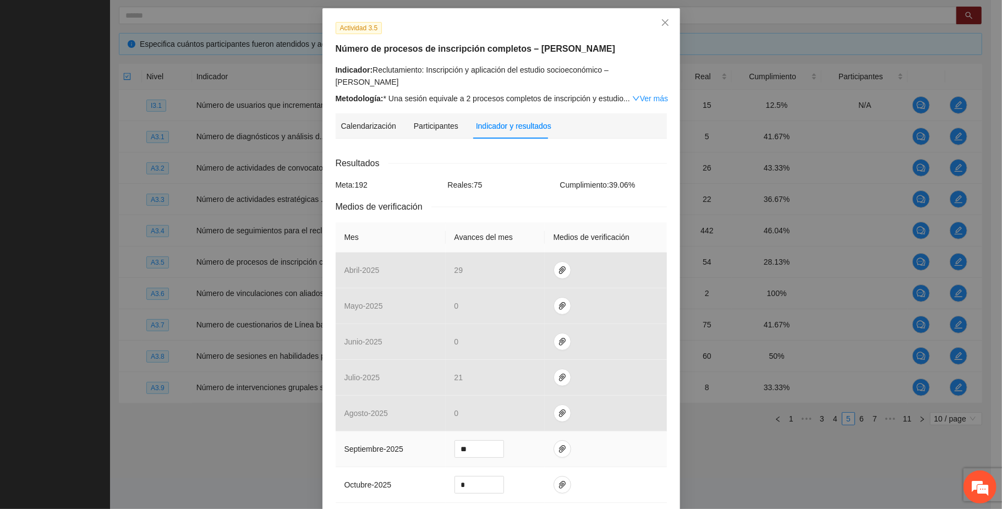
scroll to position [73, 0]
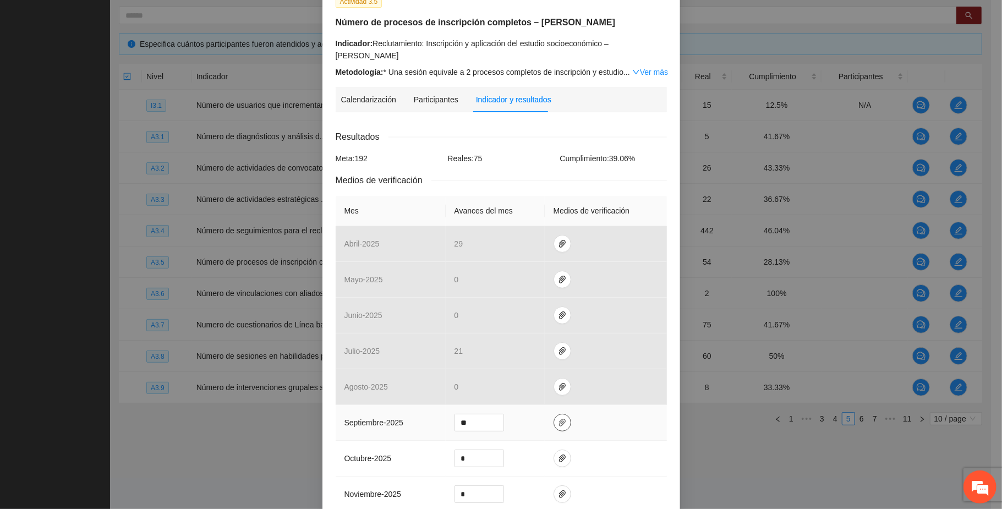
click at [559, 418] on span "paper-clip" at bounding box center [562, 422] width 17 height 9
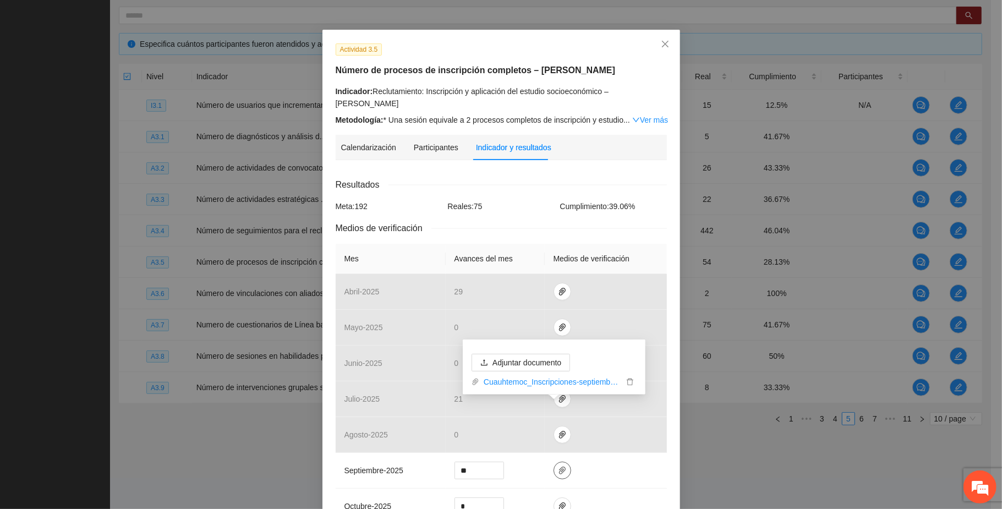
scroll to position [0, 0]
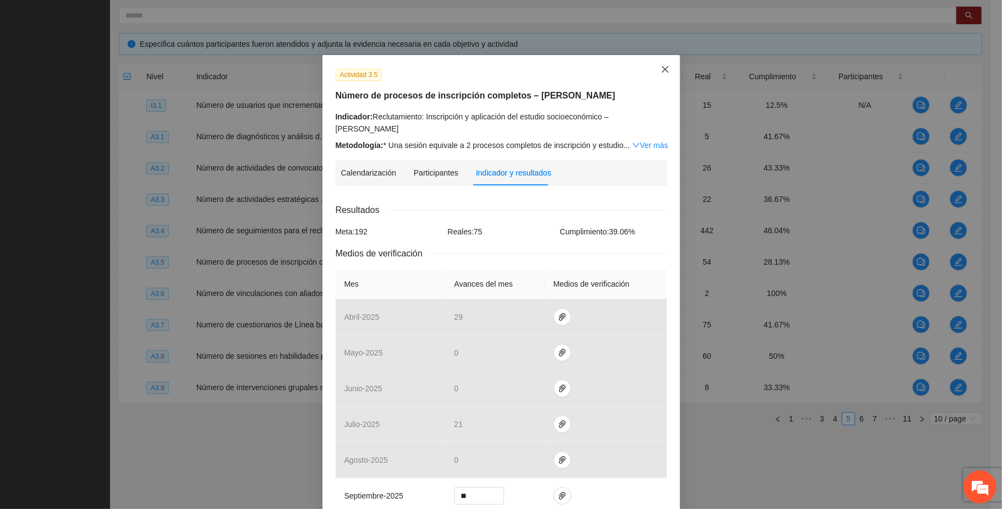
click at [661, 67] on icon "close" at bounding box center [665, 69] width 9 height 9
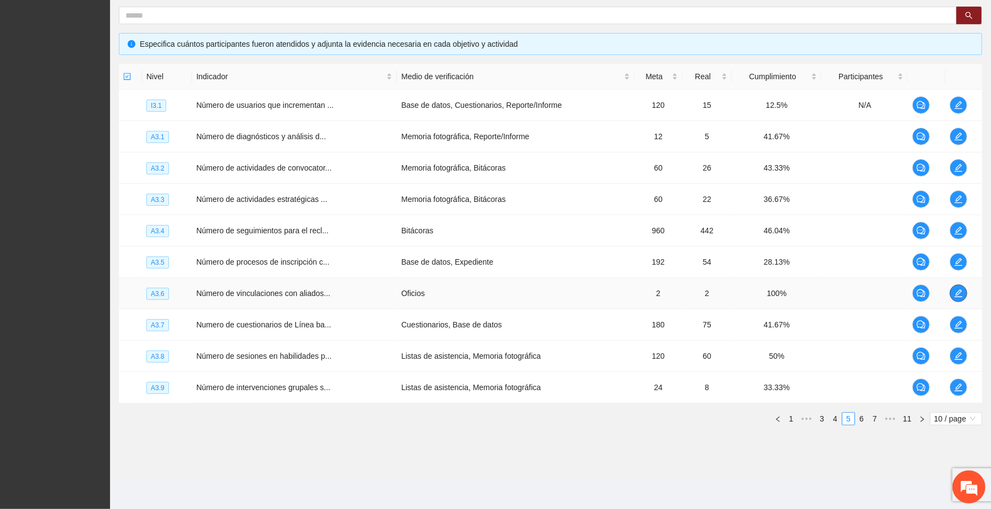
click at [959, 294] on icon "edit" at bounding box center [958, 293] width 9 height 9
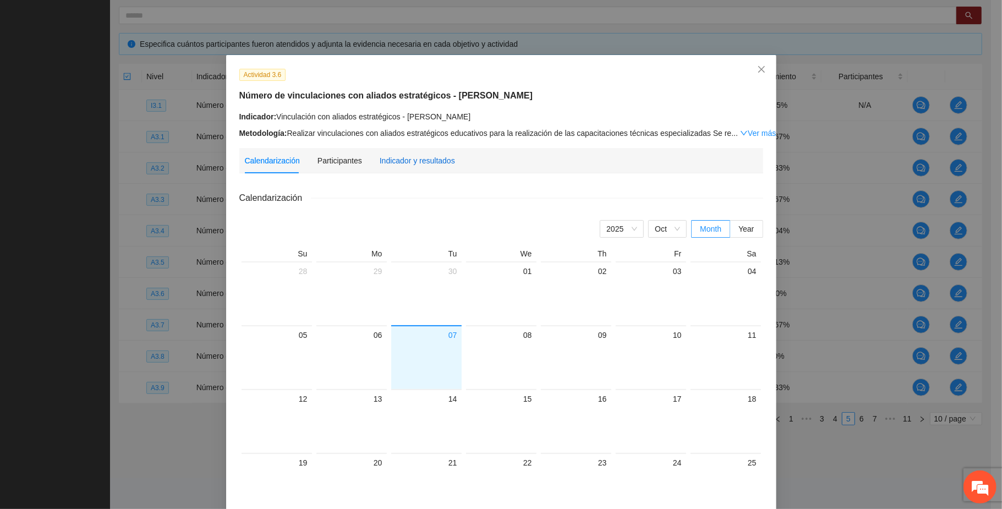
click at [421, 160] on div "Indicador y resultados" at bounding box center [417, 161] width 75 height 12
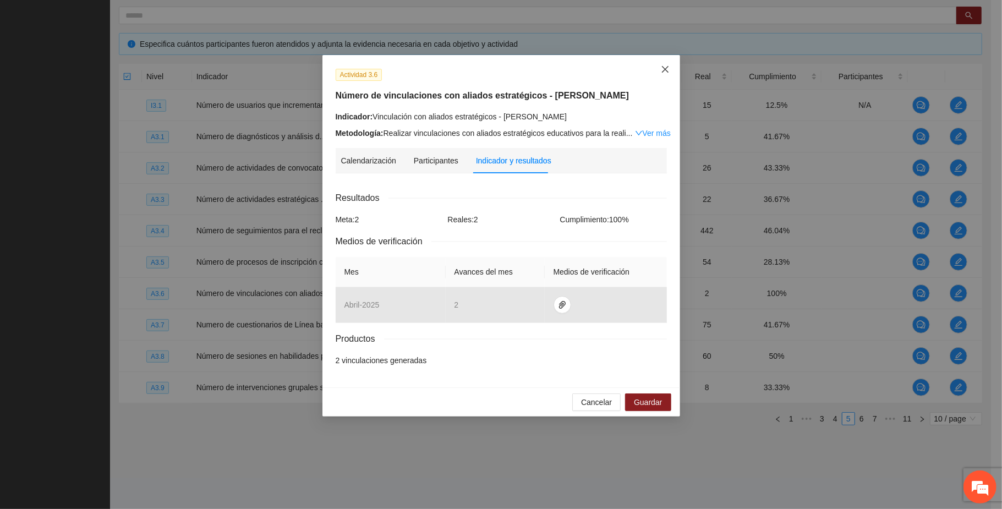
click at [668, 67] on icon "close" at bounding box center [665, 69] width 9 height 9
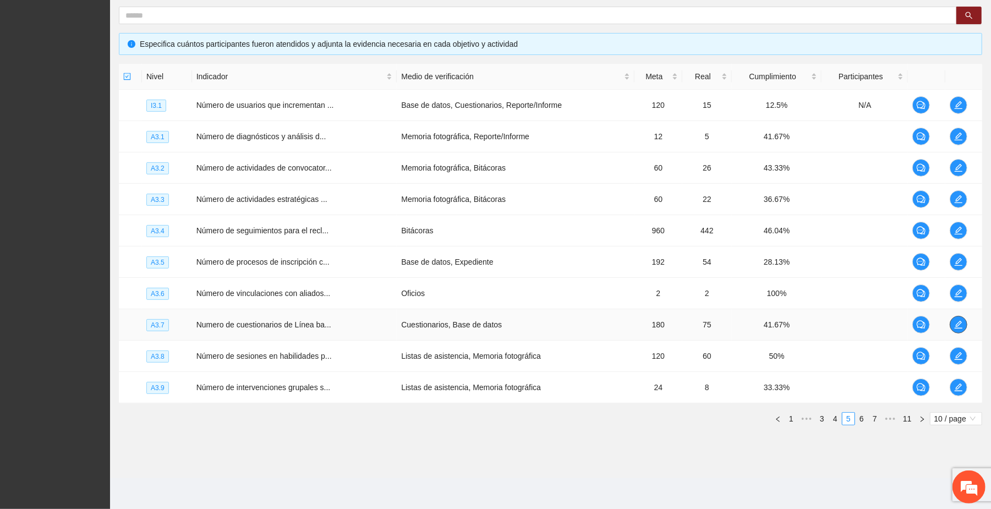
click at [960, 320] on icon "edit" at bounding box center [958, 324] width 9 height 9
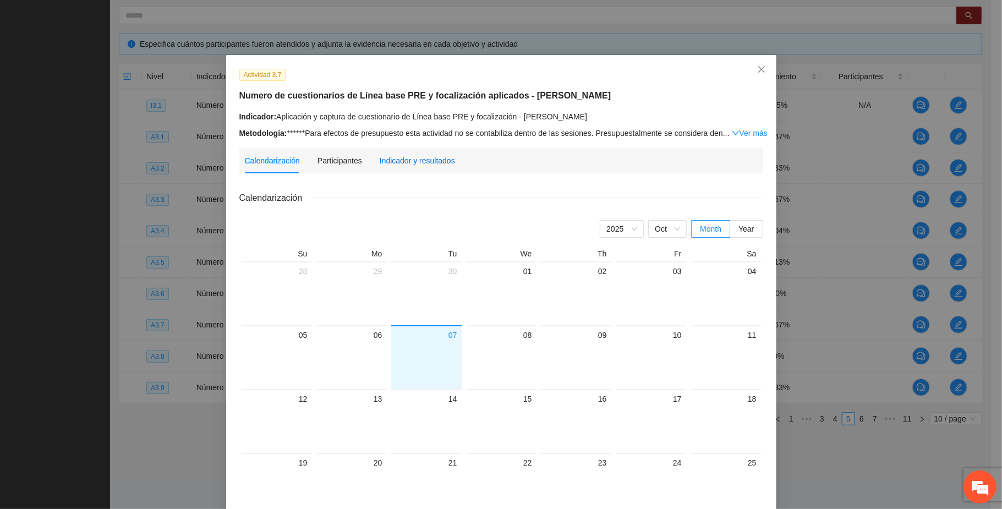
click at [440, 156] on div "Indicador y resultados" at bounding box center [417, 161] width 75 height 12
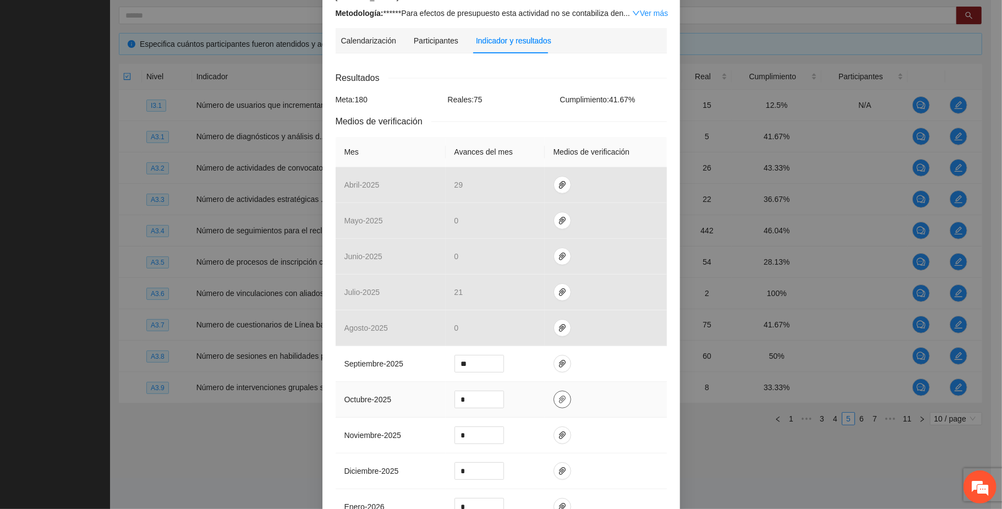
scroll to position [146, 0]
click at [558, 358] on icon "paper-clip" at bounding box center [562, 362] width 9 height 9
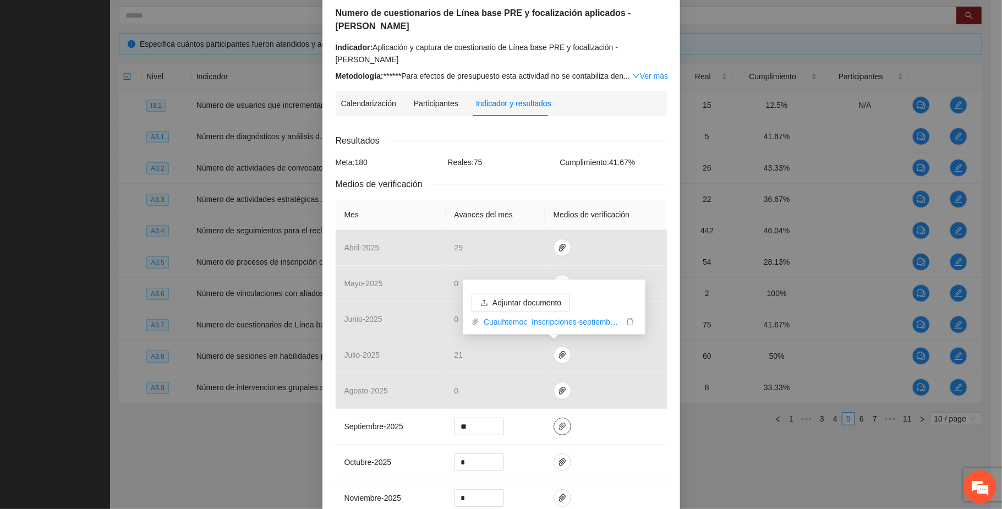
scroll to position [0, 0]
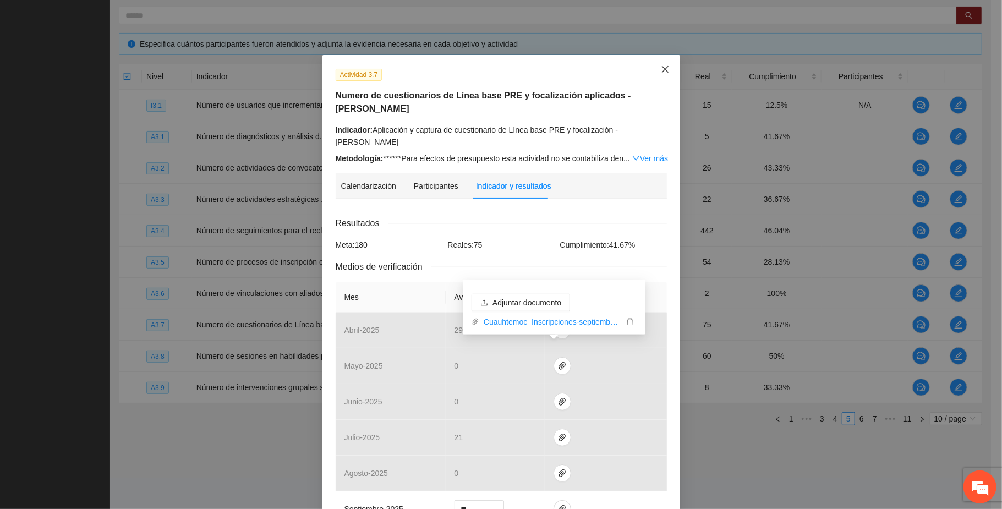
click at [663, 71] on icon "close" at bounding box center [665, 69] width 9 height 9
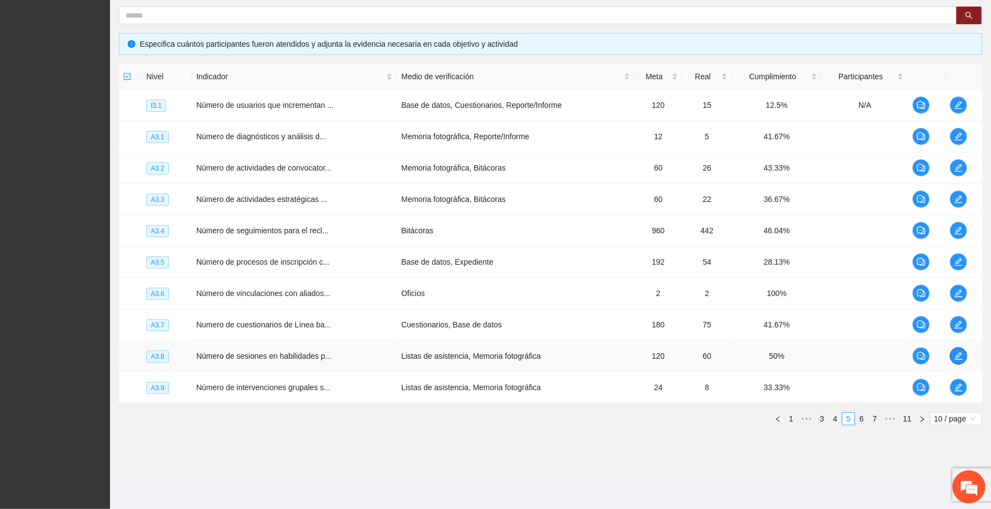
click at [958, 355] on icon "edit" at bounding box center [959, 356] width 8 height 8
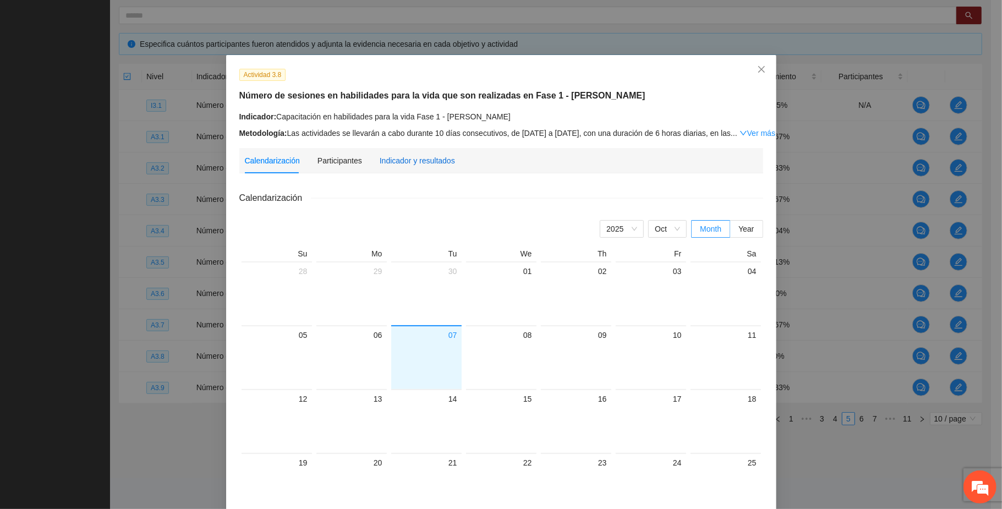
click at [418, 163] on div "Indicador y resultados" at bounding box center [417, 161] width 75 height 12
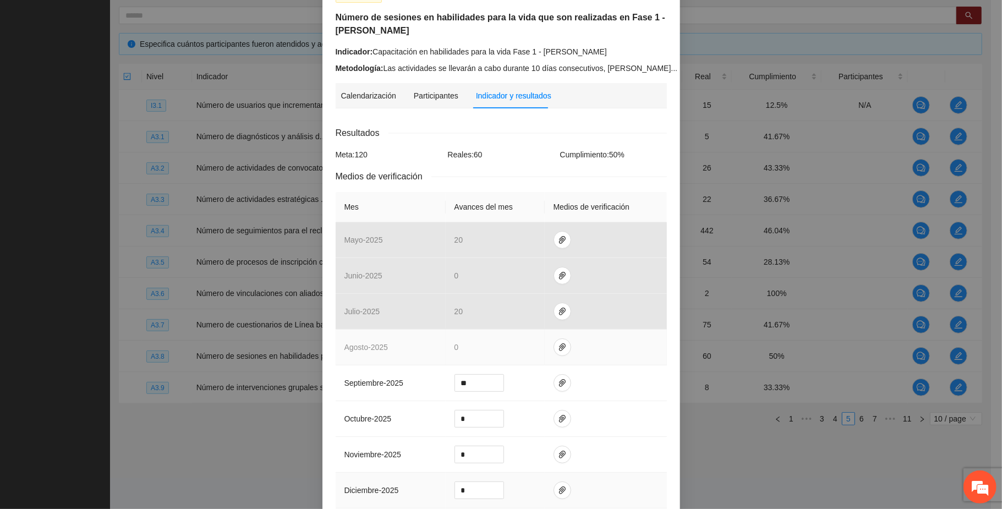
scroll to position [220, 0]
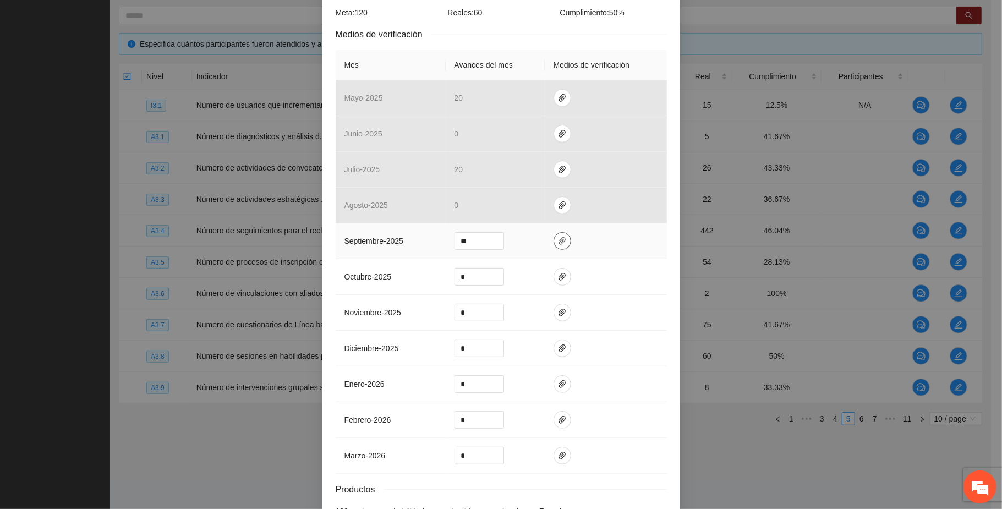
click at [558, 240] on icon "paper-clip" at bounding box center [562, 241] width 9 height 9
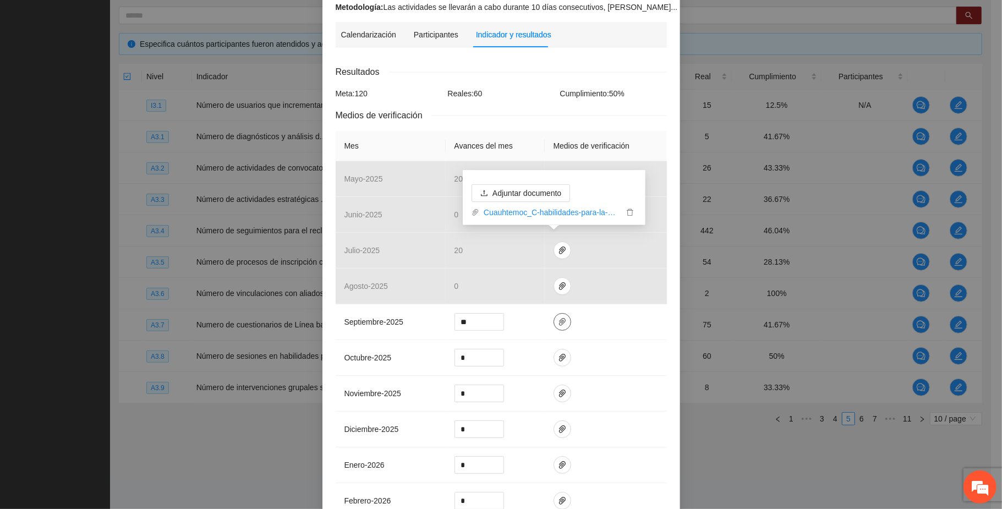
scroll to position [0, 0]
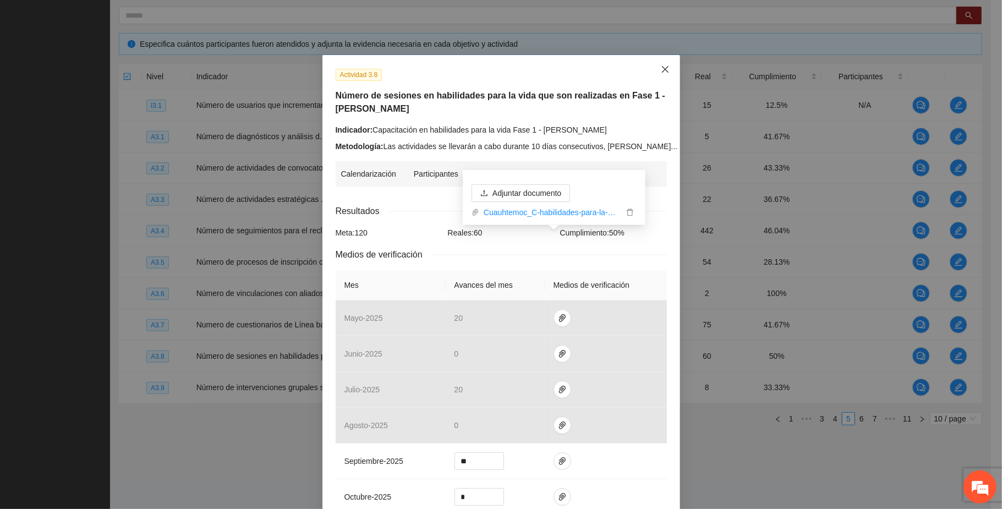
click at [661, 66] on icon "close" at bounding box center [665, 69] width 9 height 9
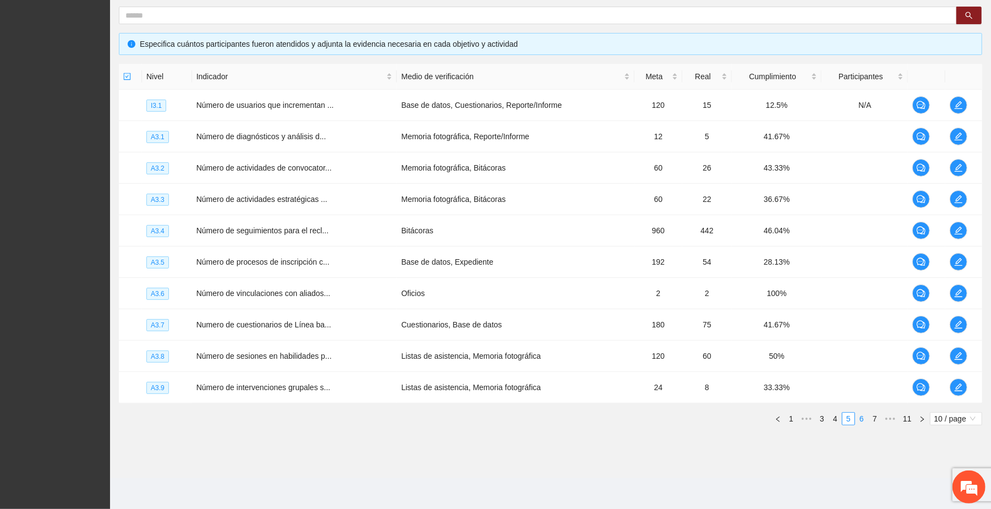
click at [860, 421] on link "6" at bounding box center [862, 419] width 12 height 12
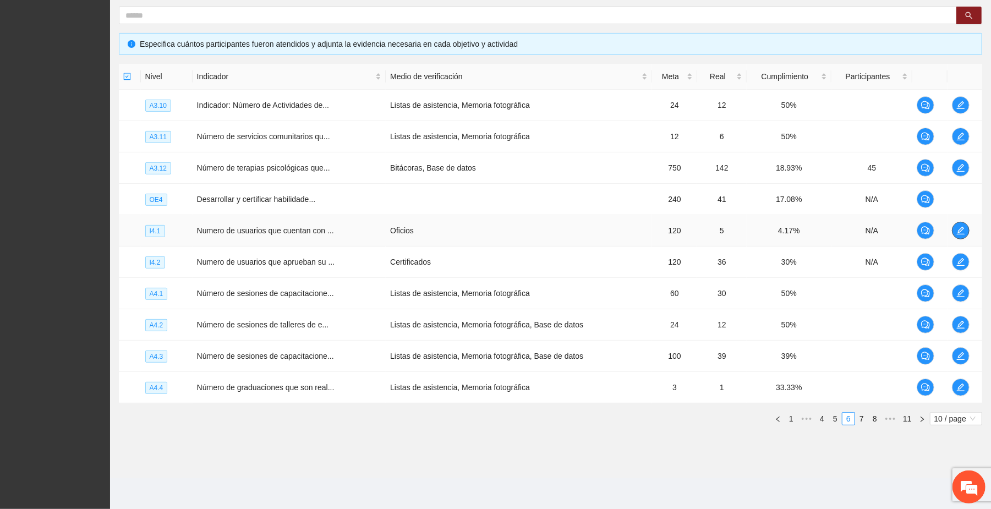
click at [963, 227] on icon "edit" at bounding box center [960, 231] width 8 height 8
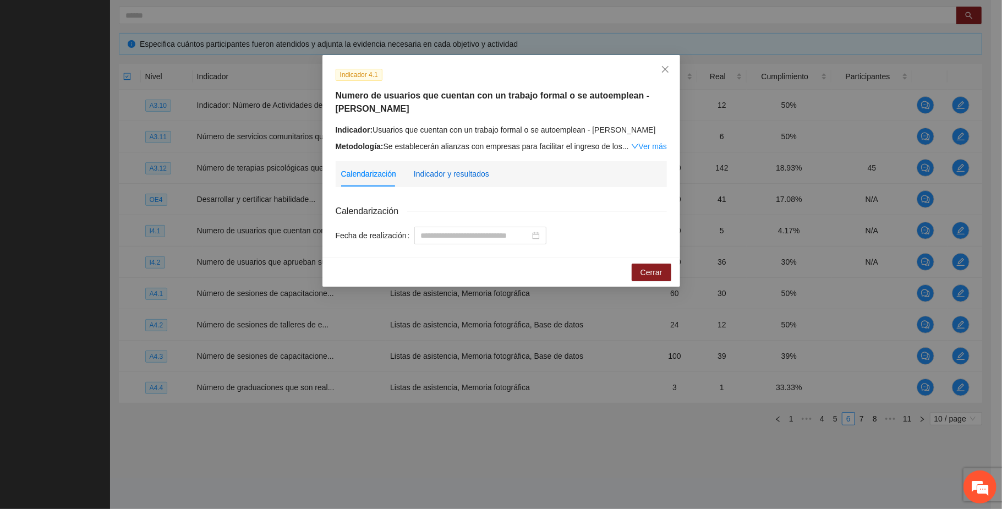
click at [474, 178] on div "Indicador y resultados" at bounding box center [451, 174] width 75 height 12
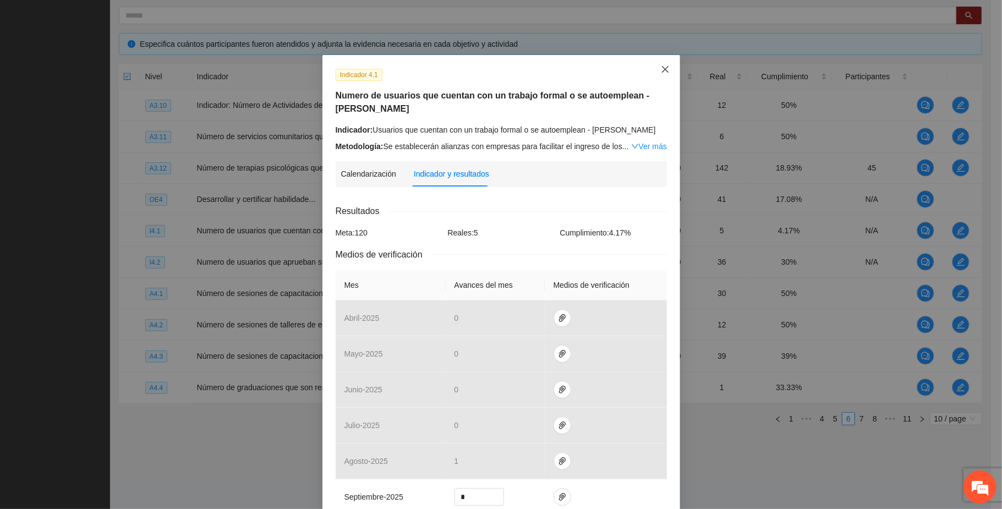
click at [661, 68] on icon "close" at bounding box center [665, 69] width 9 height 9
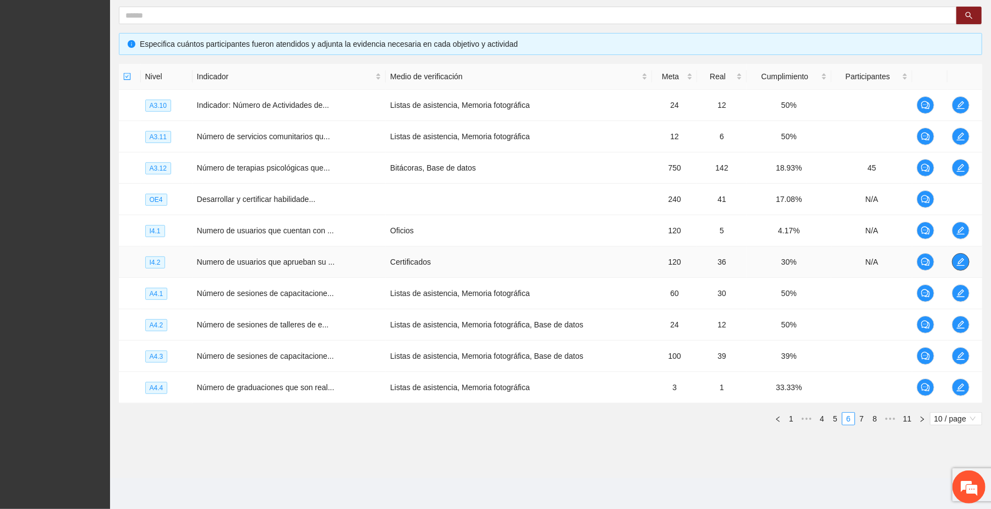
click at [962, 261] on icon "edit" at bounding box center [960, 262] width 9 height 9
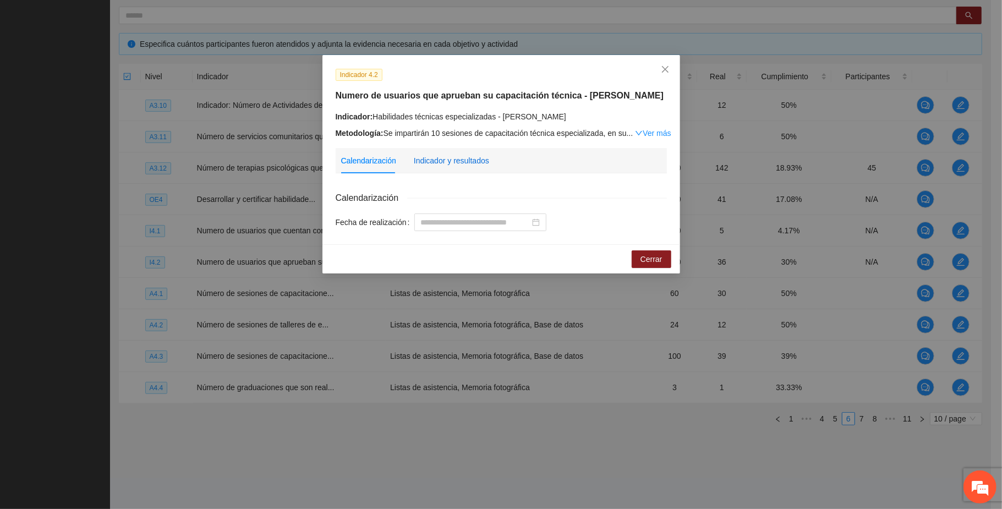
click at [478, 161] on div "Indicador y resultados" at bounding box center [451, 161] width 75 height 12
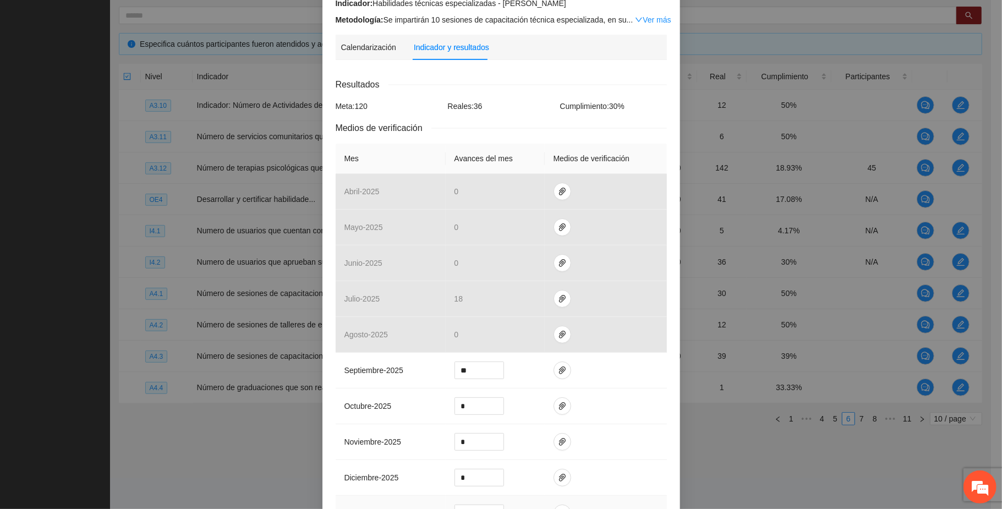
scroll to position [220, 0]
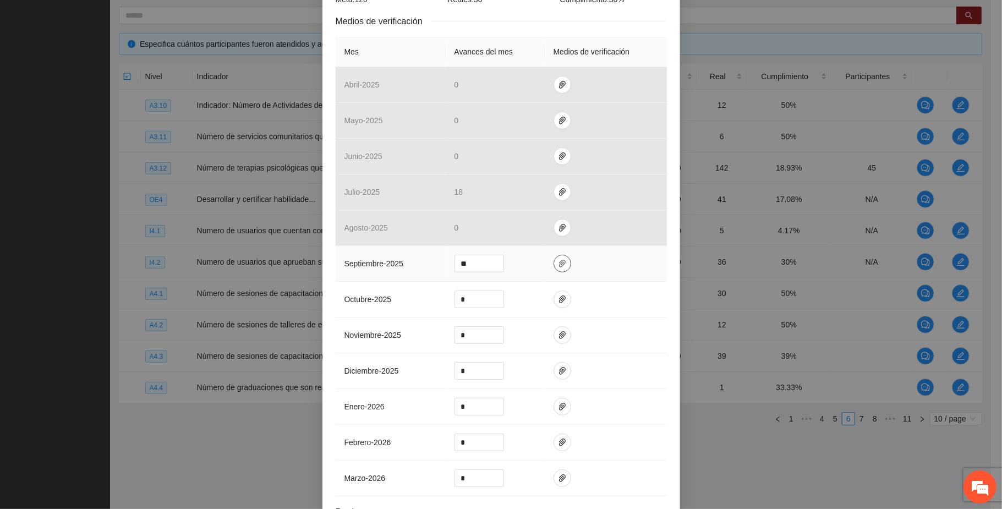
click at [559, 263] on icon "paper-clip" at bounding box center [562, 264] width 7 height 8
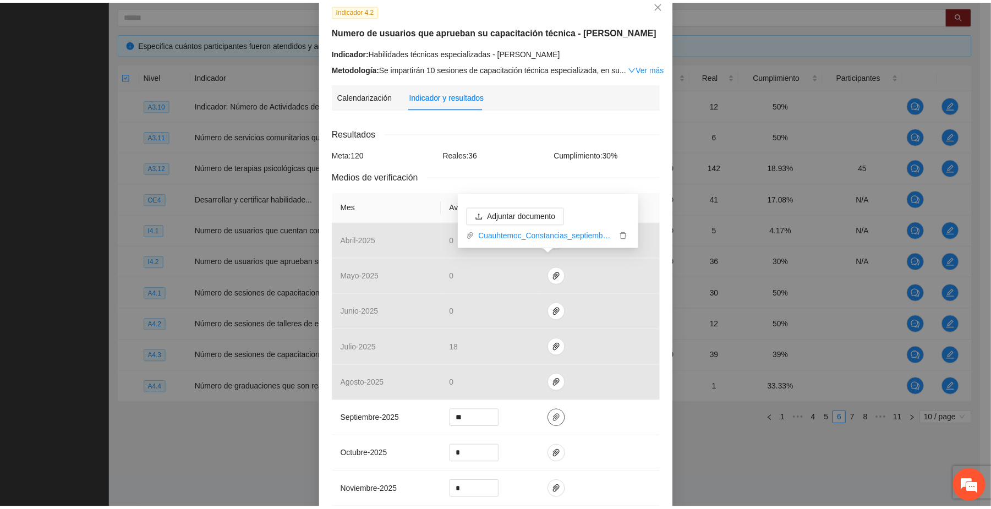
scroll to position [0, 0]
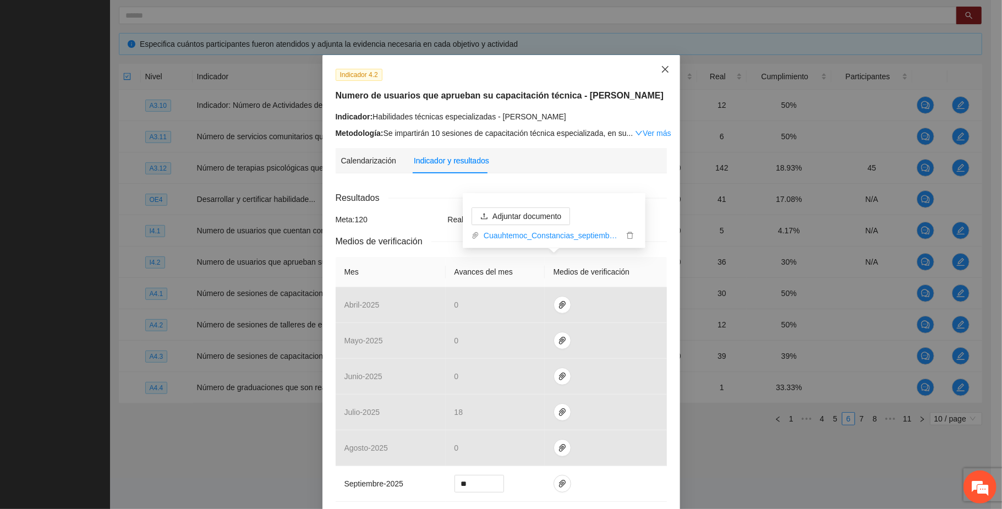
click at [661, 70] on icon "close" at bounding box center [665, 69] width 9 height 9
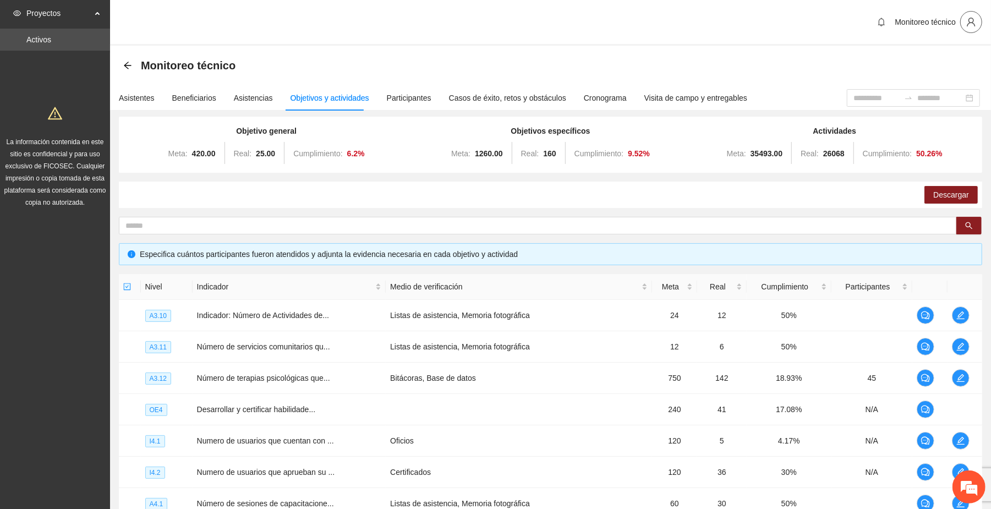
click at [967, 16] on button "button" at bounding box center [971, 22] width 22 height 22
click at [933, 62] on span "Cerrar sesión" at bounding box center [942, 64] width 69 height 12
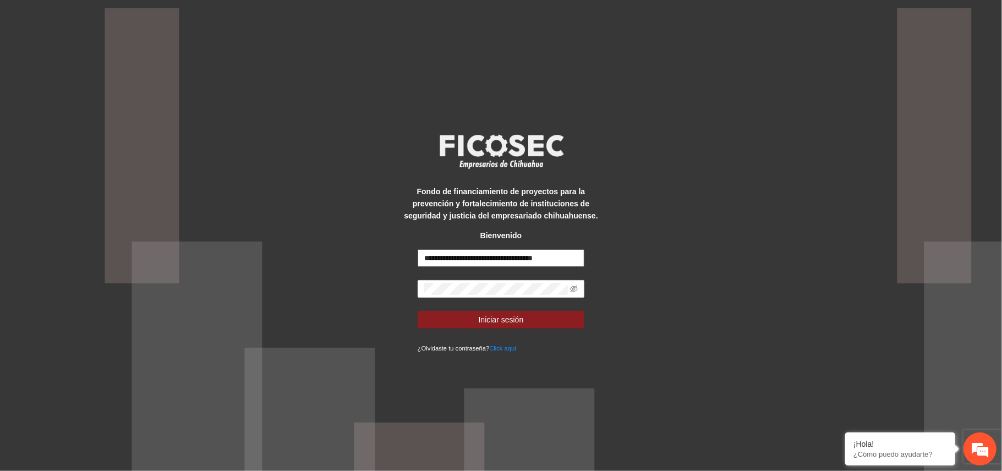
click at [490, 260] on input "**********" at bounding box center [501, 258] width 167 height 18
type input "**********"
click at [549, 320] on button "Iniciar sesión" at bounding box center [501, 320] width 167 height 18
drag, startPoint x: 342, startPoint y: 342, endPoint x: 414, endPoint y: 326, distance: 73.2
click at [348, 338] on div "**********" at bounding box center [501, 235] width 1002 height 471
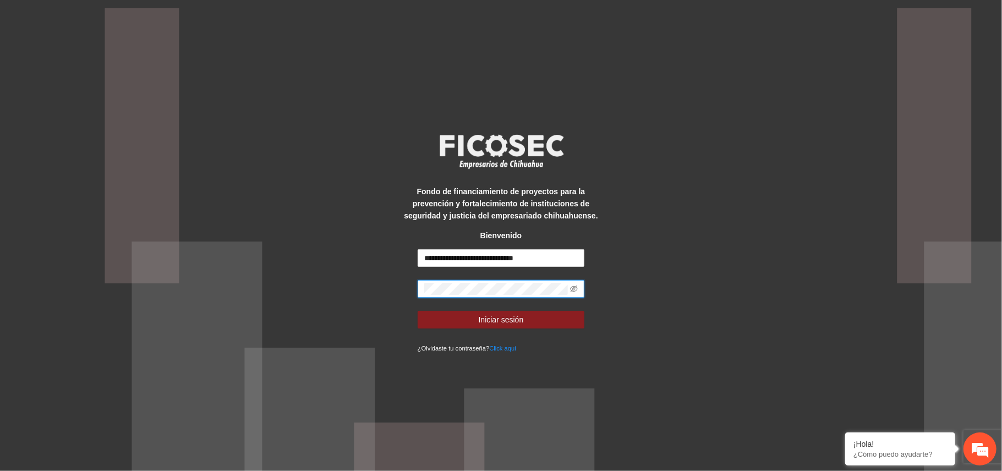
click at [380, 283] on div "**********" at bounding box center [501, 235] width 1002 height 471
click at [446, 319] on button "Iniciar sesión" at bounding box center [501, 320] width 167 height 18
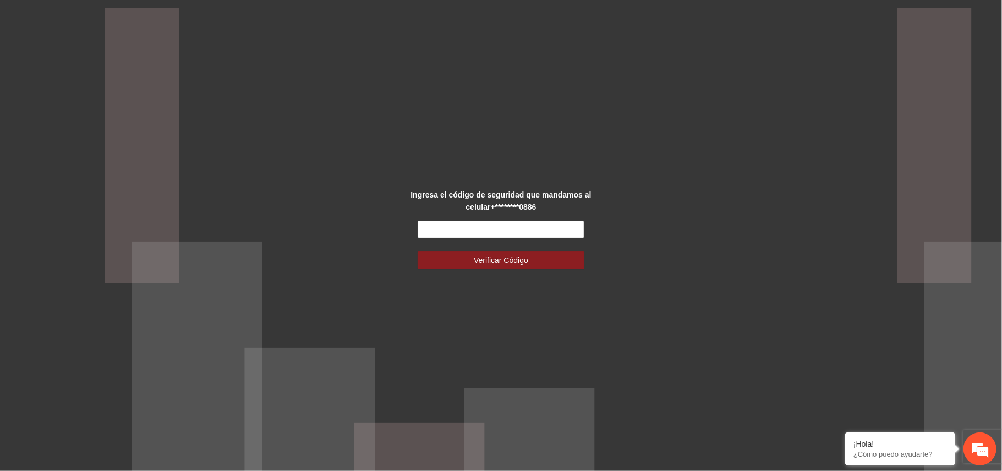
click at [531, 228] on input "text" at bounding box center [501, 230] width 167 height 18
type input "******"
click at [524, 256] on span "Verificar Código" at bounding box center [501, 260] width 54 height 12
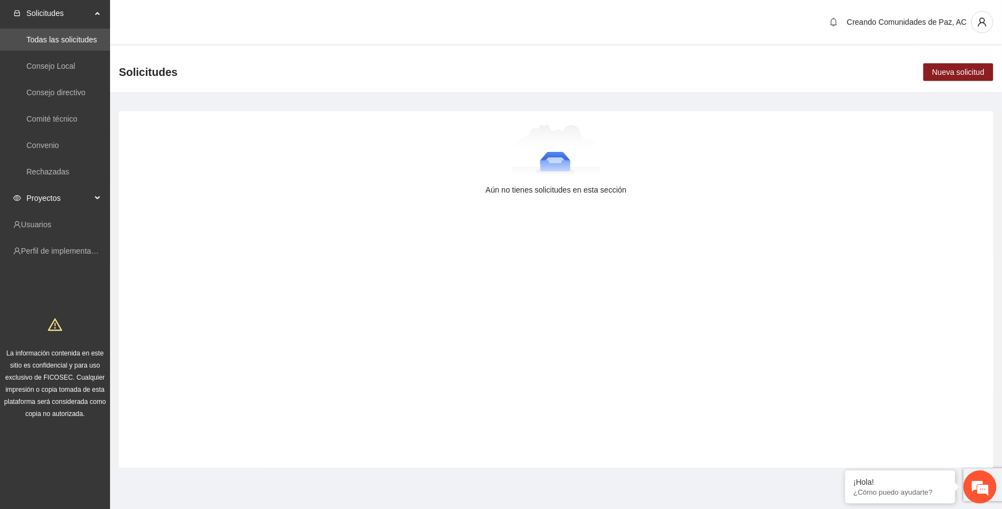
click at [87, 193] on span "Proyectos" at bounding box center [58, 198] width 65 height 22
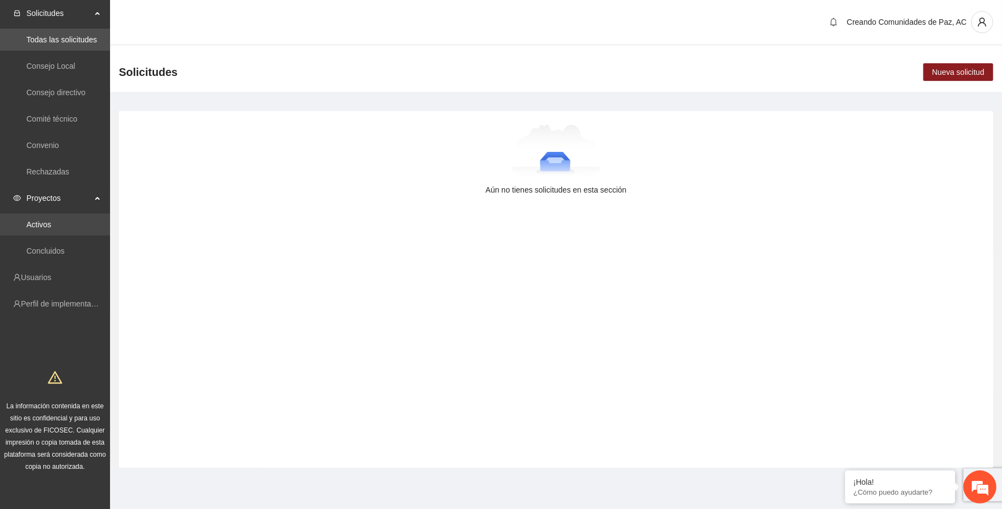
click at [51, 221] on link "Activos" at bounding box center [38, 224] width 25 height 9
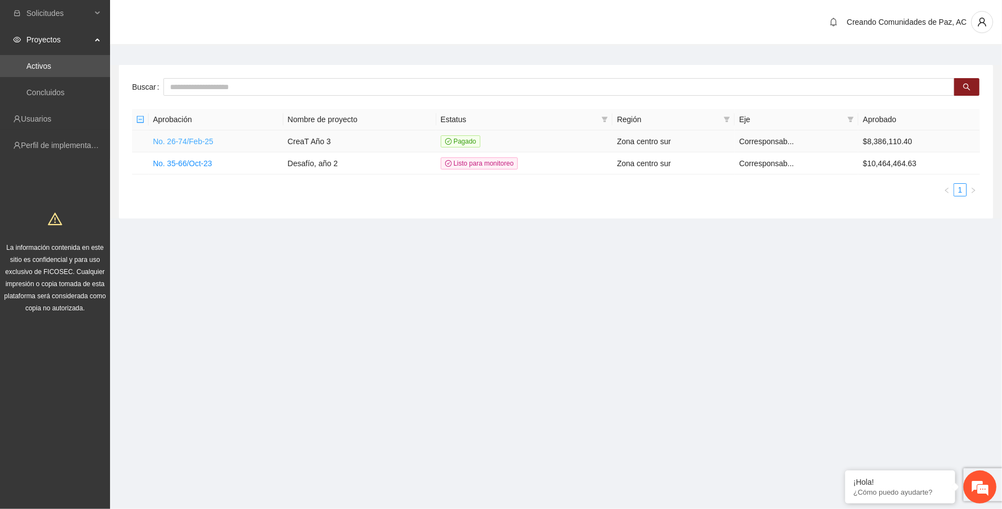
click at [193, 141] on link "No. 26-74/Feb-25" at bounding box center [183, 141] width 61 height 9
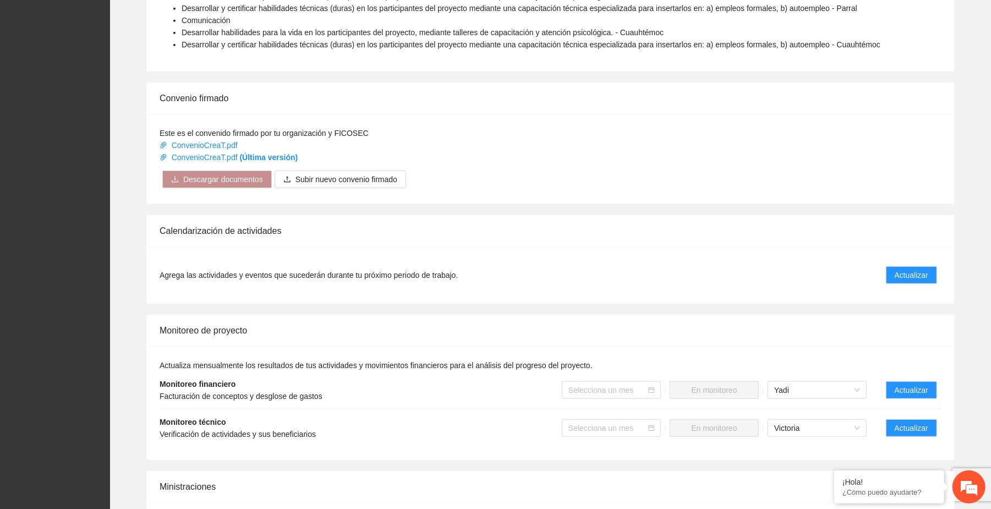
scroll to position [660, 0]
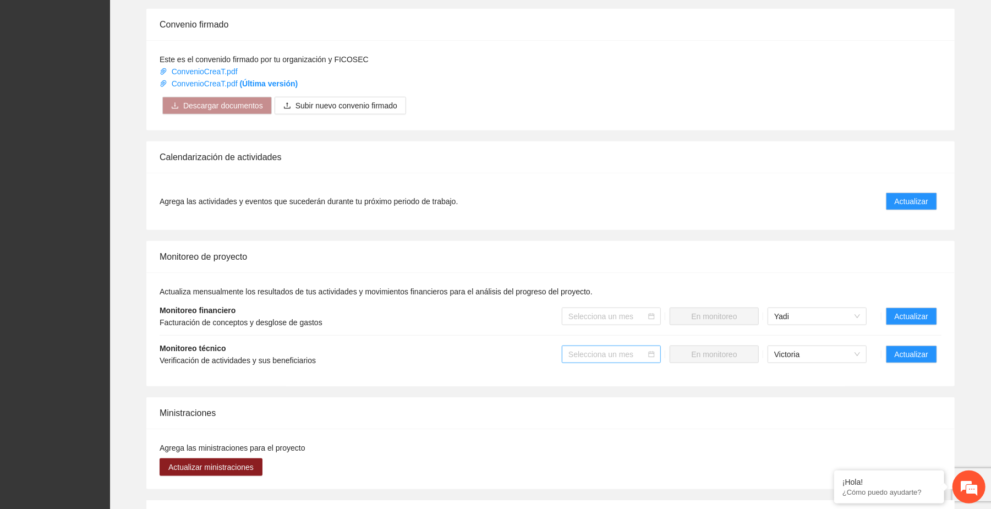
click at [653, 357] on icon "calendar" at bounding box center [651, 354] width 7 height 7
click at [630, 355] on input "search" at bounding box center [607, 354] width 78 height 17
click at [593, 467] on div "Septiembre 2025" at bounding box center [611, 466] width 86 height 12
click at [905, 353] on span "Actualizar" at bounding box center [912, 354] width 34 height 12
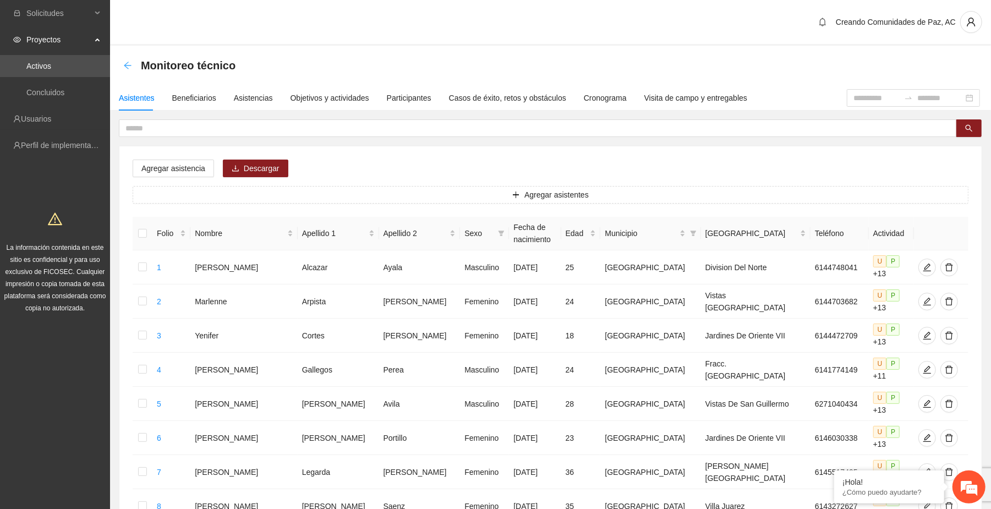
click at [126, 62] on icon "arrow-left" at bounding box center [127, 65] width 9 height 9
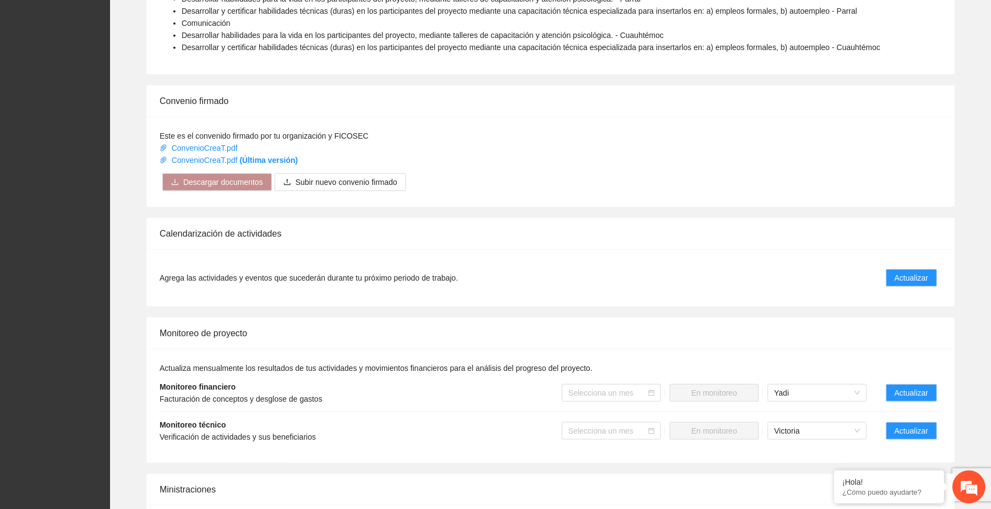
scroll to position [587, 0]
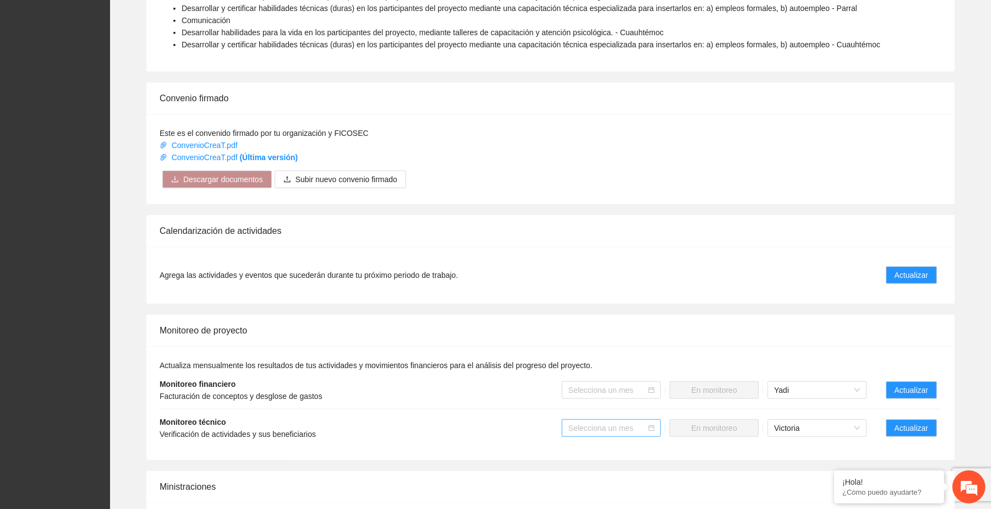
click at [621, 430] on input "search" at bounding box center [607, 428] width 78 height 17
click at [604, 466] on div "Septiembre 2025" at bounding box center [611, 469] width 86 height 12
click at [734, 429] on span "Mandar a monitoreo" at bounding box center [714, 428] width 69 height 12
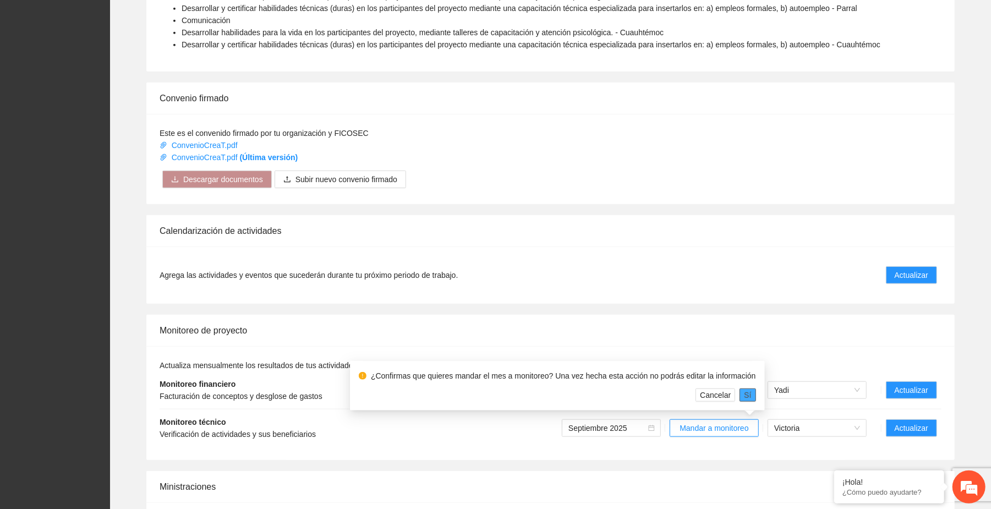
click at [746, 391] on button "Sí" at bounding box center [748, 395] width 16 height 13
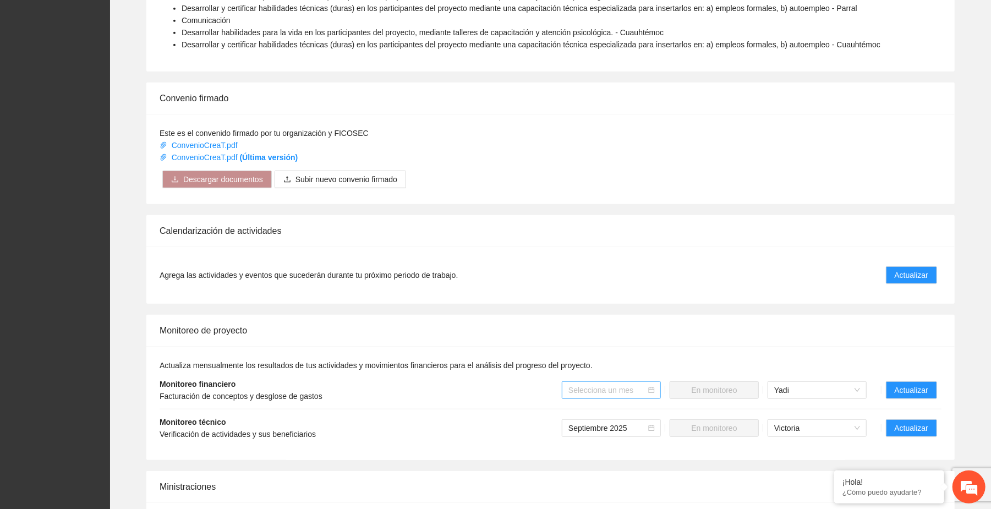
click at [608, 392] on input "search" at bounding box center [607, 390] width 78 height 17
click at [600, 496] on div "Septiembre 2025" at bounding box center [611, 502] width 86 height 12
click at [715, 393] on span "Mandar a monitoreo" at bounding box center [714, 390] width 69 height 12
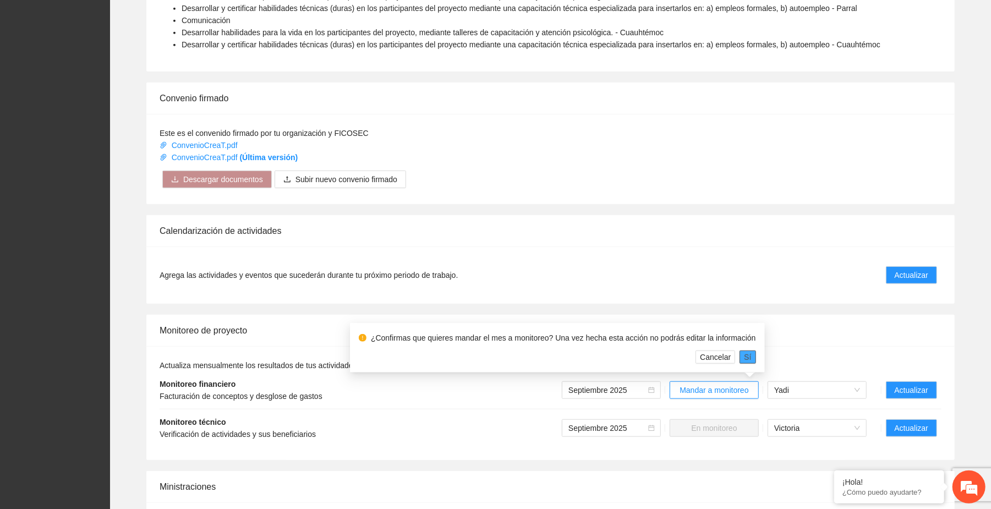
click at [746, 351] on button "Sí" at bounding box center [748, 357] width 16 height 13
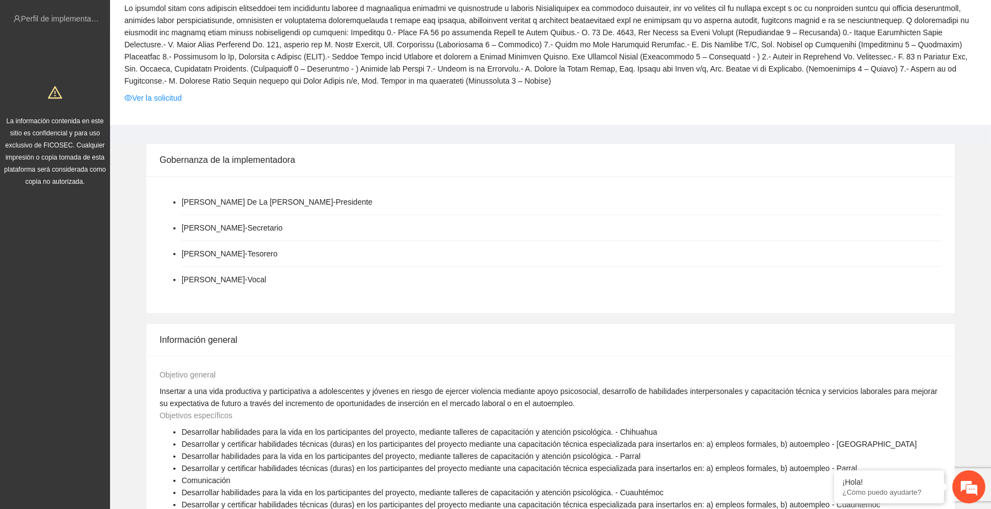
scroll to position [0, 0]
